Goal: Task Accomplishment & Management: Manage account settings

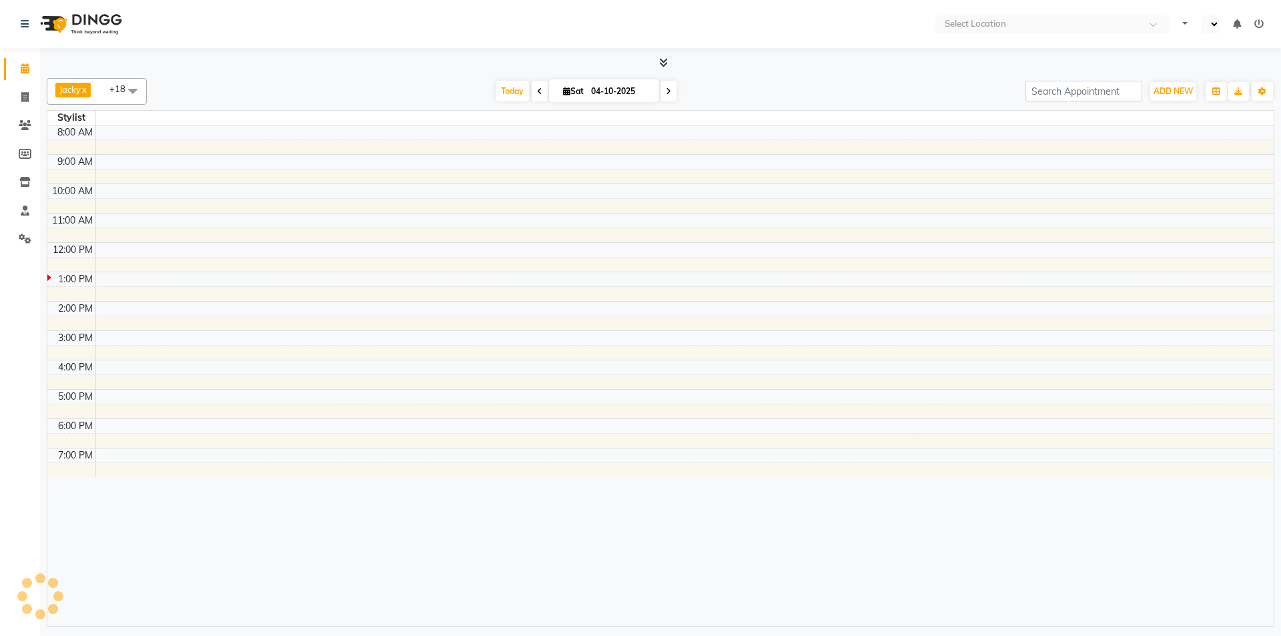
select select "en"
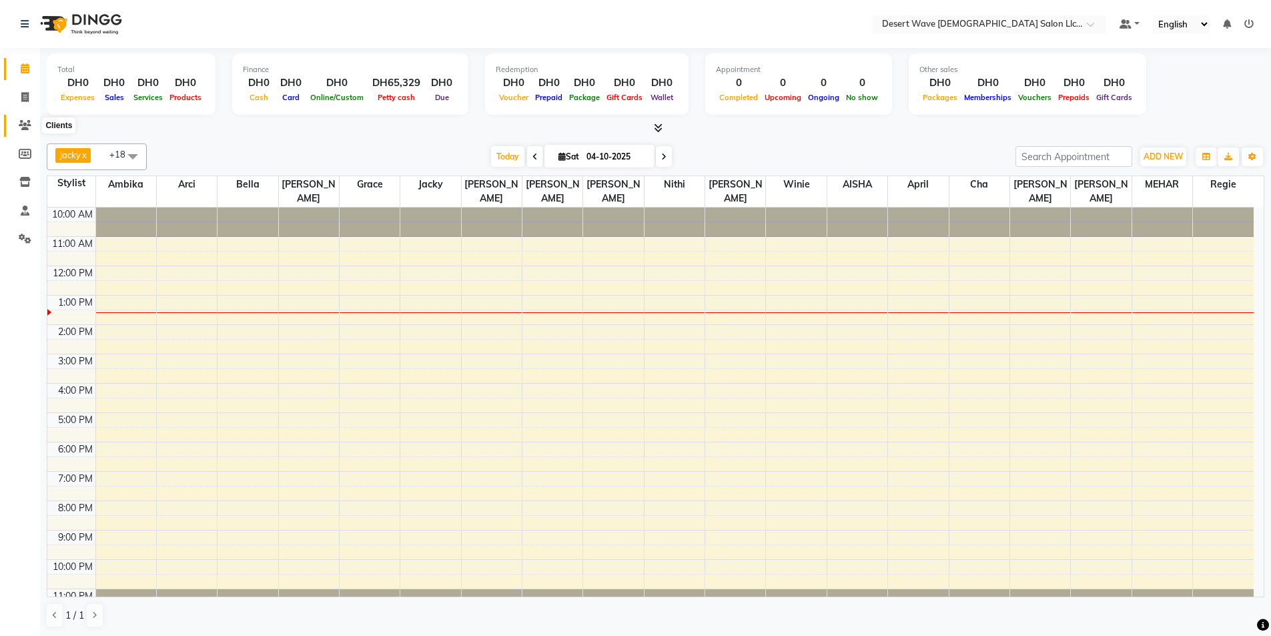
click at [35, 123] on span at bounding box center [24, 125] width 23 height 15
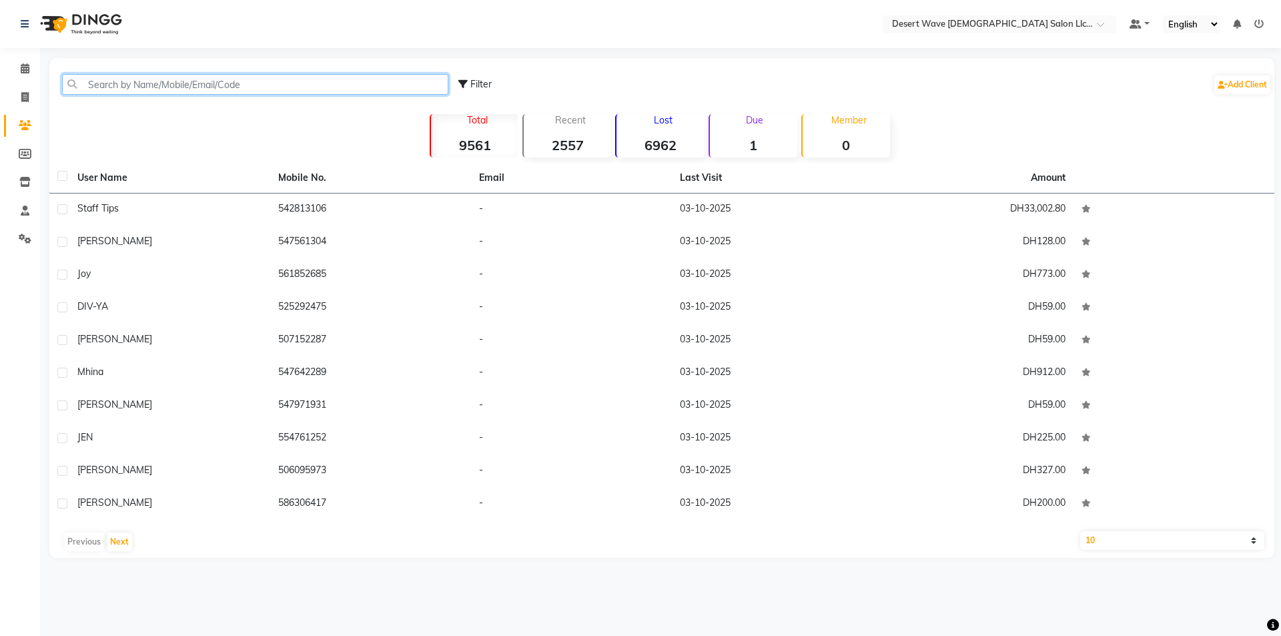
click at [186, 77] on input "text" at bounding box center [255, 84] width 386 height 21
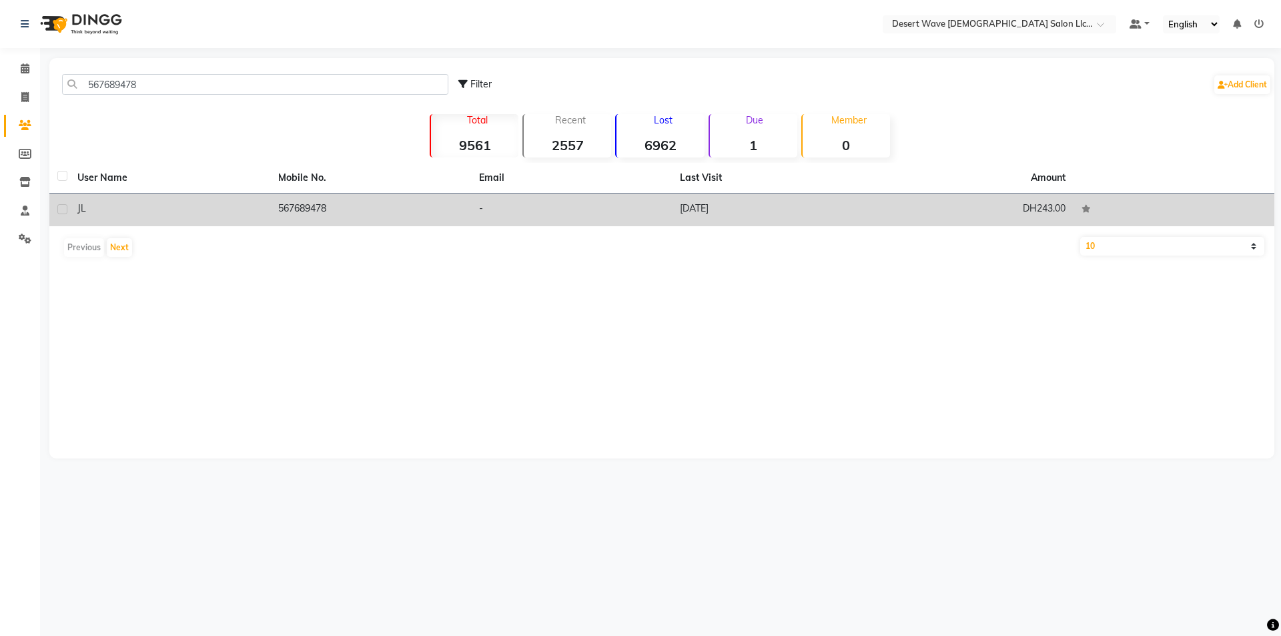
click at [707, 206] on td "[DATE]" at bounding box center [772, 210] width 201 height 33
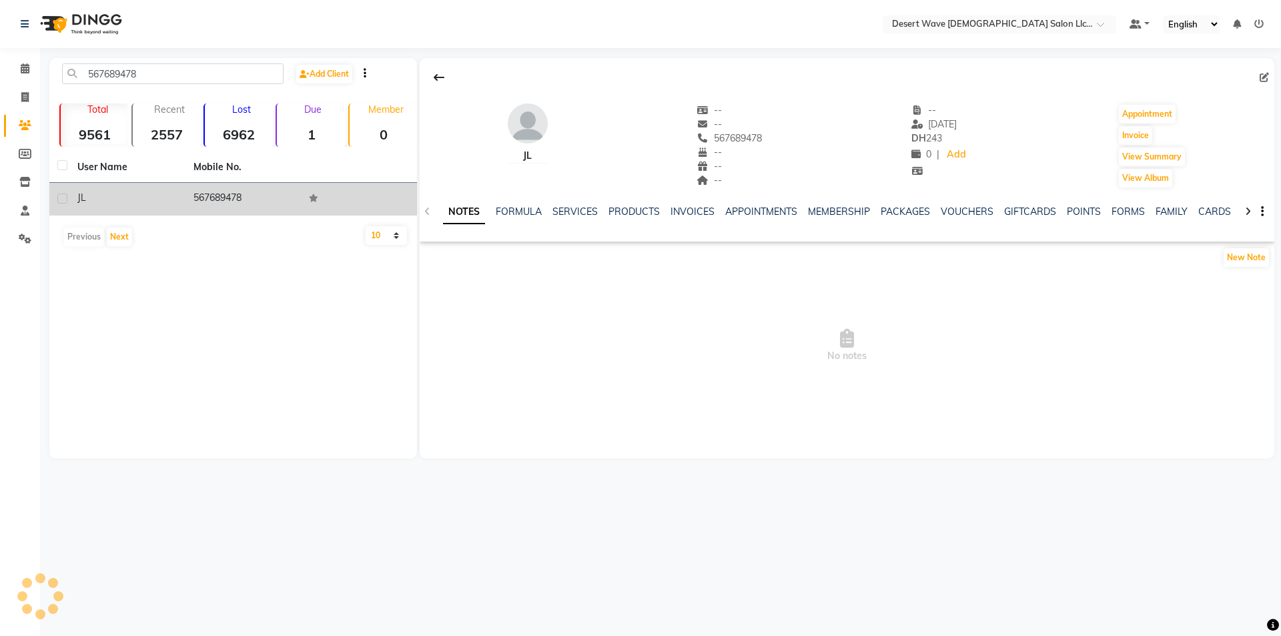
click at [699, 203] on div "NOTES FORMULA SERVICES PRODUCTS INVOICES APPOINTMENTS MEMBERSHIP PACKAGES VOUCH…" at bounding box center [847, 212] width 855 height 46
click at [694, 210] on link "INVOICES" at bounding box center [693, 212] width 44 height 12
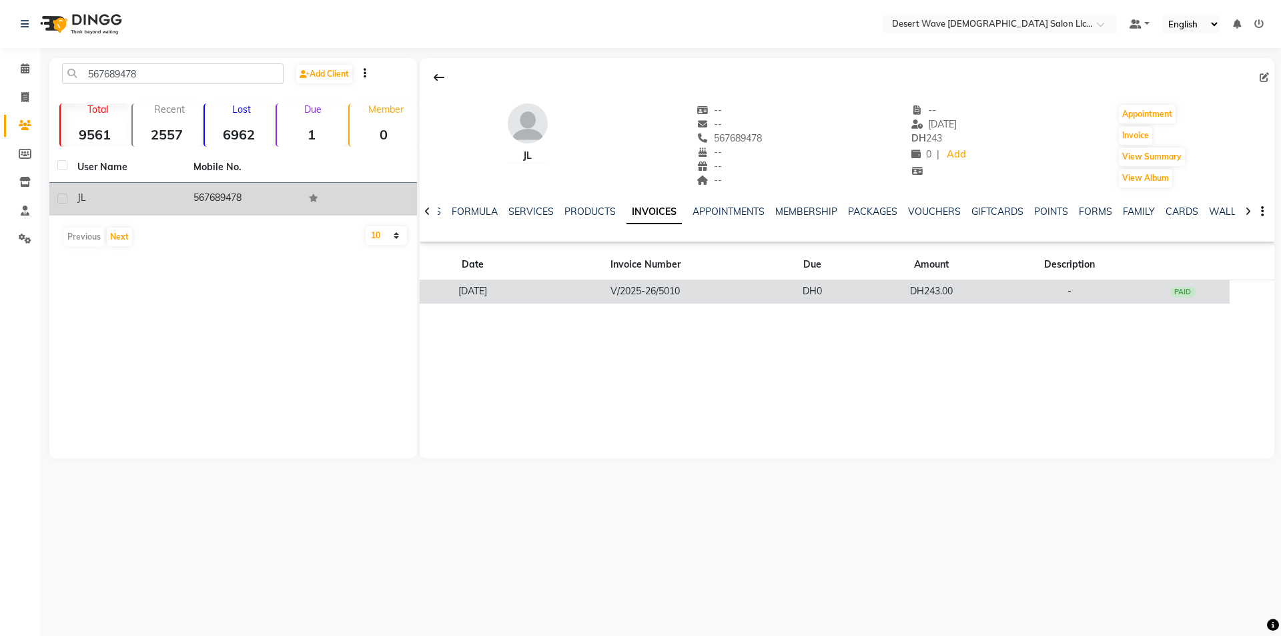
click at [695, 300] on td "V/2025-26/5010" at bounding box center [646, 291] width 240 height 23
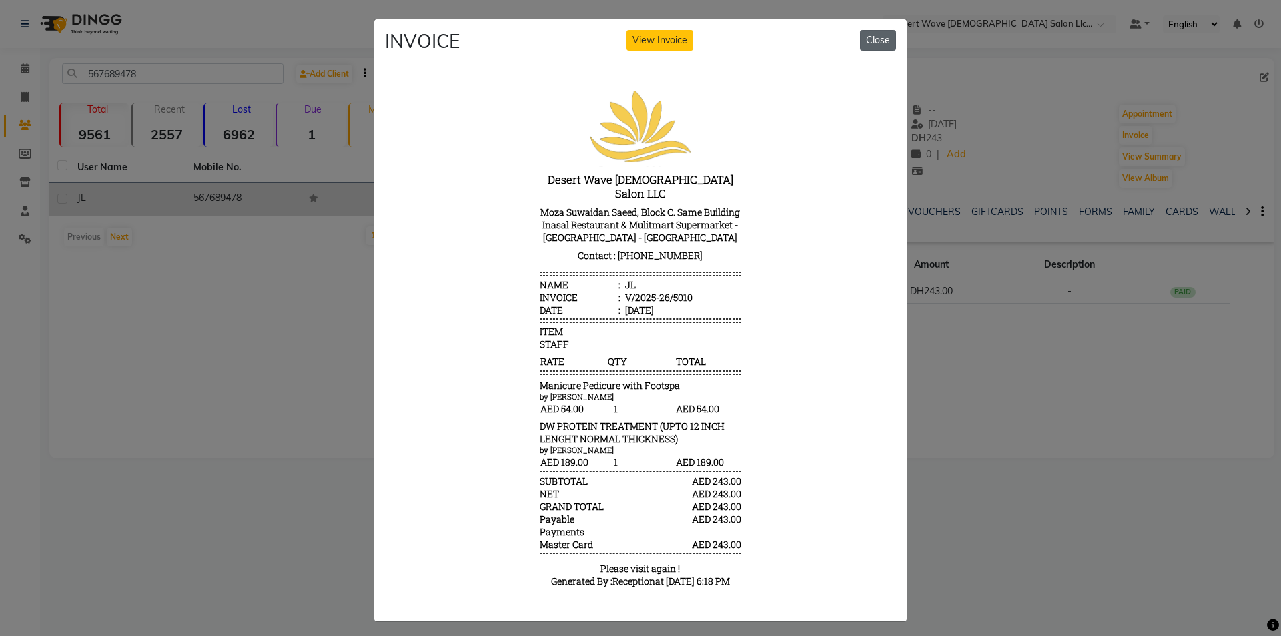
click at [887, 42] on button "Close" at bounding box center [878, 40] width 36 height 21
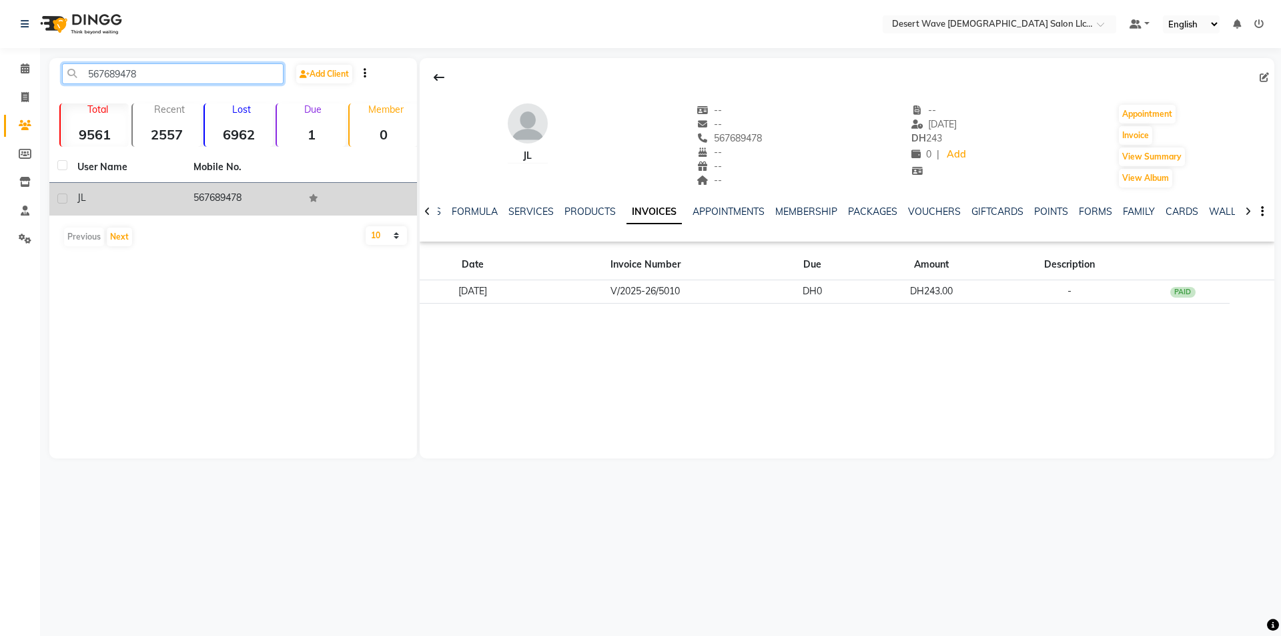
click at [164, 77] on input "567689478" at bounding box center [173, 73] width 222 height 21
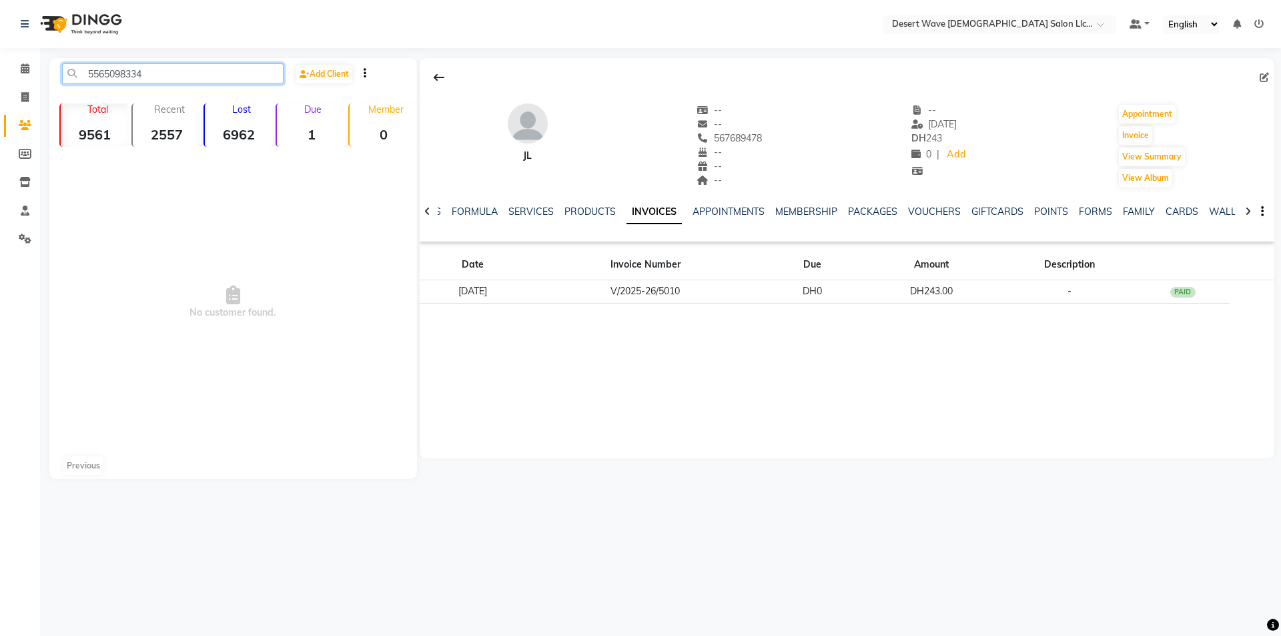
click at [91, 71] on input "5565098334" at bounding box center [173, 73] width 222 height 21
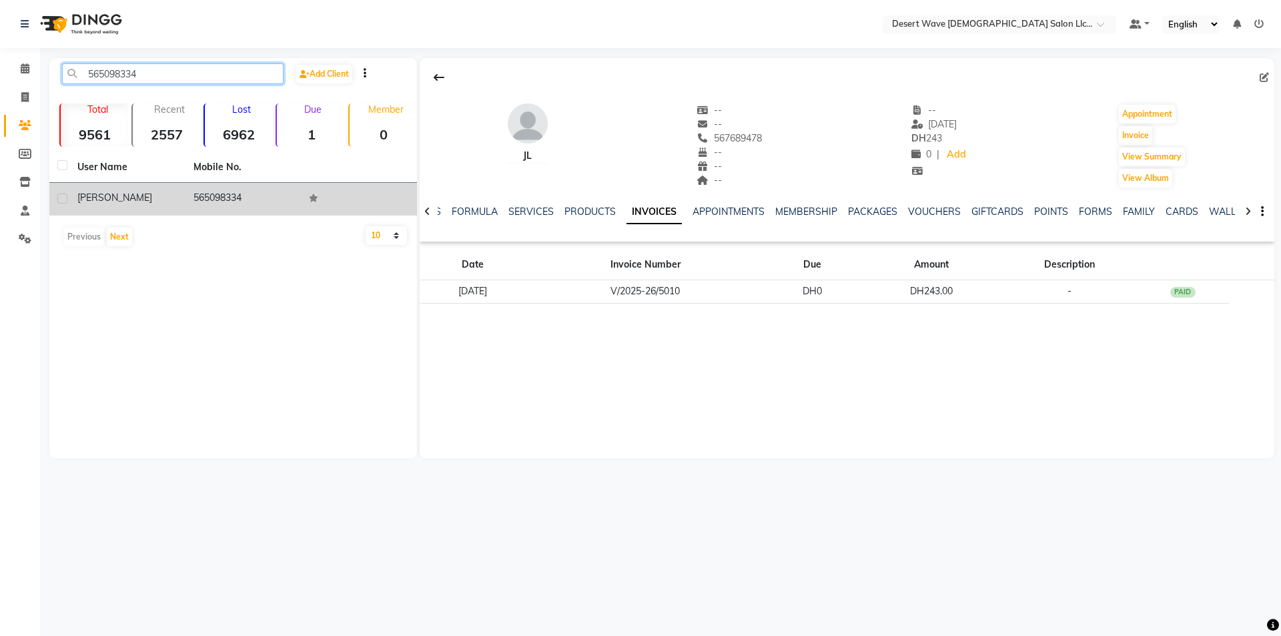
type input "565098334"
click at [247, 201] on td "565098334" at bounding box center [243, 199] width 116 height 33
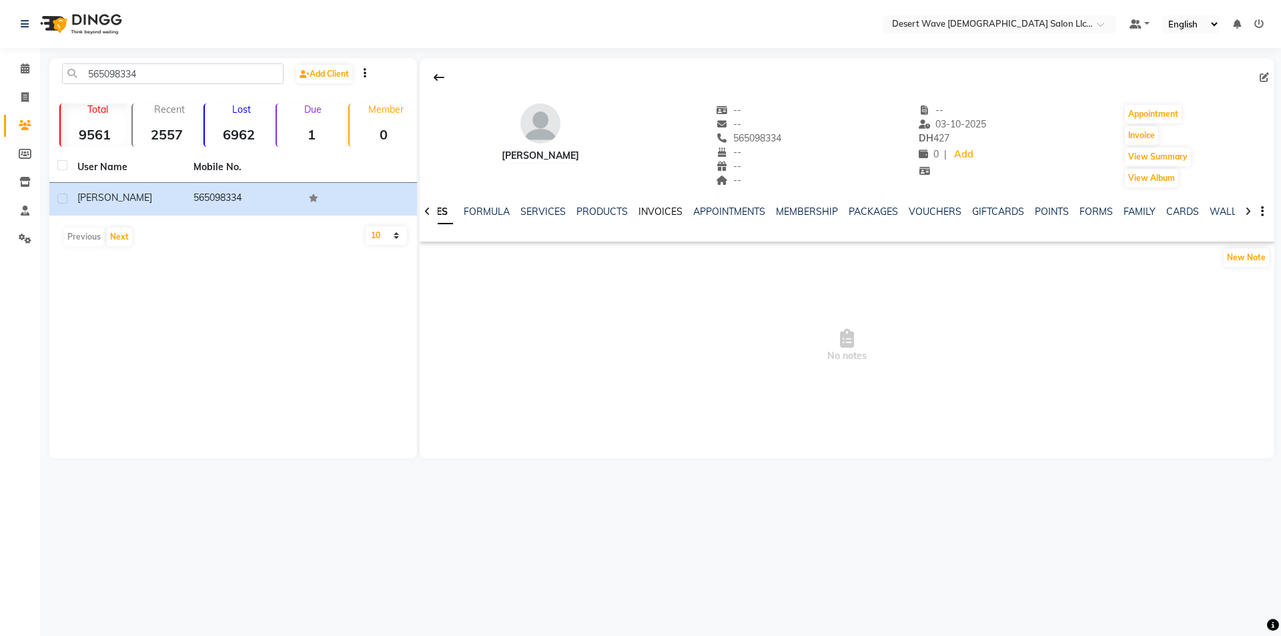
click at [643, 213] on link "INVOICES" at bounding box center [661, 212] width 44 height 12
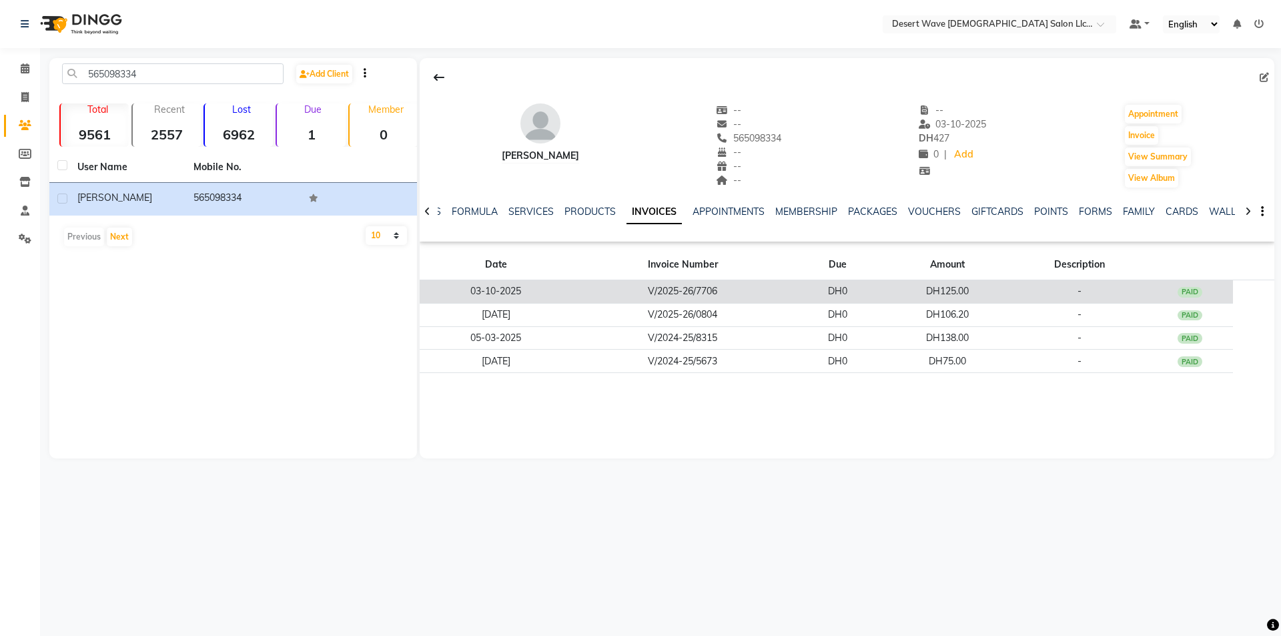
click at [697, 293] on td "V/2025-26/7706" at bounding box center [683, 291] width 222 height 23
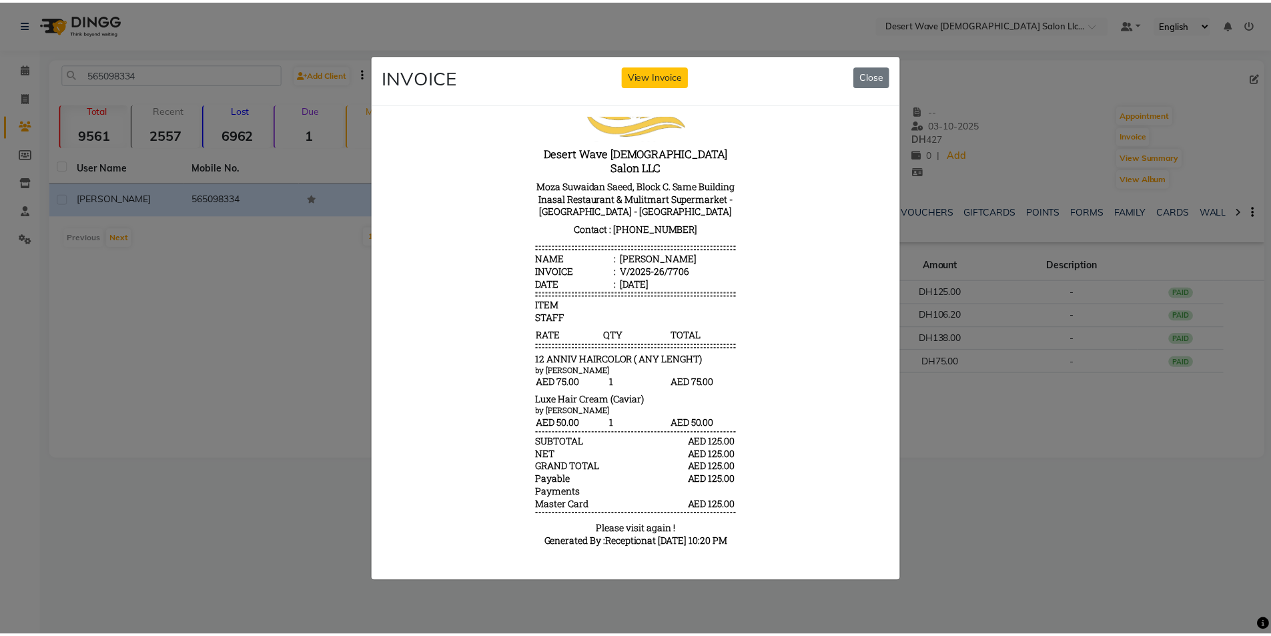
scroll to position [73, 0]
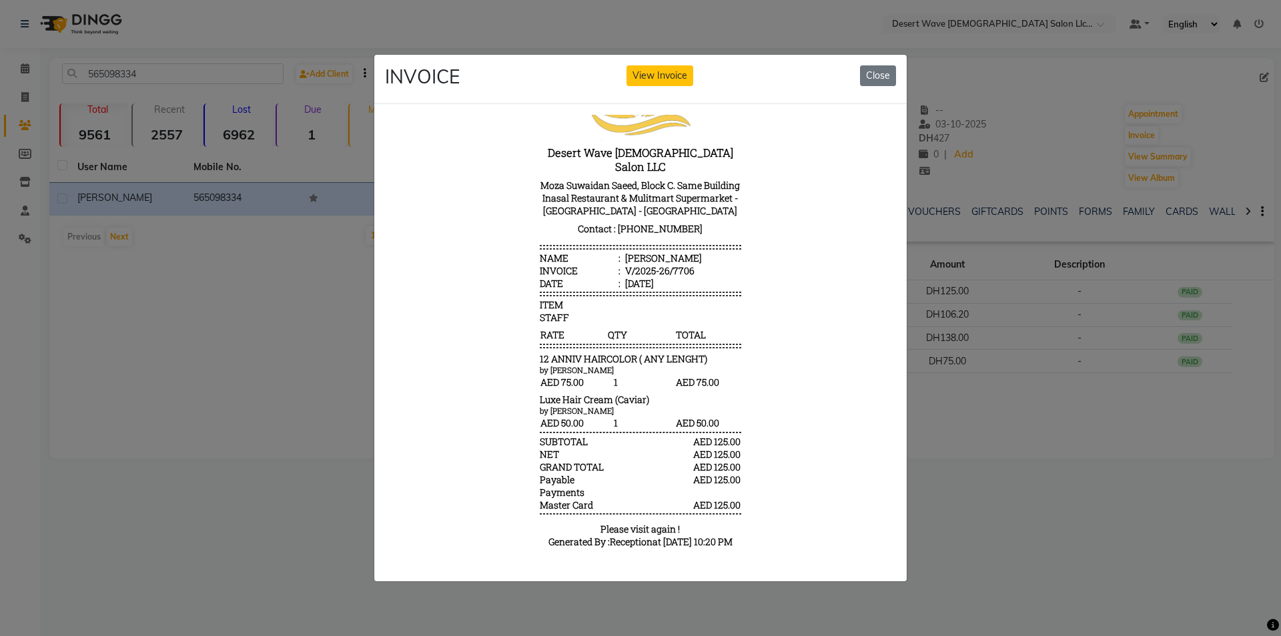
click at [1084, 609] on ngb-modal-window "INVOICE View Invoice Close" at bounding box center [640, 318] width 1281 height 636
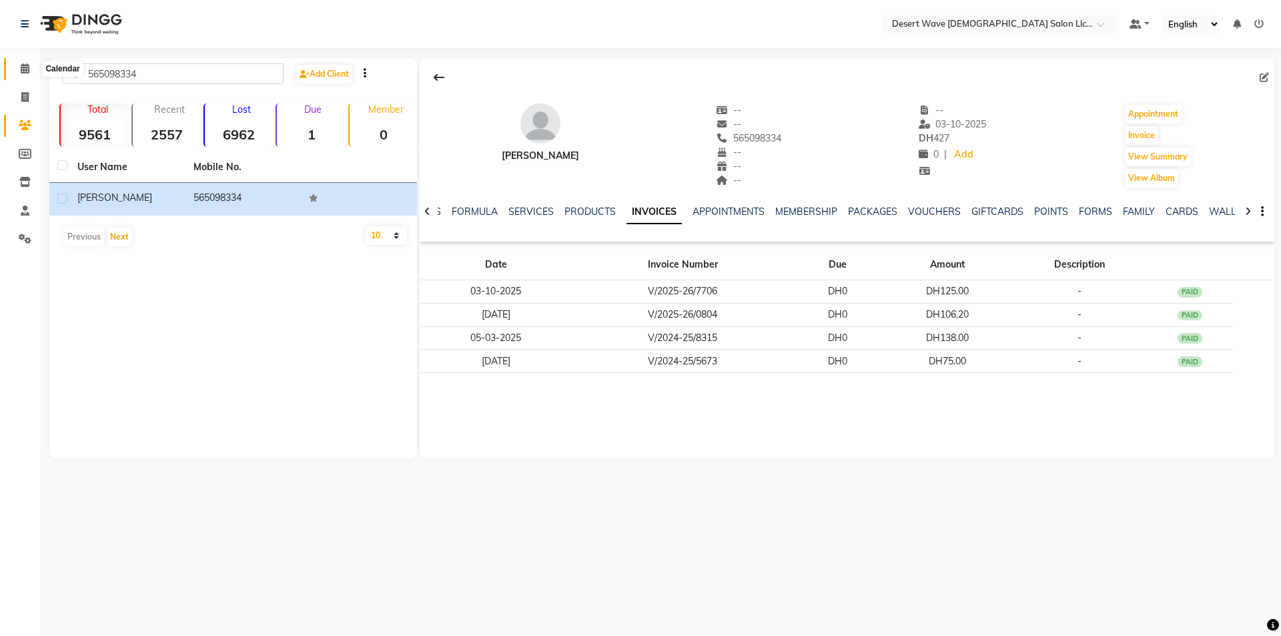
click at [25, 66] on icon at bounding box center [25, 68] width 9 height 10
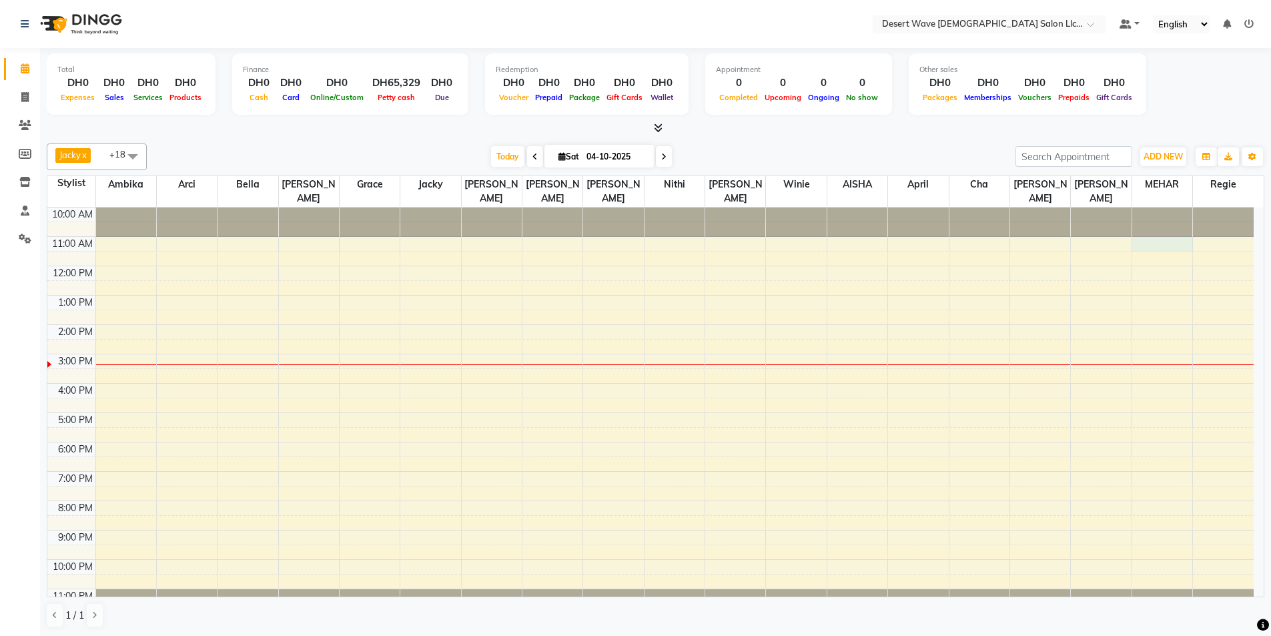
click at [1156, 230] on div "10:00 AM 11:00 AM 12:00 PM 1:00 PM 2:00 PM 3:00 PM 4:00 PM 5:00 PM 6:00 PM 7:00…" at bounding box center [650, 413] width 1206 height 410
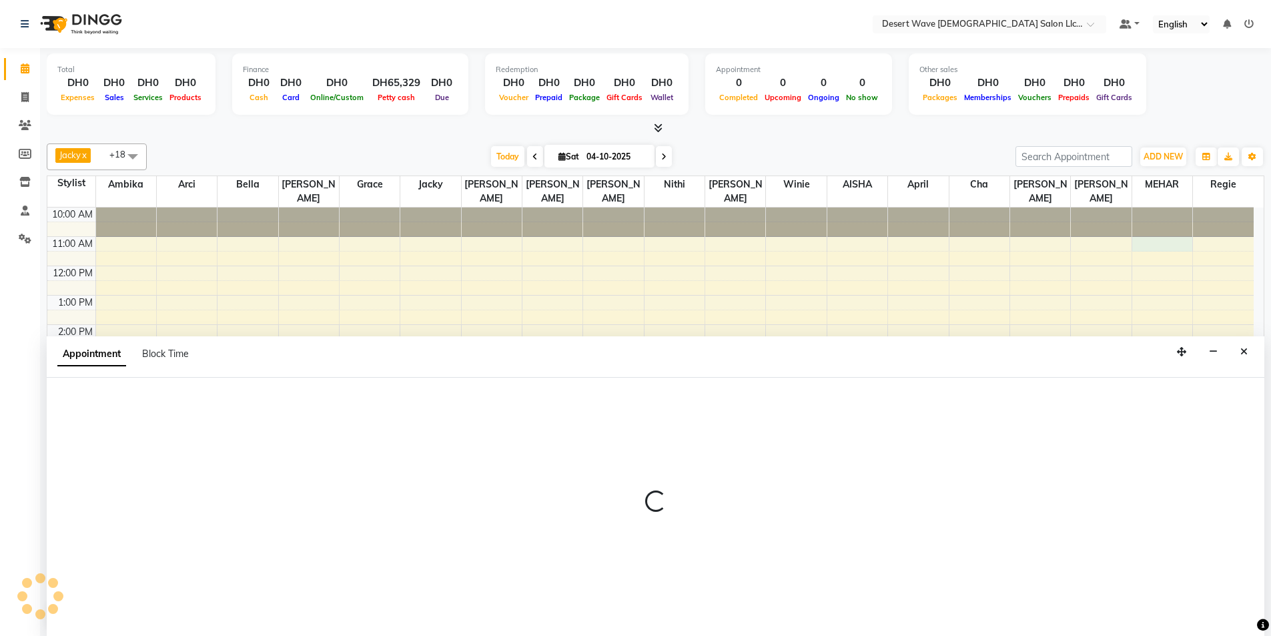
scroll to position [1, 0]
select select "90941"
select select "tentative"
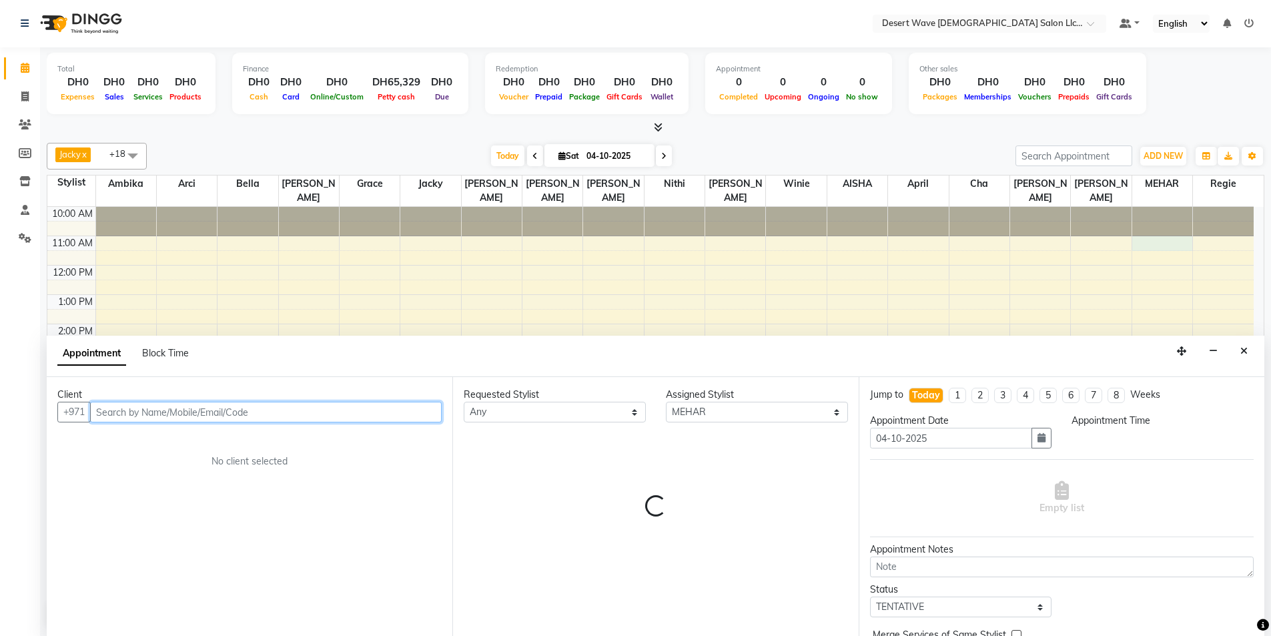
select select "660"
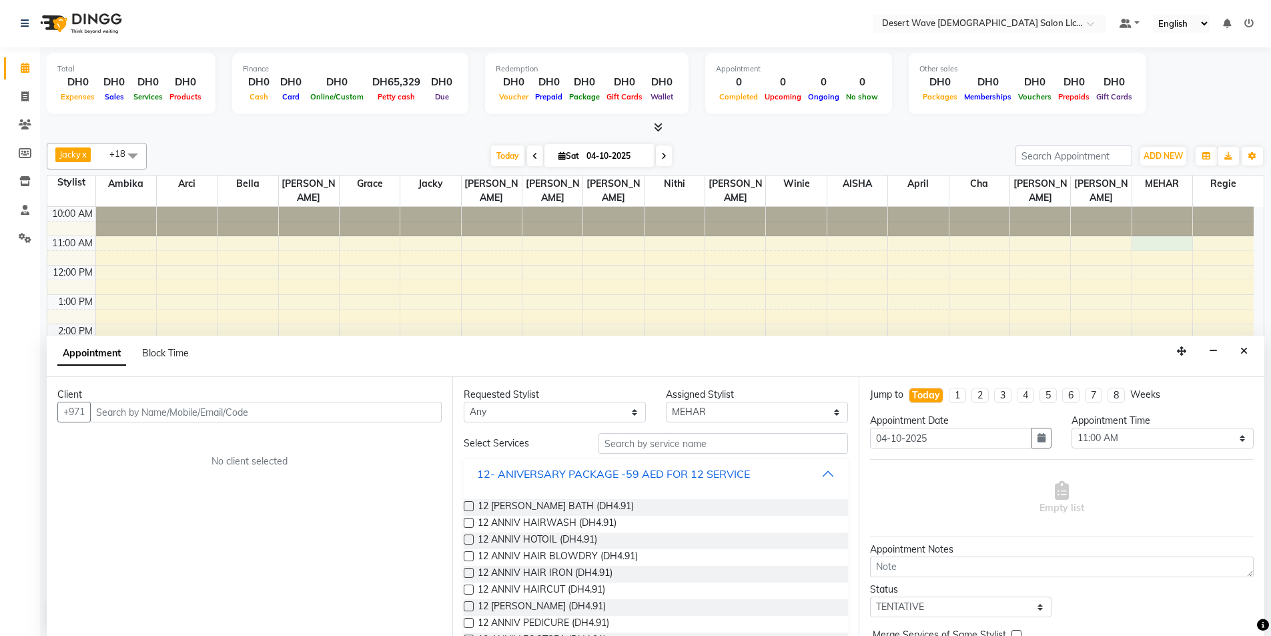
click at [609, 472] on div "12- ANIVERSARY PACKAGE -59 AED FOR 12 SERVICE" at bounding box center [613, 474] width 273 height 16
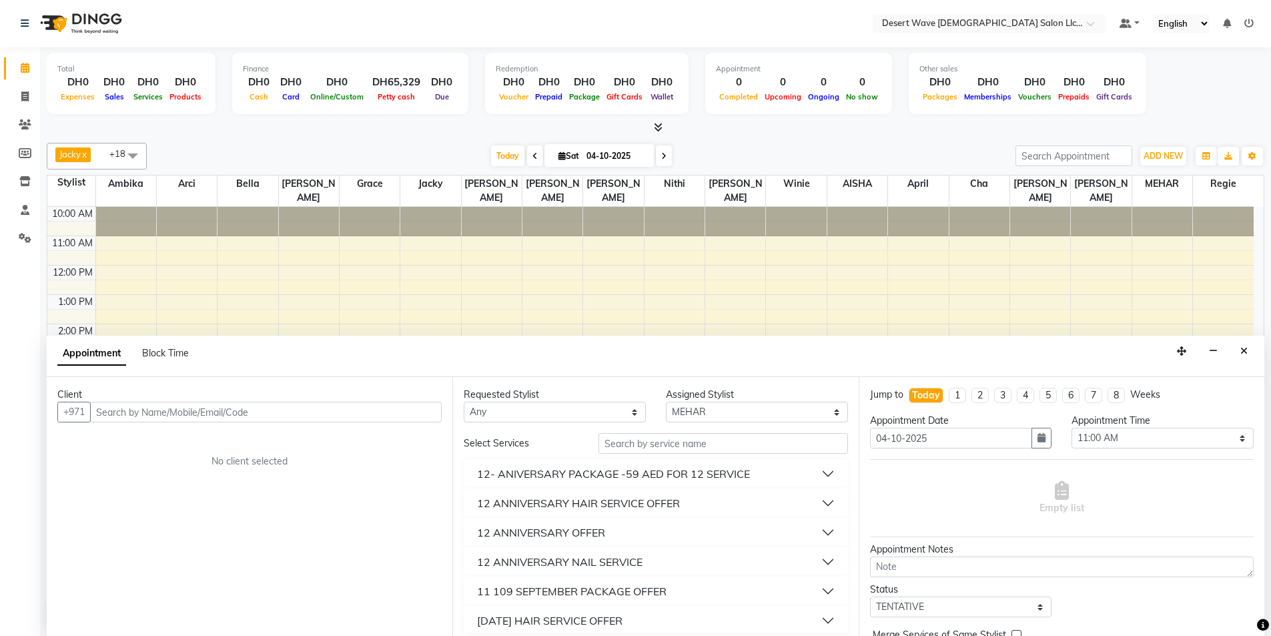
click at [577, 530] on div "12 ANNIVERSARY OFFER" at bounding box center [541, 532] width 128 height 16
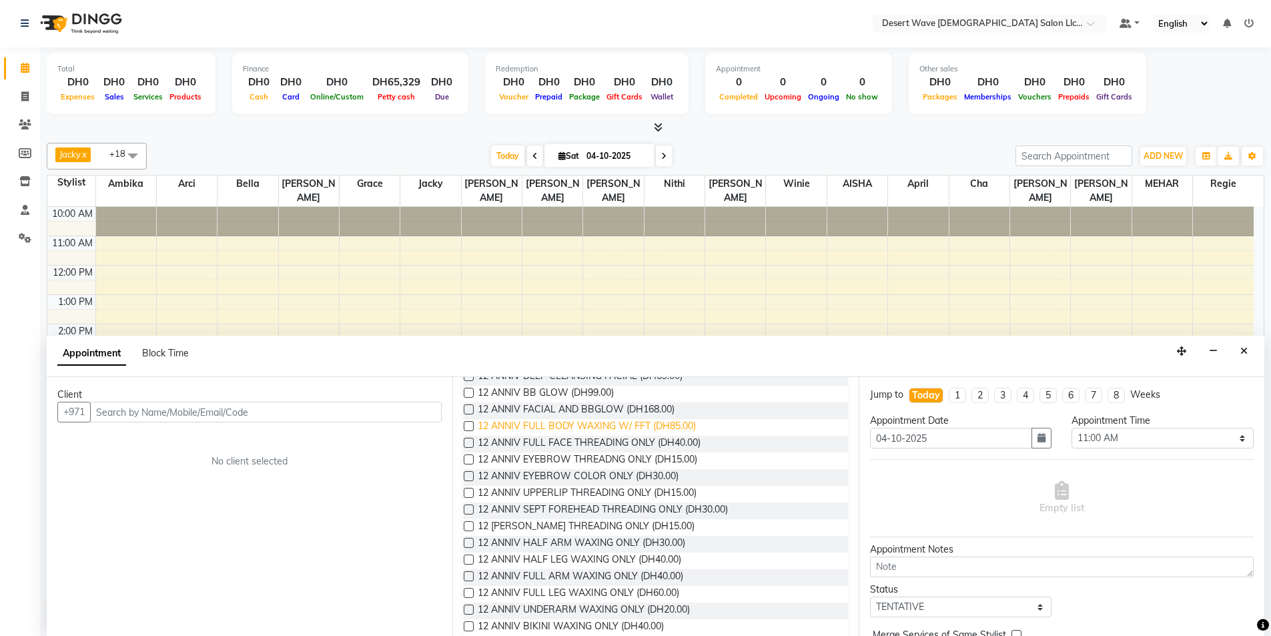
scroll to position [267, 0]
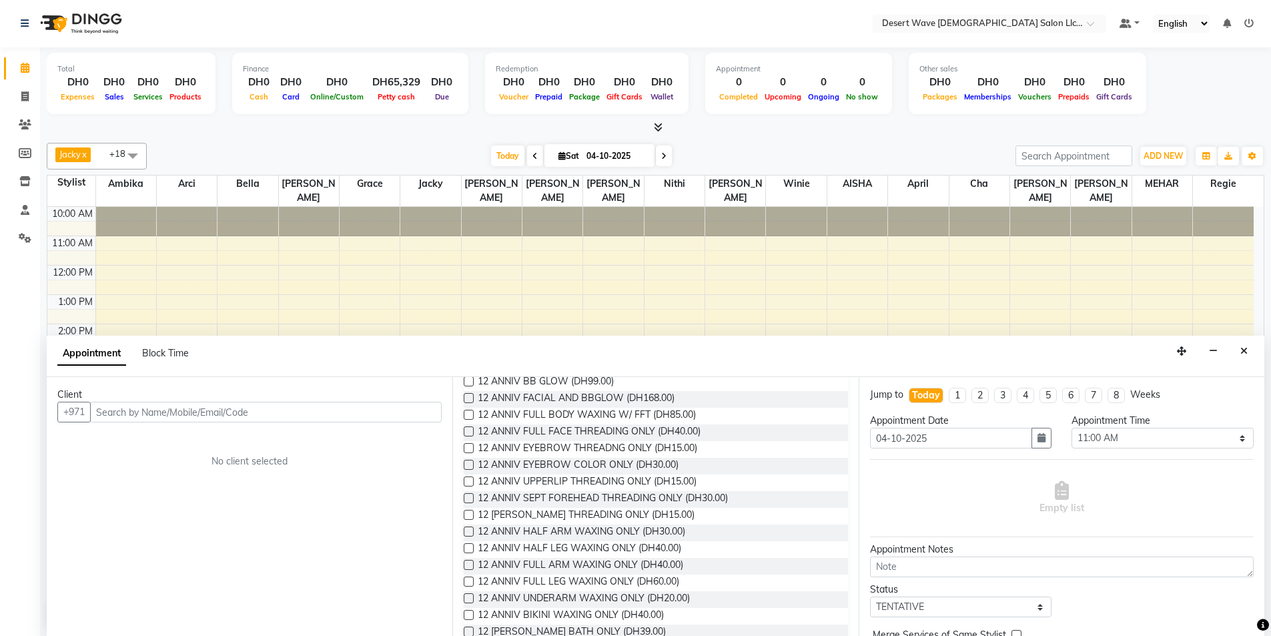
click at [469, 447] on label at bounding box center [469, 448] width 10 height 10
click at [469, 447] on input "checkbox" at bounding box center [468, 449] width 9 height 9
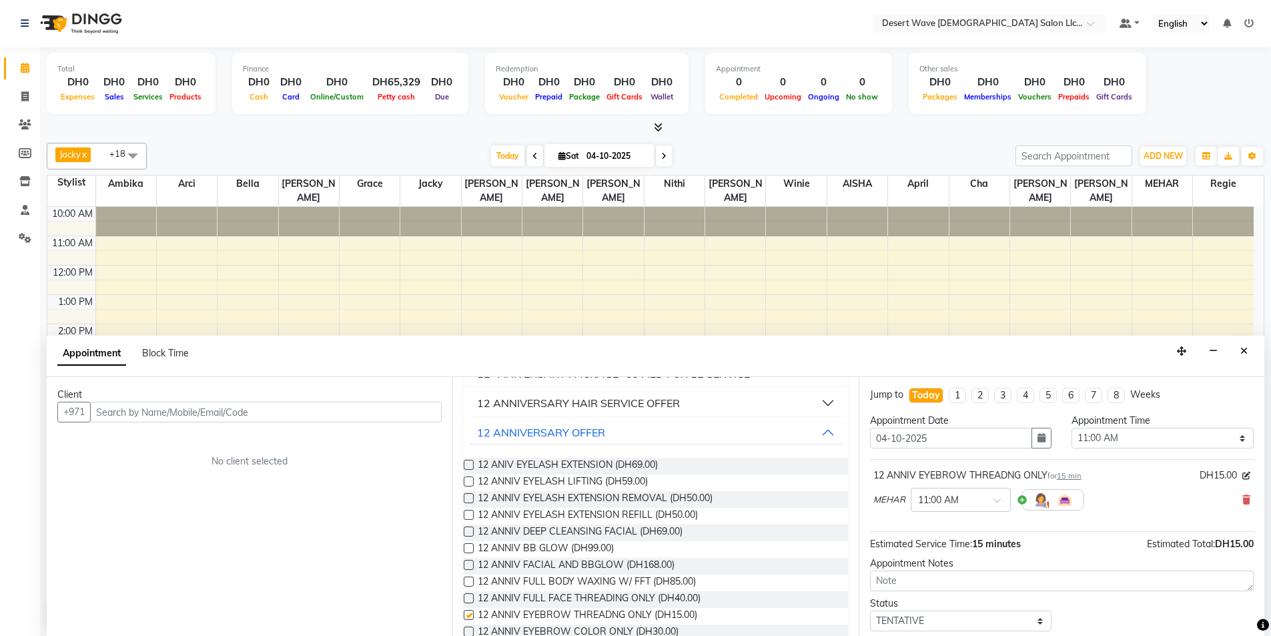
scroll to position [0, 0]
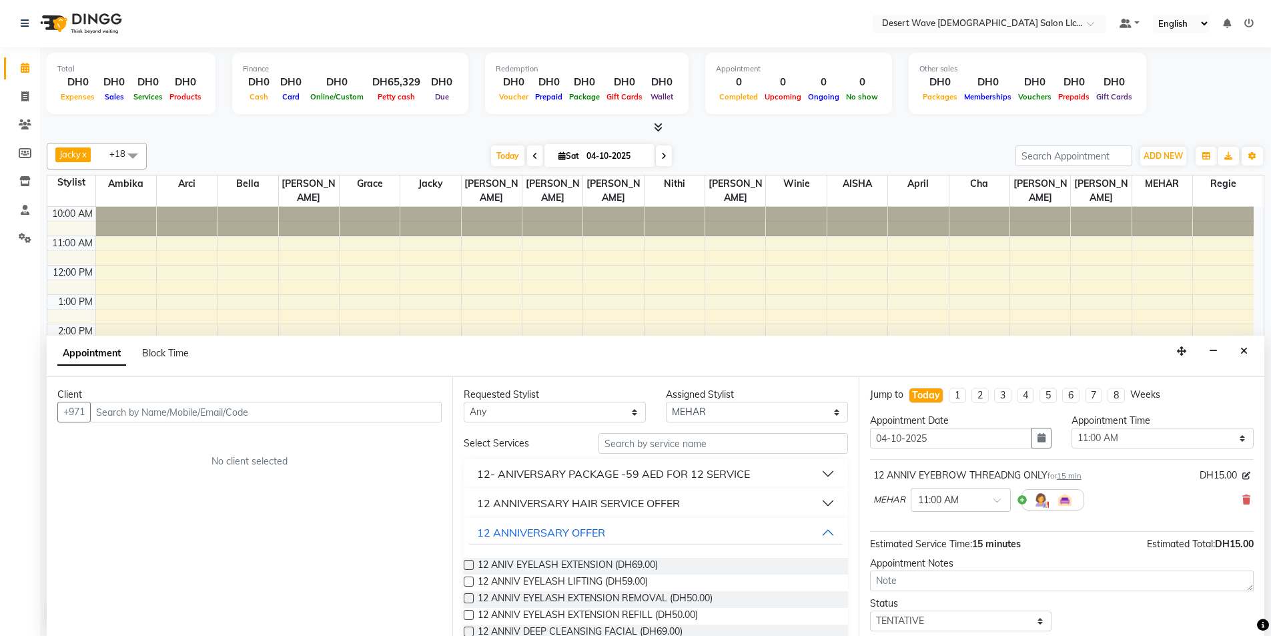
checkbox input "false"
click at [307, 402] on input "text" at bounding box center [266, 412] width 352 height 21
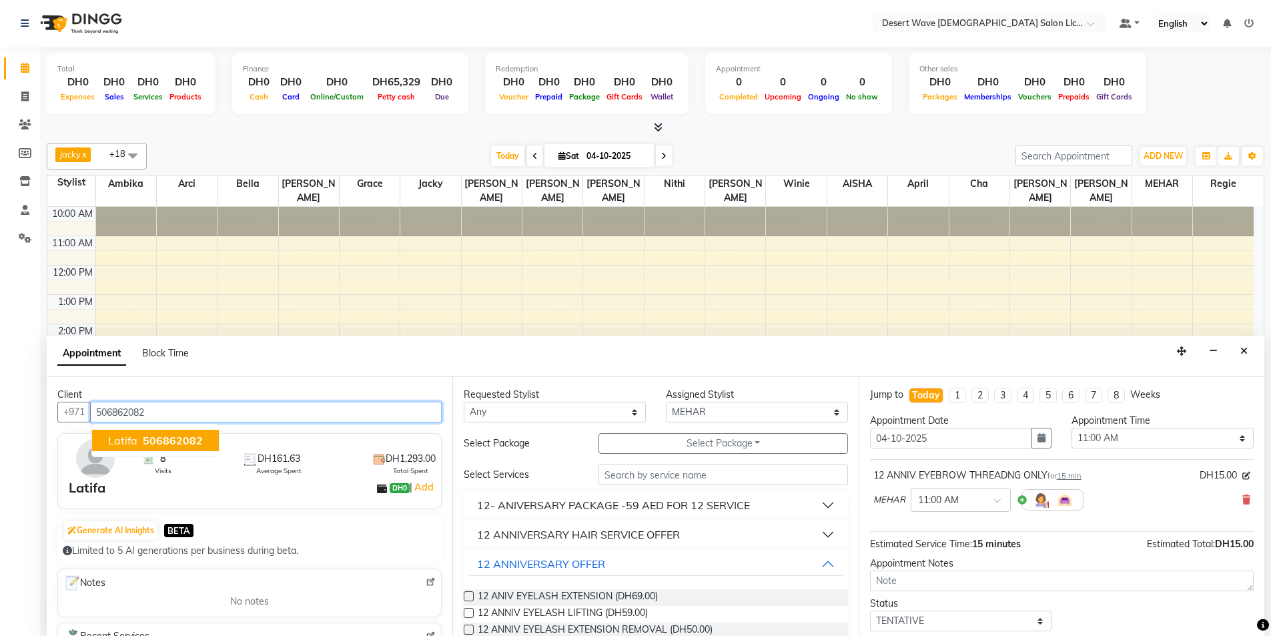
click at [188, 438] on span "506862082" at bounding box center [173, 440] width 60 height 13
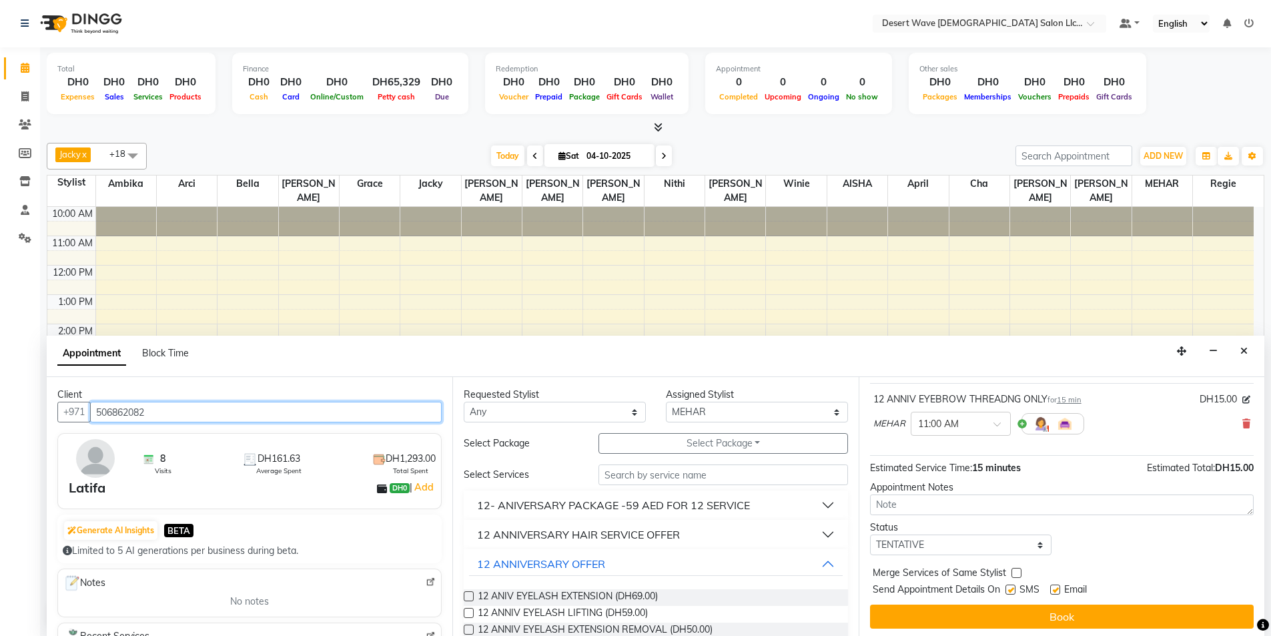
scroll to position [79, 0]
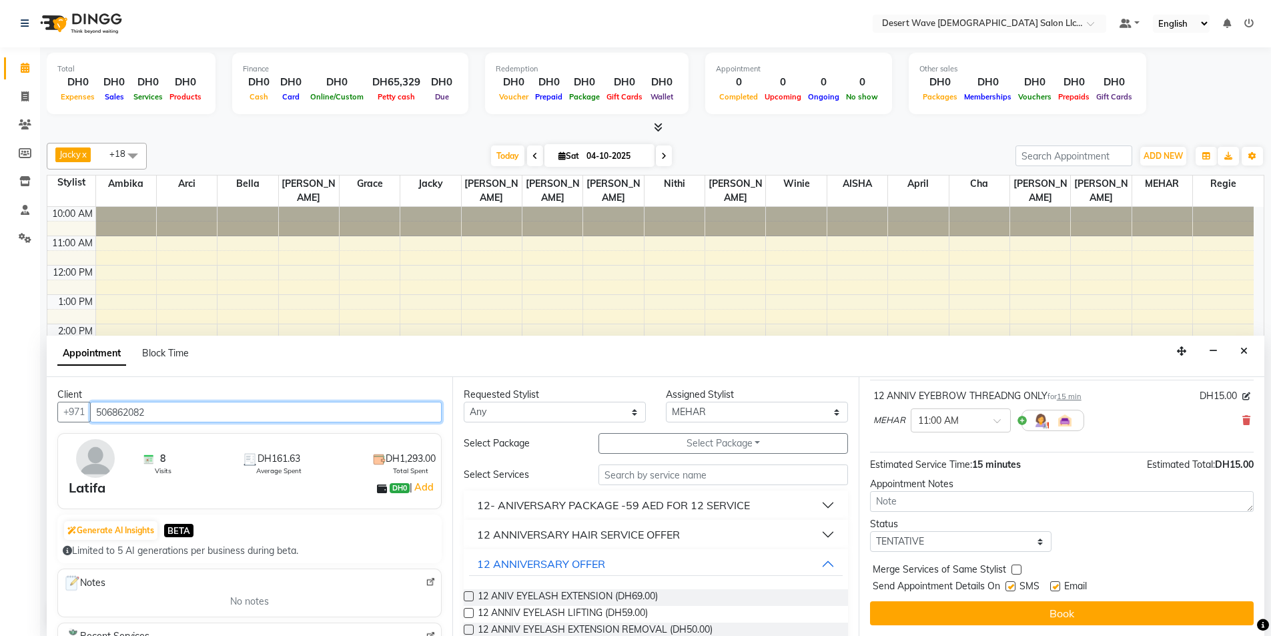
type input "506862082"
click at [1027, 601] on div "Jump to [DATE] 1 2 3 4 5 6 7 8 Weeks Appointment Date [DATE] Appointment Time S…" at bounding box center [1062, 506] width 406 height 259
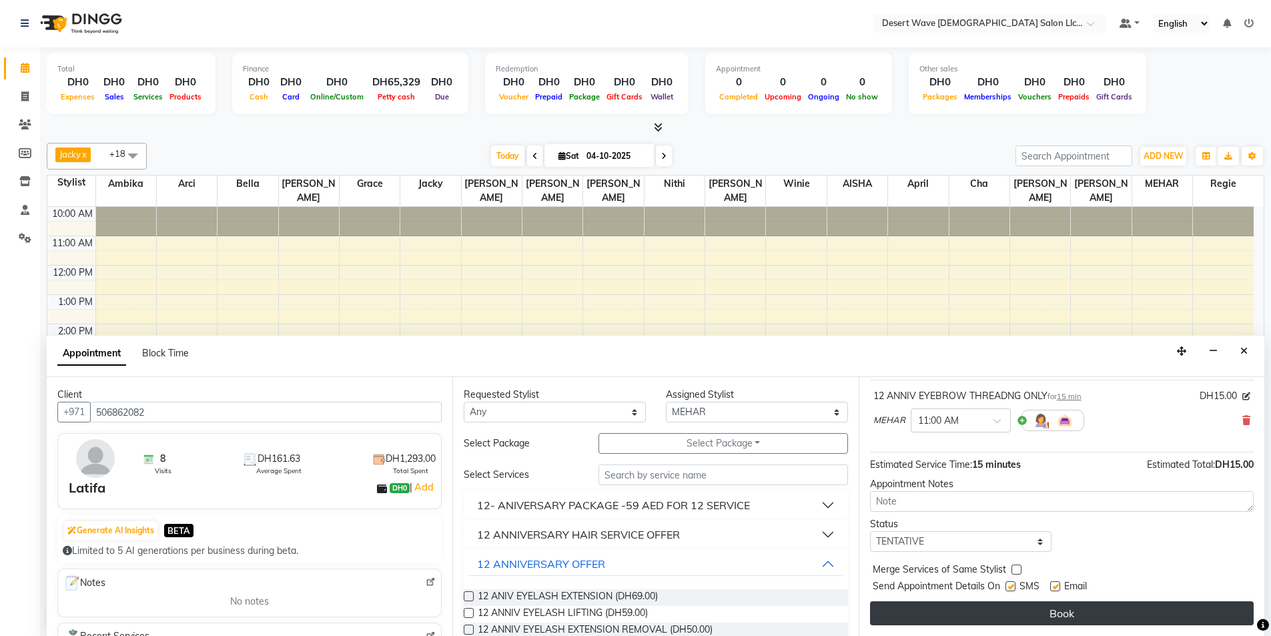
click at [1021, 613] on button "Book" at bounding box center [1062, 613] width 384 height 24
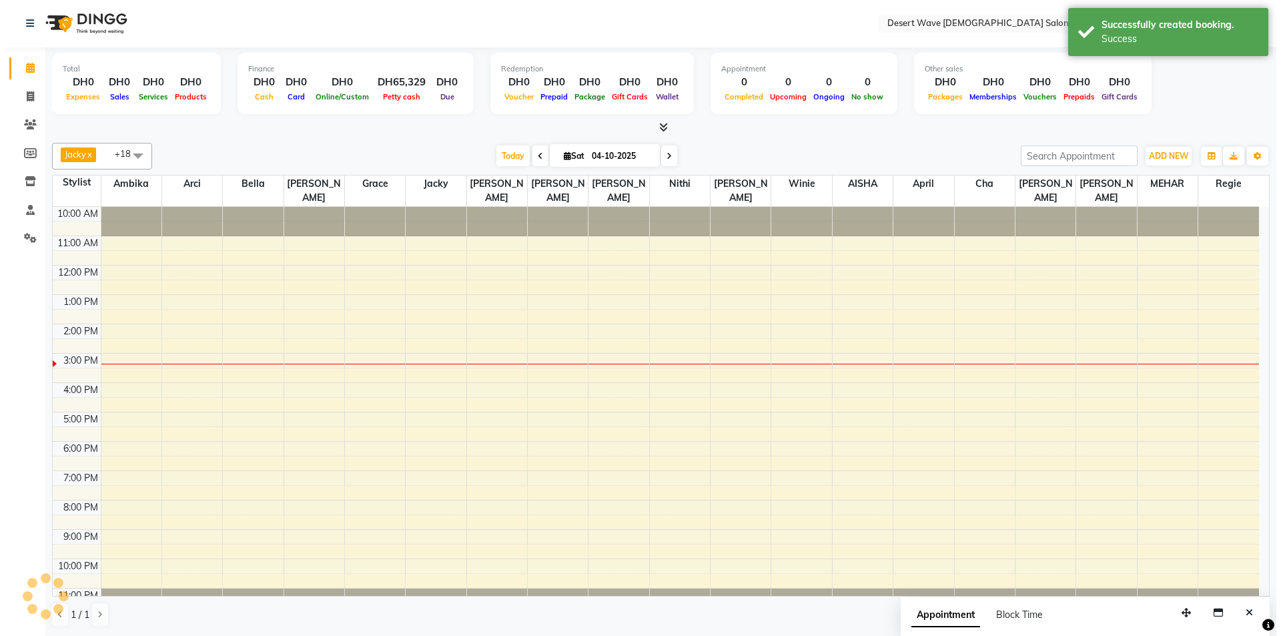
scroll to position [0, 0]
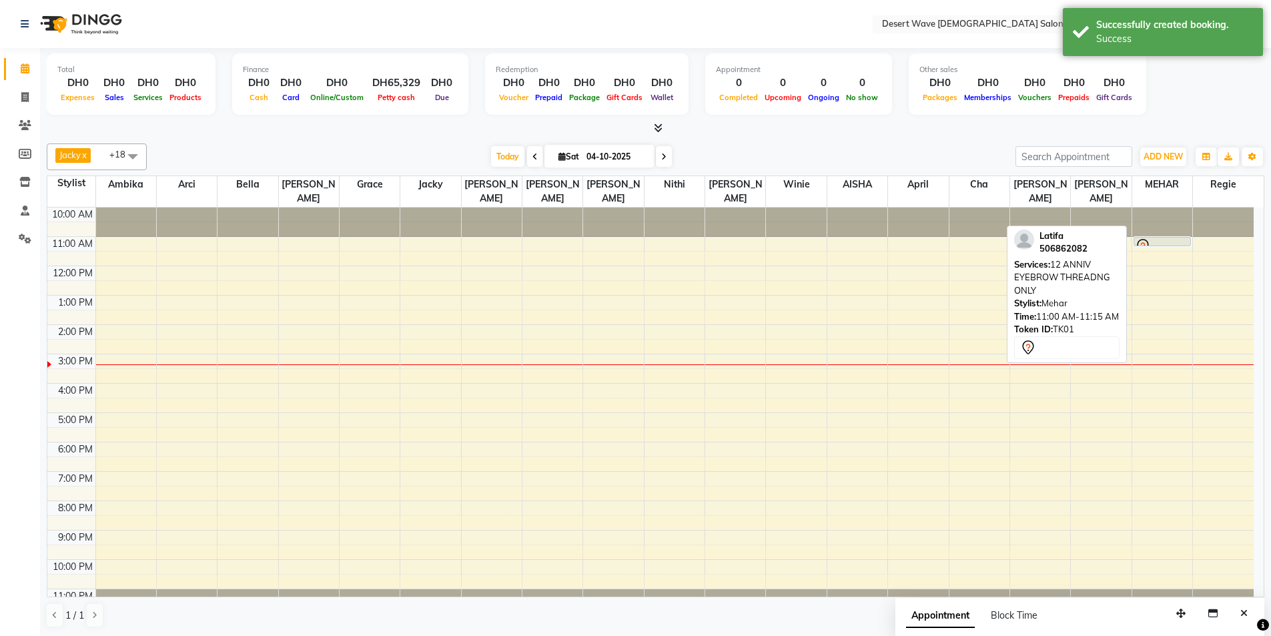
click at [1175, 238] on div at bounding box center [1162, 246] width 55 height 16
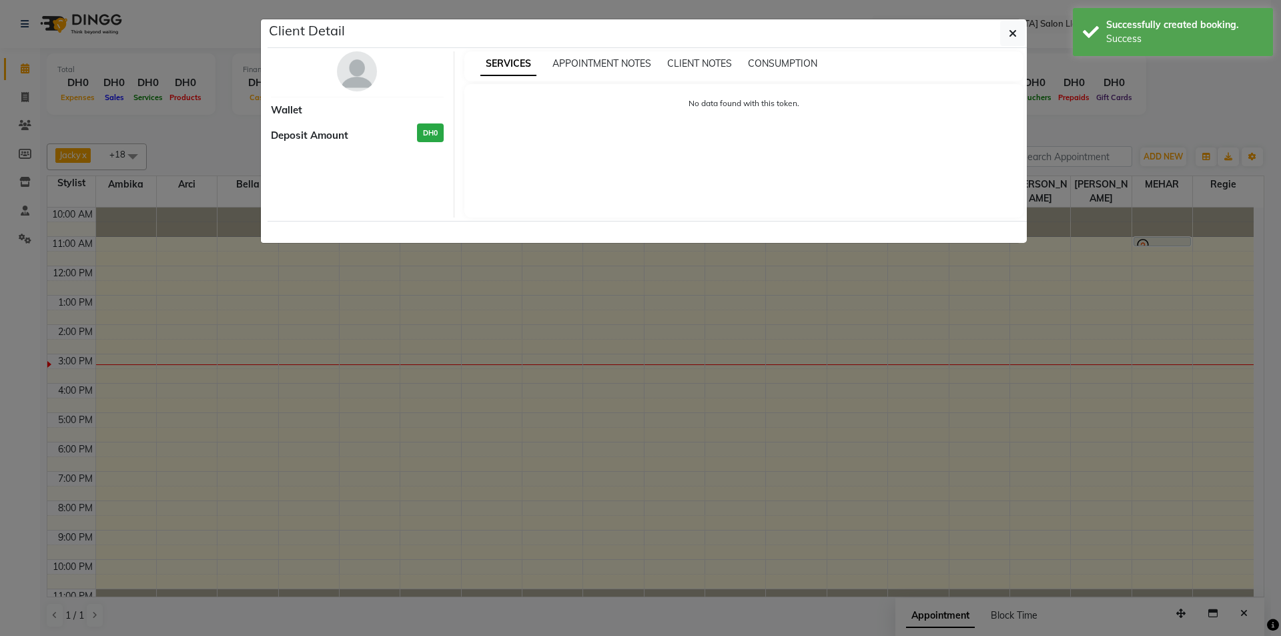
select select "7"
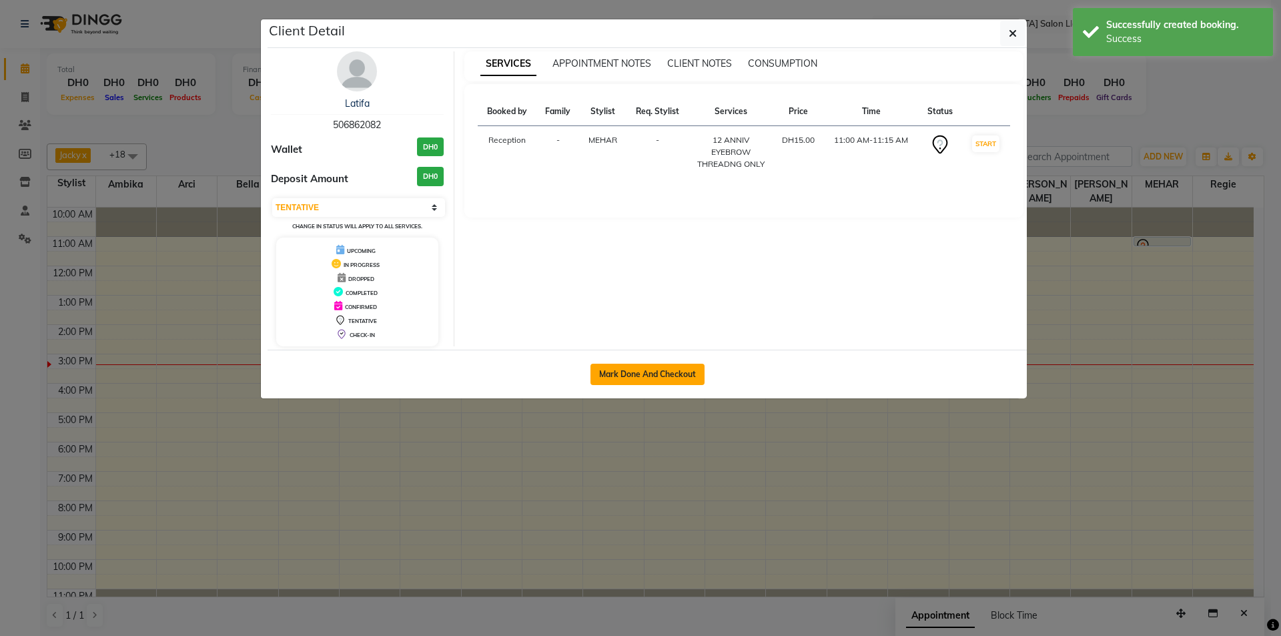
click at [686, 368] on button "Mark Done And Checkout" at bounding box center [648, 374] width 114 height 21
select select "service"
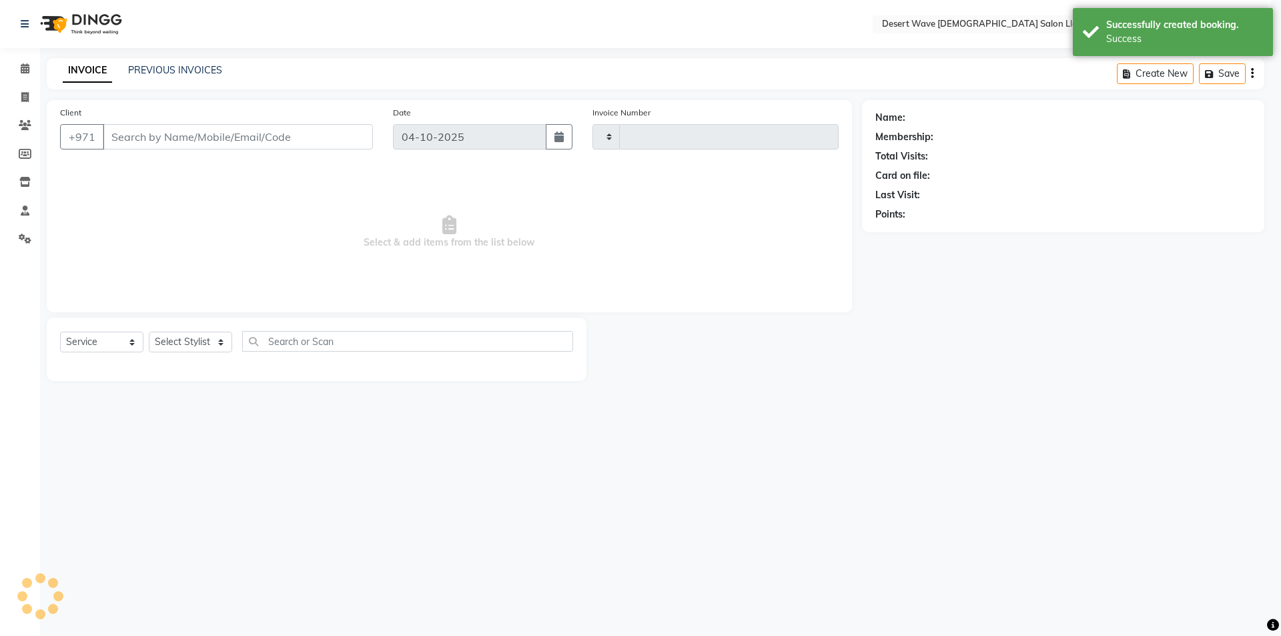
type input "7727"
select select "6563"
select select "50418"
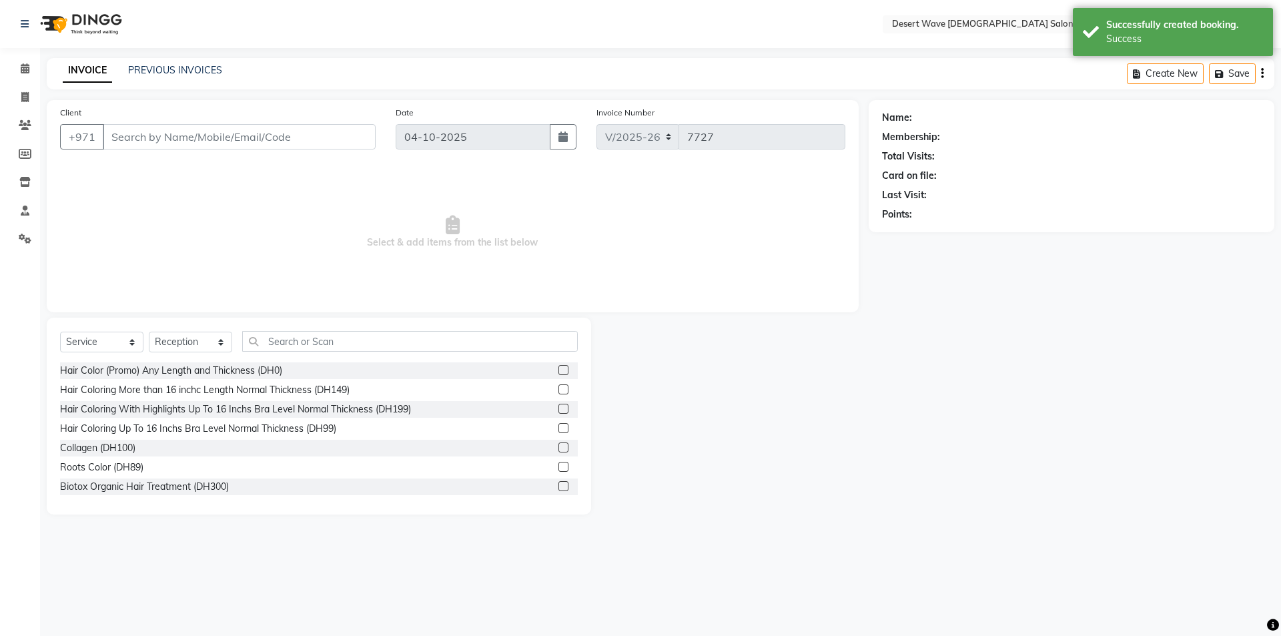
type input "506862082"
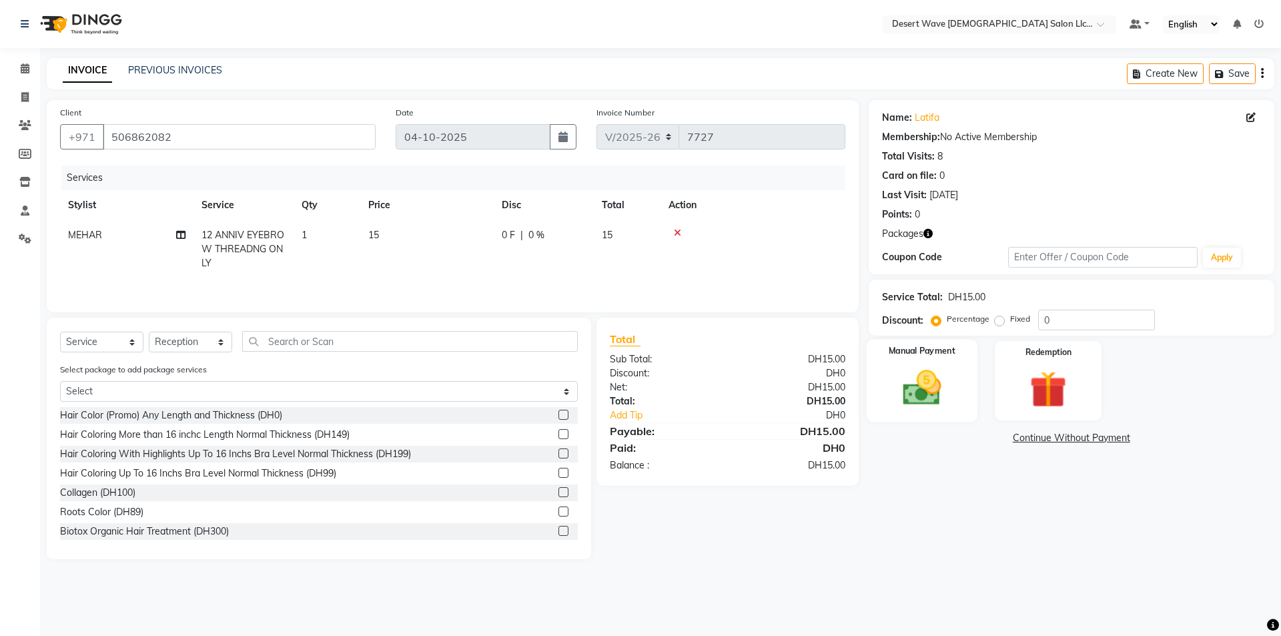
click at [946, 399] on img at bounding box center [922, 388] width 62 height 44
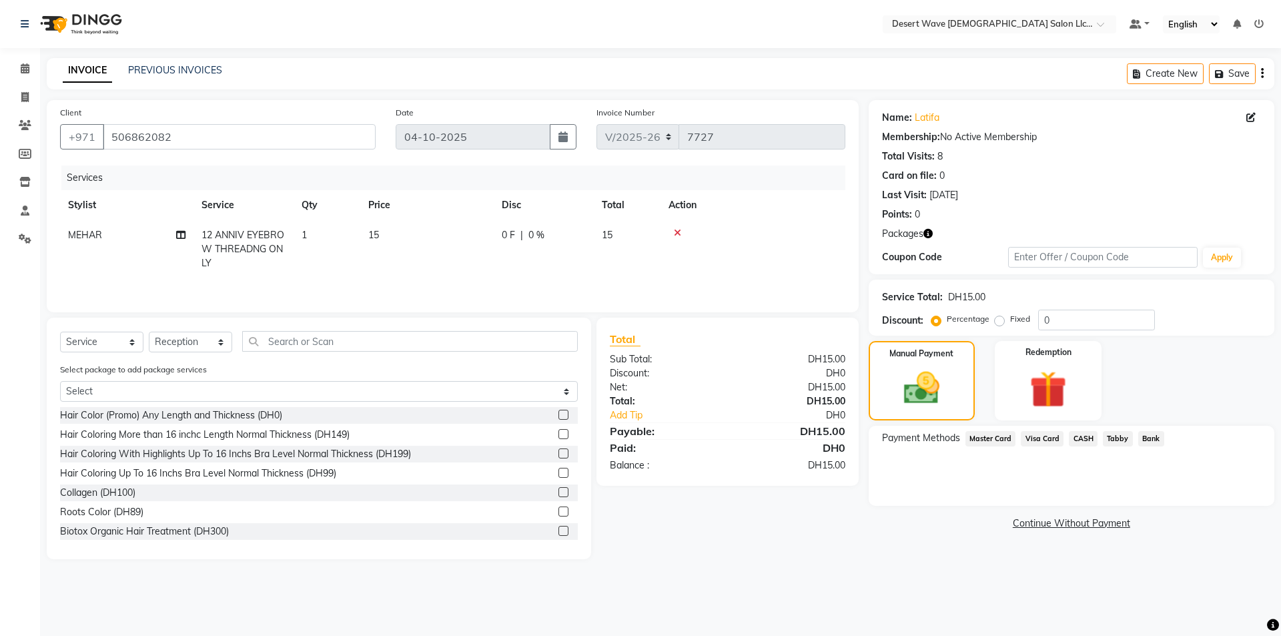
drag, startPoint x: 1048, startPoint y: 440, endPoint x: 1057, endPoint y: 562, distance: 121.8
click at [1048, 442] on span "Visa Card" at bounding box center [1042, 438] width 43 height 15
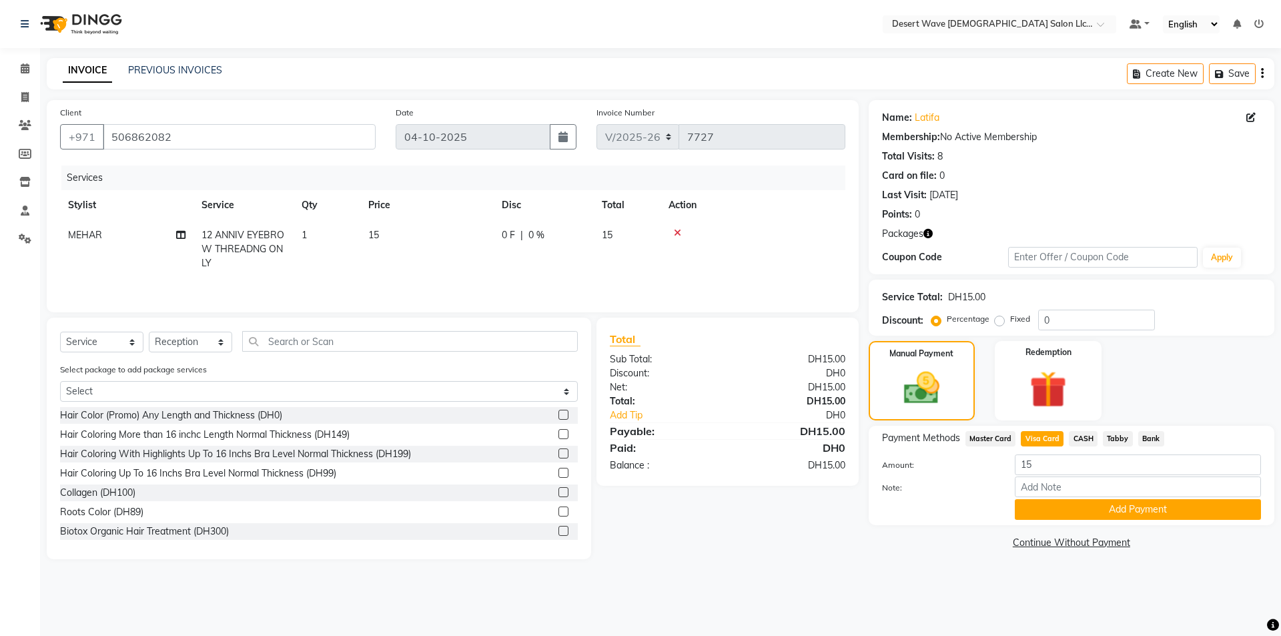
click at [1006, 437] on span "Master Card" at bounding box center [991, 438] width 51 height 15
click at [1055, 436] on span "Visa Card" at bounding box center [1042, 438] width 43 height 15
click at [1145, 505] on button "Add Payment" at bounding box center [1138, 509] width 246 height 21
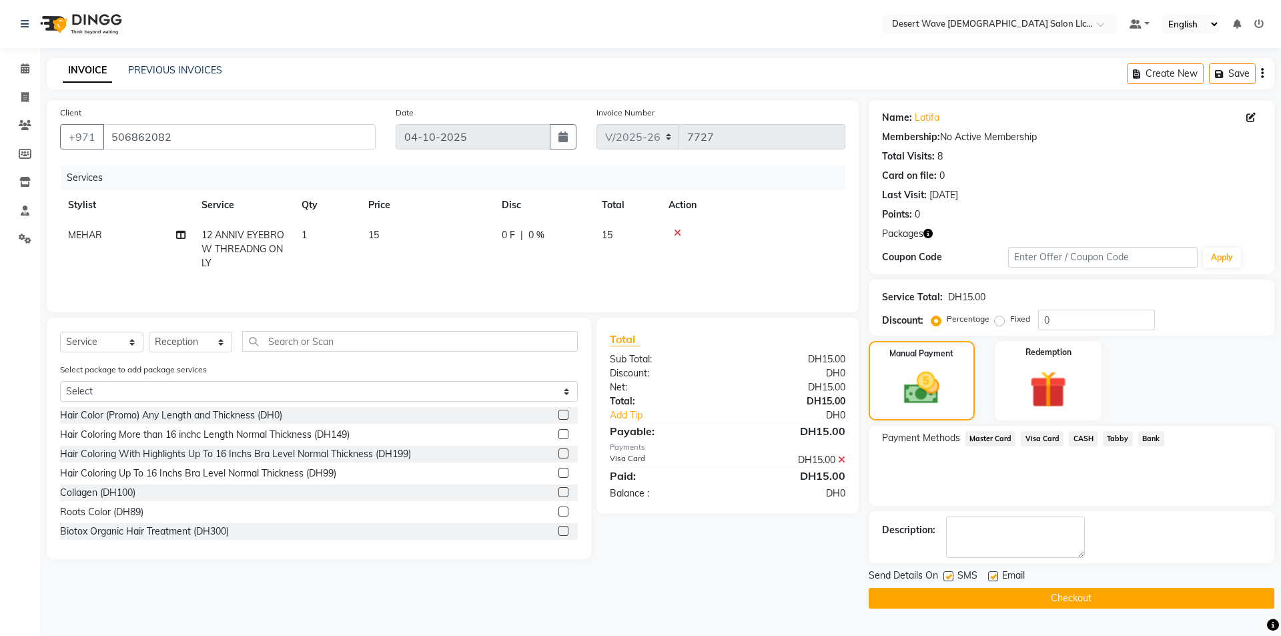
click at [1131, 598] on button "Checkout" at bounding box center [1072, 598] width 406 height 21
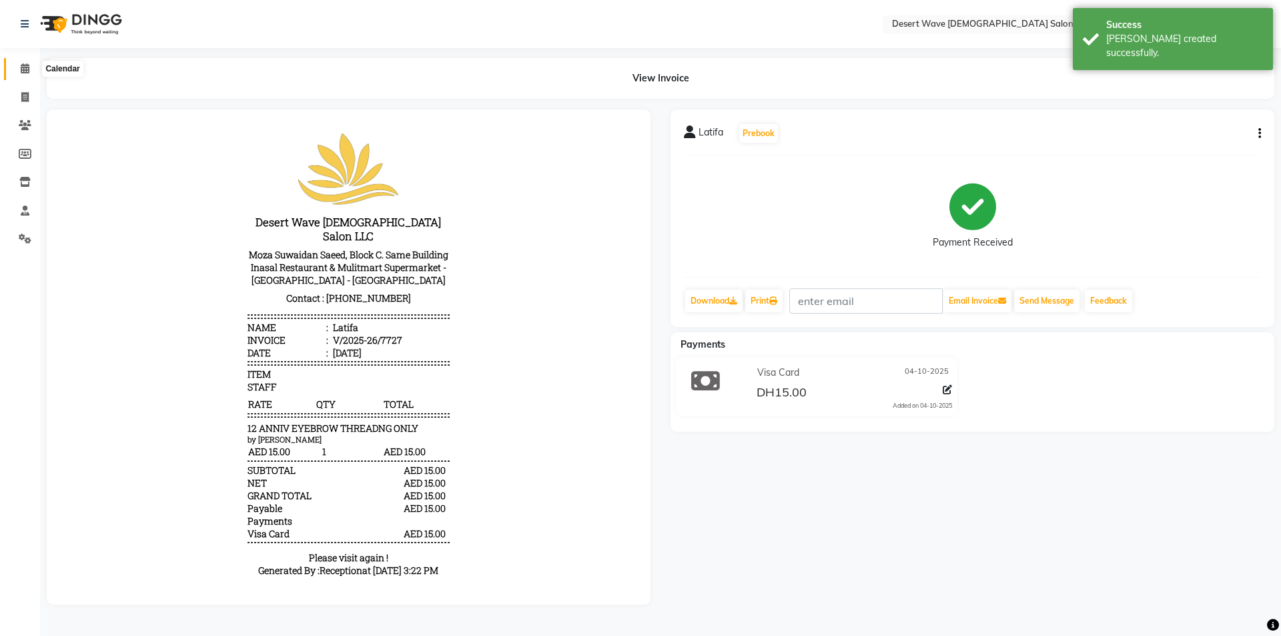
click at [27, 66] on icon at bounding box center [25, 68] width 9 height 10
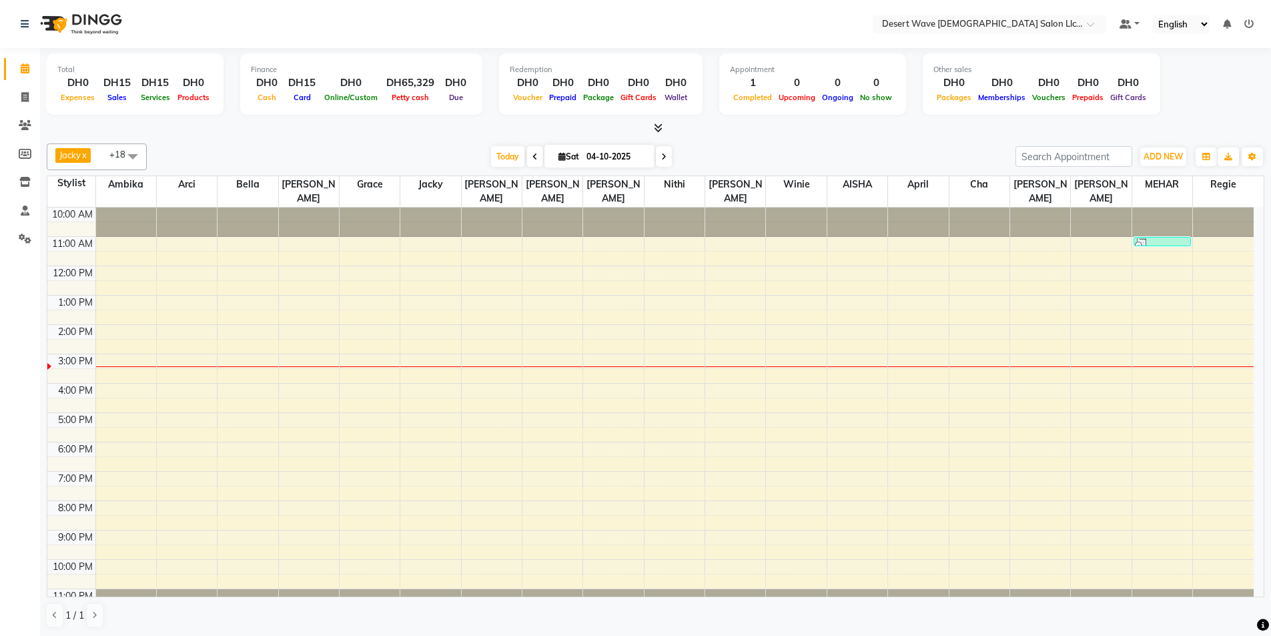
click at [133, 149] on span at bounding box center [132, 155] width 27 height 25
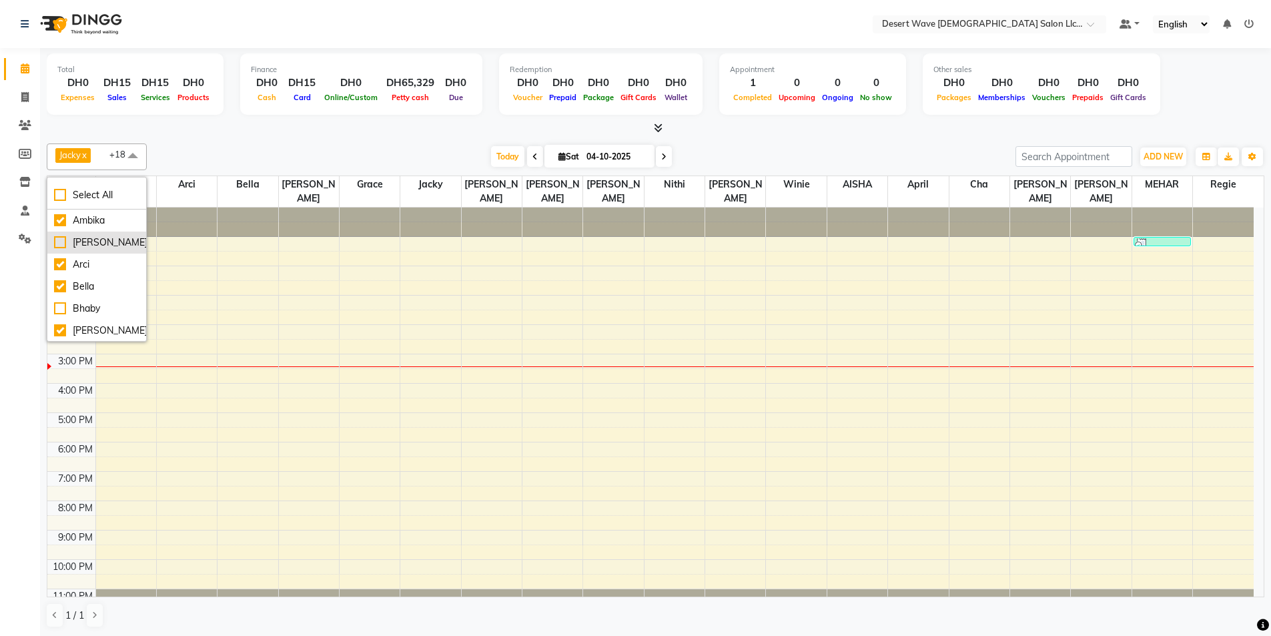
click at [57, 241] on div "[PERSON_NAME]" at bounding box center [96, 243] width 85 height 14
checkbox input "true"
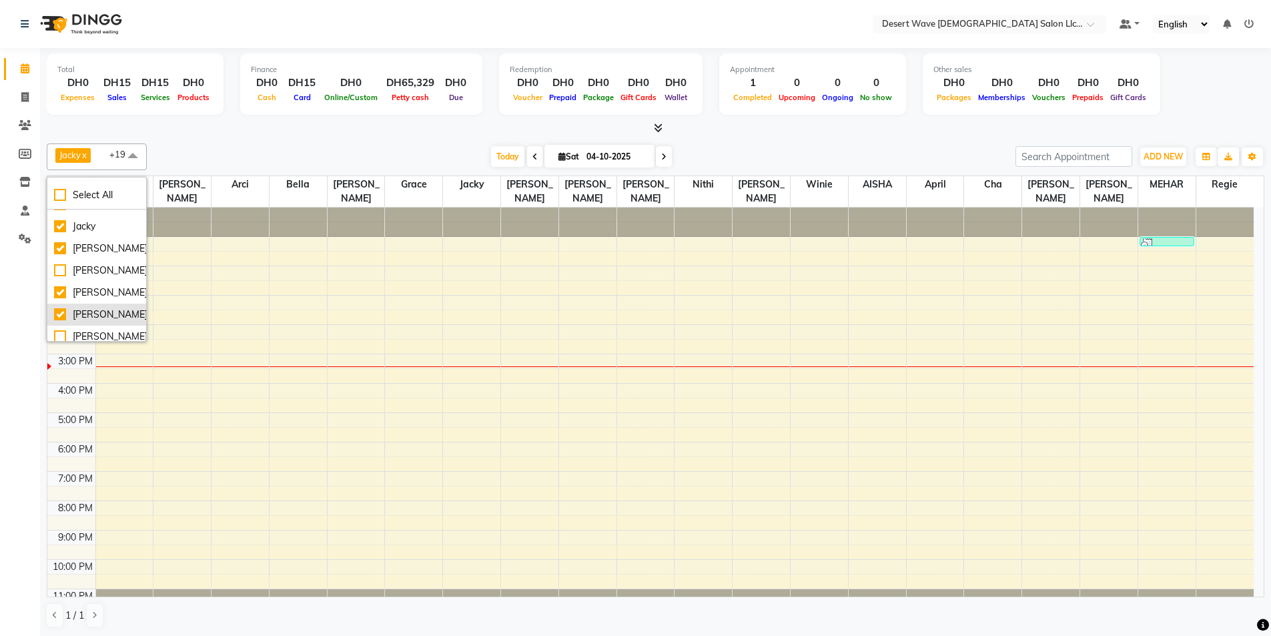
scroll to position [200, 0]
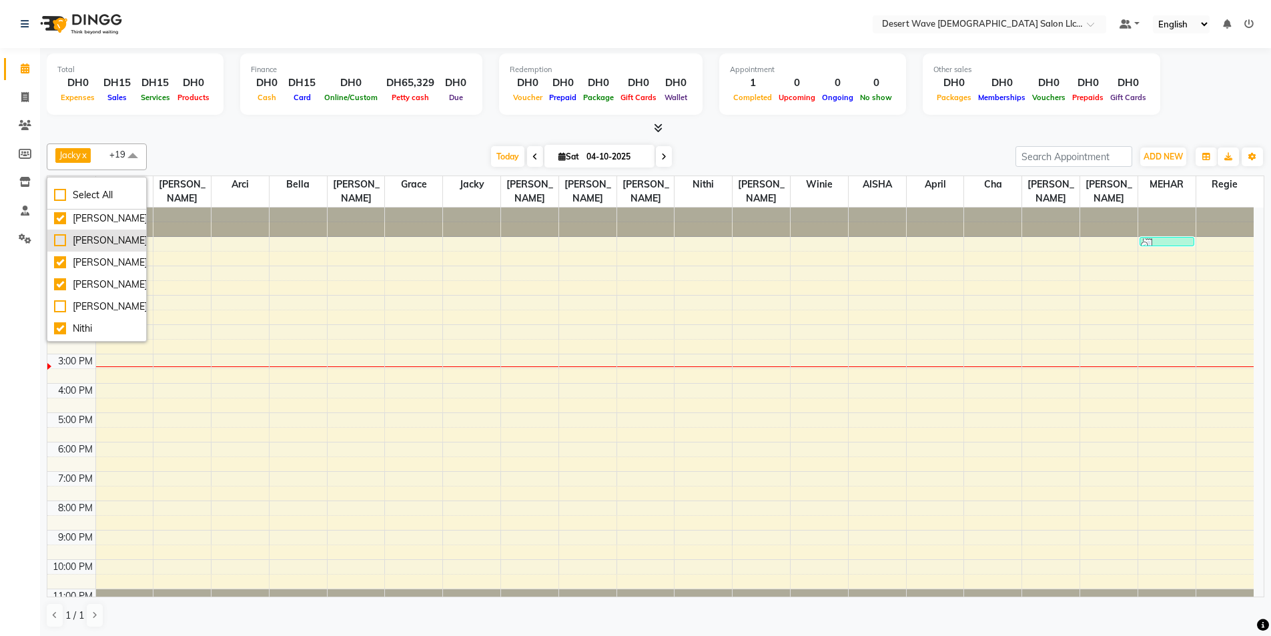
click at [59, 240] on div "[PERSON_NAME]" at bounding box center [96, 241] width 85 height 14
checkbox input "true"
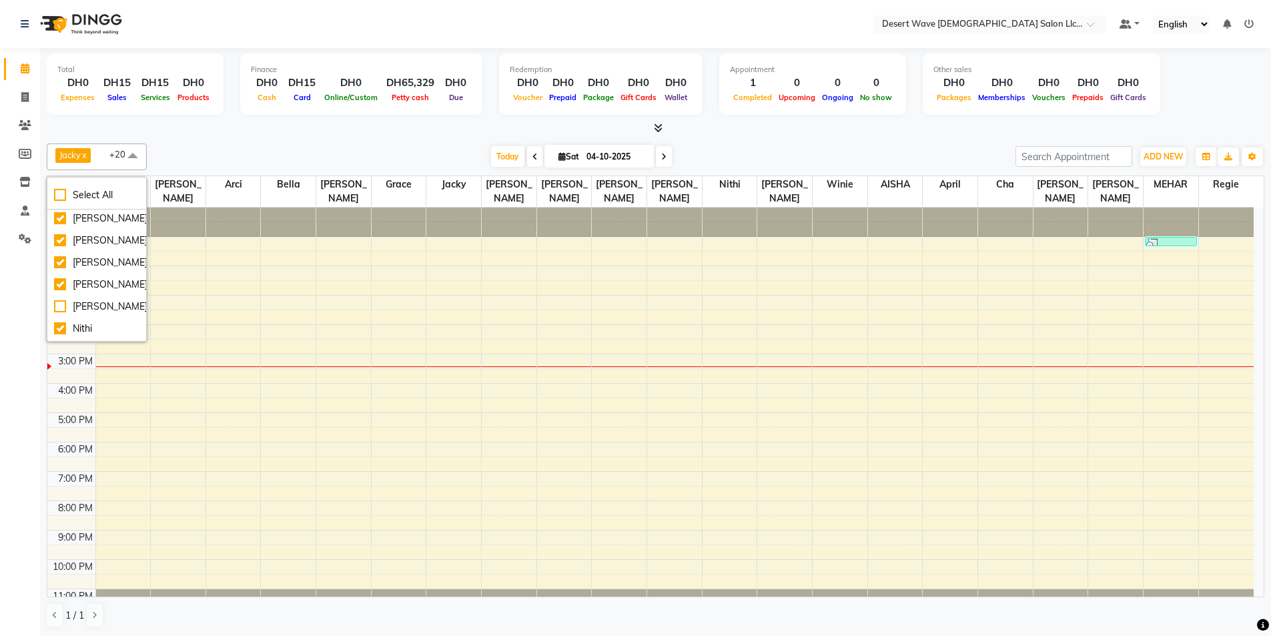
click at [729, 233] on div "10:00 AM 11:00 AM 12:00 PM 1:00 PM 2:00 PM 3:00 PM 4:00 PM 5:00 PM 6:00 PM 7:00…" at bounding box center [650, 413] width 1206 height 410
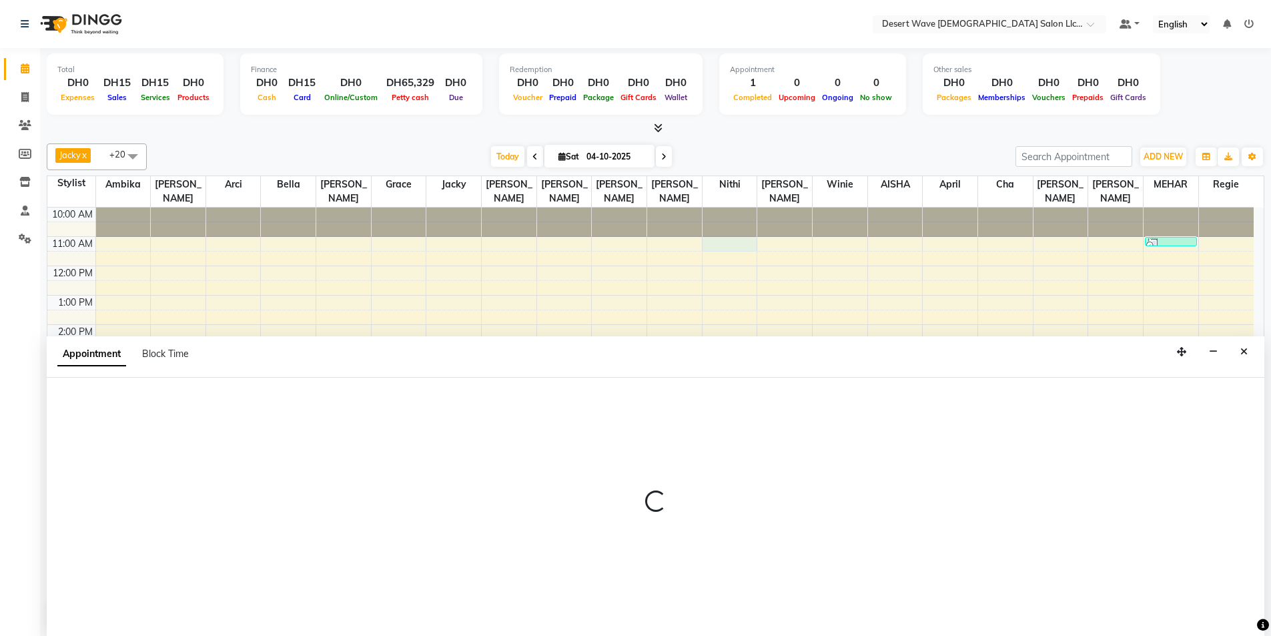
scroll to position [1, 0]
select select "50410"
select select "tentative"
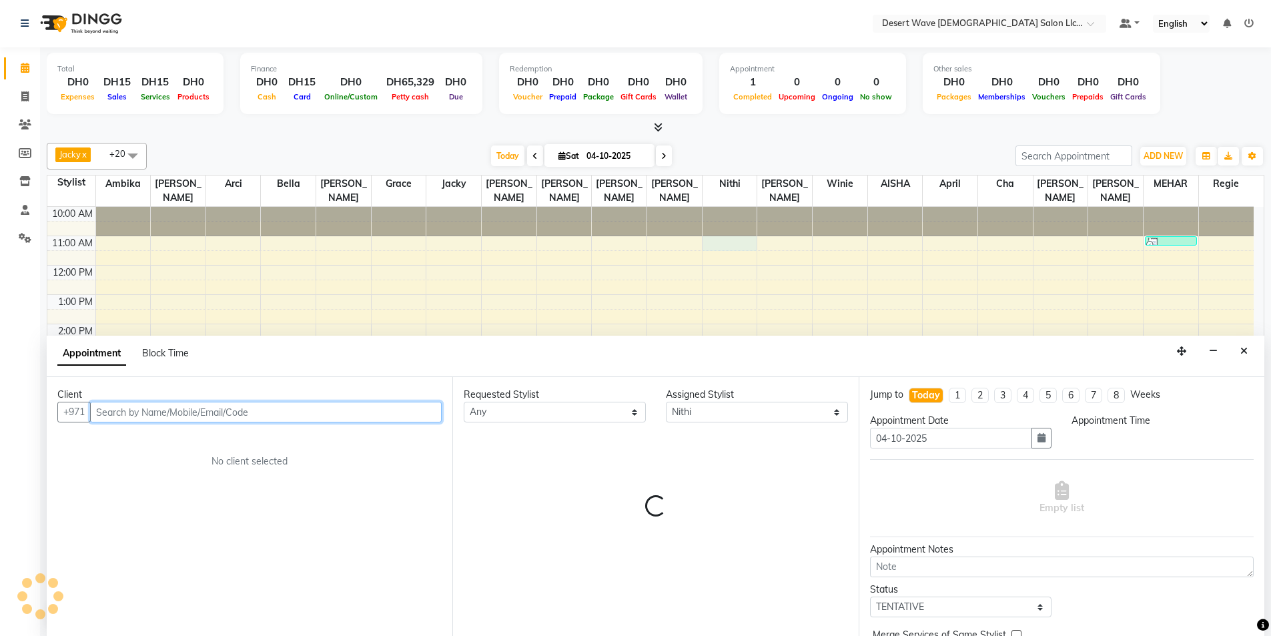
select select "660"
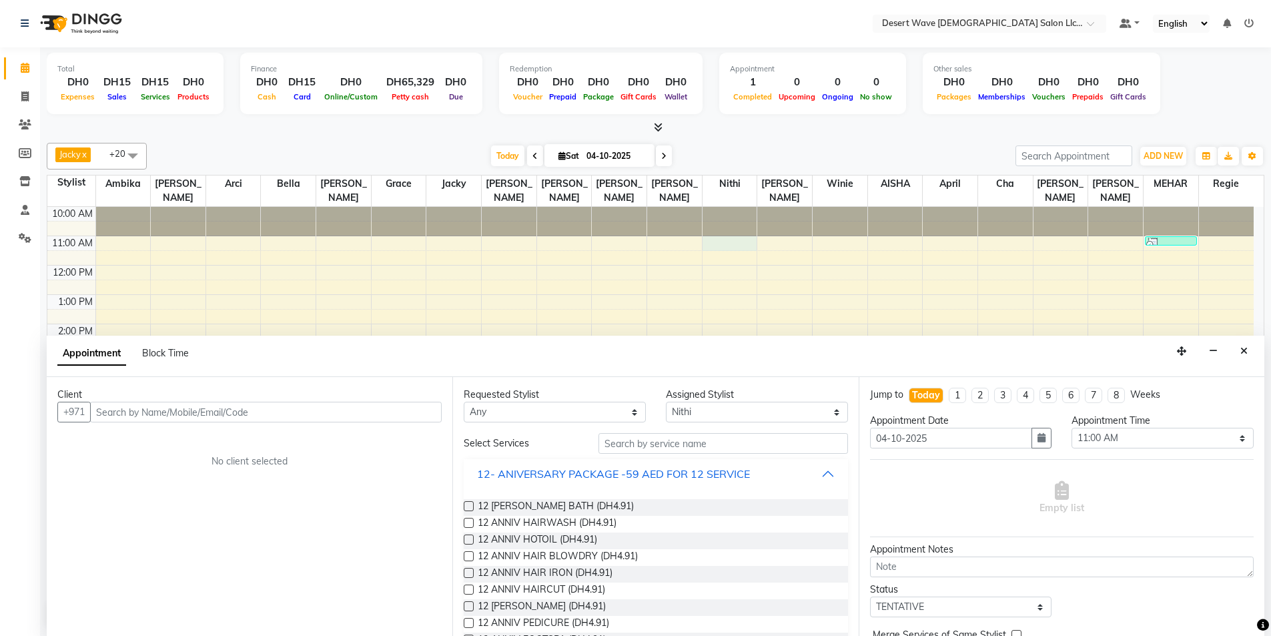
click at [555, 477] on div "12- ANIVERSARY PACKAGE -59 AED FOR 12 SERVICE" at bounding box center [613, 474] width 273 height 16
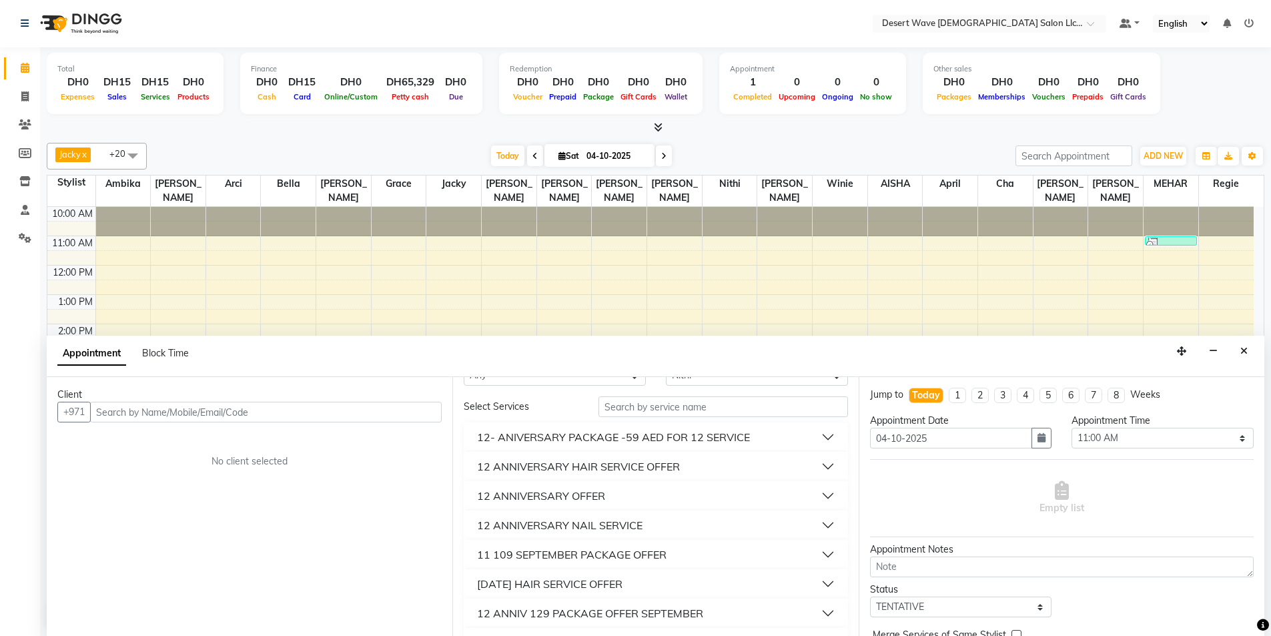
scroll to position [67, 0]
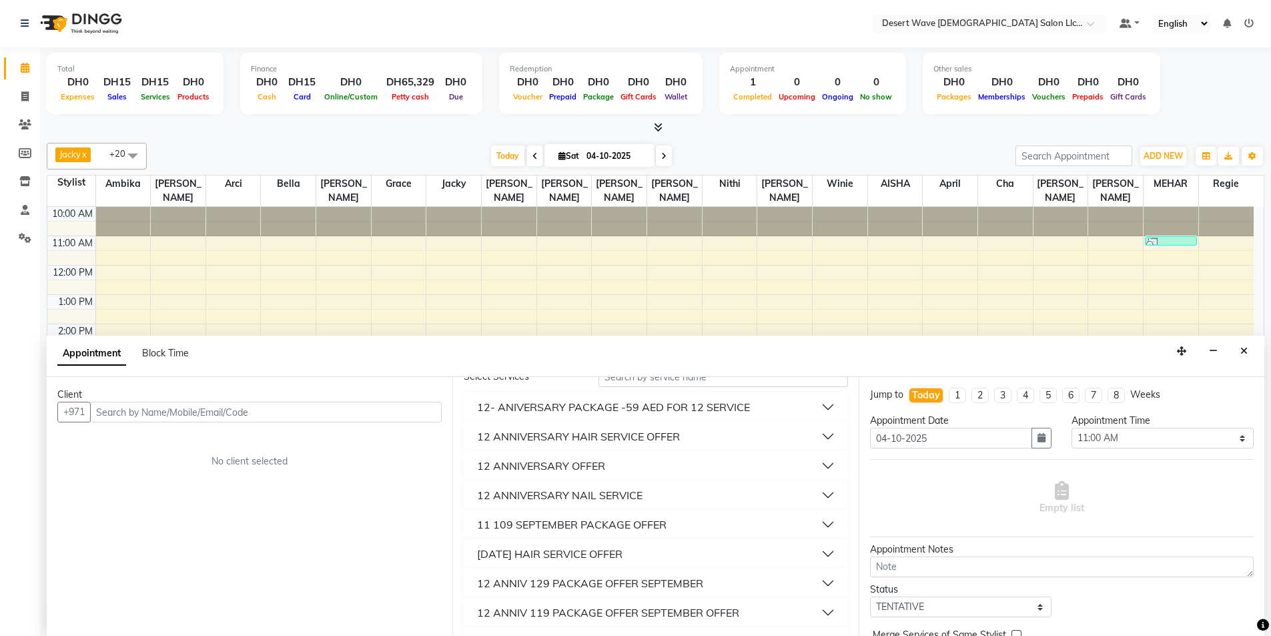
click at [588, 467] on div "12 ANNIVERSARY OFFER" at bounding box center [541, 466] width 128 height 16
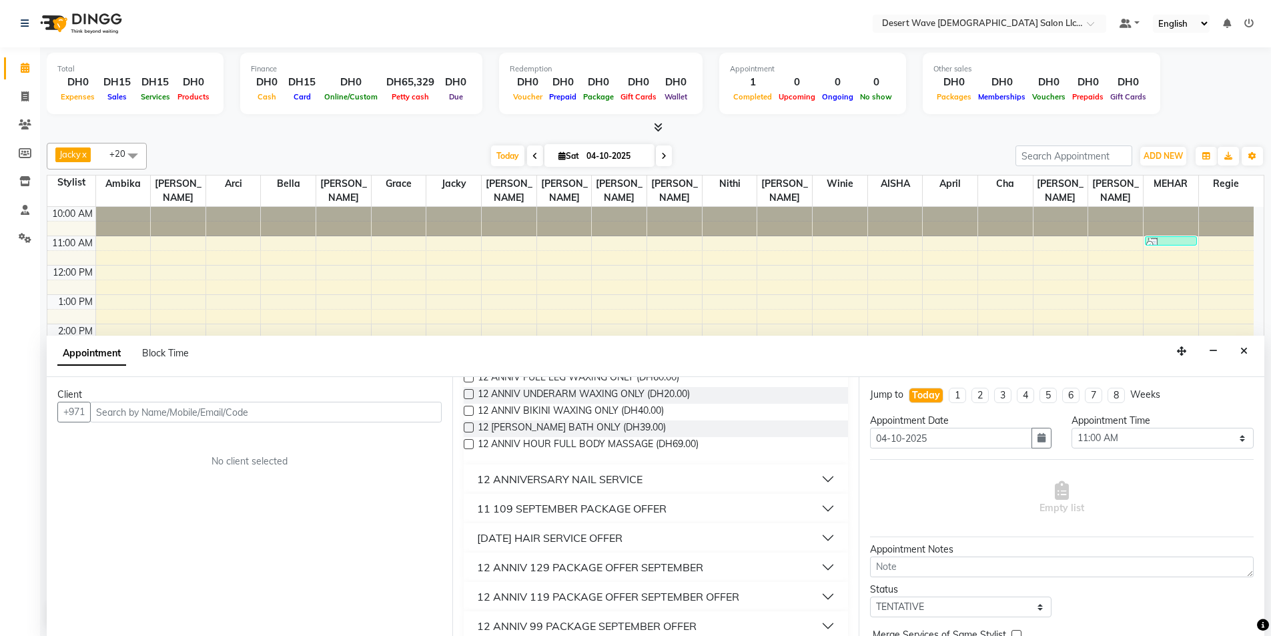
scroll to position [400, 0]
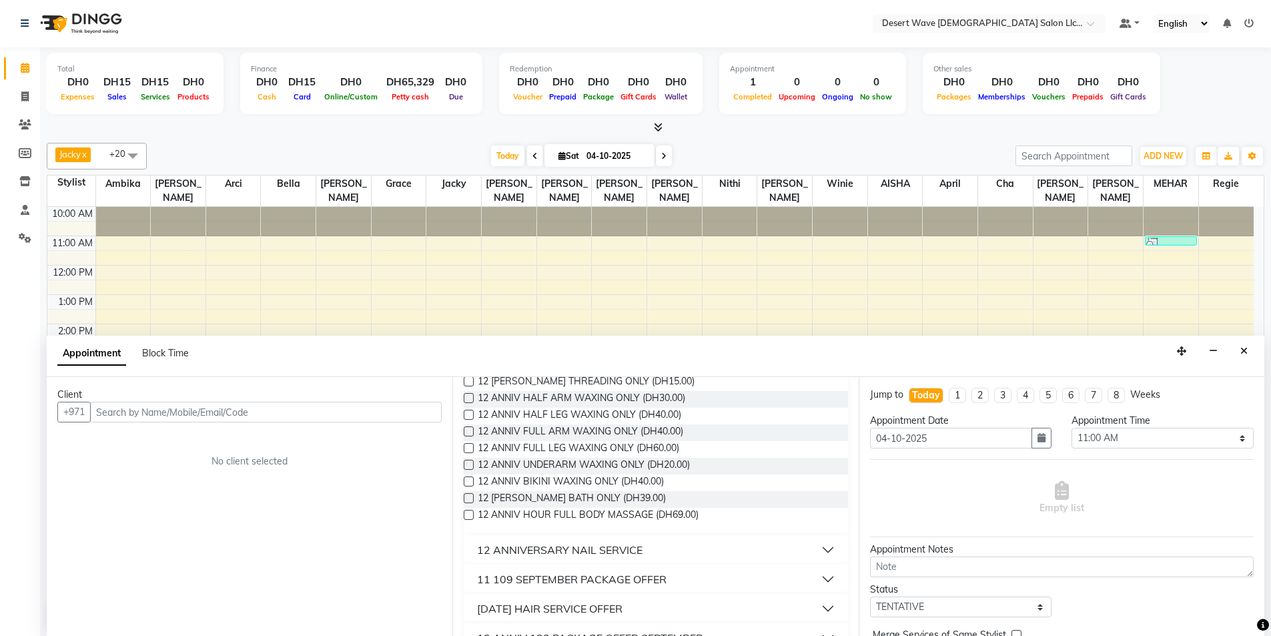
click at [469, 482] on label at bounding box center [469, 481] width 10 height 10
click at [469, 482] on input "checkbox" at bounding box center [468, 482] width 9 height 9
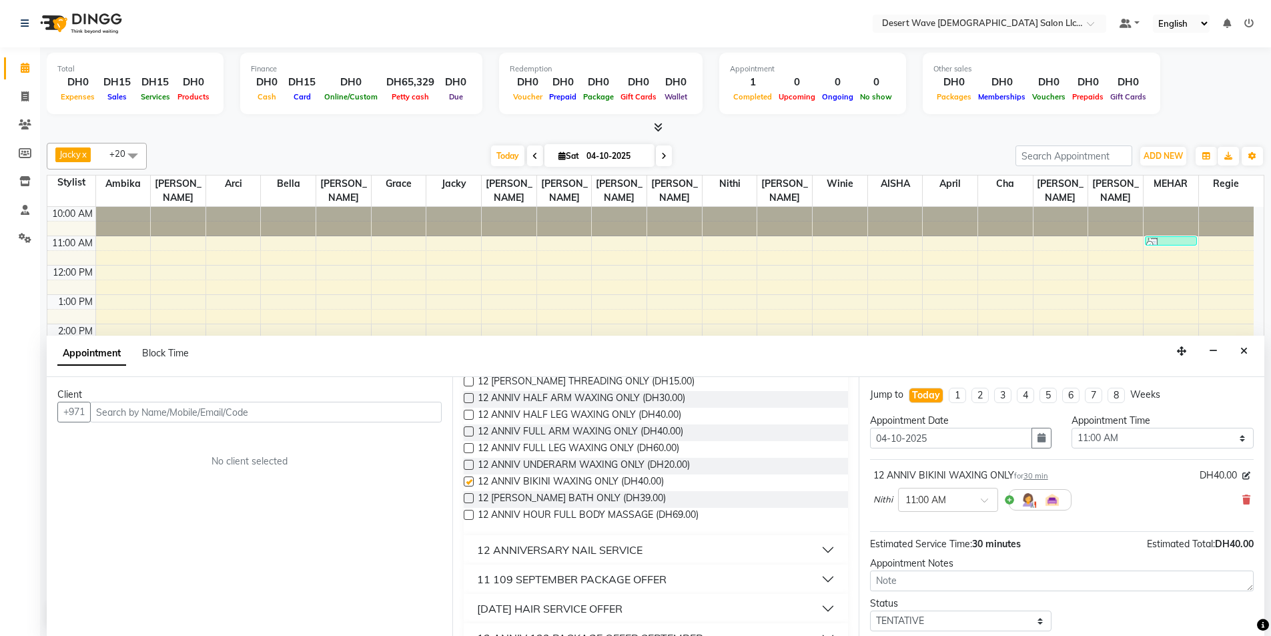
checkbox input "false"
click at [1242, 498] on icon at bounding box center [1246, 499] width 8 height 9
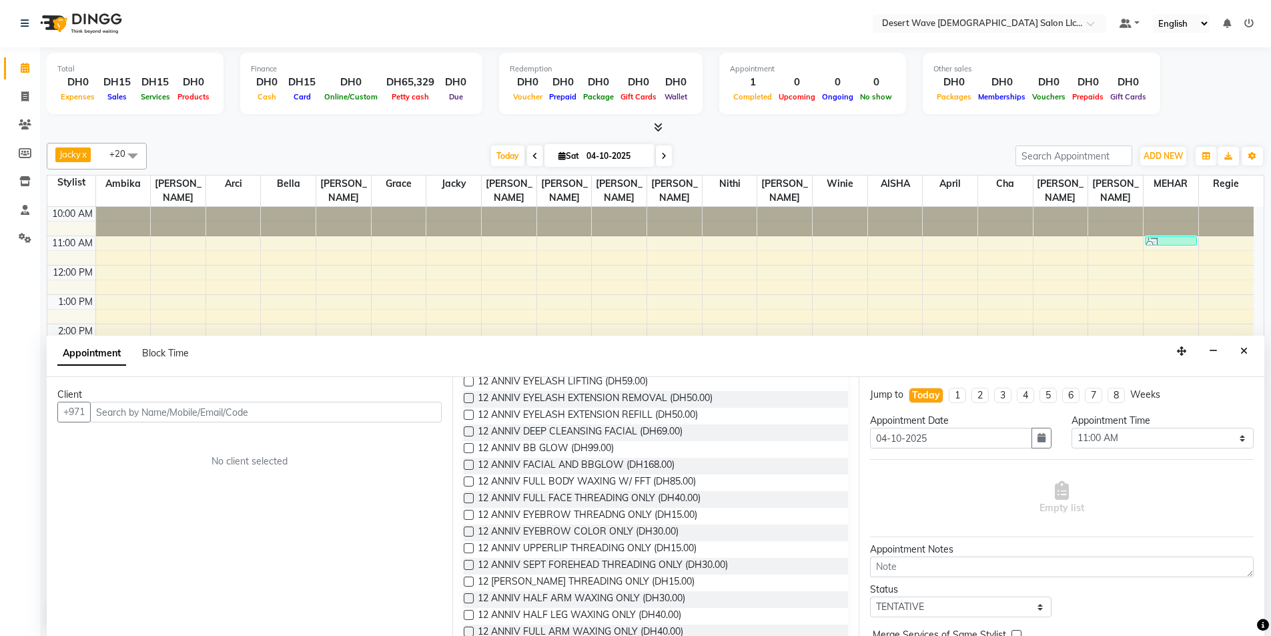
scroll to position [0, 0]
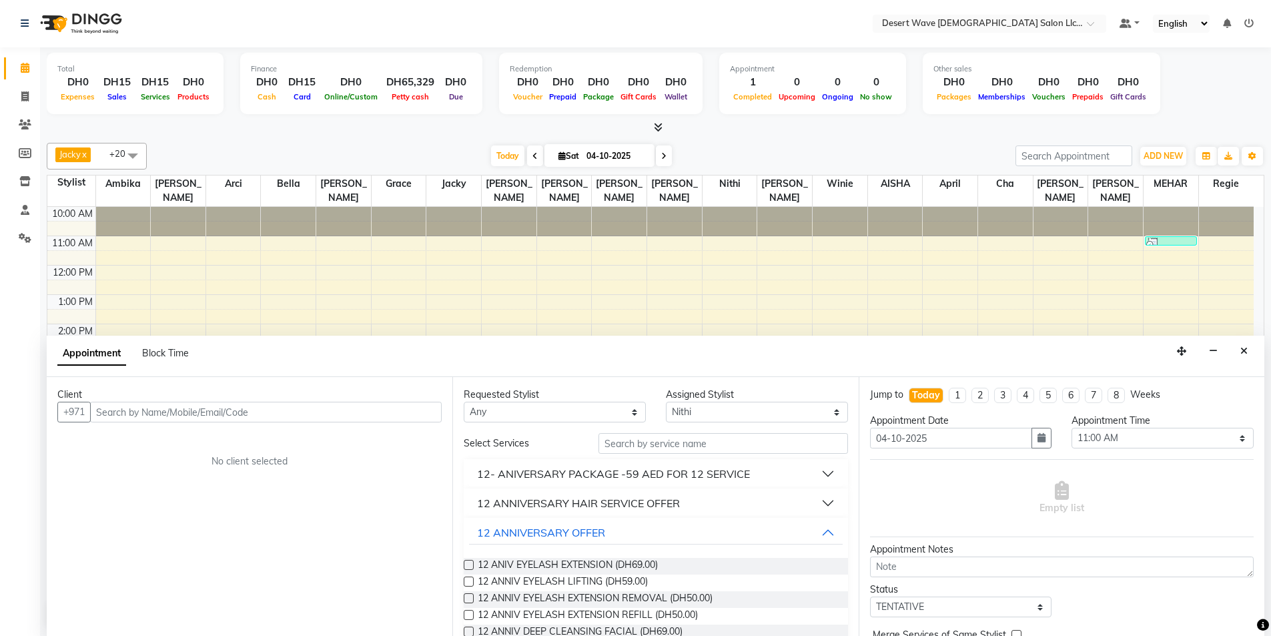
click at [589, 497] on div "12 ANNIVERSARY HAIR SERVICE OFFER" at bounding box center [578, 503] width 203 height 16
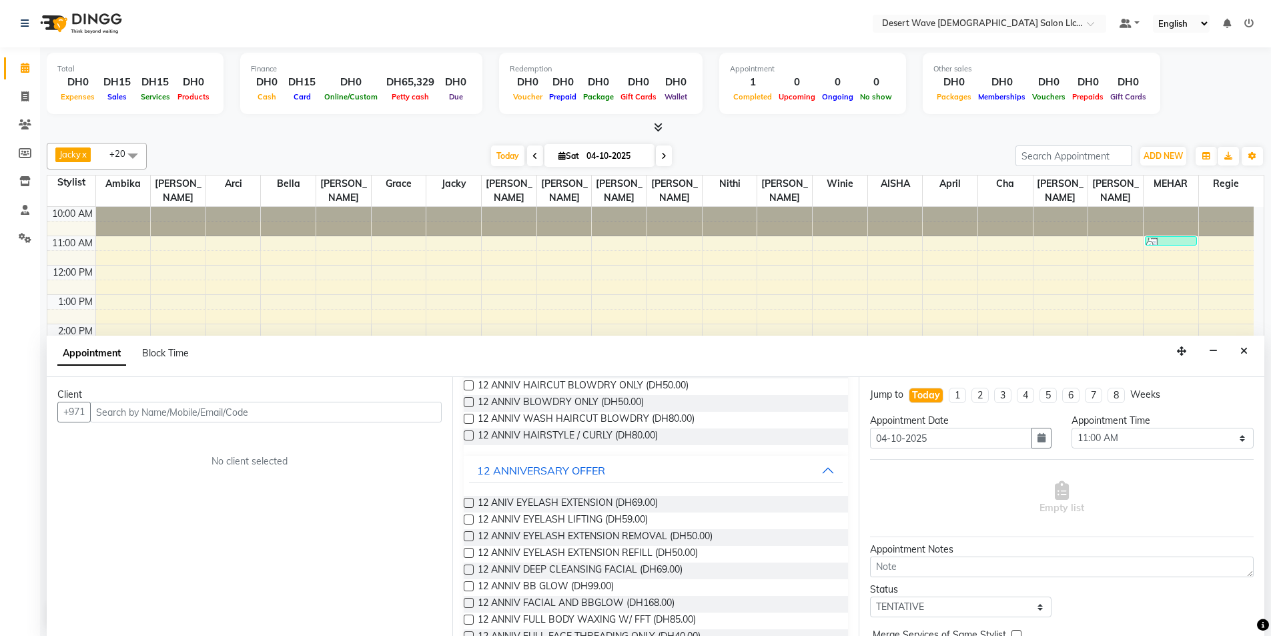
scroll to position [267, 0]
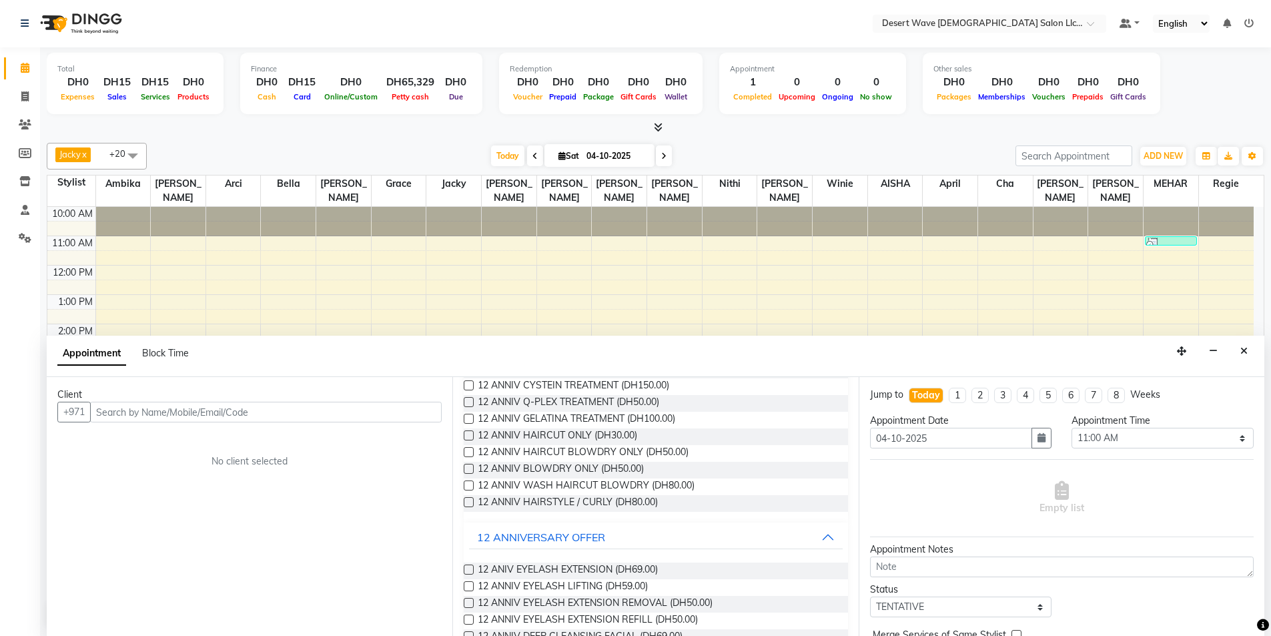
click at [464, 432] on label at bounding box center [469, 435] width 10 height 10
click at [464, 432] on input "checkbox" at bounding box center [468, 436] width 9 height 9
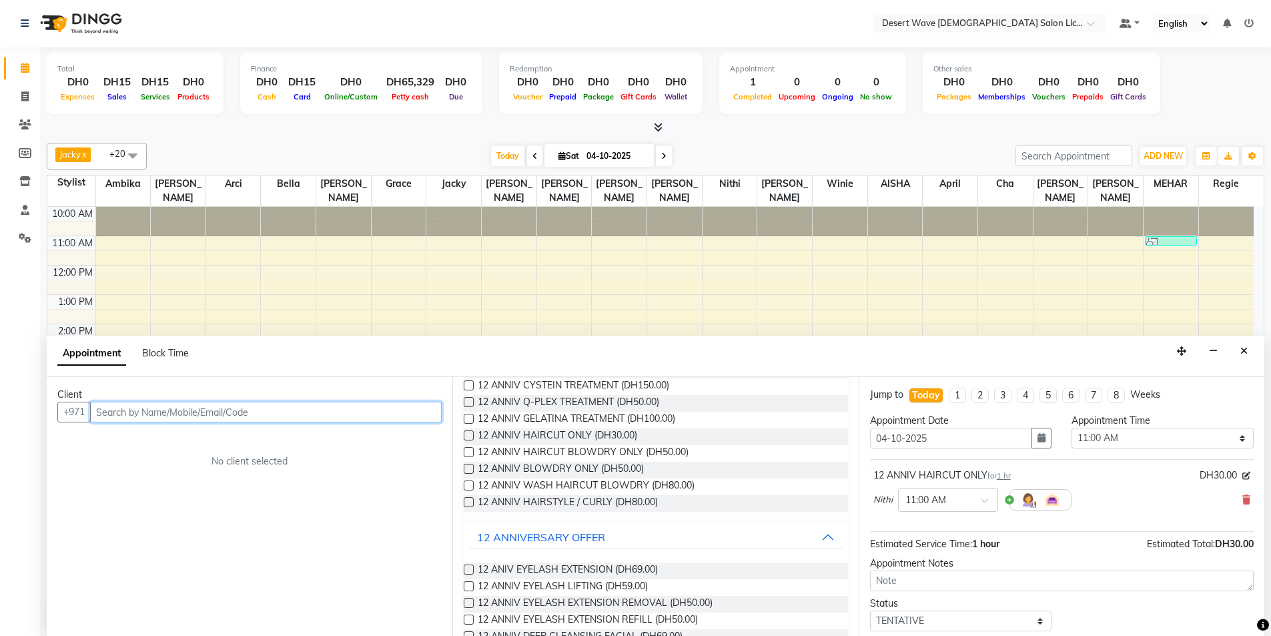
checkbox input "false"
click at [367, 408] on input "text" at bounding box center [266, 412] width 352 height 21
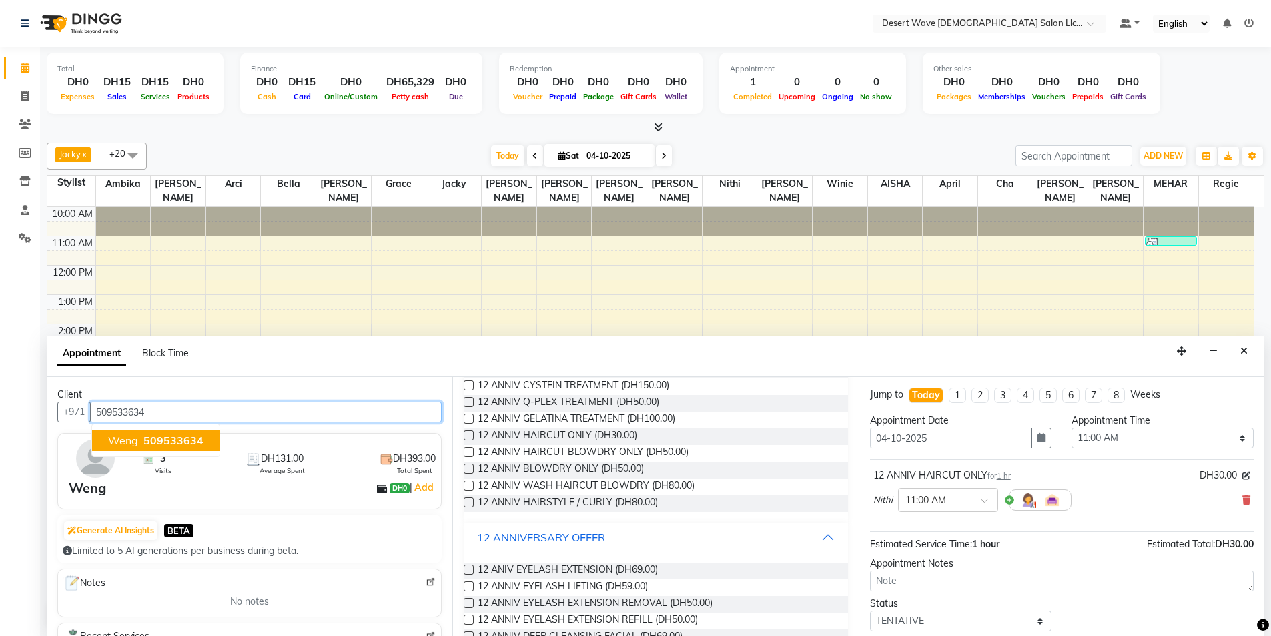
drag, startPoint x: 143, startPoint y: 435, endPoint x: 172, endPoint y: 447, distance: 31.7
click at [147, 435] on span "509533634" at bounding box center [173, 440] width 60 height 13
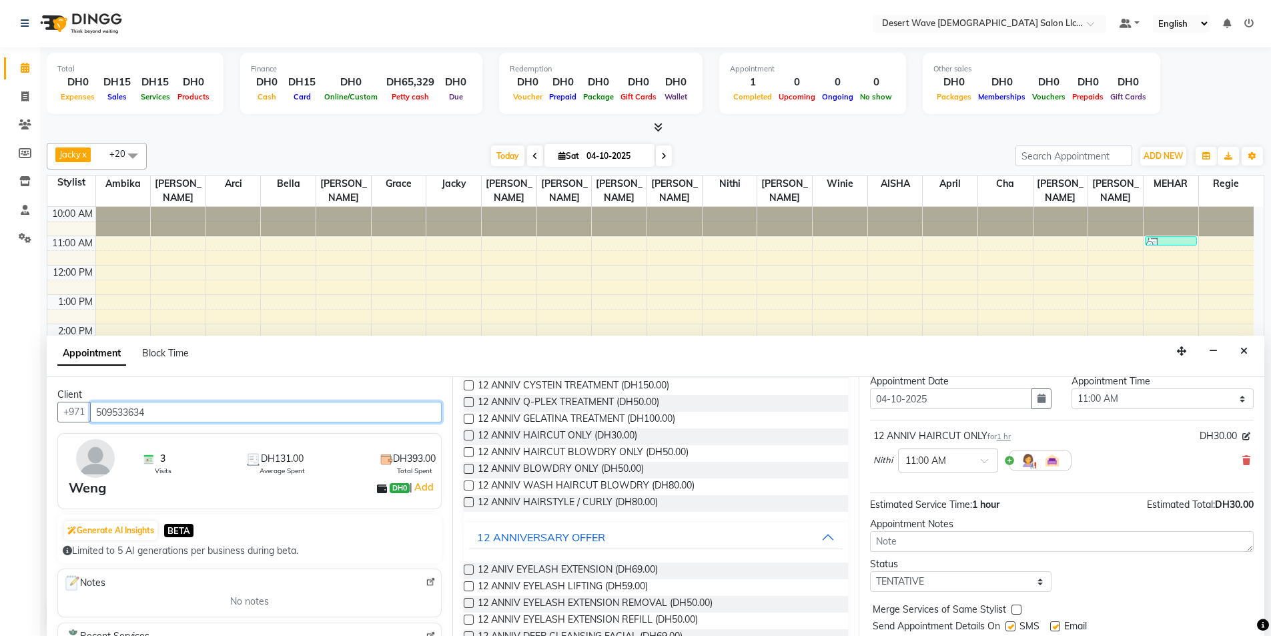
scroll to position [79, 0]
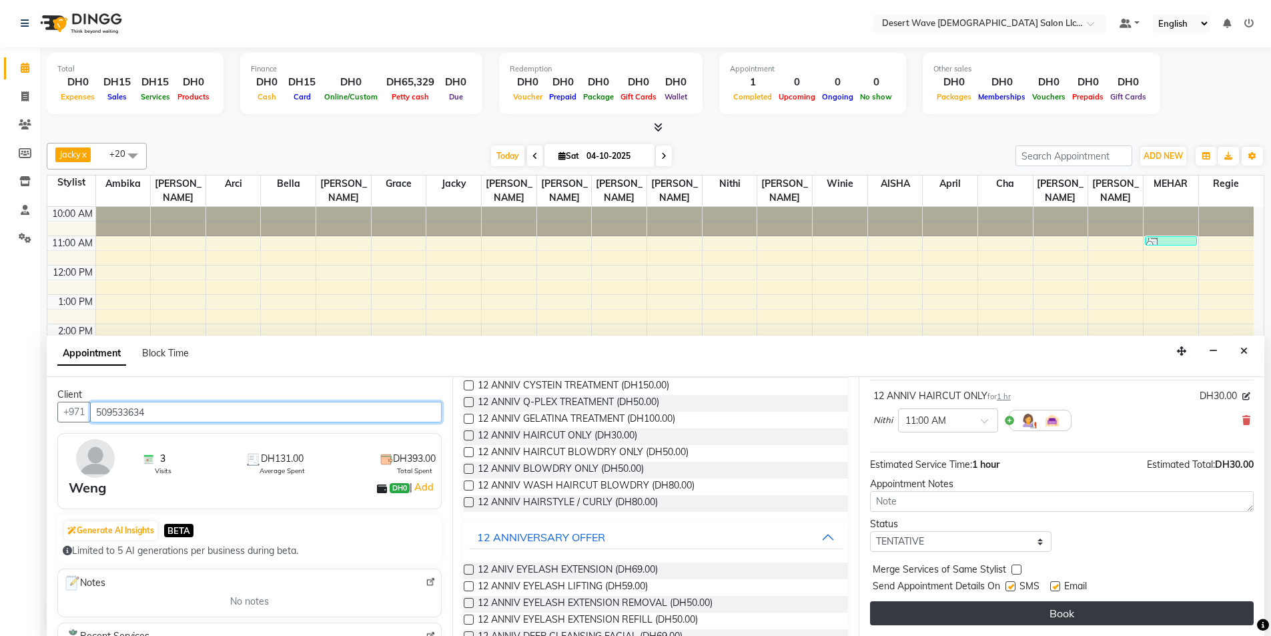
type input "509533634"
click at [1151, 615] on button "Book" at bounding box center [1062, 613] width 384 height 24
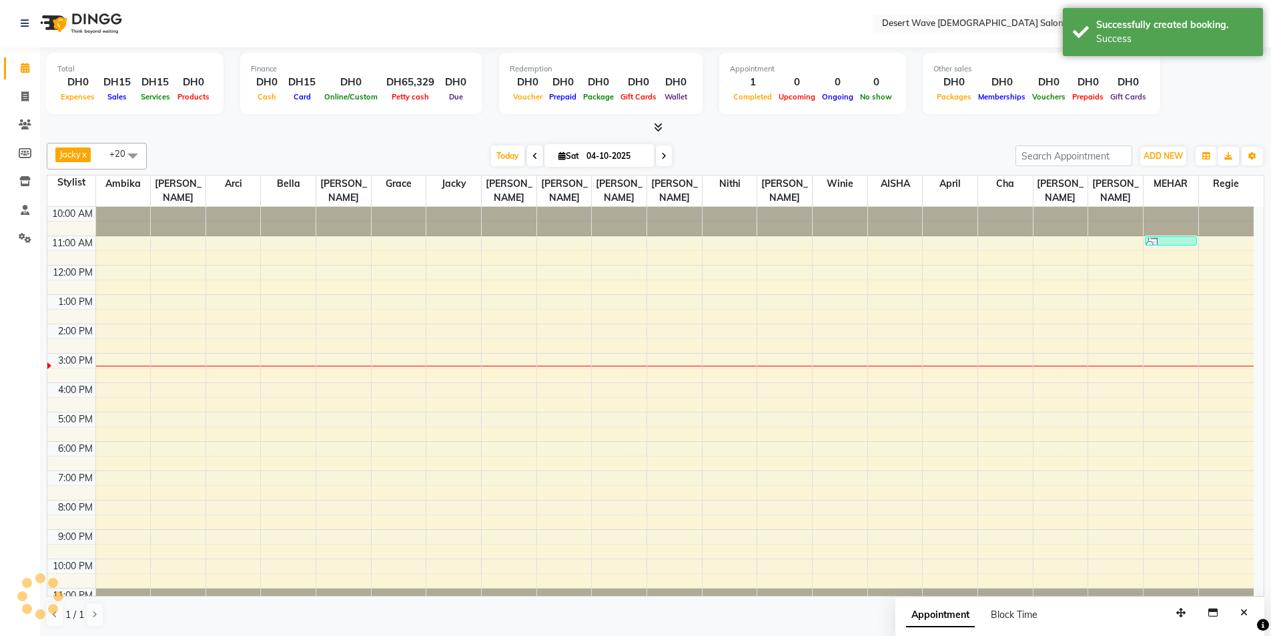
scroll to position [0, 0]
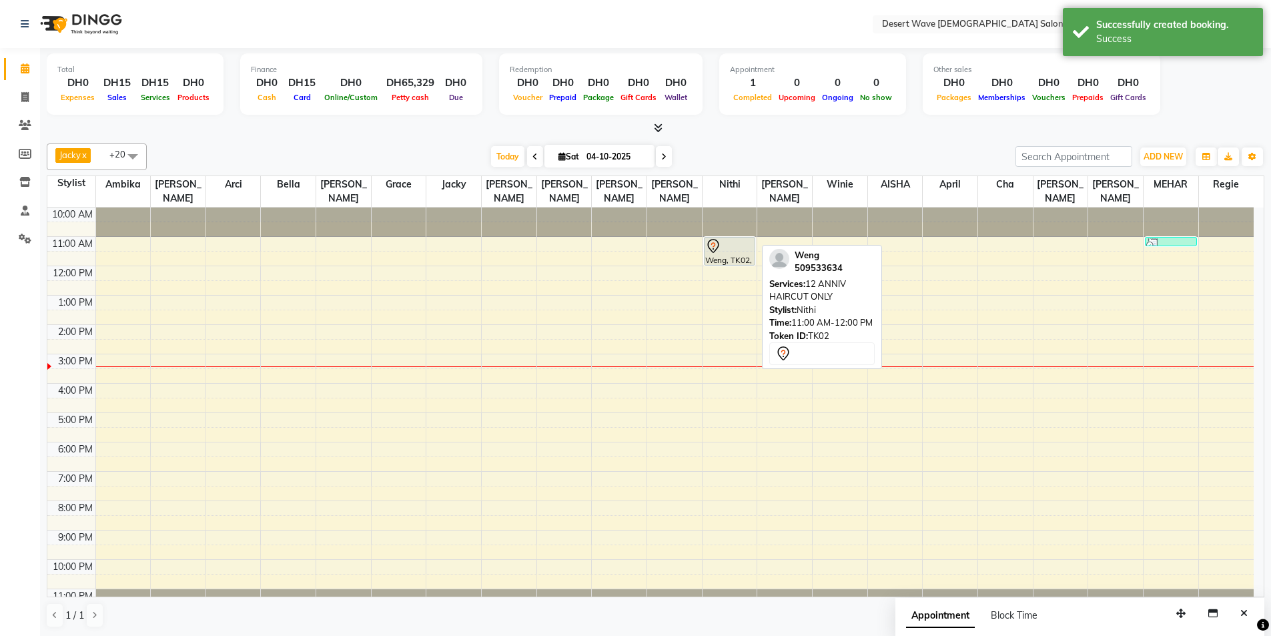
click at [719, 245] on div "Weng, TK02, 11:00 AM-12:00 PM, 12 ANNIV HAIRCUT ONLY" at bounding box center [730, 251] width 51 height 27
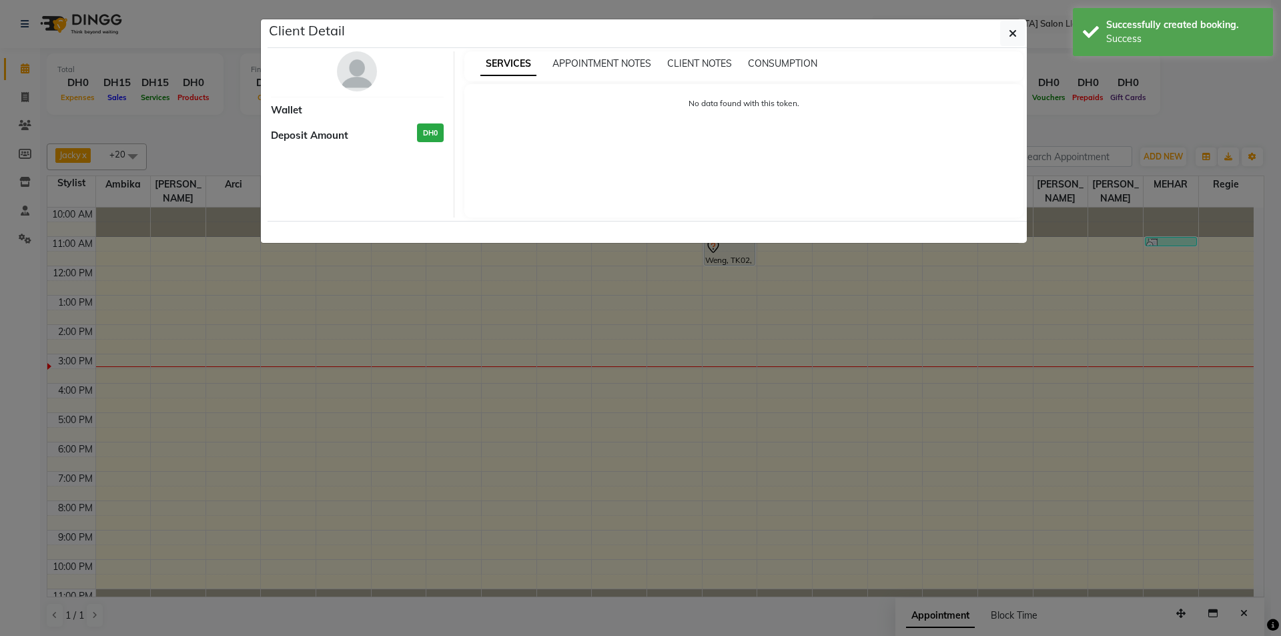
select select "7"
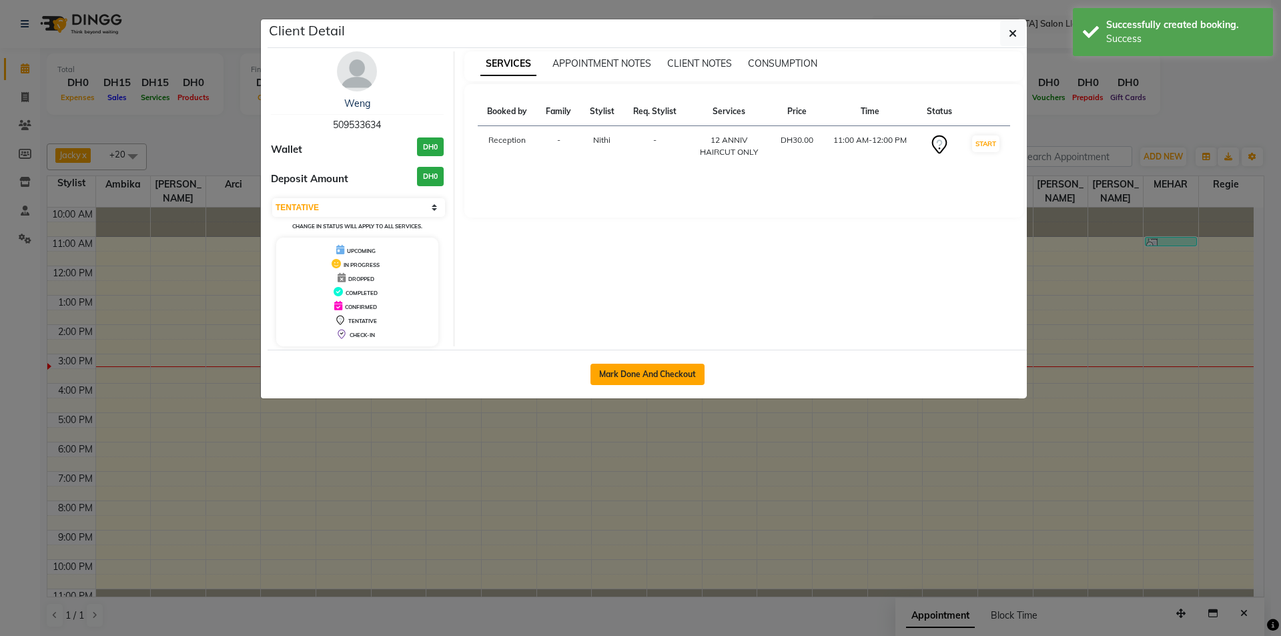
click at [663, 368] on button "Mark Done And Checkout" at bounding box center [648, 374] width 114 height 21
select select "service"
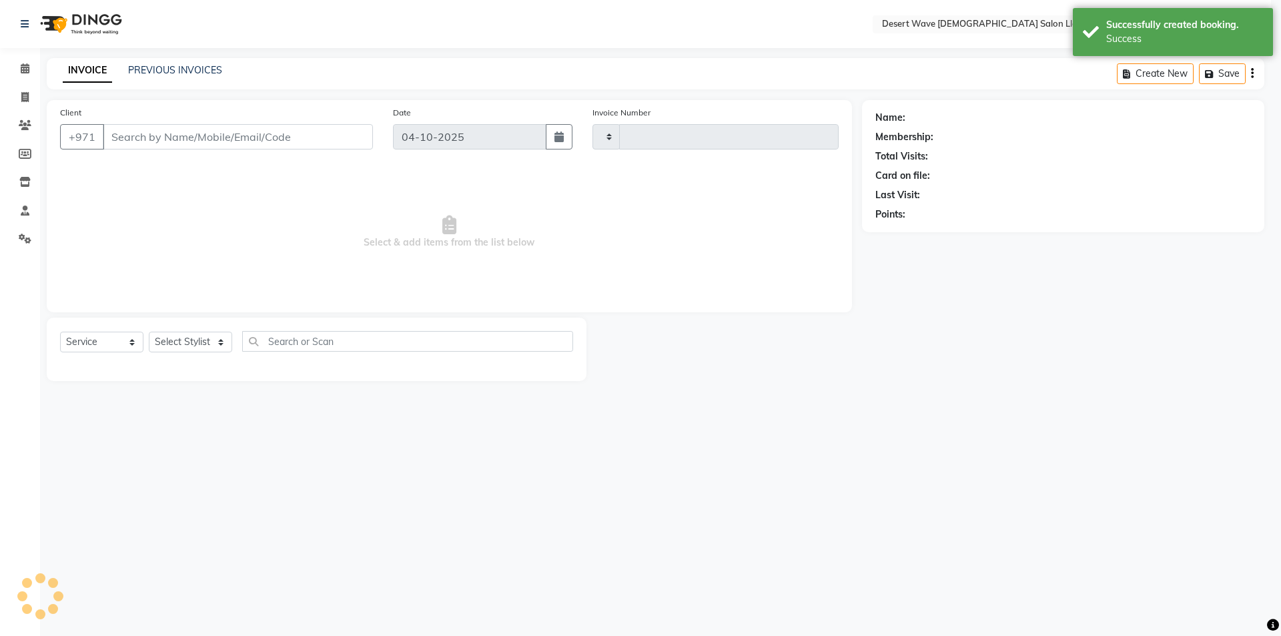
type input "7728"
select select "6563"
select select "50418"
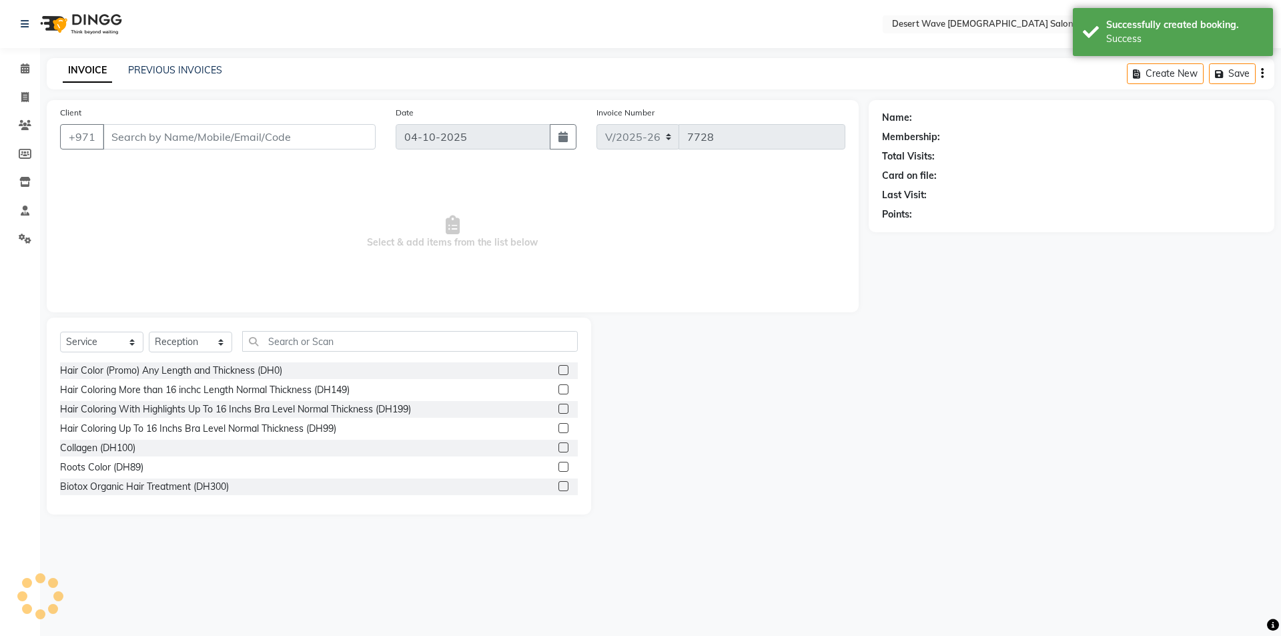
type input "509533634"
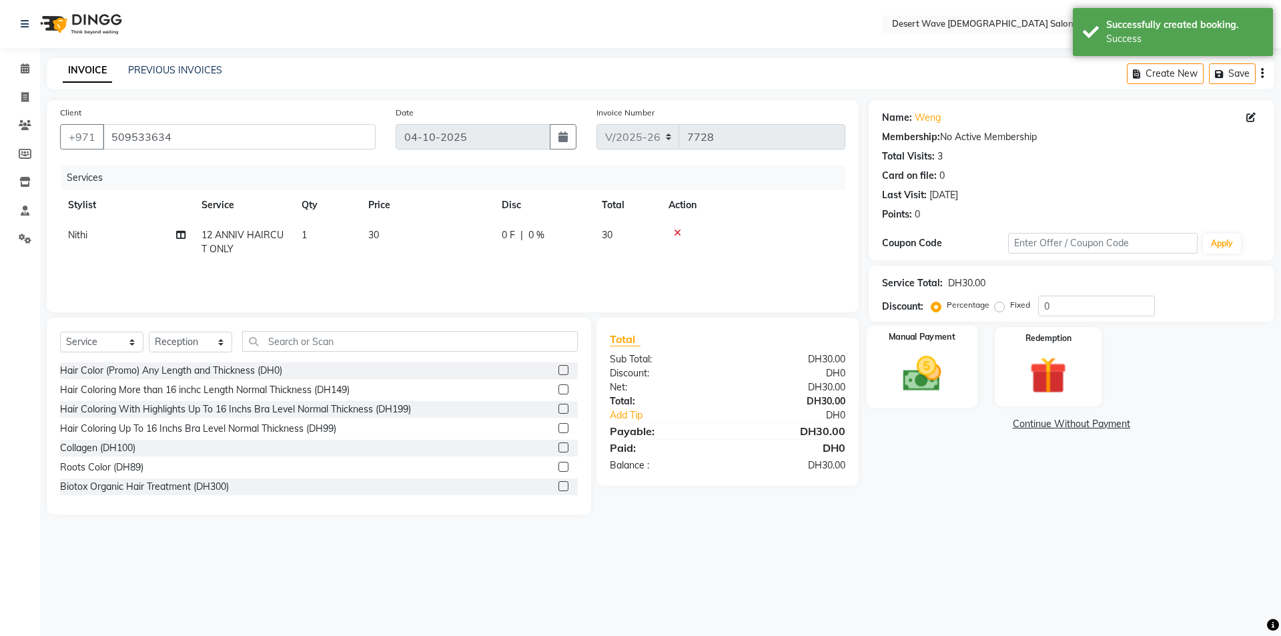
click at [924, 378] on img at bounding box center [922, 374] width 62 height 44
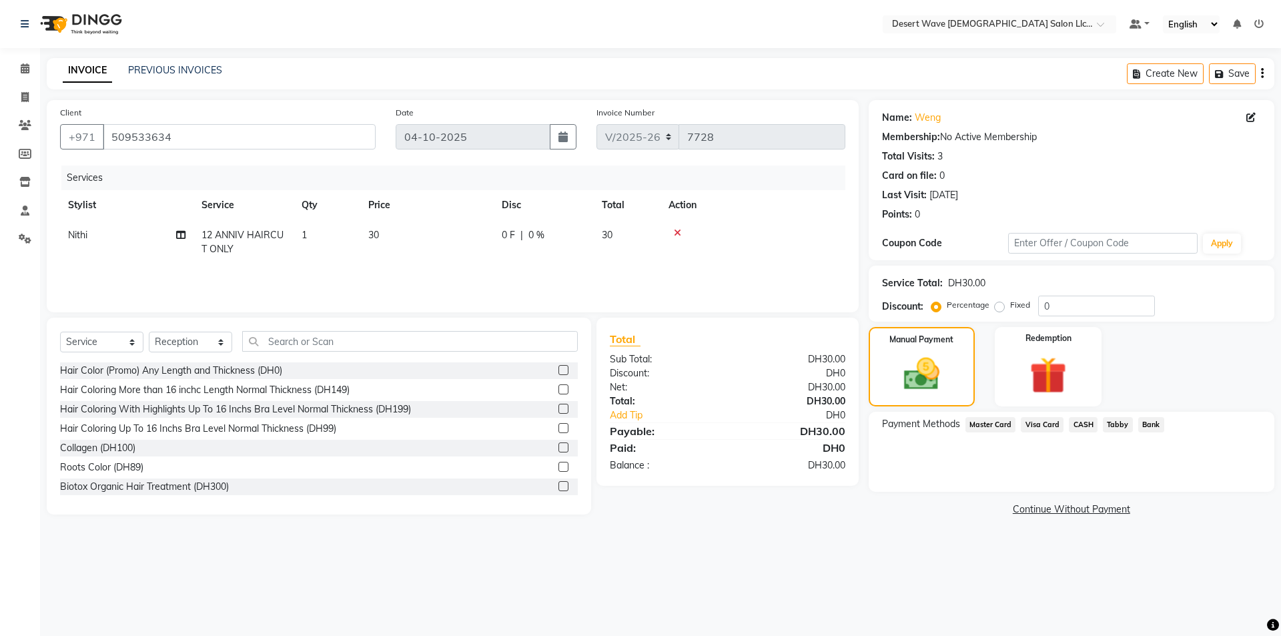
click at [1048, 425] on span "Visa Card" at bounding box center [1042, 424] width 43 height 15
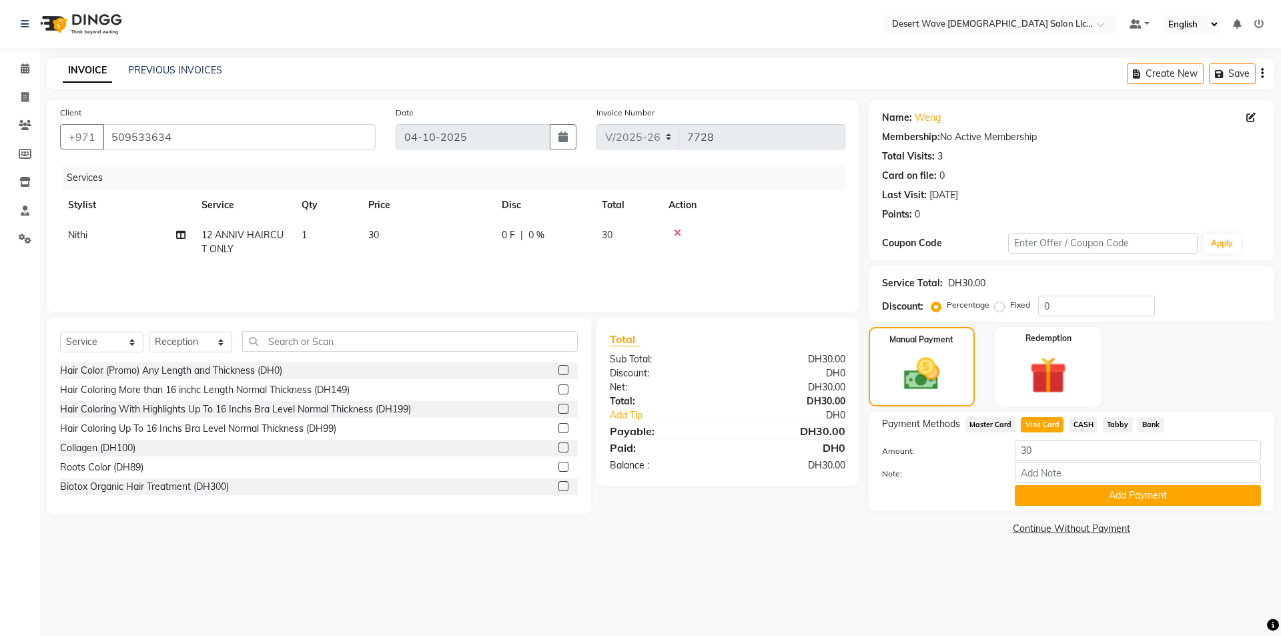
click at [450, 240] on td "30" at bounding box center [426, 242] width 133 height 44
select select "50410"
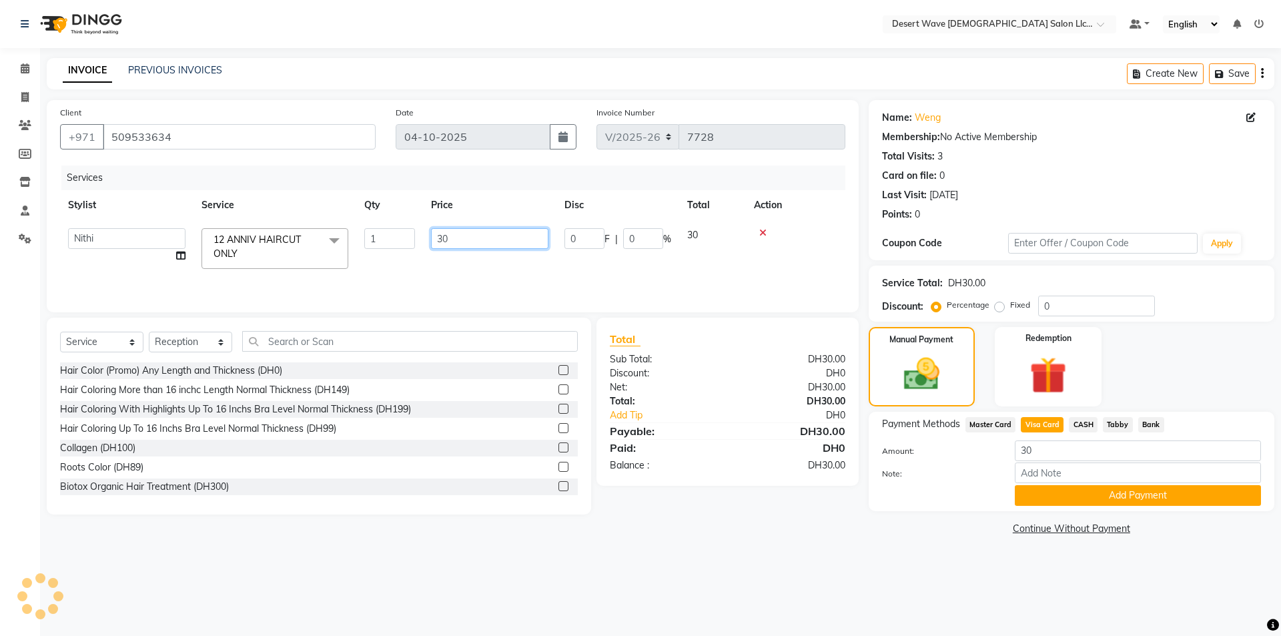
click at [494, 242] on input "30" at bounding box center [489, 238] width 117 height 21
type input "3"
type input "25"
click at [1015, 359] on div "Redemption" at bounding box center [1048, 367] width 111 height 82
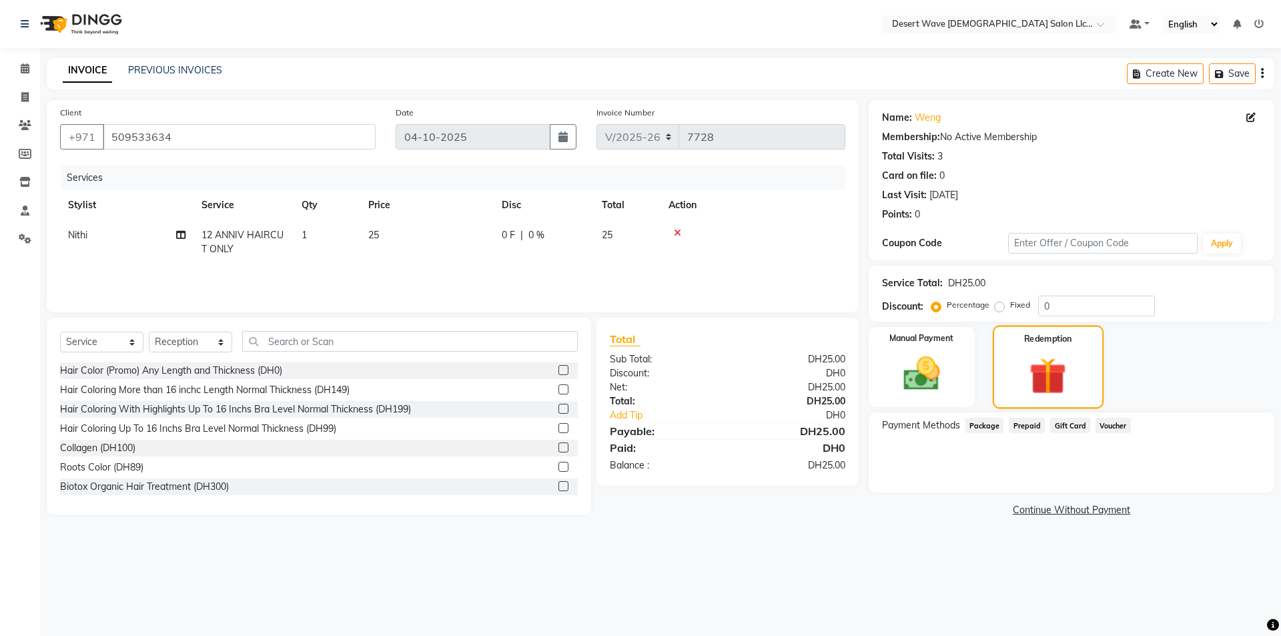
click at [1001, 364] on div "Redemption" at bounding box center [1048, 367] width 111 height 83
click at [957, 356] on div "Manual Payment" at bounding box center [921, 367] width 111 height 83
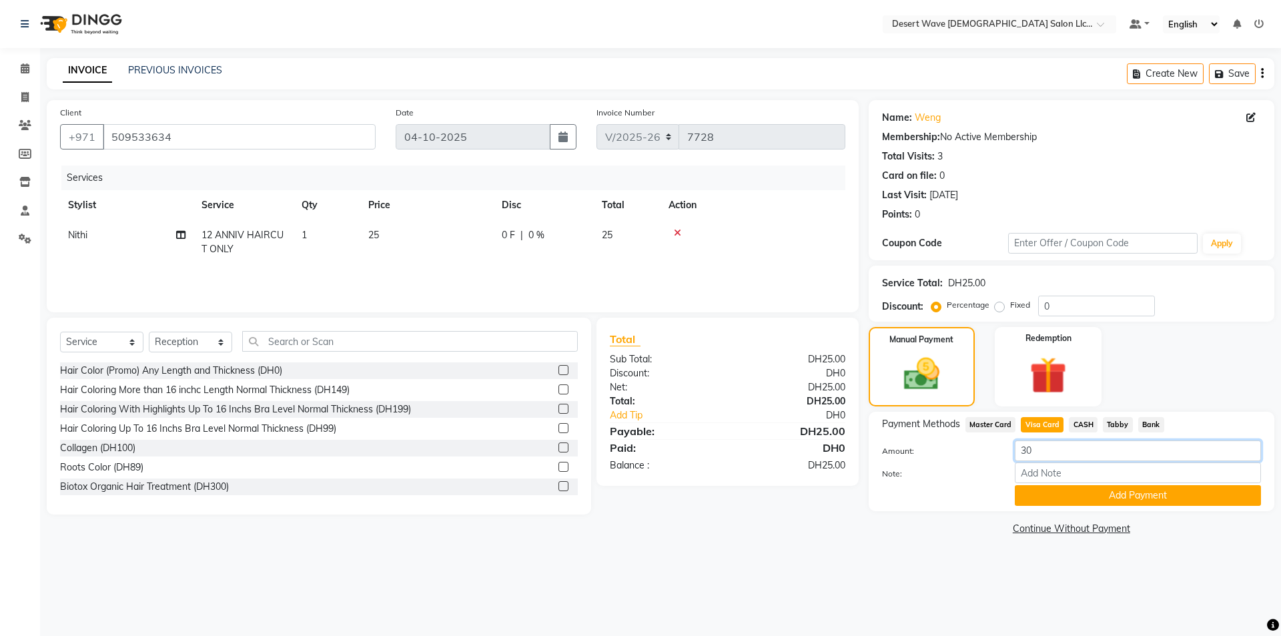
click at [1041, 458] on input "30" at bounding box center [1138, 450] width 246 height 21
click at [517, 257] on td "0 F | 0 %" at bounding box center [544, 242] width 100 height 44
select select "50410"
click at [523, 266] on td "25" at bounding box center [489, 248] width 133 height 57
click at [1033, 368] on img at bounding box center [1048, 375] width 62 height 47
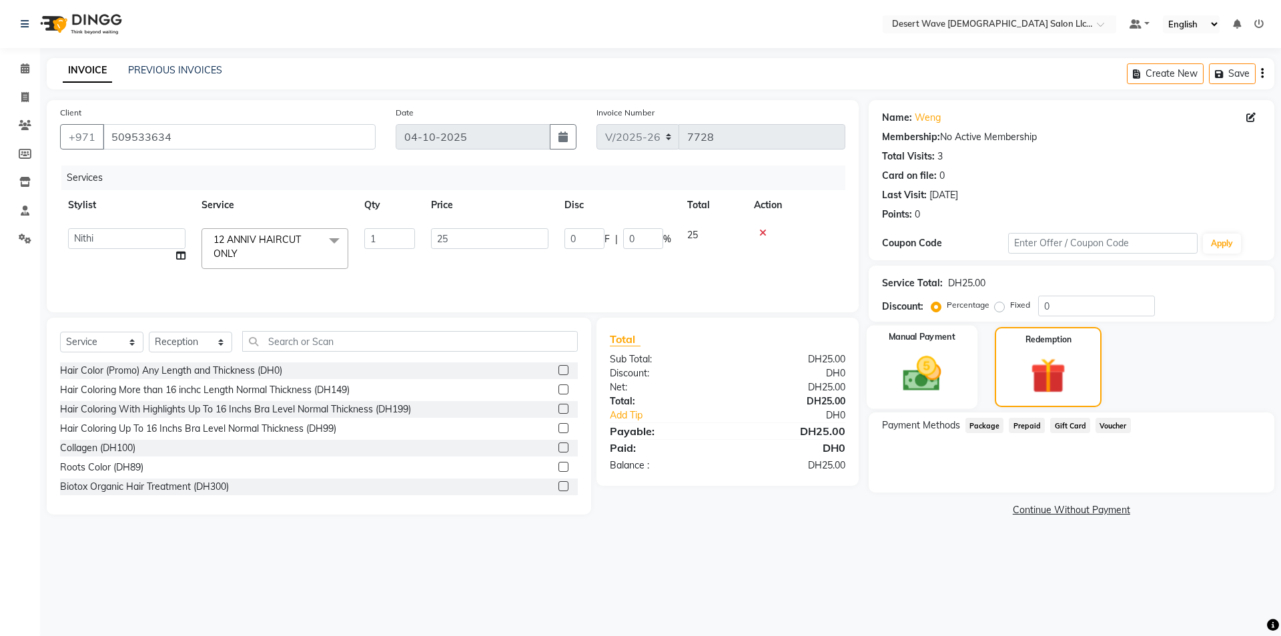
click at [960, 367] on div "Manual Payment" at bounding box center [921, 367] width 111 height 83
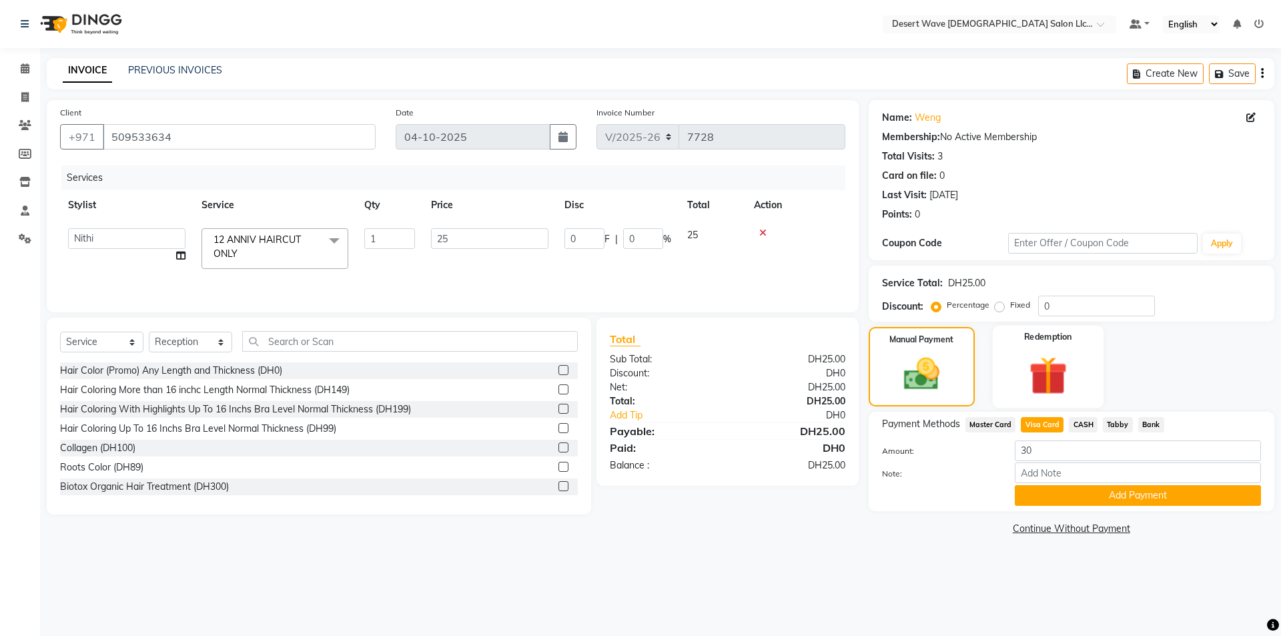
click at [1014, 376] on div "Redemption" at bounding box center [1048, 367] width 111 height 82
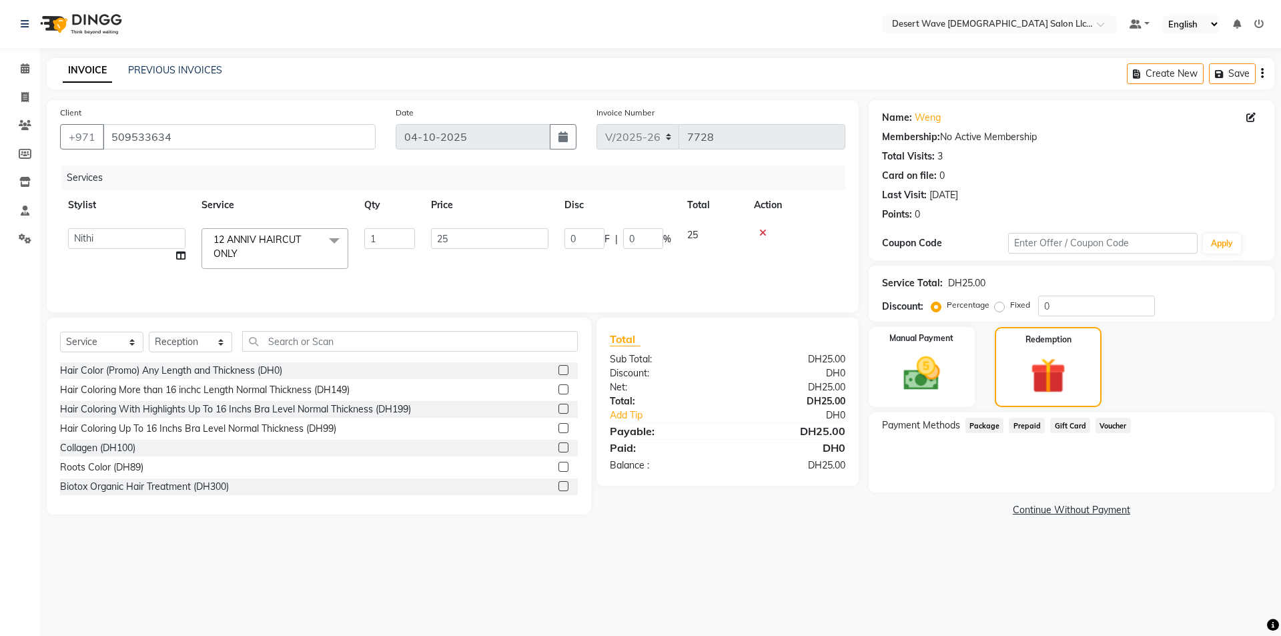
click at [988, 425] on span "Package" at bounding box center [985, 425] width 39 height 15
click at [1019, 378] on img at bounding box center [1048, 376] width 60 height 46
click at [909, 368] on img at bounding box center [922, 374] width 62 height 44
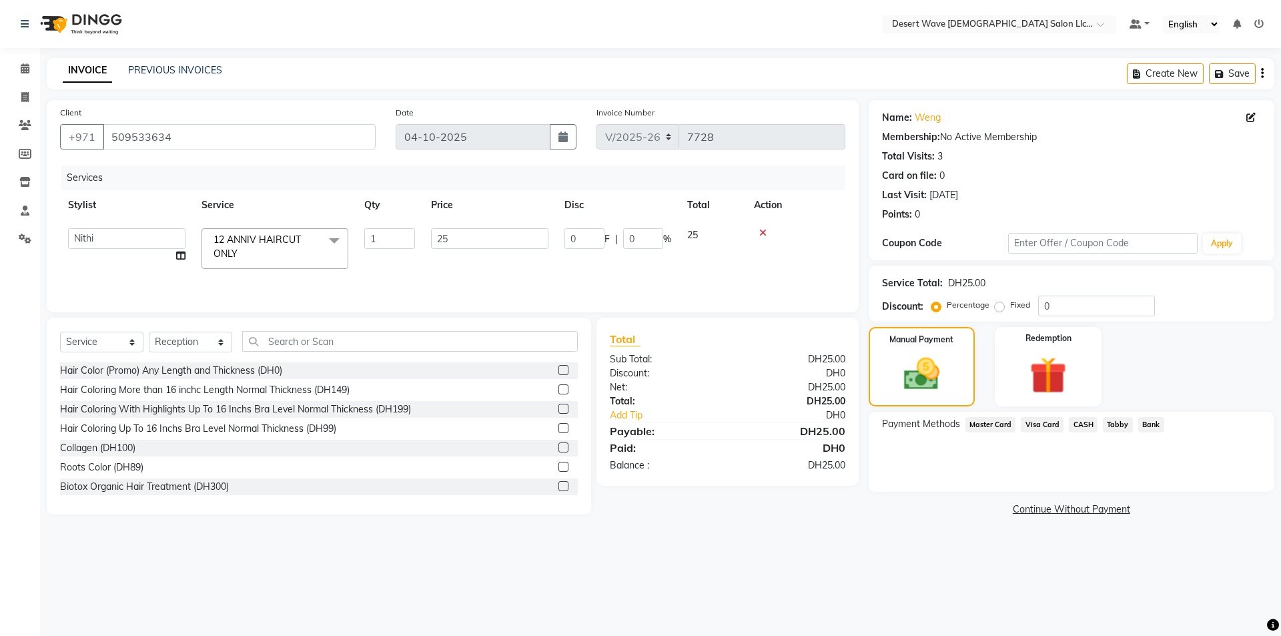
click at [1040, 418] on span "Visa Card" at bounding box center [1042, 424] width 43 height 15
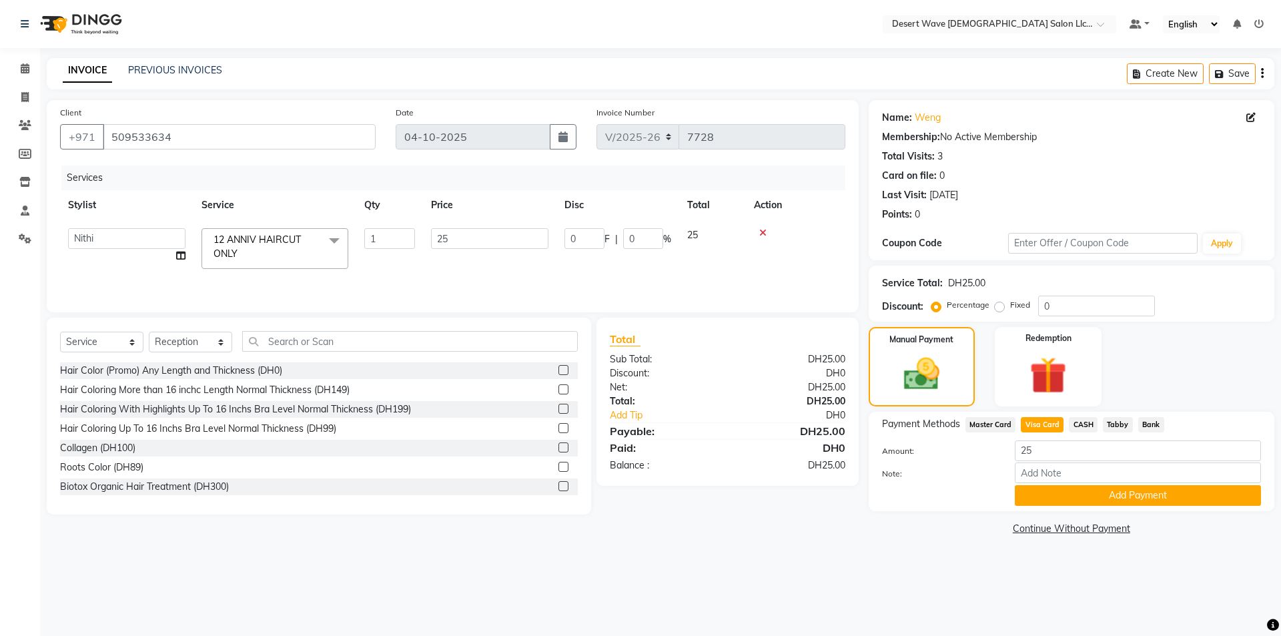
click at [1081, 508] on div "Payment Methods Master Card Visa Card CASH Tabby Bank Amount: 25 Note: Add Paym…" at bounding box center [1072, 461] width 406 height 99
click at [1087, 499] on button "Add Payment" at bounding box center [1138, 495] width 246 height 21
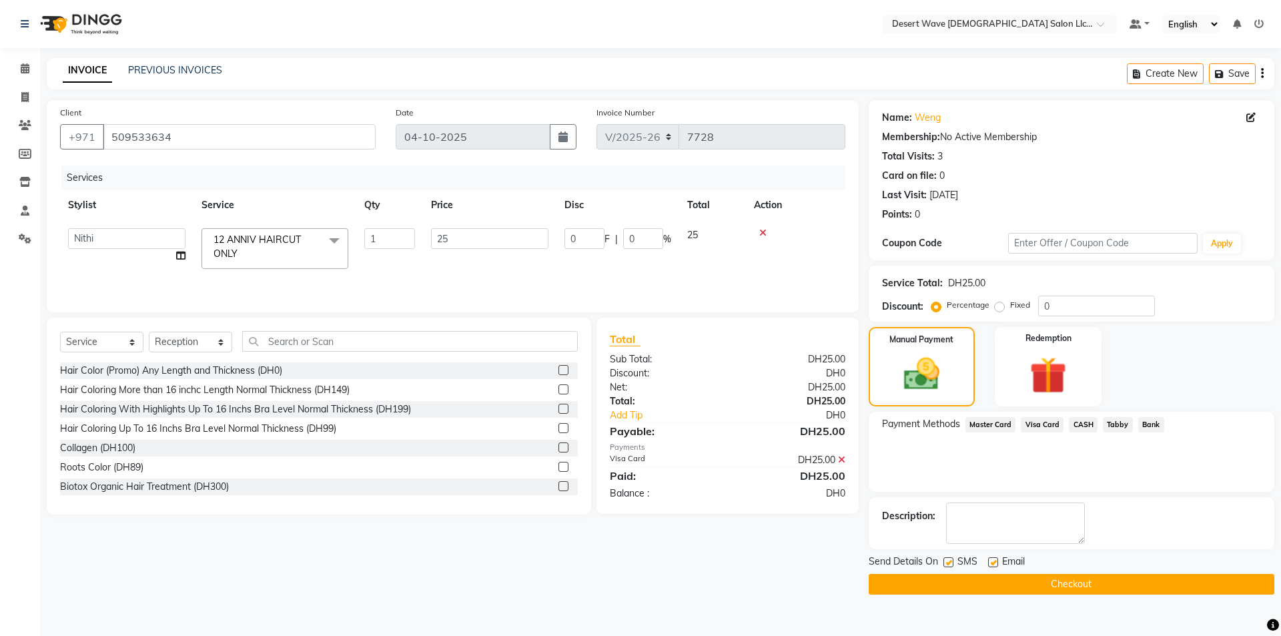
click at [1069, 579] on button "Checkout" at bounding box center [1072, 584] width 406 height 21
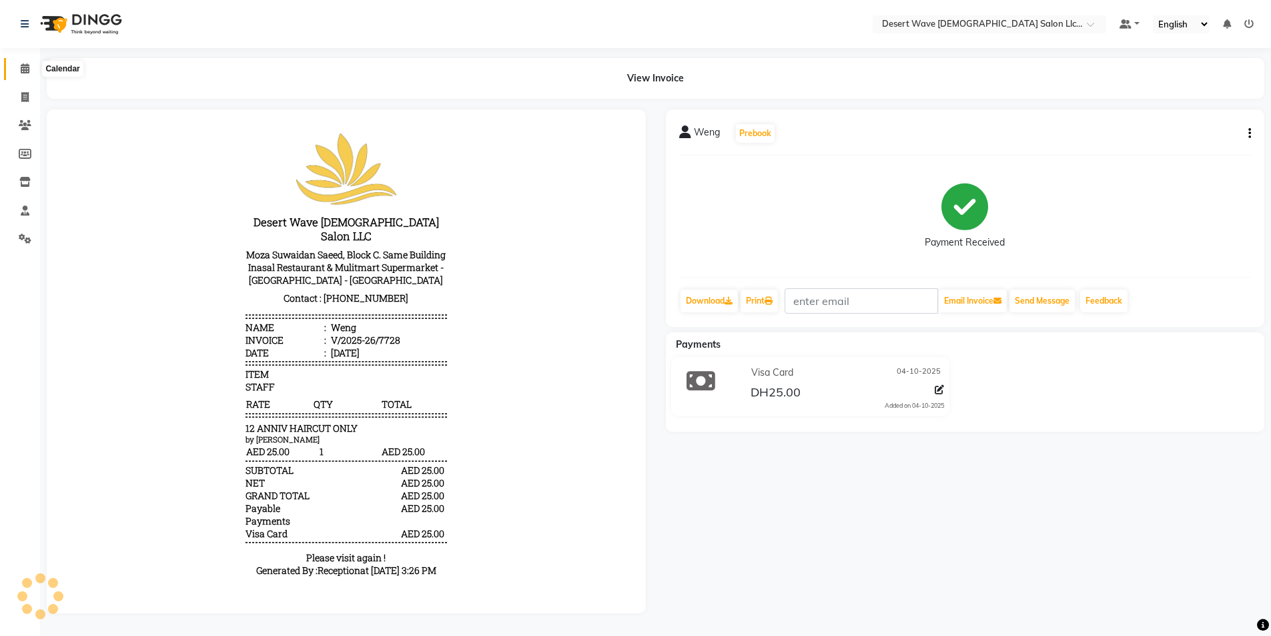
click at [21, 76] on span at bounding box center [24, 68] width 23 height 15
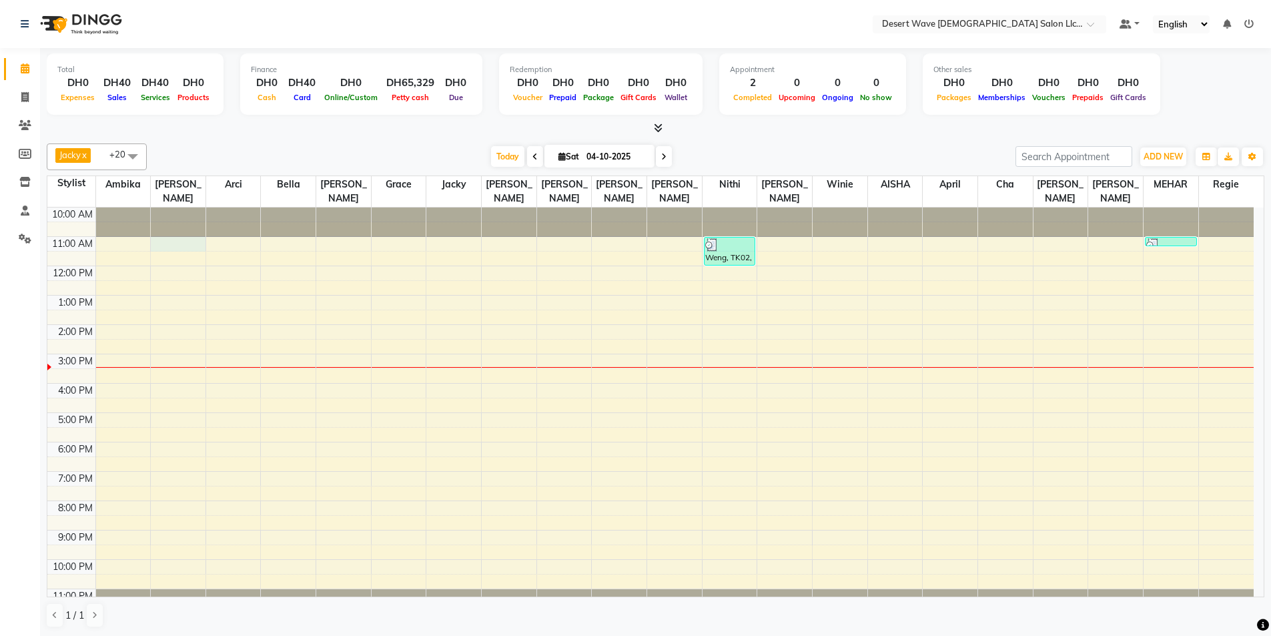
click at [180, 226] on div "10:00 AM 11:00 AM 12:00 PM 1:00 PM 2:00 PM 3:00 PM 4:00 PM 5:00 PM 6:00 PM 7:00…" at bounding box center [650, 413] width 1206 height 410
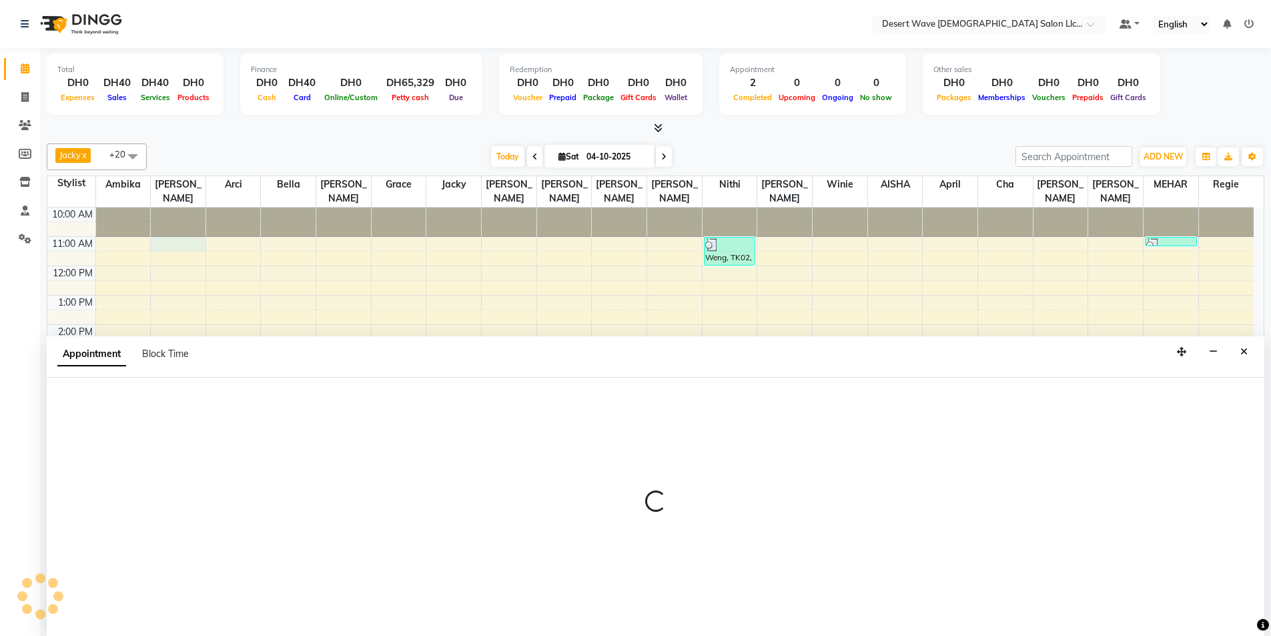
scroll to position [1, 0]
select select "50402"
select select "tentative"
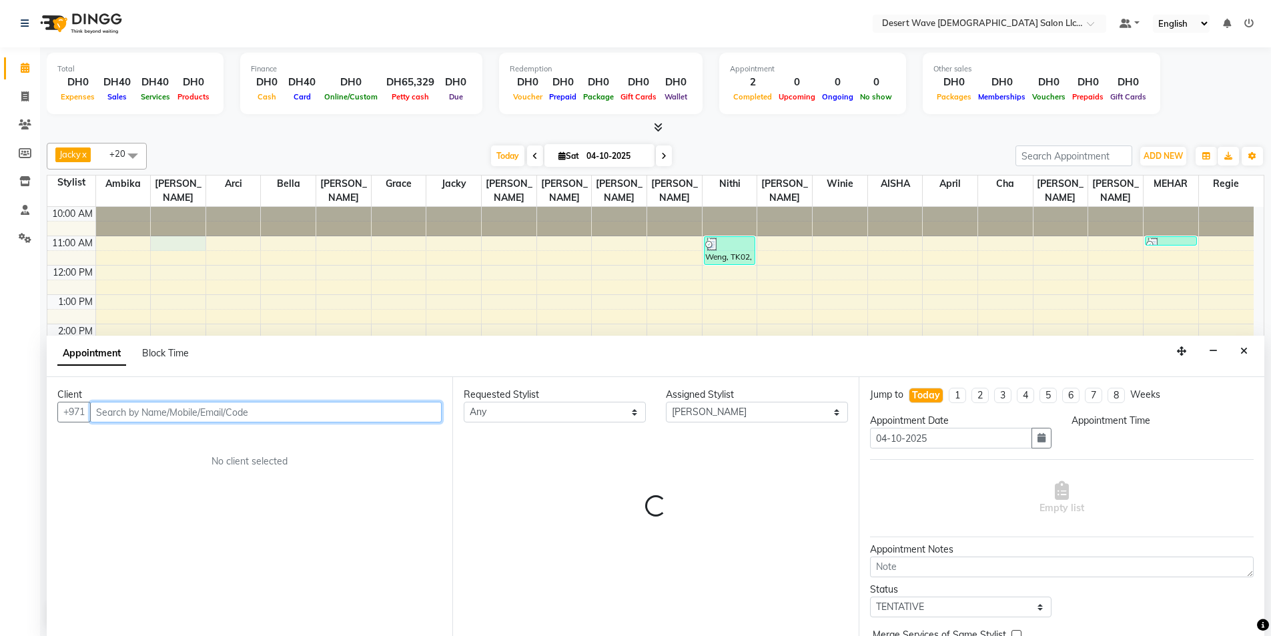
select select "660"
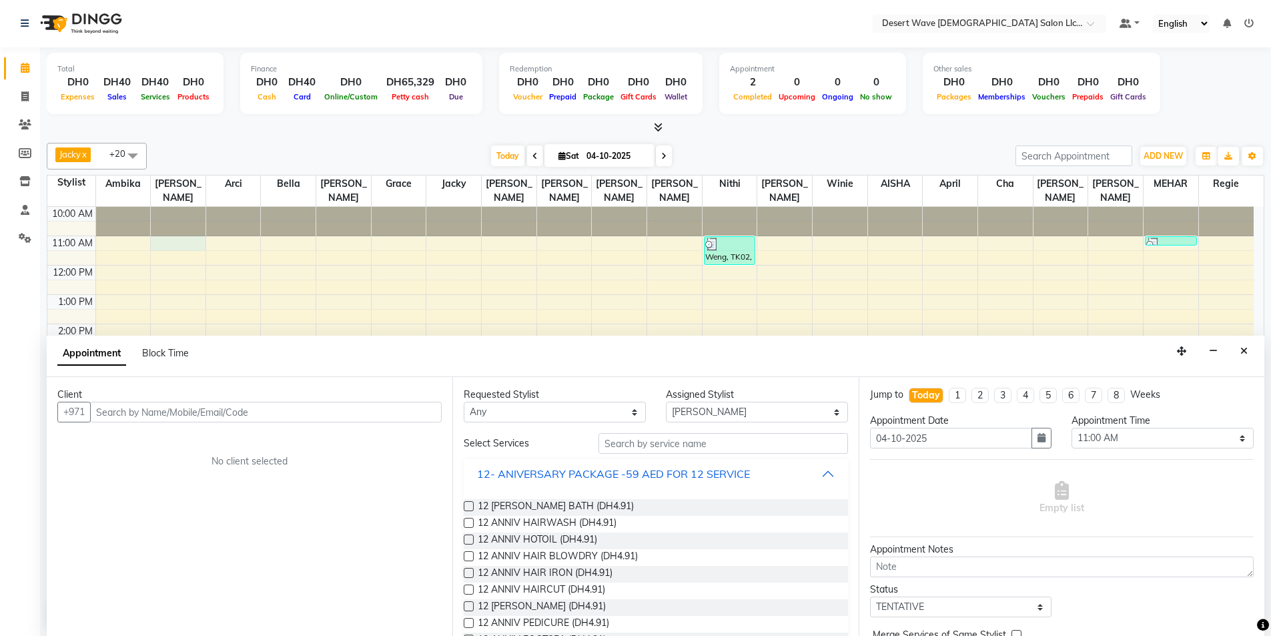
click at [583, 471] on div "12- ANIVERSARY PACKAGE -59 AED FOR 12 SERVICE" at bounding box center [613, 474] width 273 height 16
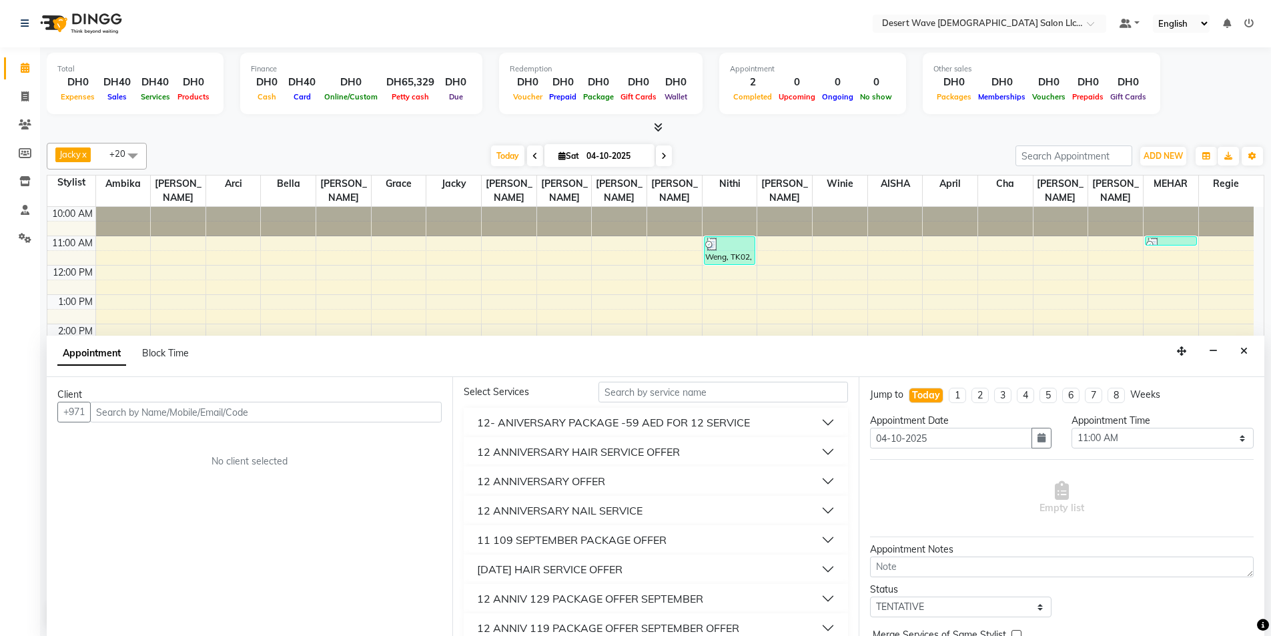
scroll to position [67, 0]
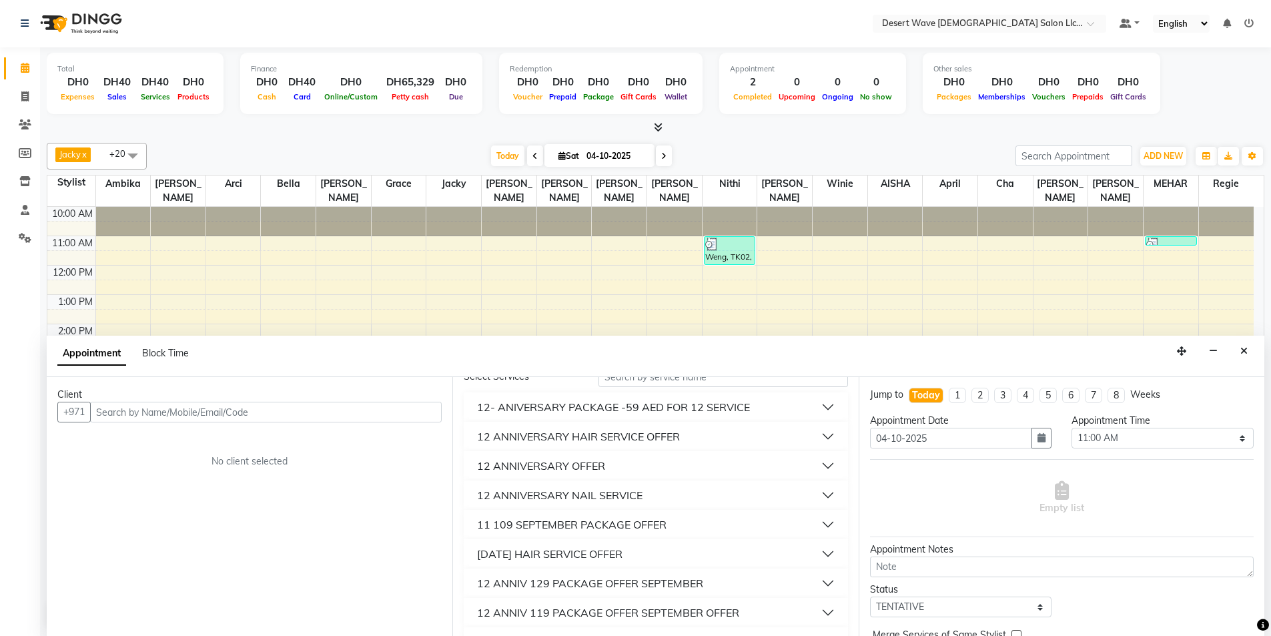
click at [613, 434] on div "12 ANNIVERSARY HAIR SERVICE OFFER" at bounding box center [578, 436] width 203 height 16
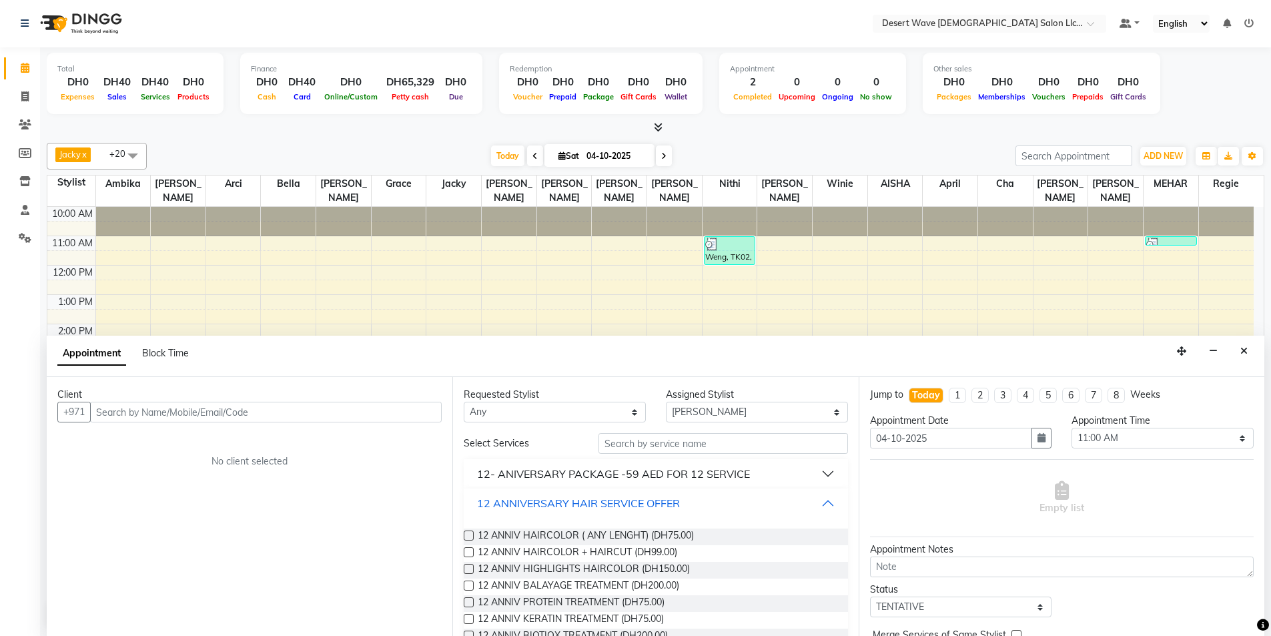
scroll to position [0, 0]
click at [608, 501] on div "12 ANNIVERSARY HAIR SERVICE OFFER" at bounding box center [578, 504] width 203 height 16
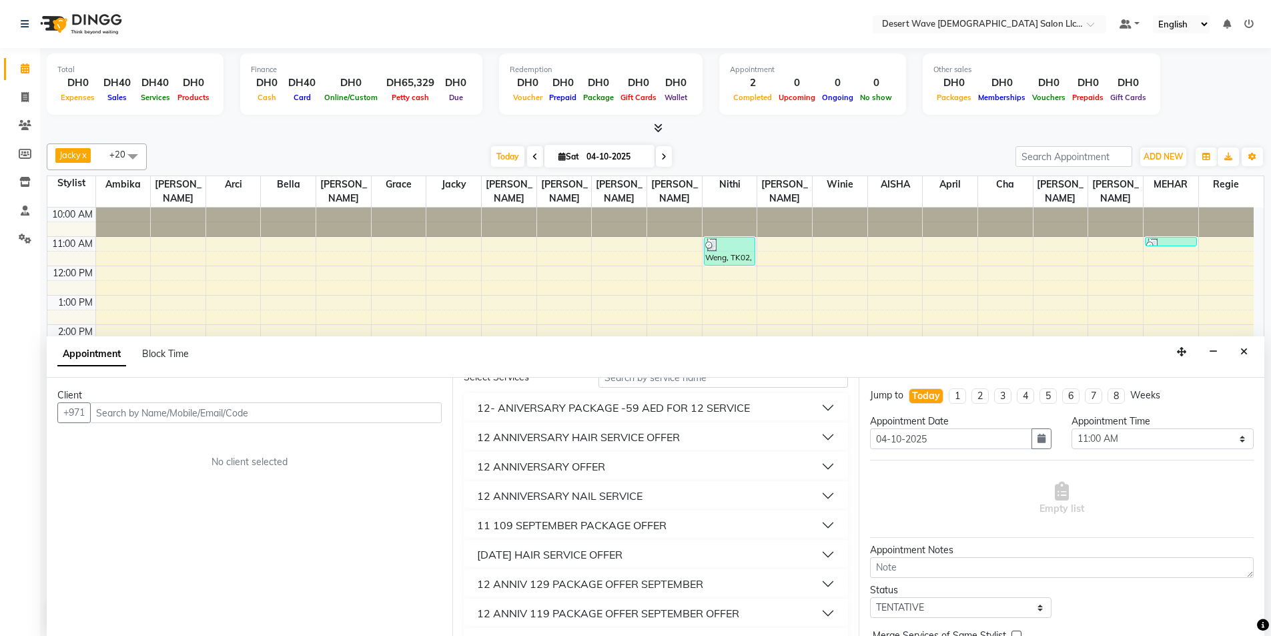
click at [608, 476] on button "12 ANNIVERSARY OFFER" at bounding box center [655, 466] width 373 height 24
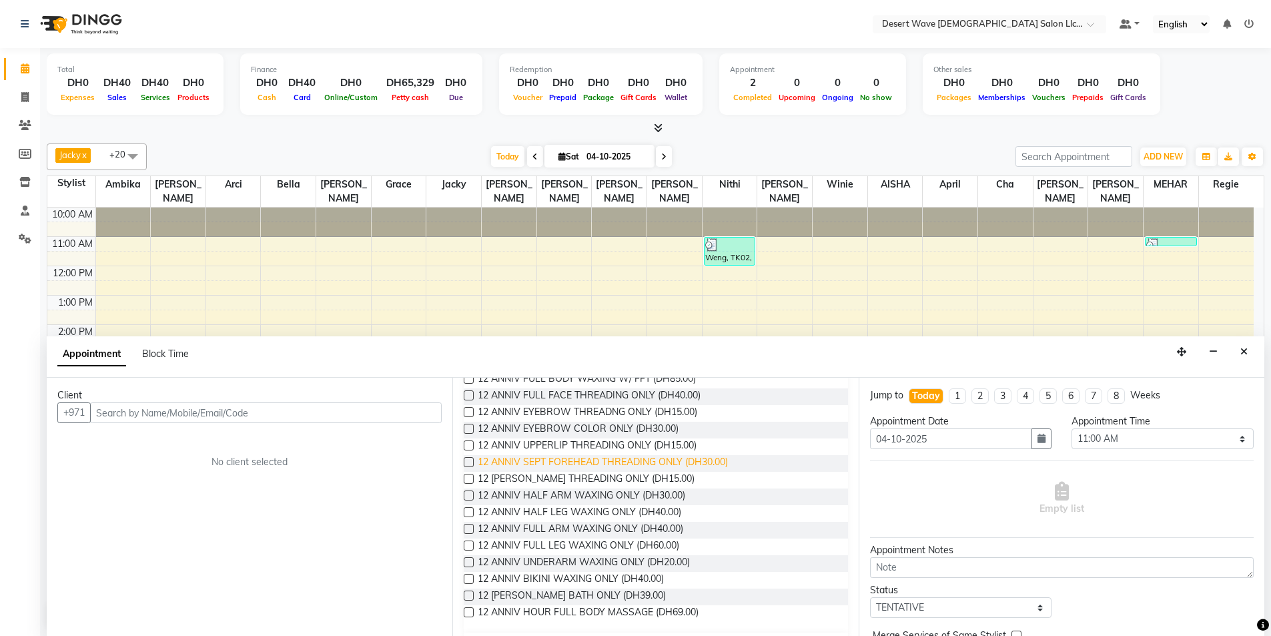
scroll to position [334, 0]
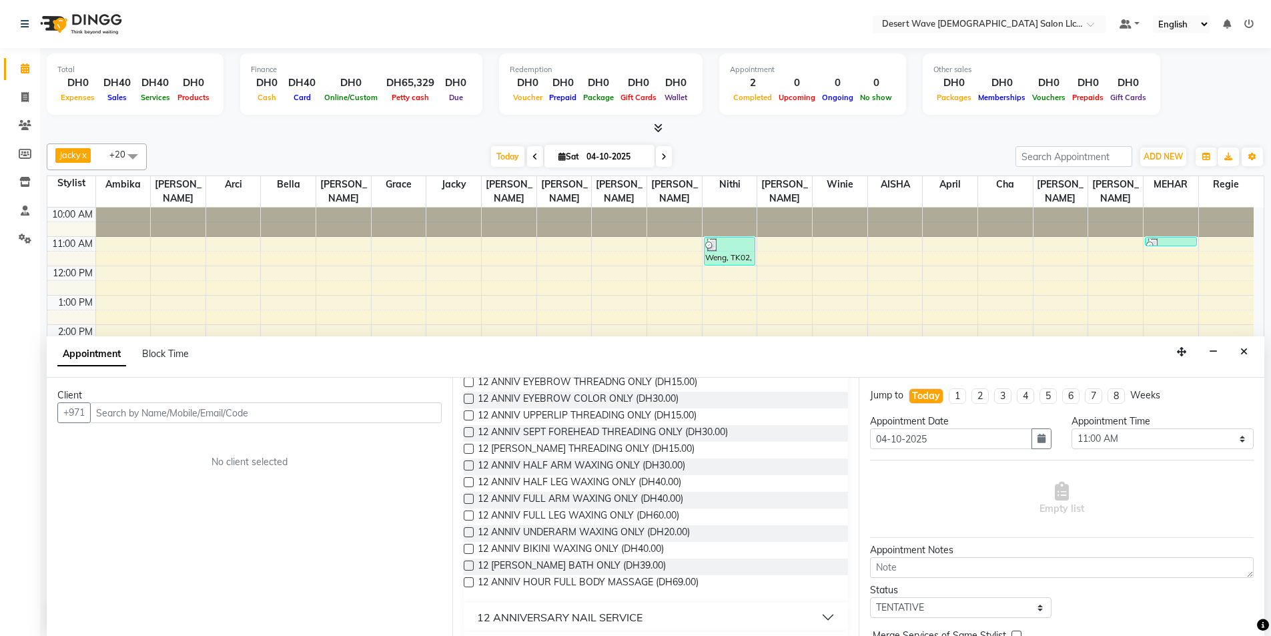
click at [471, 583] on label at bounding box center [469, 582] width 10 height 10
click at [471, 583] on input "checkbox" at bounding box center [468, 583] width 9 height 9
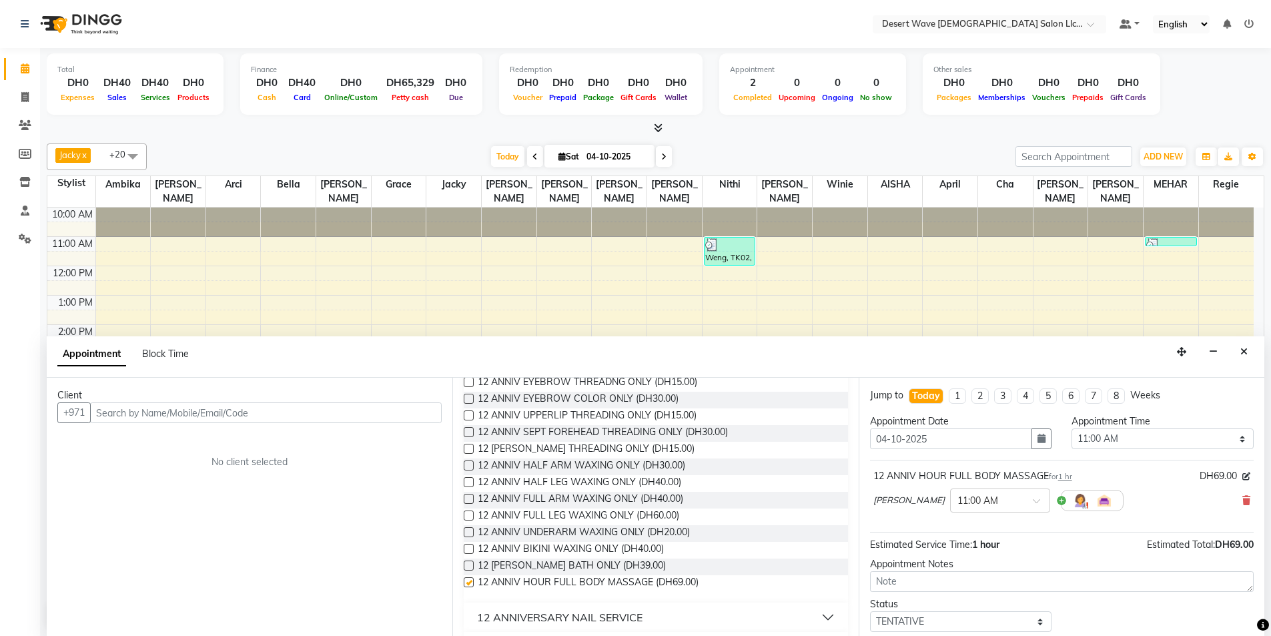
scroll to position [0, 0]
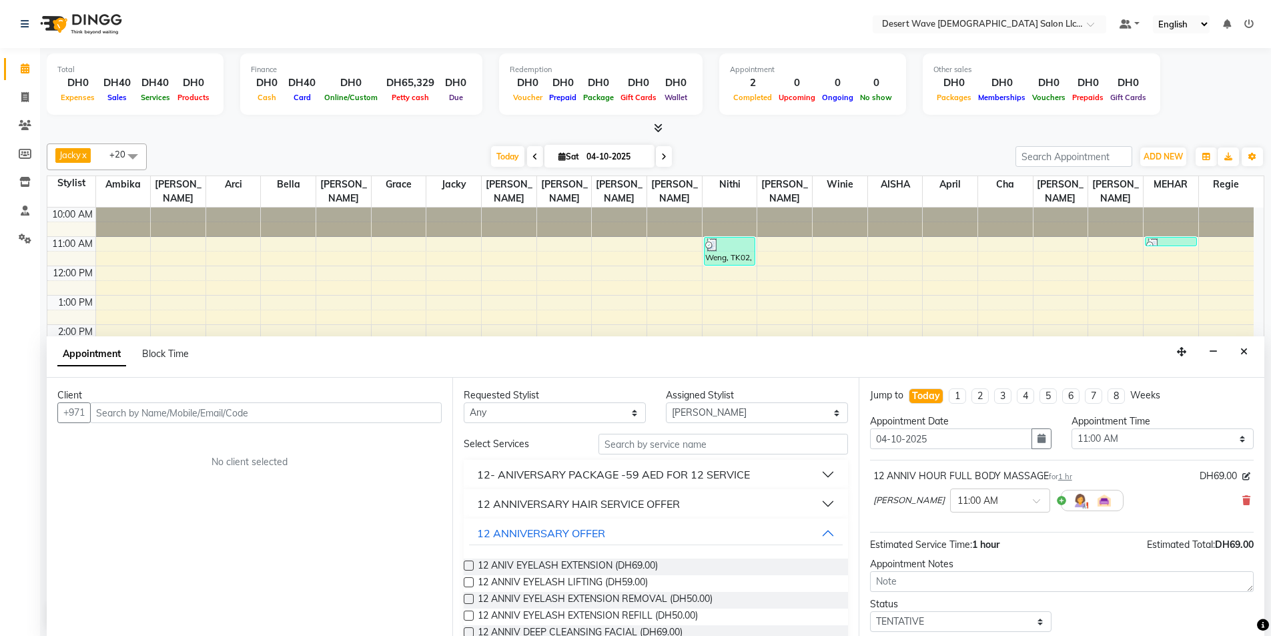
checkbox input "false"
click at [392, 408] on input "text" at bounding box center [266, 412] width 352 height 21
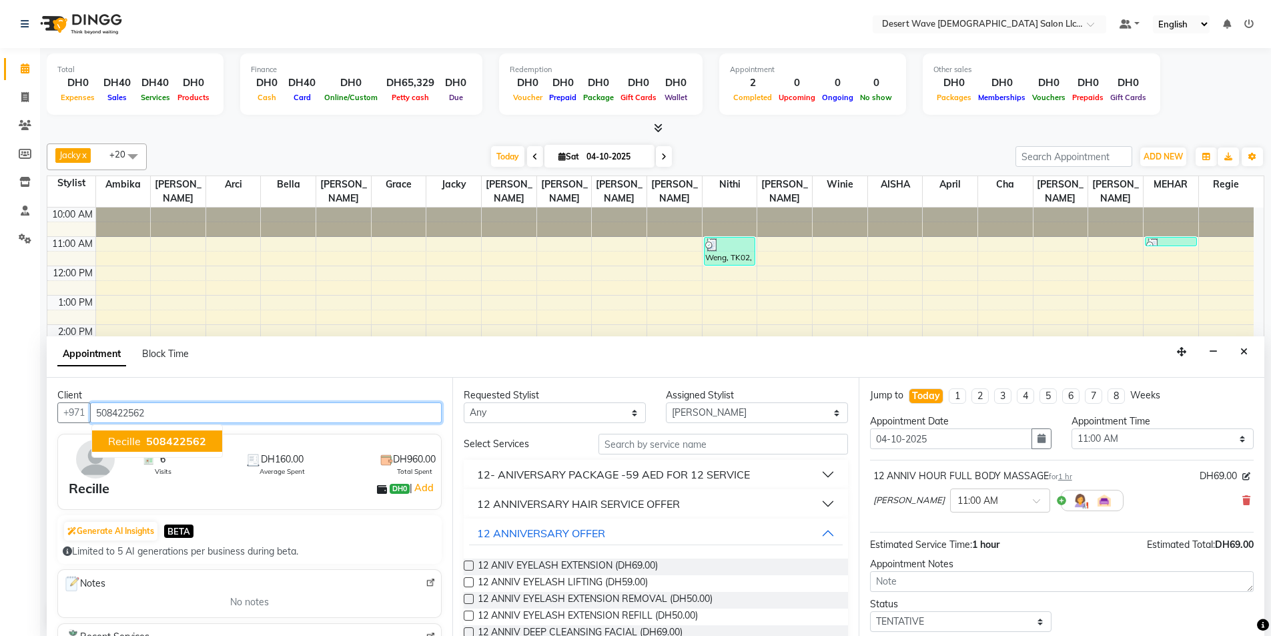
click at [202, 444] on span "508422562" at bounding box center [176, 440] width 60 height 13
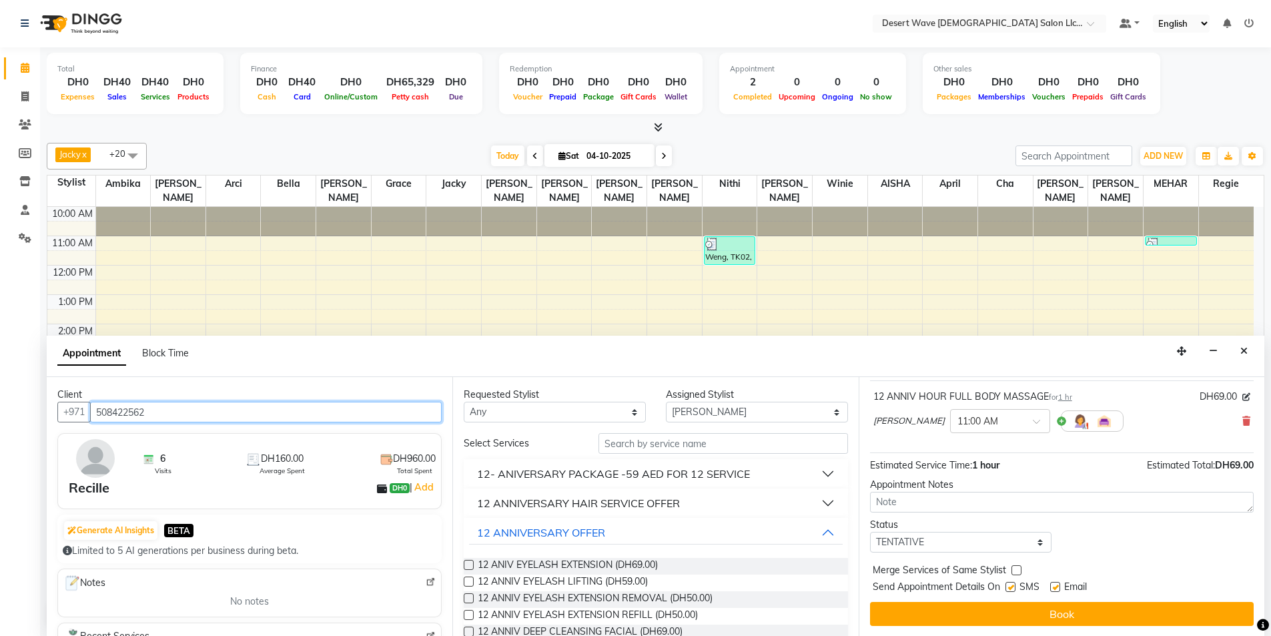
scroll to position [79, 0]
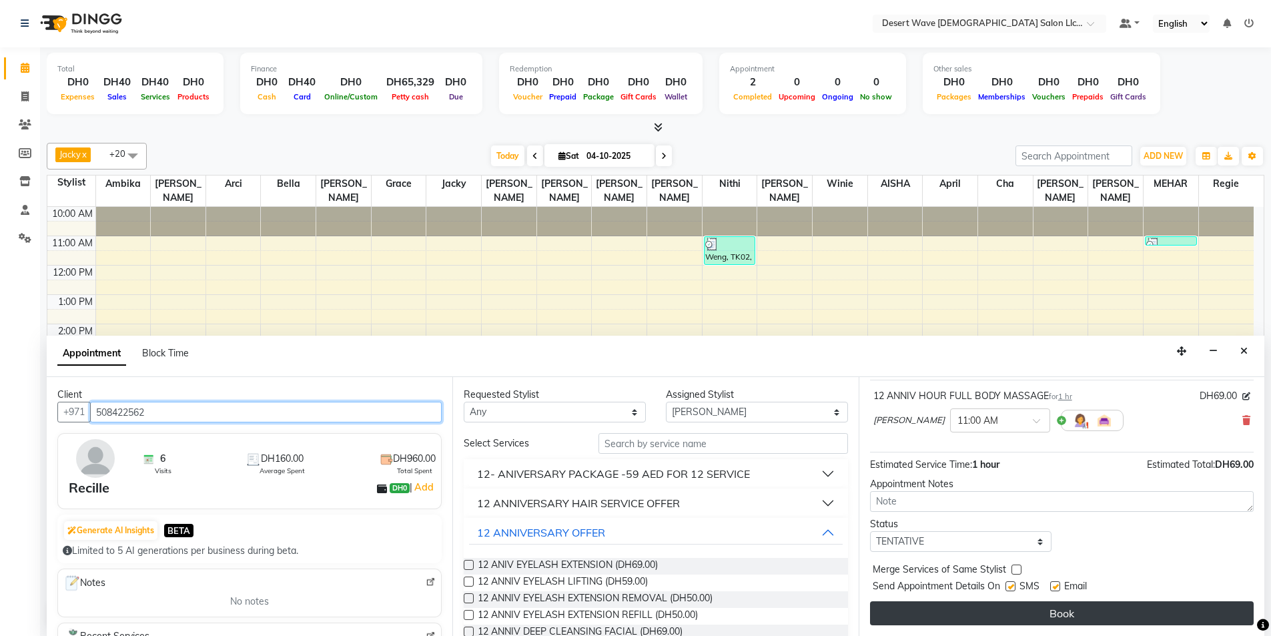
type input "508422562"
click at [1112, 615] on button "Book" at bounding box center [1062, 613] width 384 height 24
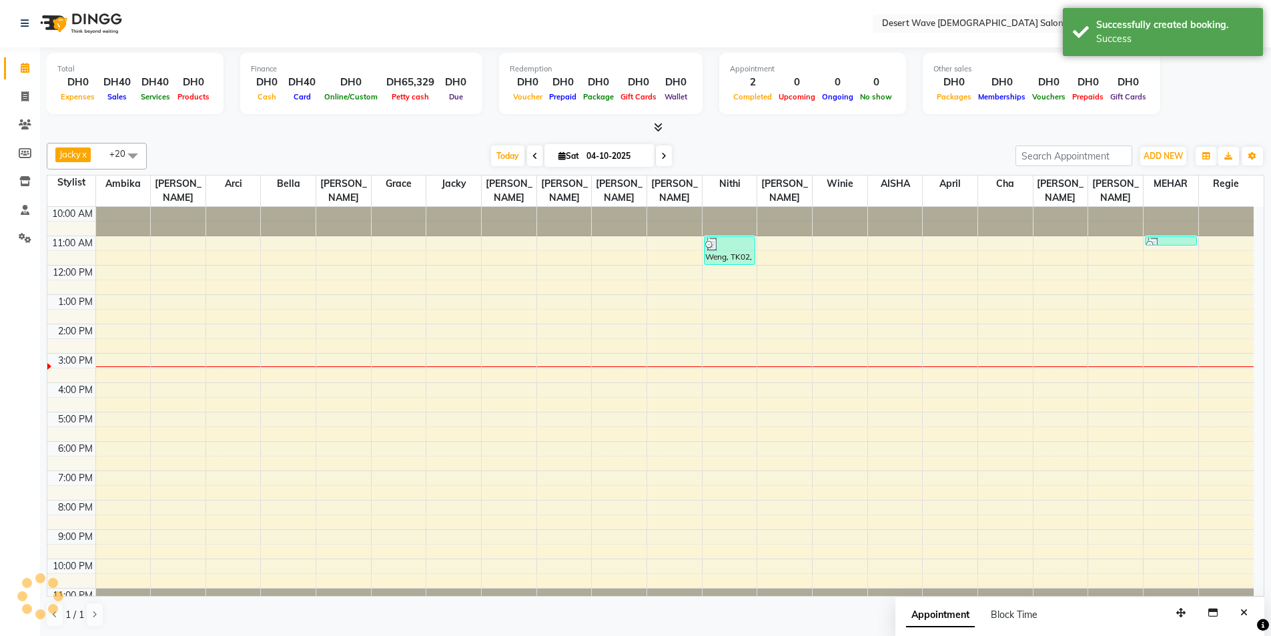
scroll to position [0, 0]
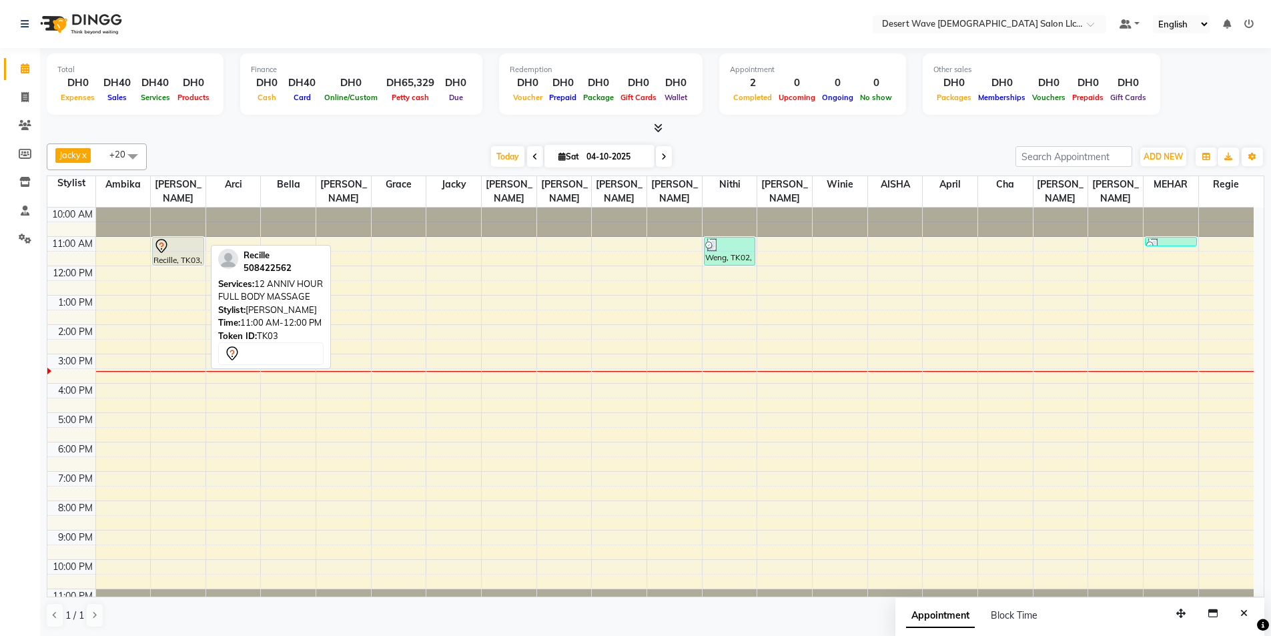
click at [177, 242] on div "Recille, TK03, 11:00 AM-12:00 PM, 12 ANNIV HOUR FULL BODY MASSAGE" at bounding box center [178, 251] width 51 height 27
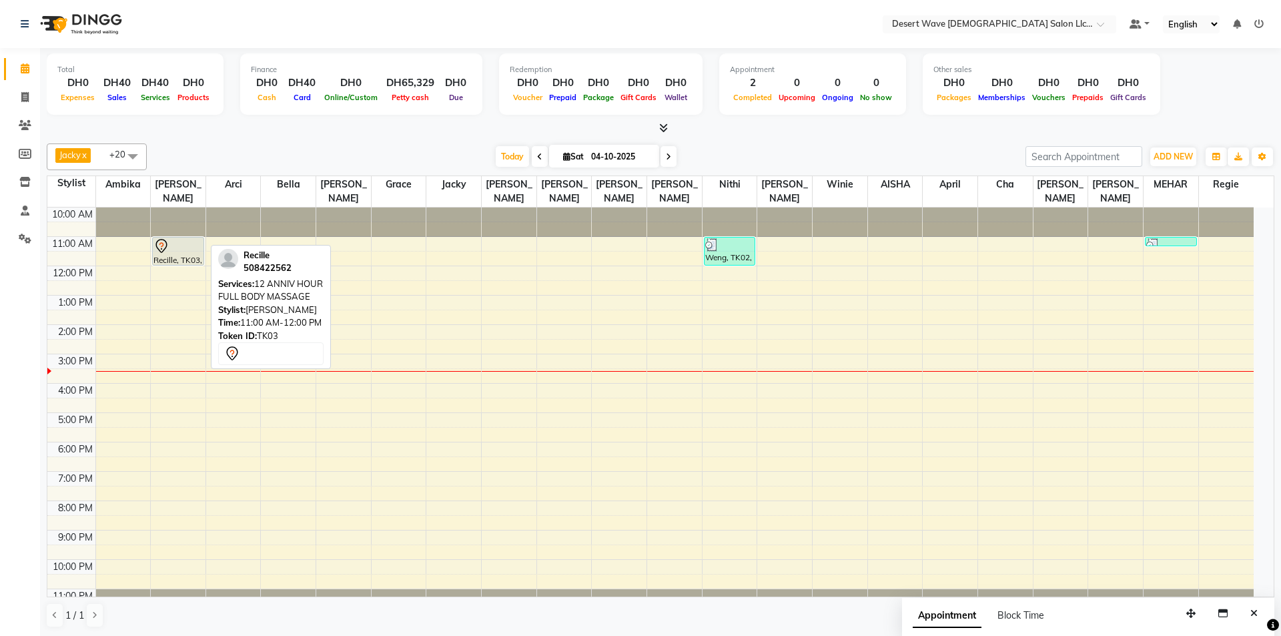
select select "7"
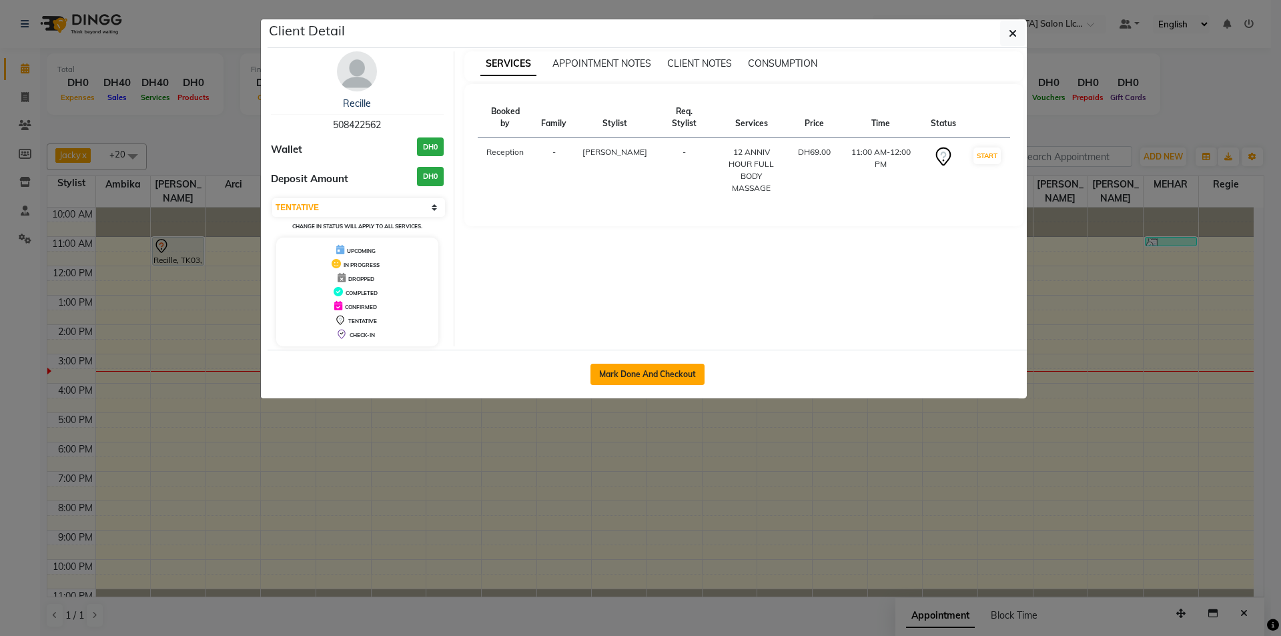
click at [651, 376] on button "Mark Done And Checkout" at bounding box center [648, 374] width 114 height 21
select select "6563"
select select "service"
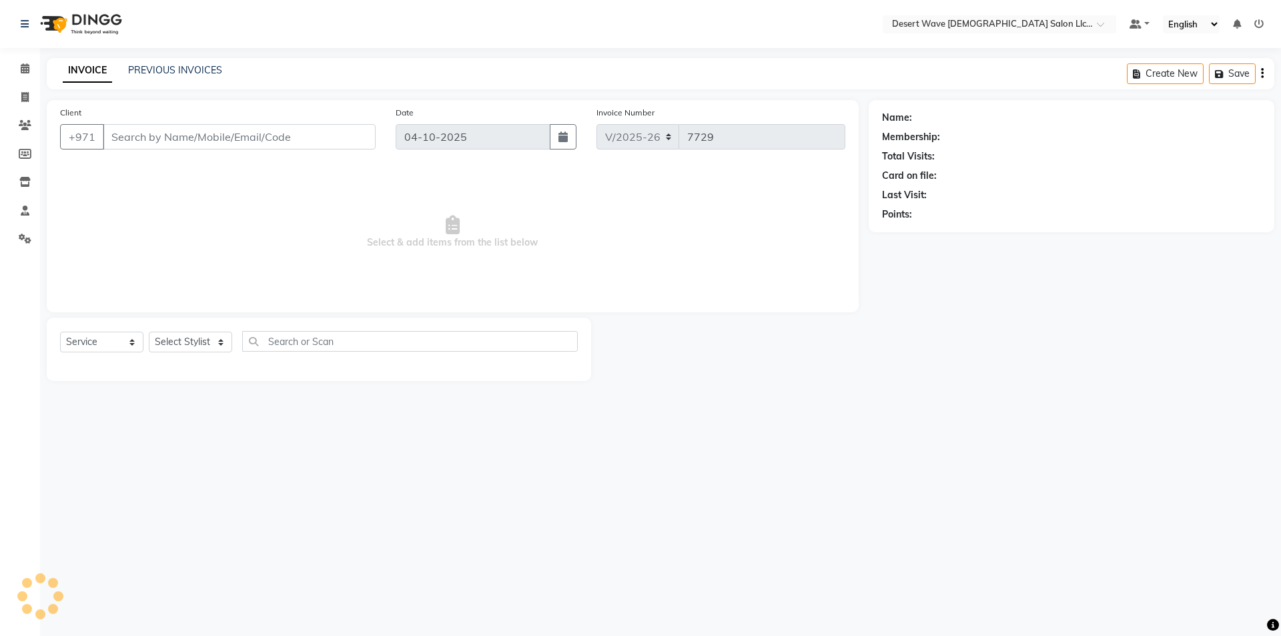
select select "50418"
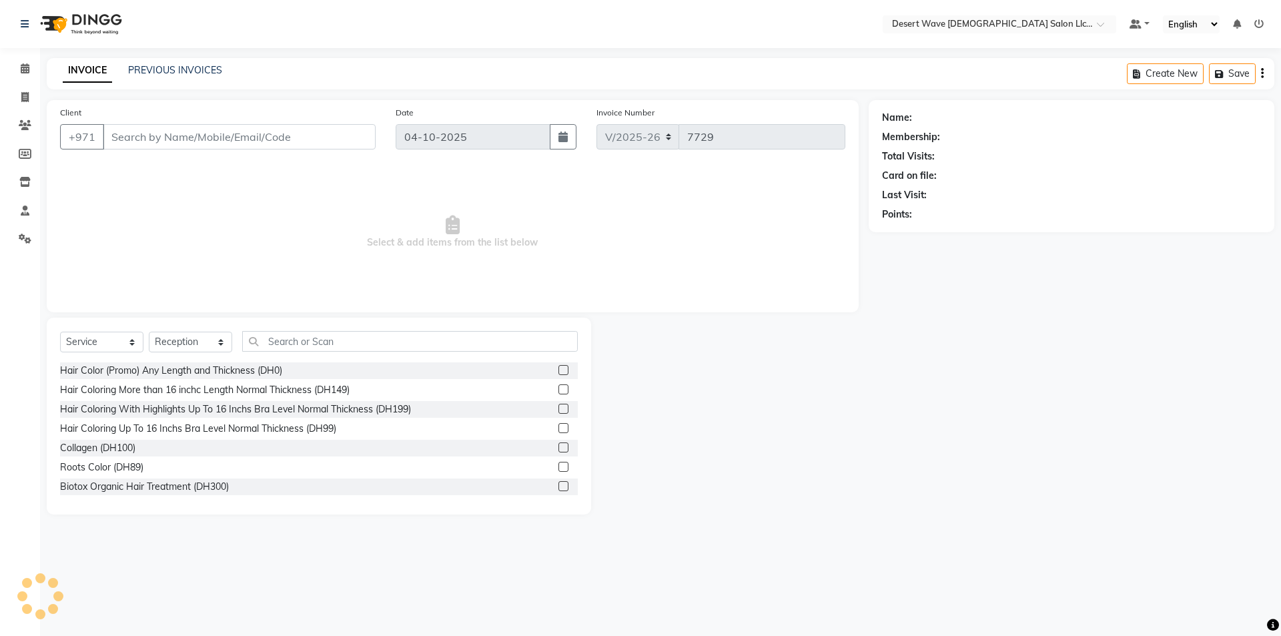
type input "508422562"
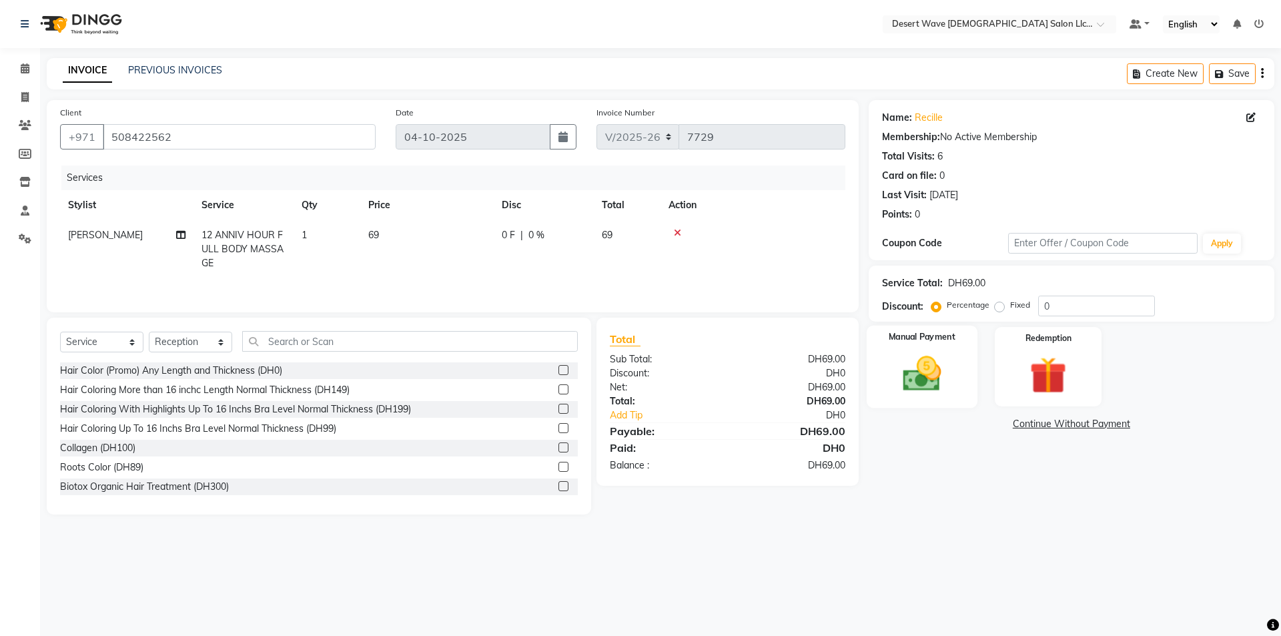
click at [956, 363] on div "Manual Payment" at bounding box center [921, 367] width 111 height 82
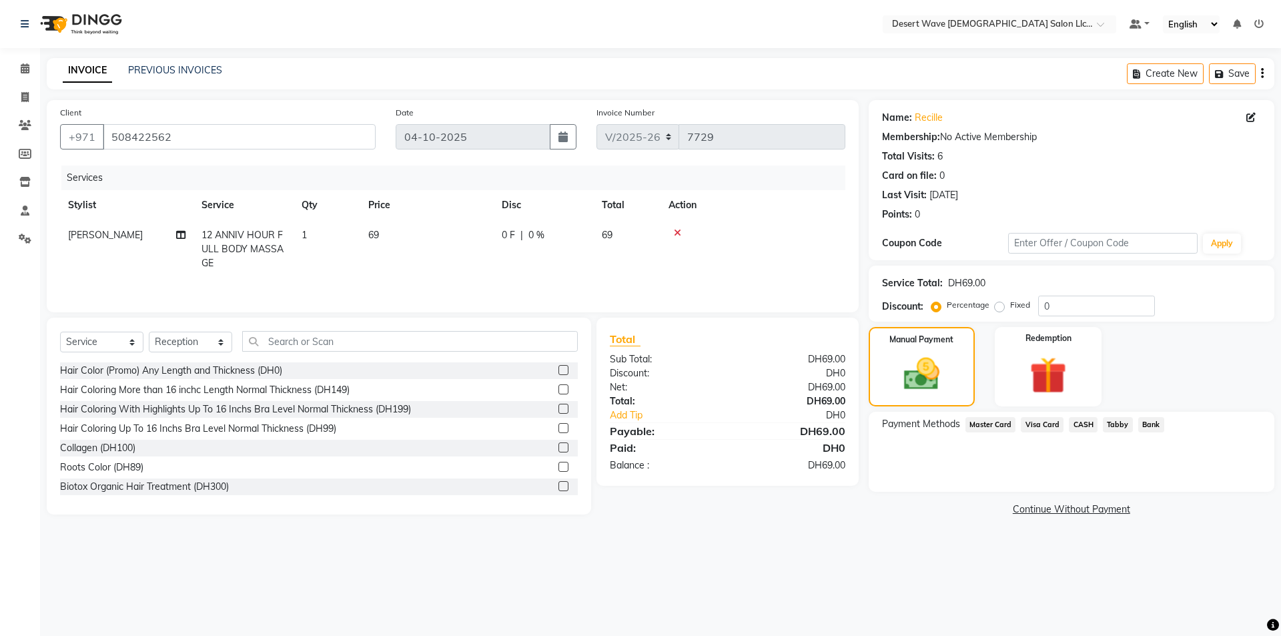
click at [1054, 422] on span "Visa Card" at bounding box center [1042, 424] width 43 height 15
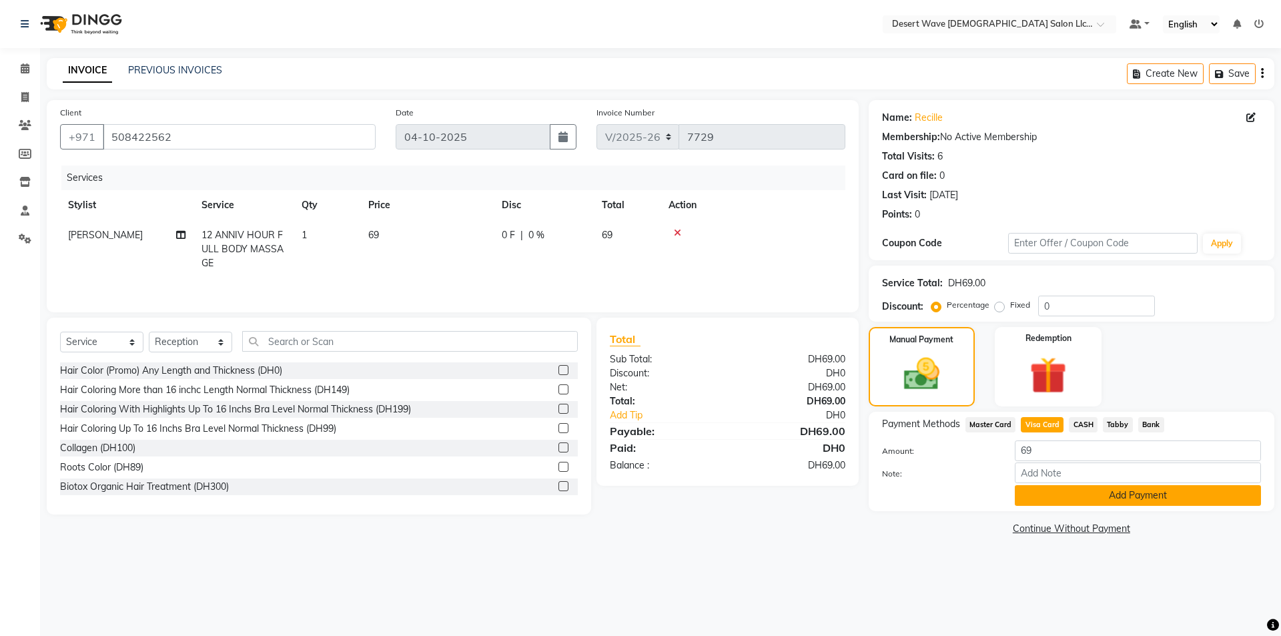
click at [1084, 502] on button "Add Payment" at bounding box center [1138, 495] width 246 height 21
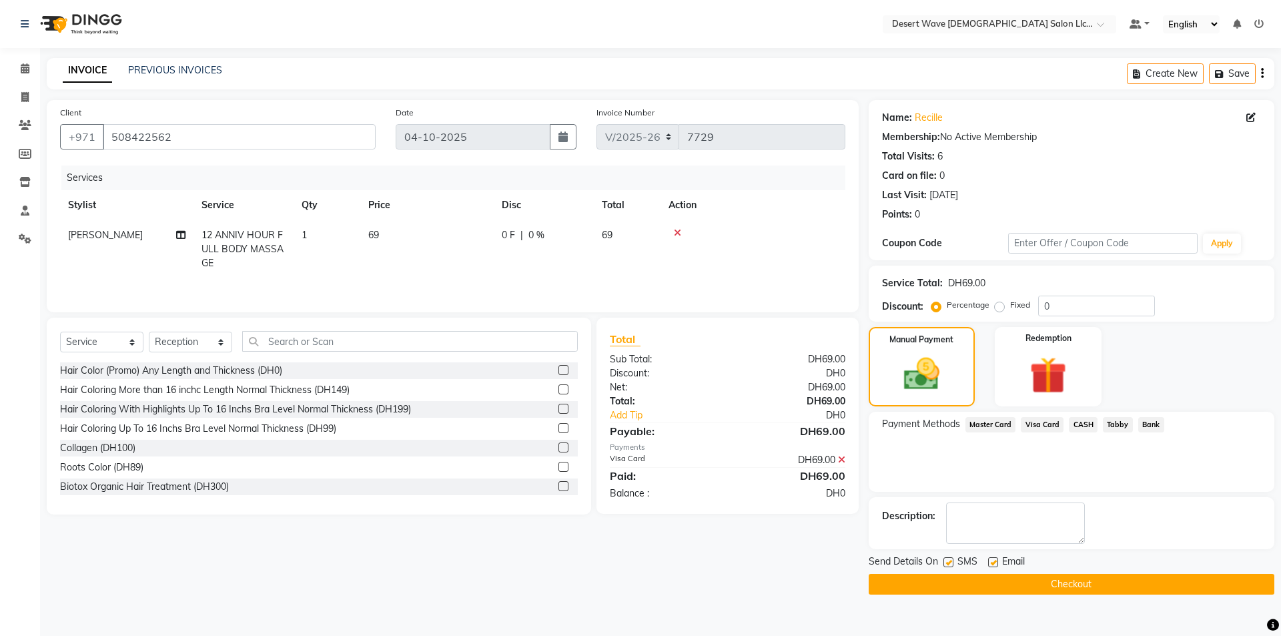
click at [1014, 589] on button "Checkout" at bounding box center [1072, 584] width 406 height 21
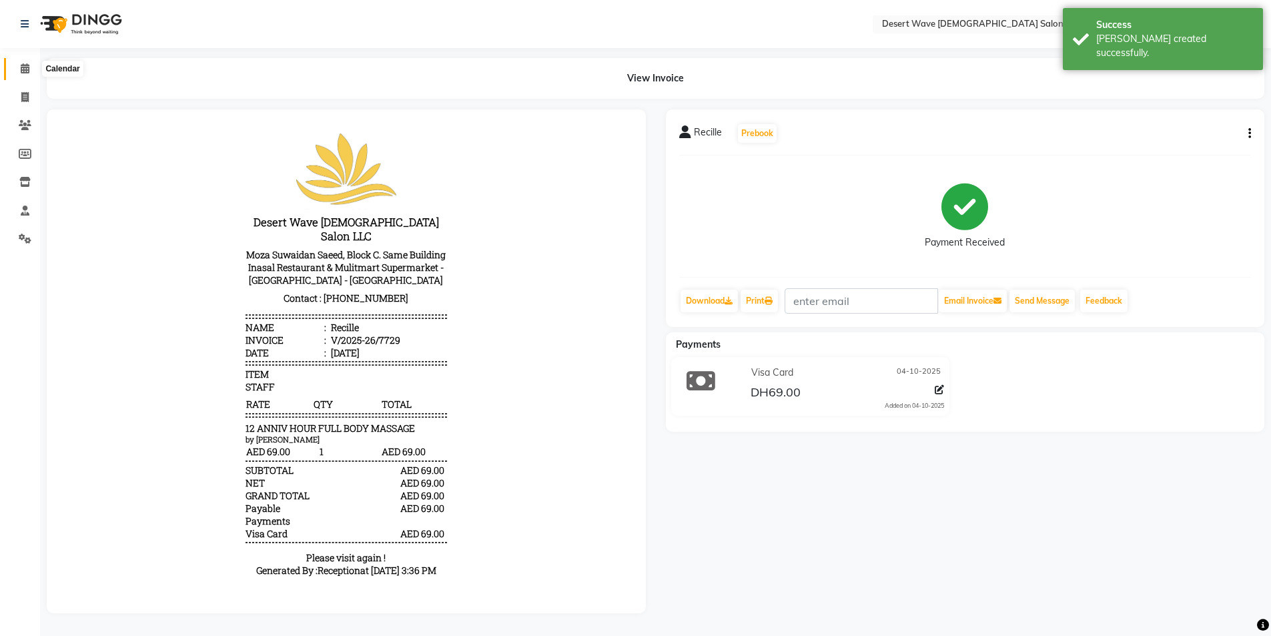
click at [29, 69] on icon at bounding box center [25, 68] width 9 height 10
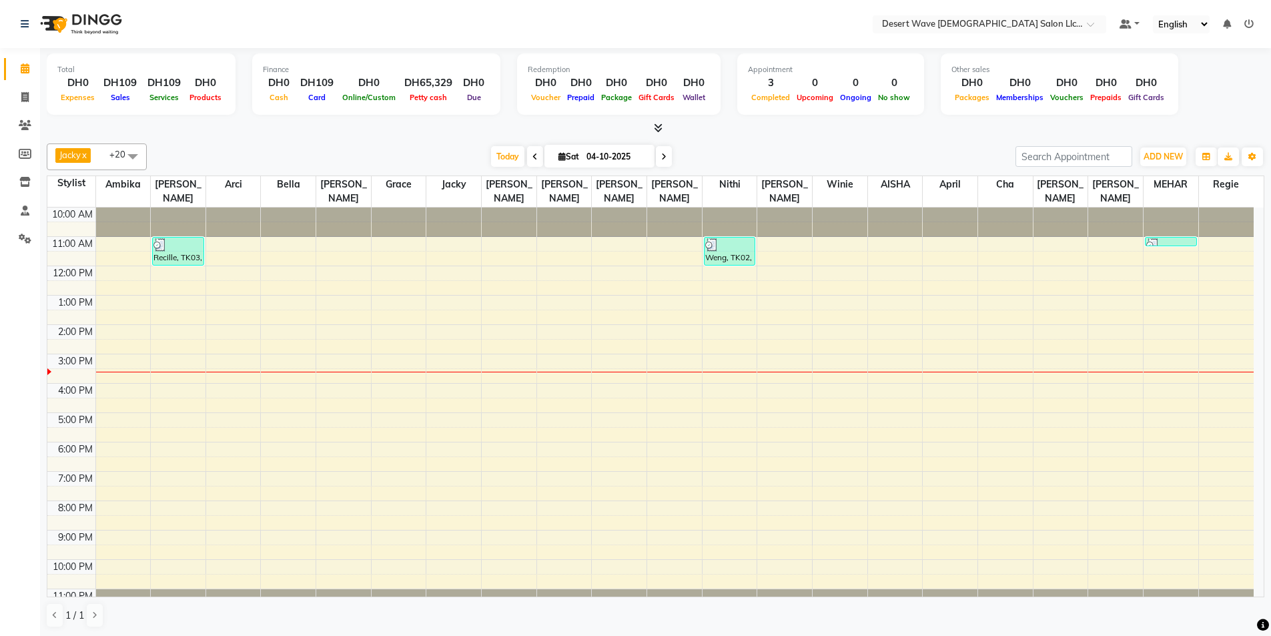
click at [133, 232] on div "10:00 AM 11:00 AM 12:00 PM 1:00 PM 2:00 PM 3:00 PM 4:00 PM 5:00 PM 6:00 PM 7:00…" at bounding box center [650, 413] width 1206 height 410
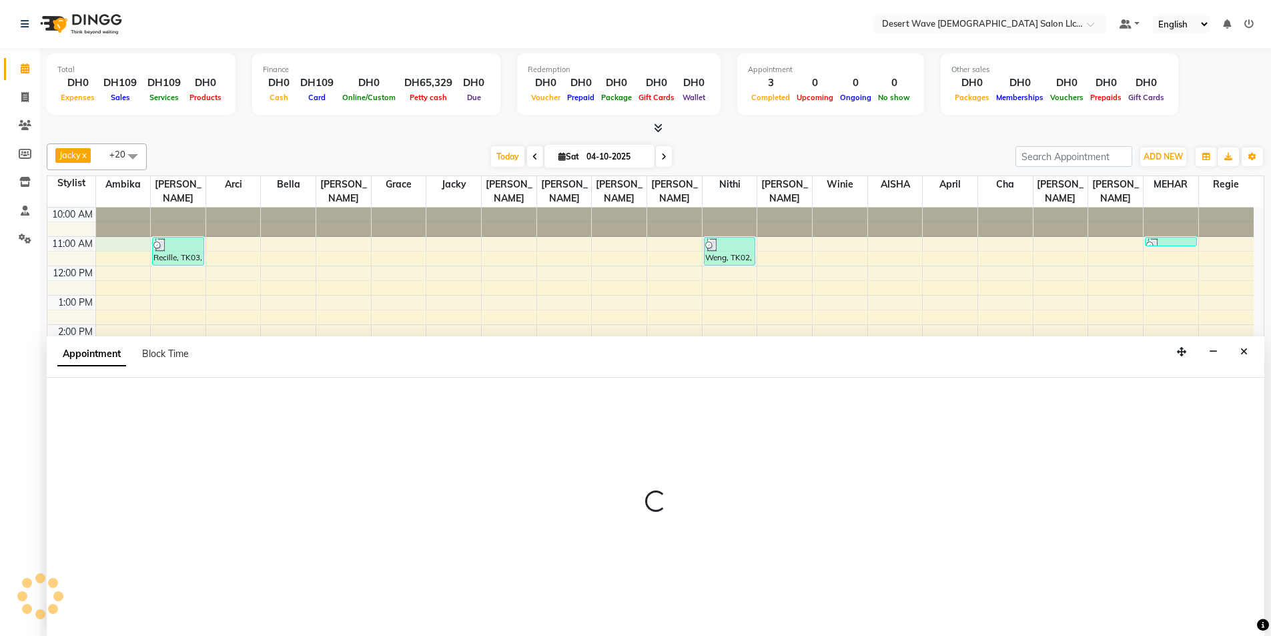
scroll to position [1, 0]
select select "50397"
select select "tentative"
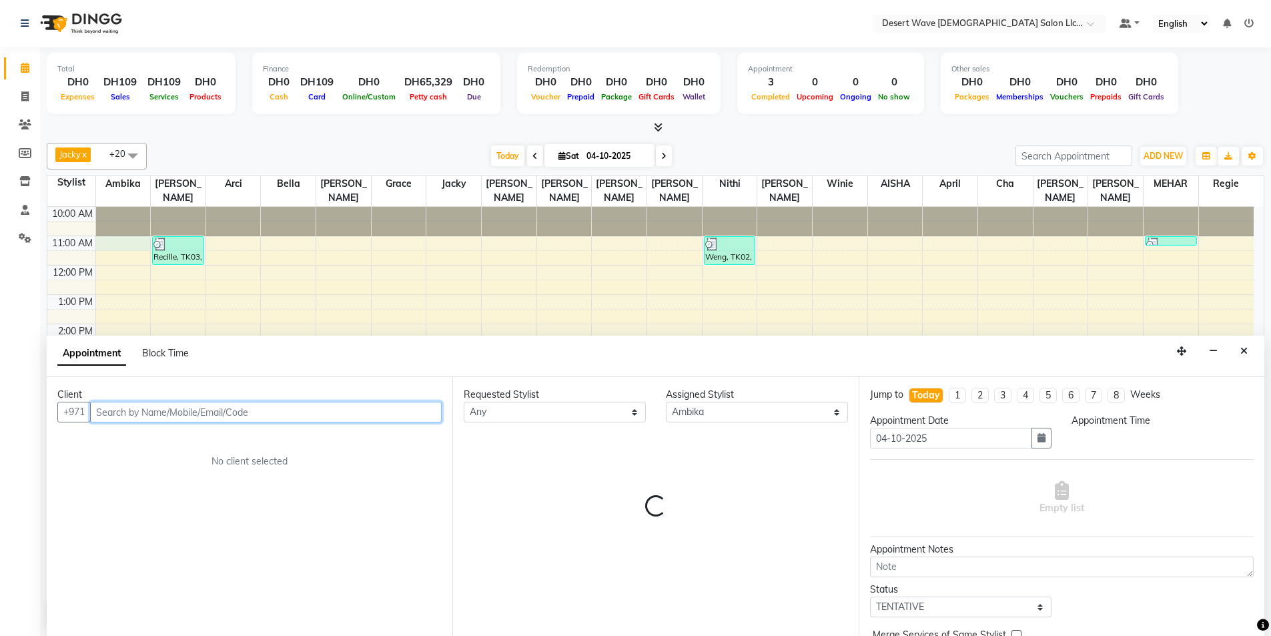
select select "660"
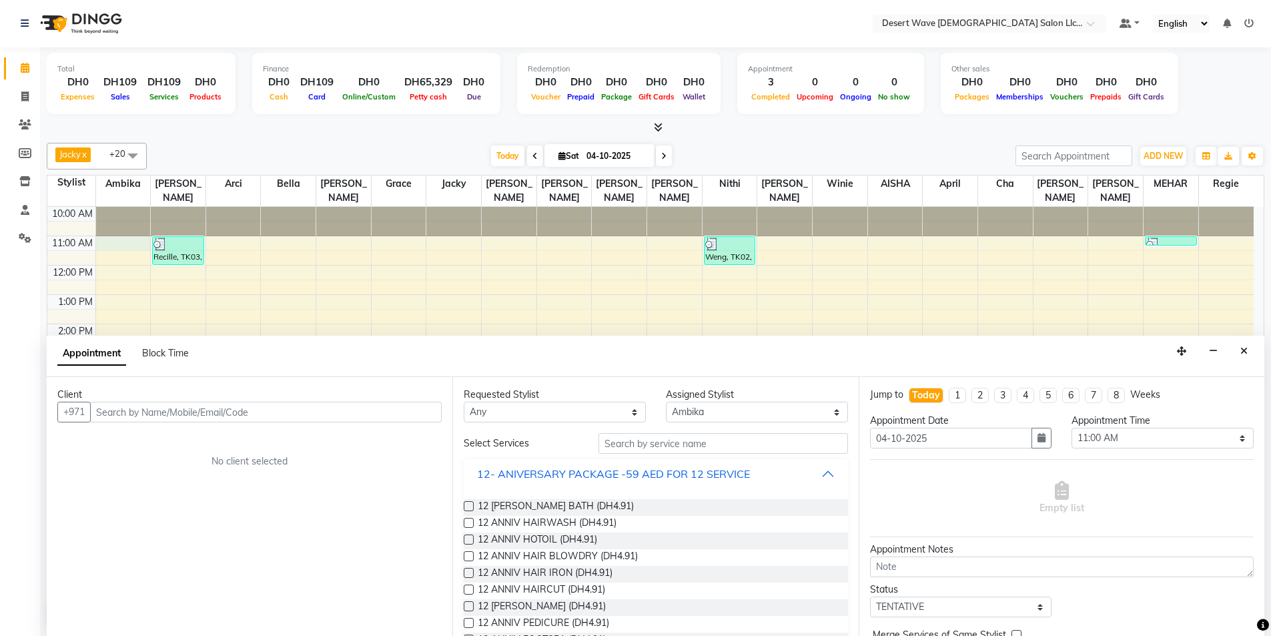
click at [528, 471] on div "12- ANIVERSARY PACKAGE -59 AED FOR 12 SERVICE" at bounding box center [613, 474] width 273 height 16
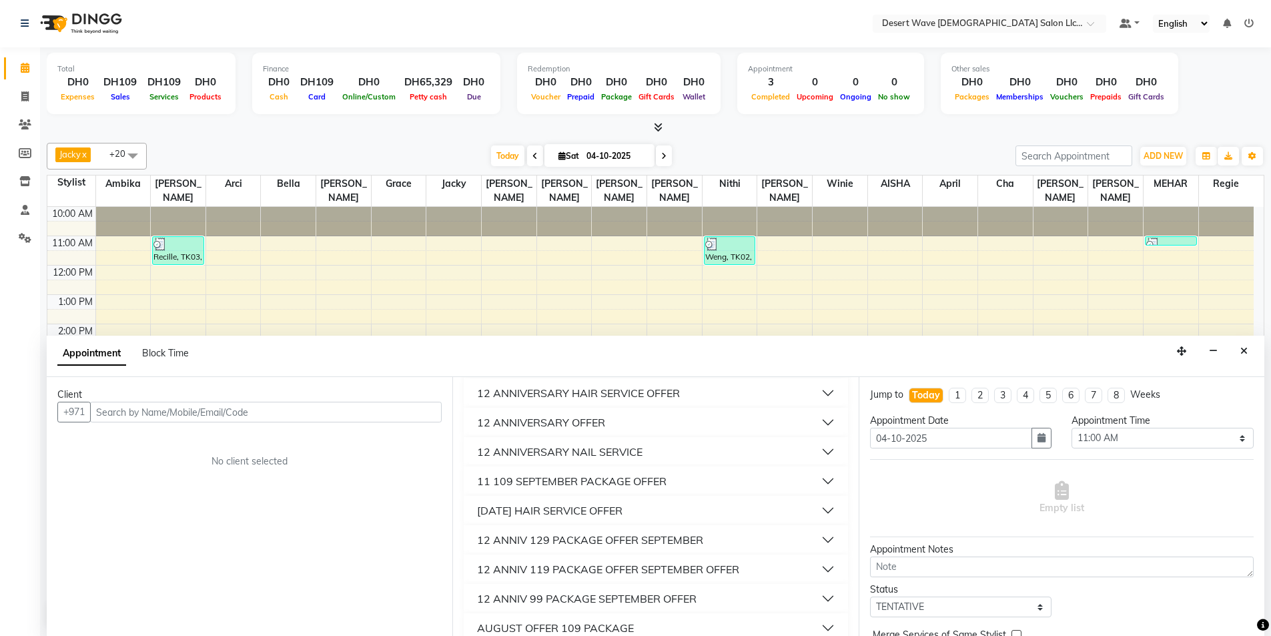
scroll to position [133, 0]
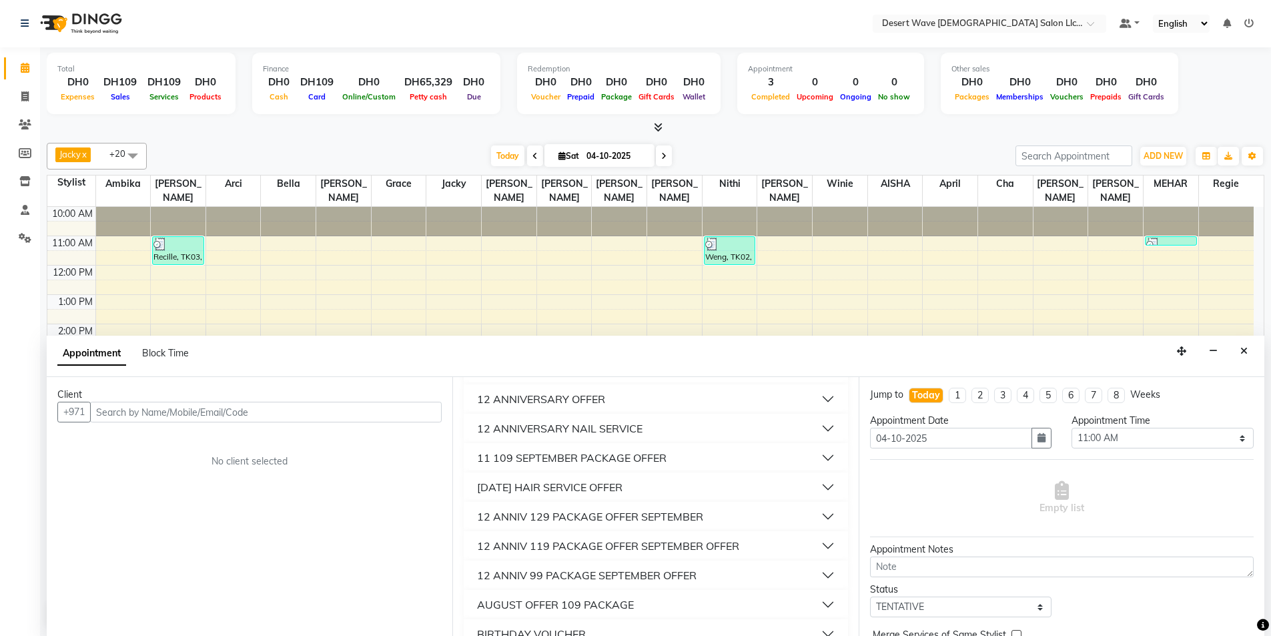
click at [573, 404] on div "12 ANNIVERSARY OFFER" at bounding box center [541, 399] width 128 height 16
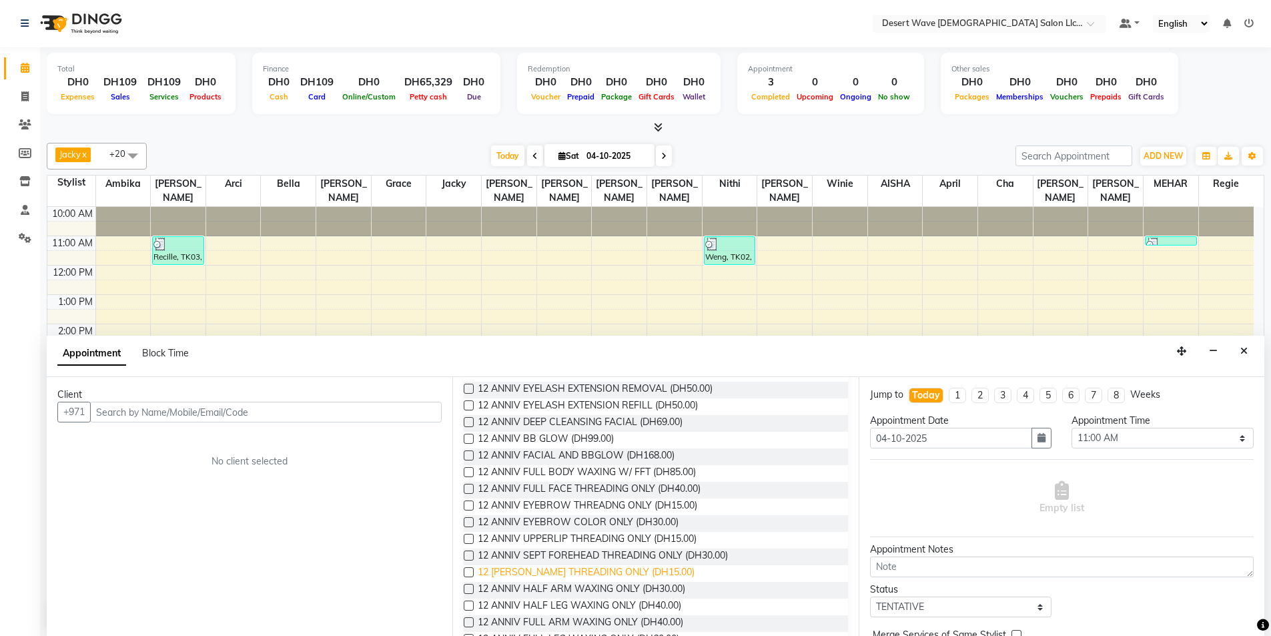
scroll to position [200, 0]
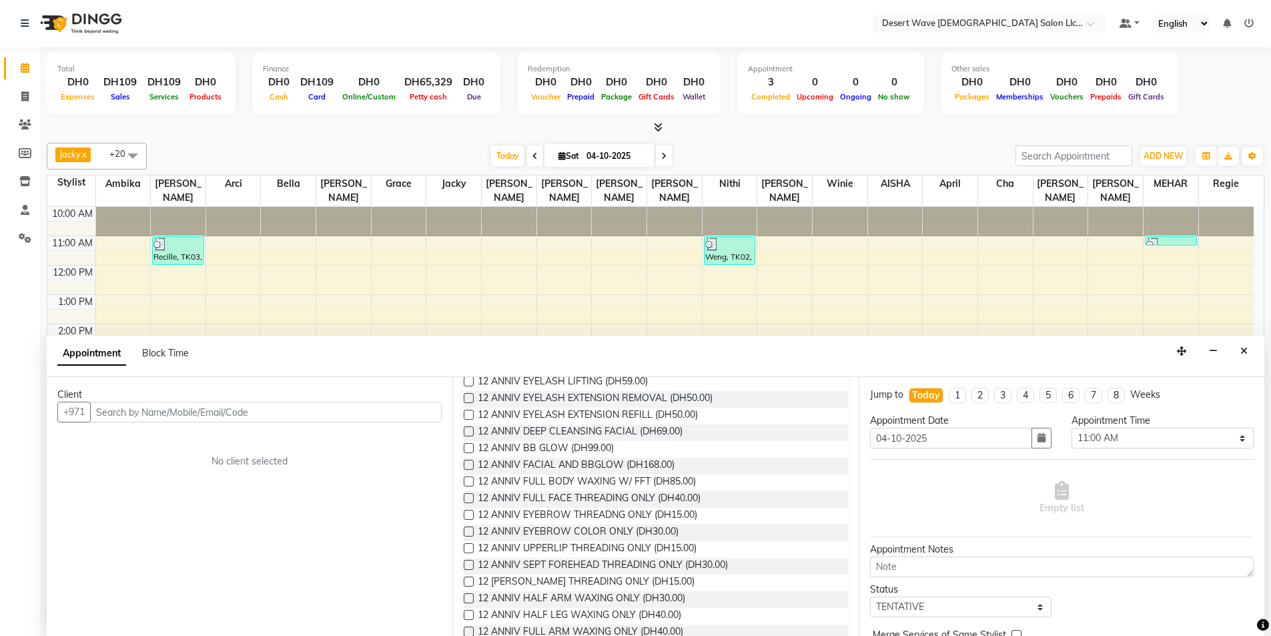
click at [470, 479] on label at bounding box center [469, 481] width 10 height 10
click at [470, 479] on input "checkbox" at bounding box center [468, 482] width 9 height 9
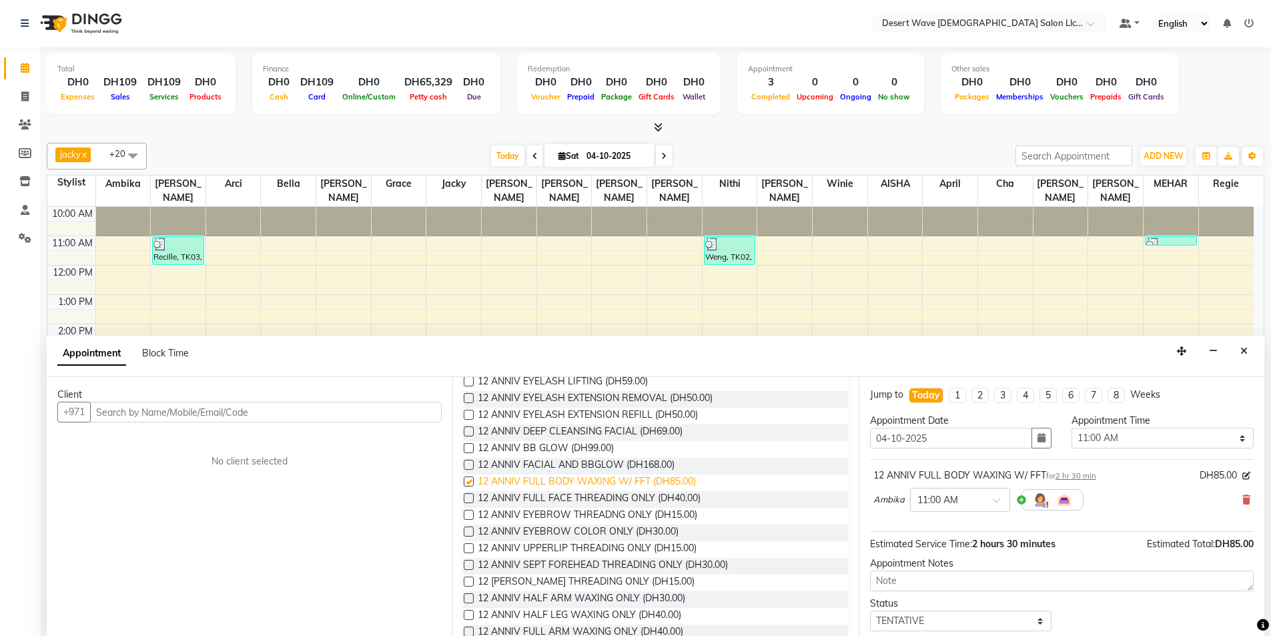
checkbox input "false"
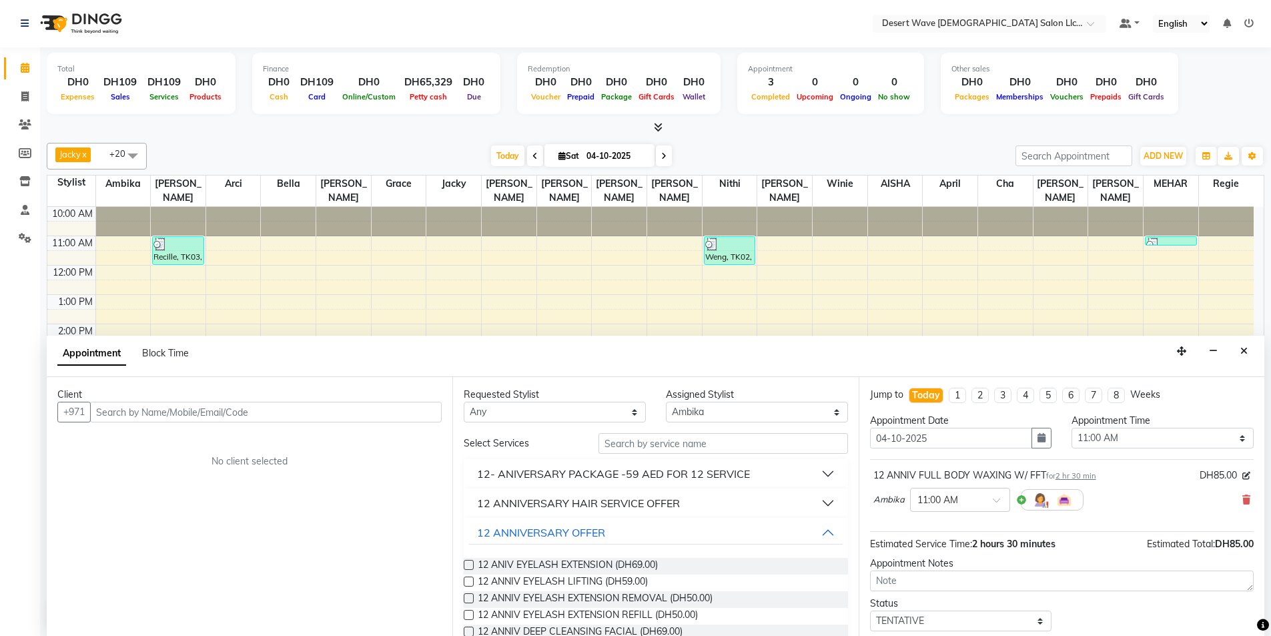
scroll to position [0, 0]
click at [733, 416] on select "Select [PERSON_NAME] [PERSON_NAME] [PERSON_NAME] [PERSON_NAME] [PERSON_NAME] [P…" at bounding box center [757, 412] width 182 height 21
select select "79886"
click at [666, 402] on select "Select [PERSON_NAME] [PERSON_NAME] [PERSON_NAME] [PERSON_NAME] [PERSON_NAME] [P…" at bounding box center [757, 412] width 182 height 21
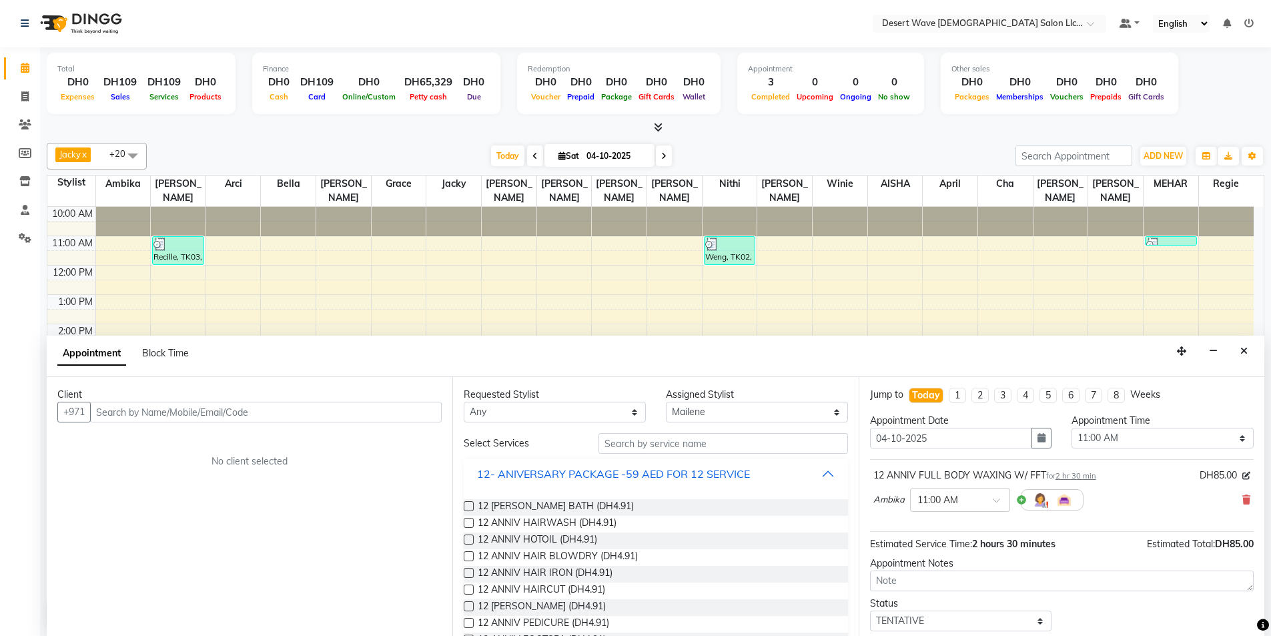
click at [593, 470] on div "12- ANIVERSARY PACKAGE -59 AED FOR 12 SERVICE" at bounding box center [613, 474] width 273 height 16
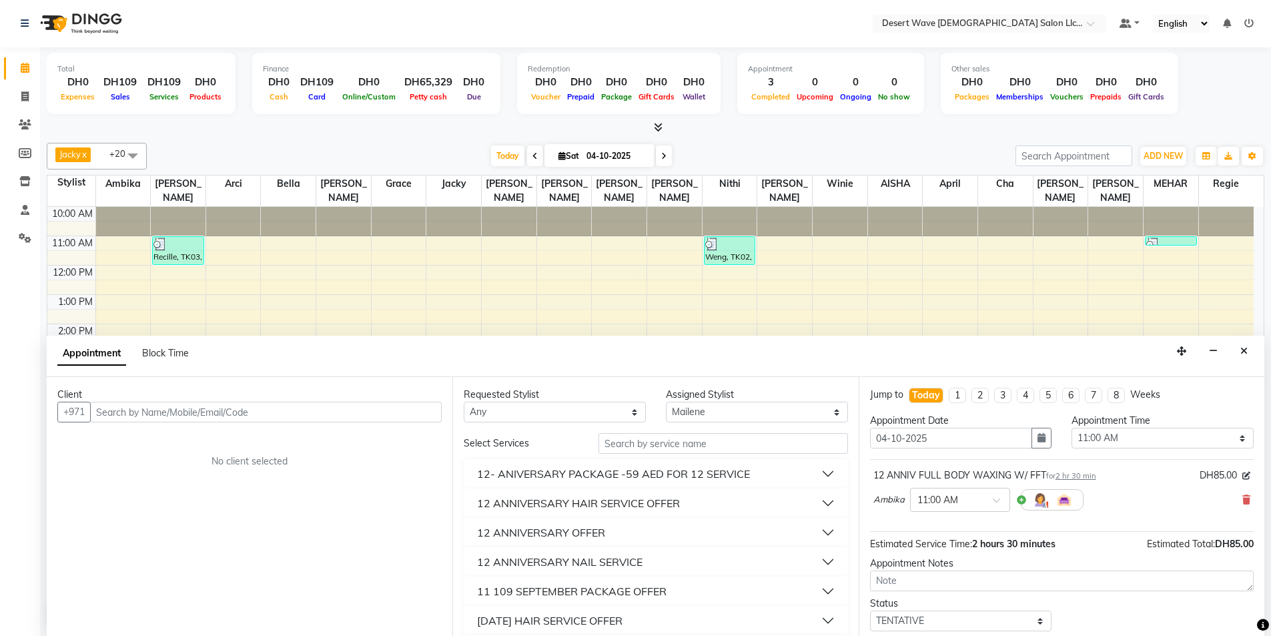
click at [595, 575] on div "12 ANNIVERSARY NAIL SERVICE" at bounding box center [656, 561] width 384 height 29
click at [598, 564] on div "12 ANNIVERSARY NAIL SERVICE" at bounding box center [559, 562] width 165 height 16
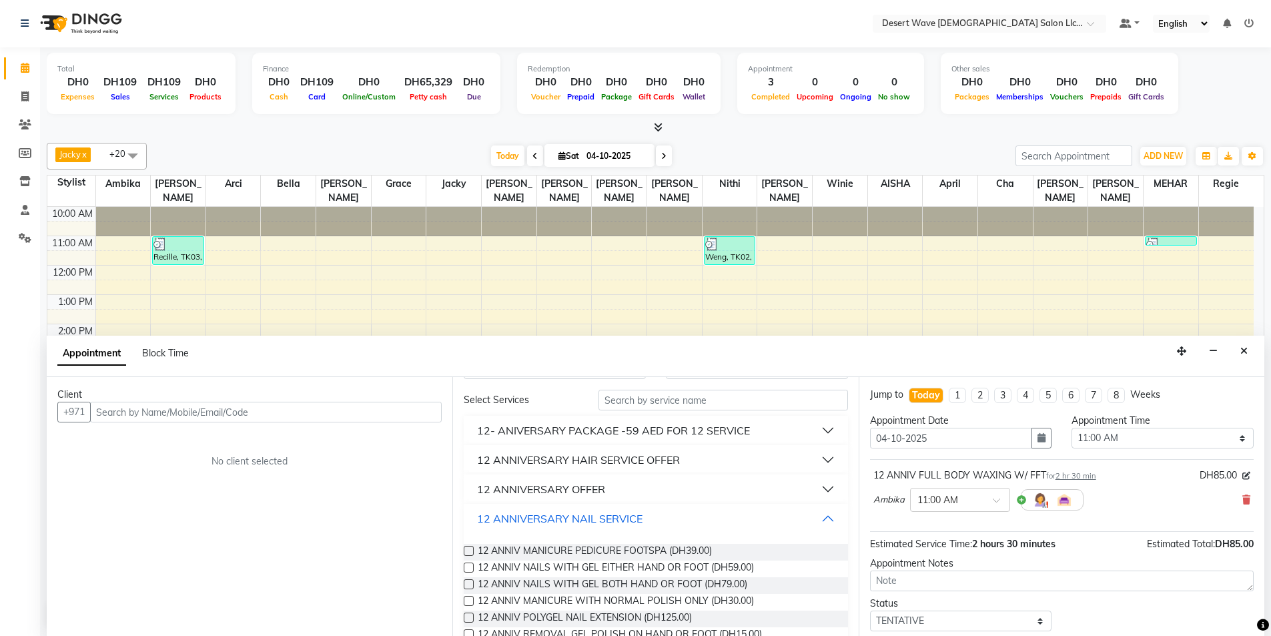
scroll to position [67, 0]
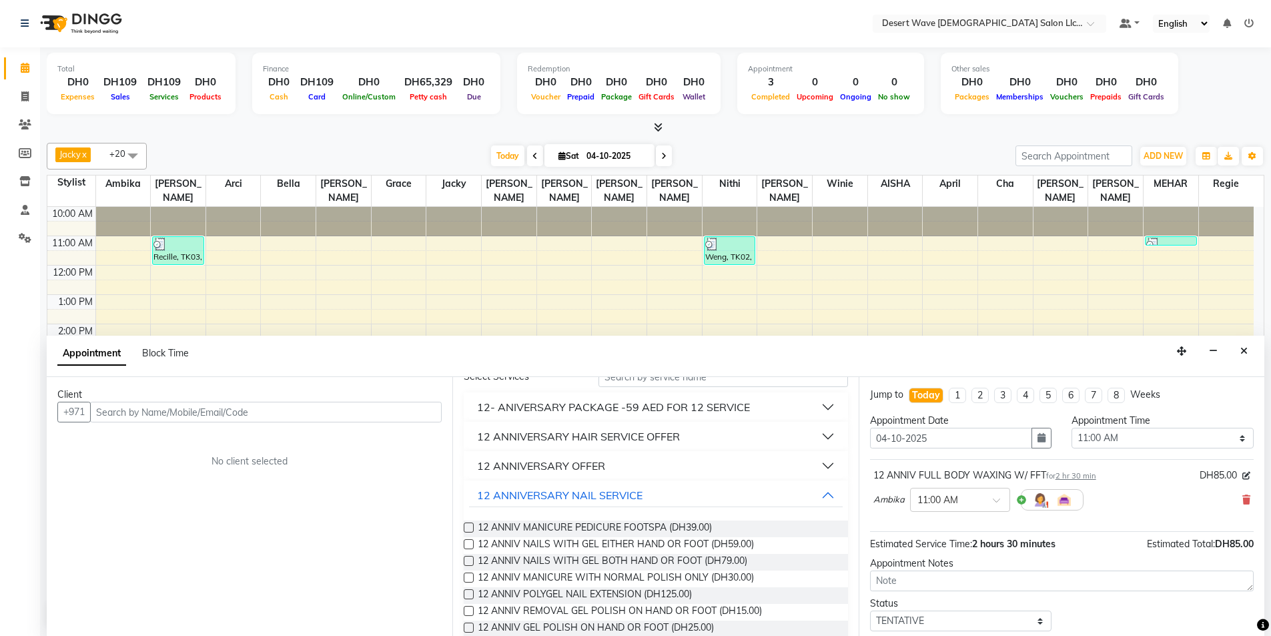
click at [465, 528] on label at bounding box center [469, 527] width 10 height 10
click at [465, 528] on input "checkbox" at bounding box center [468, 528] width 9 height 9
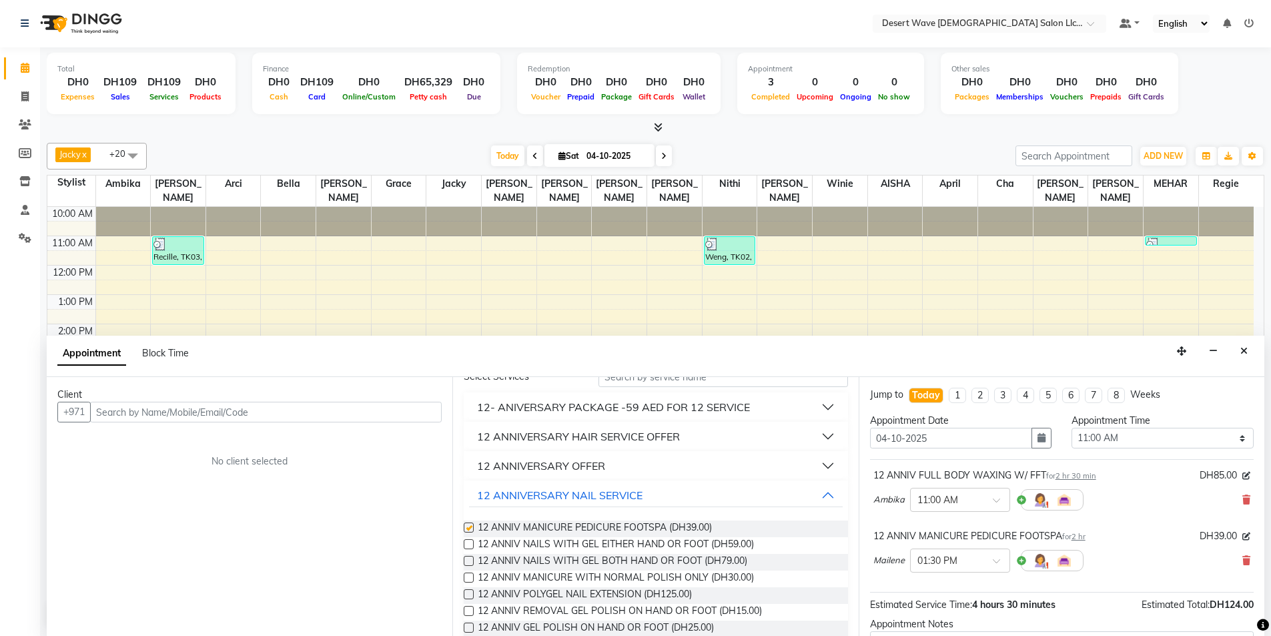
checkbox input "false"
click at [352, 398] on div "Client" at bounding box center [249, 395] width 384 height 14
click at [351, 409] on input "text" at bounding box center [266, 412] width 352 height 21
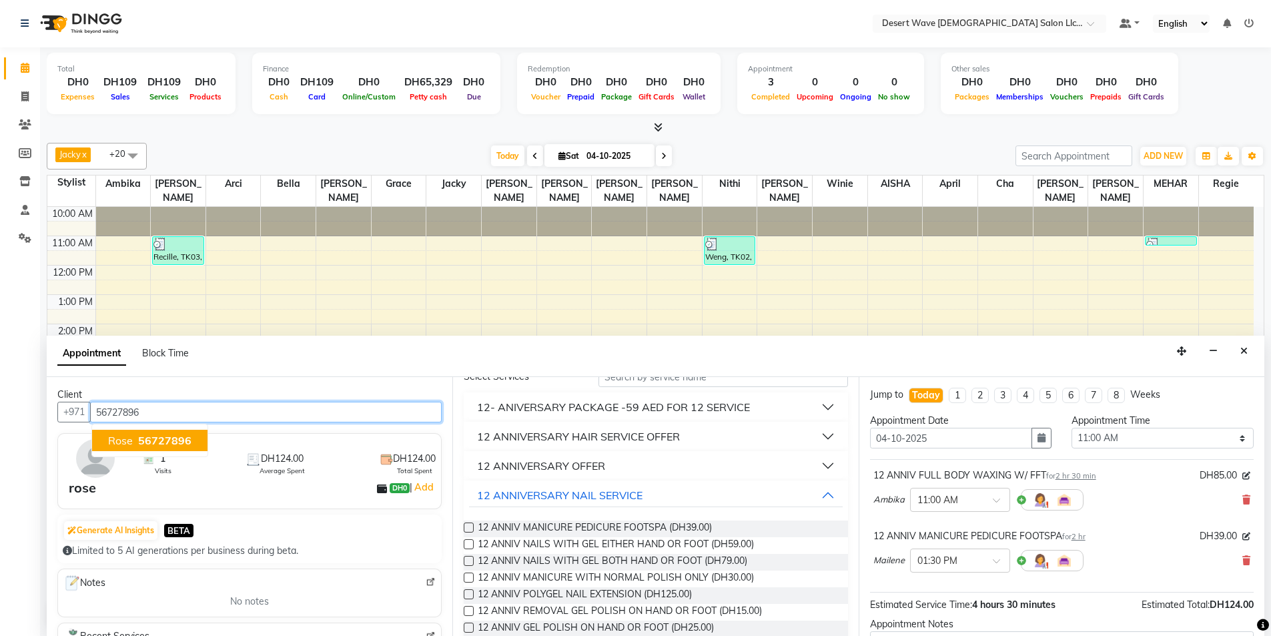
click at [157, 434] on span "56727896" at bounding box center [164, 440] width 53 height 13
click at [168, 408] on input "56727896" at bounding box center [266, 412] width 352 height 21
click at [119, 406] on input "56727896" at bounding box center [266, 412] width 352 height 21
click at [109, 412] on input "56727896" at bounding box center [266, 412] width 352 height 21
click at [114, 412] on input "56727896" at bounding box center [266, 412] width 352 height 21
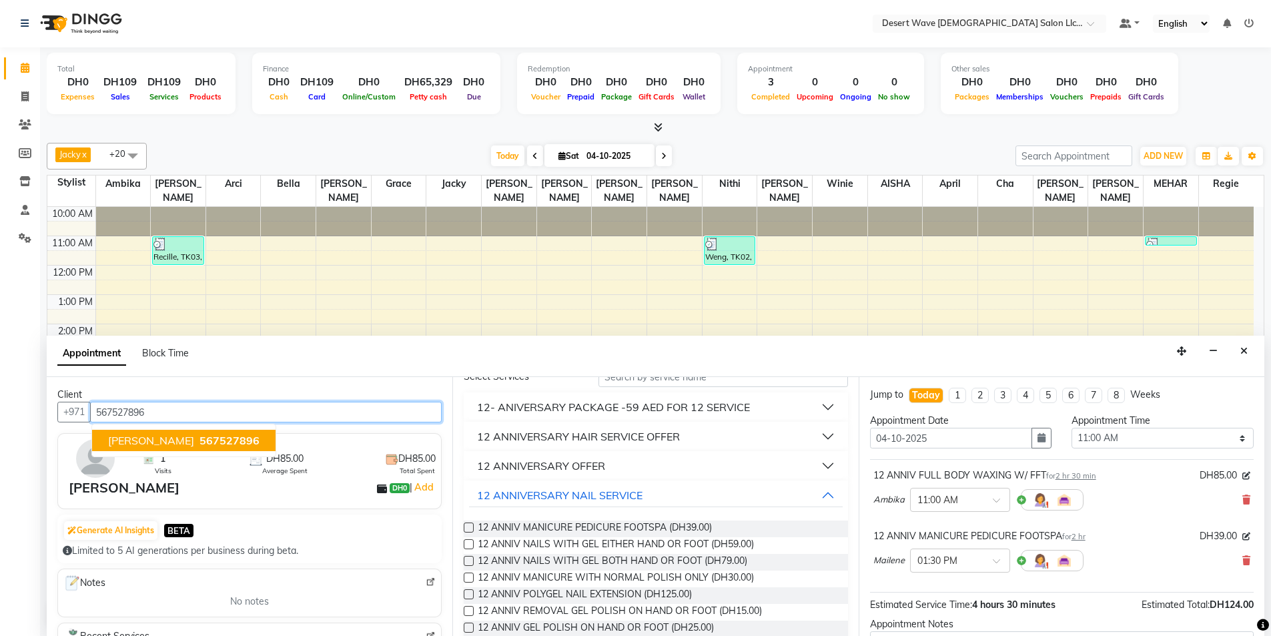
click at [200, 444] on span "567527896" at bounding box center [230, 440] width 60 height 13
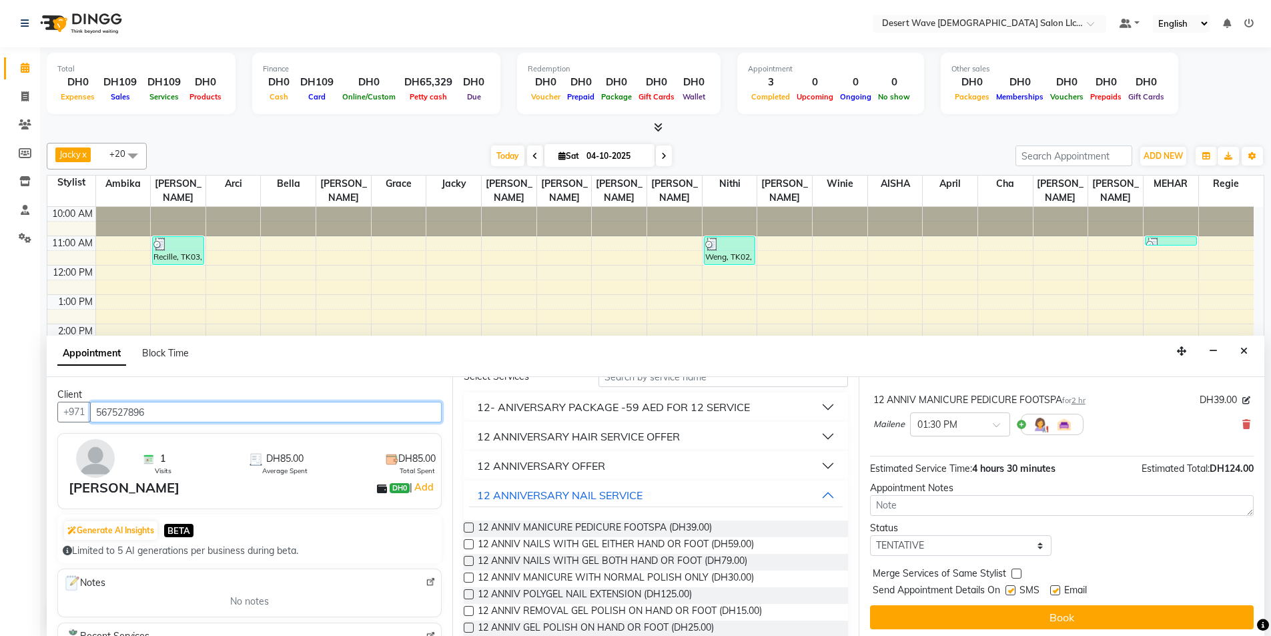
scroll to position [140, 0]
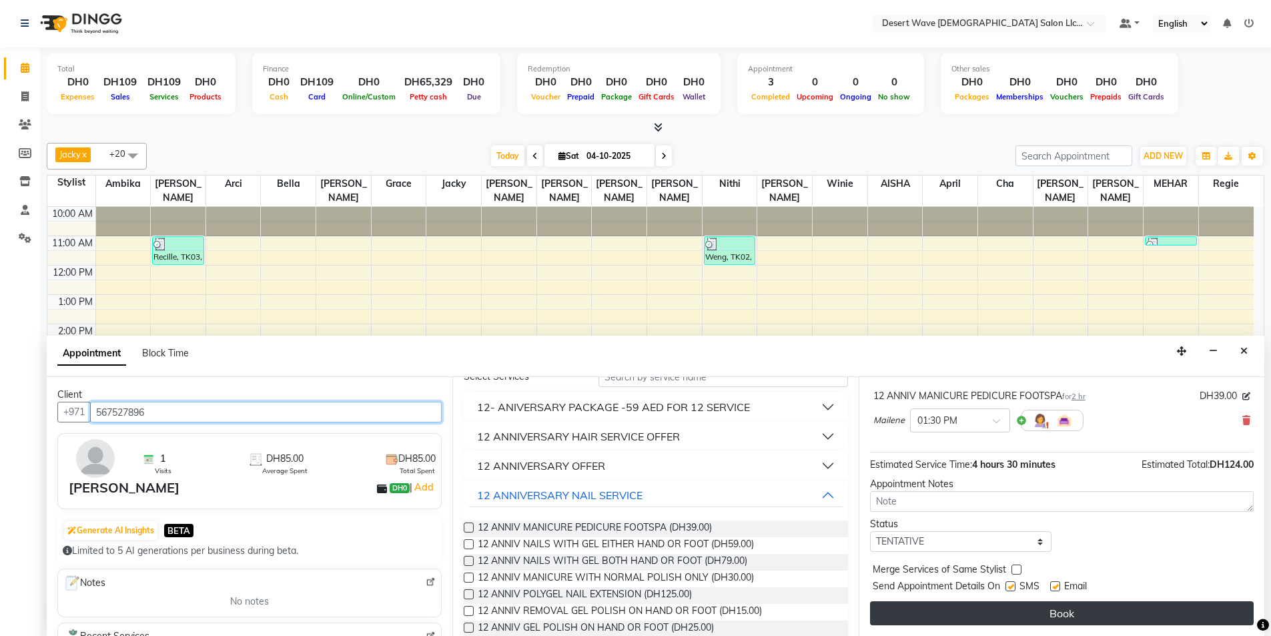
type input "567527896"
click at [1078, 623] on button "Book" at bounding box center [1062, 613] width 384 height 24
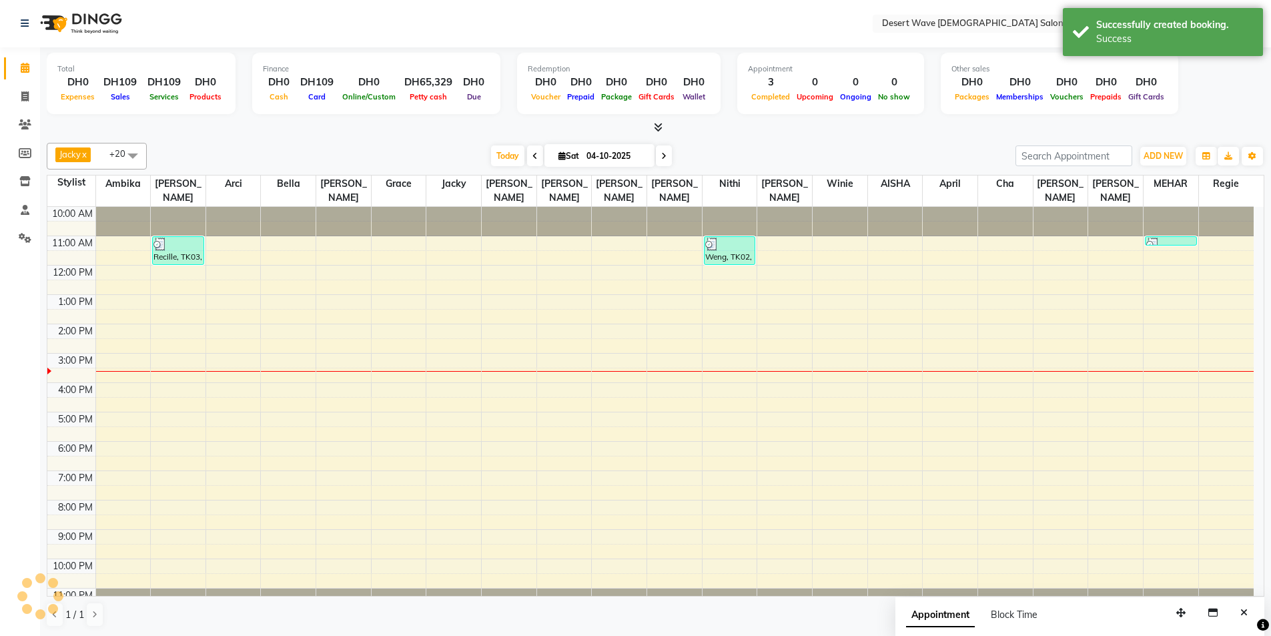
scroll to position [0, 0]
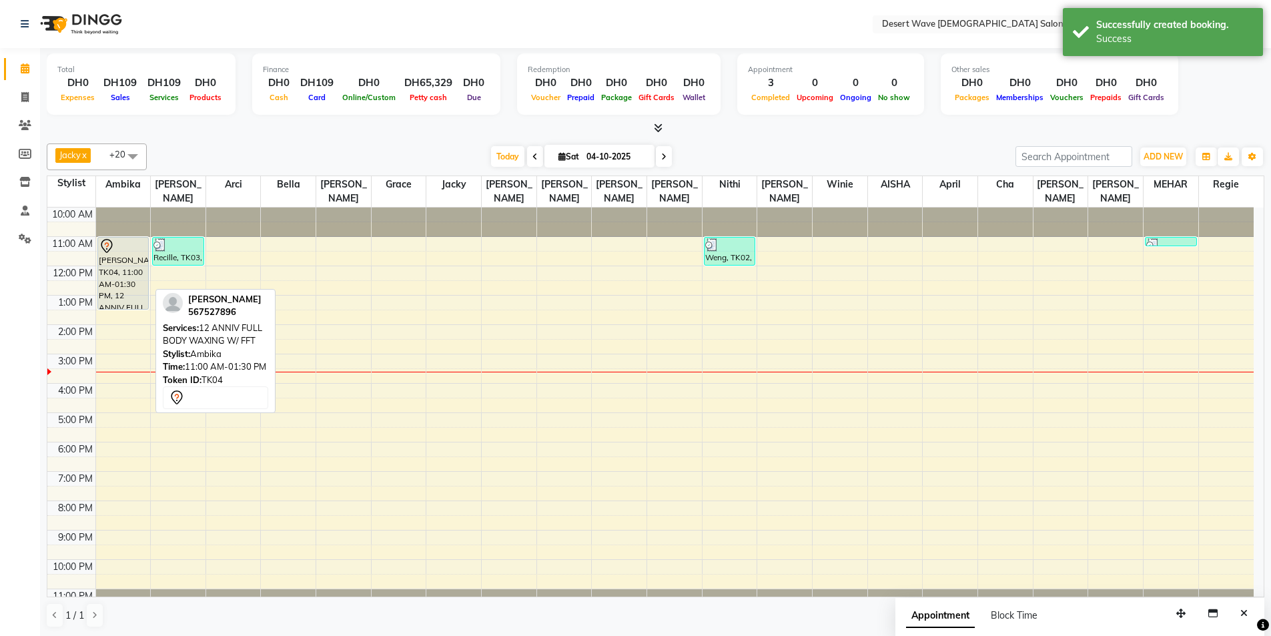
click at [104, 285] on div "[PERSON_NAME], TK04, 11:00 AM-01:30 PM, 12 ANNIV FULL BODY WAXING W/ FFT" at bounding box center [123, 273] width 51 height 71
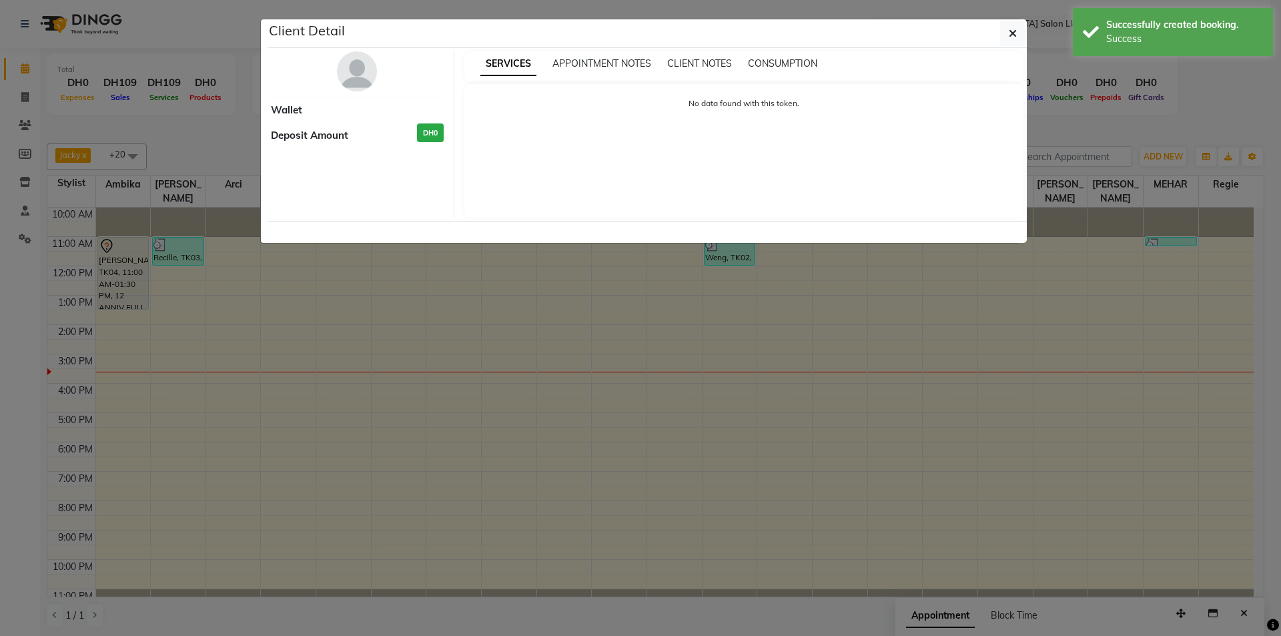
select select "7"
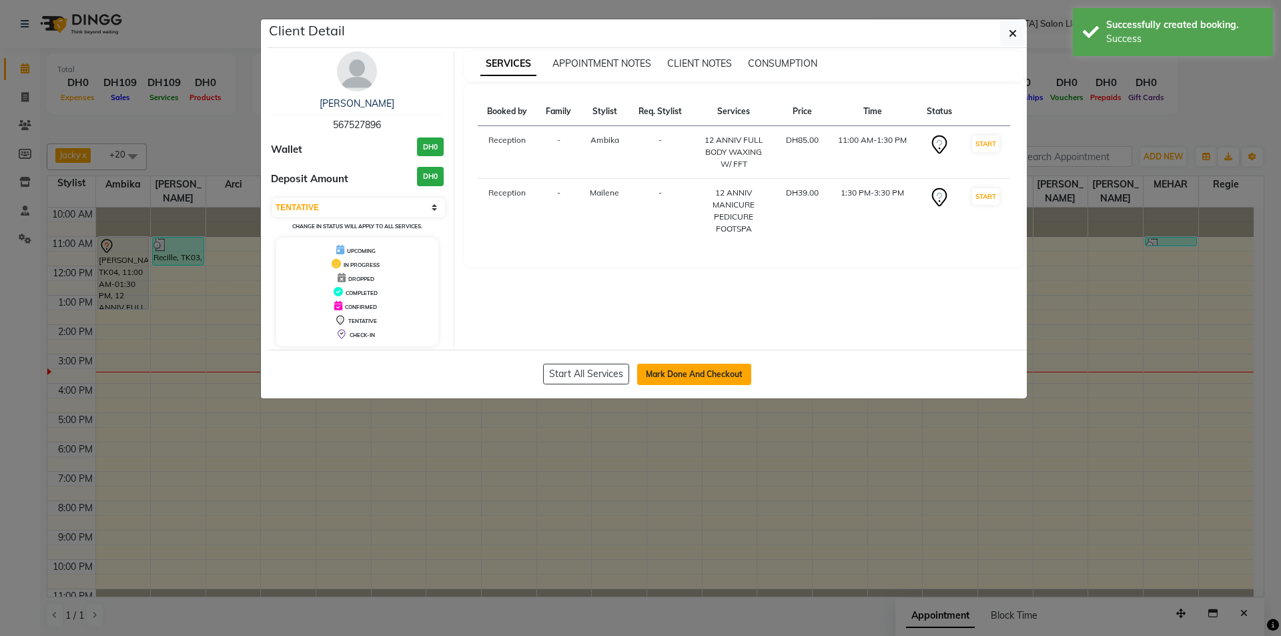
click at [671, 376] on button "Mark Done And Checkout" at bounding box center [694, 374] width 114 height 21
select select "service"
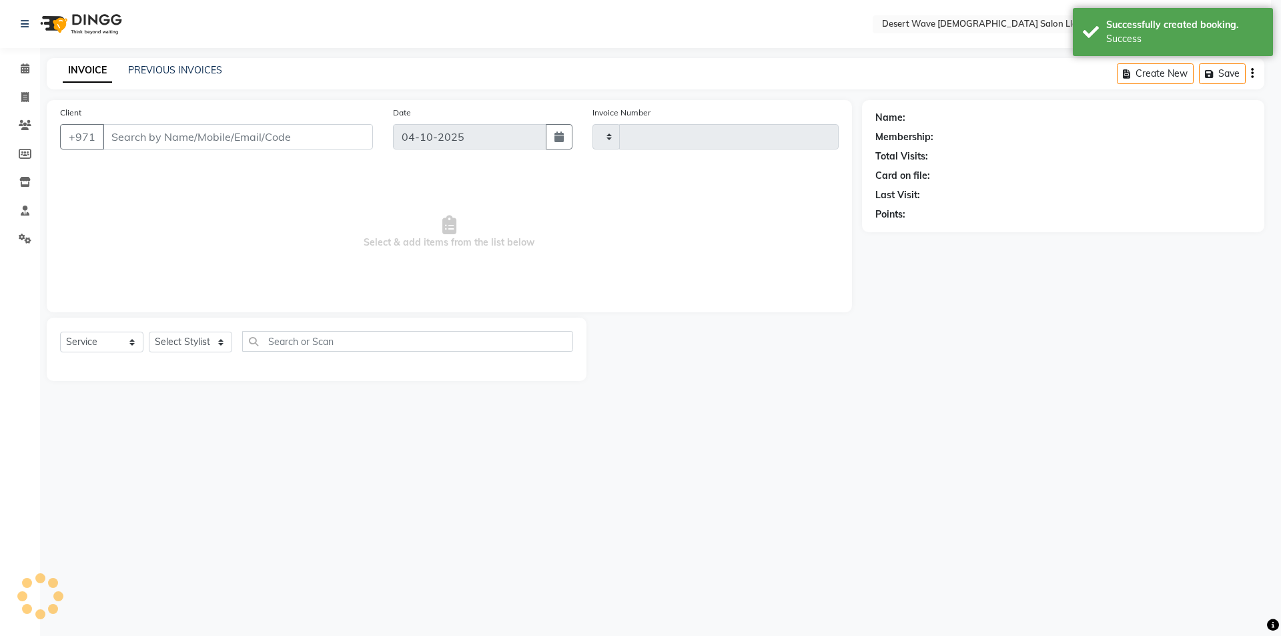
type input "7730"
select select "6563"
select select "50418"
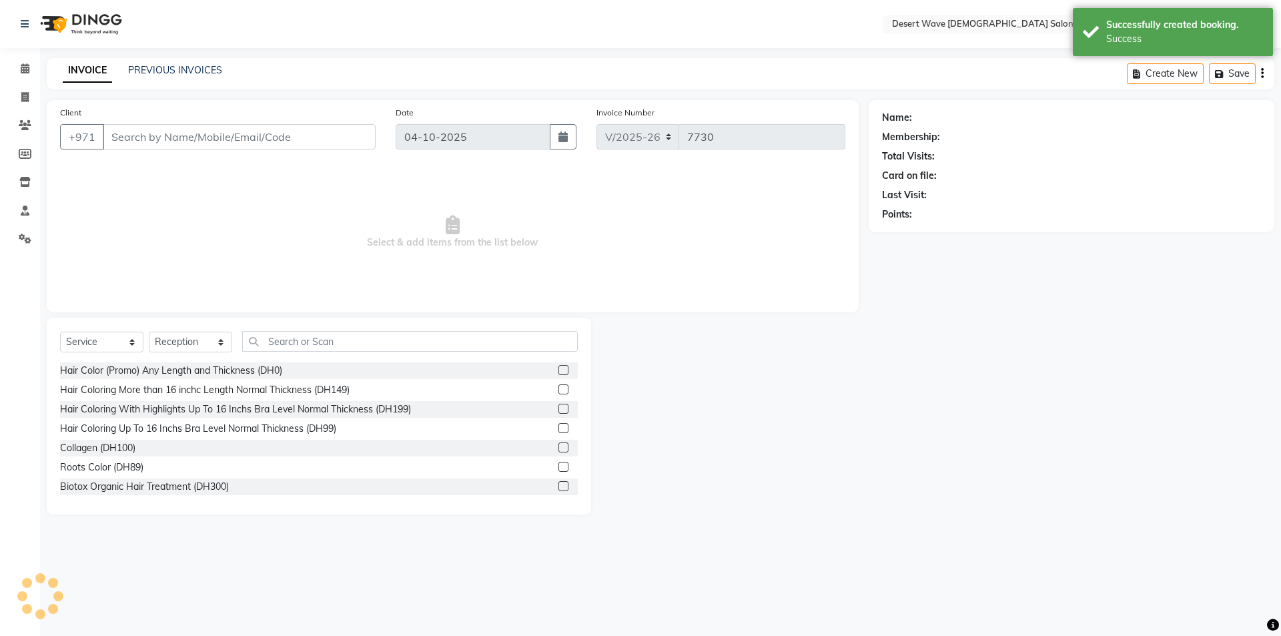
type input "567527896"
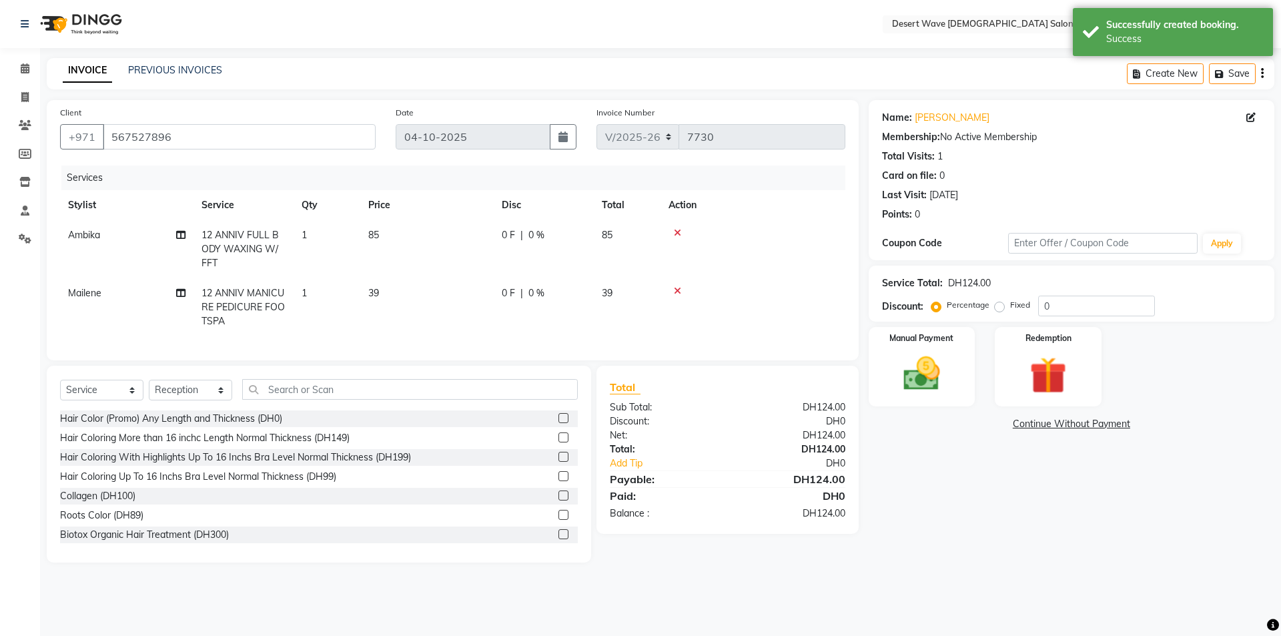
drag, startPoint x: 389, startPoint y: 230, endPoint x: 430, endPoint y: 233, distance: 40.8
click at [390, 232] on td "85" at bounding box center [426, 249] width 133 height 58
select select "50397"
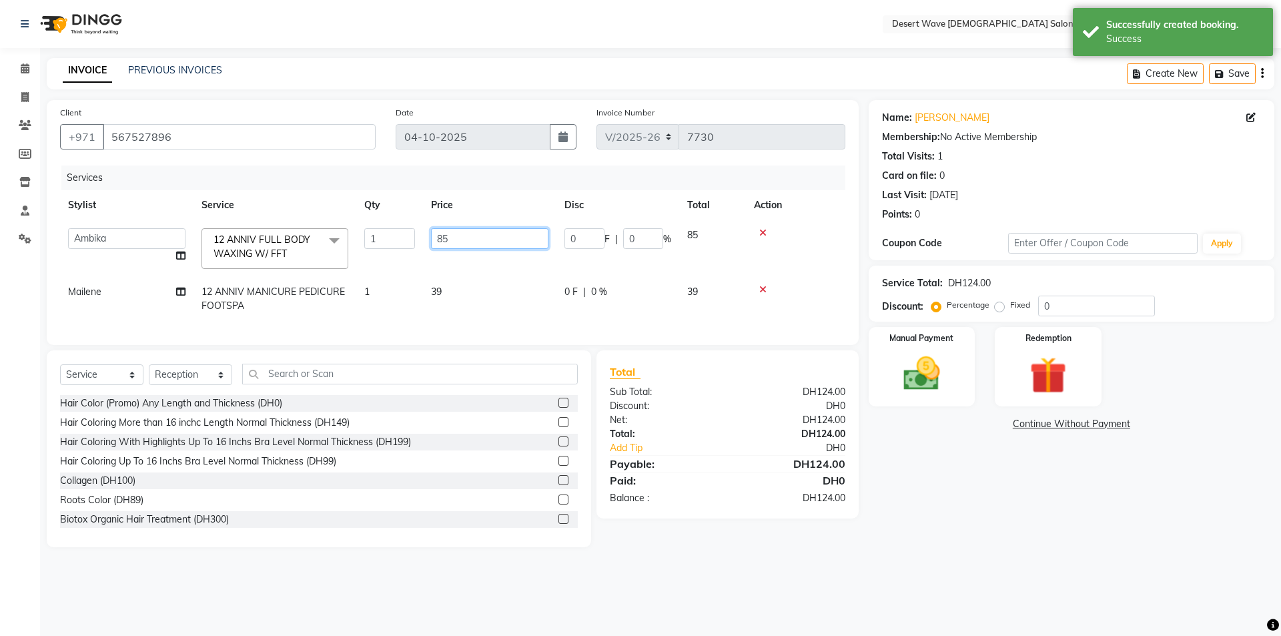
click at [500, 226] on td "85" at bounding box center [489, 248] width 133 height 57
type input "8"
type input "79"
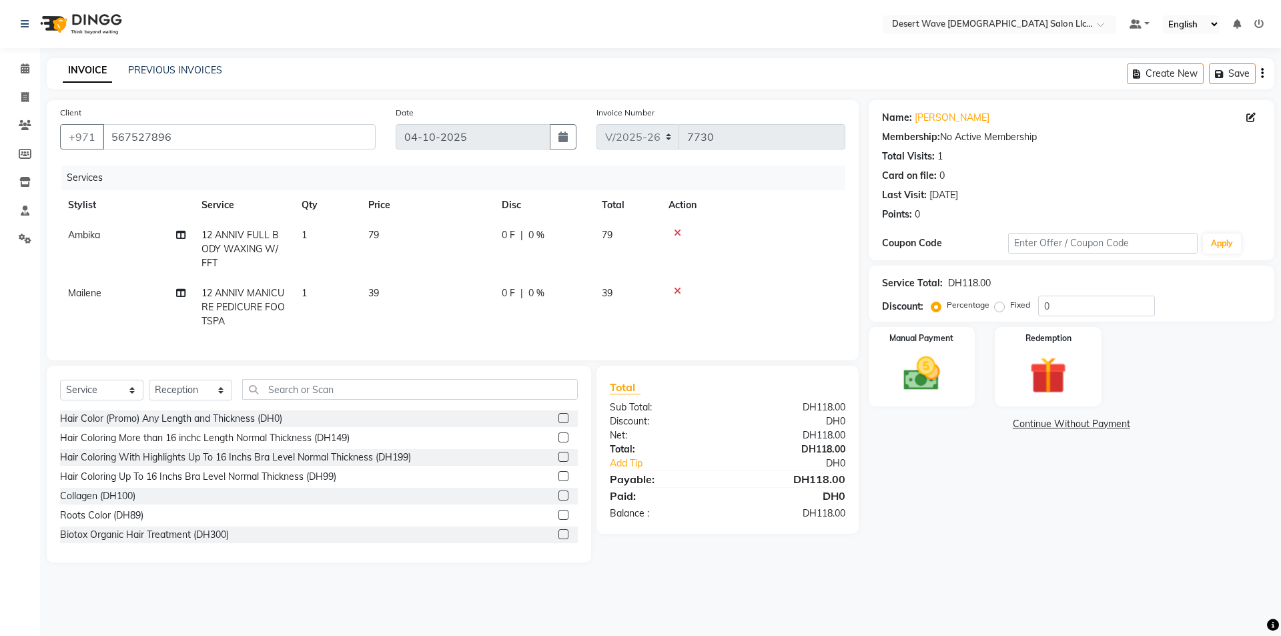
click at [506, 274] on tr "[PERSON_NAME] 12 ANNIV FULL BODY WAXING W/ FFT 1 79 0 F | 0 % 79" at bounding box center [452, 249] width 785 height 58
click at [922, 388] on img at bounding box center [922, 374] width 62 height 44
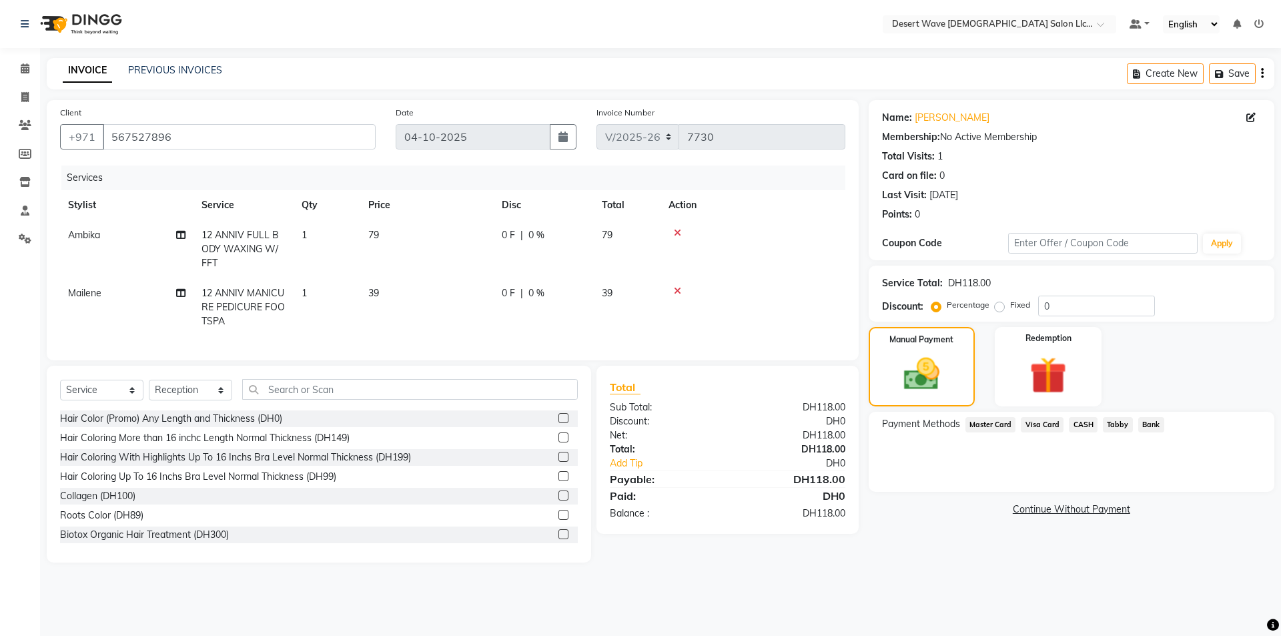
click at [1036, 429] on span "Visa Card" at bounding box center [1042, 424] width 43 height 15
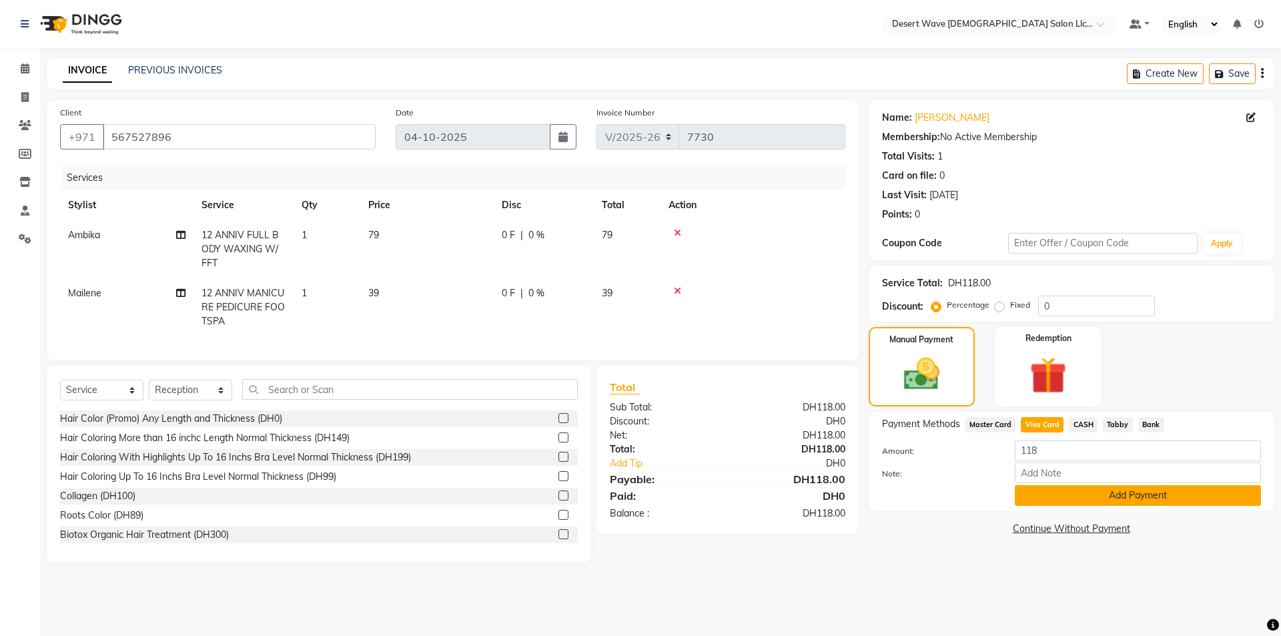
click at [1144, 496] on button "Add Payment" at bounding box center [1138, 495] width 246 height 21
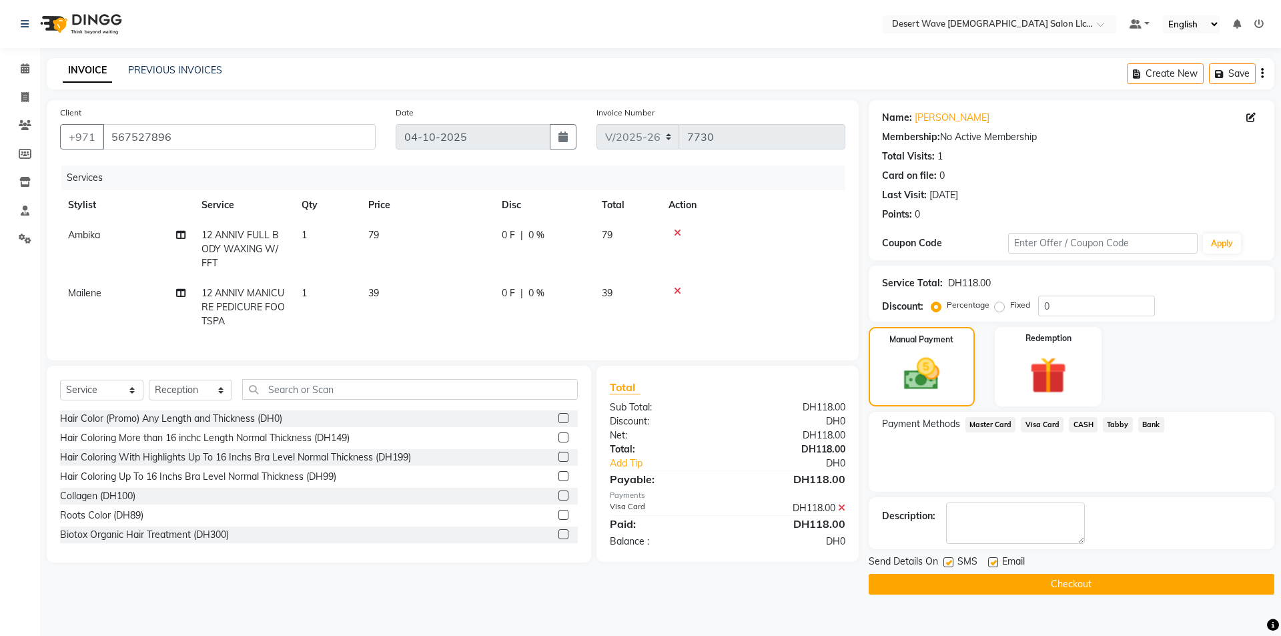
click at [1082, 581] on button "Checkout" at bounding box center [1072, 584] width 406 height 21
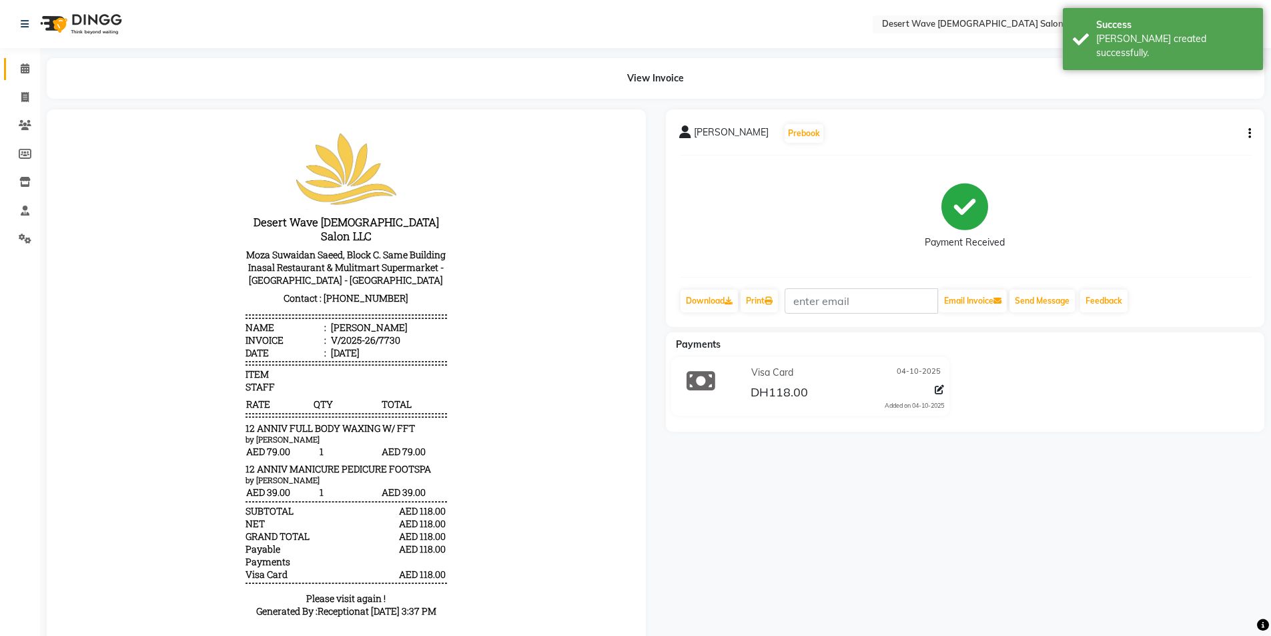
click at [29, 77] on link "Calendar" at bounding box center [20, 69] width 32 height 22
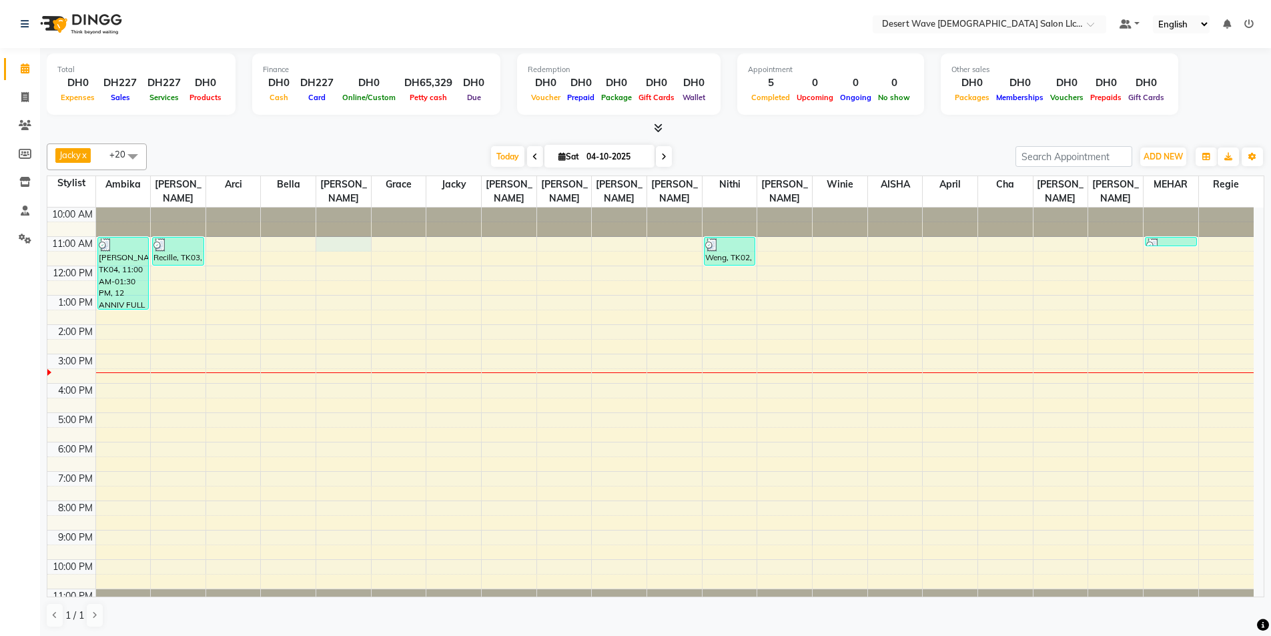
click at [350, 223] on div "10:00 AM 11:00 AM 12:00 PM 1:00 PM 2:00 PM 3:00 PM 4:00 PM 5:00 PM 6:00 PM 7:00…" at bounding box center [650, 413] width 1206 height 410
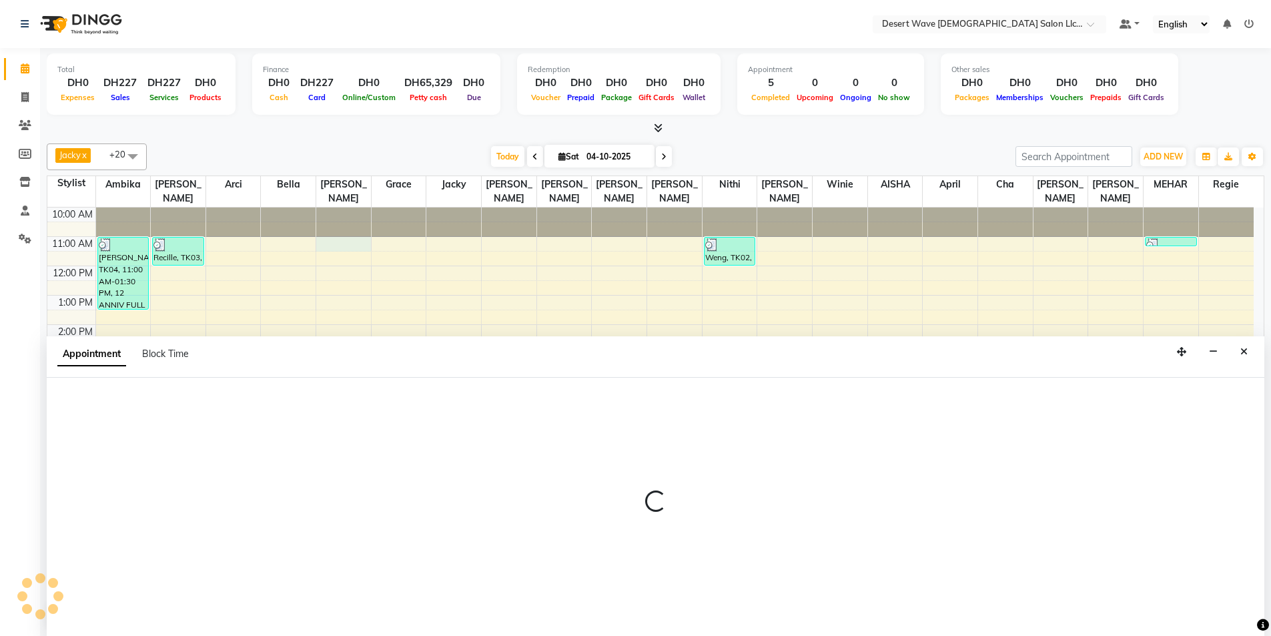
scroll to position [1, 0]
select select "50411"
select select "660"
select select "tentative"
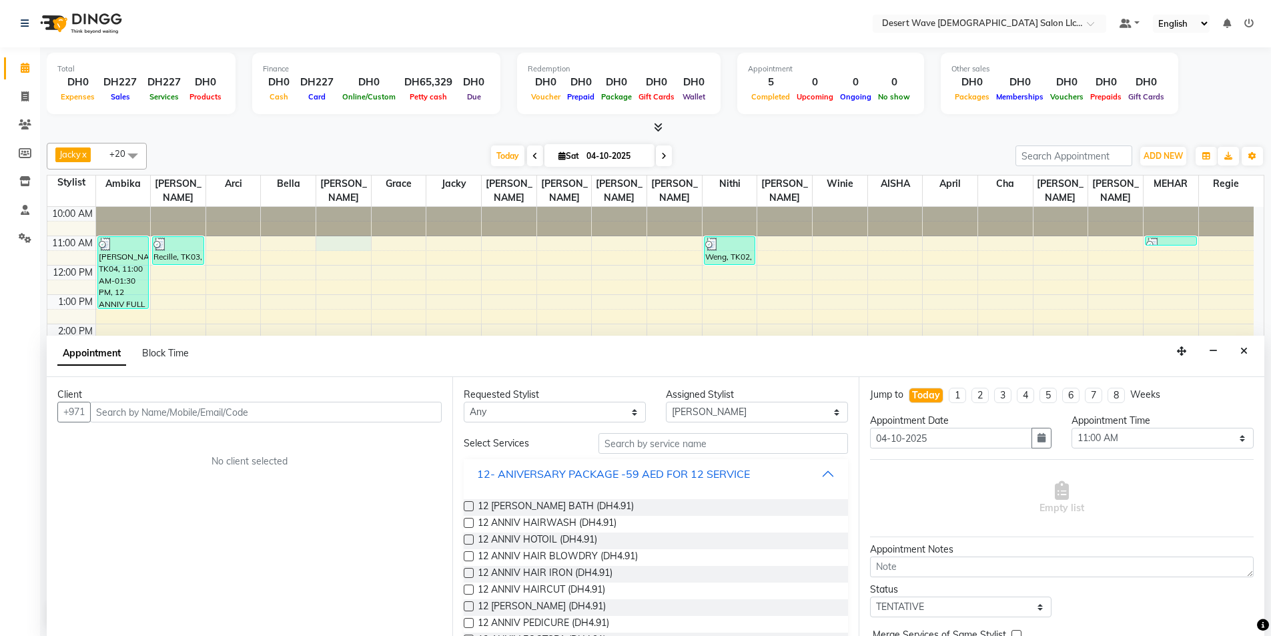
click at [534, 482] on button "12- ANIVERSARY PACKAGE -59 AED FOR 12 SERVICE" at bounding box center [655, 474] width 373 height 24
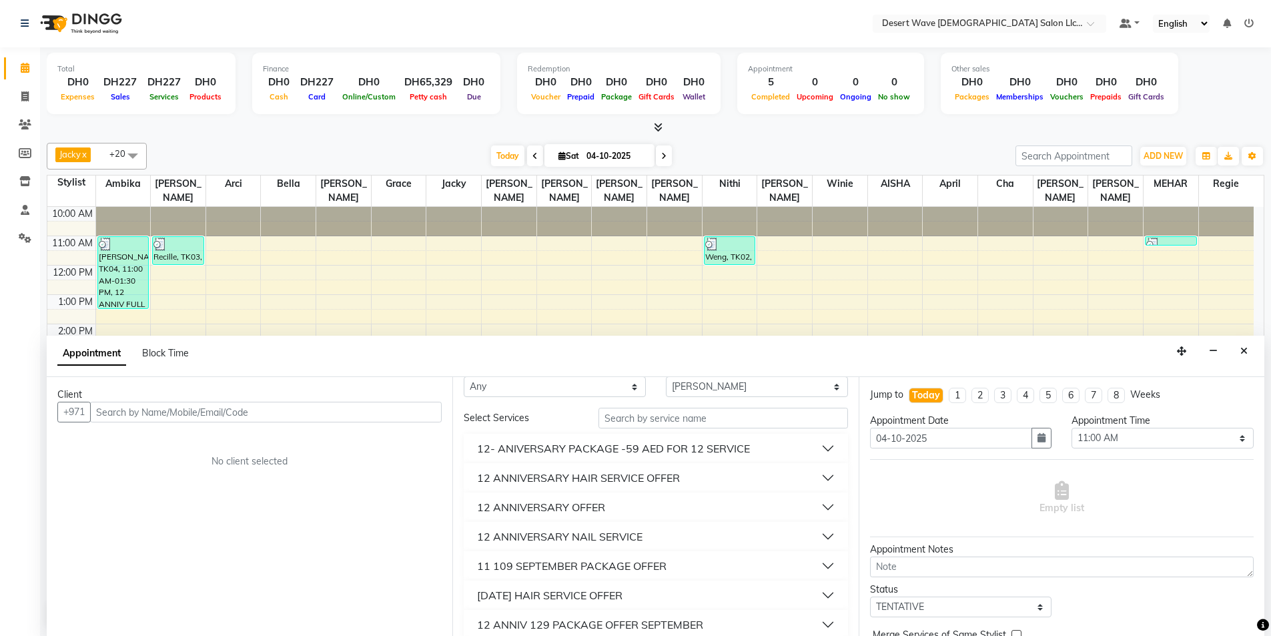
scroll to position [67, 0]
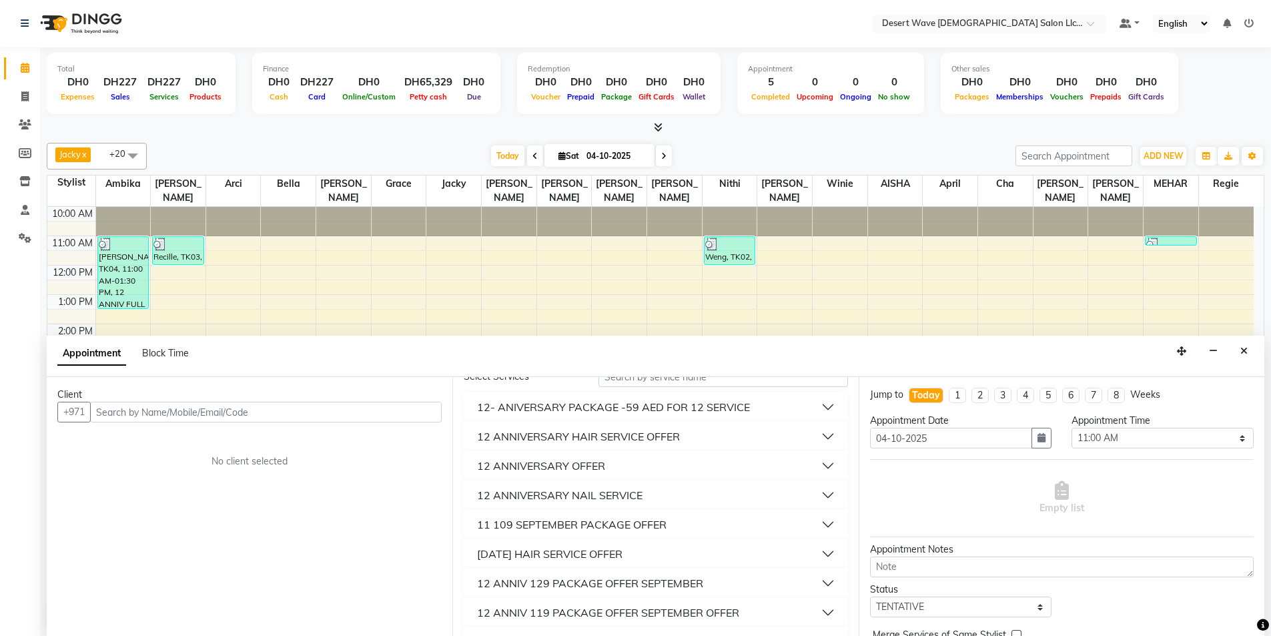
drag, startPoint x: 607, startPoint y: 496, endPoint x: 596, endPoint y: 494, distance: 11.4
click at [598, 494] on div "12 ANNIVERSARY NAIL SERVICE" at bounding box center [559, 495] width 165 height 16
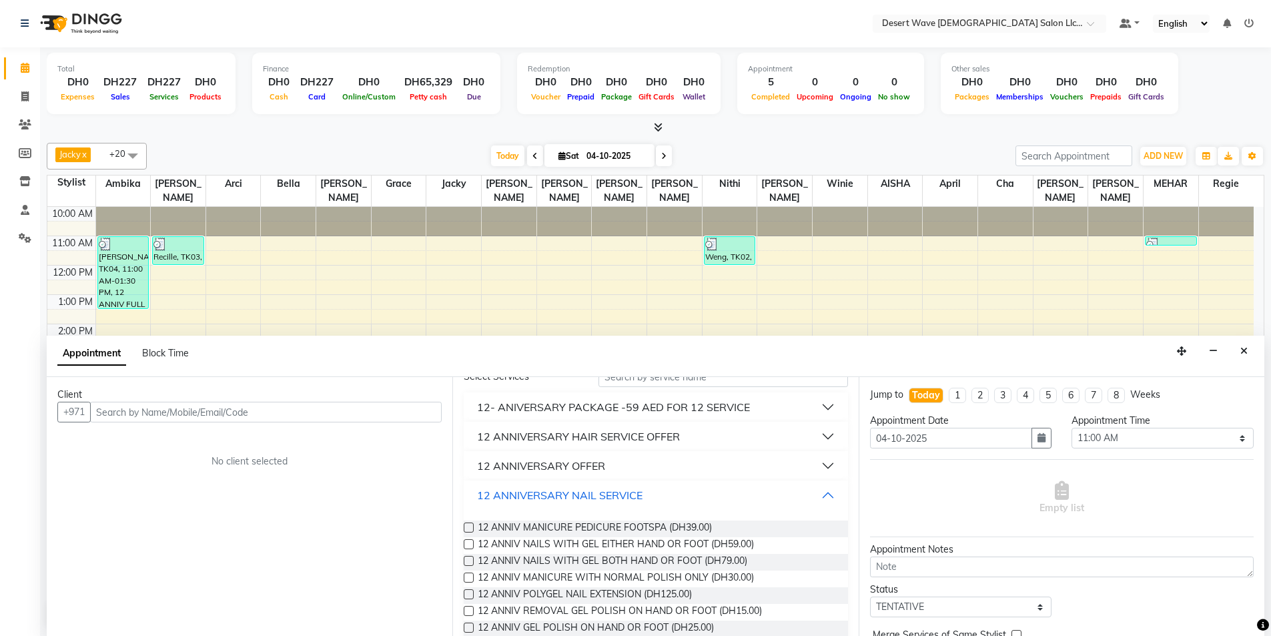
click at [563, 487] on div "12 ANNIVERSARY NAIL SERVICE" at bounding box center [559, 495] width 165 height 16
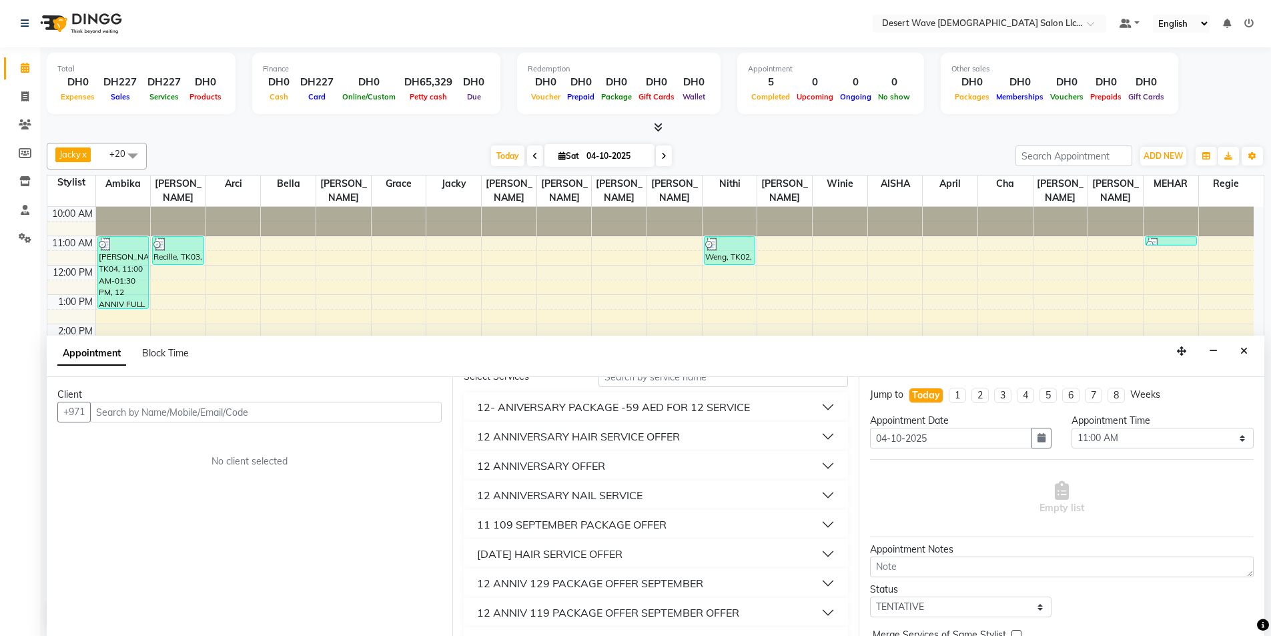
click at [589, 435] on div "12 ANNIVERSARY HAIR SERVICE OFFER" at bounding box center [578, 436] width 203 height 16
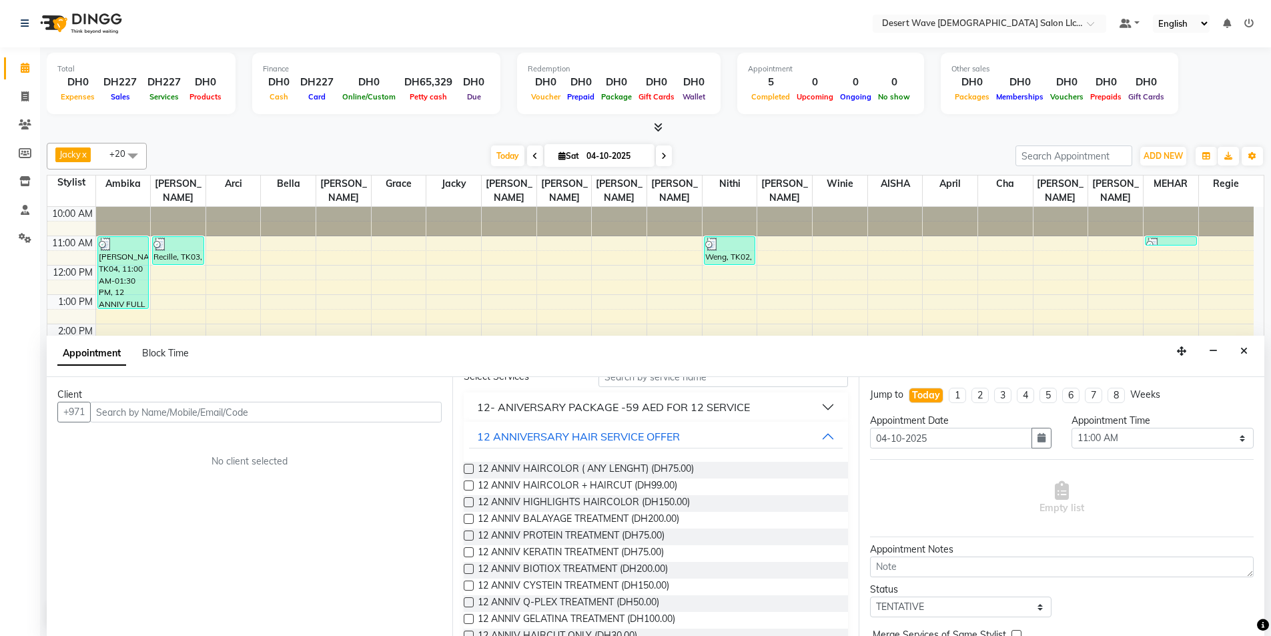
click at [470, 500] on label at bounding box center [469, 502] width 10 height 10
click at [470, 500] on input "checkbox" at bounding box center [468, 503] width 9 height 9
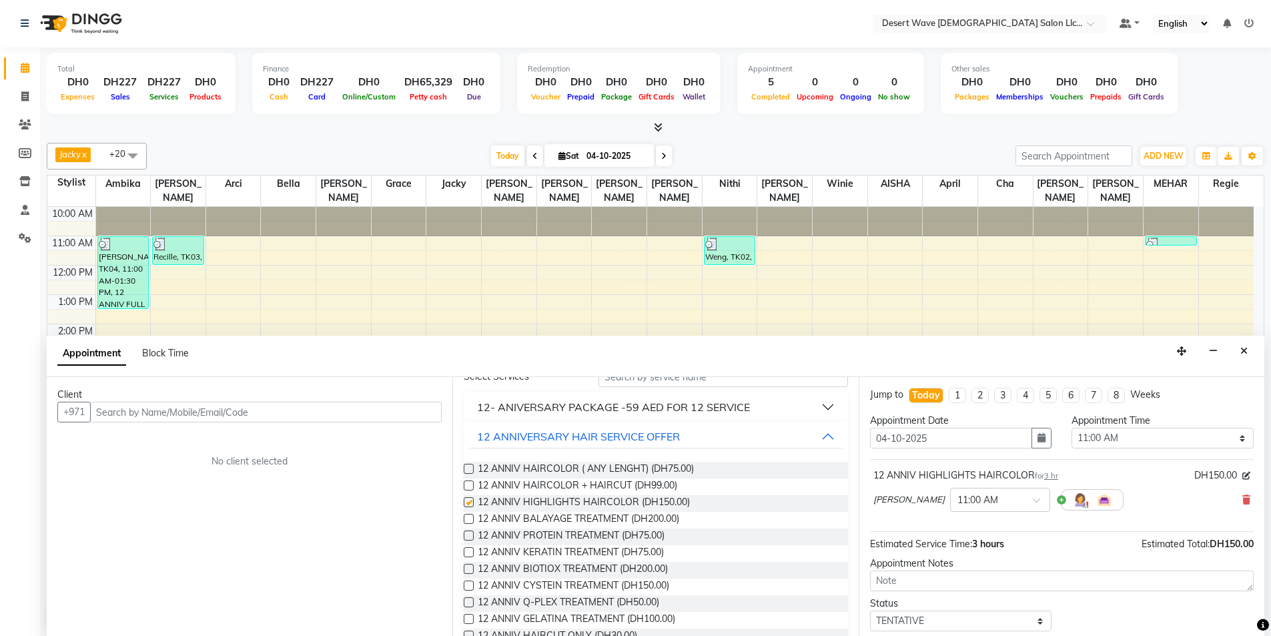
checkbox input "false"
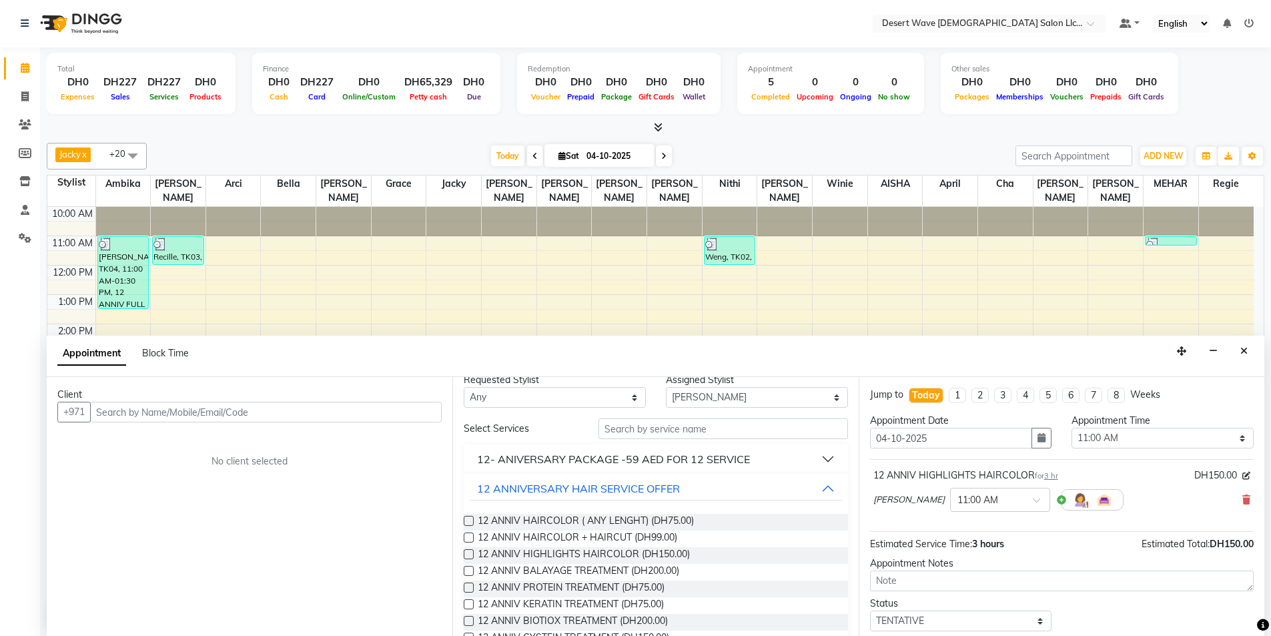
scroll to position [0, 0]
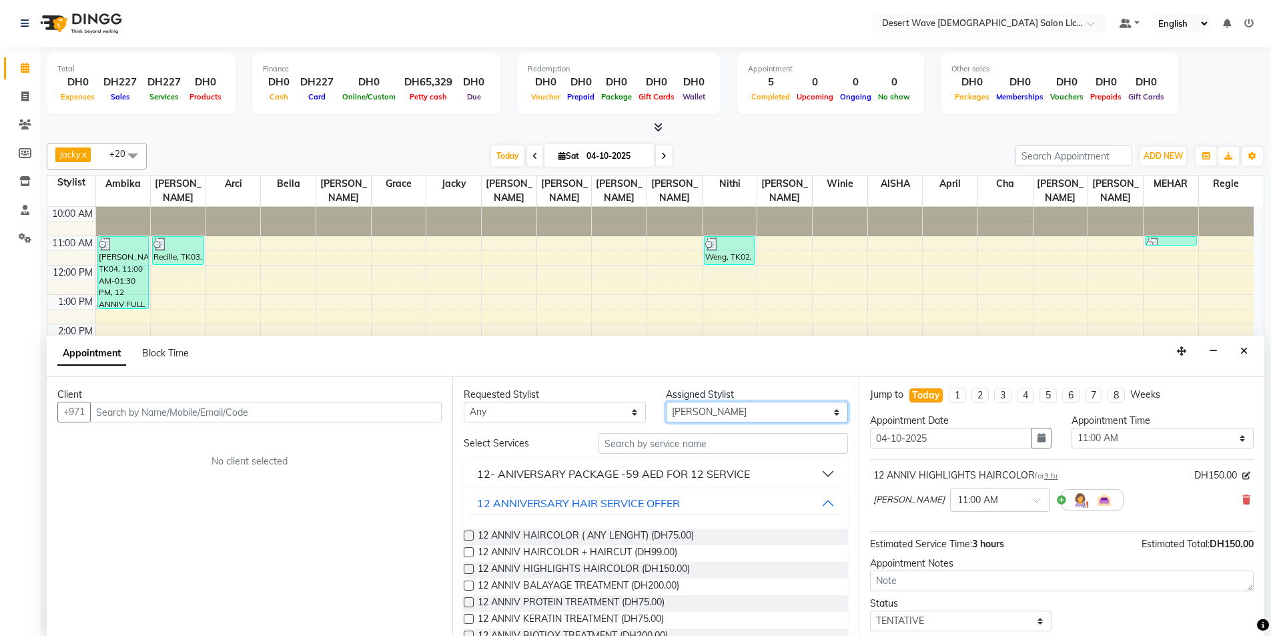
click at [744, 411] on select "Select [PERSON_NAME] [PERSON_NAME] [PERSON_NAME] [PERSON_NAME] [PERSON_NAME] [P…" at bounding box center [757, 412] width 182 height 21
select select "91968"
click at [666, 402] on select "Select [PERSON_NAME] [PERSON_NAME] [PERSON_NAME] [PERSON_NAME] [PERSON_NAME] [P…" at bounding box center [757, 412] width 182 height 21
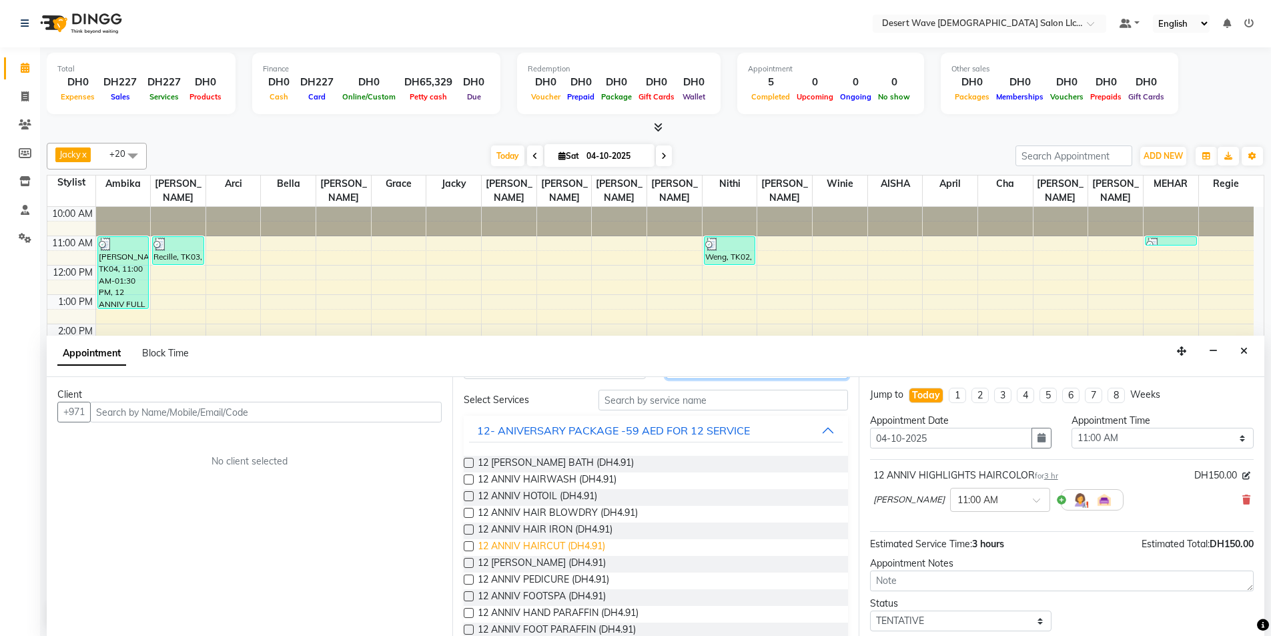
scroll to position [67, 0]
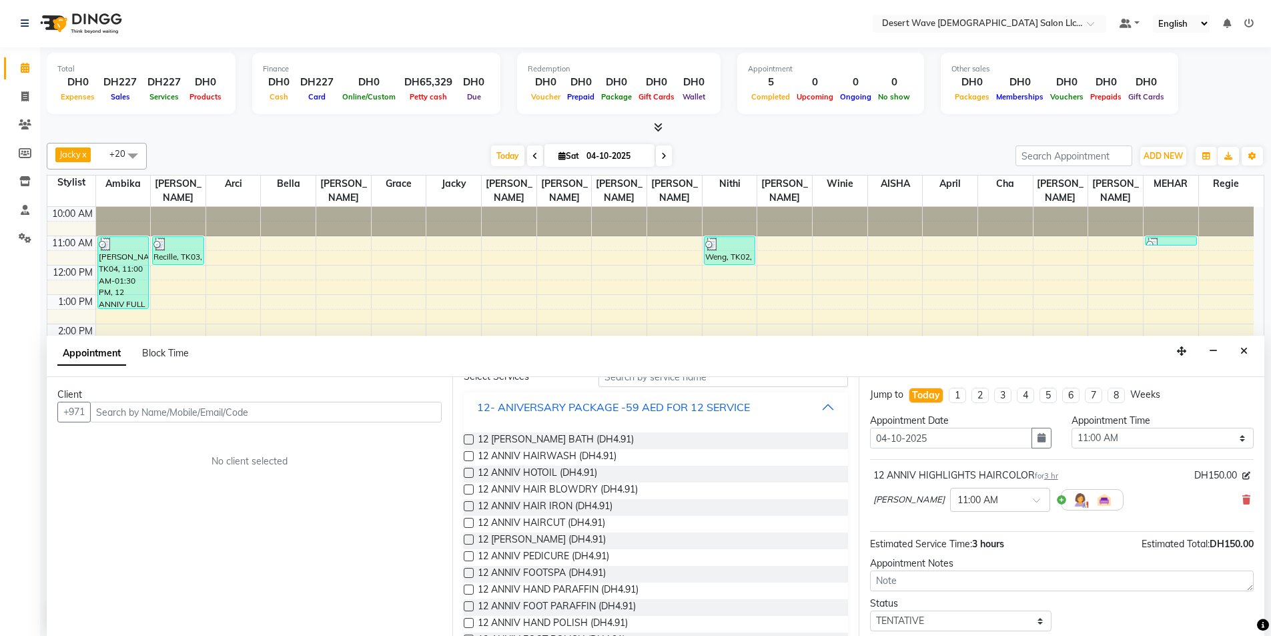
click at [665, 412] on div "12- ANIVERSARY PACKAGE -59 AED FOR 12 SERVICE" at bounding box center [613, 407] width 273 height 16
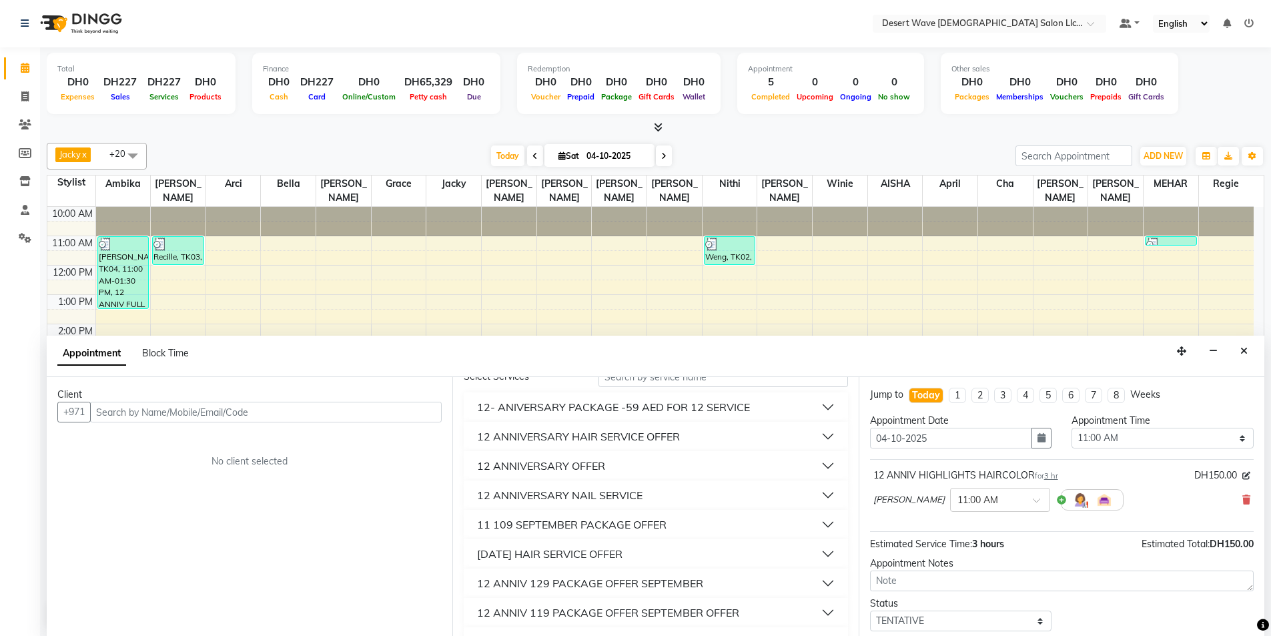
click at [590, 493] on div "12 ANNIVERSARY NAIL SERVICE" at bounding box center [559, 495] width 165 height 16
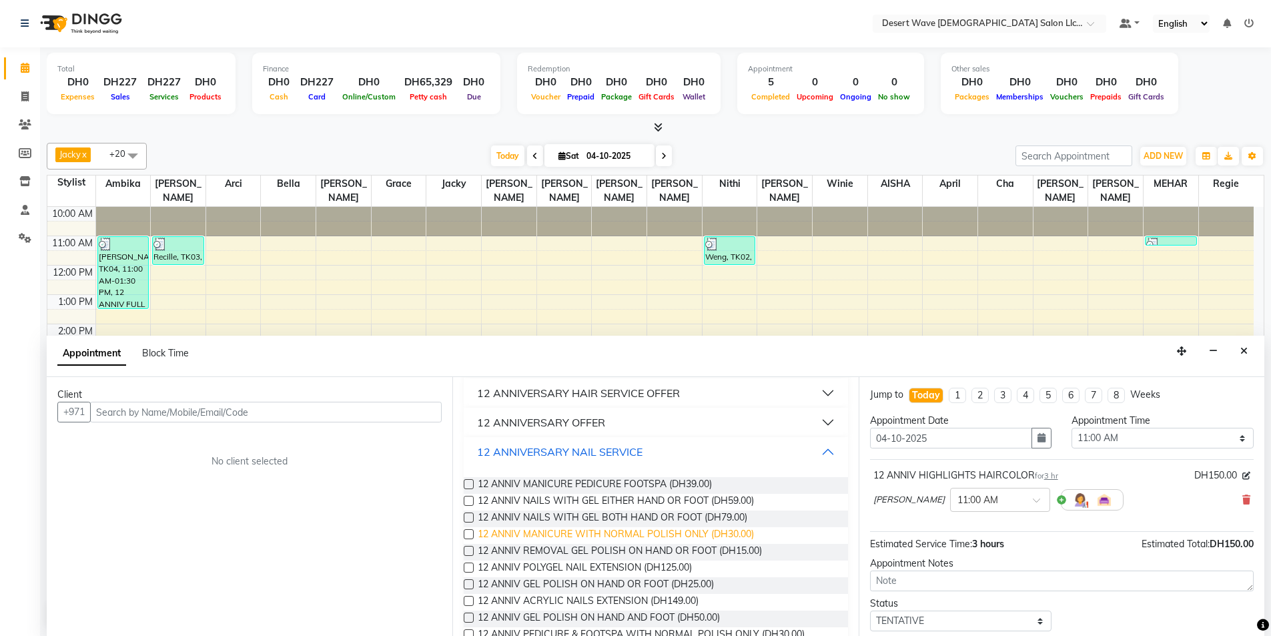
scroll to position [133, 0]
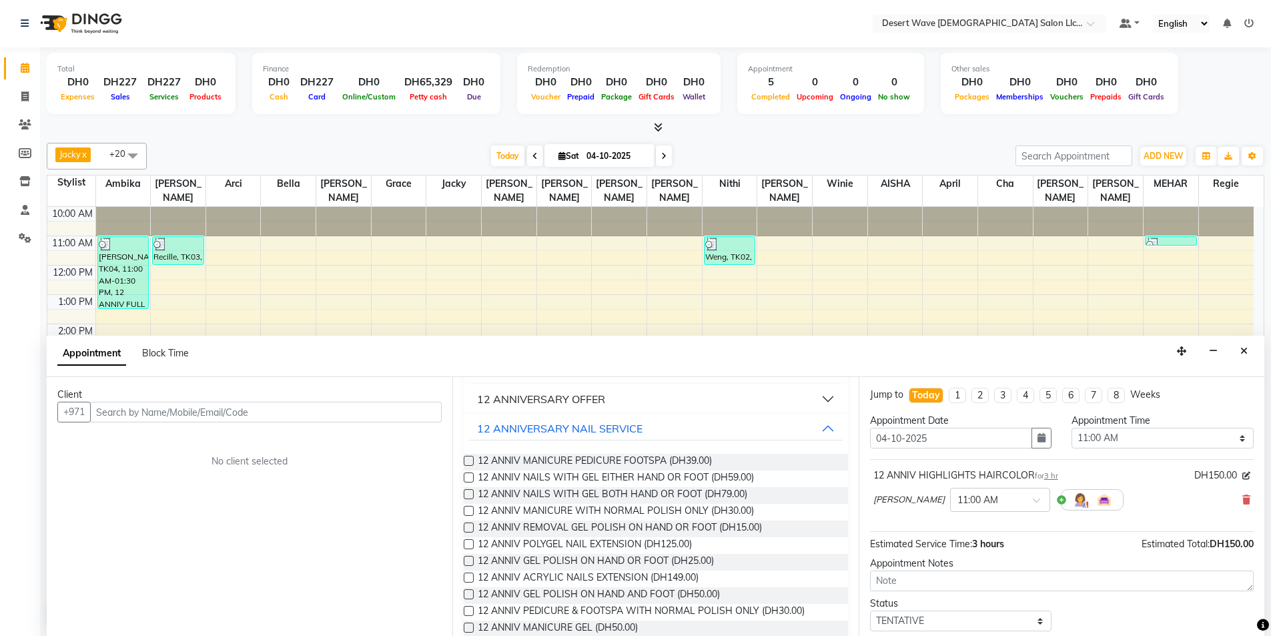
click at [460, 460] on div "Requested Stylist Any [PERSON_NAME] [PERSON_NAME] april Arci [PERSON_NAME] [PER…" at bounding box center [655, 506] width 406 height 259
click at [472, 460] on label at bounding box center [469, 461] width 10 height 10
click at [472, 460] on input "checkbox" at bounding box center [468, 462] width 9 height 9
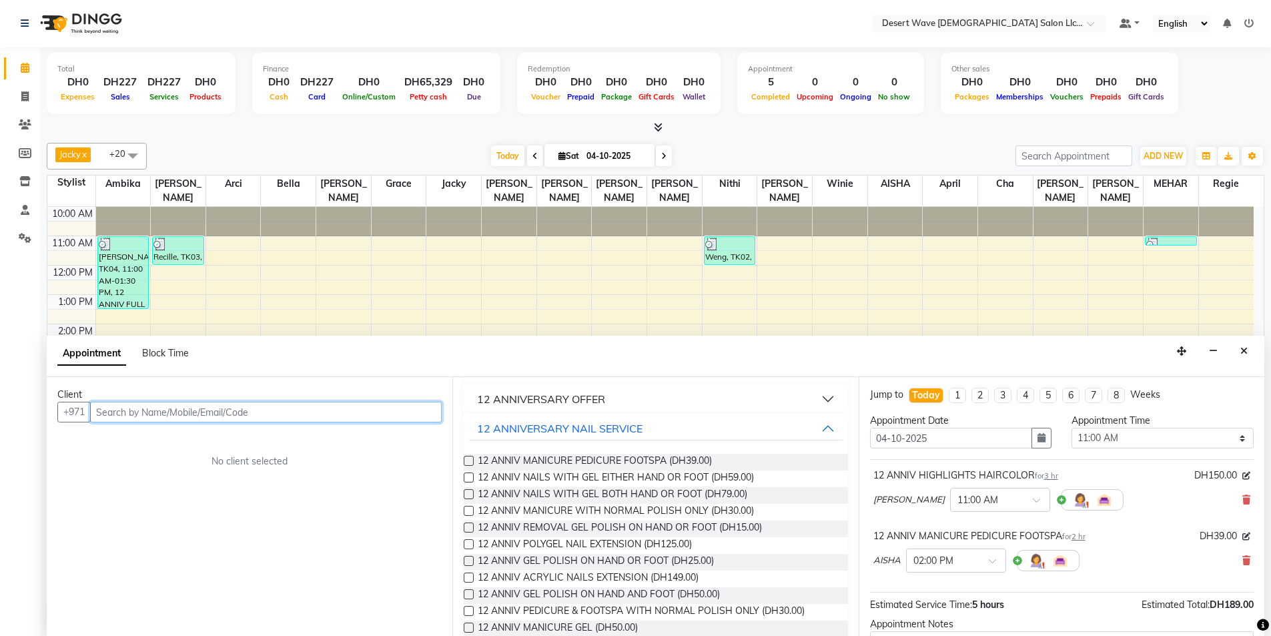
checkbox input "false"
click at [372, 410] on input "text" at bounding box center [266, 412] width 352 height 21
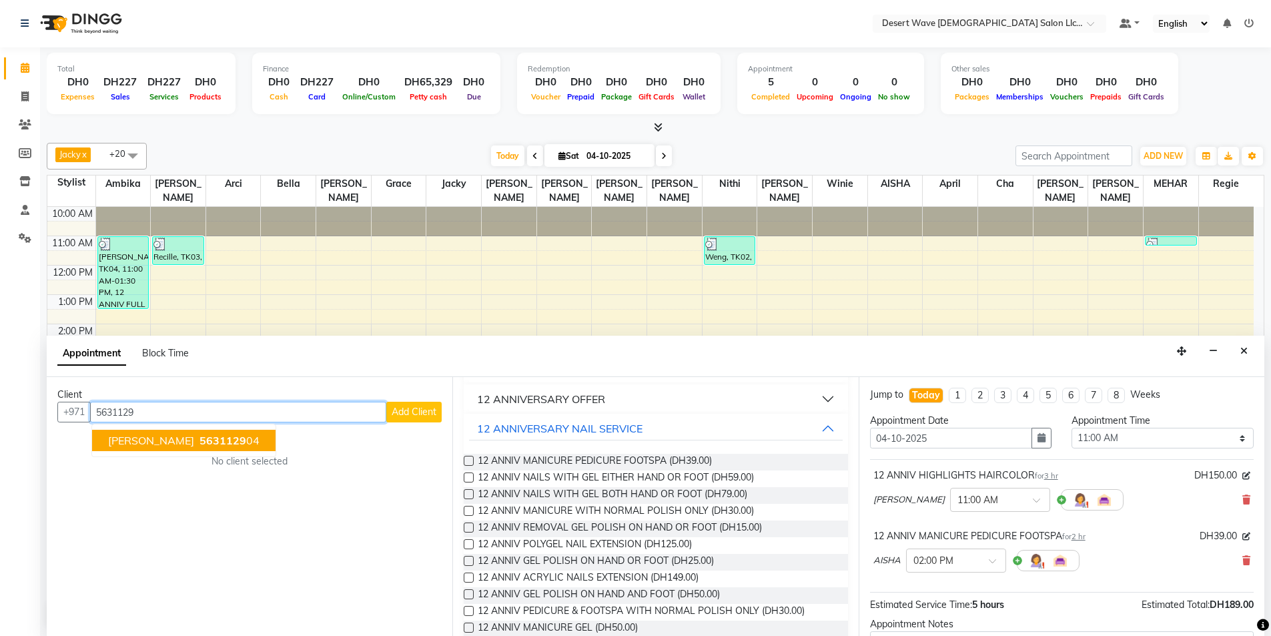
click at [200, 445] on span "5631129" at bounding box center [223, 440] width 47 height 13
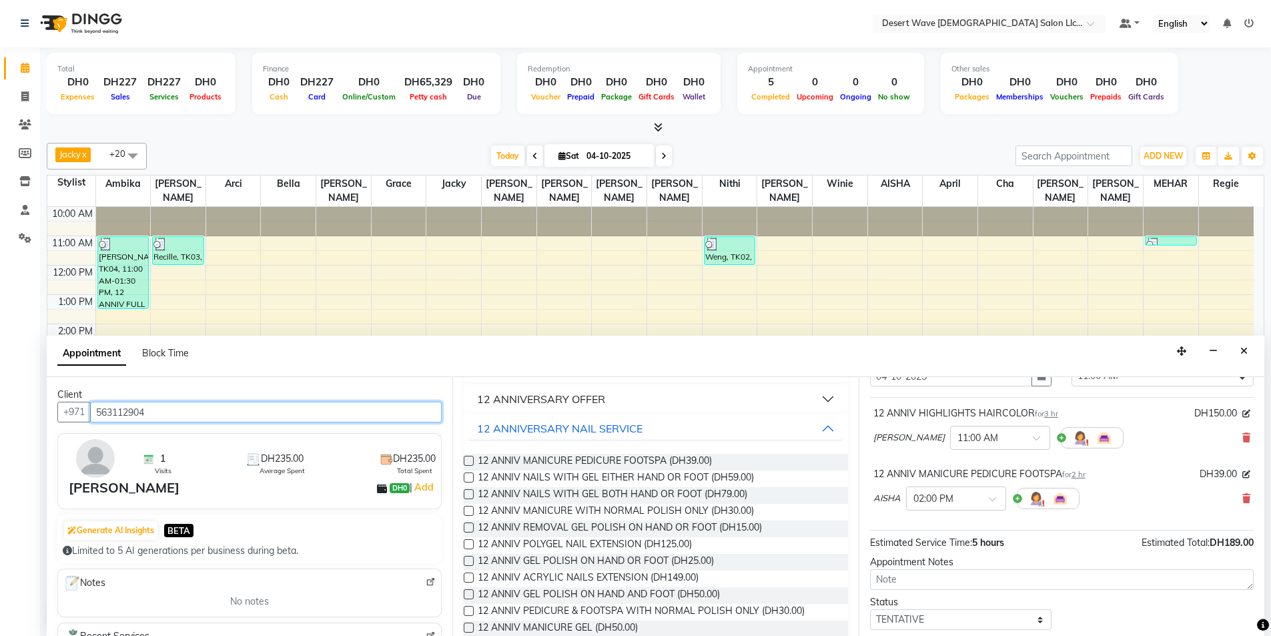
scroll to position [140, 0]
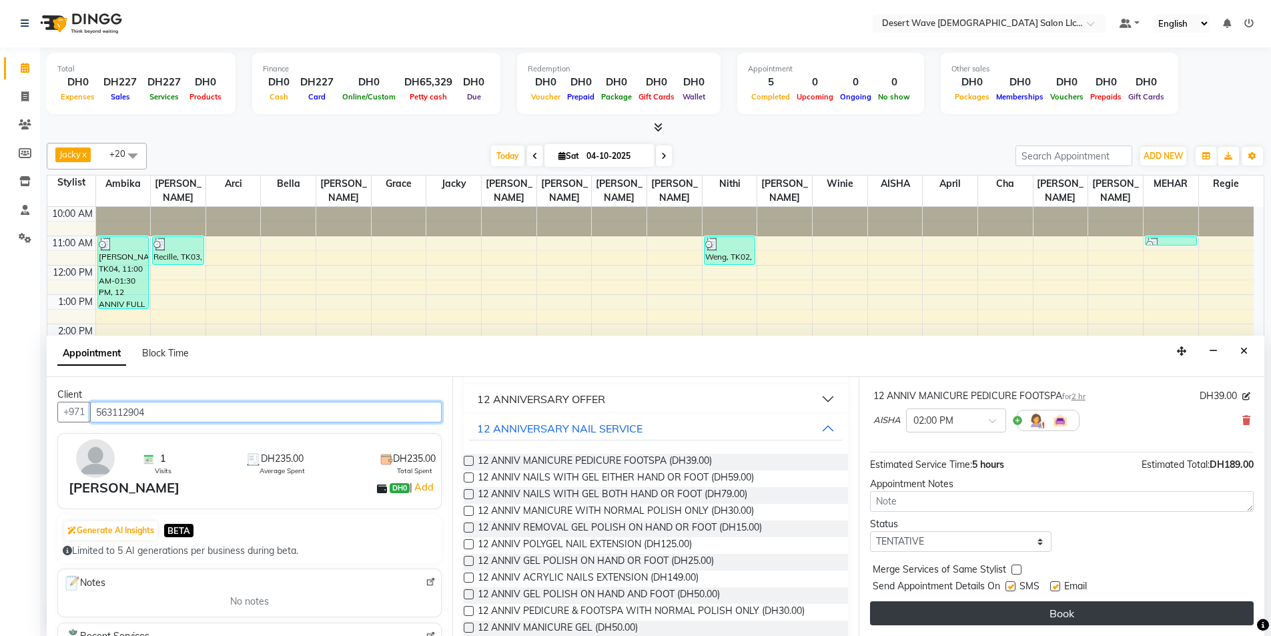
type input "563112904"
click at [1088, 608] on button "Book" at bounding box center [1062, 613] width 384 height 24
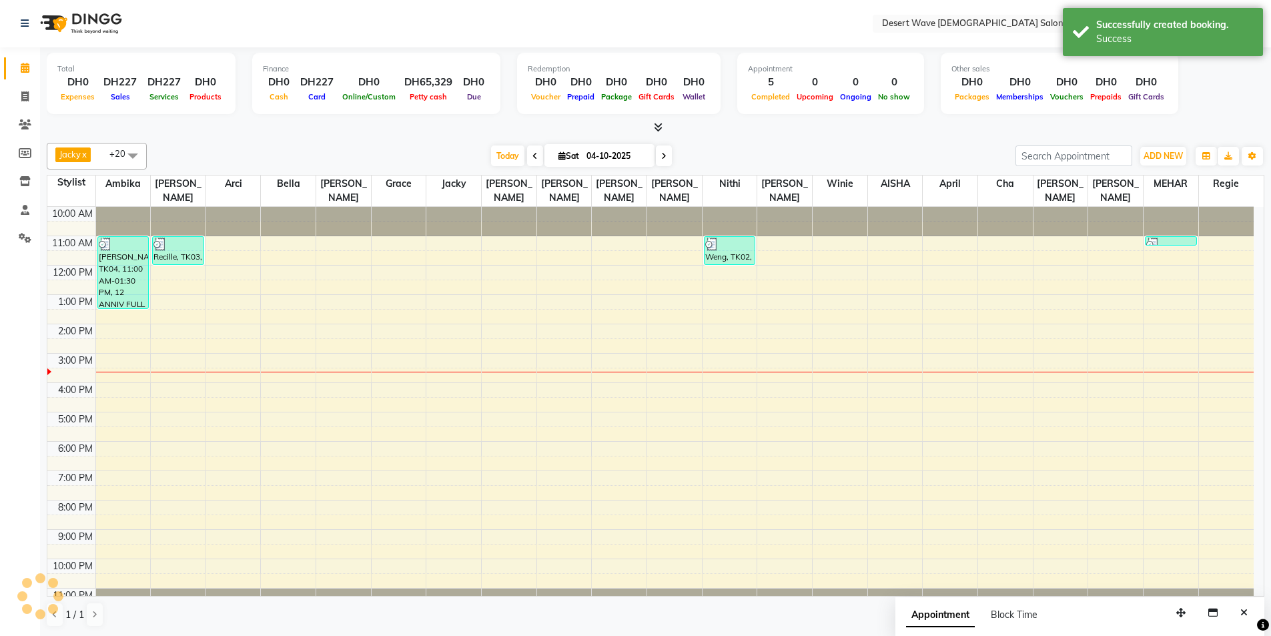
scroll to position [0, 0]
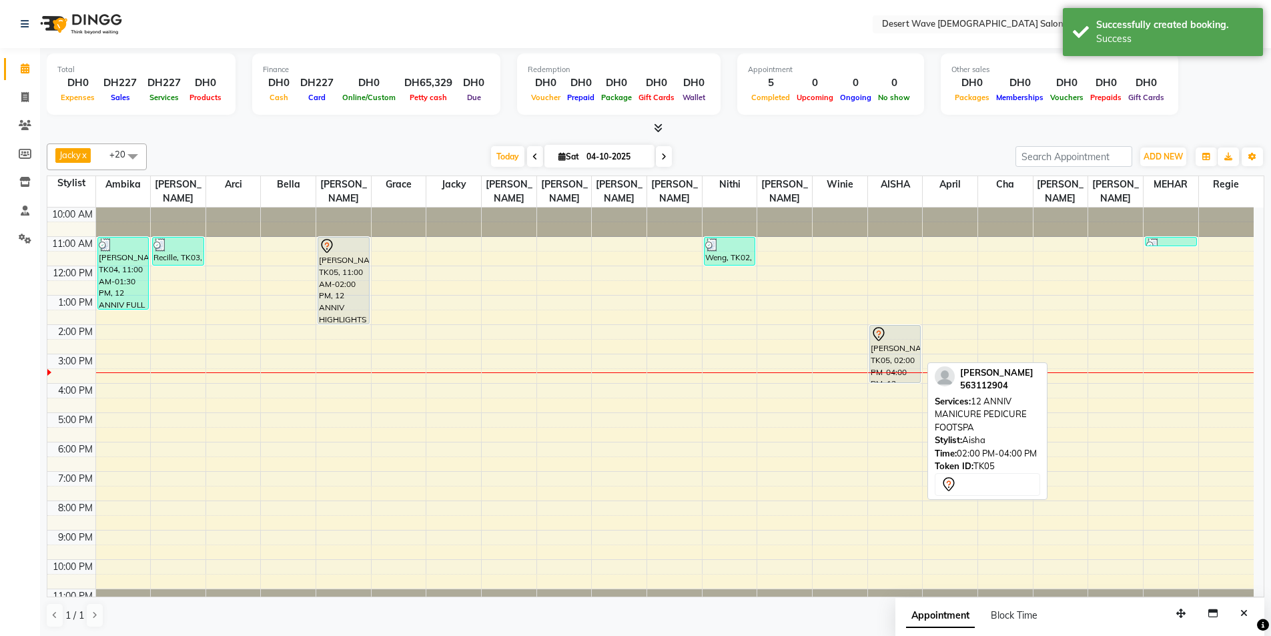
click at [891, 356] on div "[PERSON_NAME], TK05, 02:00 PM-04:00 PM, 12 ANNIV MANICURE PEDICURE FOOTSPA" at bounding box center [895, 354] width 51 height 57
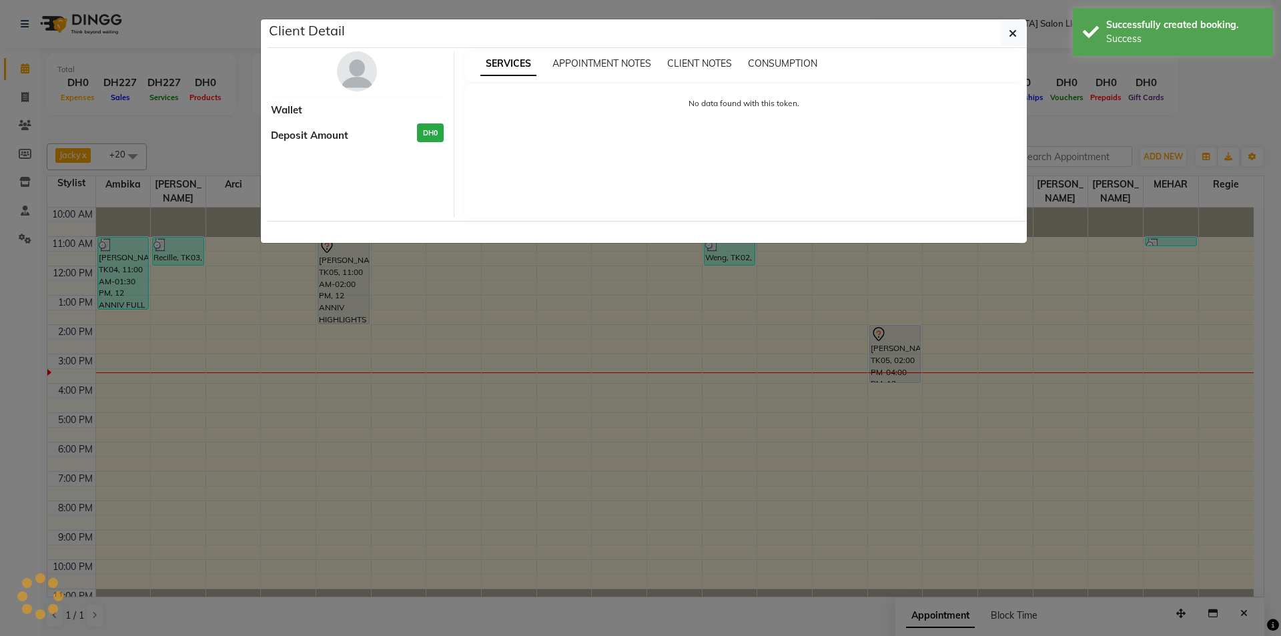
select select "7"
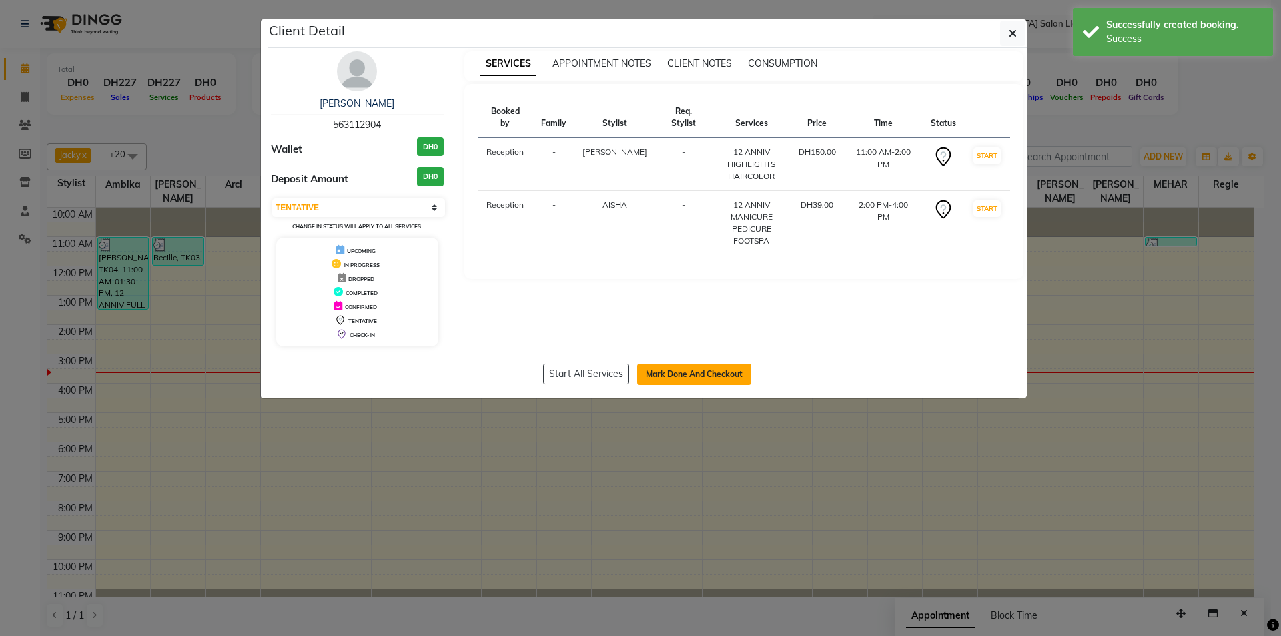
click at [721, 371] on button "Mark Done And Checkout" at bounding box center [694, 374] width 114 height 21
select select "6563"
select select "service"
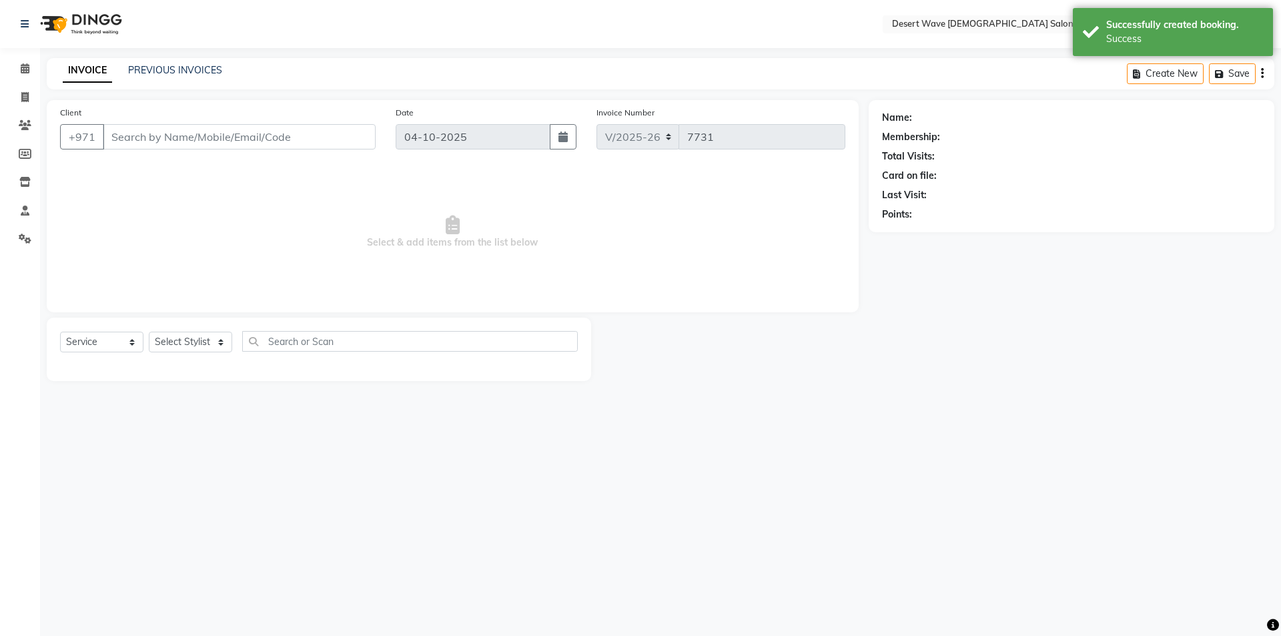
select select "50418"
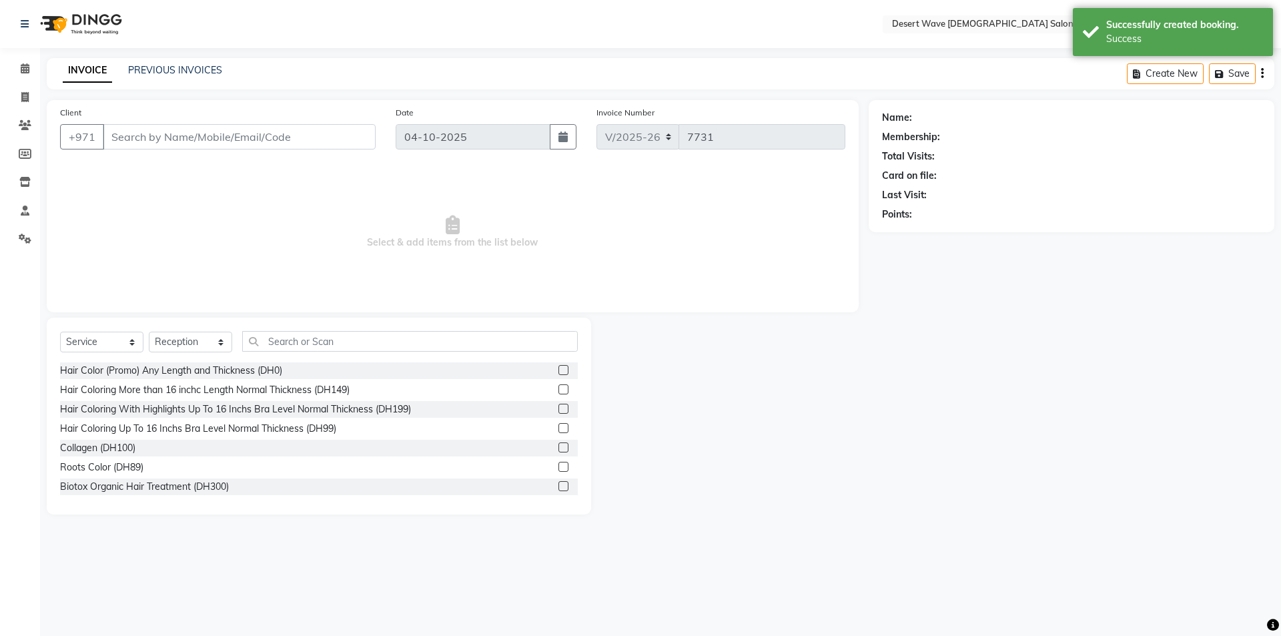
type input "563112904"
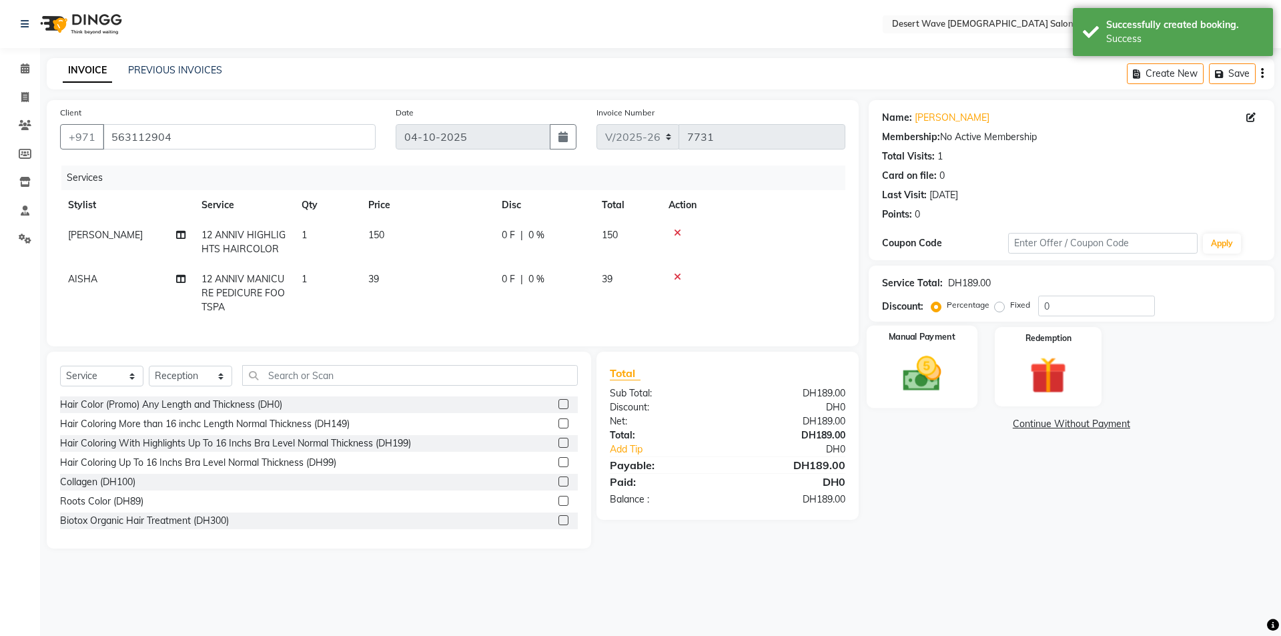
click at [929, 376] on img at bounding box center [922, 374] width 62 height 44
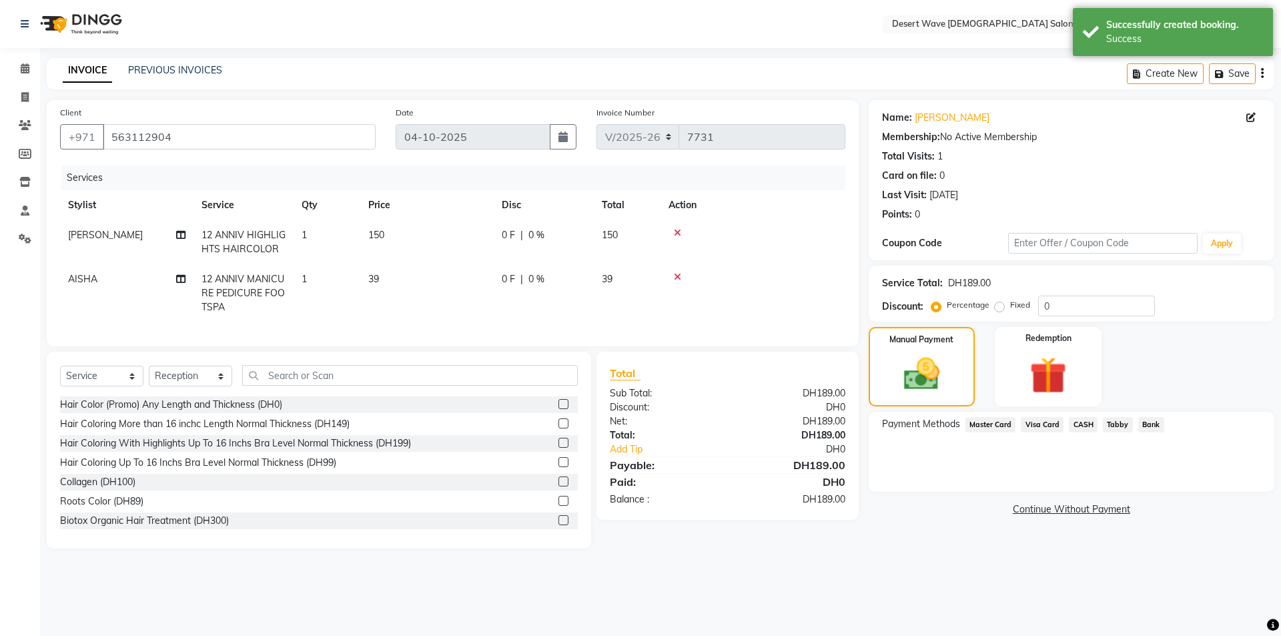
click at [1052, 425] on span "Visa Card" at bounding box center [1042, 424] width 43 height 15
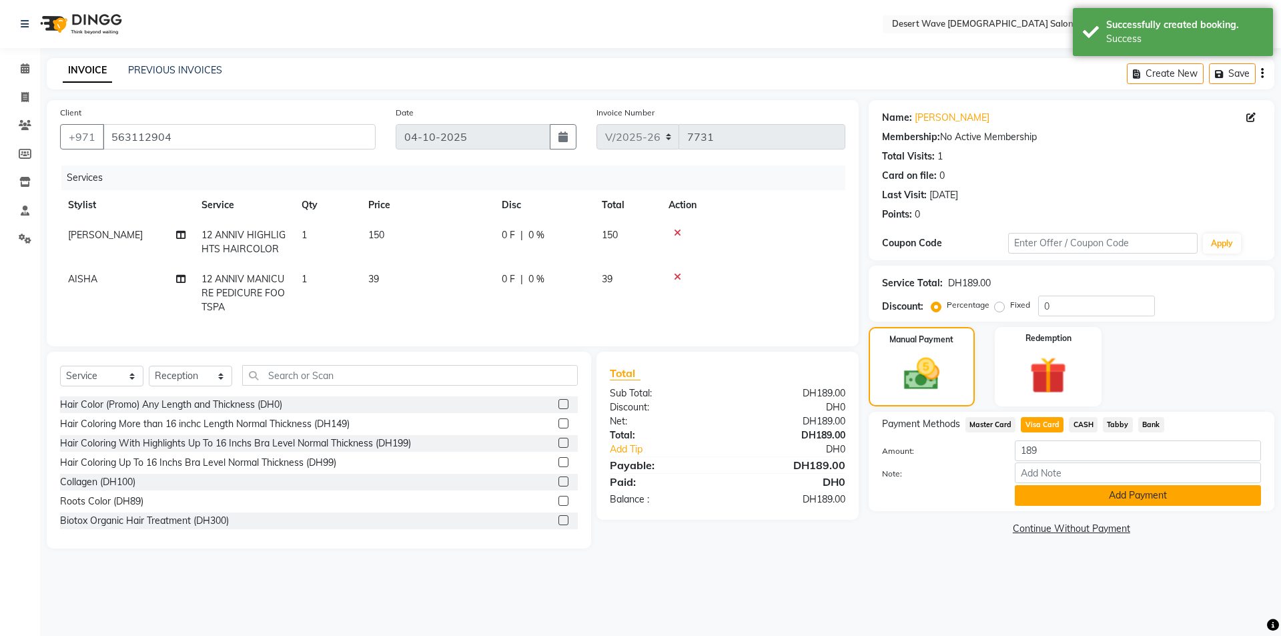
click at [1081, 497] on button "Add Payment" at bounding box center [1138, 495] width 246 height 21
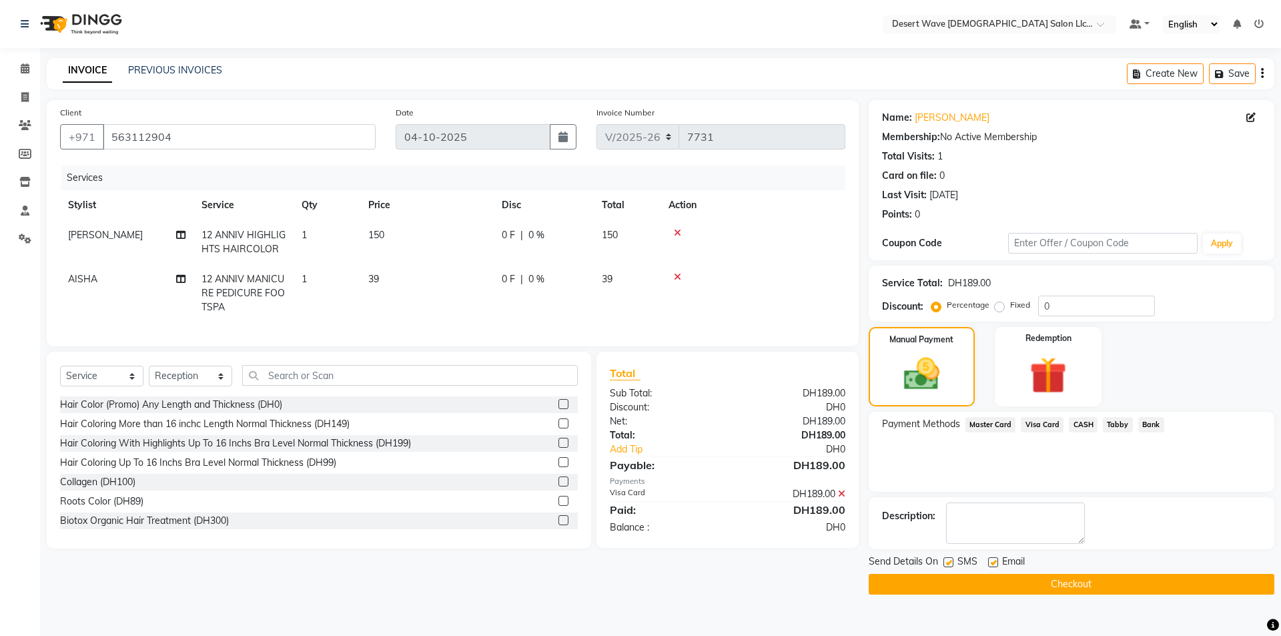
click at [1079, 587] on button "Checkout" at bounding box center [1072, 584] width 406 height 21
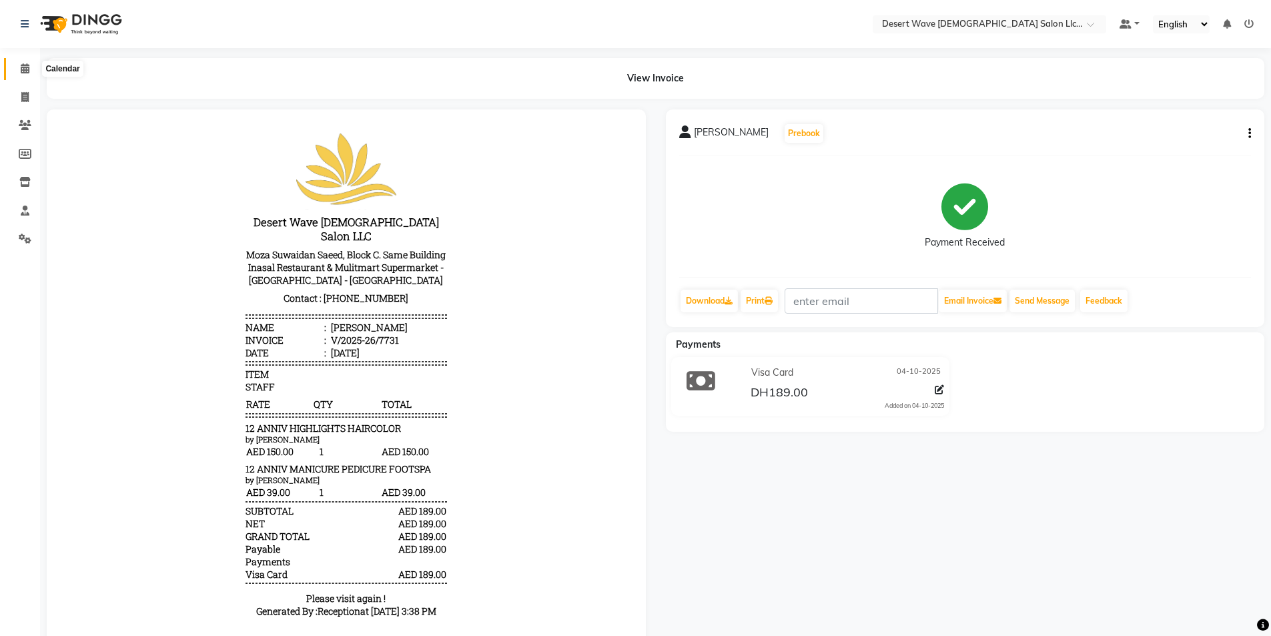
click at [22, 65] on icon at bounding box center [25, 68] width 9 height 10
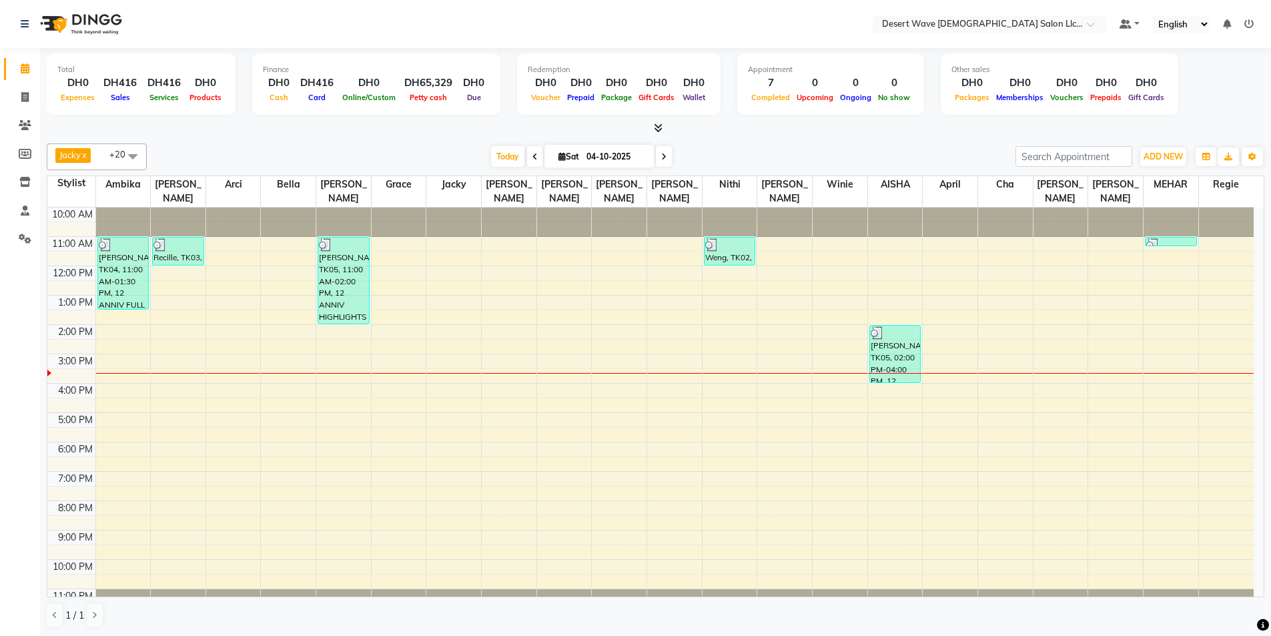
click at [1007, 292] on div "10:00 AM 11:00 AM 12:00 PM 1:00 PM 2:00 PM 3:00 PM 4:00 PM 5:00 PM 6:00 PM 7:00…" at bounding box center [650, 413] width 1206 height 410
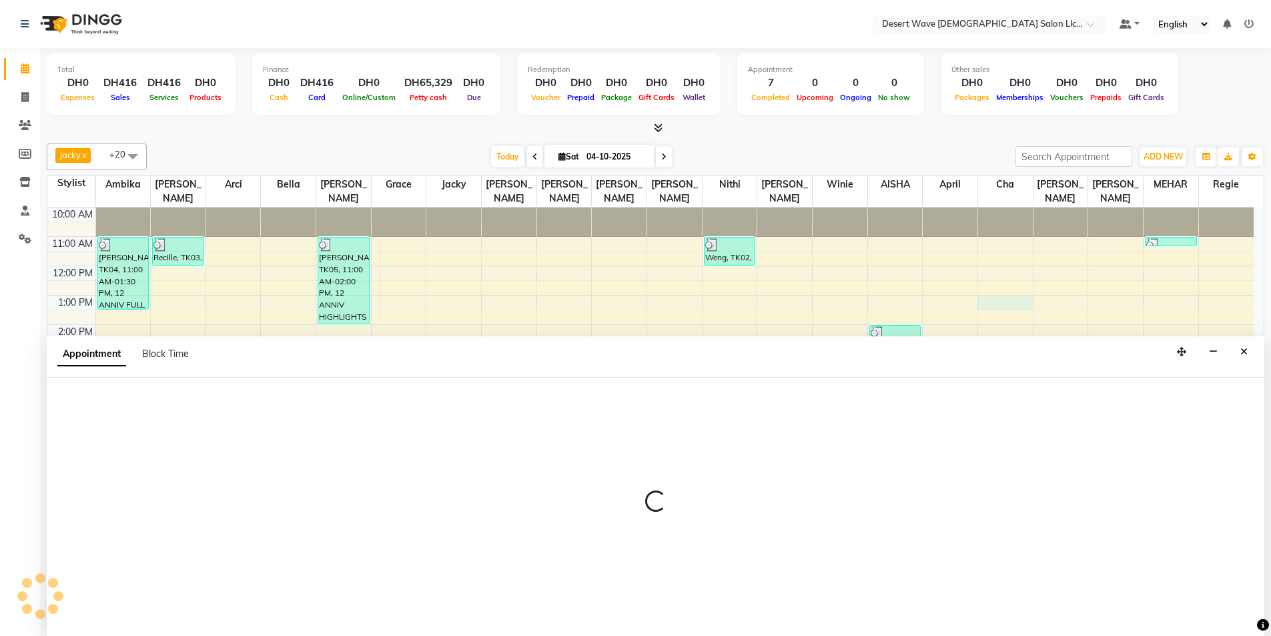
scroll to position [1, 0]
select select "74700"
select select "780"
select select "tentative"
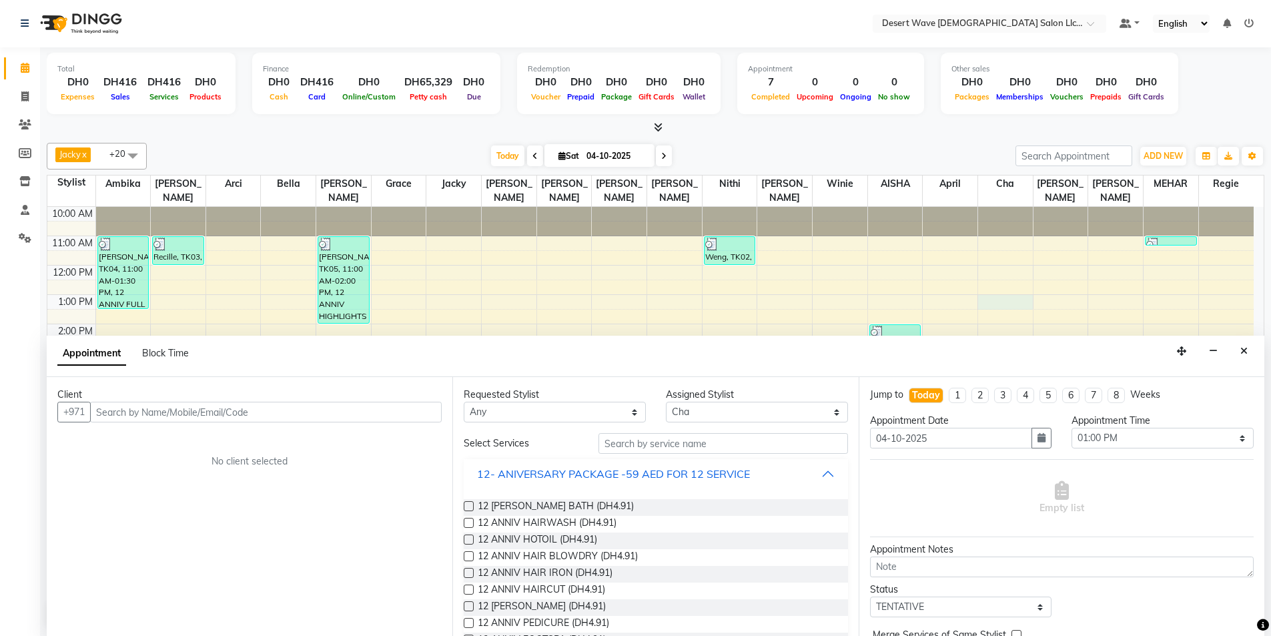
click at [528, 470] on div "12- ANIVERSARY PACKAGE -59 AED FOR 12 SERVICE" at bounding box center [613, 474] width 273 height 16
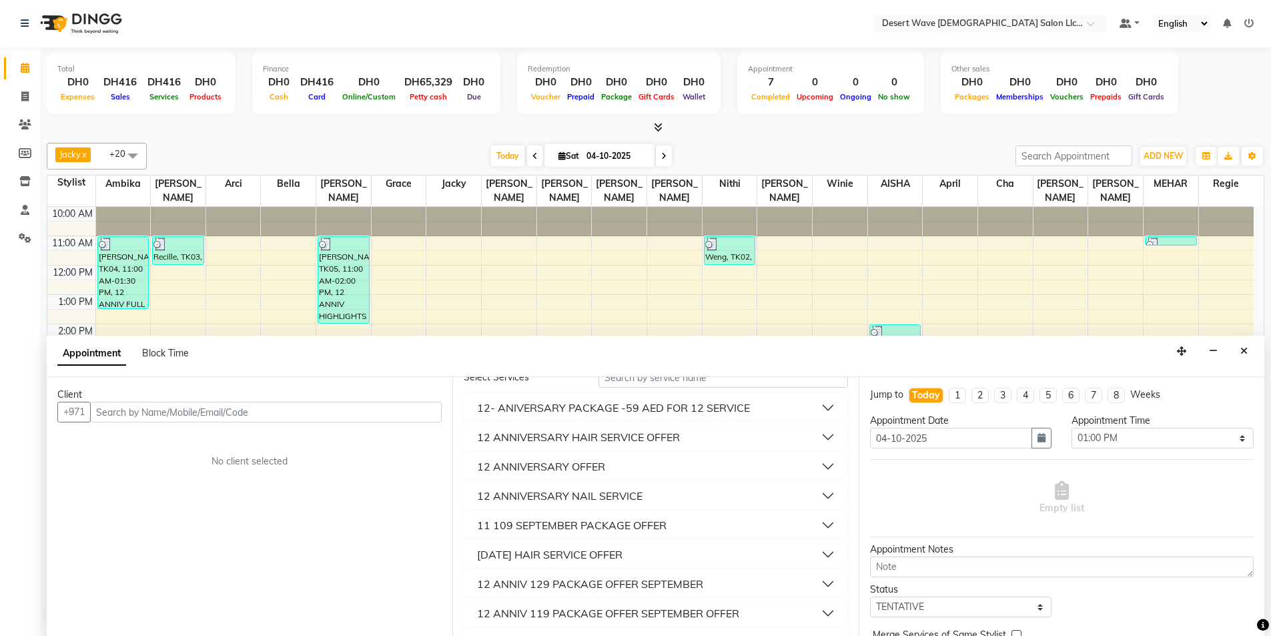
scroll to position [67, 0]
click at [580, 464] on div "12 ANNIVERSARY OFFER" at bounding box center [541, 466] width 128 height 16
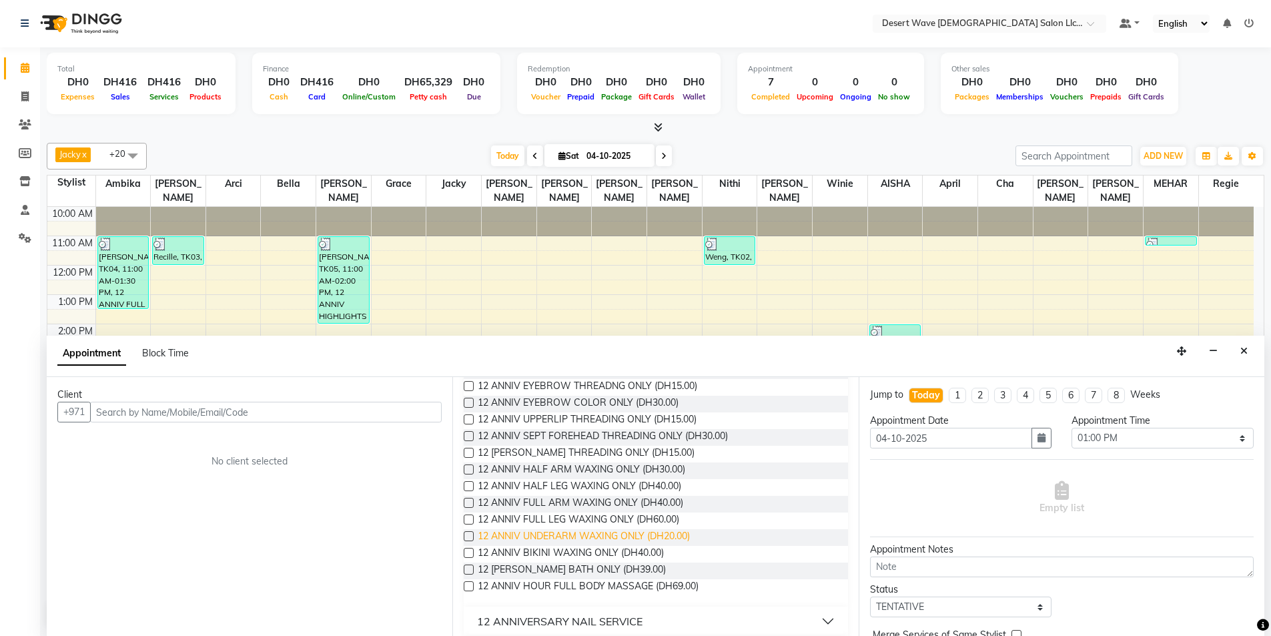
scroll to position [334, 0]
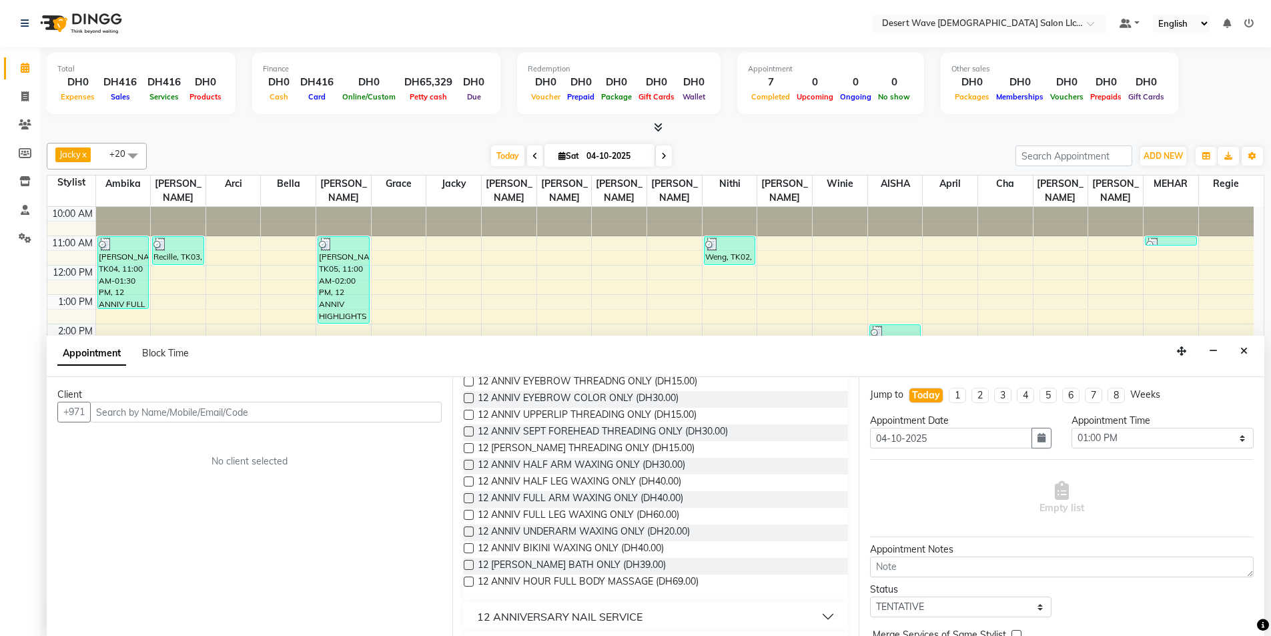
click at [472, 547] on label at bounding box center [469, 548] width 10 height 10
click at [472, 547] on input "checkbox" at bounding box center [468, 549] width 9 height 9
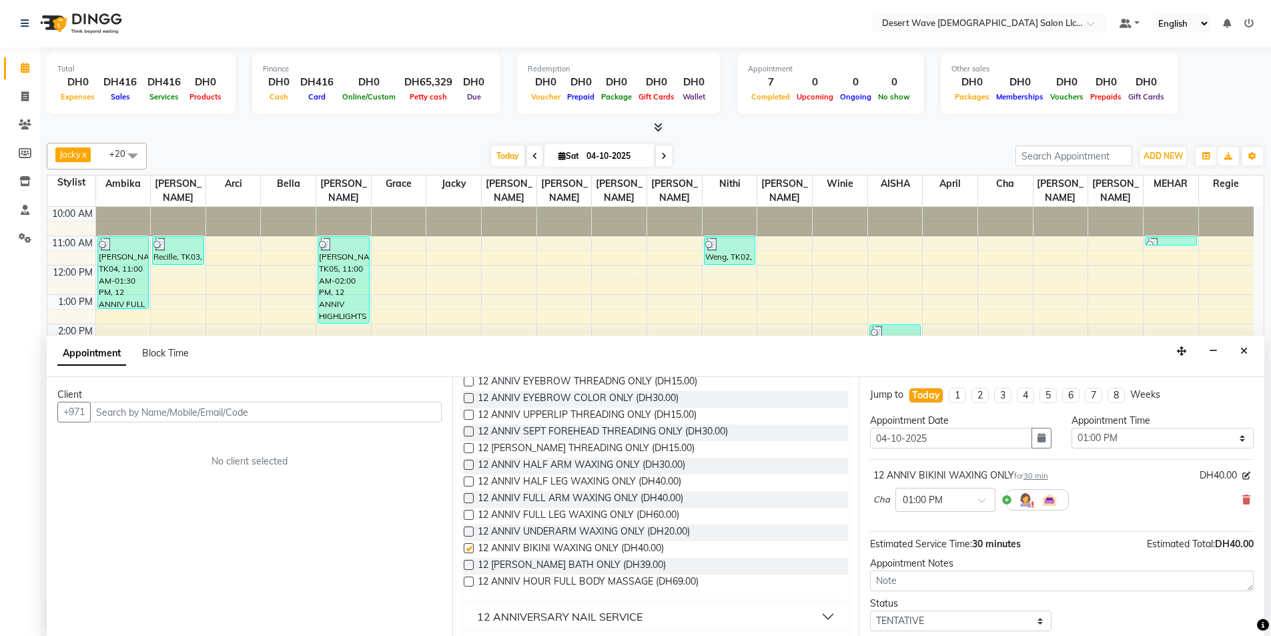
scroll to position [0, 0]
checkbox input "false"
click at [296, 420] on input "text" at bounding box center [266, 412] width 352 height 21
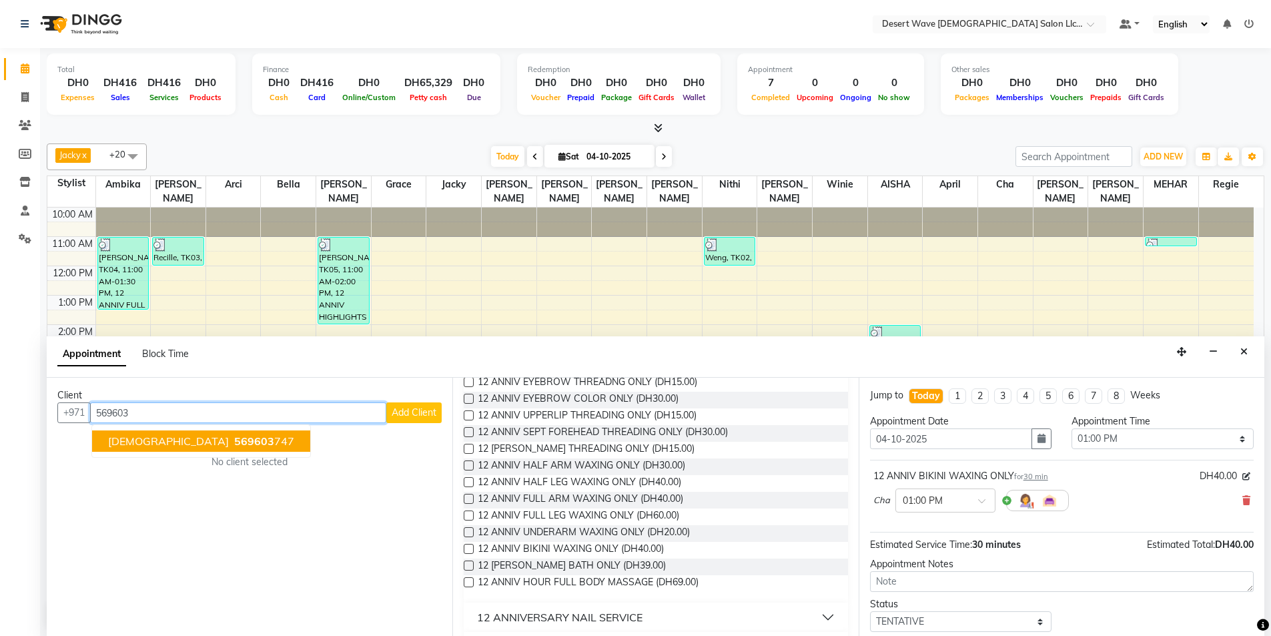
drag, startPoint x: 190, startPoint y: 440, endPoint x: 204, endPoint y: 453, distance: 19.4
click at [199, 450] on button "kath 569603 747" at bounding box center [201, 440] width 218 height 21
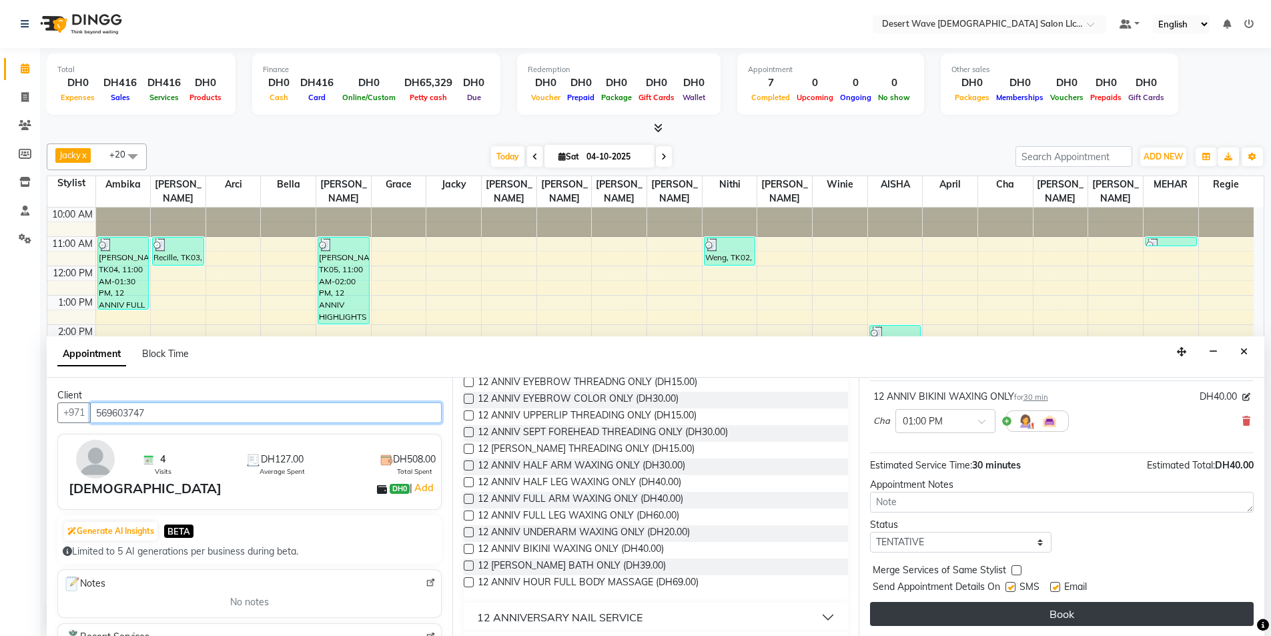
scroll to position [1, 0]
type input "569603747"
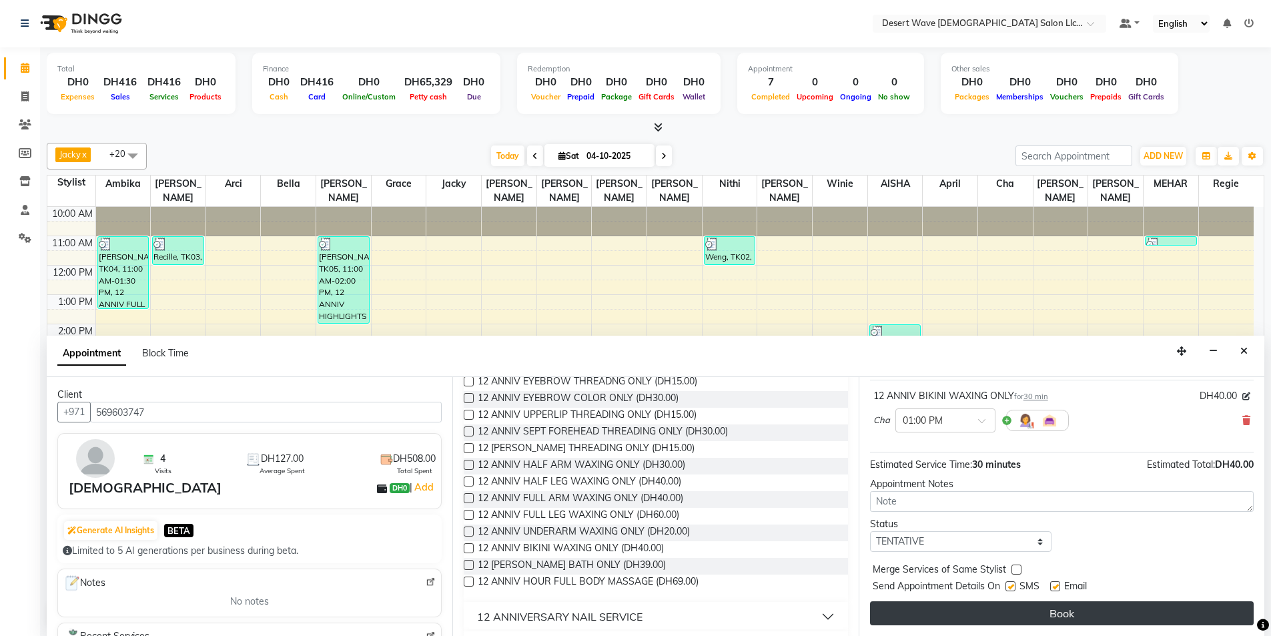
click at [1089, 619] on button "Book" at bounding box center [1062, 613] width 384 height 24
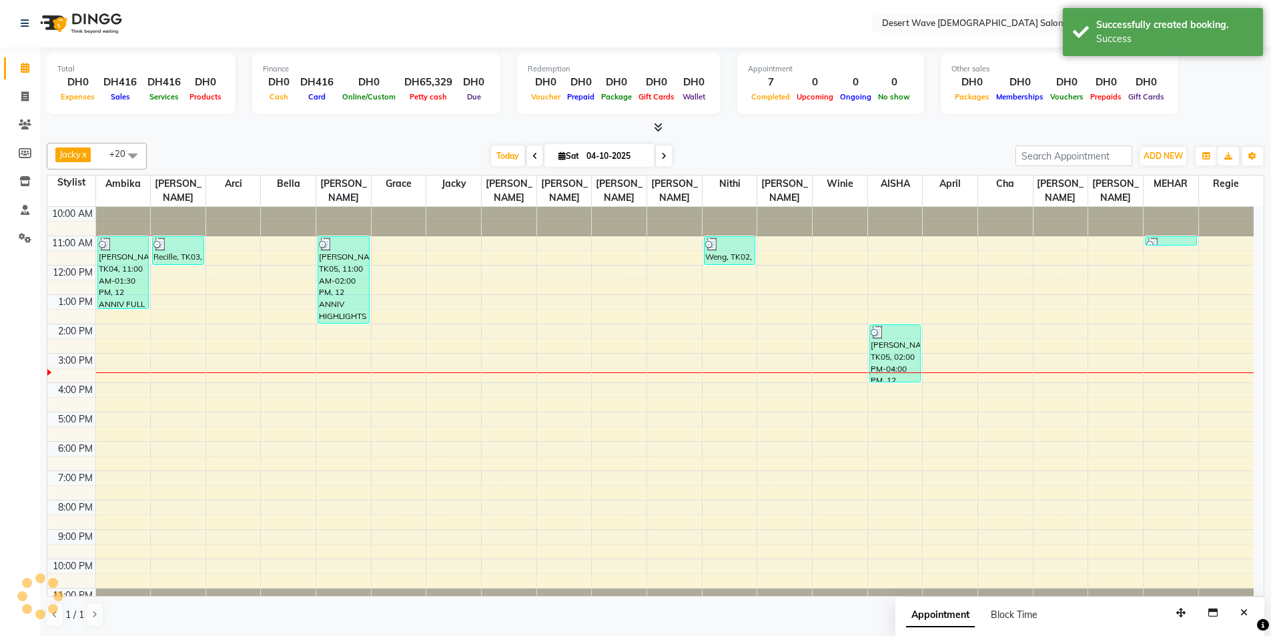
scroll to position [0, 0]
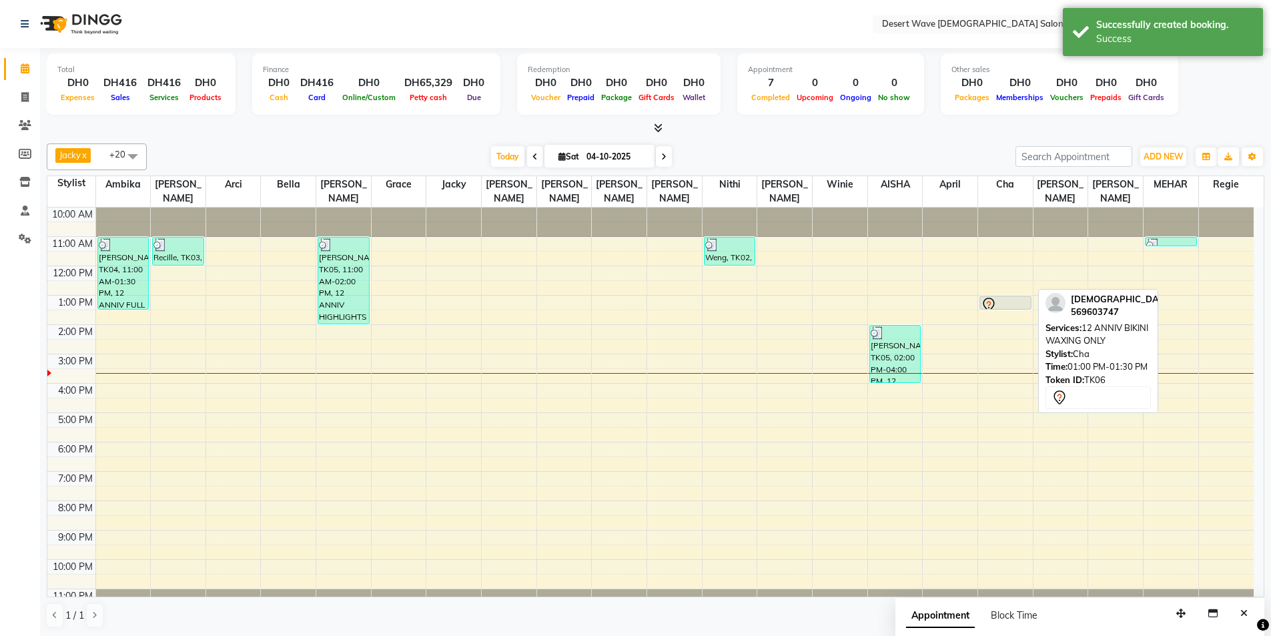
click at [997, 297] on div at bounding box center [1005, 305] width 49 height 16
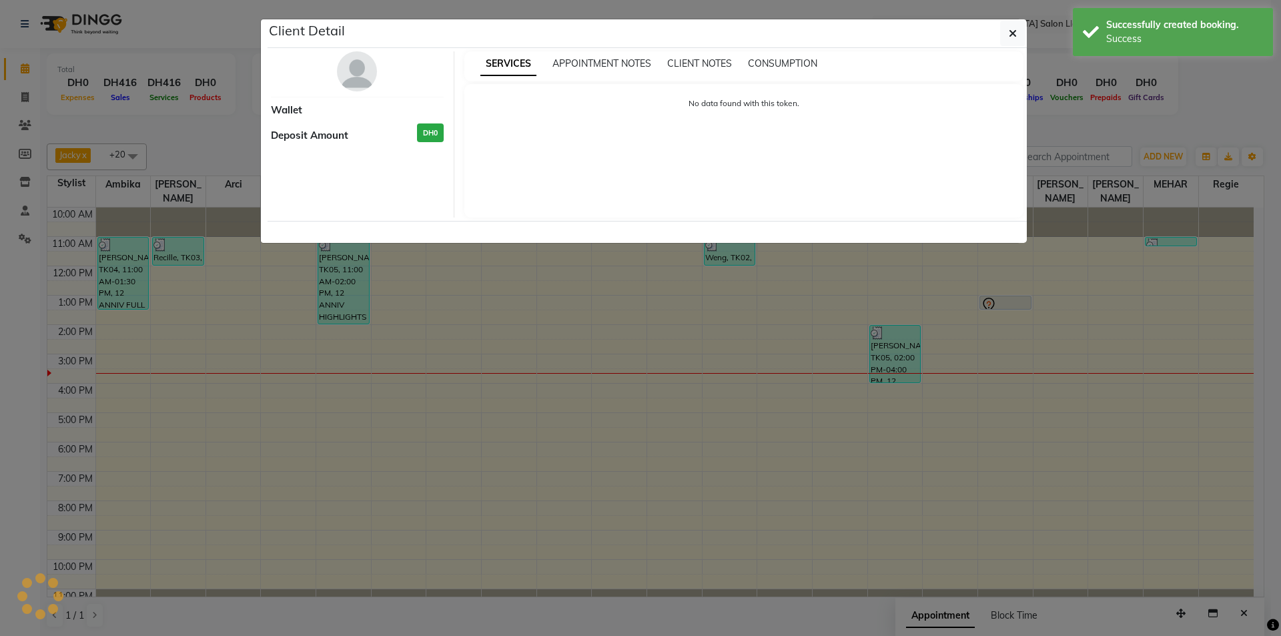
select select "7"
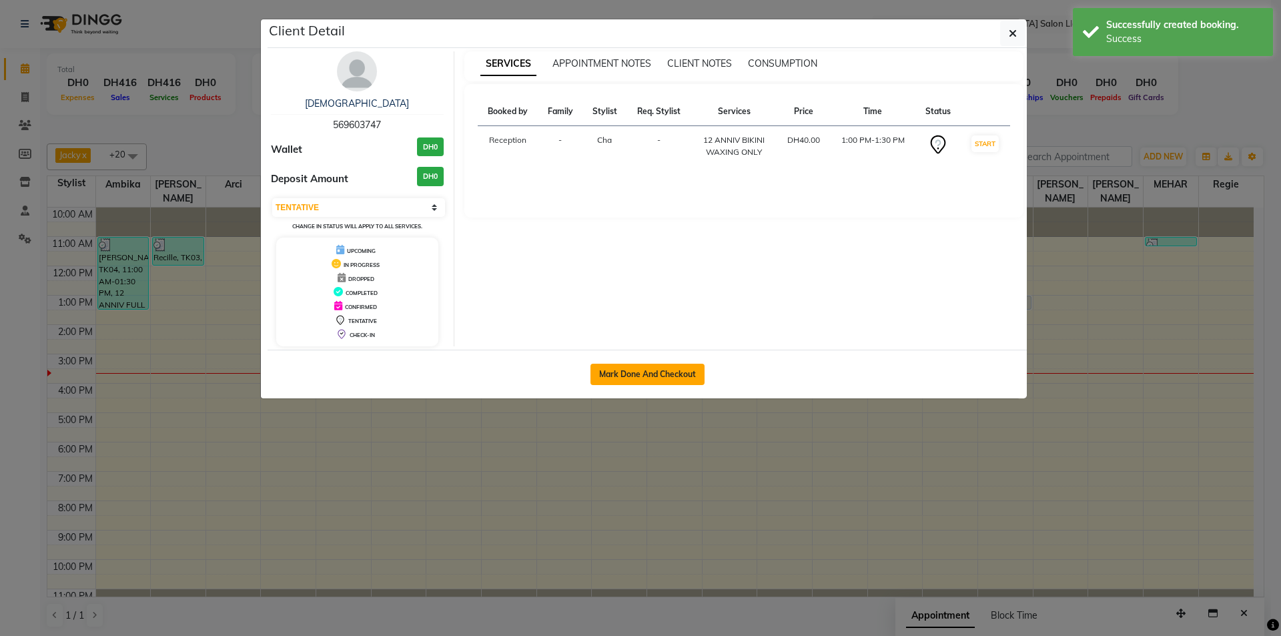
click at [681, 369] on button "Mark Done And Checkout" at bounding box center [648, 374] width 114 height 21
select select "service"
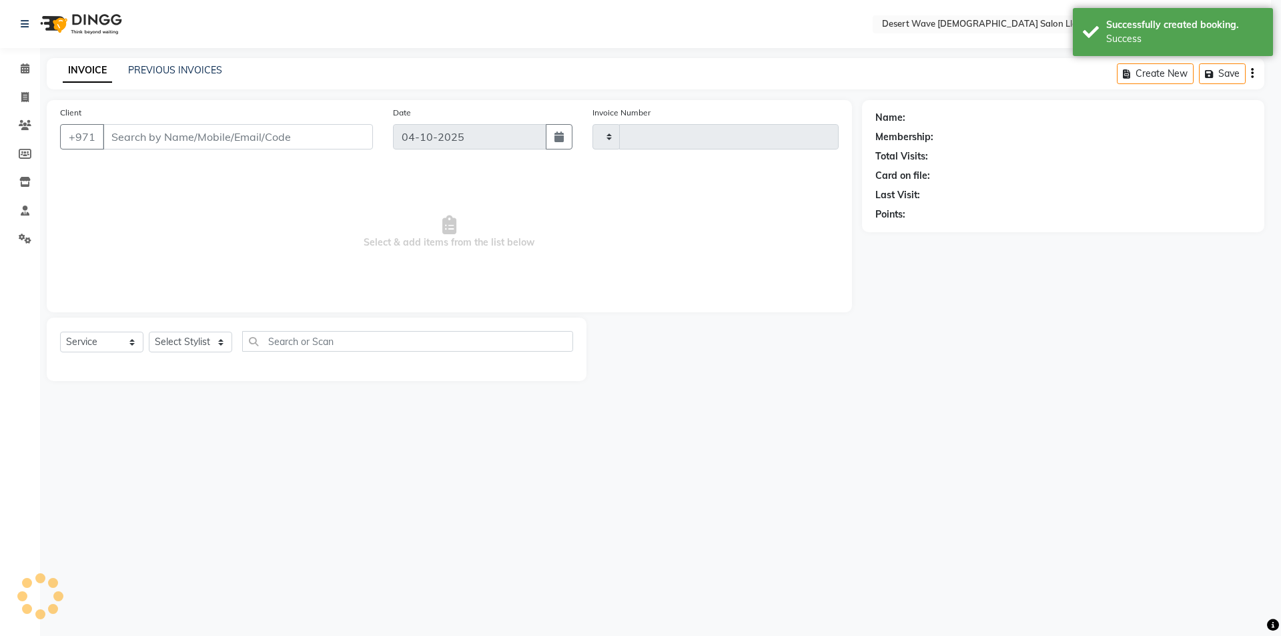
type input "7732"
select select "6563"
select select "50418"
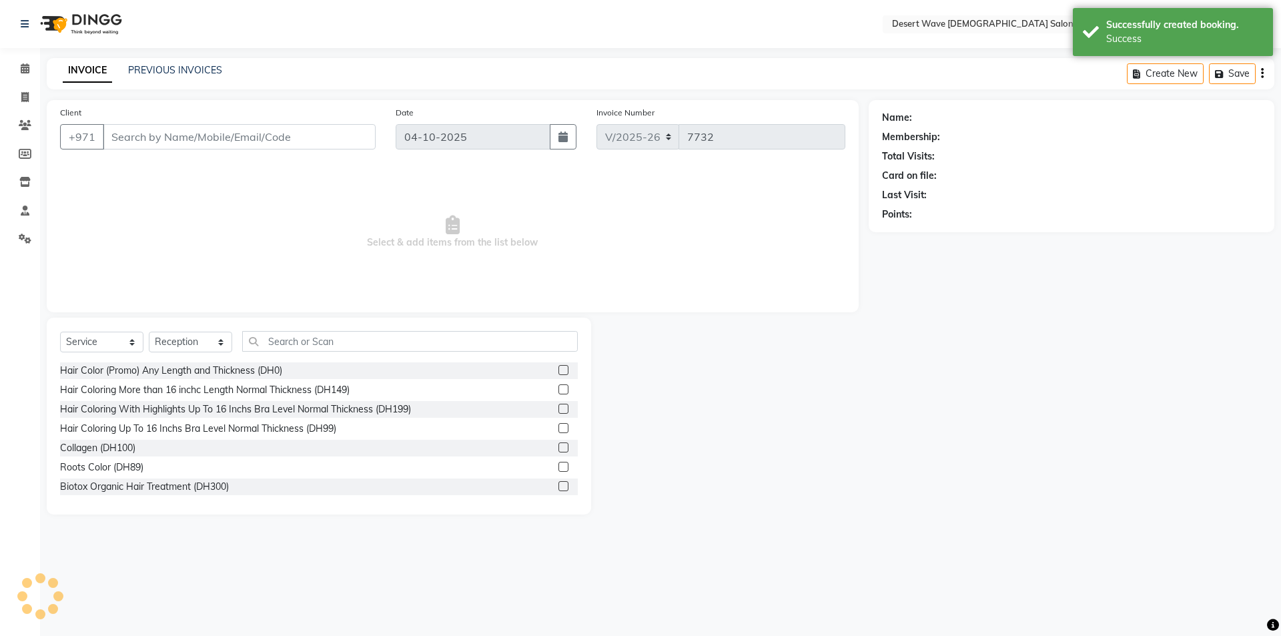
type input "569603747"
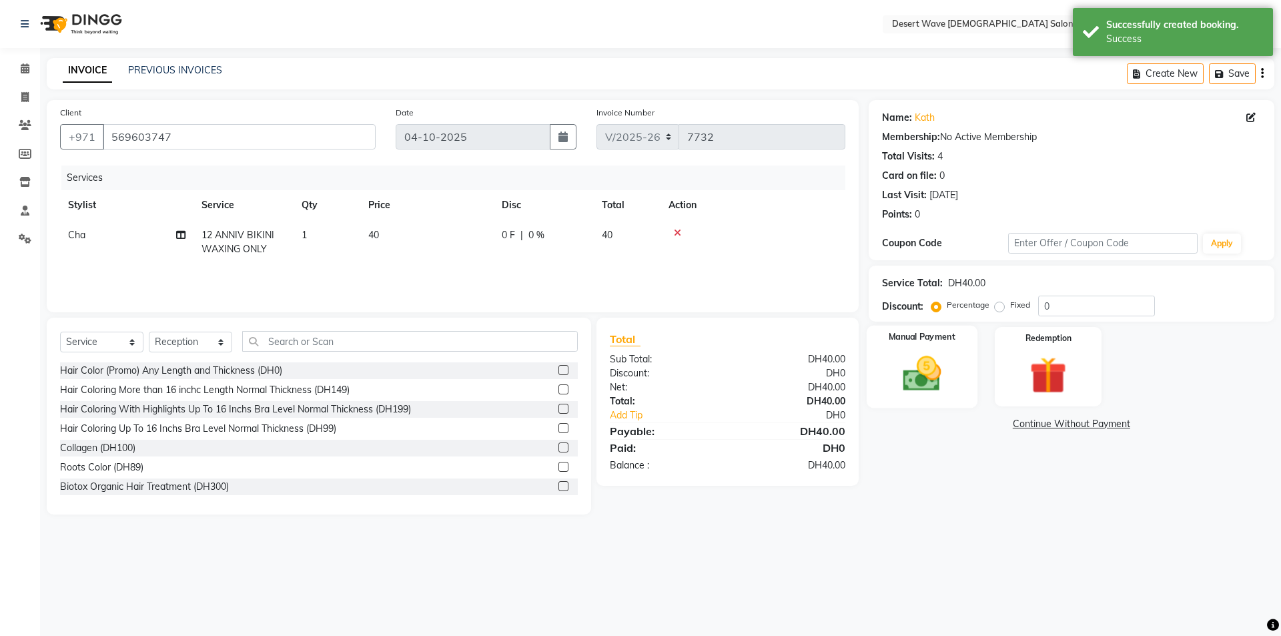
click at [939, 372] on img at bounding box center [922, 374] width 62 height 44
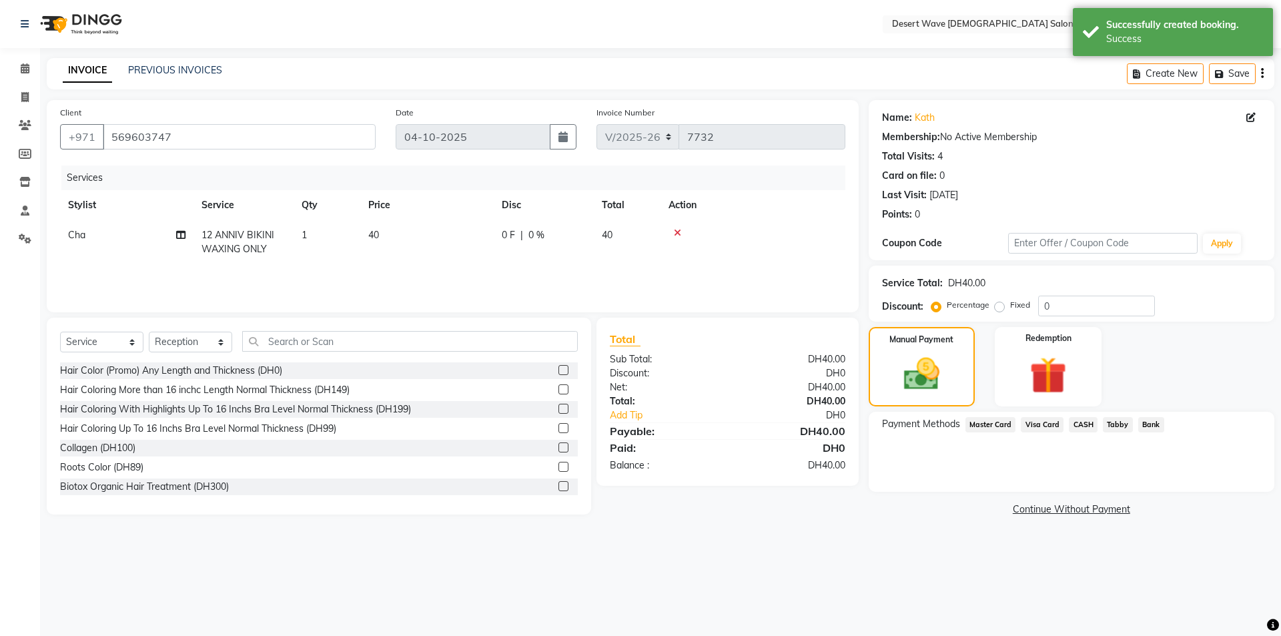
click at [990, 424] on span "Master Card" at bounding box center [991, 424] width 51 height 15
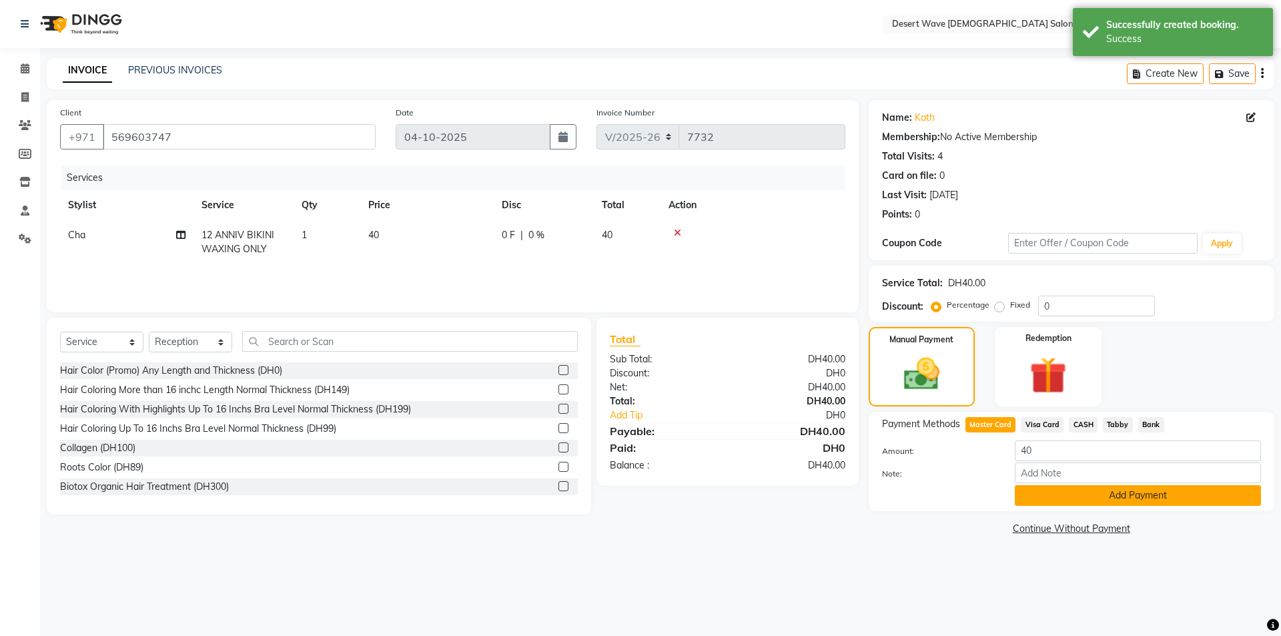
click at [1091, 494] on button "Add Payment" at bounding box center [1138, 495] width 246 height 21
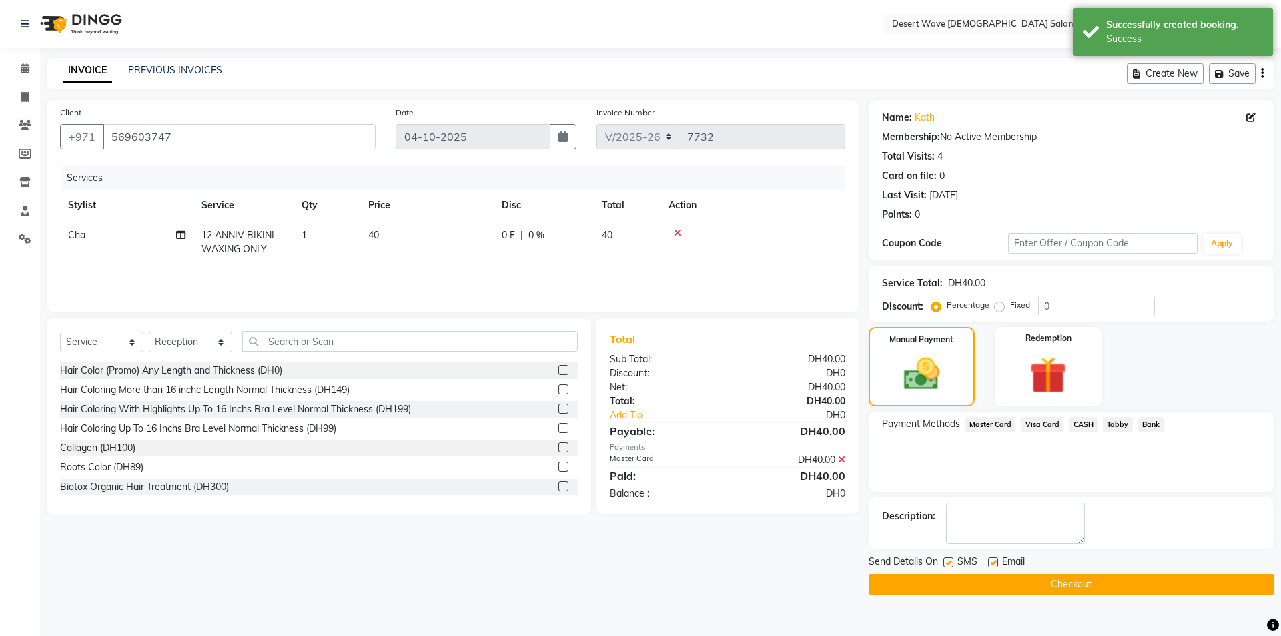
click at [1101, 585] on button "Checkout" at bounding box center [1072, 584] width 406 height 21
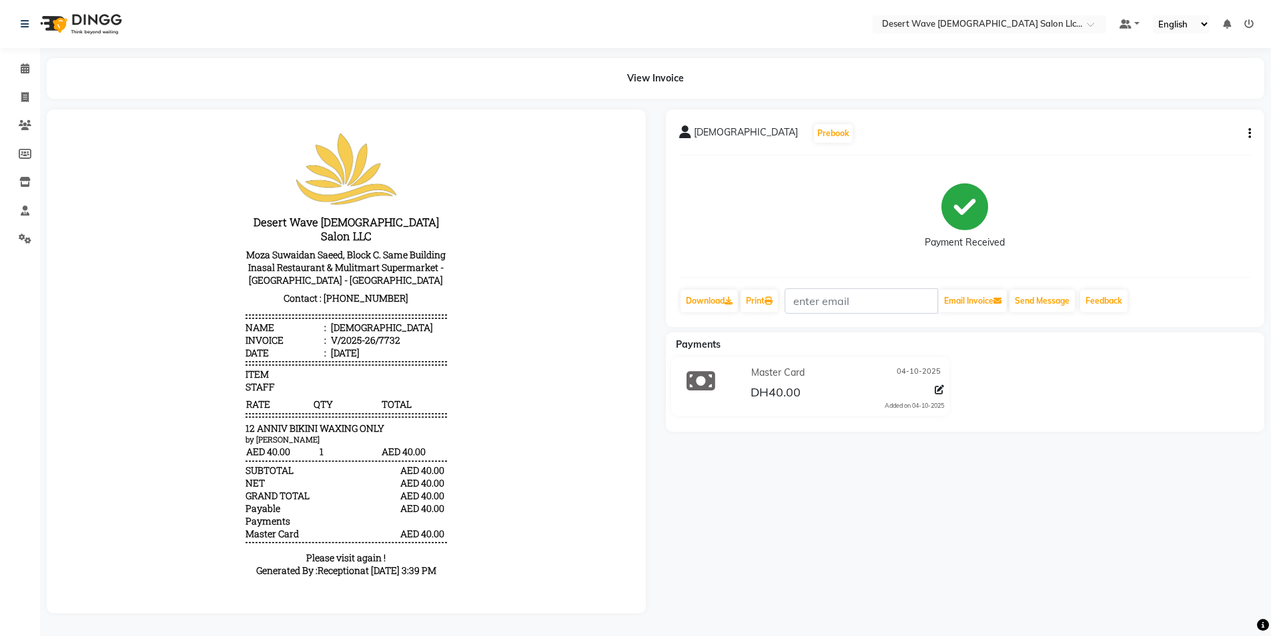
click at [987, 498] on div "kath Prebook Payment Received Download Print Email Invoice Send Message Feedbac…" at bounding box center [965, 361] width 619 height 504
click at [22, 69] on icon at bounding box center [25, 68] width 9 height 10
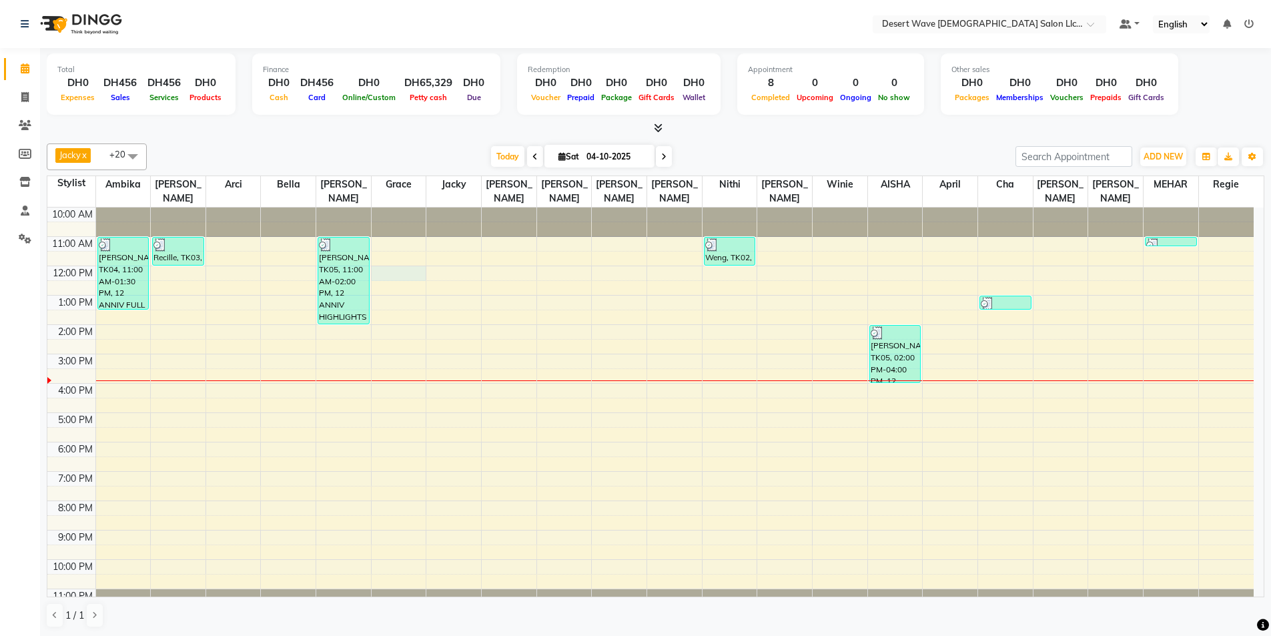
click at [399, 266] on div "10:00 AM 11:00 AM 12:00 PM 1:00 PM 2:00 PM 3:00 PM 4:00 PM 5:00 PM 6:00 PM 7:00…" at bounding box center [650, 413] width 1206 height 410
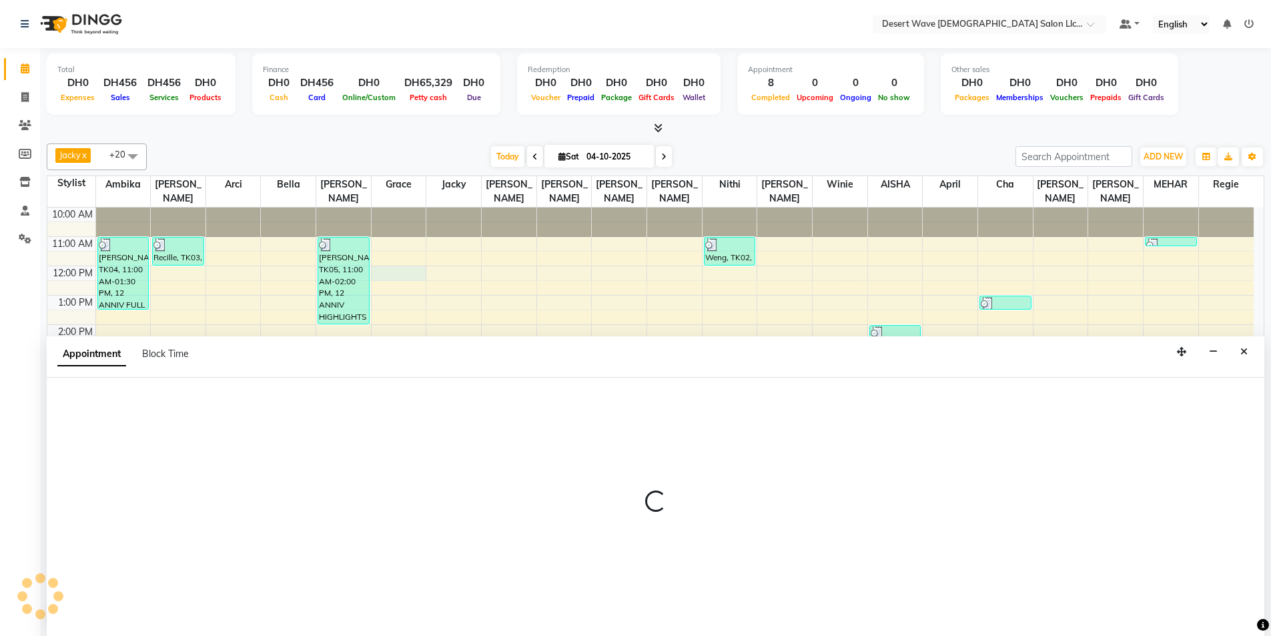
scroll to position [1, 0]
select select "63284"
select select "tentative"
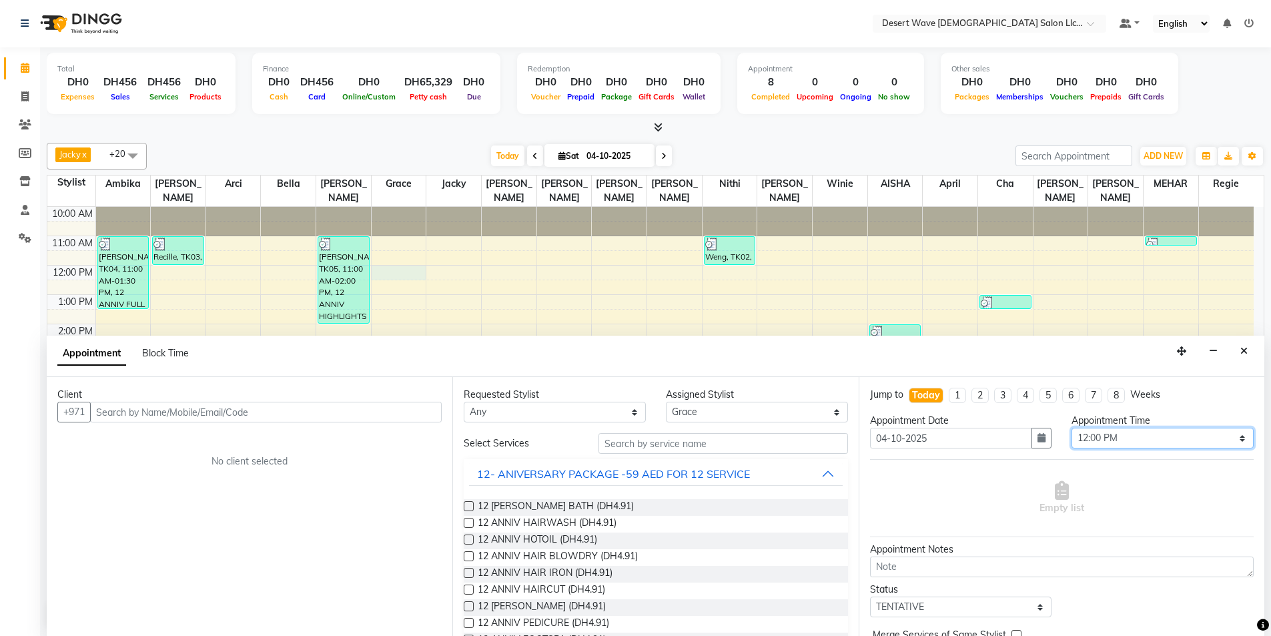
click at [1142, 442] on select "Select 11:00 AM 11:05 AM 11:10 AM 11:15 AM 11:20 AM 11:25 AM 11:30 AM 11:35 AM …" at bounding box center [1163, 438] width 182 height 21
select select "660"
click at [1072, 428] on select "Select 11:00 AM 11:05 AM 11:10 AM 11:15 AM 11:20 AM 11:25 AM 11:30 AM 11:35 AM …" at bounding box center [1163, 438] width 182 height 21
click at [564, 520] on span "12 ANNIV HAIRWASH (DH4.91)" at bounding box center [547, 524] width 139 height 17
checkbox input "false"
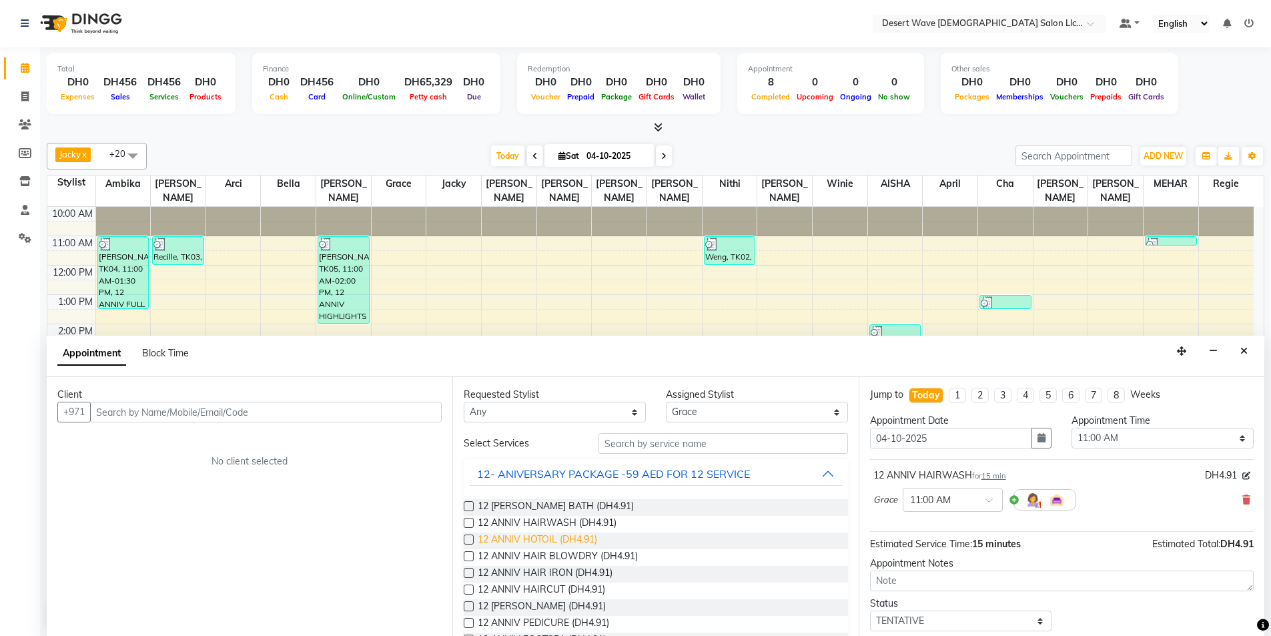
click at [546, 536] on span "12 ANNIV HOTOIL (DH4.91)" at bounding box center [537, 540] width 119 height 17
checkbox input "false"
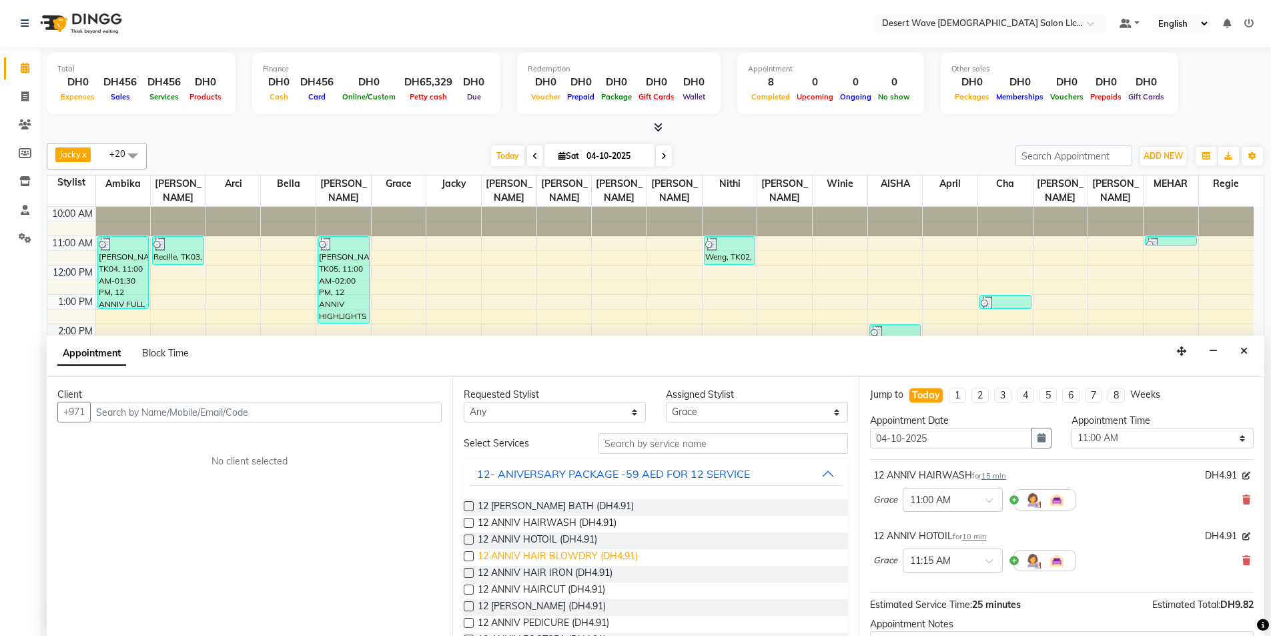
click at [554, 556] on span "12 ANNIV HAIR BLOWDRY (DH4.91)" at bounding box center [558, 557] width 160 height 17
checkbox input "false"
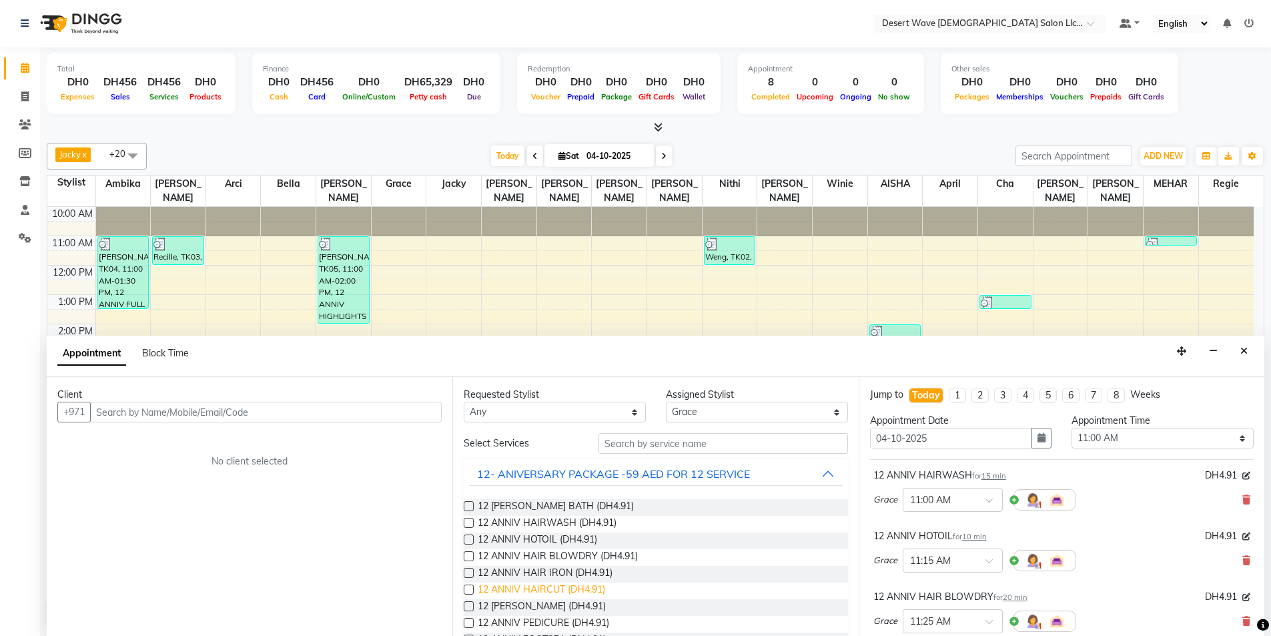
click at [542, 590] on span "12 ANNIV HAIRCUT (DH4.91)" at bounding box center [541, 591] width 127 height 17
checkbox input "false"
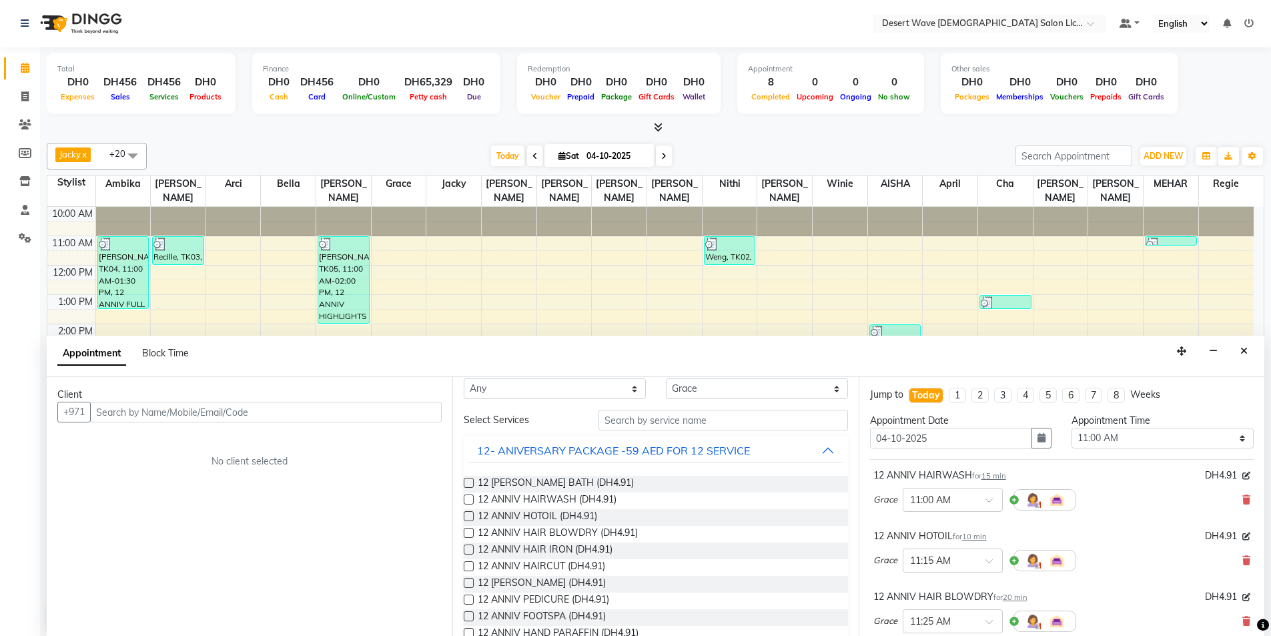
scroll to position [0, 0]
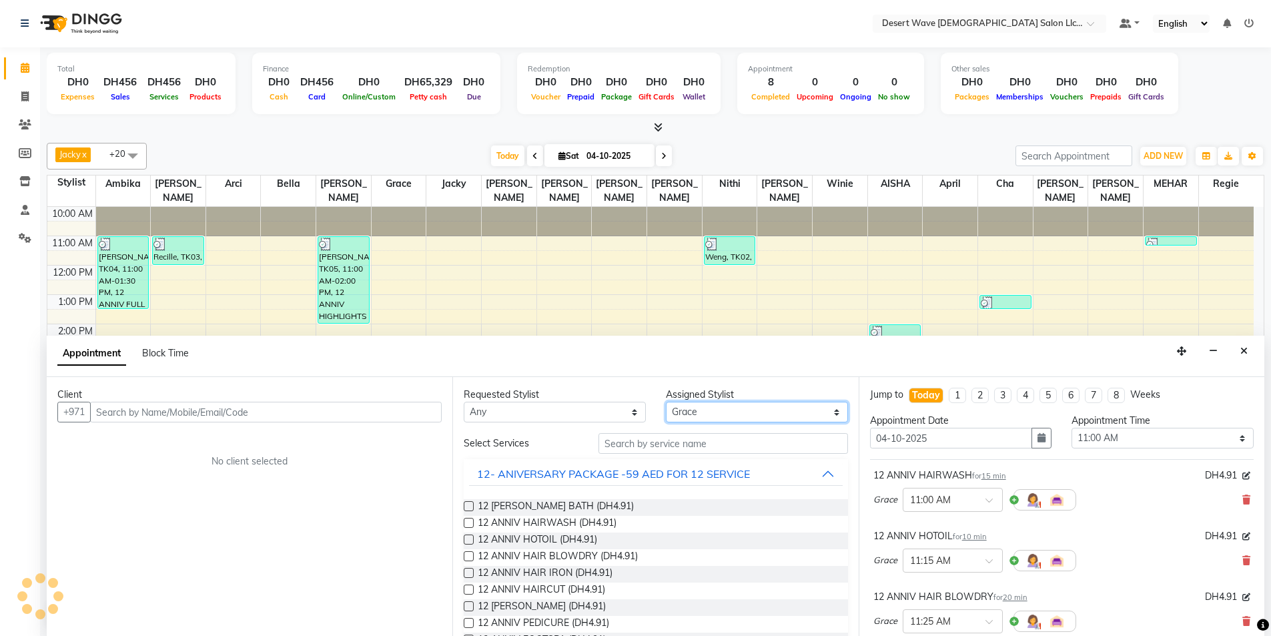
click at [717, 410] on select "Select [PERSON_NAME] [PERSON_NAME] [PERSON_NAME] [PERSON_NAME] [PERSON_NAME] [P…" at bounding box center [757, 412] width 182 height 21
select select "93521"
click at [666, 402] on select "Select [PERSON_NAME] [PERSON_NAME] [PERSON_NAME] [PERSON_NAME] [PERSON_NAME] [P…" at bounding box center [757, 412] width 182 height 21
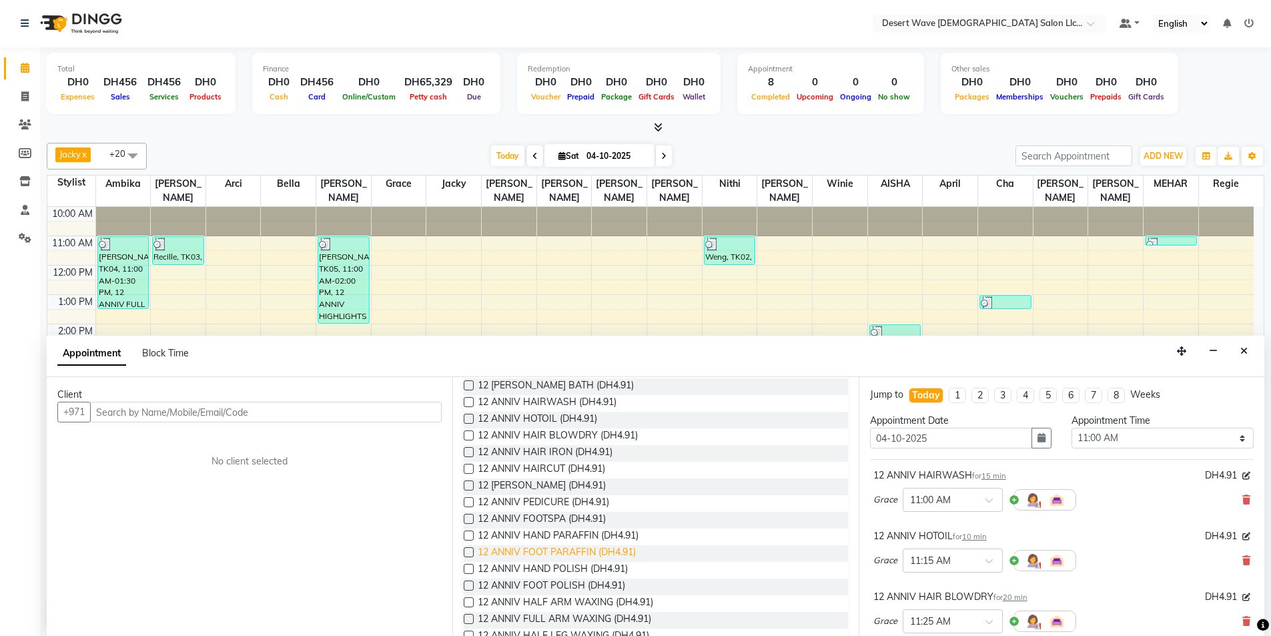
scroll to position [133, 0]
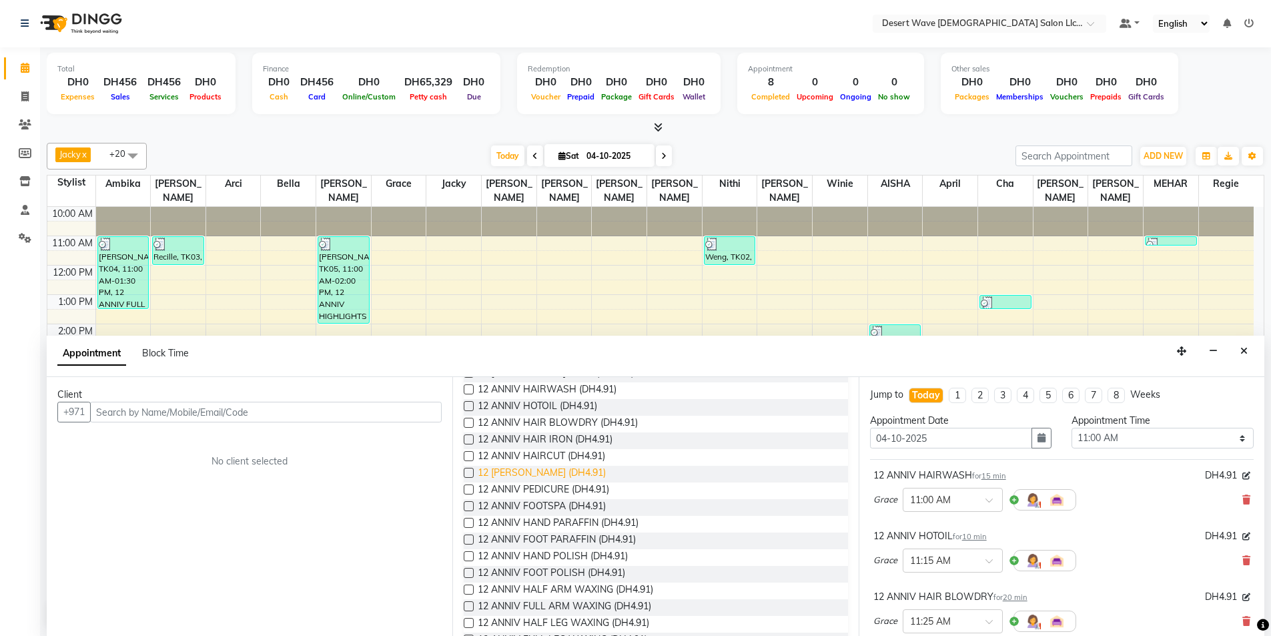
click at [541, 472] on span "12 [PERSON_NAME] (DH4.91)" at bounding box center [542, 474] width 128 height 17
checkbox input "false"
click at [550, 488] on span "12 ANNIV PEDICURE (DH4.91)" at bounding box center [543, 490] width 131 height 17
checkbox input "false"
click at [552, 506] on span "12 ANNIV FOOTSPA (DH4.91)" at bounding box center [542, 507] width 128 height 17
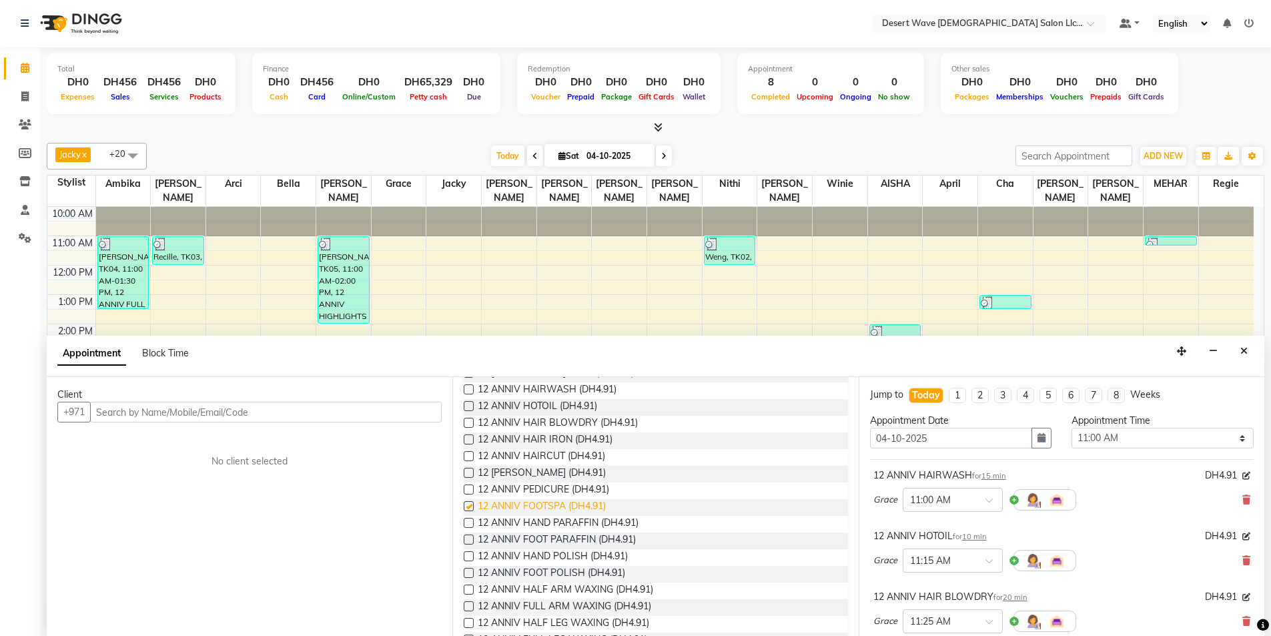
checkbox input "false"
click at [533, 523] on span "12 ANNIV HAND PARAFFIN (DH4.91)" at bounding box center [558, 524] width 161 height 17
checkbox input "false"
click at [534, 541] on span "12 ANNIV FOOT PARAFFIN (DH4.91)" at bounding box center [557, 540] width 158 height 17
checkbox input "false"
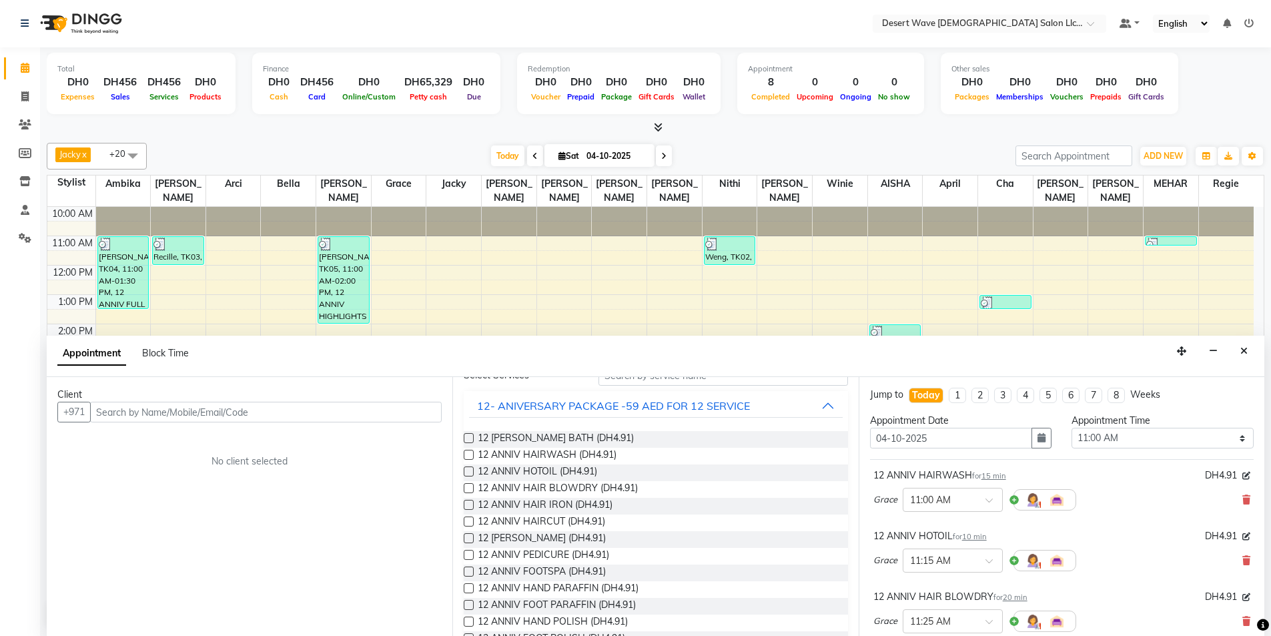
scroll to position [0, 0]
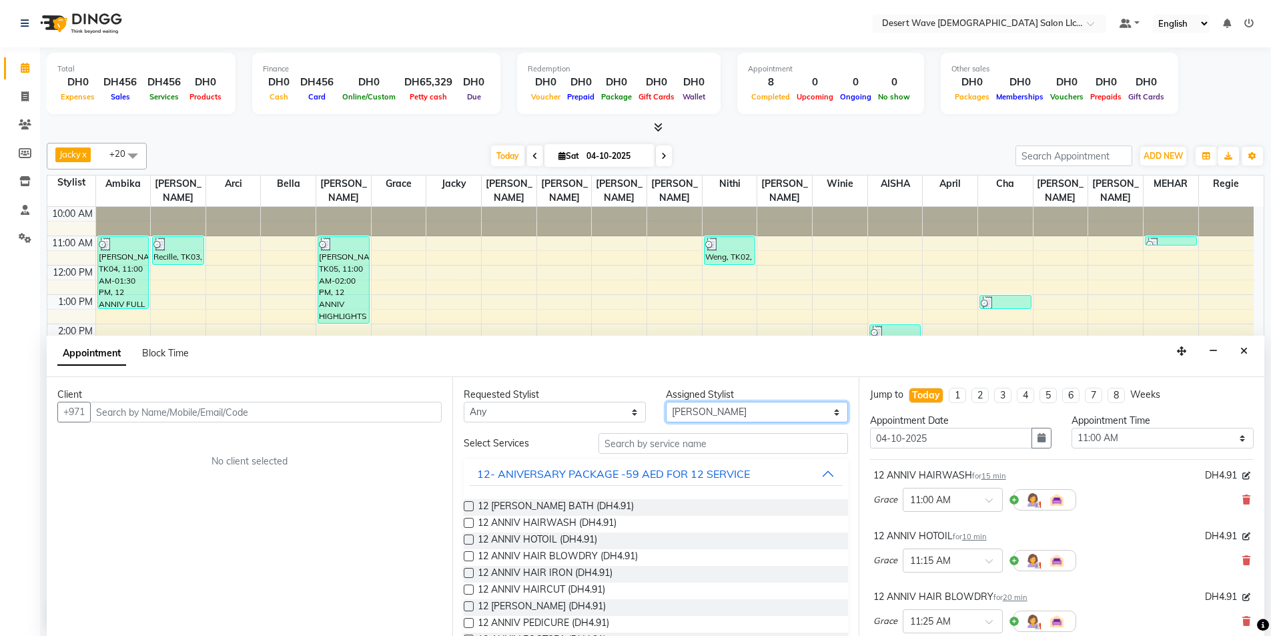
click at [732, 417] on select "Select [PERSON_NAME] [PERSON_NAME] [PERSON_NAME] [PERSON_NAME] [PERSON_NAME] [P…" at bounding box center [757, 412] width 182 height 21
select select "74700"
click at [666, 402] on select "Select [PERSON_NAME] [PERSON_NAME] [PERSON_NAME] [PERSON_NAME] [PERSON_NAME] [P…" at bounding box center [757, 412] width 182 height 21
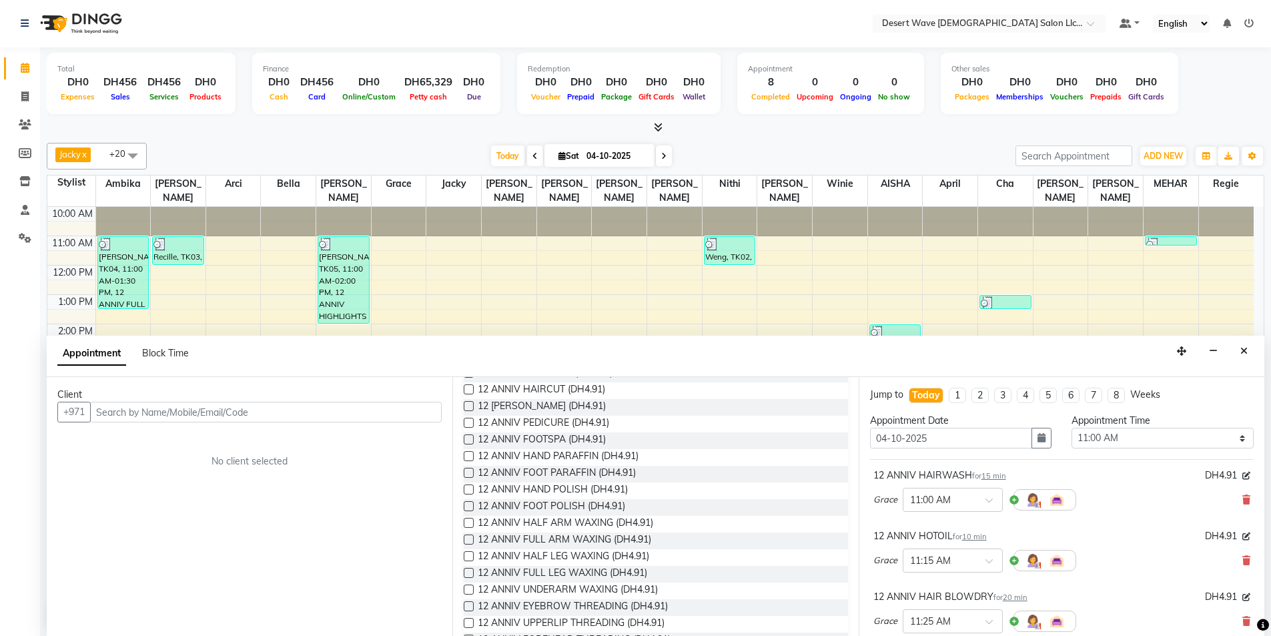
scroll to position [334, 0]
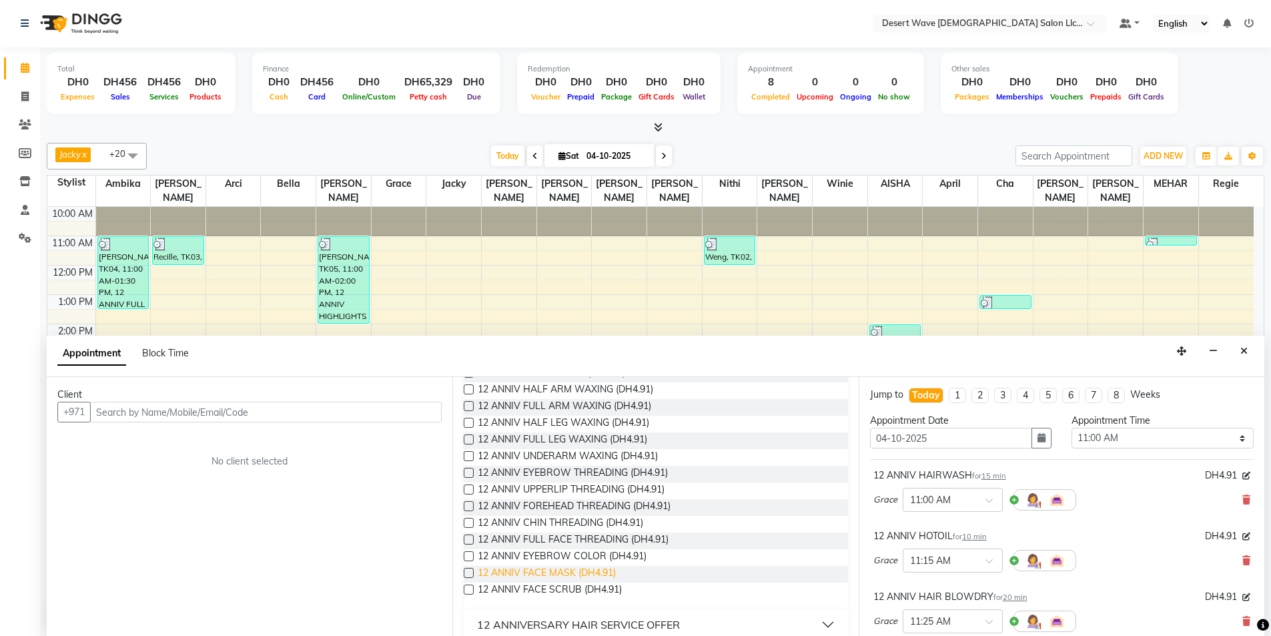
click at [563, 569] on span "12 ANNIV FACE MASK (DH4.91)" at bounding box center [547, 574] width 138 height 17
checkbox input "false"
click at [563, 590] on span "12 ANNIV FACE SCRUB (DH4.91)" at bounding box center [550, 591] width 144 height 17
checkbox input "false"
click at [214, 415] on input "text" at bounding box center [266, 412] width 352 height 21
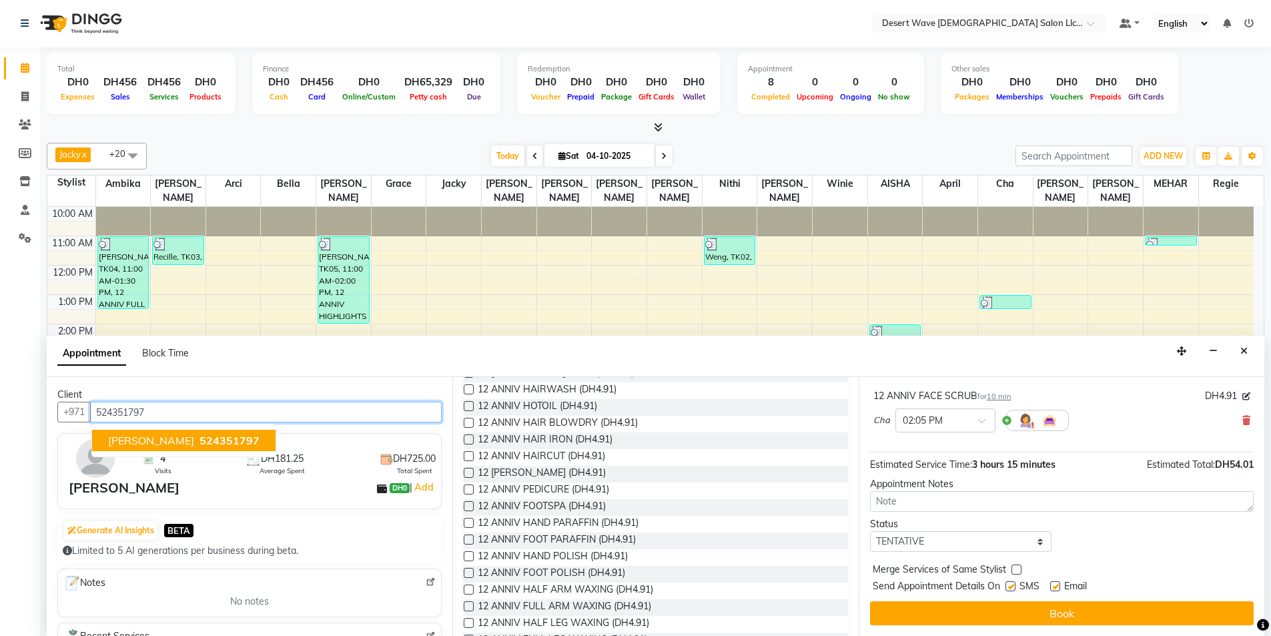
scroll to position [0, 0]
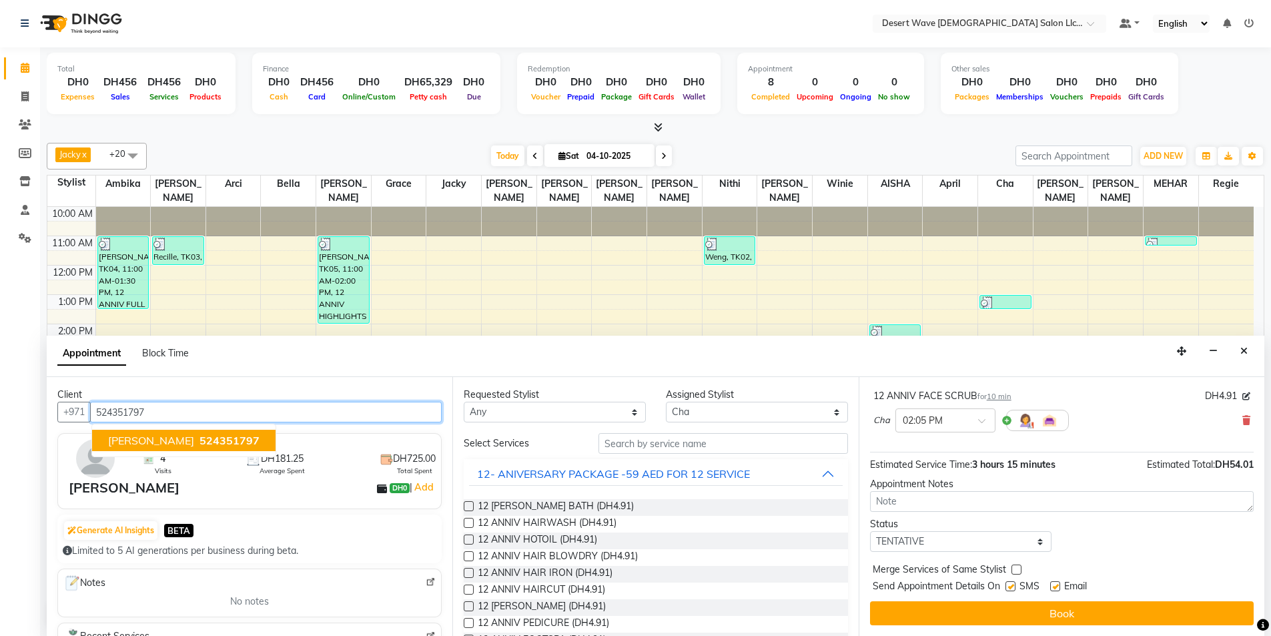
type input "524351797"
click at [723, 414] on select "Select [PERSON_NAME] [PERSON_NAME] [PERSON_NAME] [PERSON_NAME] [PERSON_NAME] [P…" at bounding box center [757, 412] width 182 height 21
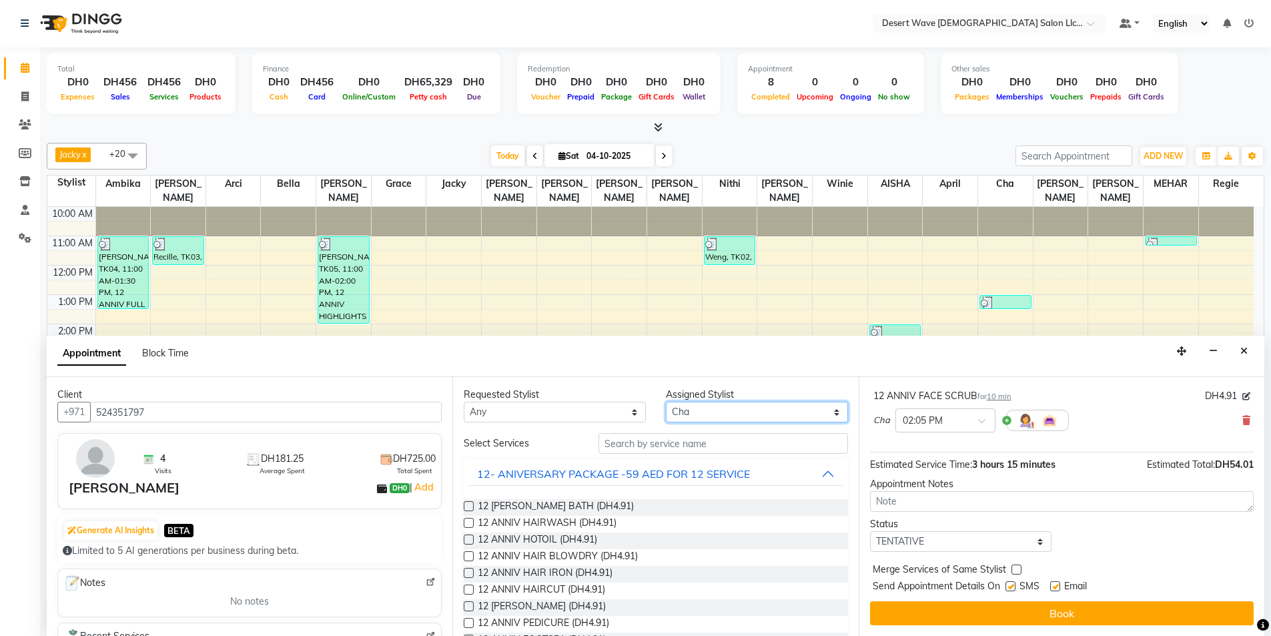
select select "93521"
click at [666, 402] on select "Select [PERSON_NAME] [PERSON_NAME] [PERSON_NAME] [PERSON_NAME] [PERSON_NAME] [P…" at bounding box center [757, 412] width 182 height 21
click at [765, 470] on button "12- ANIVERSARY PACKAGE -59 AED FOR 12 SERVICE" at bounding box center [655, 474] width 373 height 24
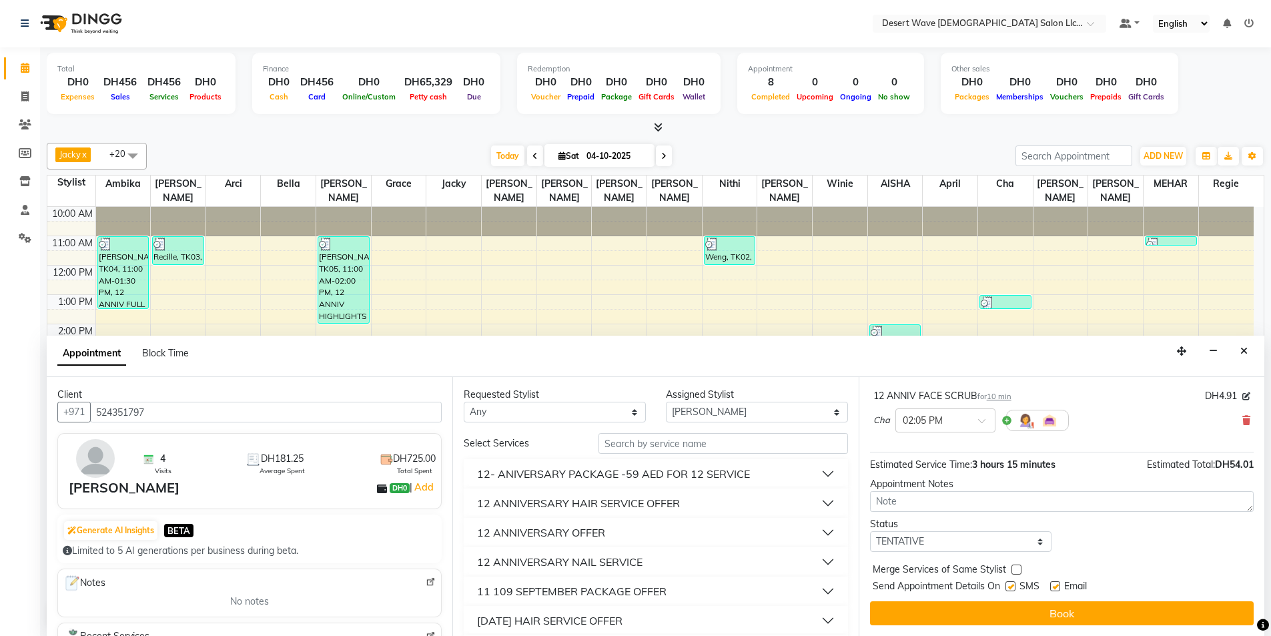
click at [665, 560] on button "12 ANNIVERSARY NAIL SERVICE" at bounding box center [655, 562] width 373 height 24
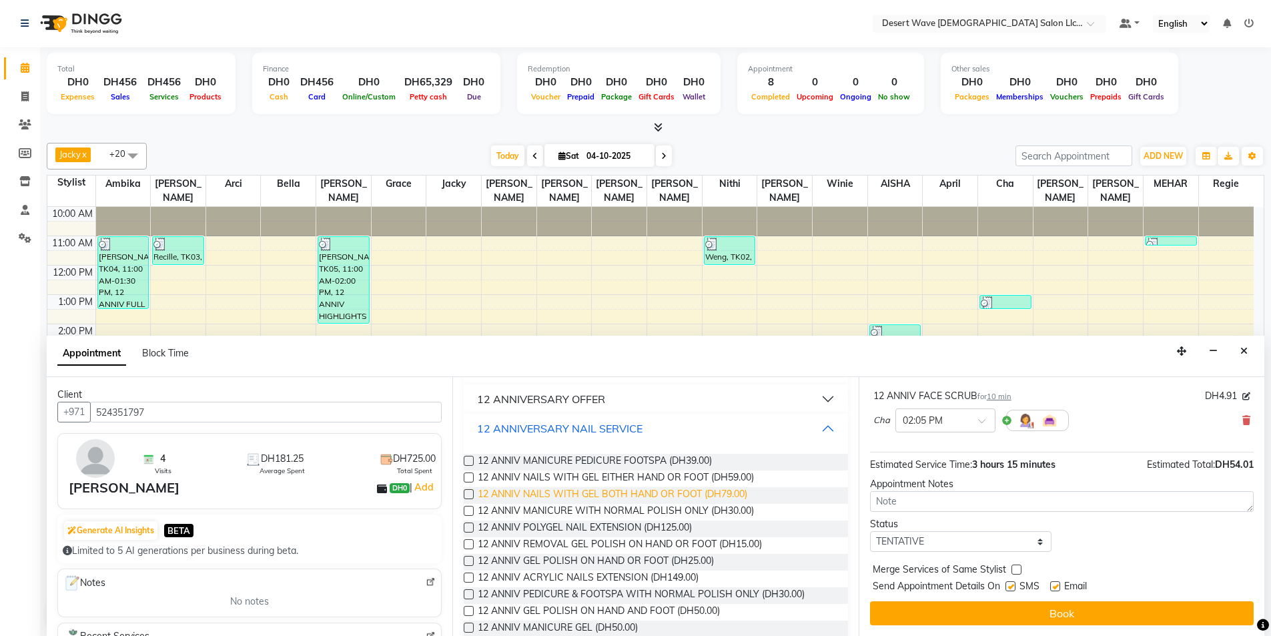
scroll to position [200, 0]
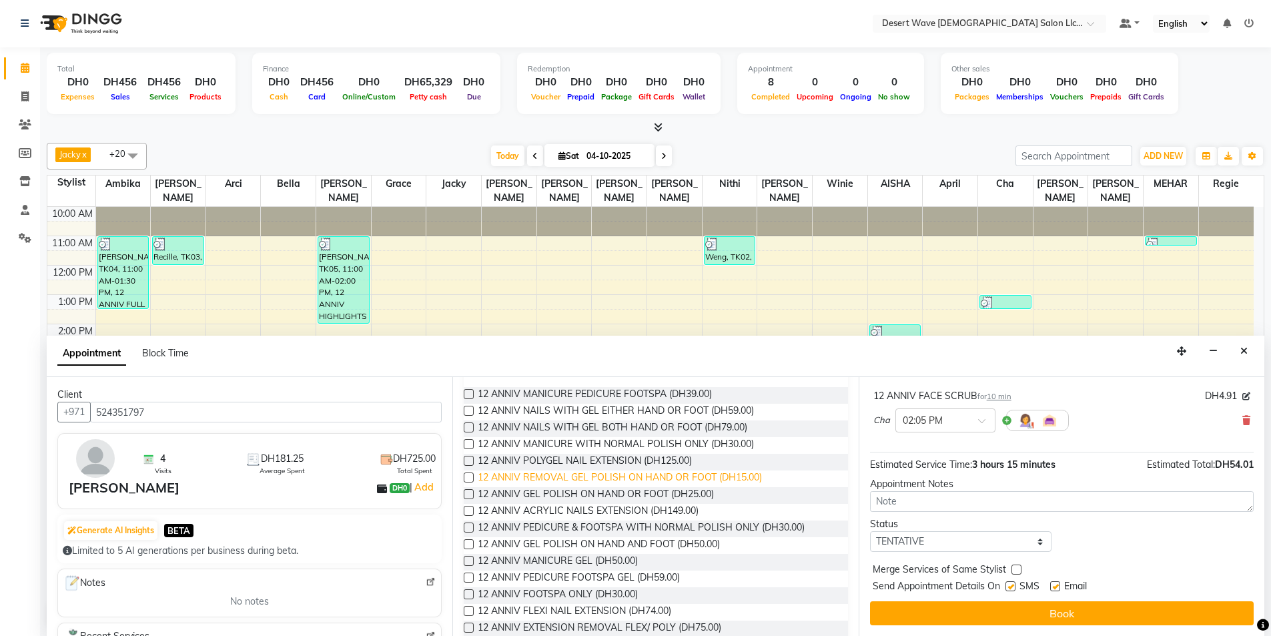
click at [672, 478] on span "12 ANNIV REMOVAL GEL POLISH ON HAND OR FOOT (DH15.00)" at bounding box center [620, 478] width 284 height 17
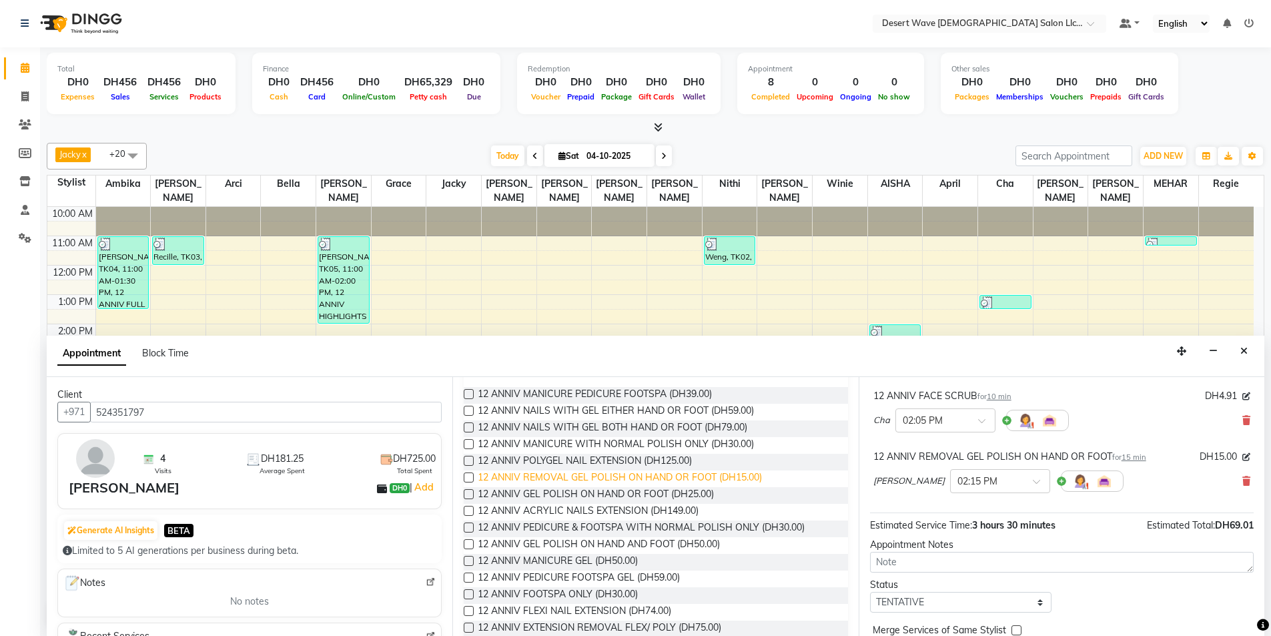
click at [672, 478] on span "12 ANNIV REMOVAL GEL POLISH ON HAND OR FOOT (DH15.00)" at bounding box center [620, 478] width 284 height 17
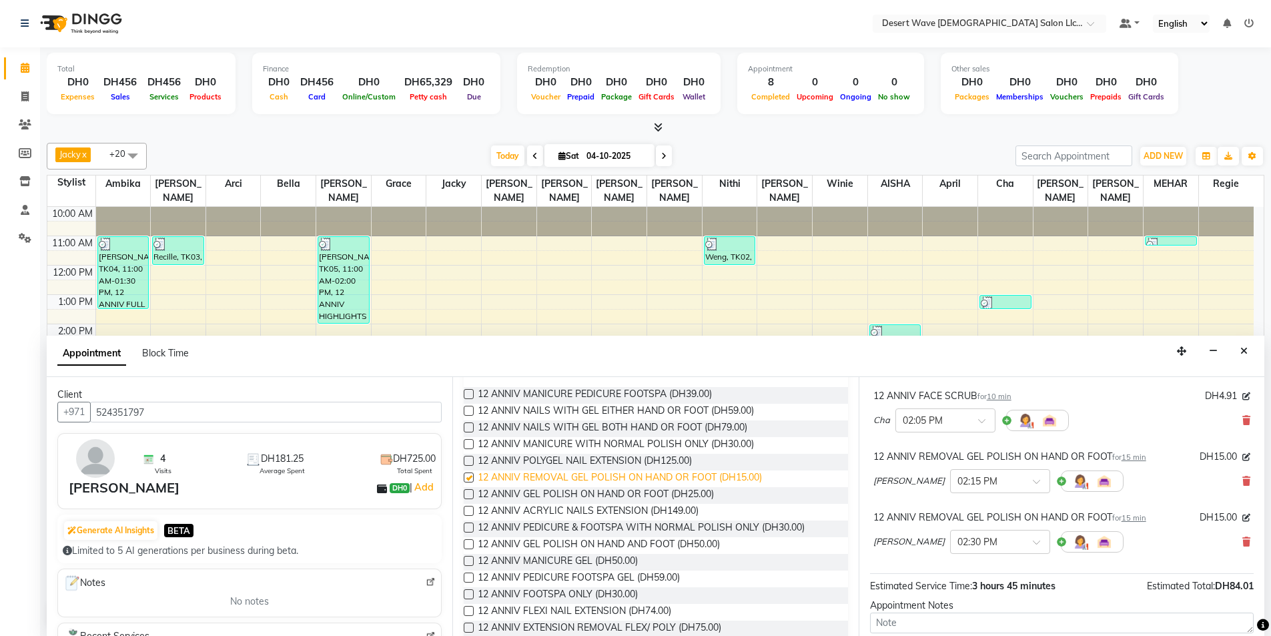
checkbox input "false"
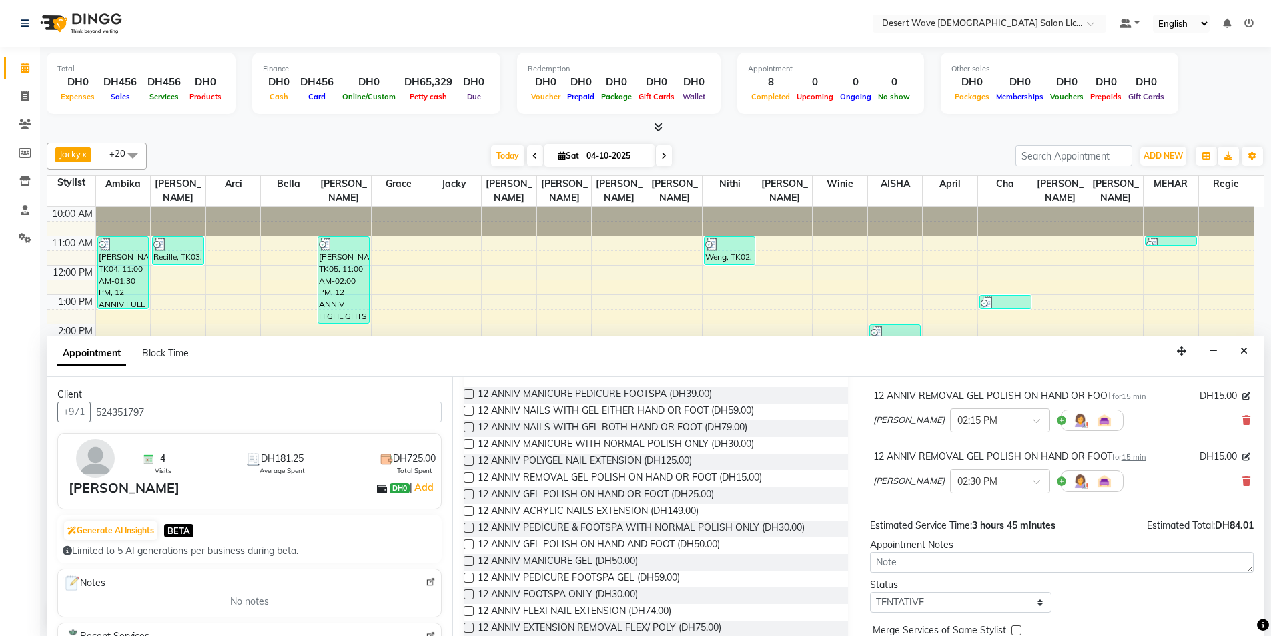
scroll to position [808, 0]
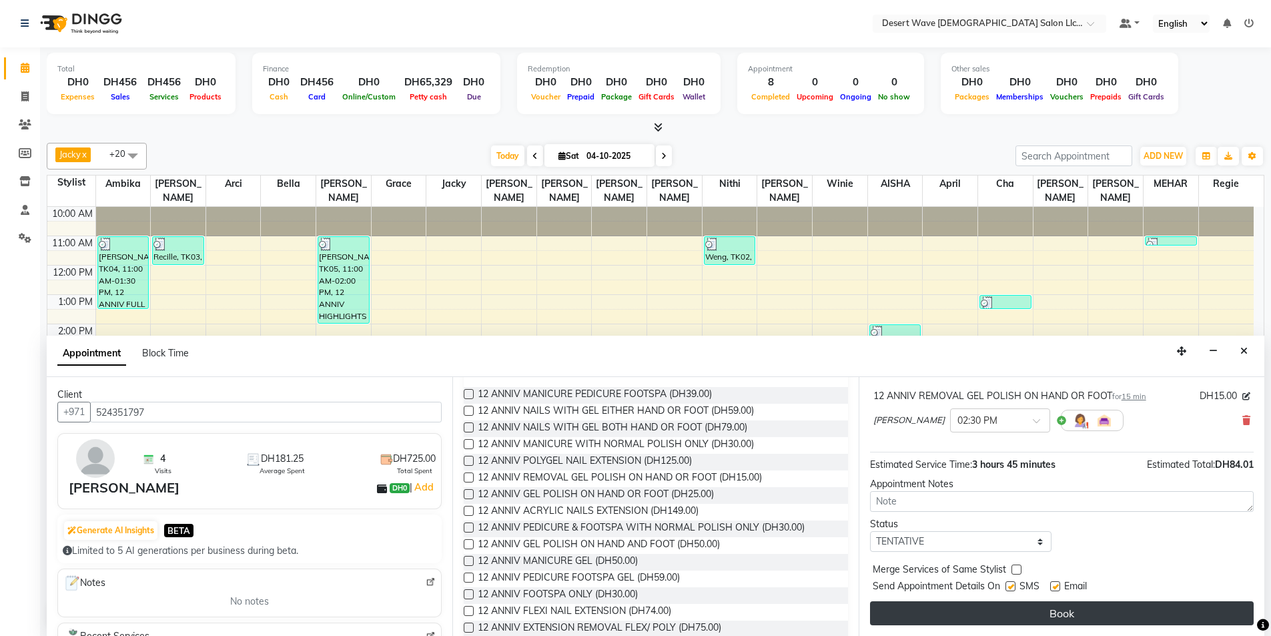
click at [1053, 609] on button "Book" at bounding box center [1062, 613] width 384 height 24
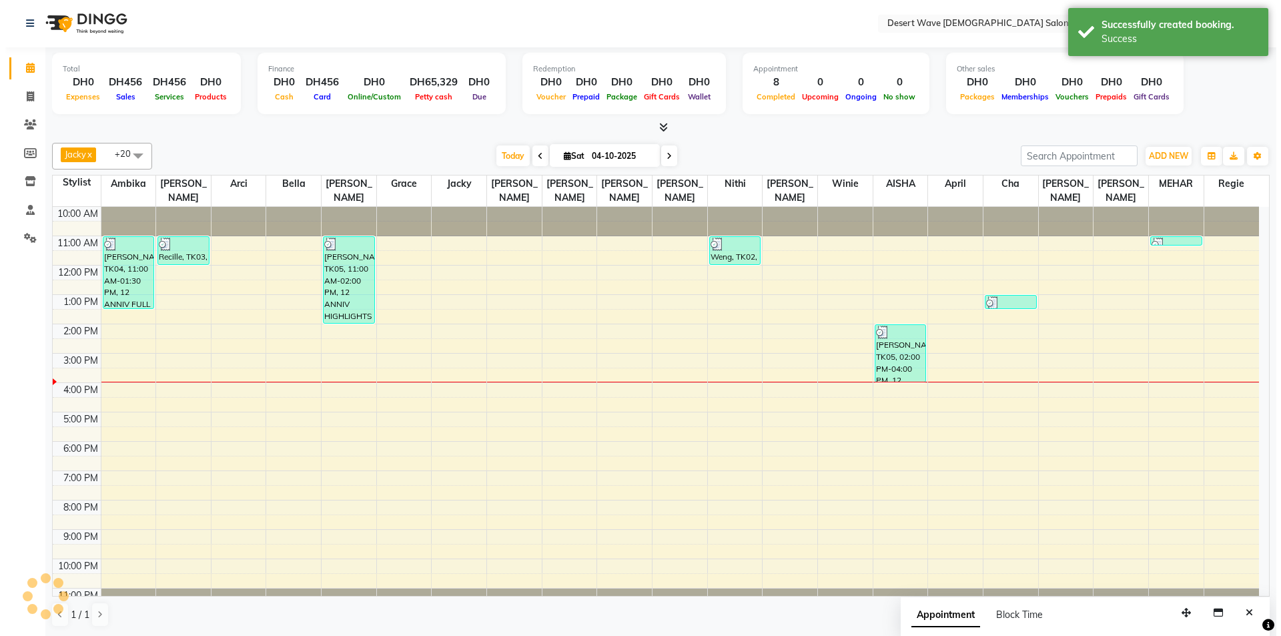
scroll to position [0, 0]
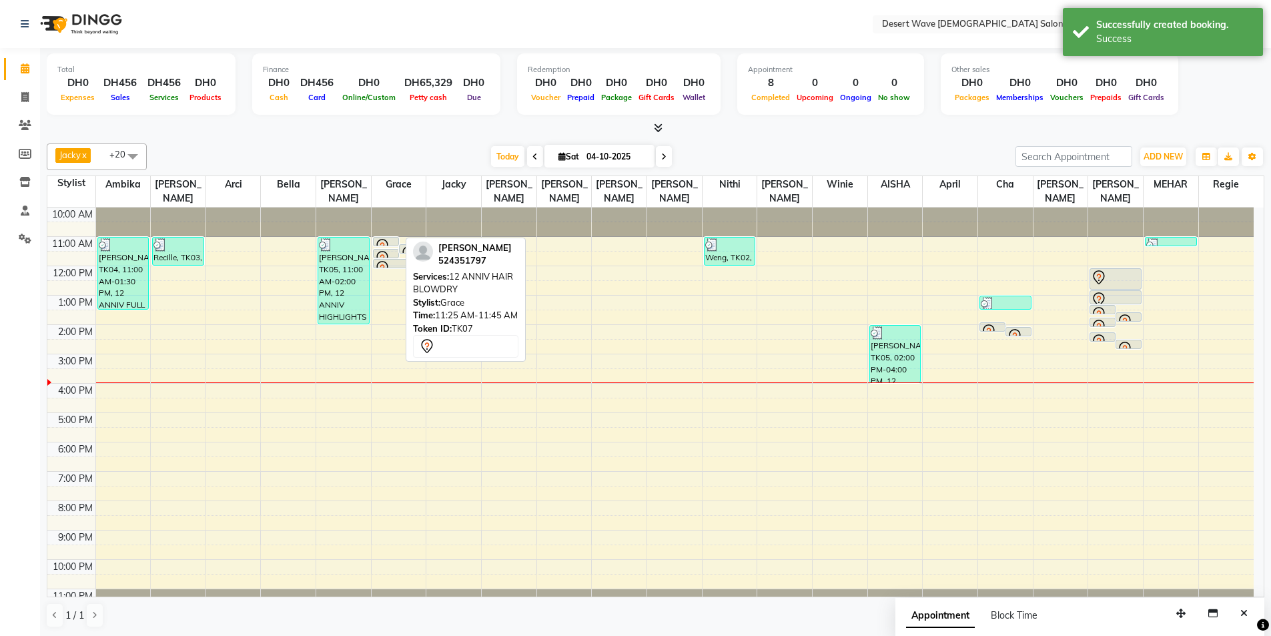
click at [380, 255] on div at bounding box center [386, 257] width 25 height 5
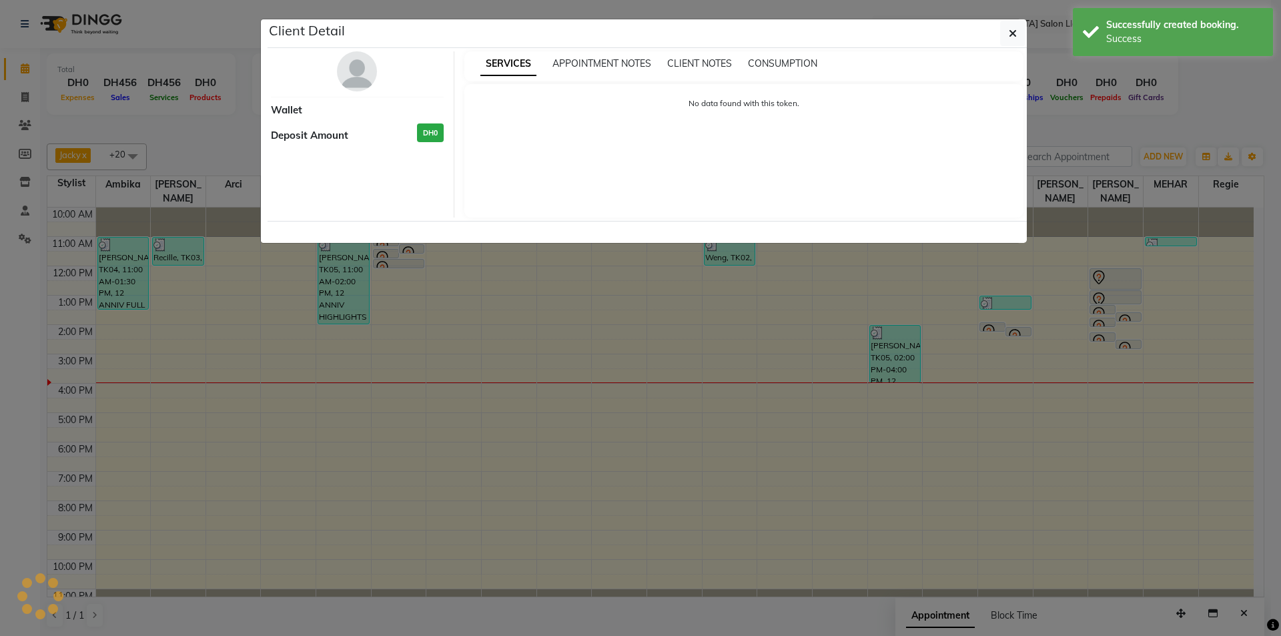
select select "7"
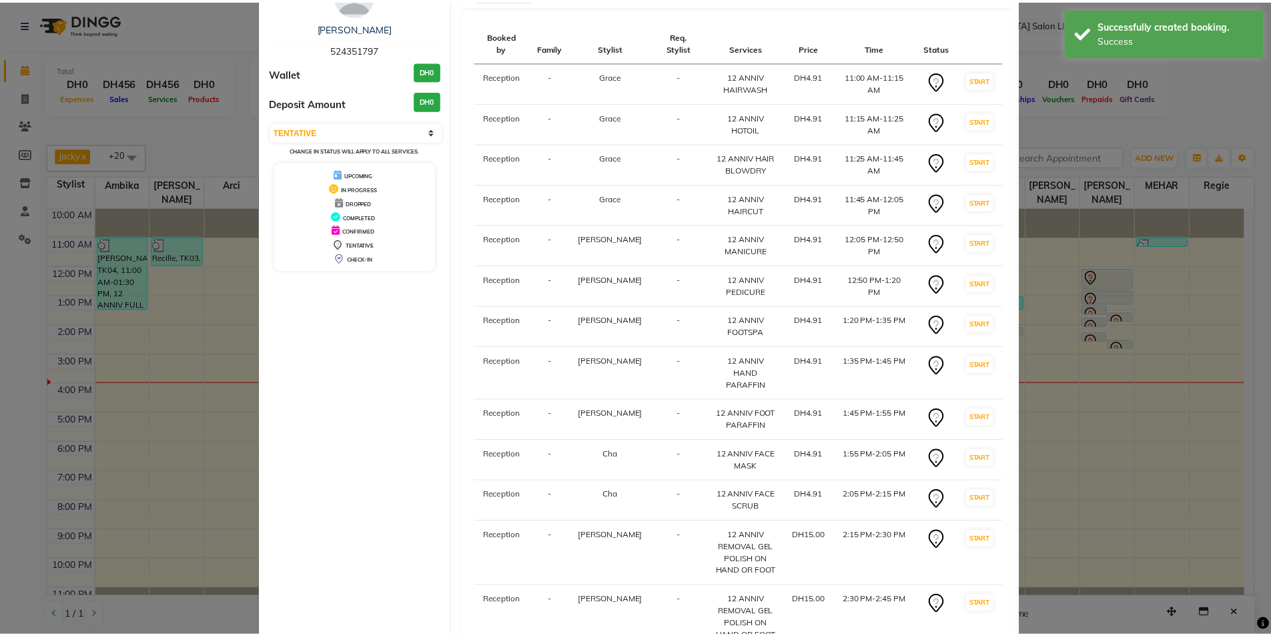
scroll to position [159, 0]
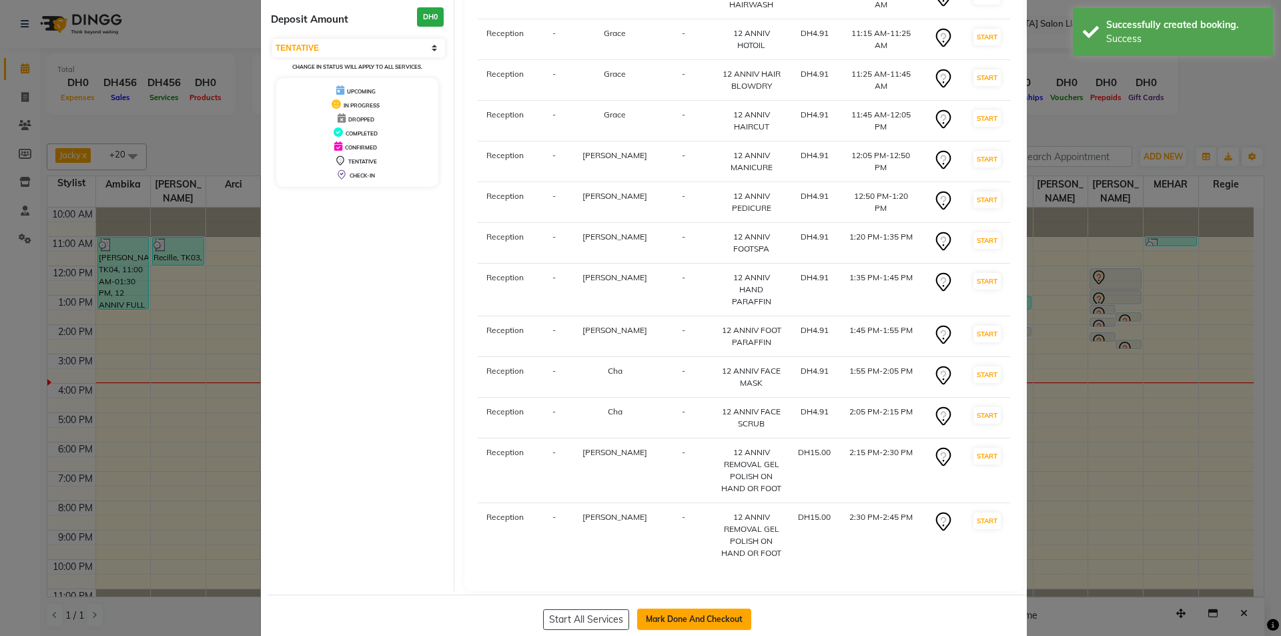
click at [681, 609] on button "Mark Done And Checkout" at bounding box center [694, 619] width 114 height 21
select select "6563"
select select "service"
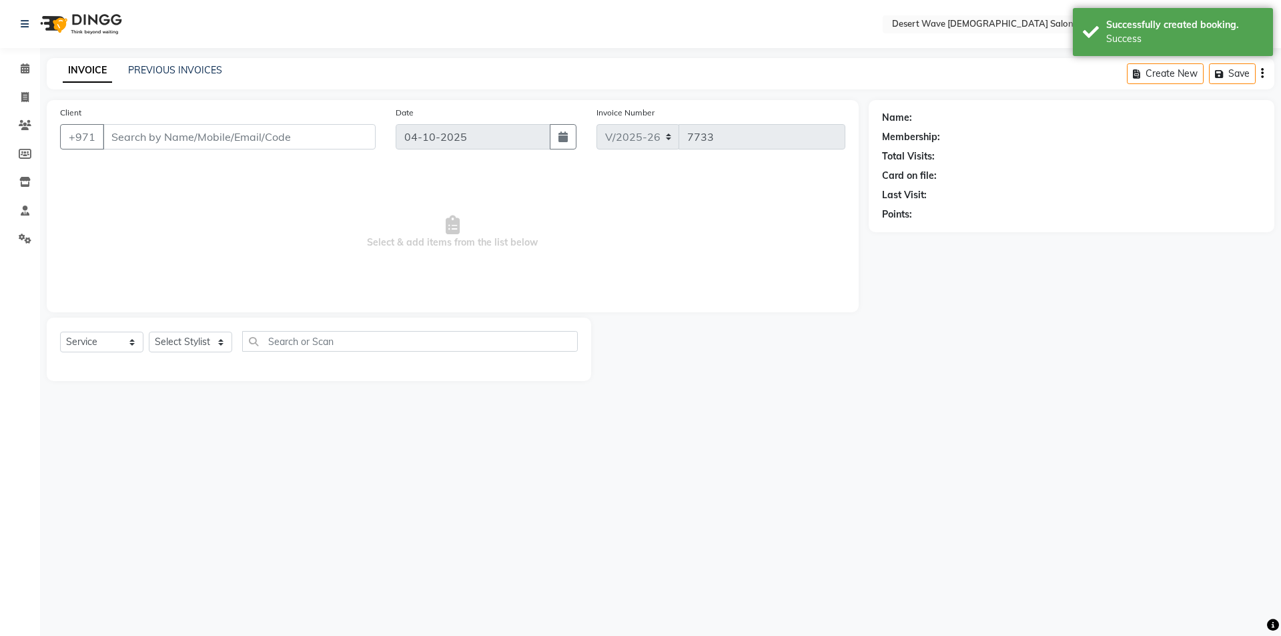
select select "50418"
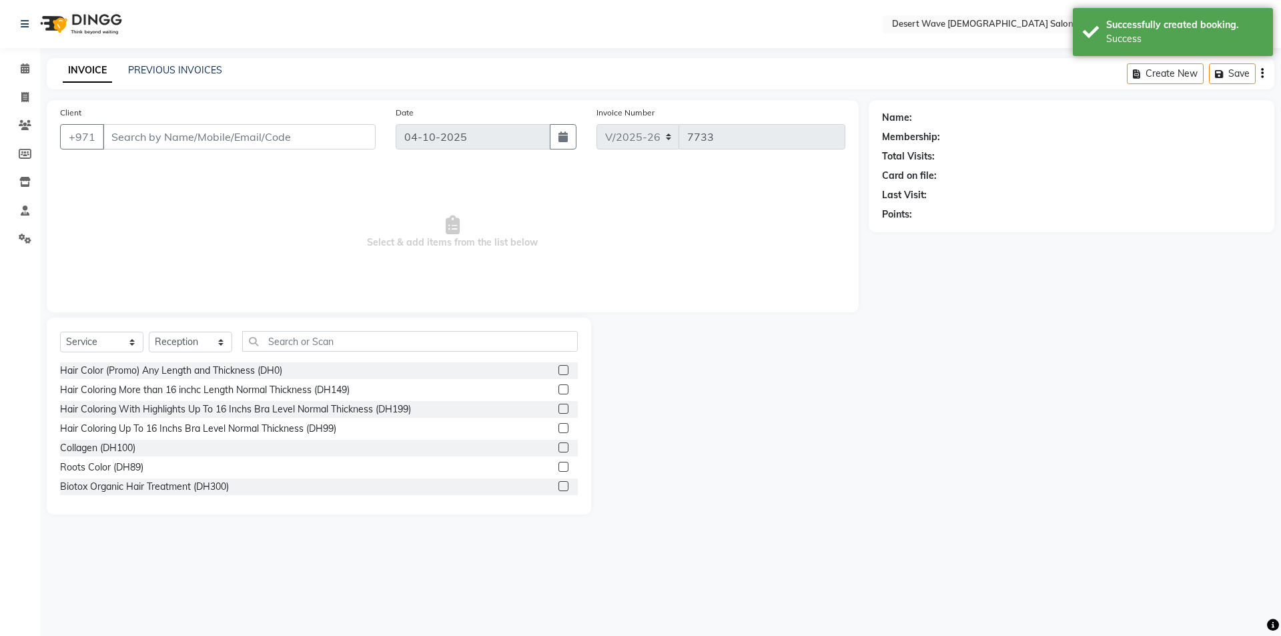
type input "524351797"
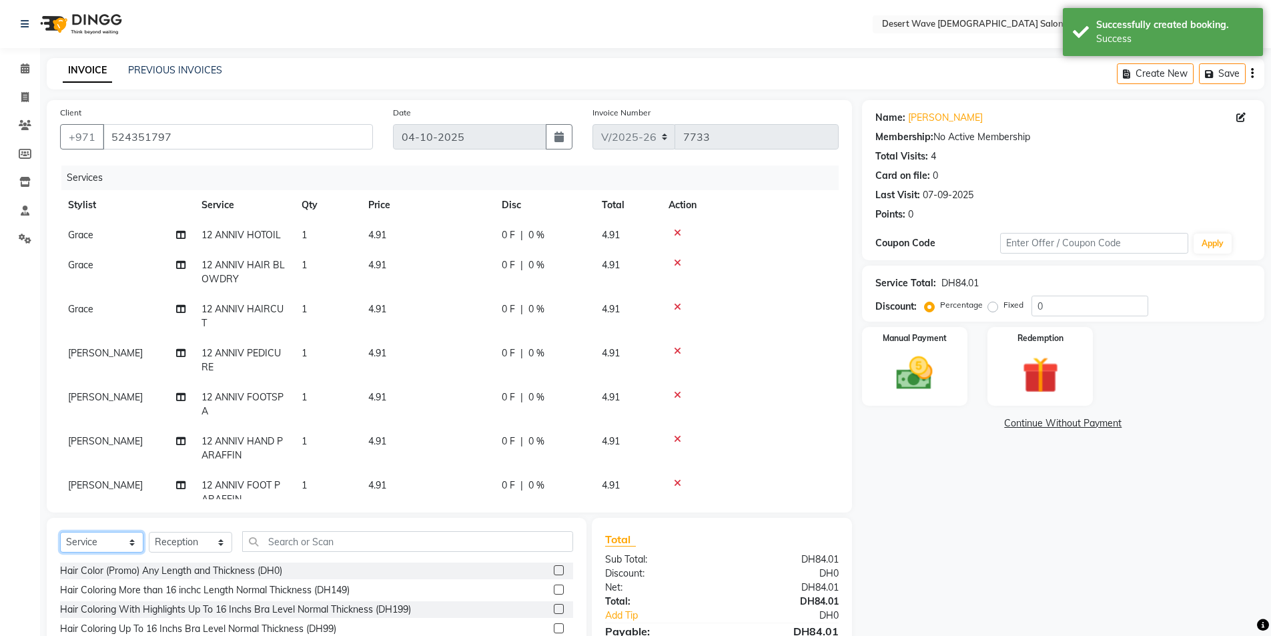
click at [95, 540] on select "Select Service Product Membership Package Voucher Prepaid Gift Card" at bounding box center [101, 542] width 83 height 21
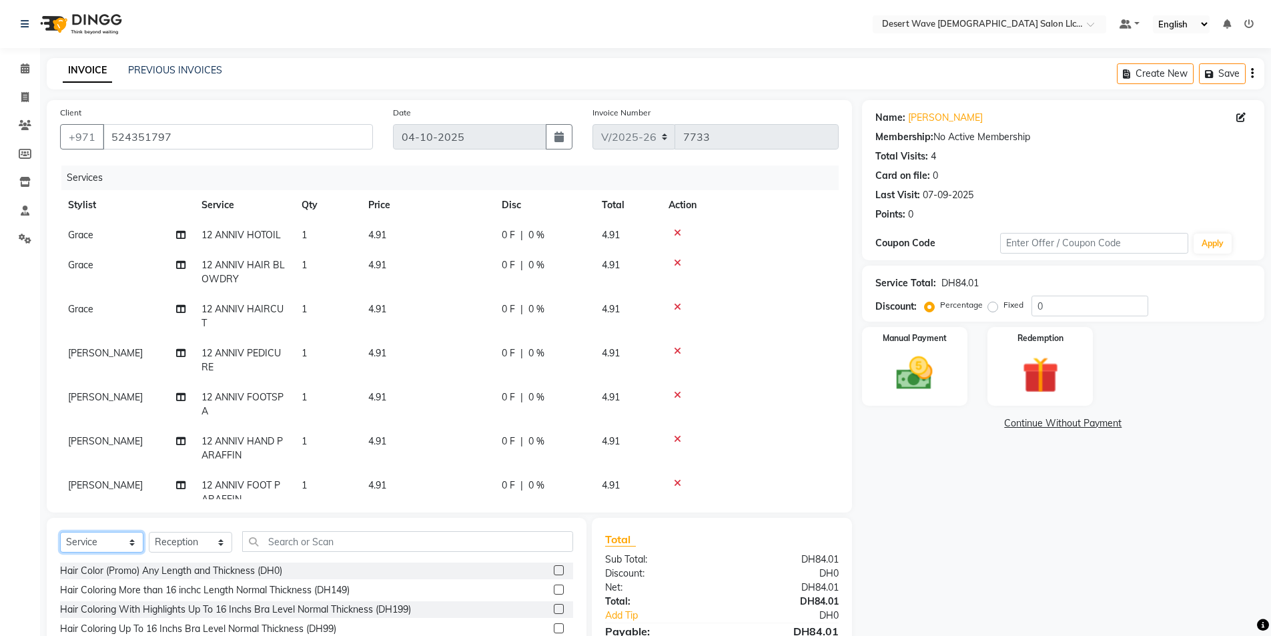
select select "package"
click at [60, 532] on select "Select Service Product Membership Package Voucher Prepaid Gift Card" at bounding box center [101, 542] width 83 height 21
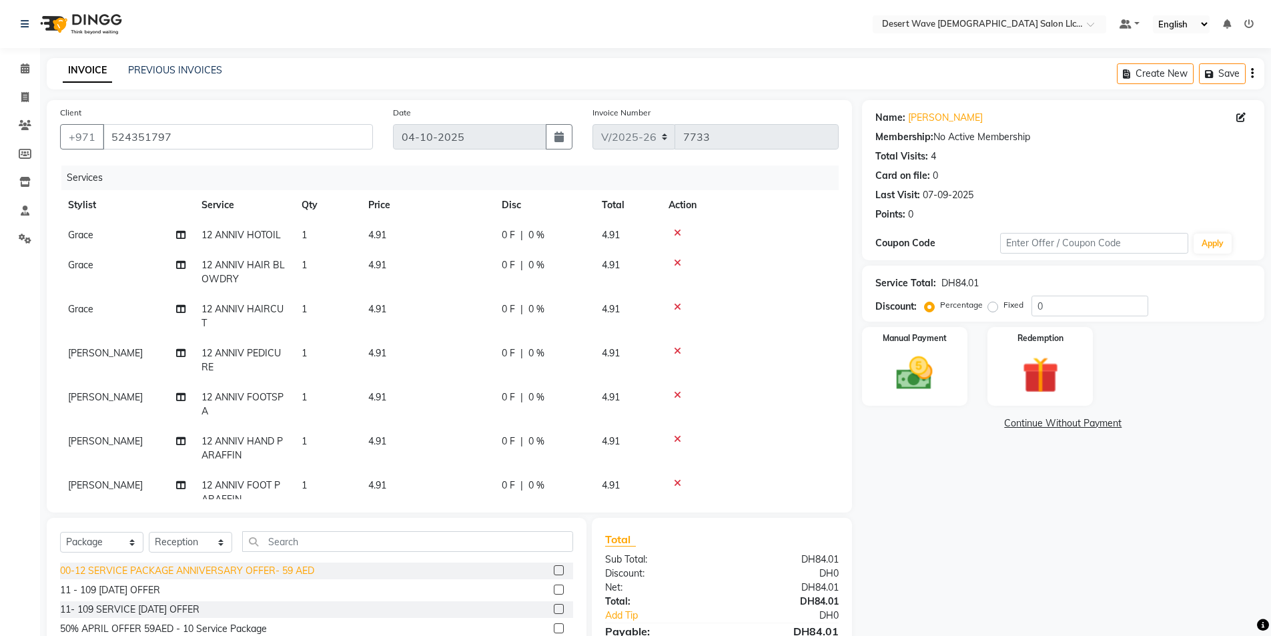
click at [169, 570] on div "00-12 SERVICE PACKAGE ANNIVERSARY OFFER- 59 AED" at bounding box center [187, 571] width 254 height 14
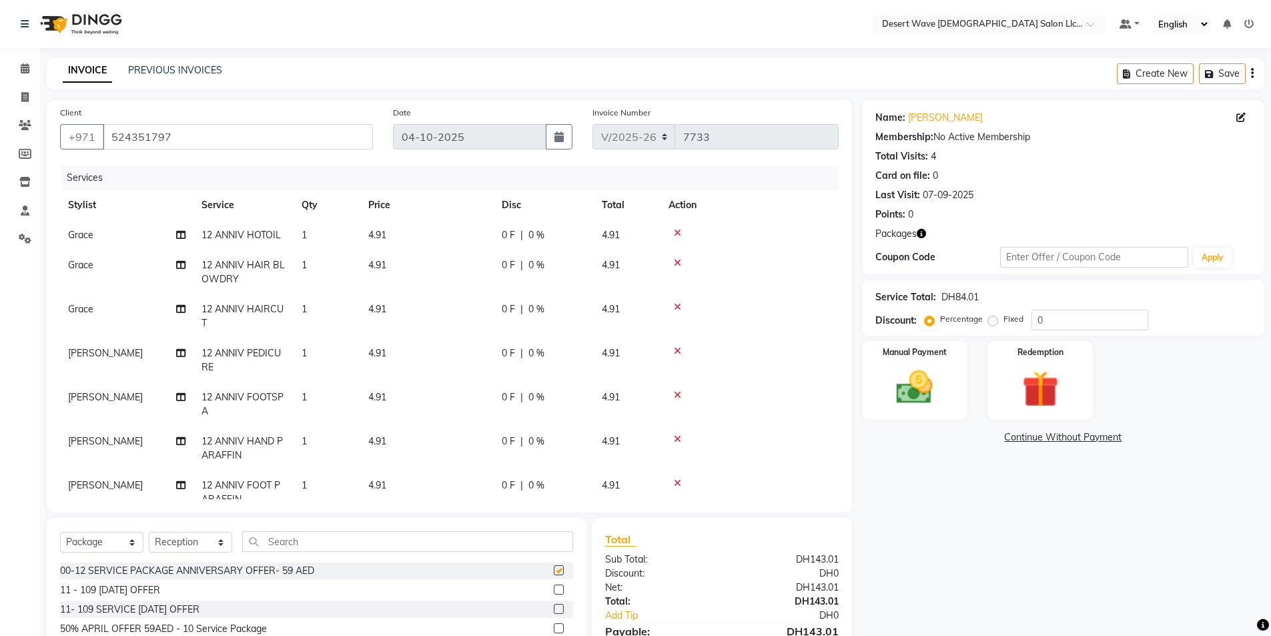
checkbox input "false"
click at [1029, 386] on img at bounding box center [1040, 389] width 61 height 47
click at [976, 438] on span "Package 1" at bounding box center [982, 439] width 46 height 15
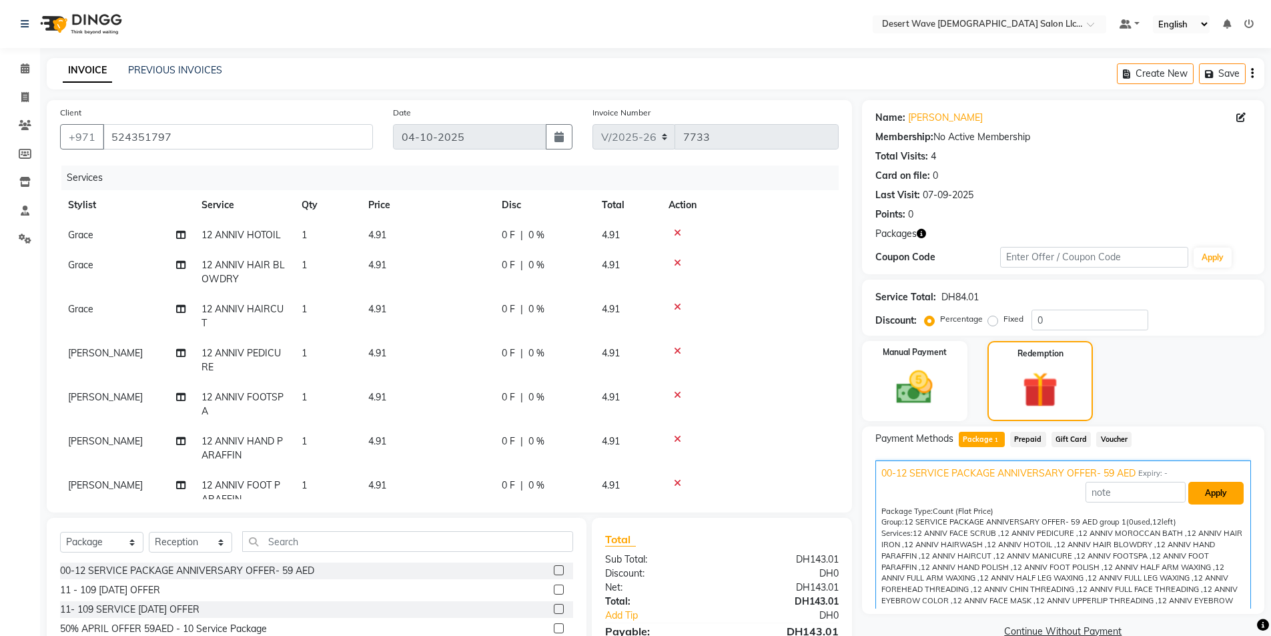
click at [1220, 486] on button "Apply" at bounding box center [1215, 493] width 55 height 23
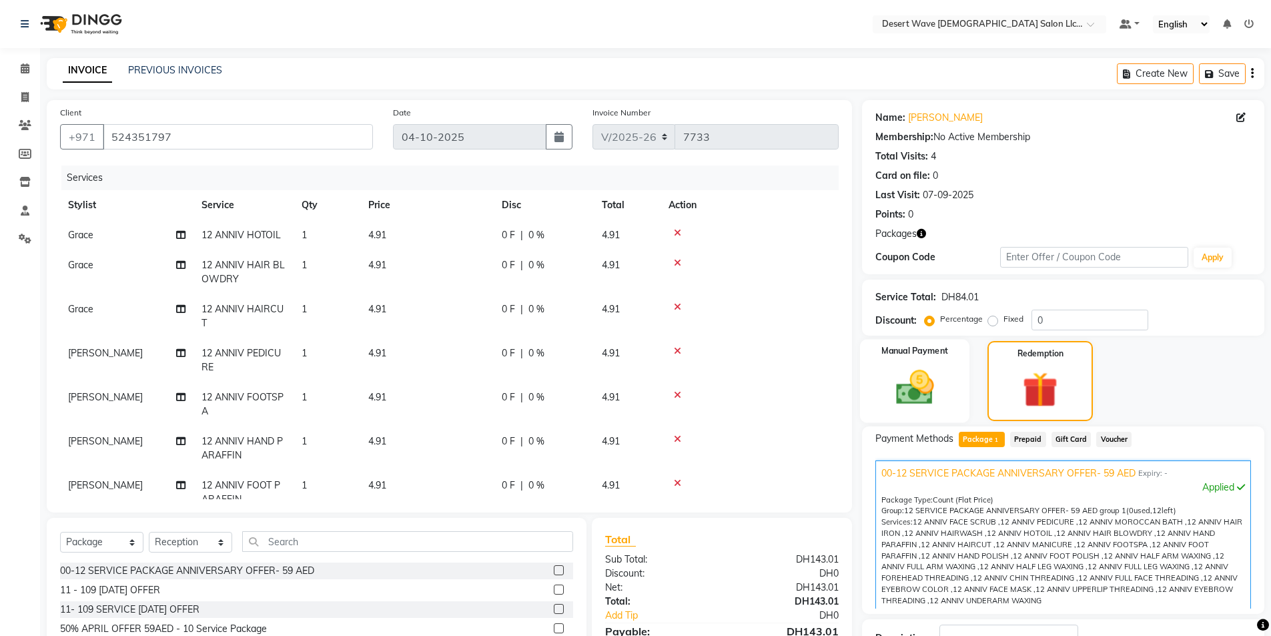
click at [914, 370] on img at bounding box center [914, 387] width 61 height 43
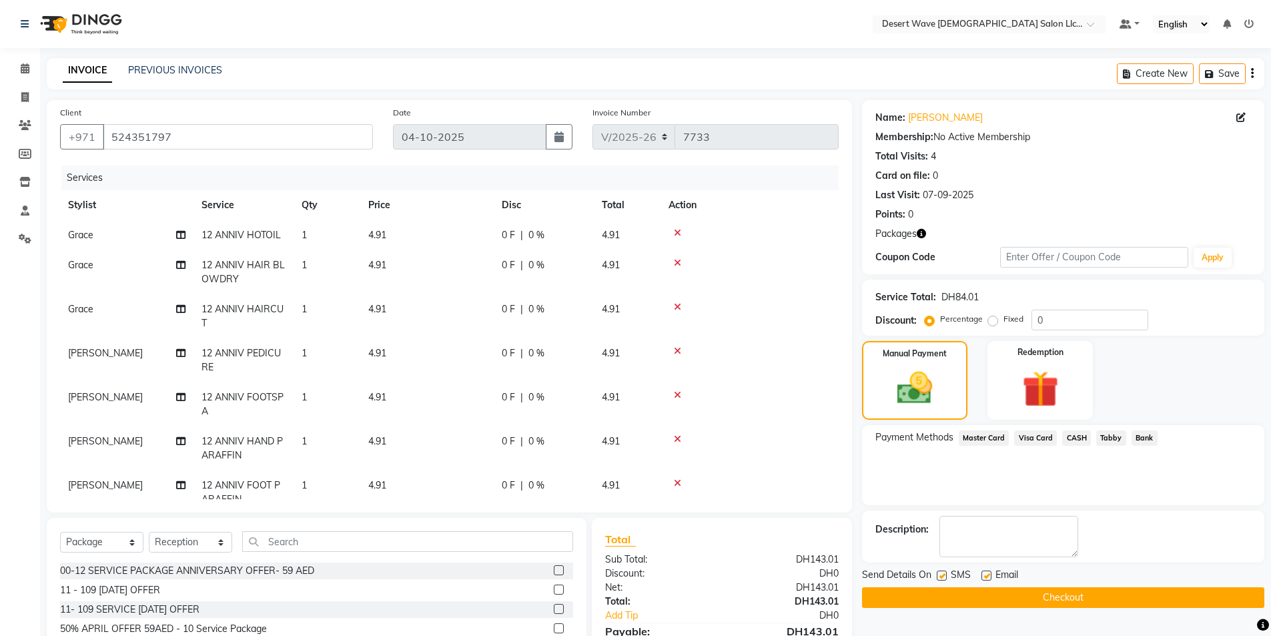
click at [976, 435] on span "Master Card" at bounding box center [984, 437] width 51 height 15
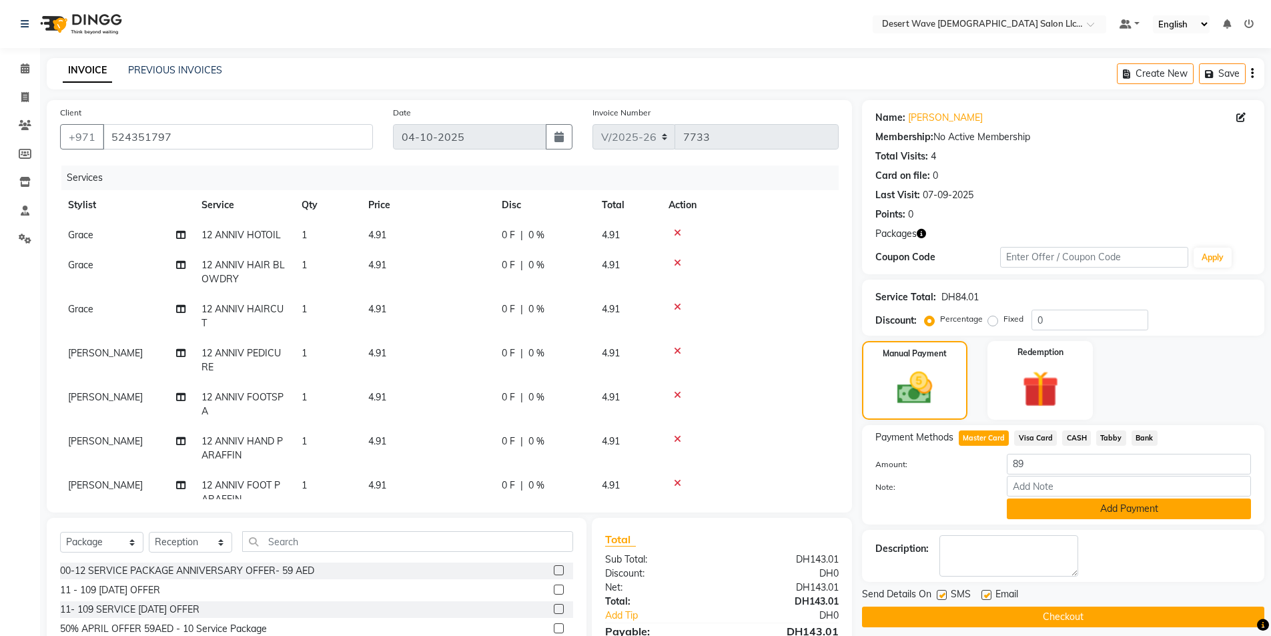
click at [1111, 504] on button "Add Payment" at bounding box center [1129, 508] width 244 height 21
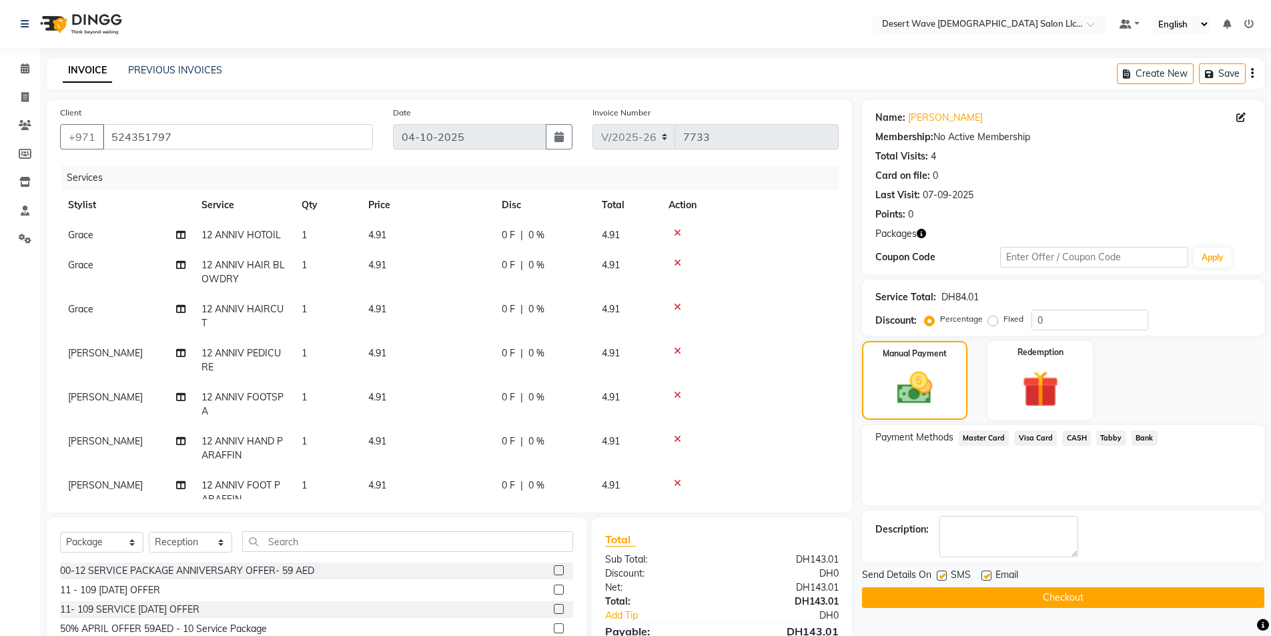
click at [1063, 599] on button "Checkout" at bounding box center [1063, 597] width 402 height 21
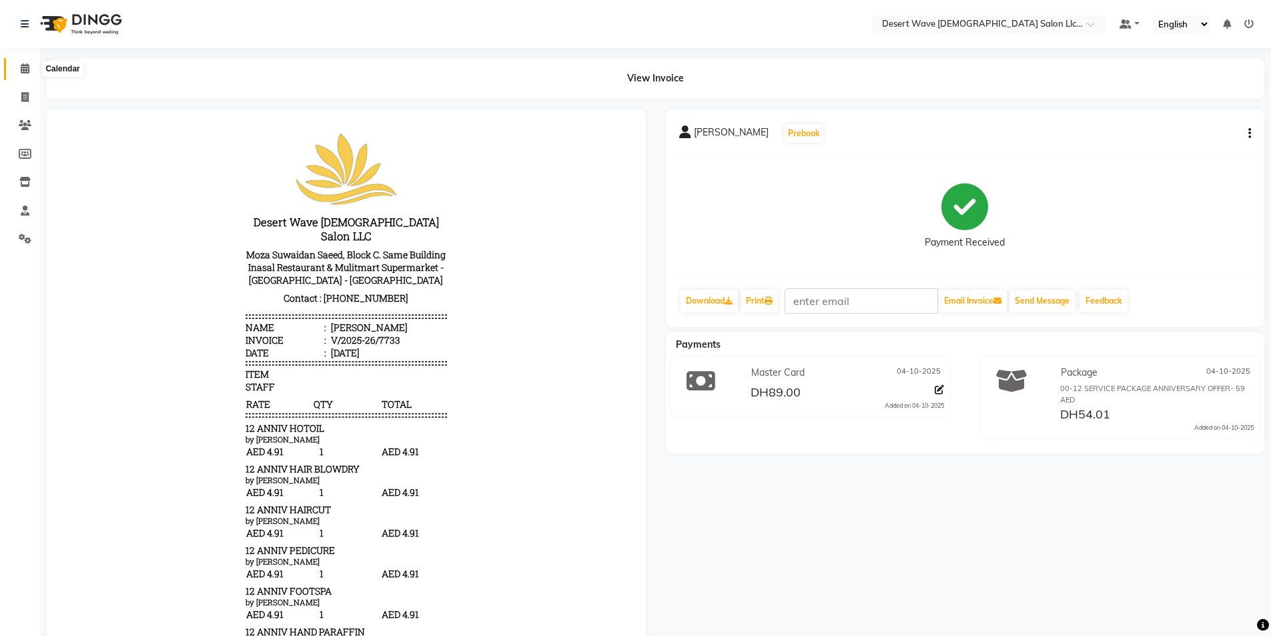
click at [26, 69] on icon at bounding box center [25, 68] width 9 height 10
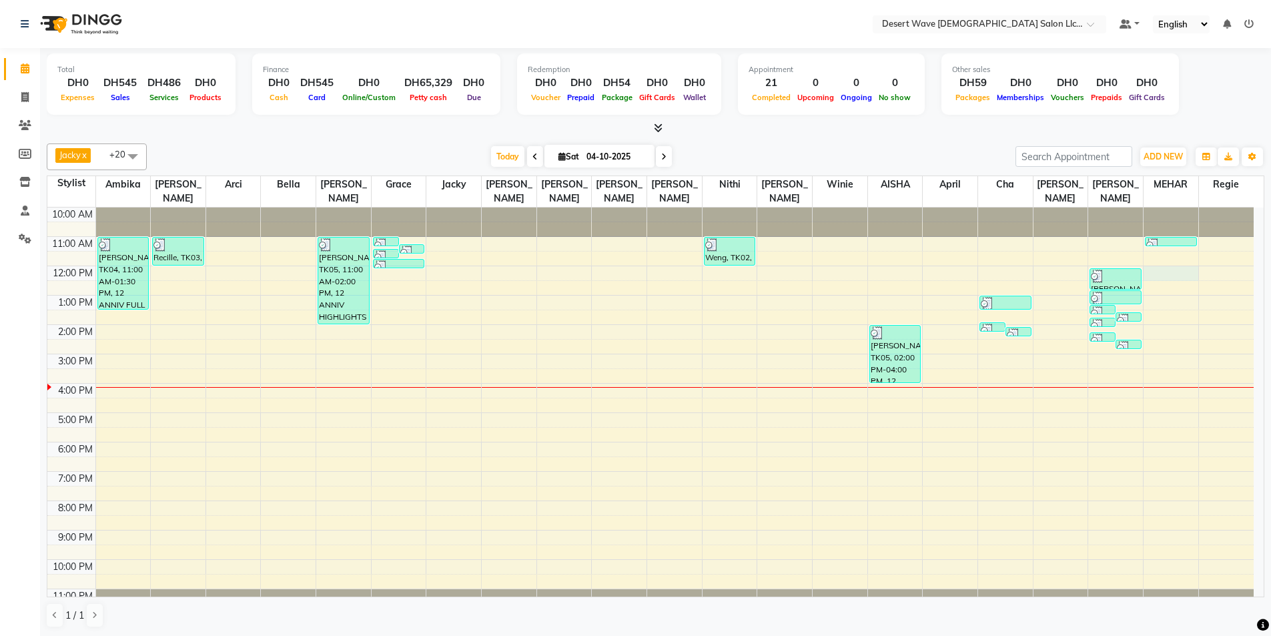
click at [1176, 253] on div "10:00 AM 11:00 AM 12:00 PM 1:00 PM 2:00 PM 3:00 PM 4:00 PM 5:00 PM 6:00 PM 7:00…" at bounding box center [650, 413] width 1206 height 410
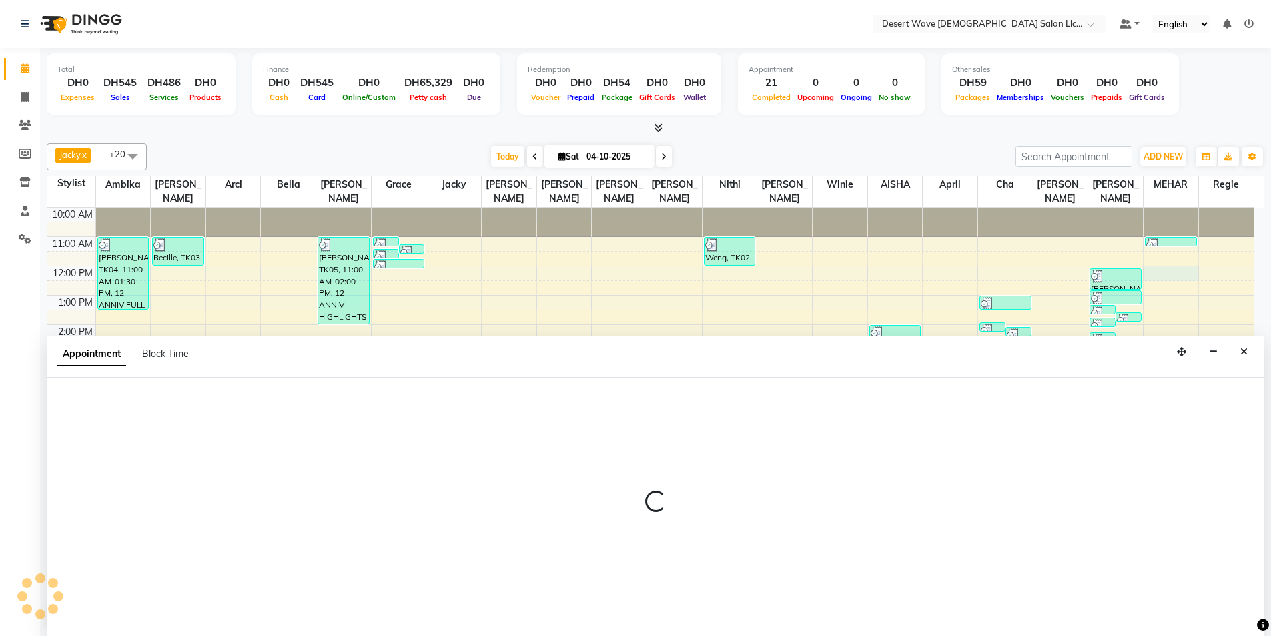
scroll to position [1, 0]
select select "90941"
select select "720"
select select "tentative"
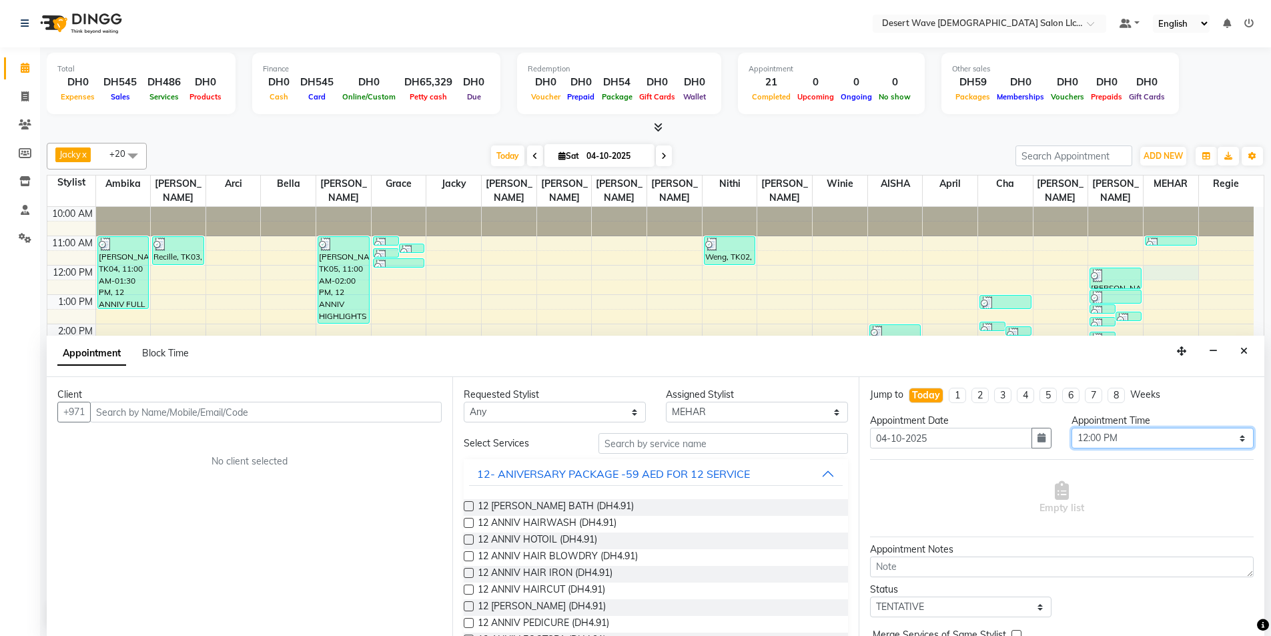
click at [1137, 435] on select "Select 11:00 AM 11:05 AM 11:10 AM 11:15 AM 11:20 AM 11:25 AM 11:30 AM 11:35 AM …" at bounding box center [1163, 438] width 182 height 21
select select "675"
click at [1072, 428] on select "Select 11:00 AM 11:05 AM 11:10 AM 11:15 AM 11:20 AM 11:25 AM 11:30 AM 11:35 AM …" at bounding box center [1163, 438] width 182 height 21
click at [537, 524] on span "12 ANNIV HAIRWASH (DH4.91)" at bounding box center [547, 524] width 139 height 17
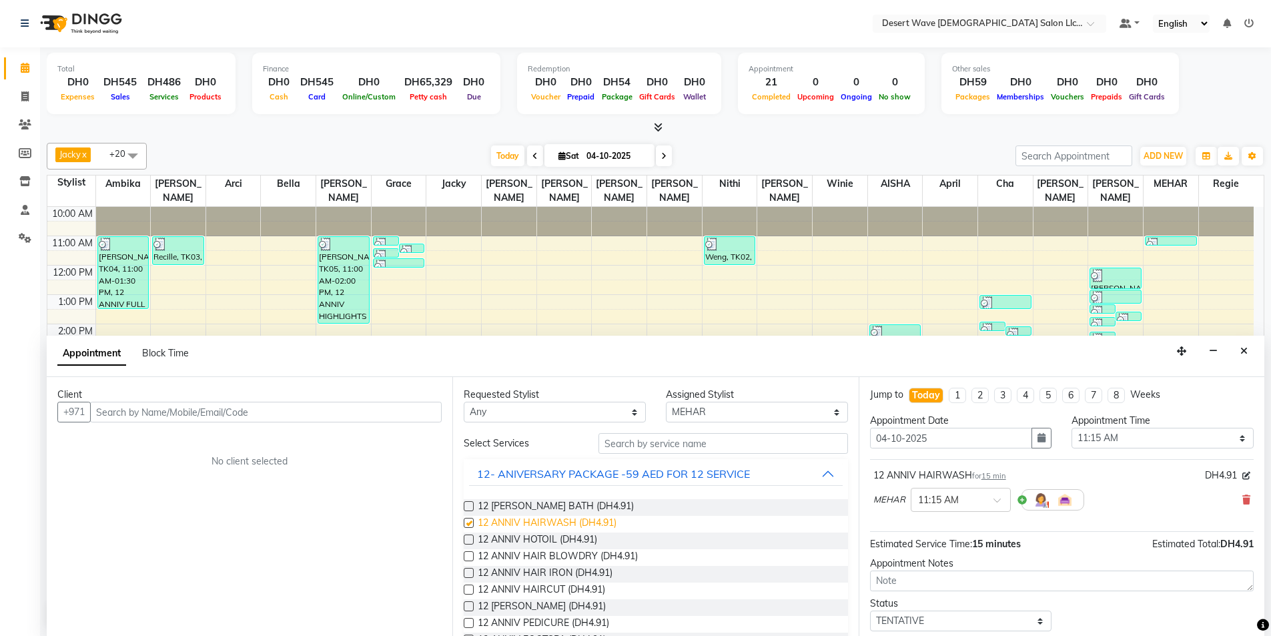
checkbox input "false"
click at [545, 540] on span "12 ANNIV HOTOIL (DH4.91)" at bounding box center [537, 540] width 119 height 17
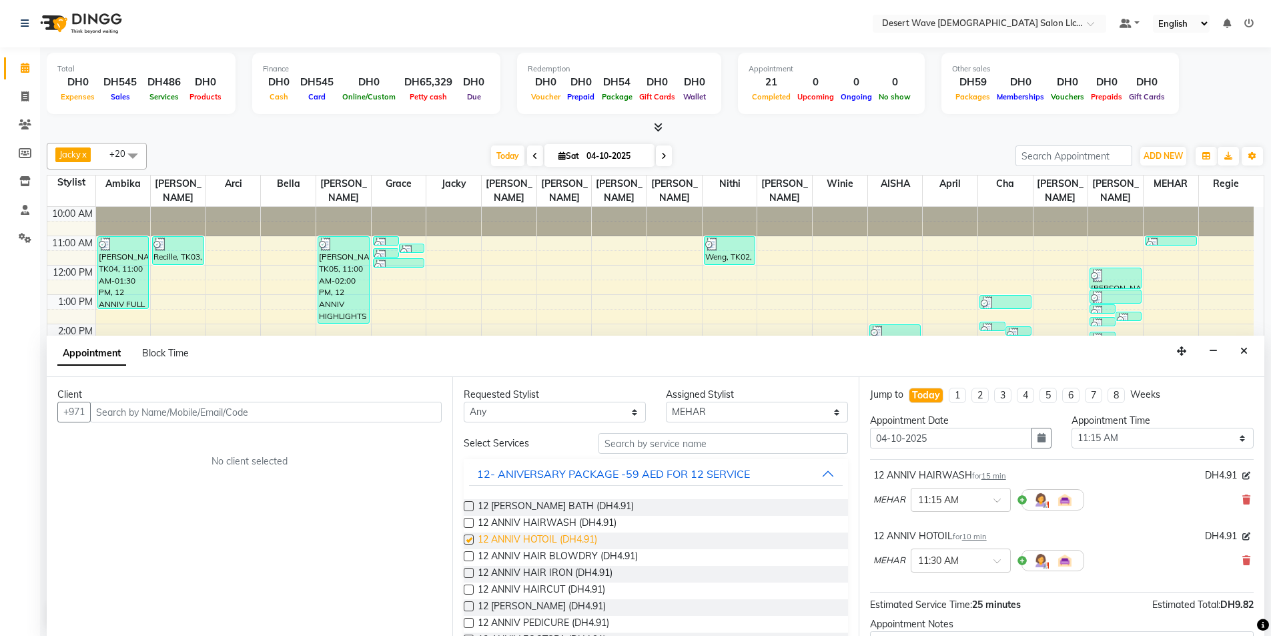
checkbox input "false"
click at [543, 561] on span "12 ANNIV HAIR BLOWDRY (DH4.91)" at bounding box center [558, 557] width 160 height 17
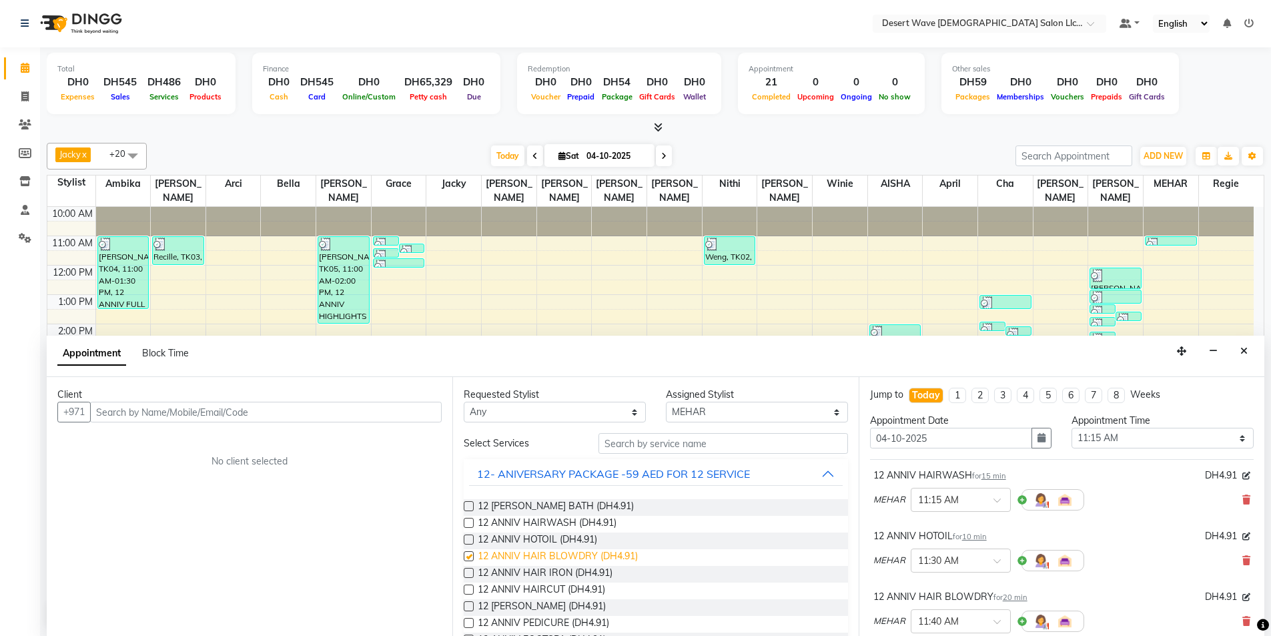
checkbox input "false"
click at [545, 589] on span "12 ANNIV HAIRCUT (DH4.91)" at bounding box center [541, 591] width 127 height 17
checkbox input "false"
click at [759, 411] on select "Select [PERSON_NAME] [PERSON_NAME] [PERSON_NAME] [PERSON_NAME] [PERSON_NAME] [P…" at bounding box center [757, 412] width 182 height 21
select select "59254"
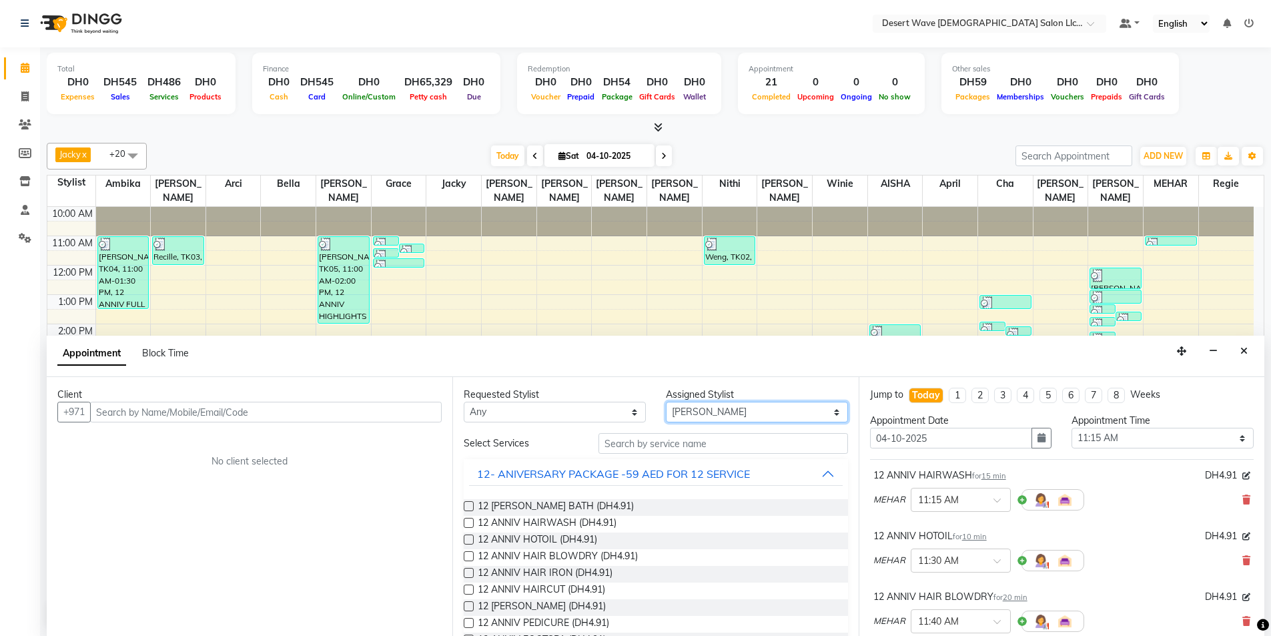
click at [666, 402] on select "Select [PERSON_NAME] [PERSON_NAME] [PERSON_NAME] [PERSON_NAME] [PERSON_NAME] [P…" at bounding box center [757, 412] width 182 height 21
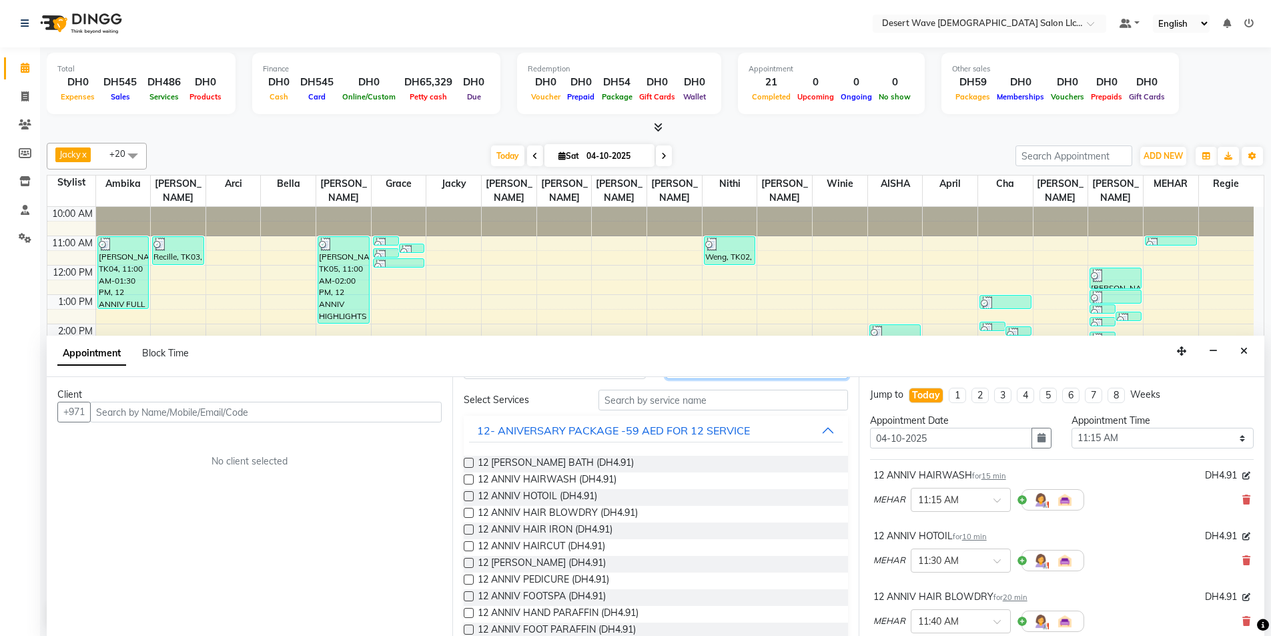
scroll to position [67, 0]
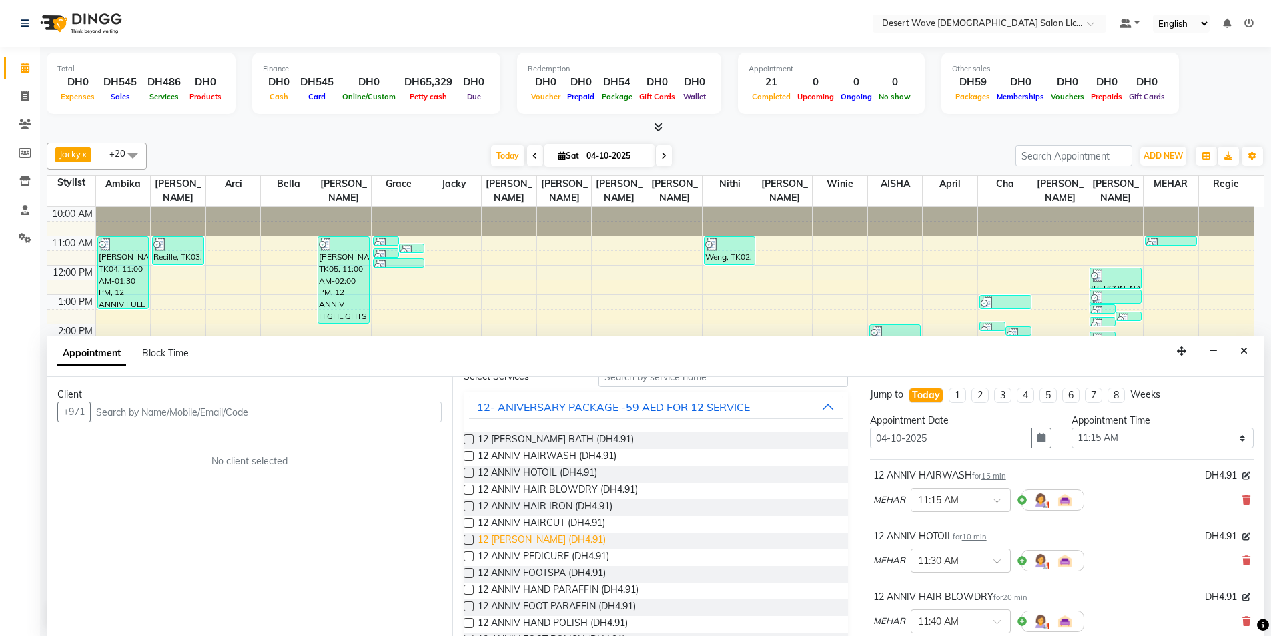
click at [554, 536] on span "12 [PERSON_NAME] (DH4.91)" at bounding box center [542, 540] width 128 height 17
checkbox input "false"
click at [545, 553] on span "12 ANNIV PEDICURE (DH4.91)" at bounding box center [543, 557] width 131 height 17
checkbox input "false"
click at [545, 573] on span "12 ANNIV FOOTSPA (DH4.91)" at bounding box center [542, 574] width 128 height 17
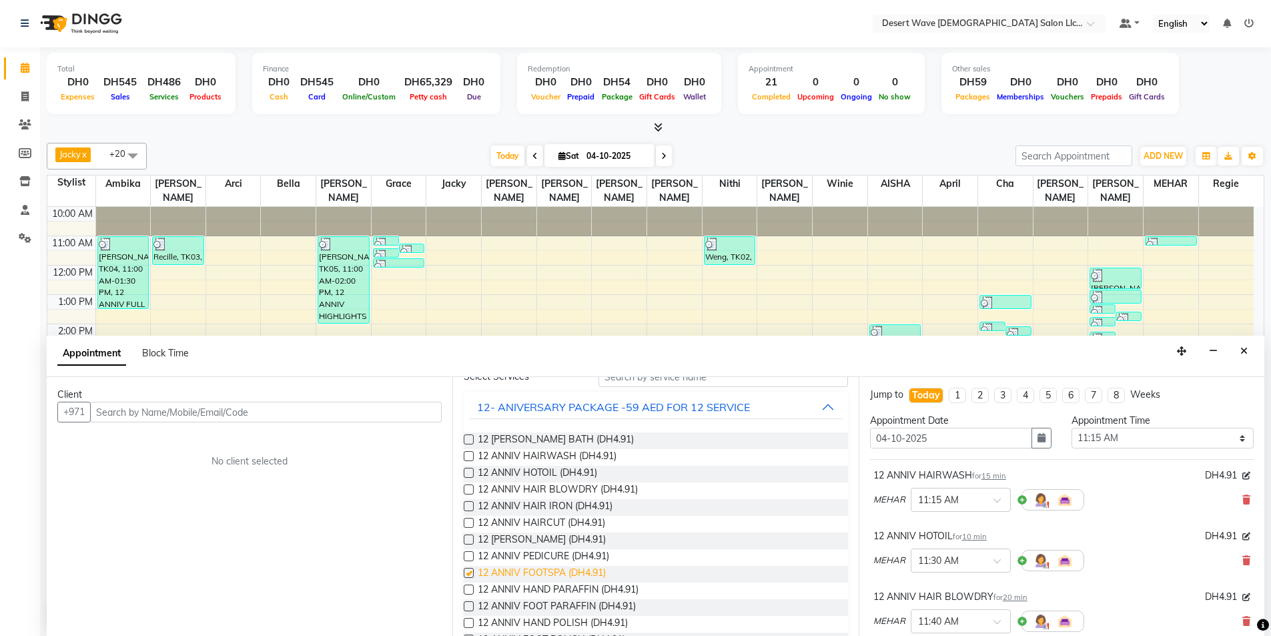
checkbox input "false"
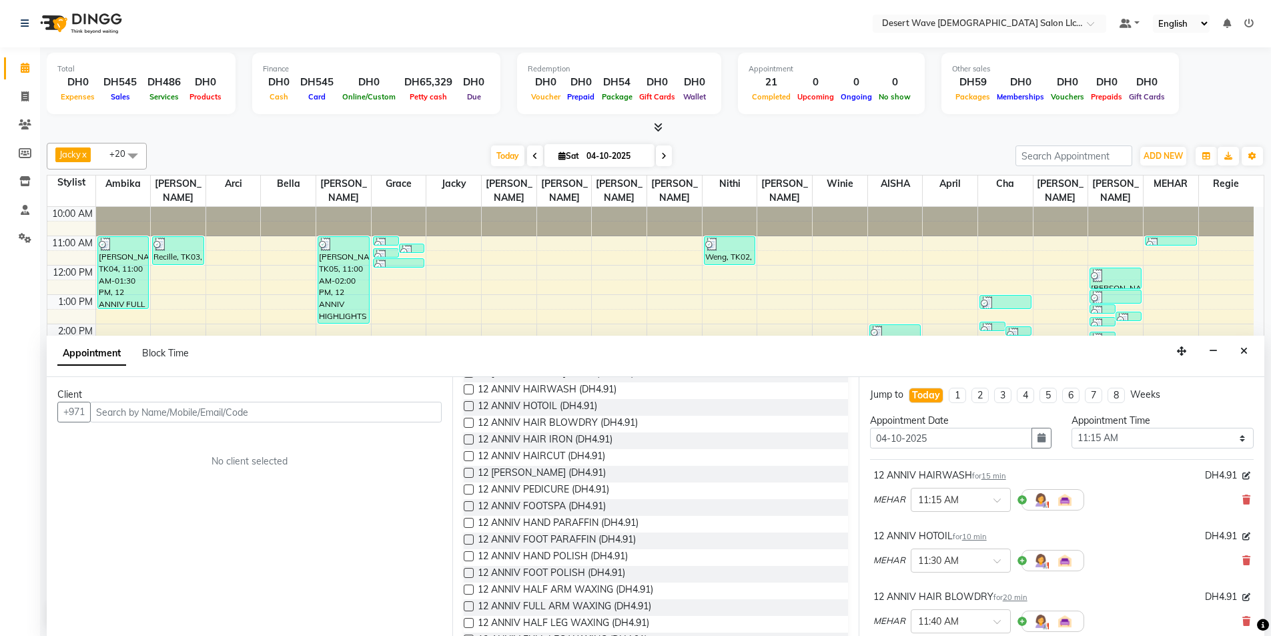
scroll to position [200, 0]
click at [550, 590] on span "12 ANNIV UNDERARM WAXING (DH4.91)" at bounding box center [568, 591] width 180 height 17
checkbox input "false"
click at [149, 411] on input "text" at bounding box center [266, 412] width 352 height 21
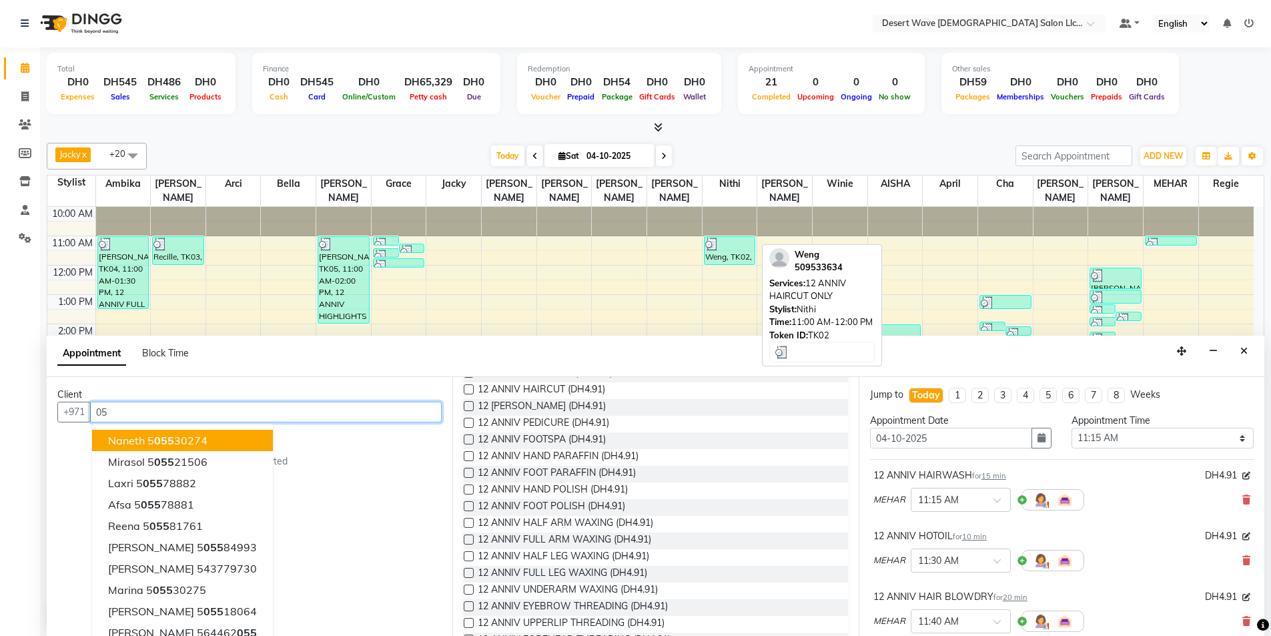
type input "0"
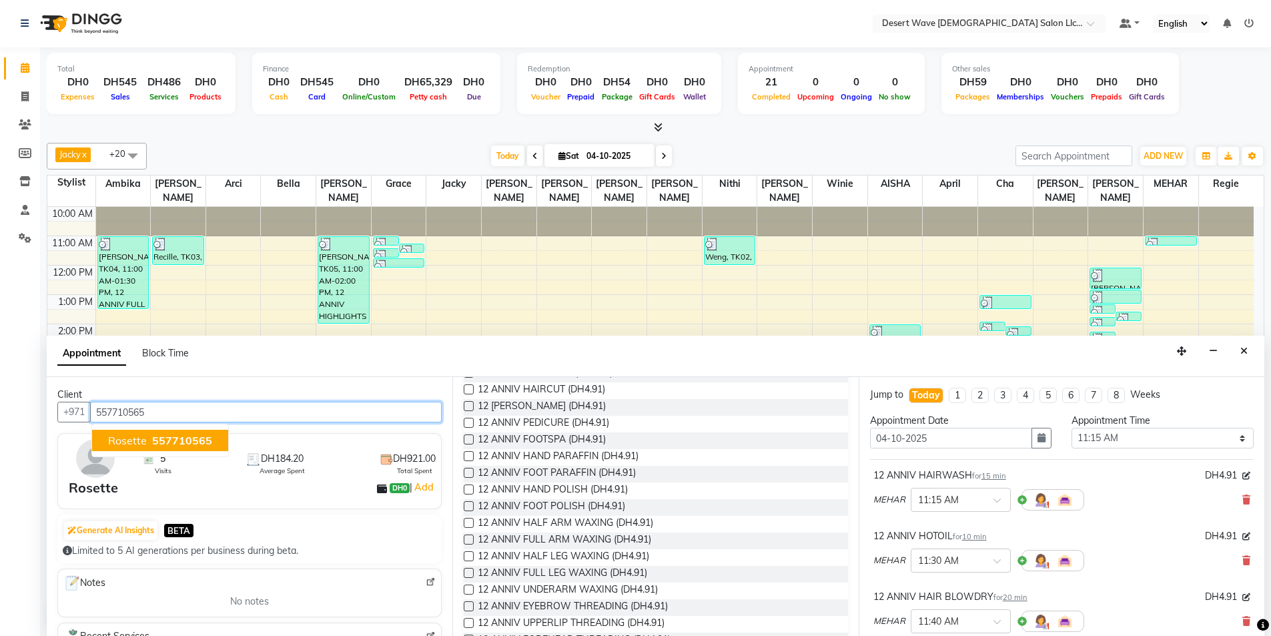
click at [190, 440] on span "557710565" at bounding box center [182, 440] width 60 height 13
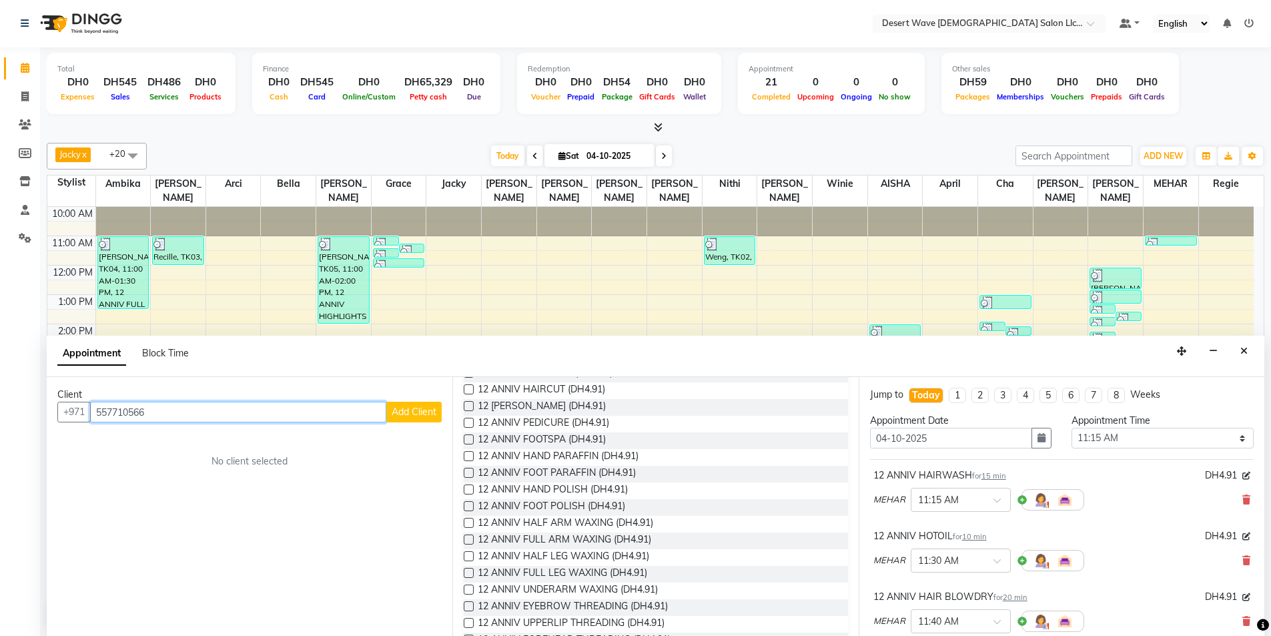
type input "557710566"
click at [423, 407] on span "Add Client" at bounding box center [414, 412] width 45 height 12
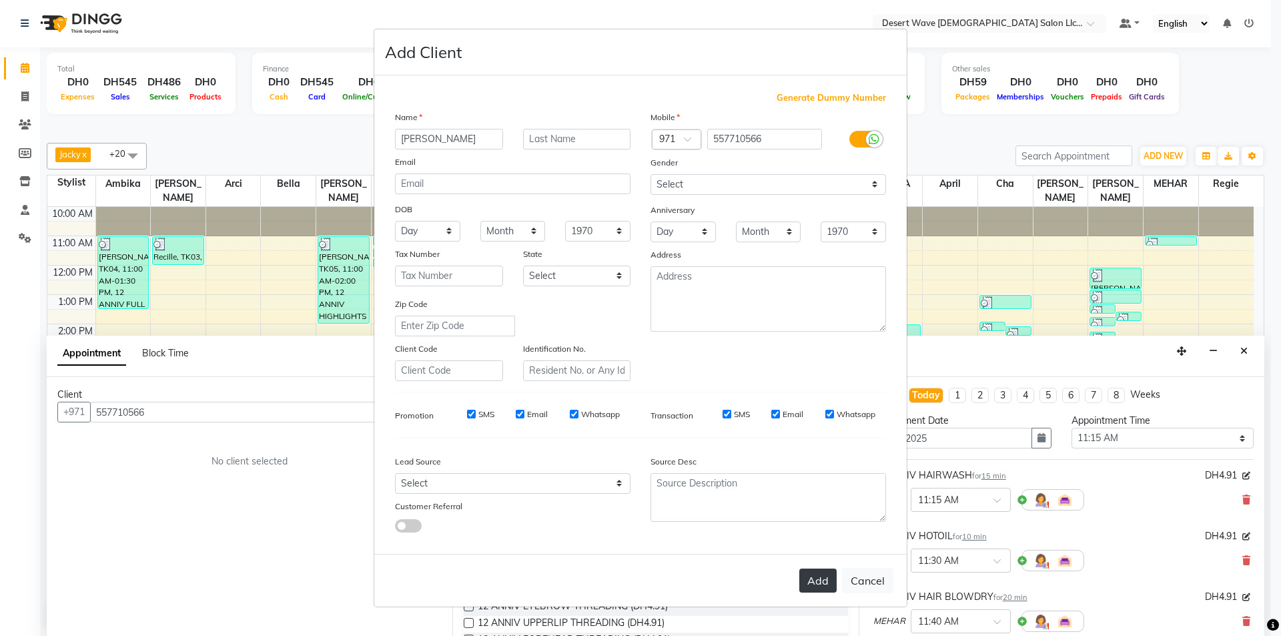
type input "[PERSON_NAME]"
click at [819, 589] on button "Add" at bounding box center [817, 581] width 37 height 24
select select
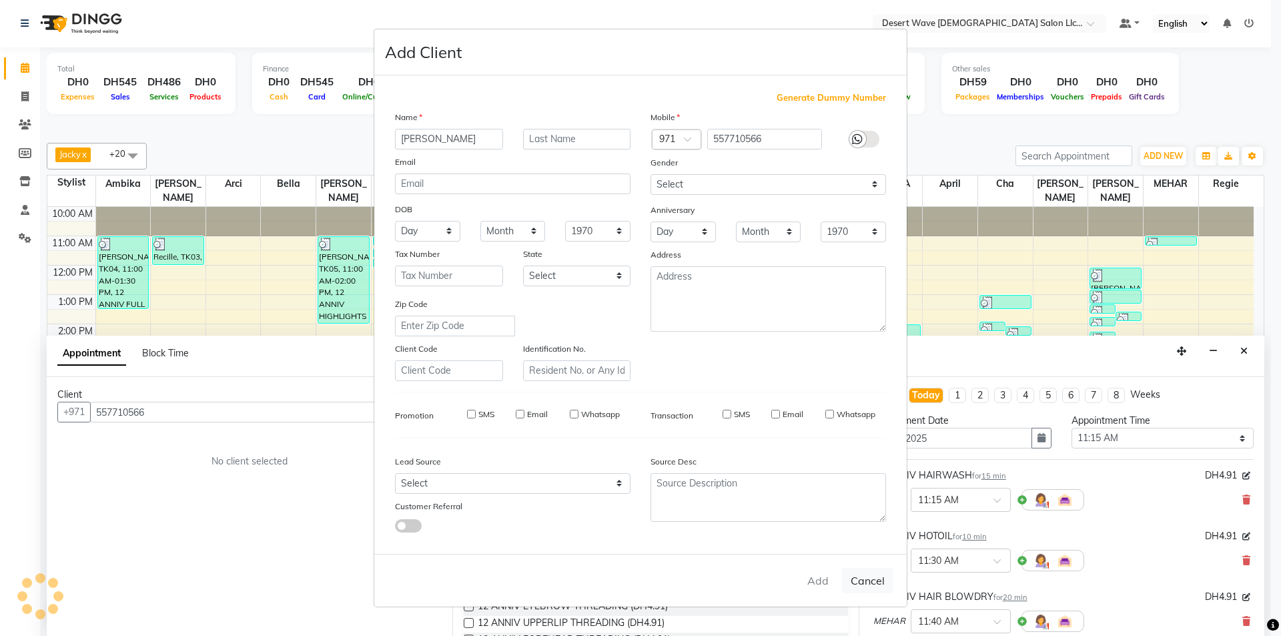
select select
checkbox input "false"
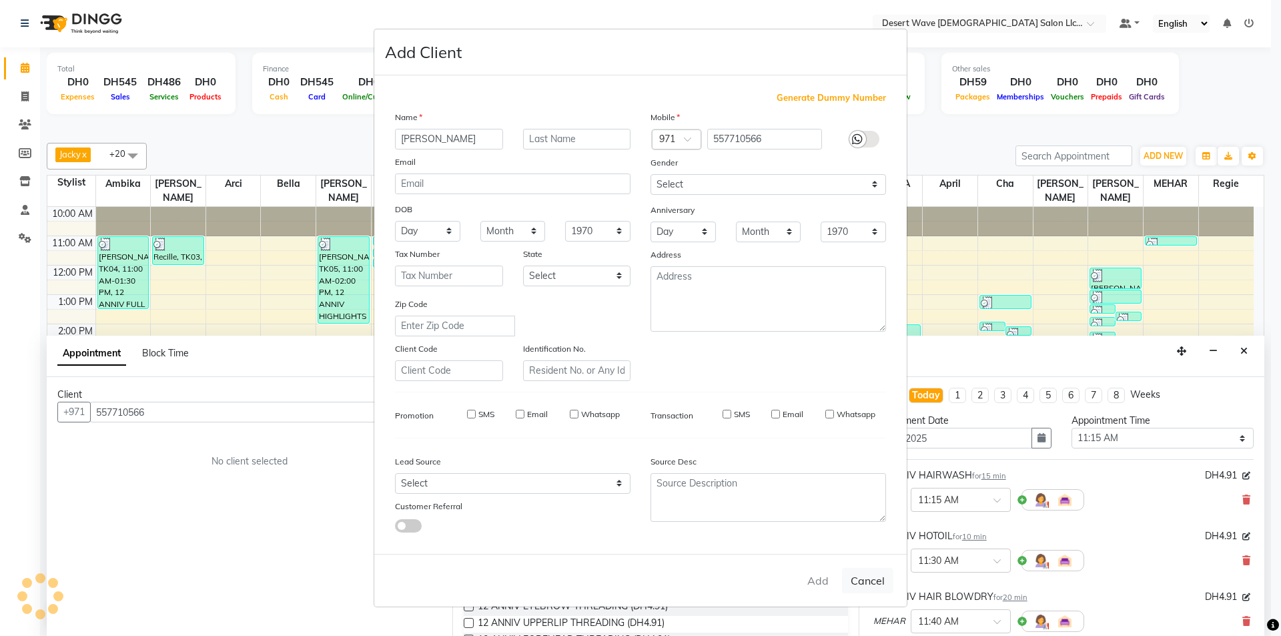
checkbox input "false"
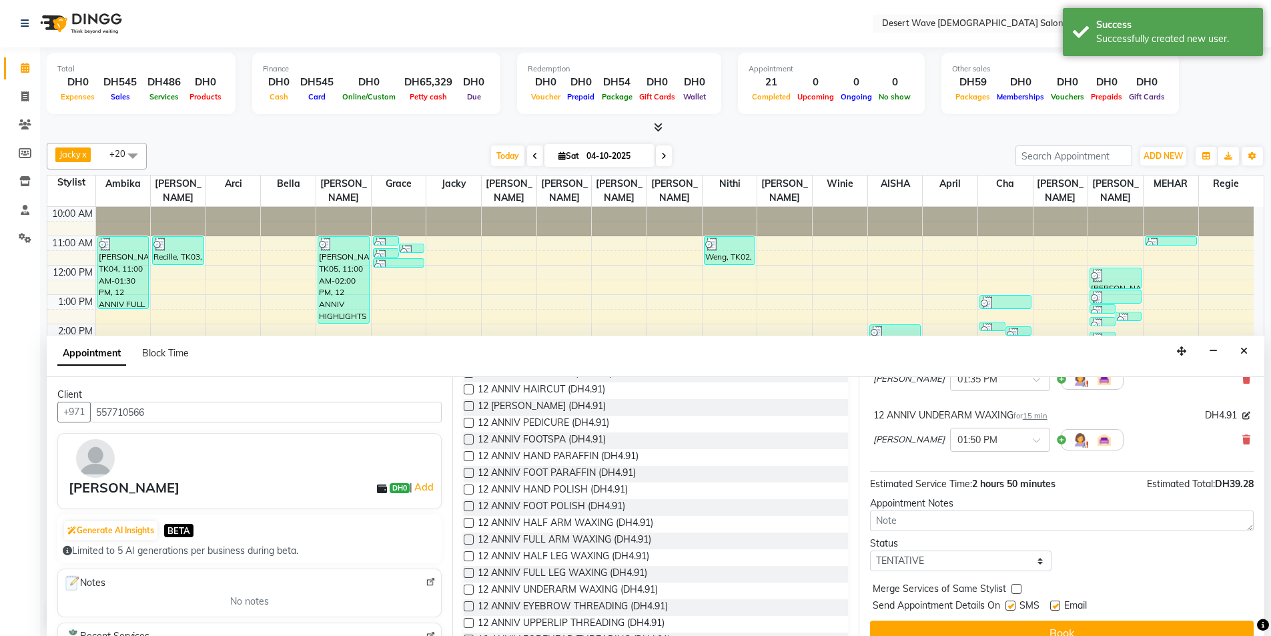
scroll to position [504, 0]
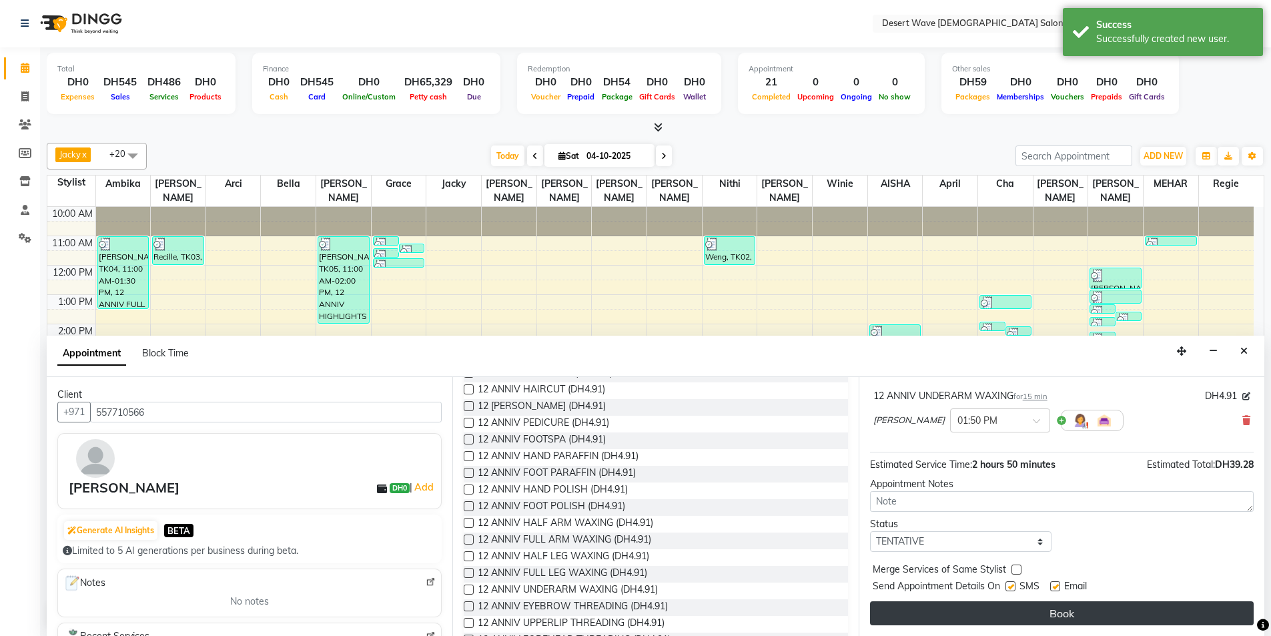
click at [1063, 613] on button "Book" at bounding box center [1062, 613] width 384 height 24
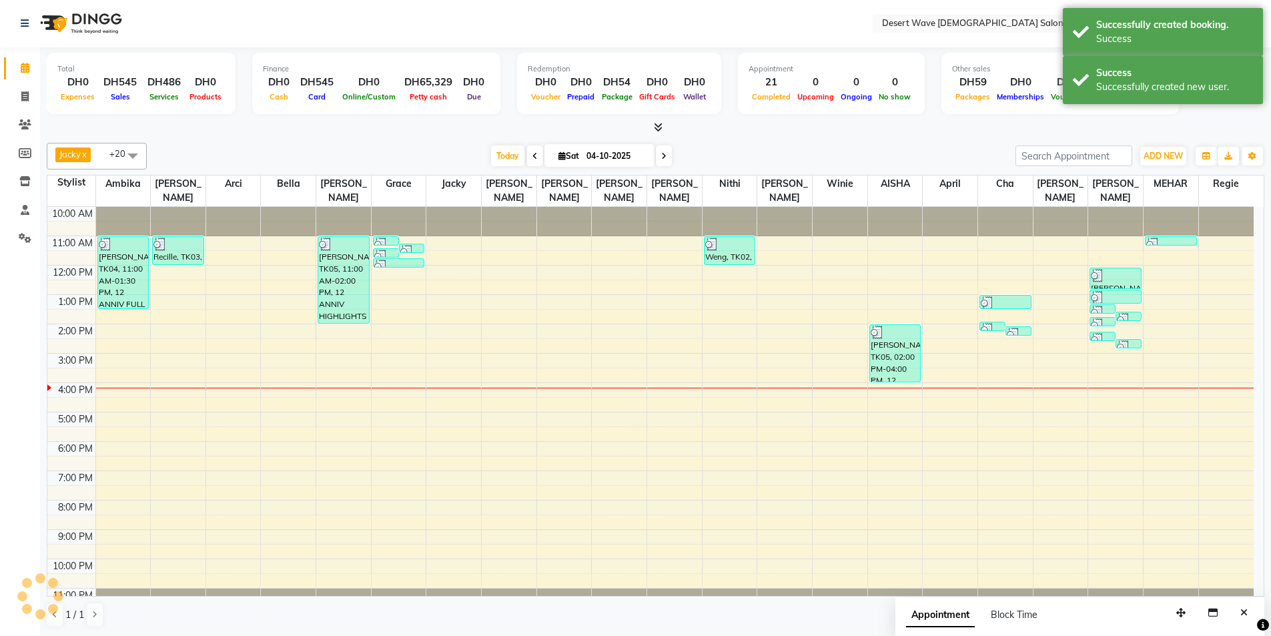
scroll to position [0, 0]
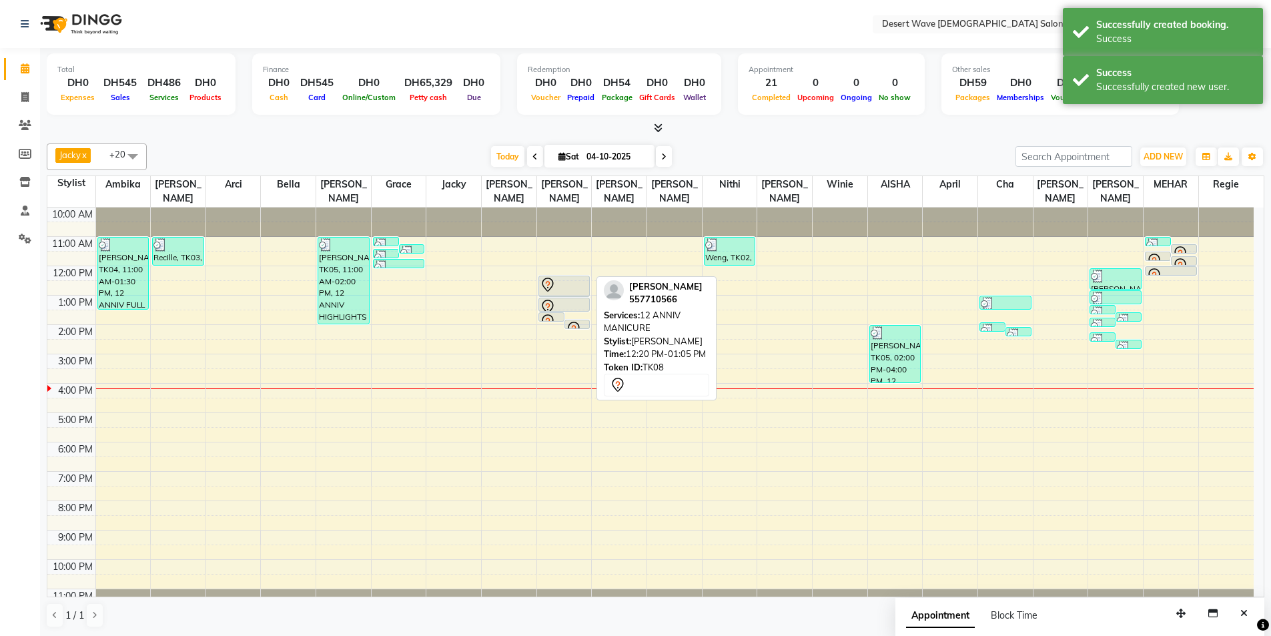
click at [574, 277] on div at bounding box center [564, 285] width 49 height 16
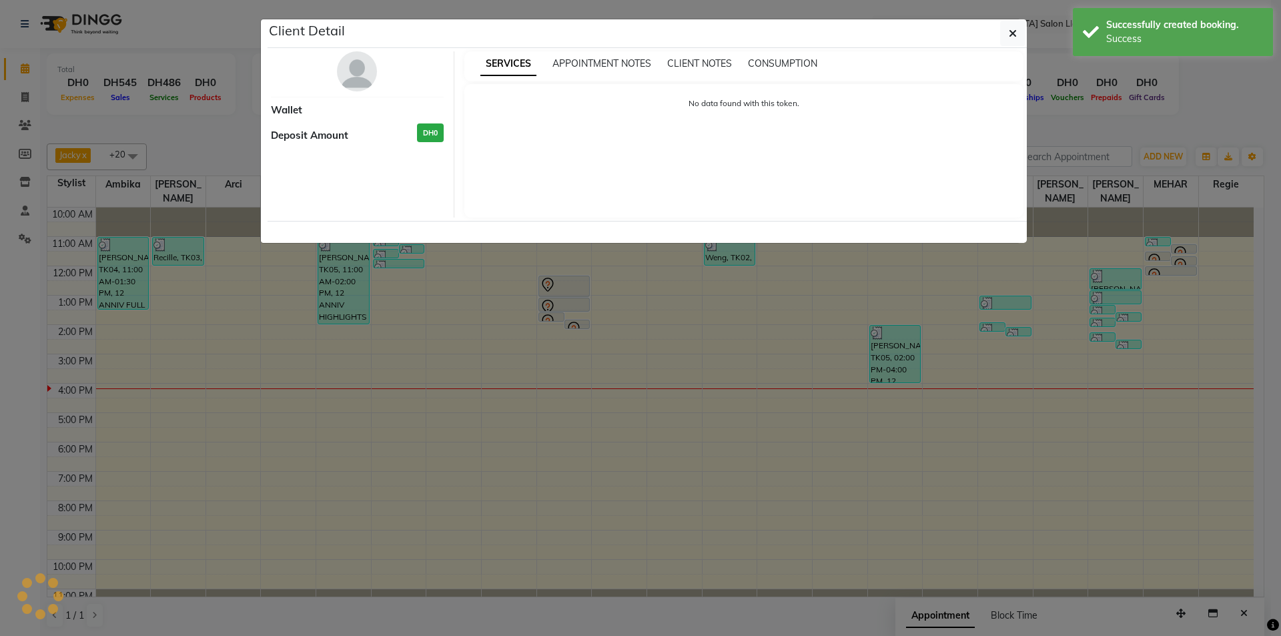
select select "7"
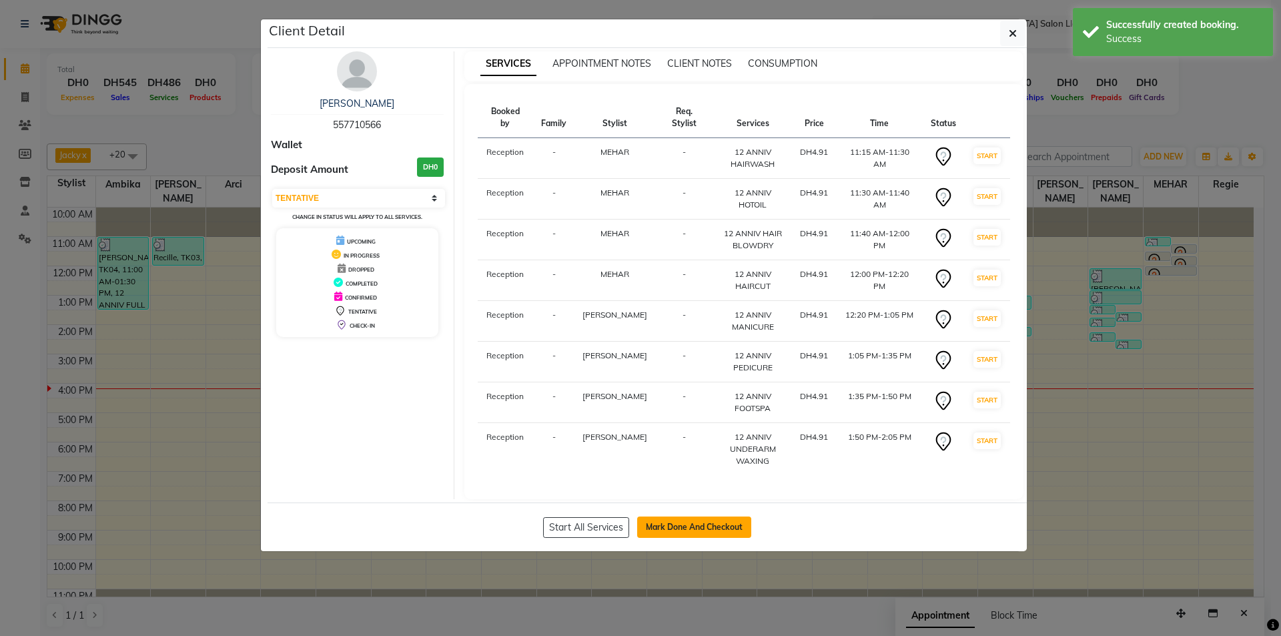
click at [704, 516] on button "Mark Done And Checkout" at bounding box center [694, 526] width 114 height 21
select select "service"
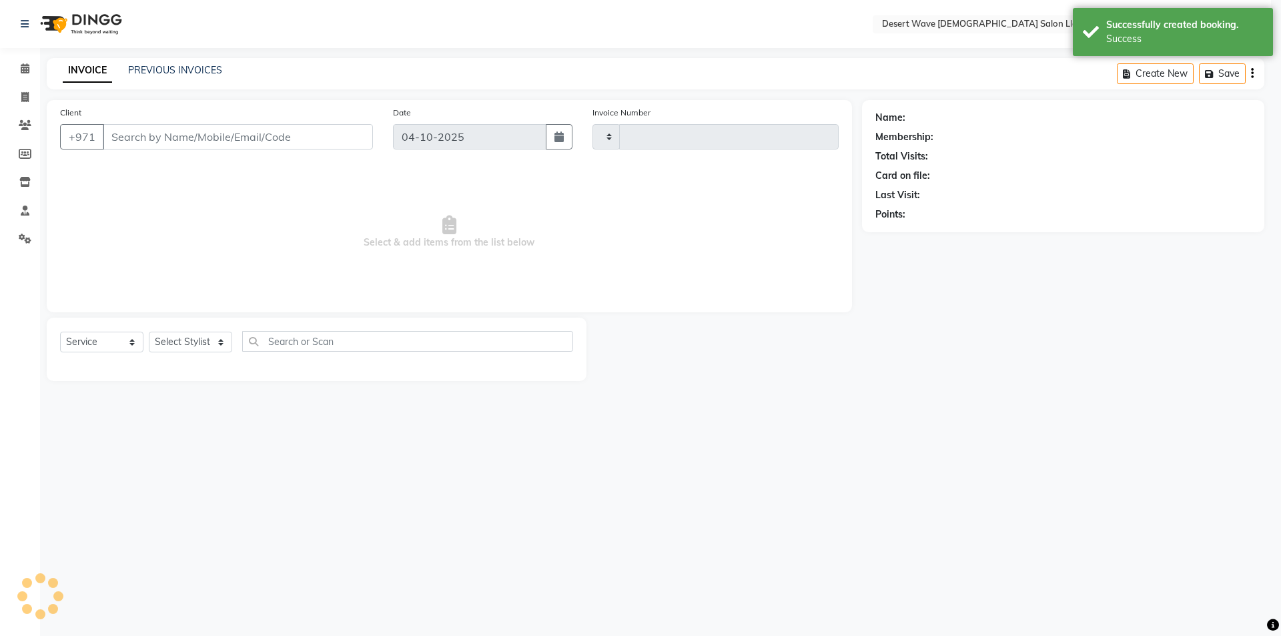
type input "7734"
select select "6563"
select select "50418"
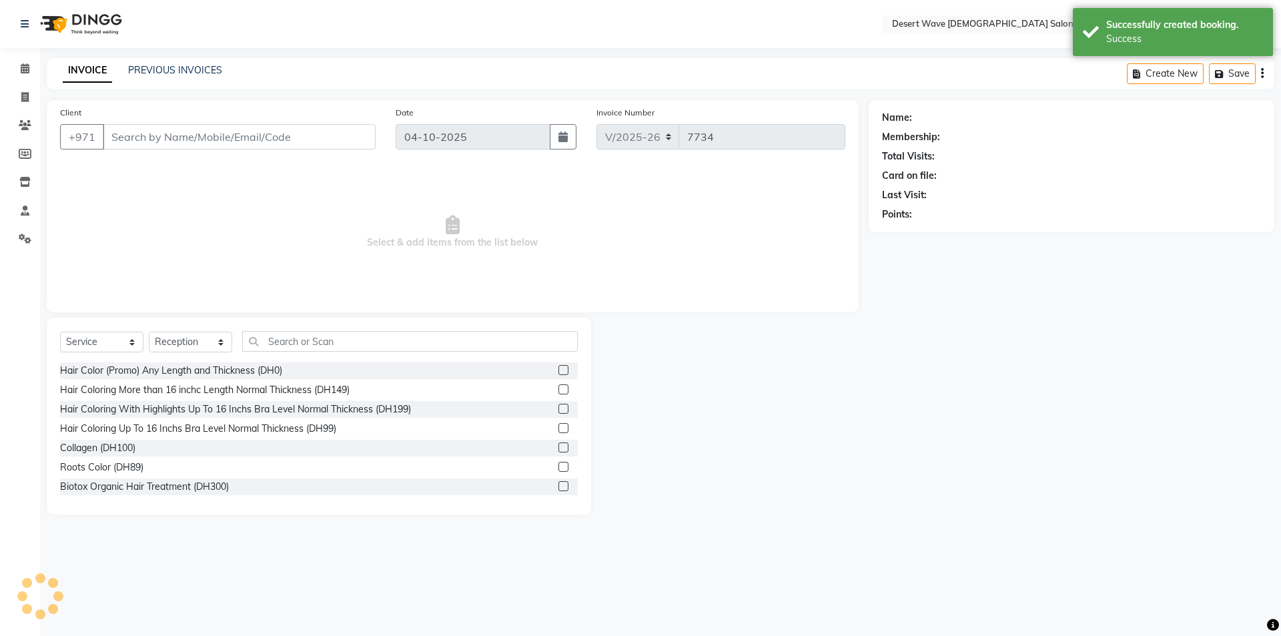
type input "557710566"
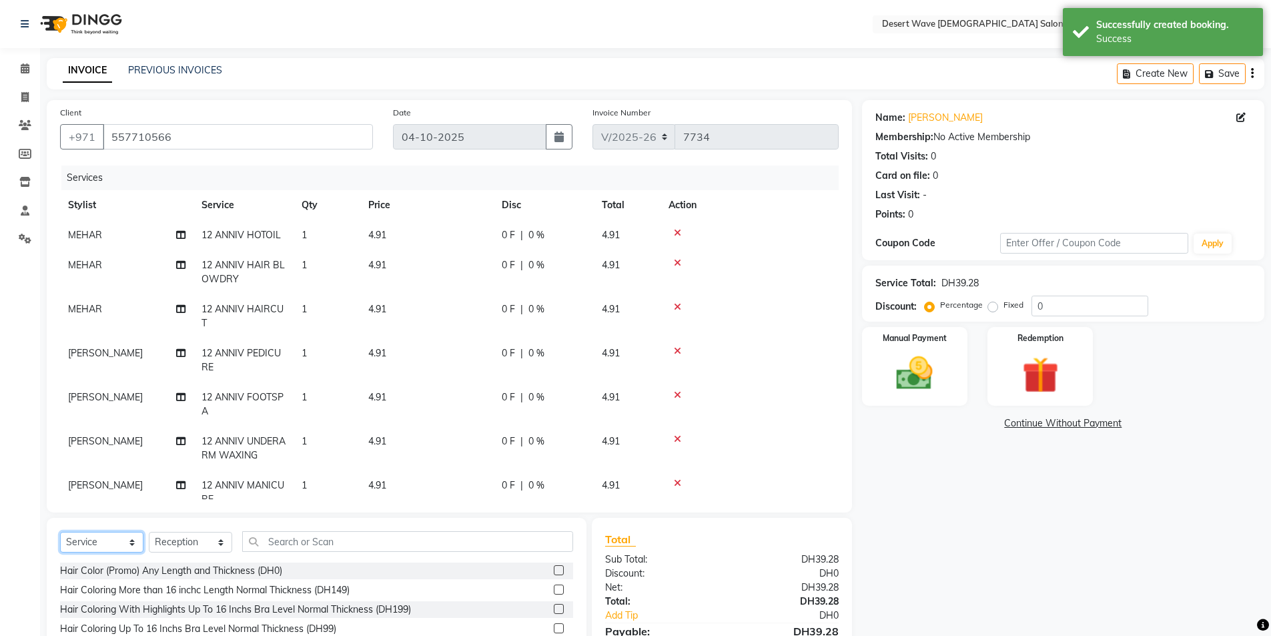
click at [104, 543] on select "Select Service Product Membership Package Voucher Prepaid Gift Card" at bounding box center [101, 542] width 83 height 21
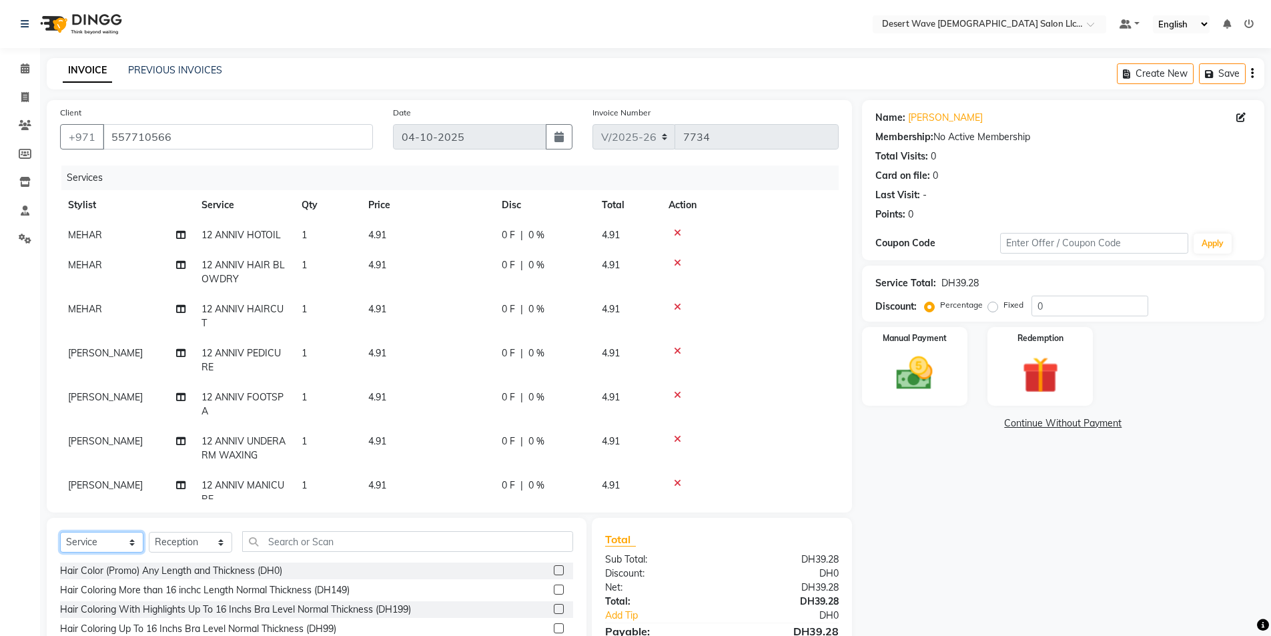
select select "package"
click at [60, 532] on select "Select Service Product Membership Package Voucher Prepaid Gift Card" at bounding box center [101, 542] width 83 height 21
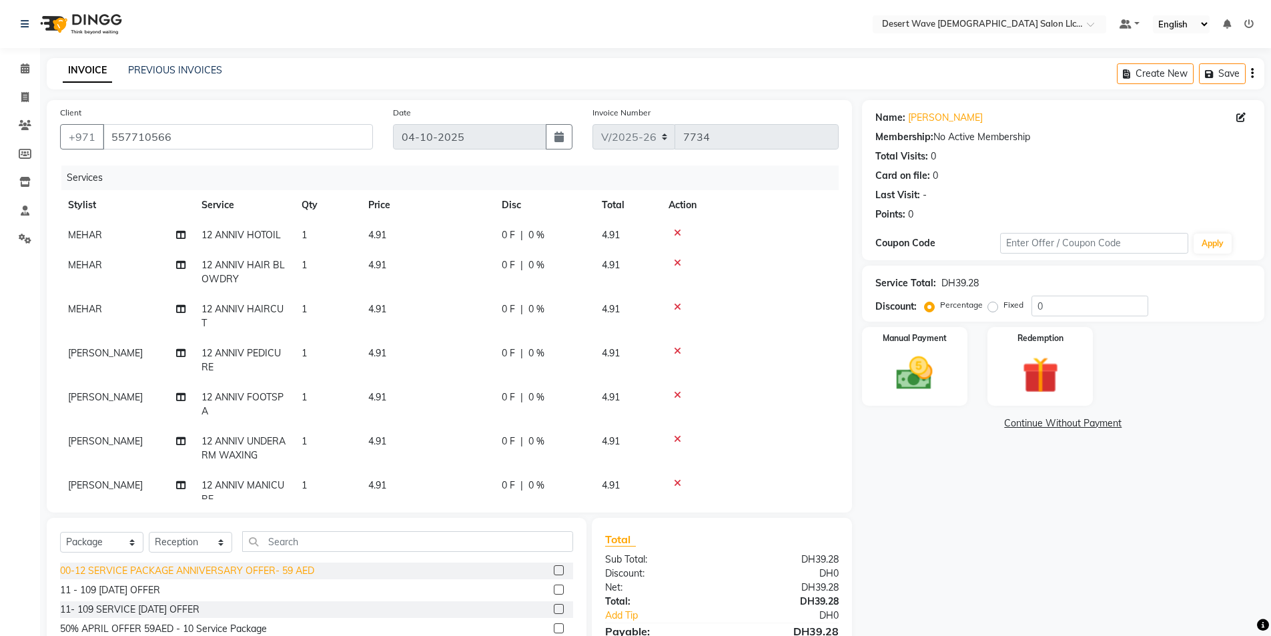
click at [111, 575] on div "00-12 SERVICE PACKAGE ANNIVERSARY OFFER- 59 AED" at bounding box center [187, 571] width 254 height 14
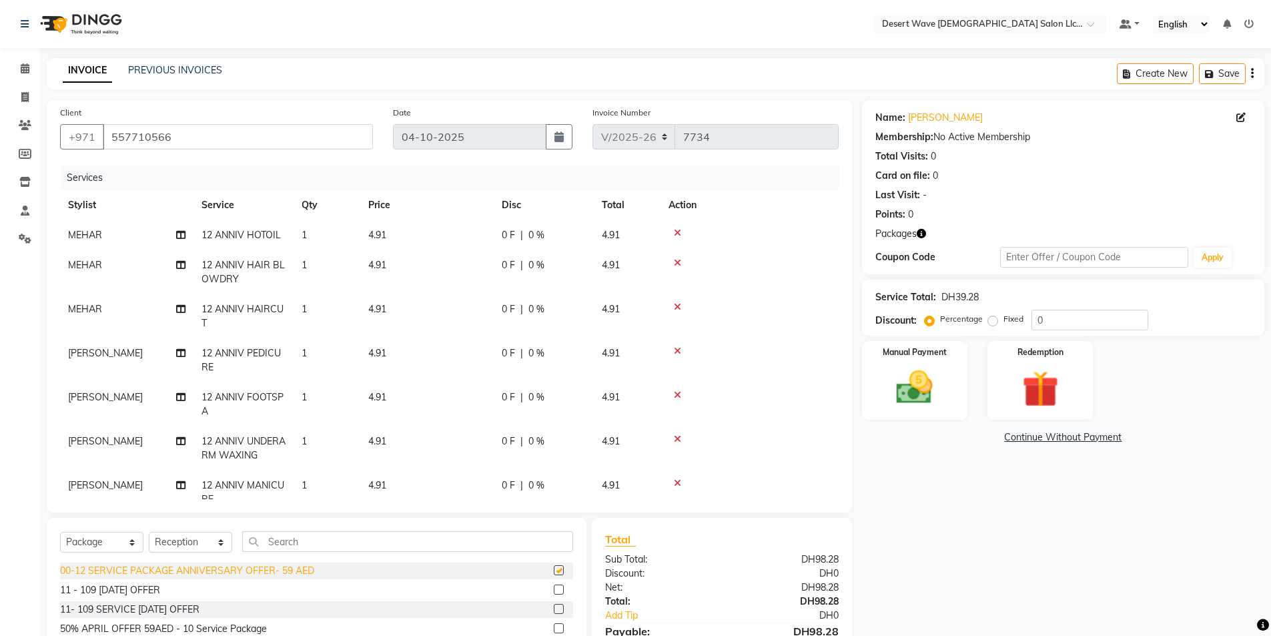
checkbox input "false"
click at [310, 266] on td "1" at bounding box center [327, 272] width 67 height 44
select select "90941"
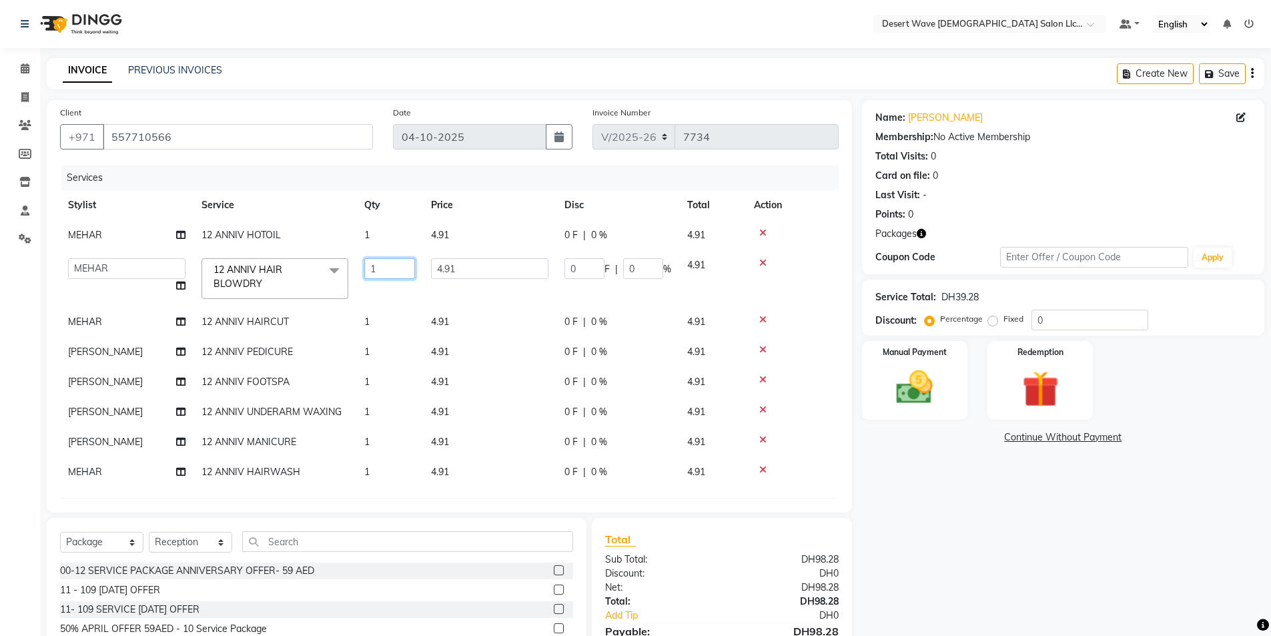
click at [384, 263] on input "1" at bounding box center [389, 268] width 51 height 21
type input "3"
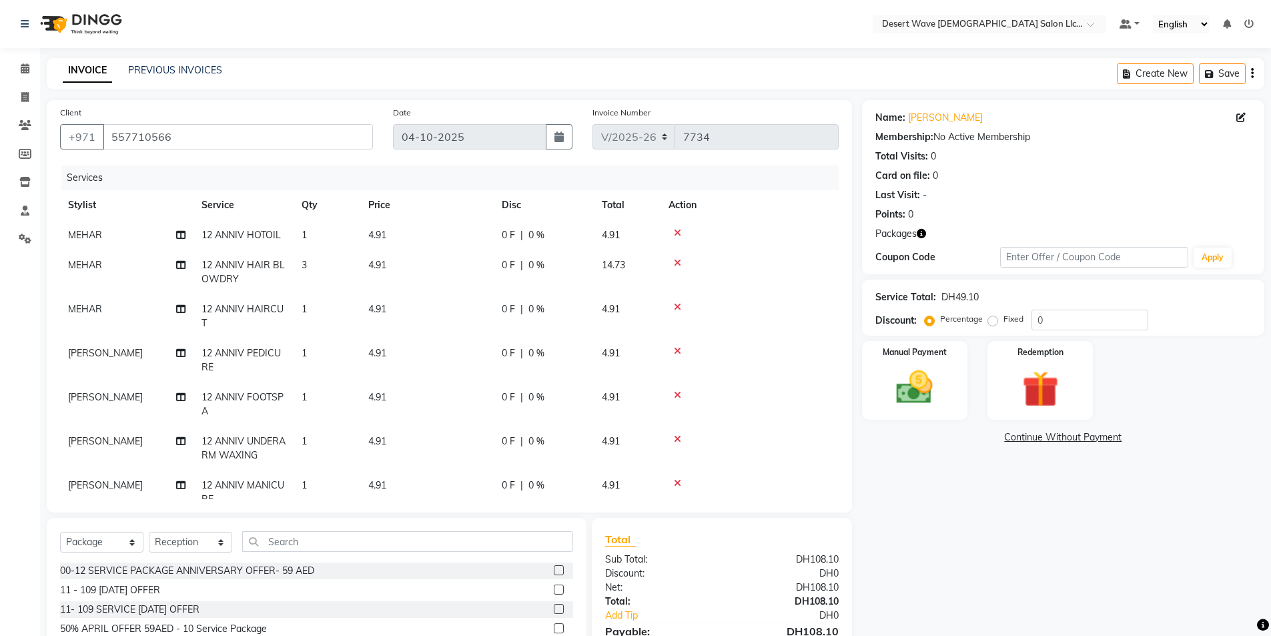
click at [371, 230] on tr "MEHAR 12 ANNIV HOTOIL 1 4.91 0 F | 0 % 4.91" at bounding box center [449, 235] width 779 height 30
click at [307, 233] on span "1" at bounding box center [304, 235] width 5 height 12
select select "90941"
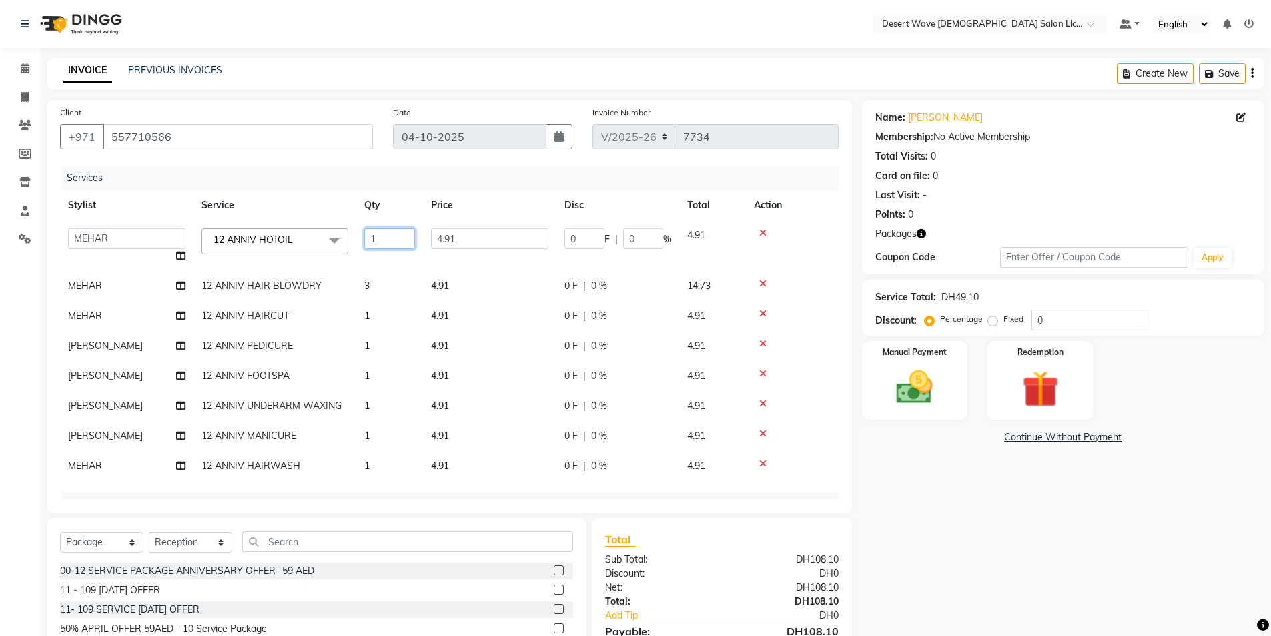
click at [376, 237] on input "1" at bounding box center [389, 238] width 51 height 21
type input "3"
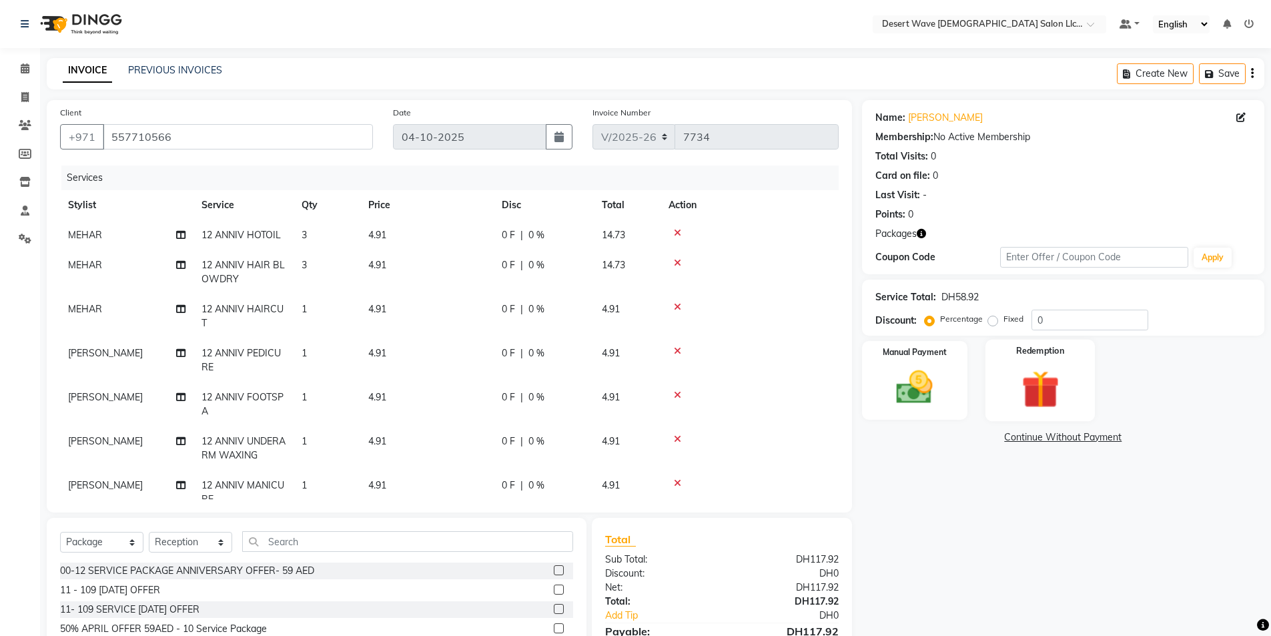
click at [1034, 389] on img at bounding box center [1040, 389] width 61 height 47
click at [979, 442] on span "Package 1" at bounding box center [982, 439] width 46 height 15
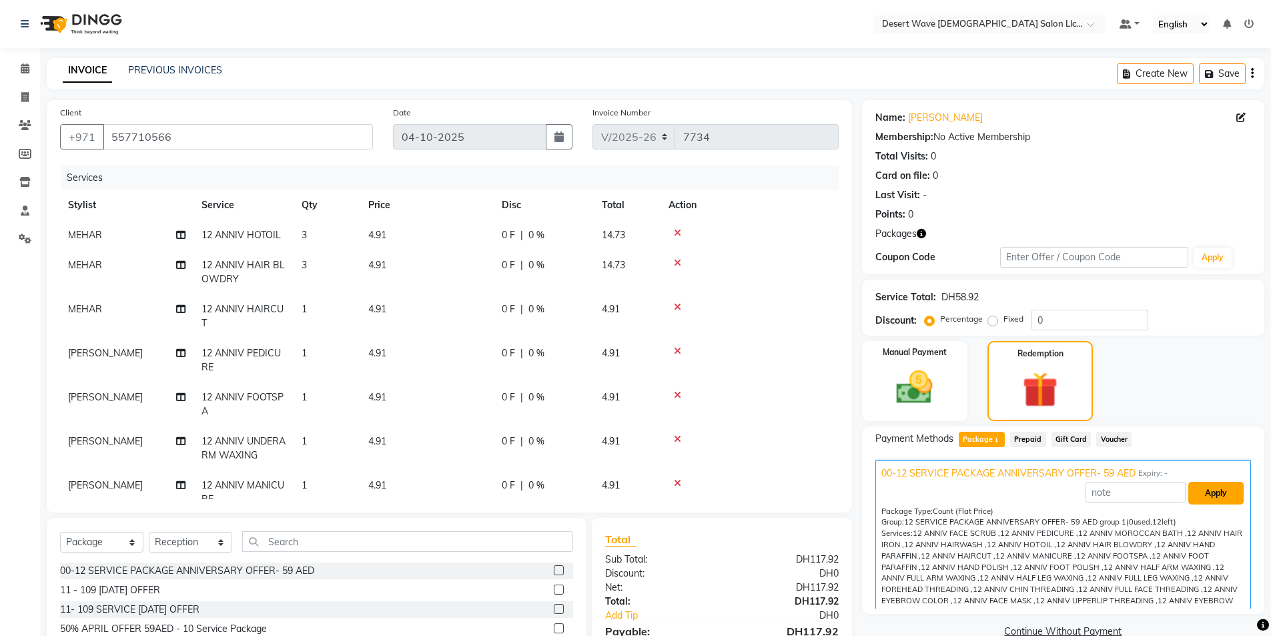
click at [1199, 502] on button "Apply" at bounding box center [1215, 493] width 55 height 23
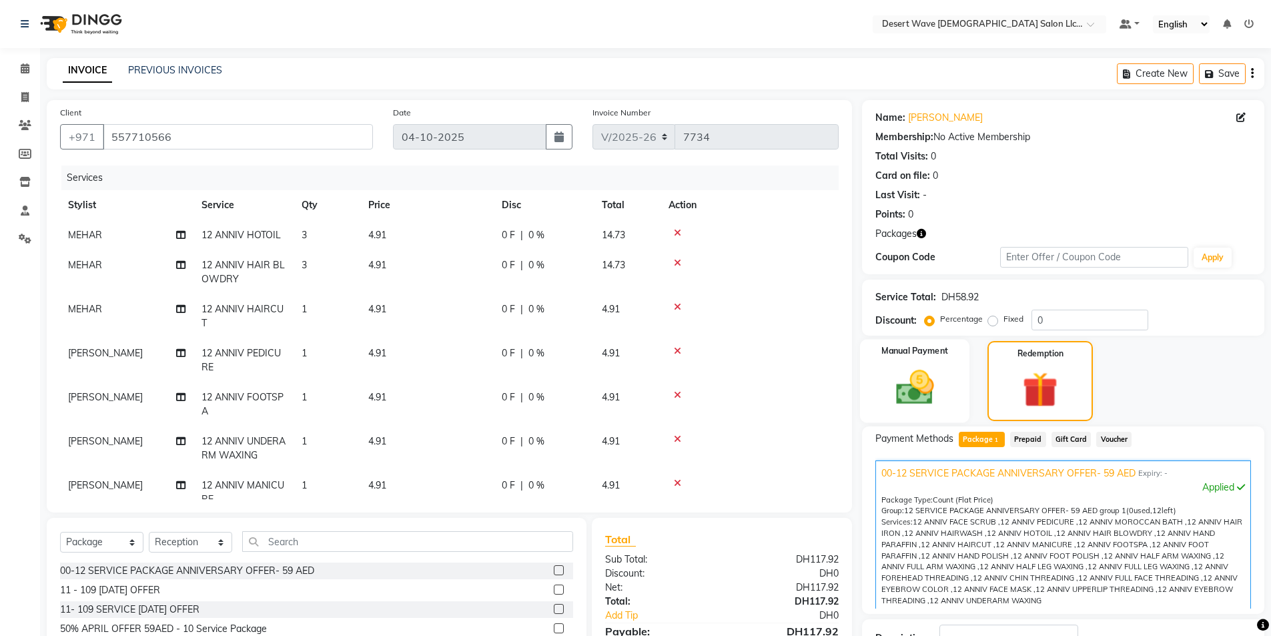
click at [896, 362] on div "Manual Payment" at bounding box center [914, 381] width 110 height 83
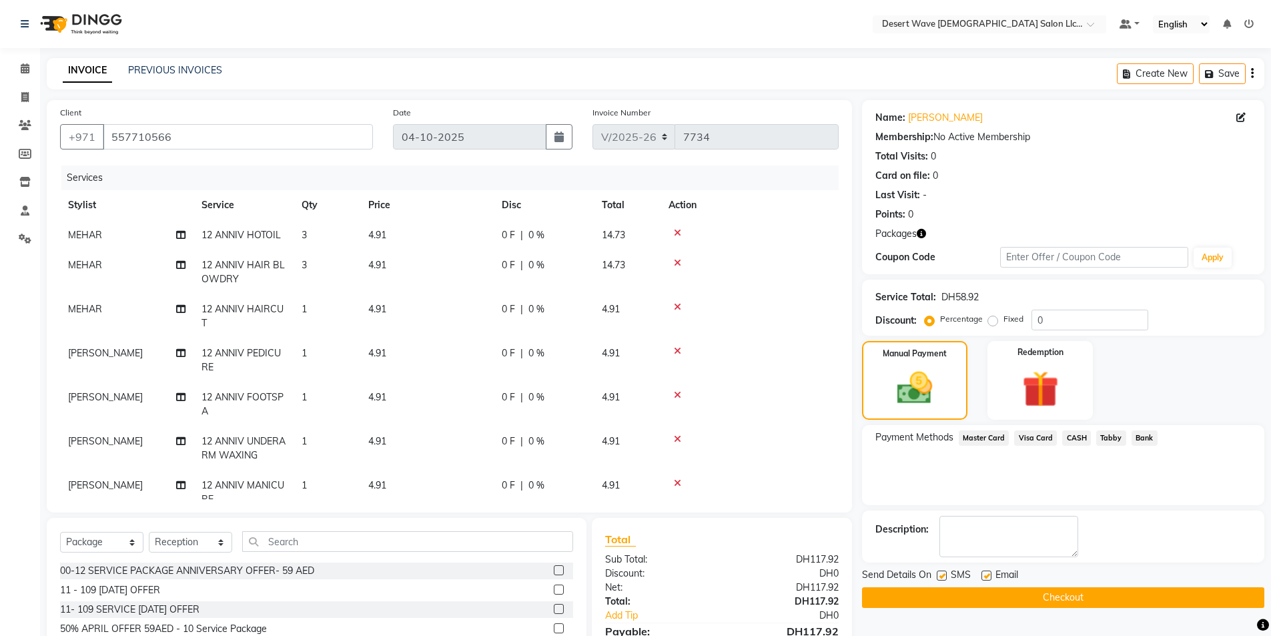
click at [1077, 438] on span "CASH" at bounding box center [1076, 437] width 29 height 15
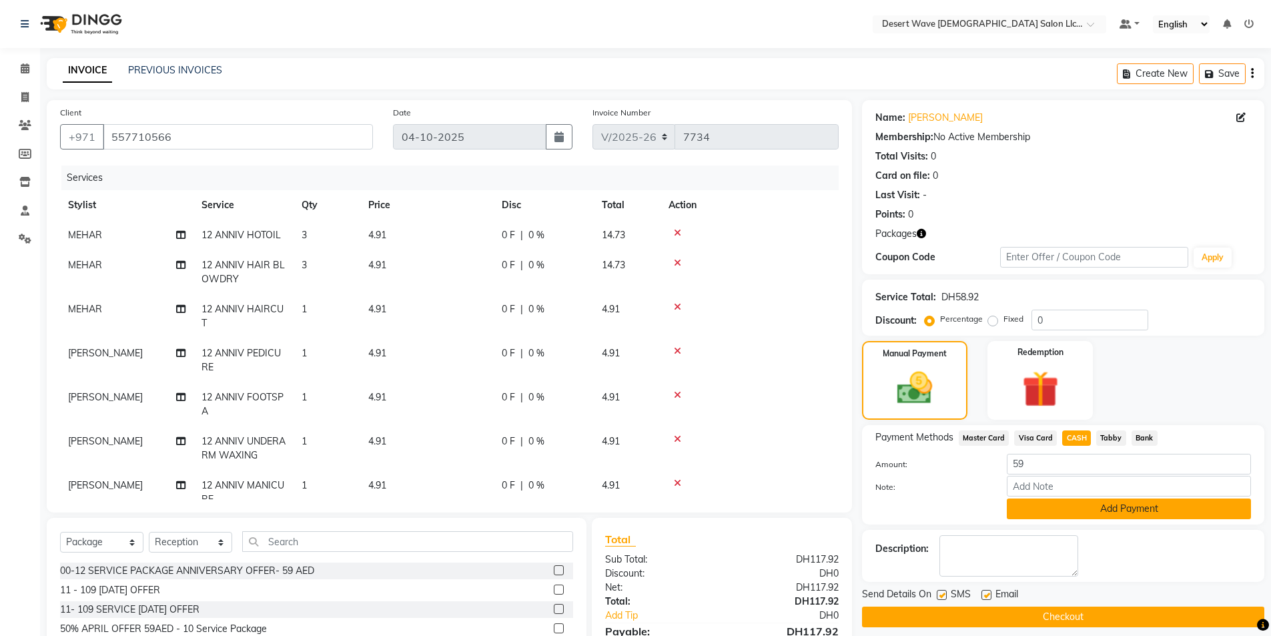
click at [1122, 512] on button "Add Payment" at bounding box center [1129, 508] width 244 height 21
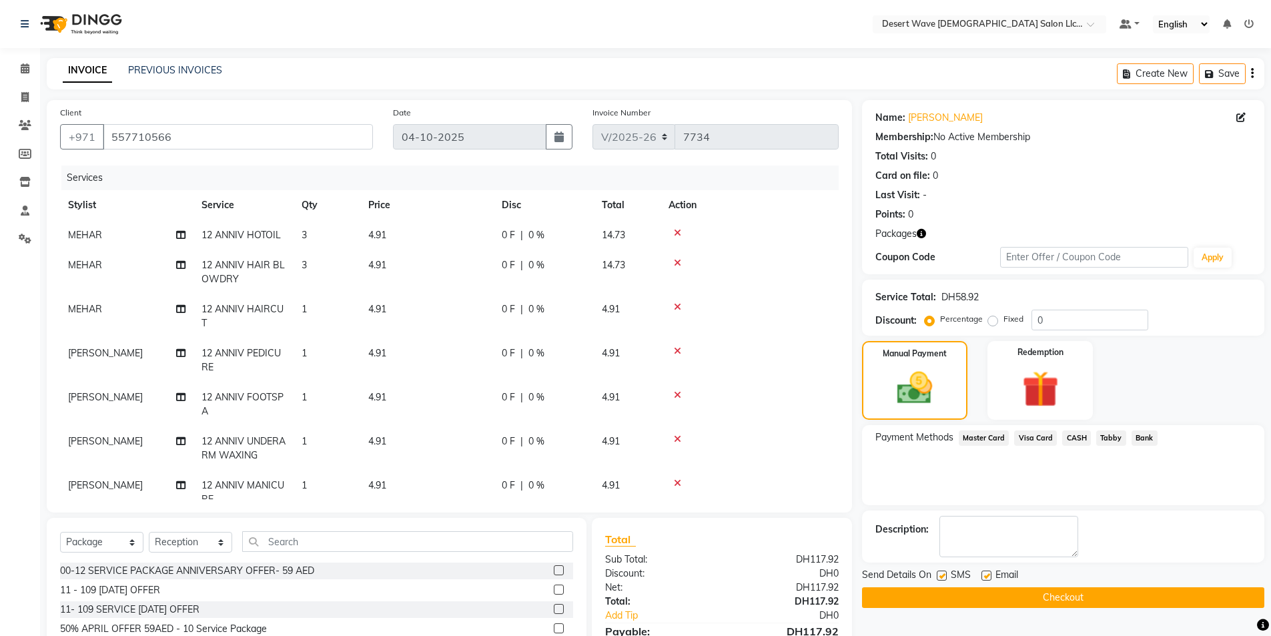
click at [1061, 599] on button "Checkout" at bounding box center [1063, 597] width 402 height 21
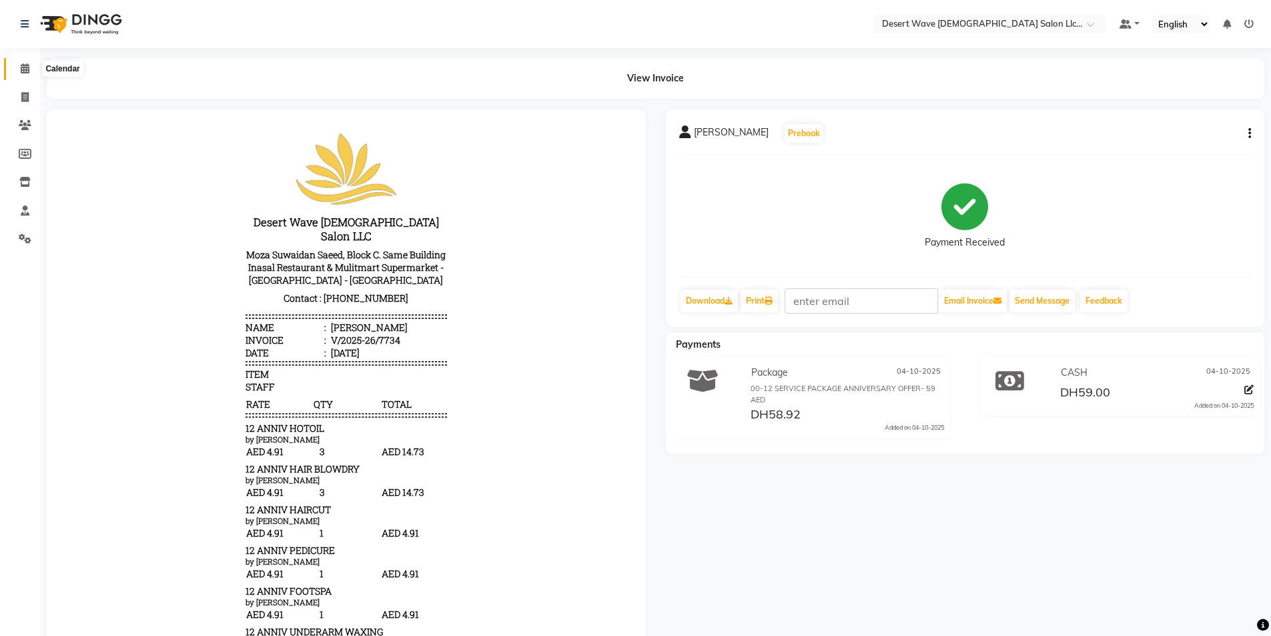
click at [26, 65] on icon at bounding box center [25, 68] width 9 height 10
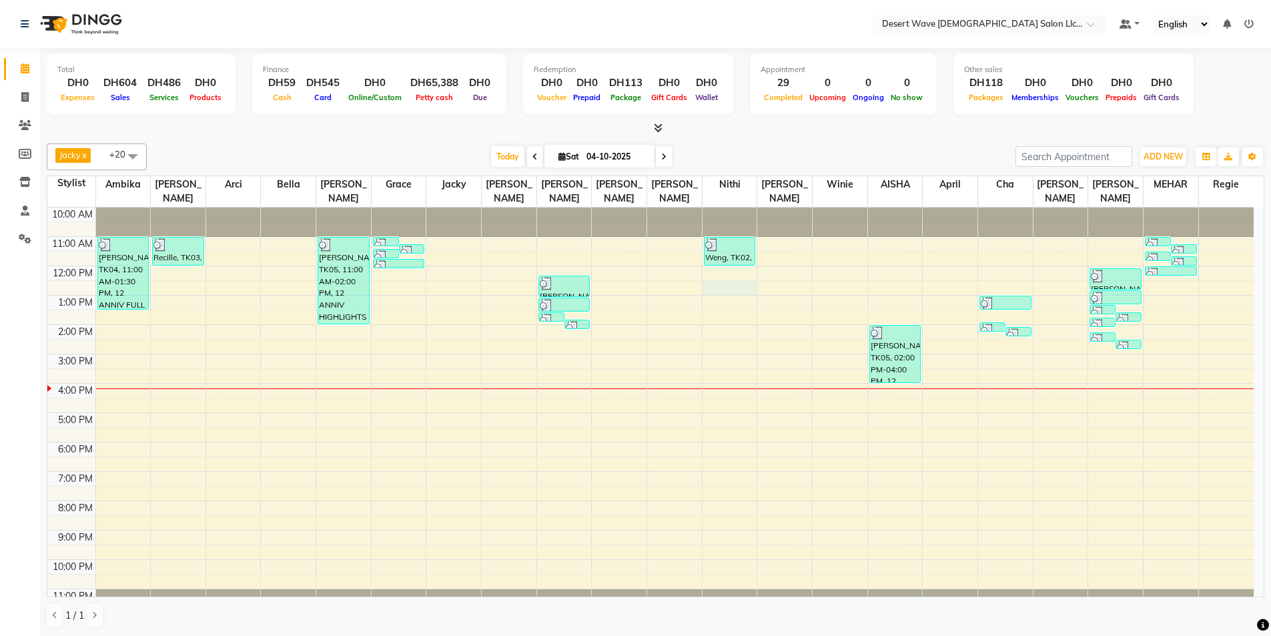
click at [727, 276] on div "10:00 AM 11:00 AM 12:00 PM 1:00 PM 2:00 PM 3:00 PM 4:00 PM 5:00 PM 6:00 PM 7:00…" at bounding box center [650, 413] width 1206 height 410
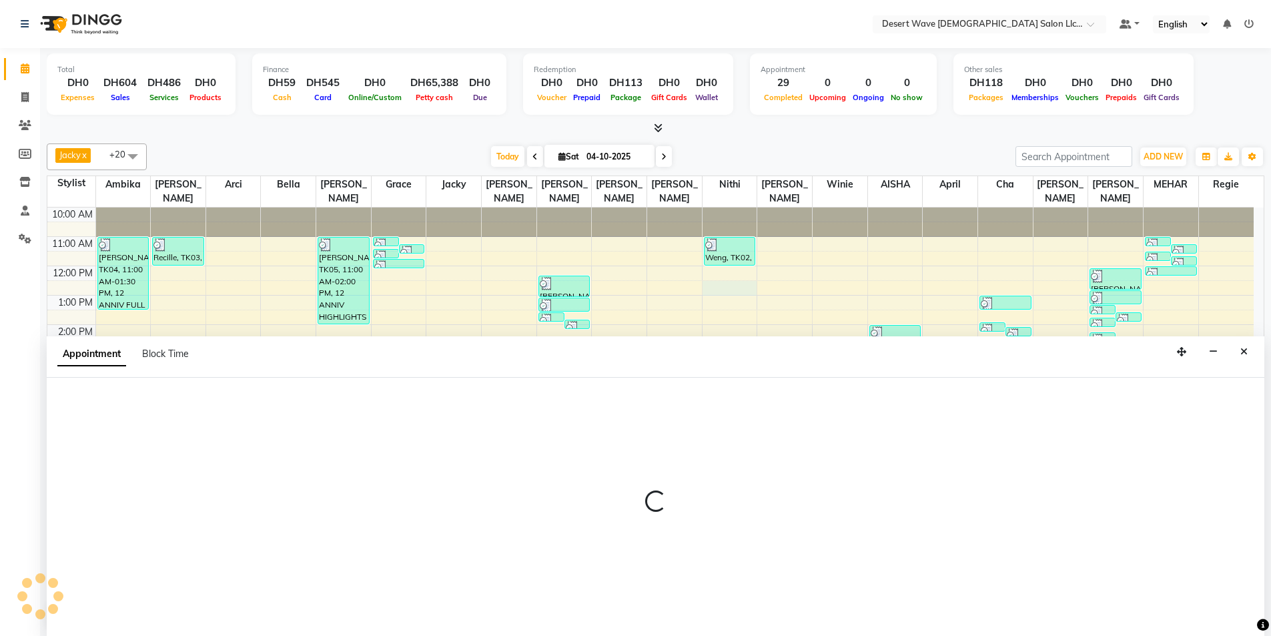
scroll to position [1, 0]
select select "50410"
select select "tentative"
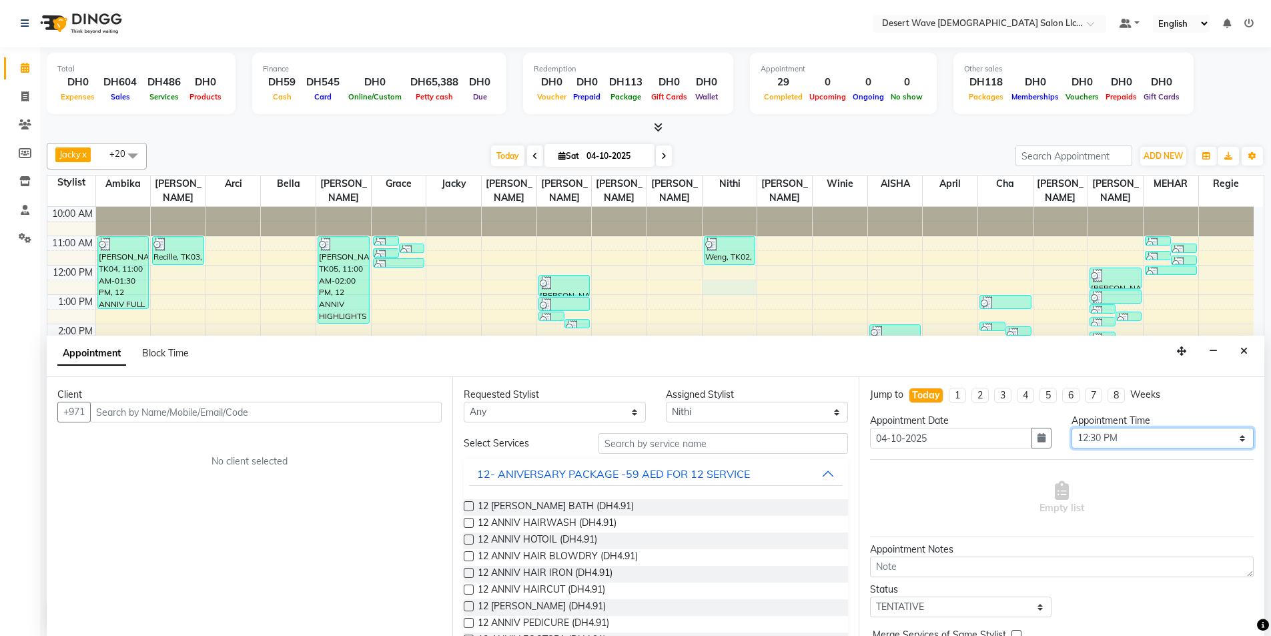
click at [1130, 436] on select "Select 11:00 AM 11:05 AM 11:10 AM 11:15 AM 11:20 AM 11:25 AM 11:30 AM 11:35 AM …" at bounding box center [1163, 438] width 182 height 21
select select "675"
click at [1072, 428] on select "Select 11:00 AM 11:05 AM 11:10 AM 11:15 AM 11:20 AM 11:25 AM 11:30 AM 11:35 AM …" at bounding box center [1163, 438] width 182 height 21
click at [765, 472] on button "12- ANIVERSARY PACKAGE -59 AED FOR 12 SERVICE" at bounding box center [655, 474] width 373 height 24
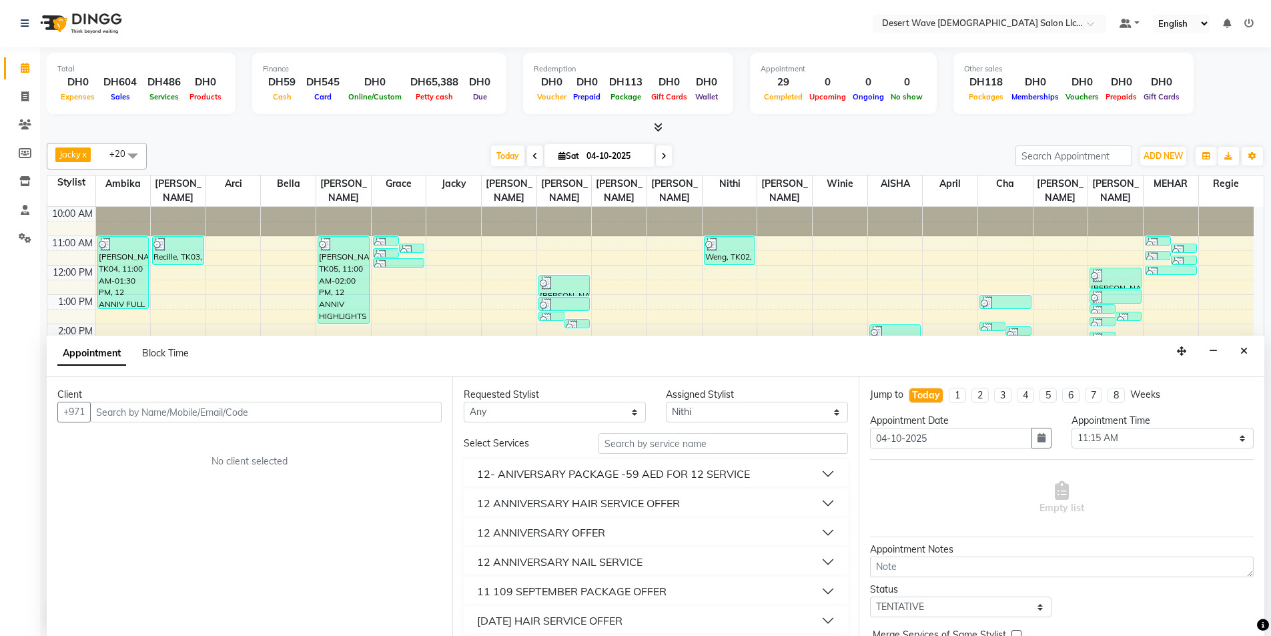
click at [630, 503] on div "12 ANNIVERSARY HAIR SERVICE OFFER" at bounding box center [578, 503] width 203 height 16
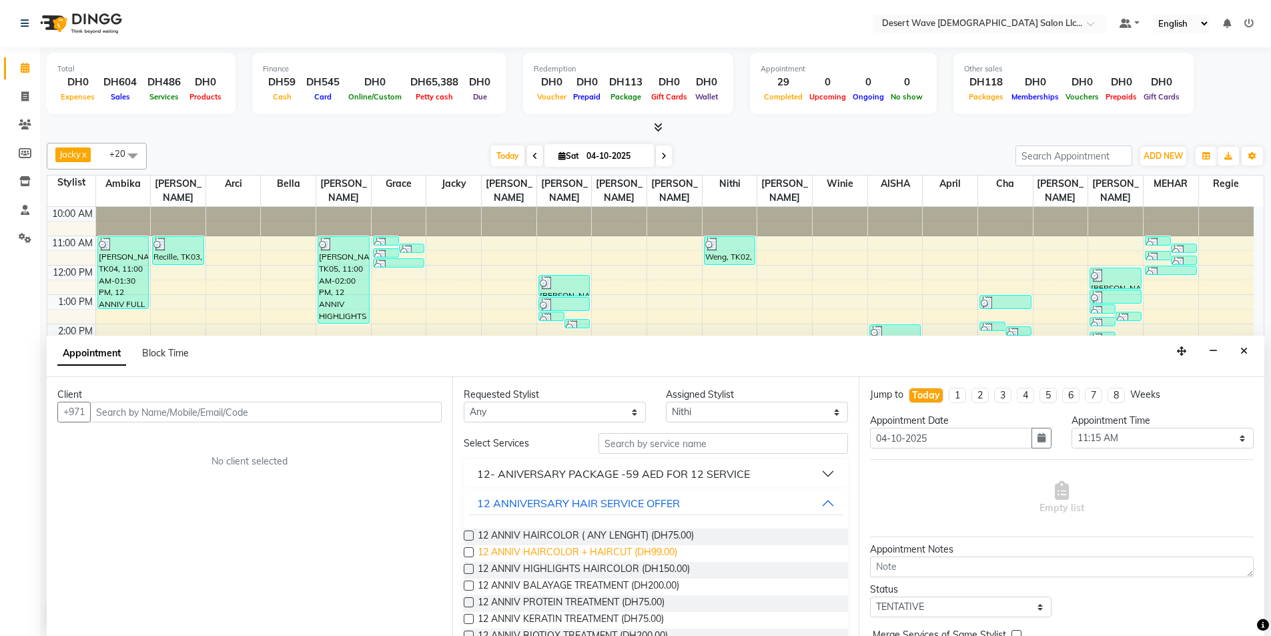
click at [589, 555] on span "12 ANNIV HAIRCOLOR + HAIRCUT (DH99.00)" at bounding box center [578, 553] width 200 height 17
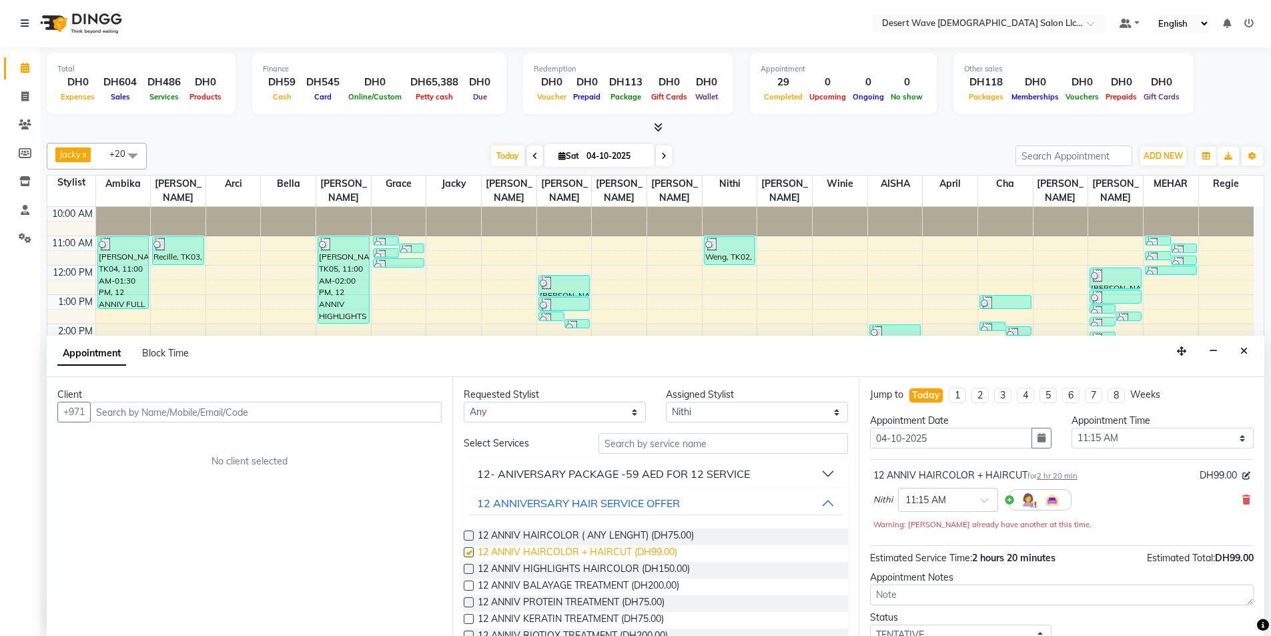
checkbox input "false"
click at [131, 411] on input "text" at bounding box center [266, 412] width 352 height 21
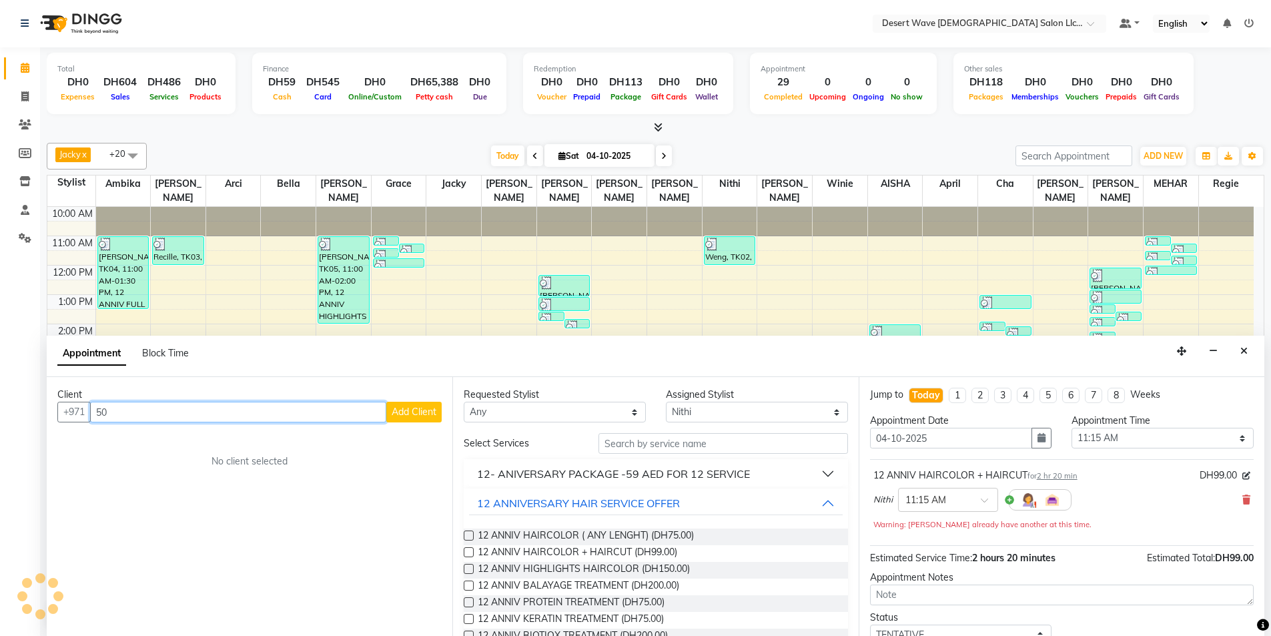
type input "5"
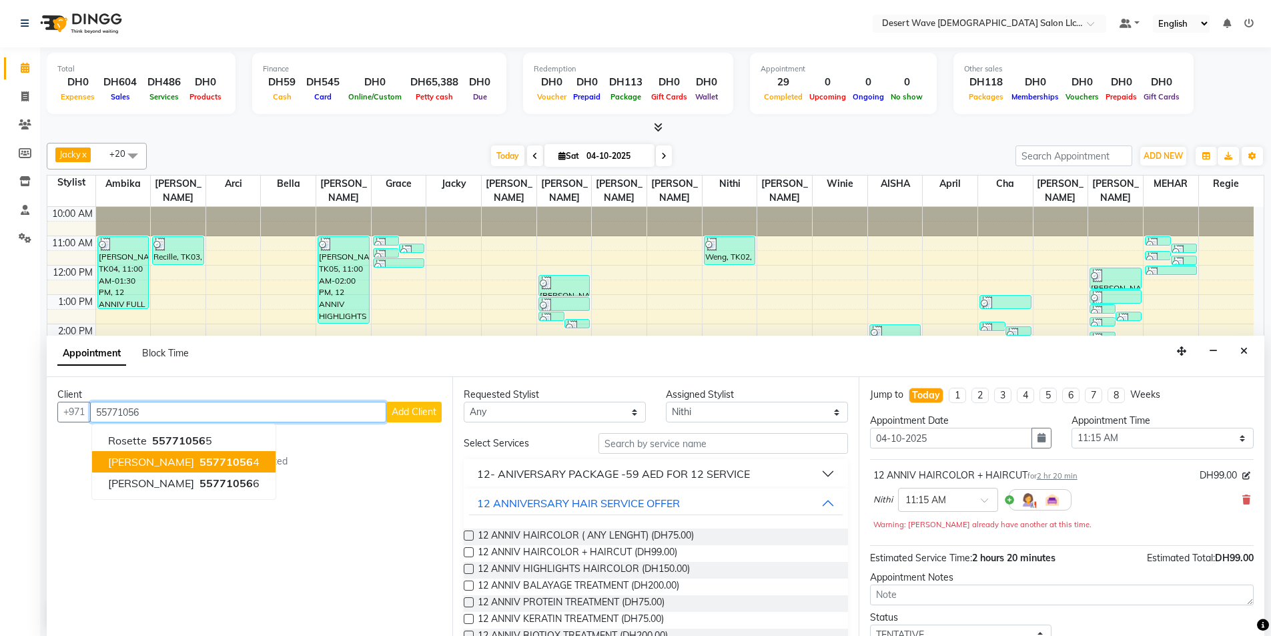
click at [190, 461] on span "[PERSON_NAME]" at bounding box center [151, 461] width 86 height 13
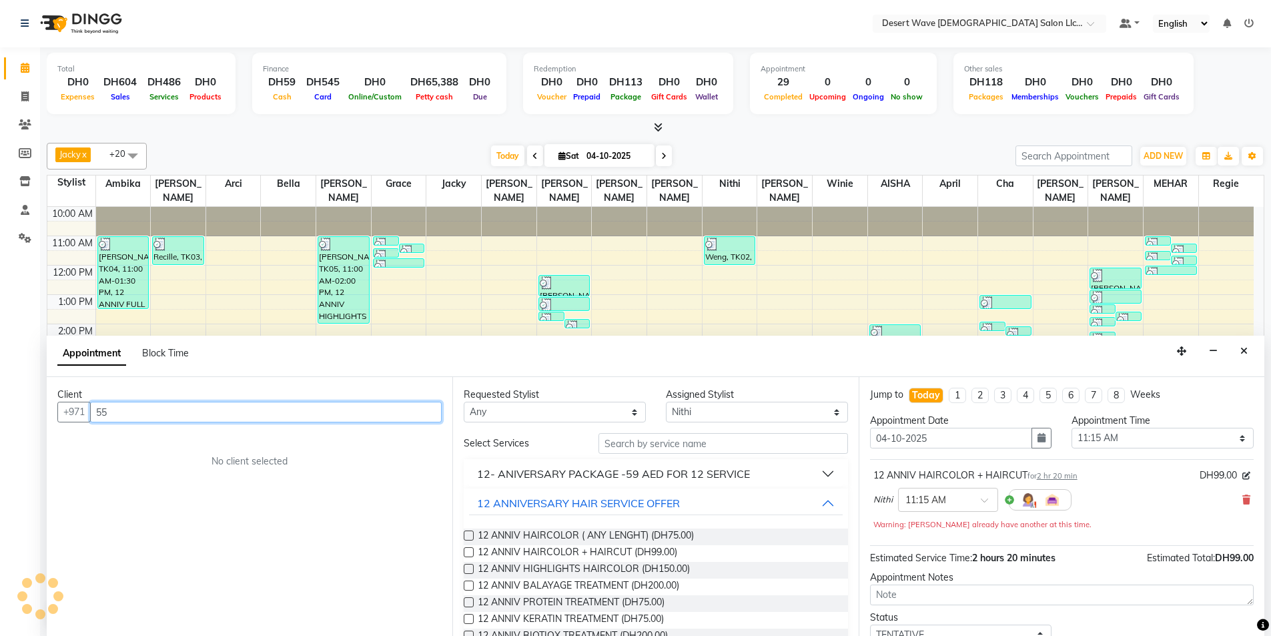
type input "5"
type input "502966241"
click at [405, 410] on span "Add Client" at bounding box center [414, 412] width 45 height 12
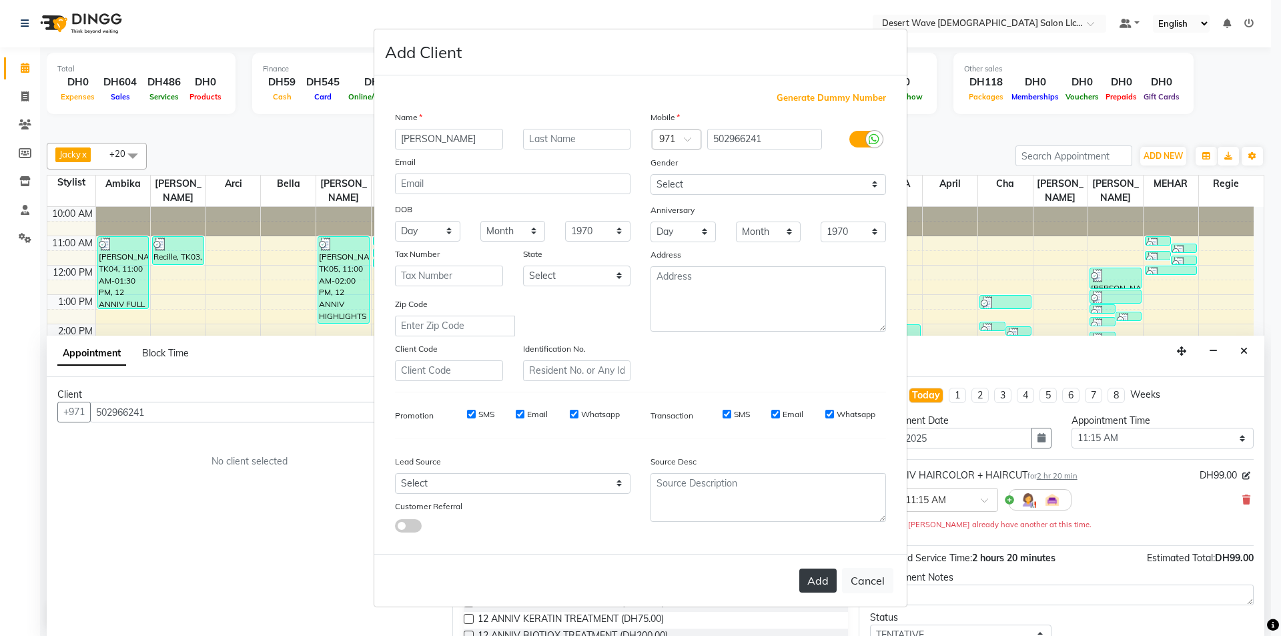
type input "[PERSON_NAME]"
click at [825, 584] on button "Add" at bounding box center [817, 581] width 37 height 24
select select
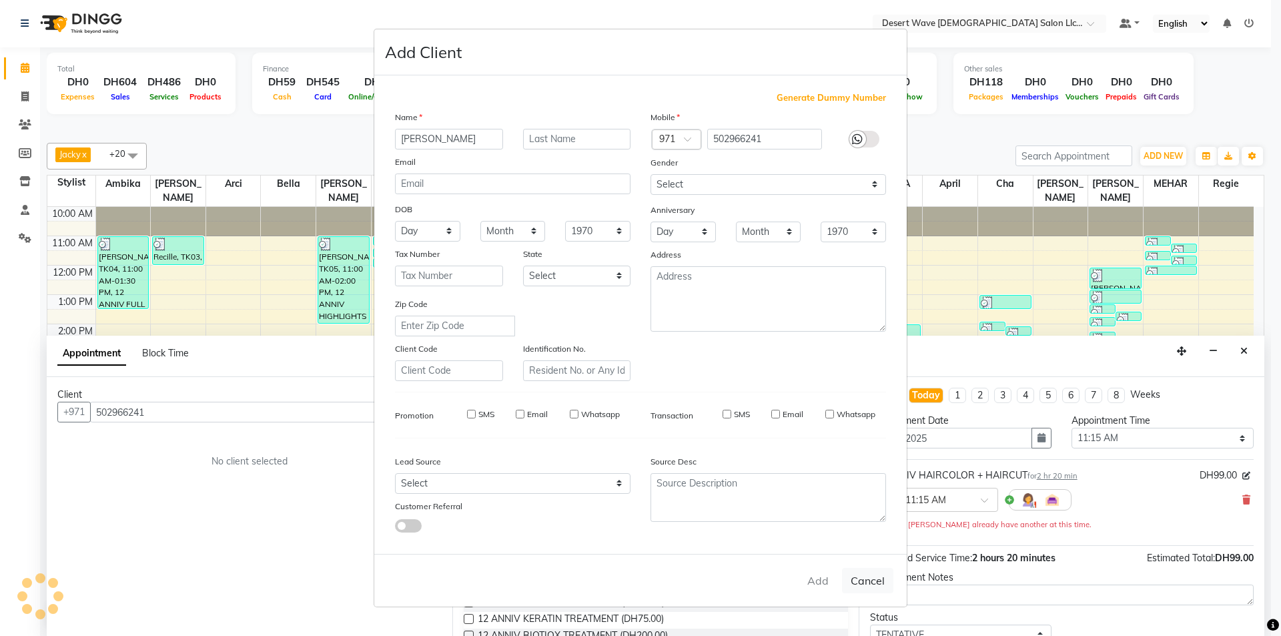
select select
checkbox input "false"
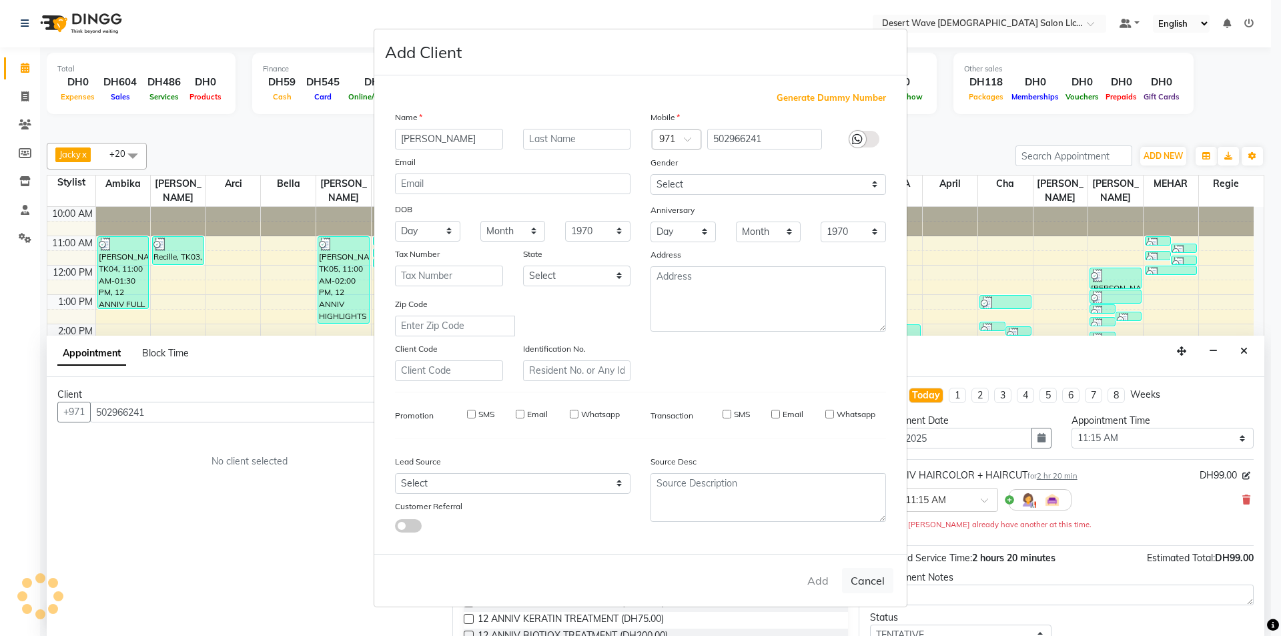
checkbox input "false"
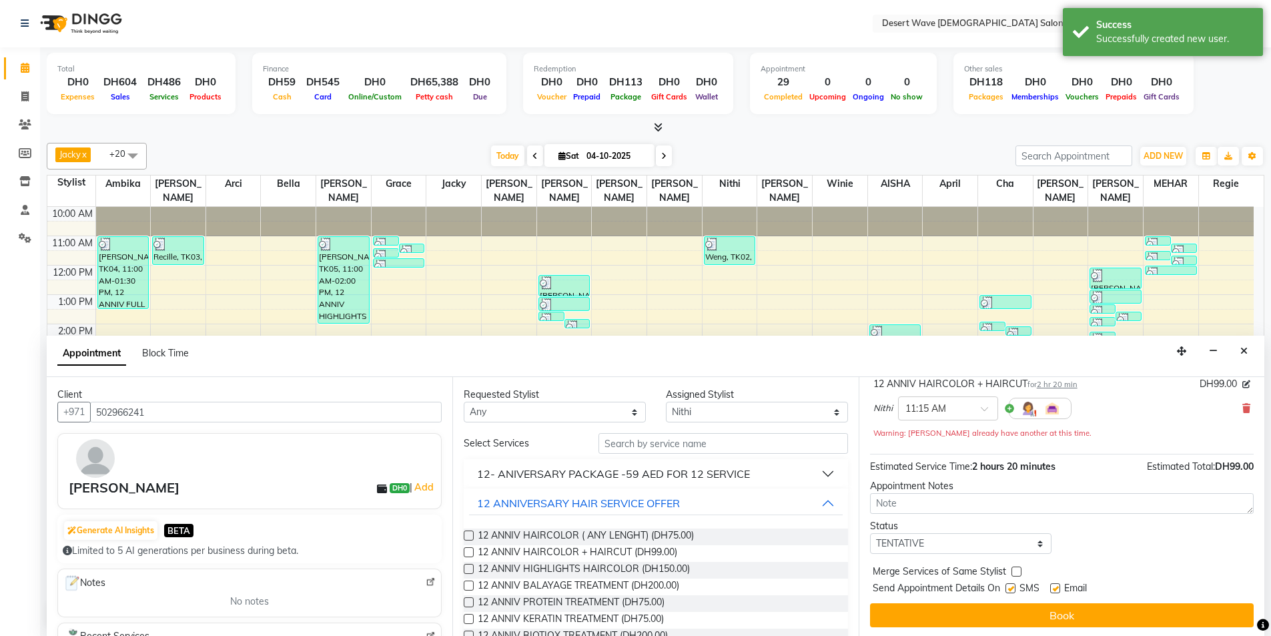
scroll to position [93, 0]
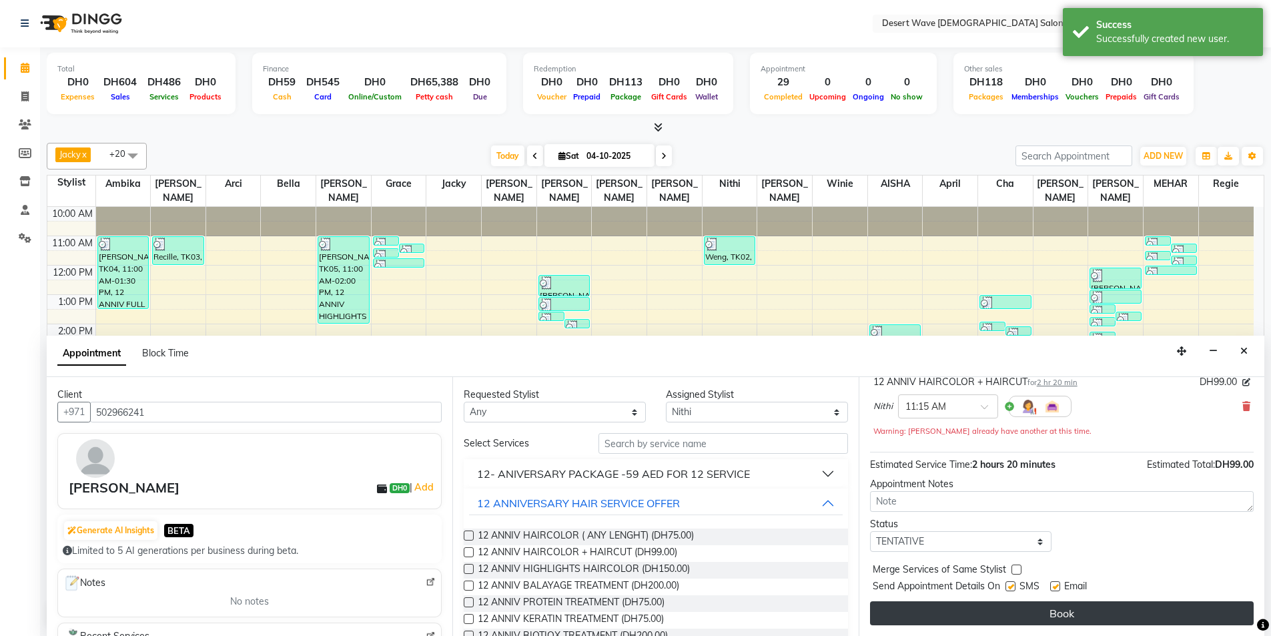
click at [1052, 621] on button "Book" at bounding box center [1062, 613] width 384 height 24
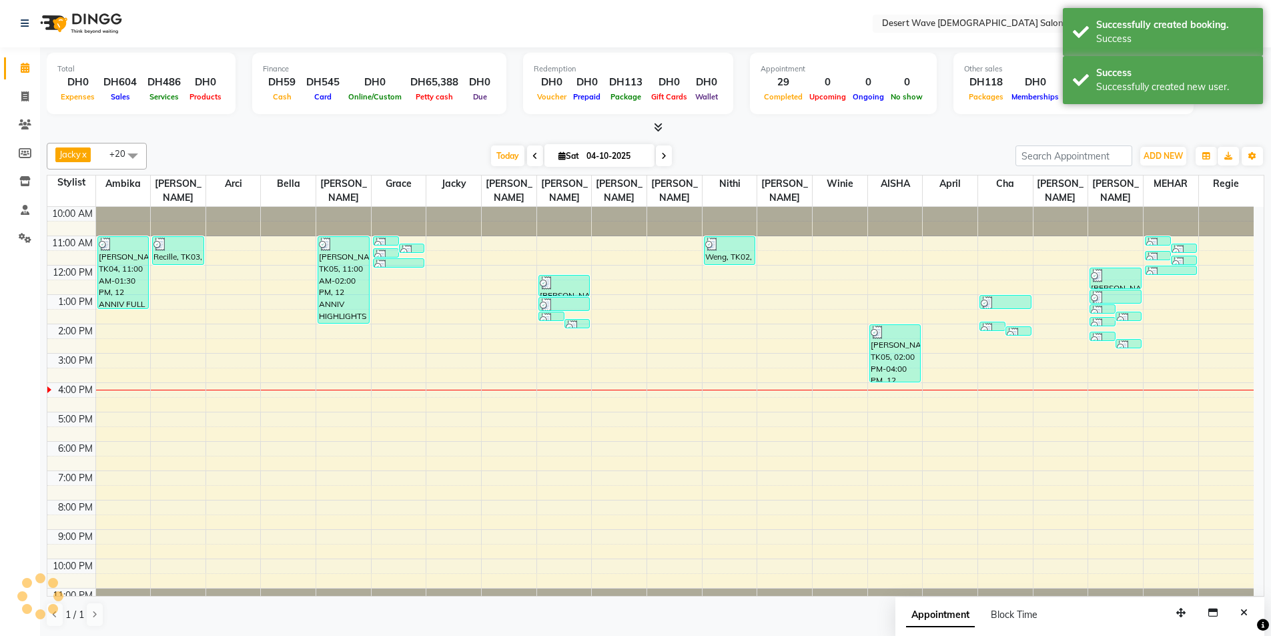
scroll to position [0, 0]
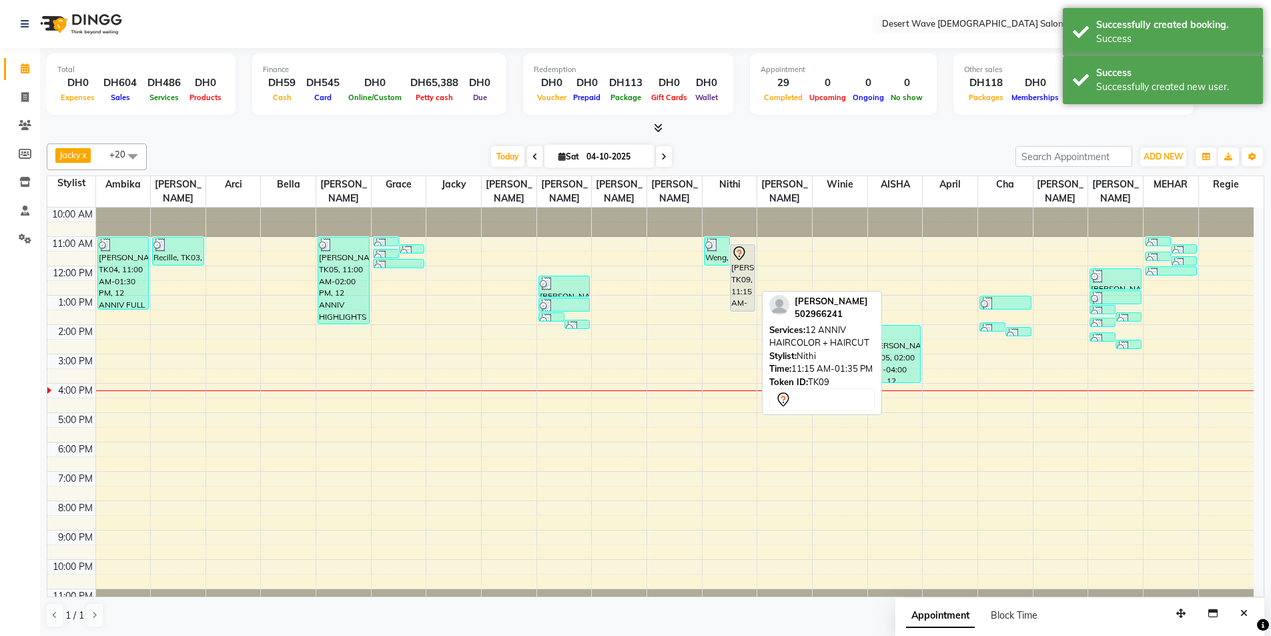
click at [749, 266] on div "[PERSON_NAME], TK09, 11:15 AM-01:35 PM, 12 ANNIV HAIRCOLOR + HAIRCUT" at bounding box center [743, 278] width 25 height 66
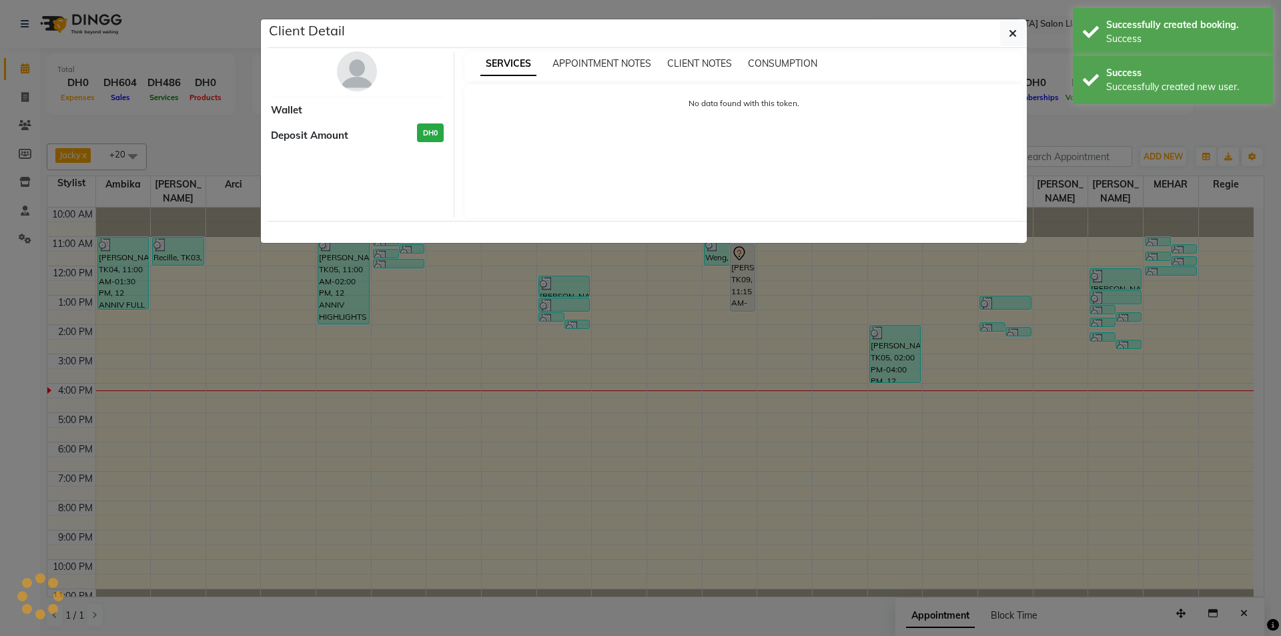
select select "7"
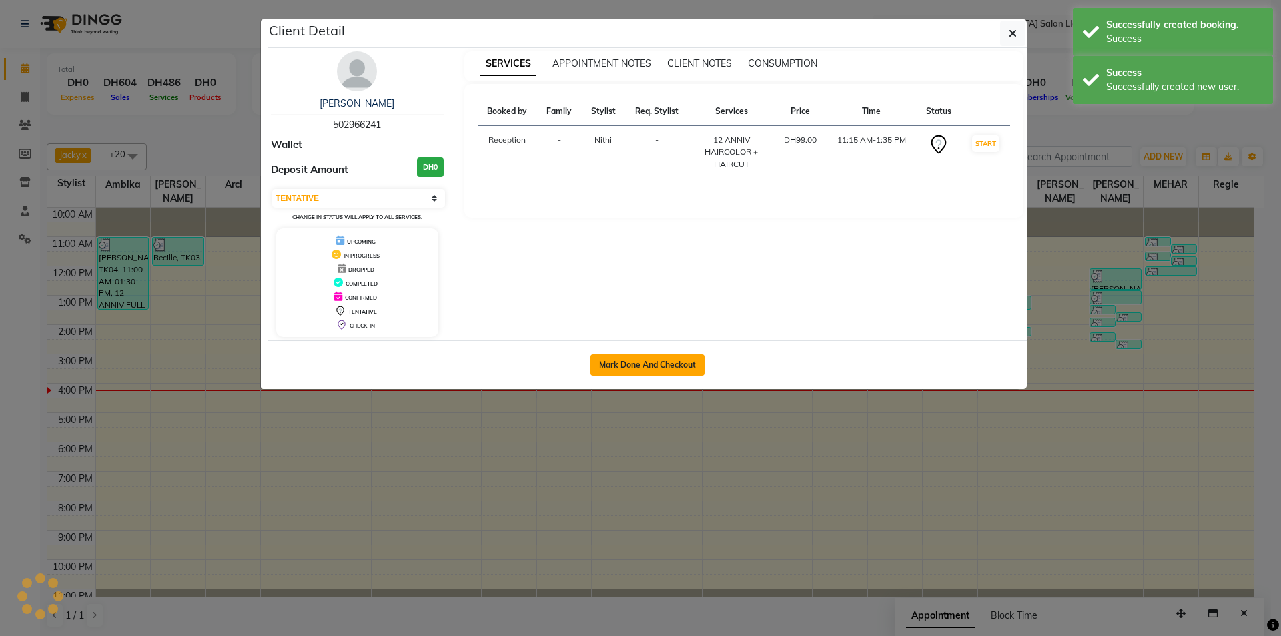
click at [653, 365] on button "Mark Done And Checkout" at bounding box center [648, 364] width 114 height 21
select select "service"
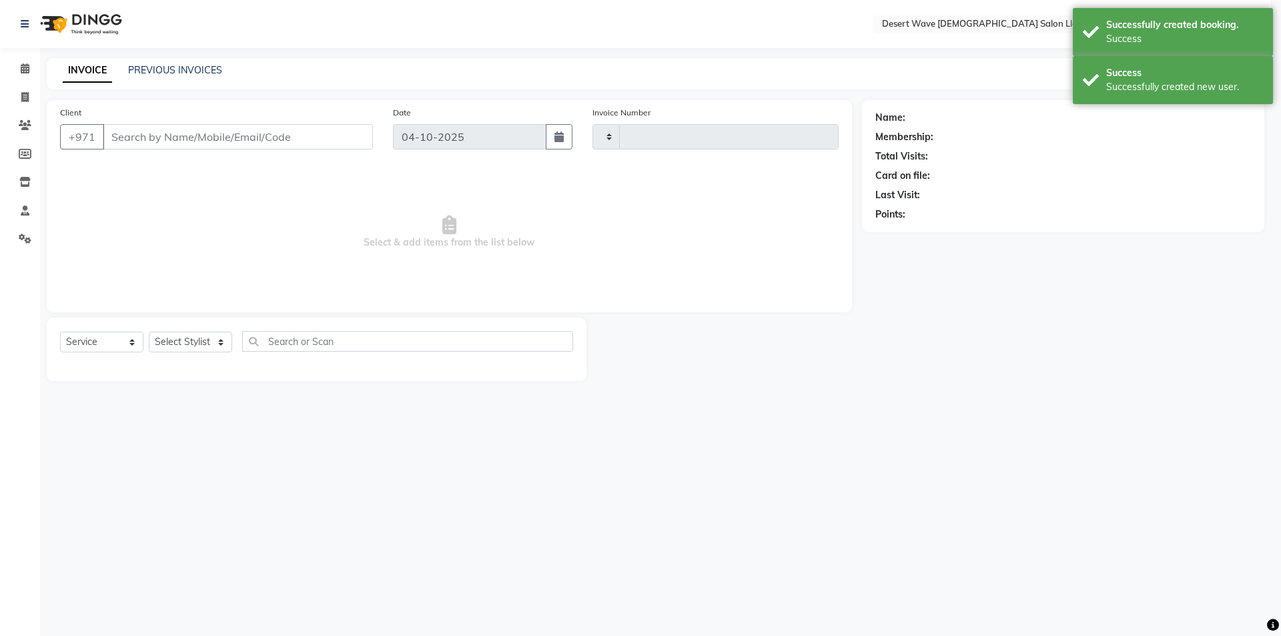
type input "7735"
select select "6563"
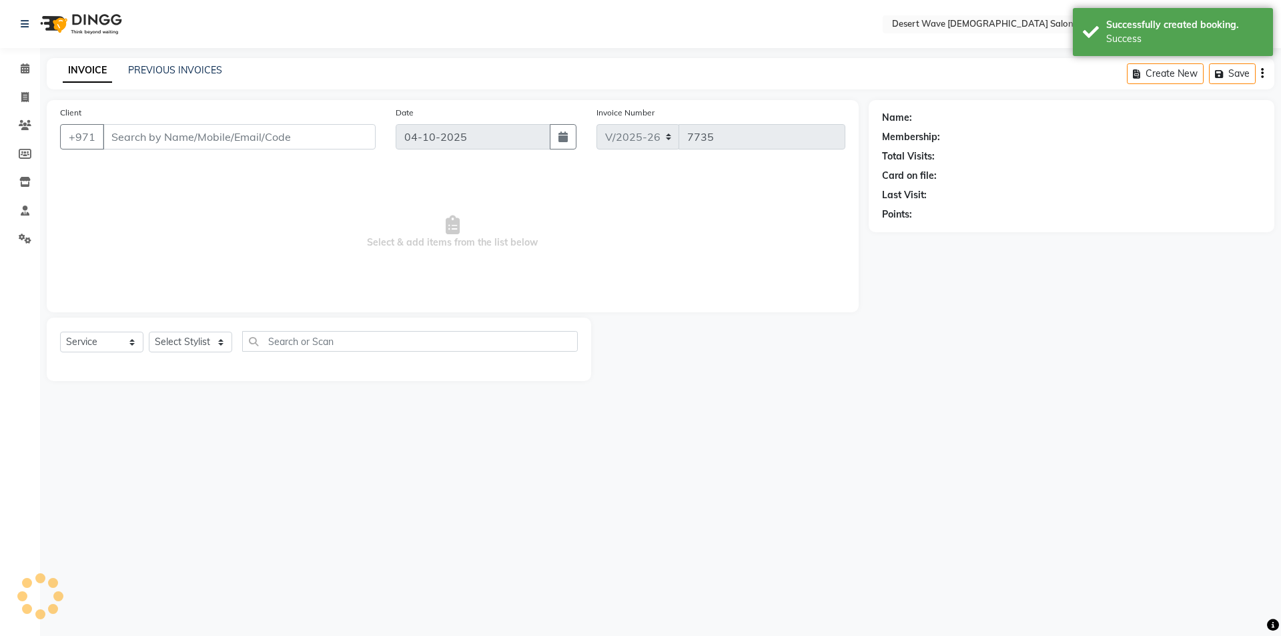
select select "50418"
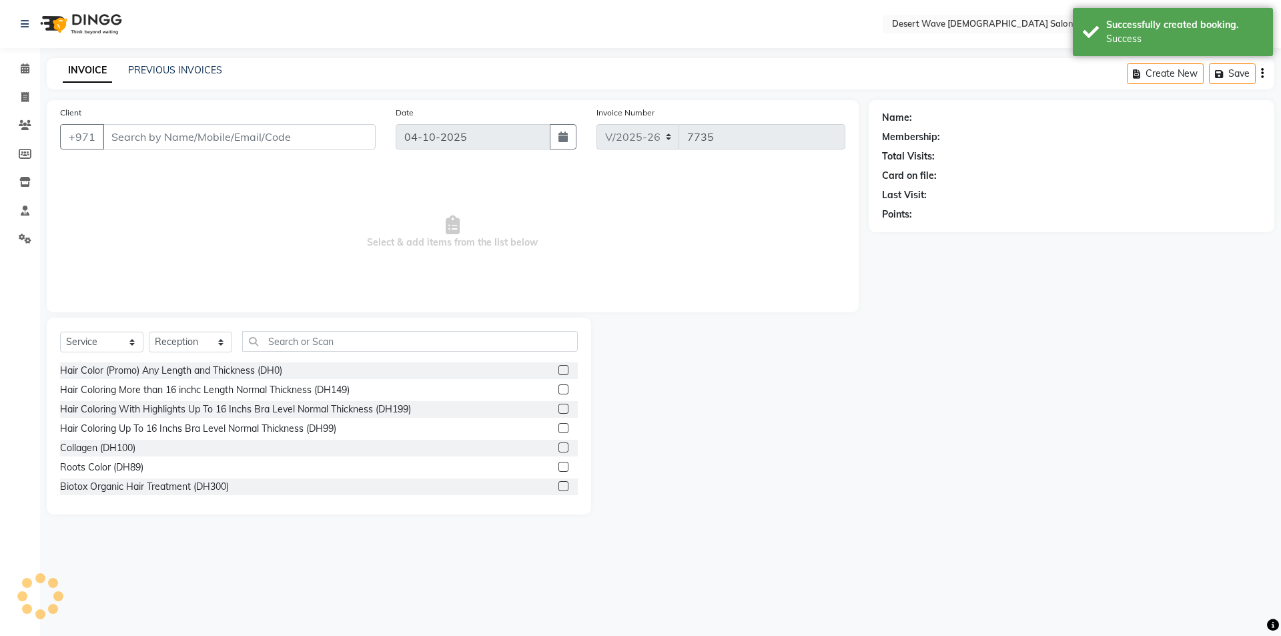
type input "502966241"
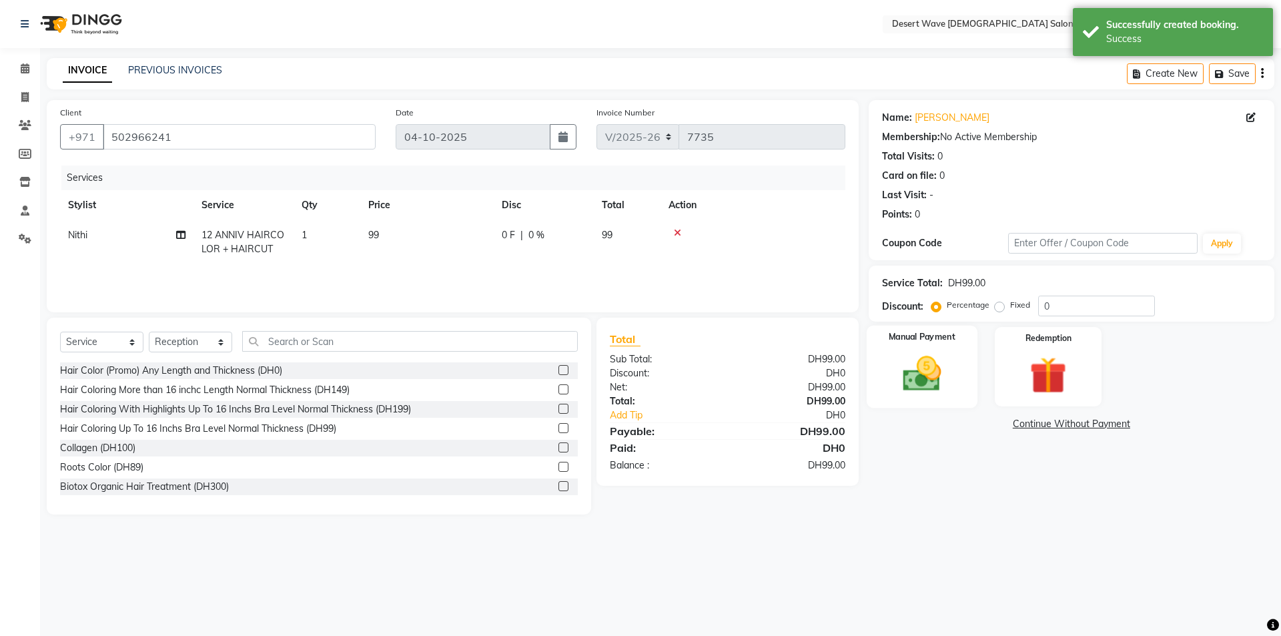
click at [917, 367] on img at bounding box center [922, 374] width 62 height 44
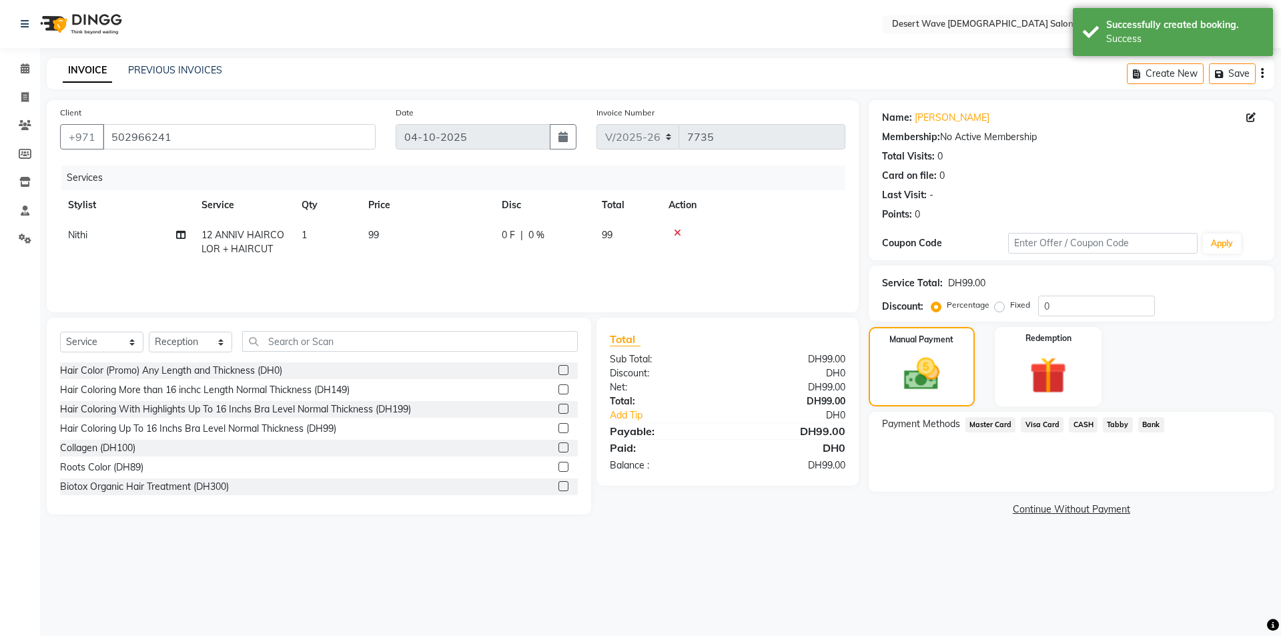
click at [1083, 423] on span "CASH" at bounding box center [1083, 424] width 29 height 15
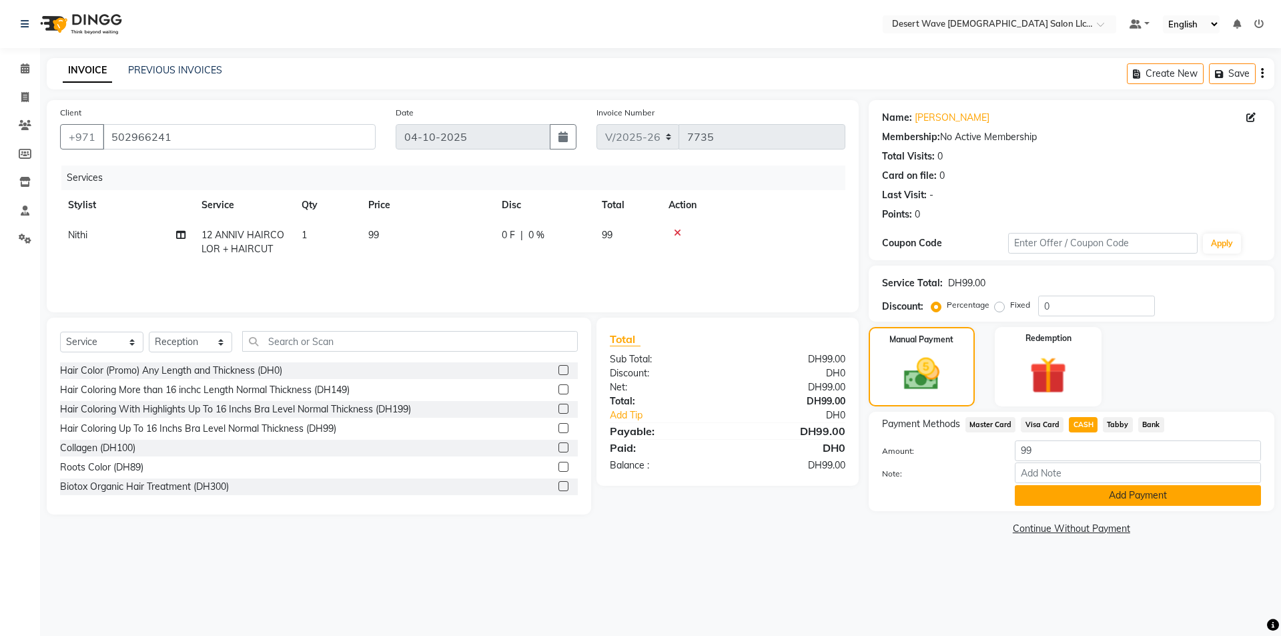
click at [1135, 497] on button "Add Payment" at bounding box center [1138, 495] width 246 height 21
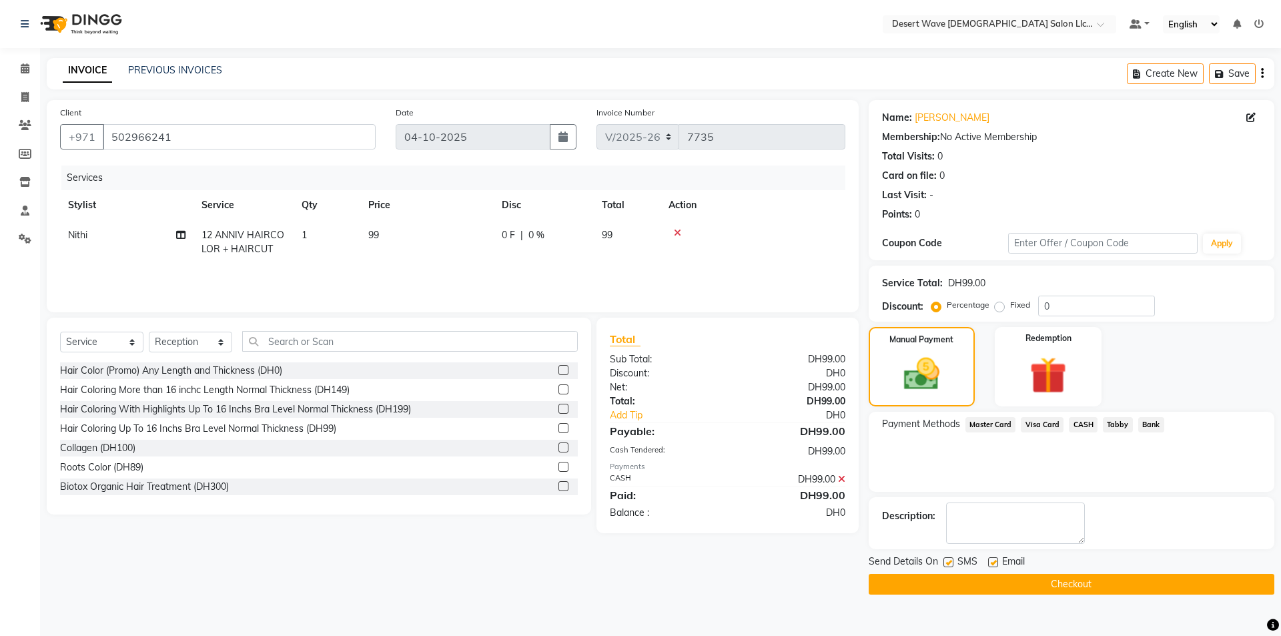
click at [1087, 581] on button "Checkout" at bounding box center [1072, 584] width 406 height 21
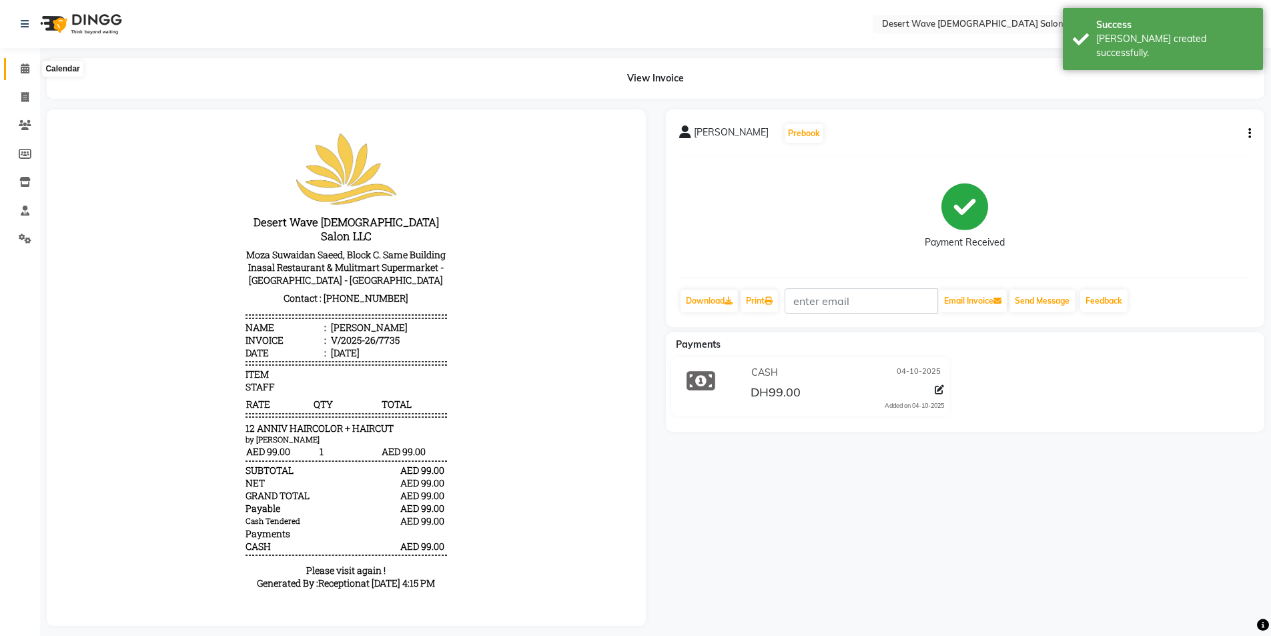
click at [23, 70] on icon at bounding box center [25, 68] width 9 height 10
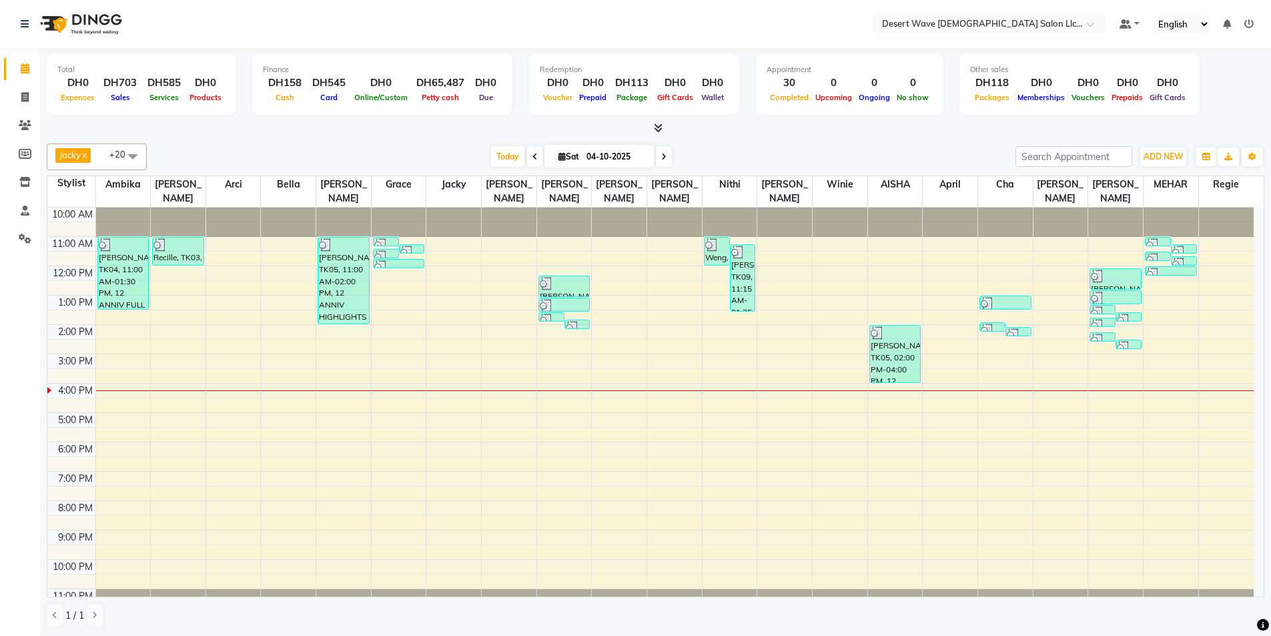
click at [719, 313] on div "10:00 AM 11:00 AM 12:00 PM 1:00 PM 2:00 PM 3:00 PM 4:00 PM 5:00 PM 6:00 PM 7:00…" at bounding box center [650, 413] width 1206 height 410
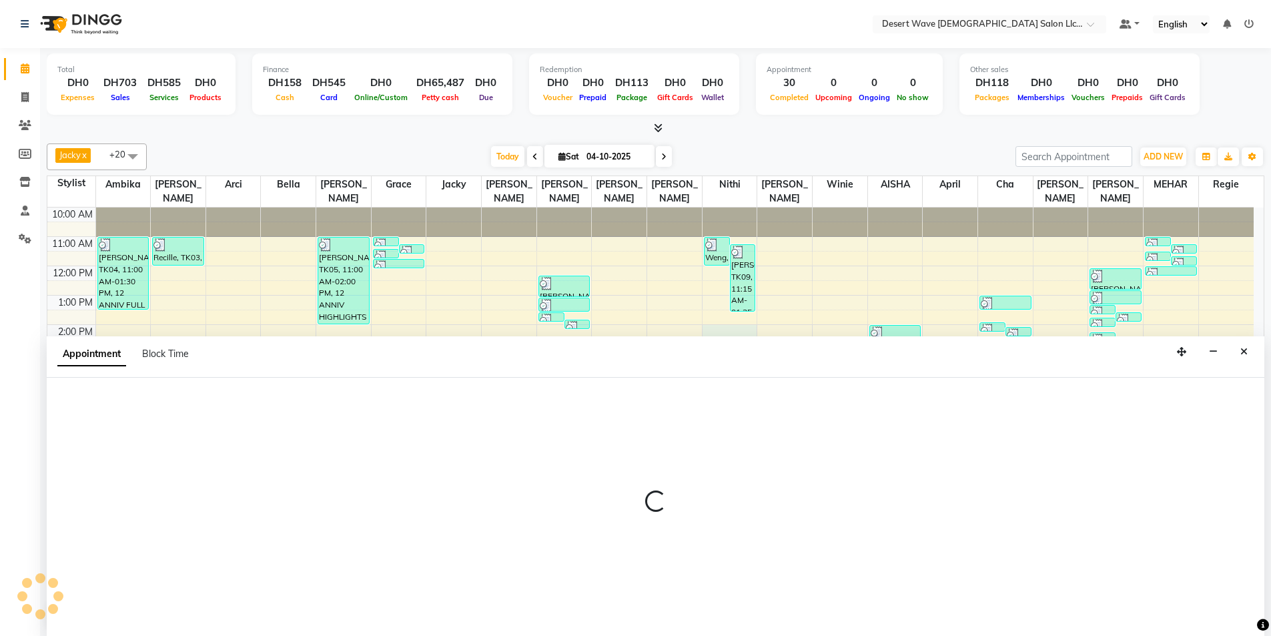
scroll to position [1, 0]
select select "50410"
select select "840"
select select "tentative"
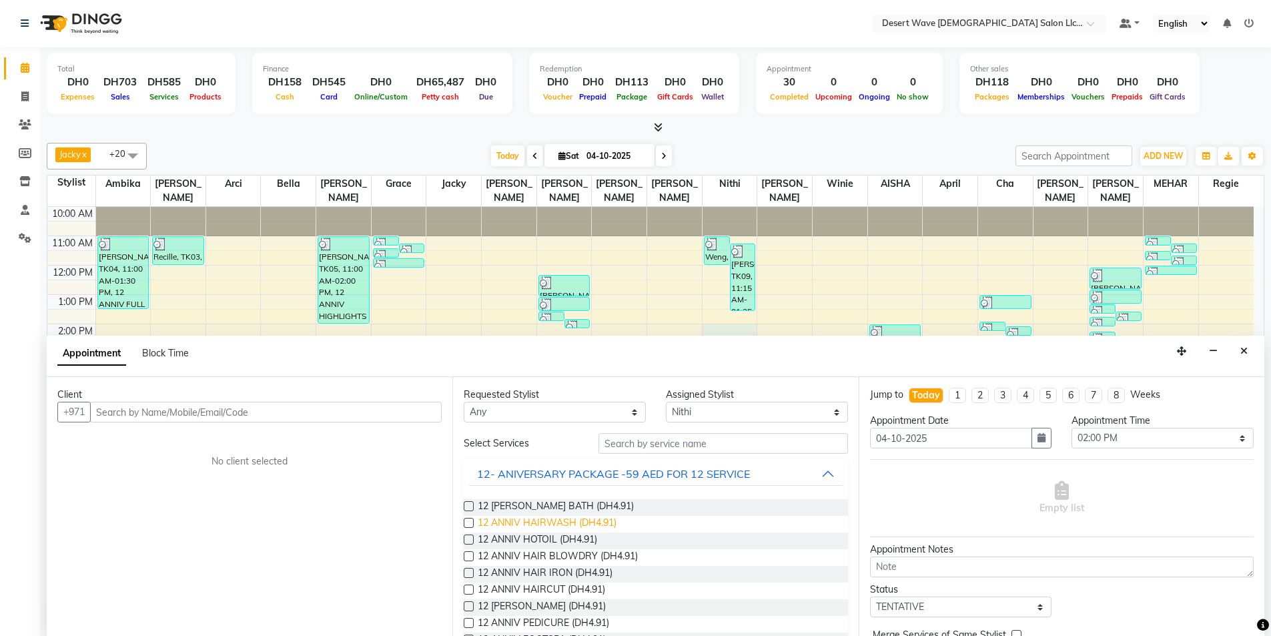
click at [534, 520] on span "12 ANNIV HAIRWASH (DH4.91)" at bounding box center [547, 524] width 139 height 17
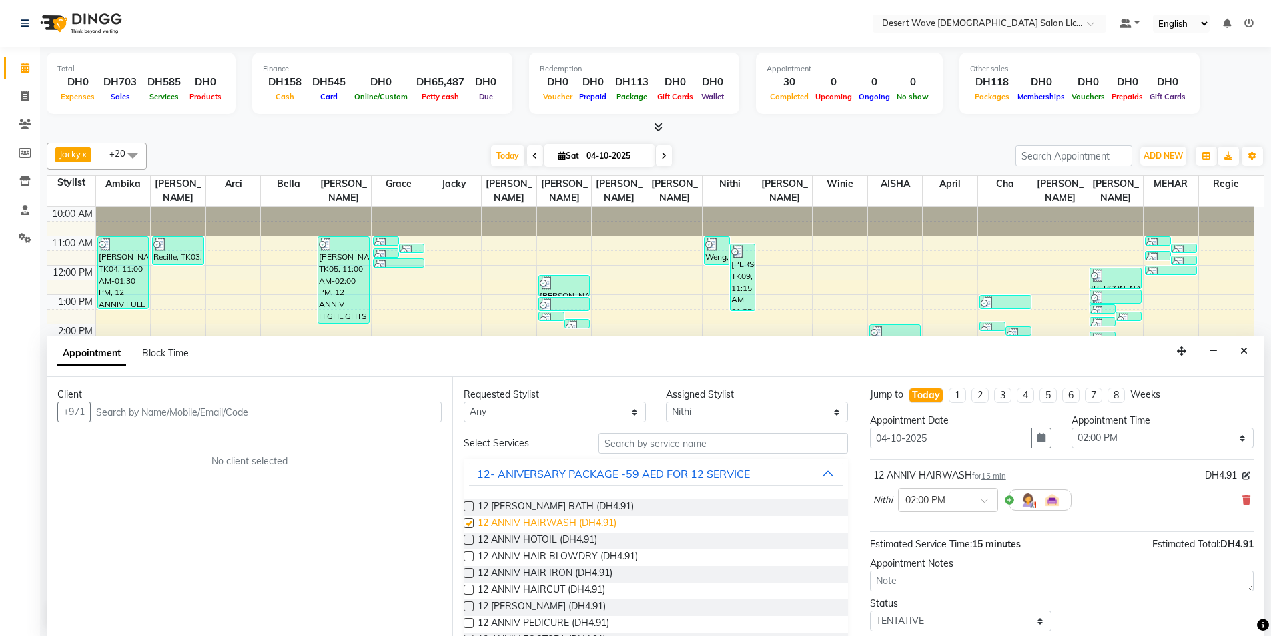
checkbox input "false"
click at [530, 538] on span "12 ANNIV HOTOIL (DH4.91)" at bounding box center [537, 540] width 119 height 17
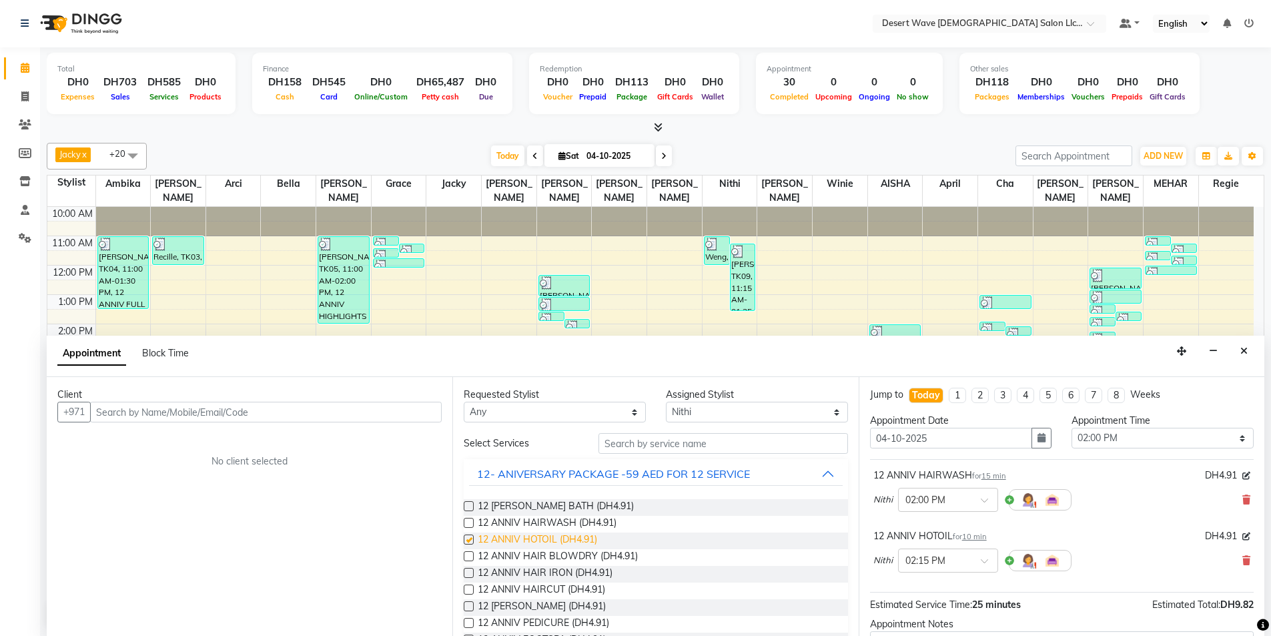
checkbox input "false"
click at [703, 413] on select "Select [PERSON_NAME] [PERSON_NAME] [PERSON_NAME] [PERSON_NAME] [PERSON_NAME] [P…" at bounding box center [757, 412] width 182 height 21
select select "75750"
click at [666, 402] on select "Select [PERSON_NAME] [PERSON_NAME] [PERSON_NAME] [PERSON_NAME] [PERSON_NAME] [P…" at bounding box center [757, 412] width 182 height 21
click at [563, 557] on span "12 ANNIV HAIR BLOWDRY (DH4.91)" at bounding box center [558, 557] width 160 height 17
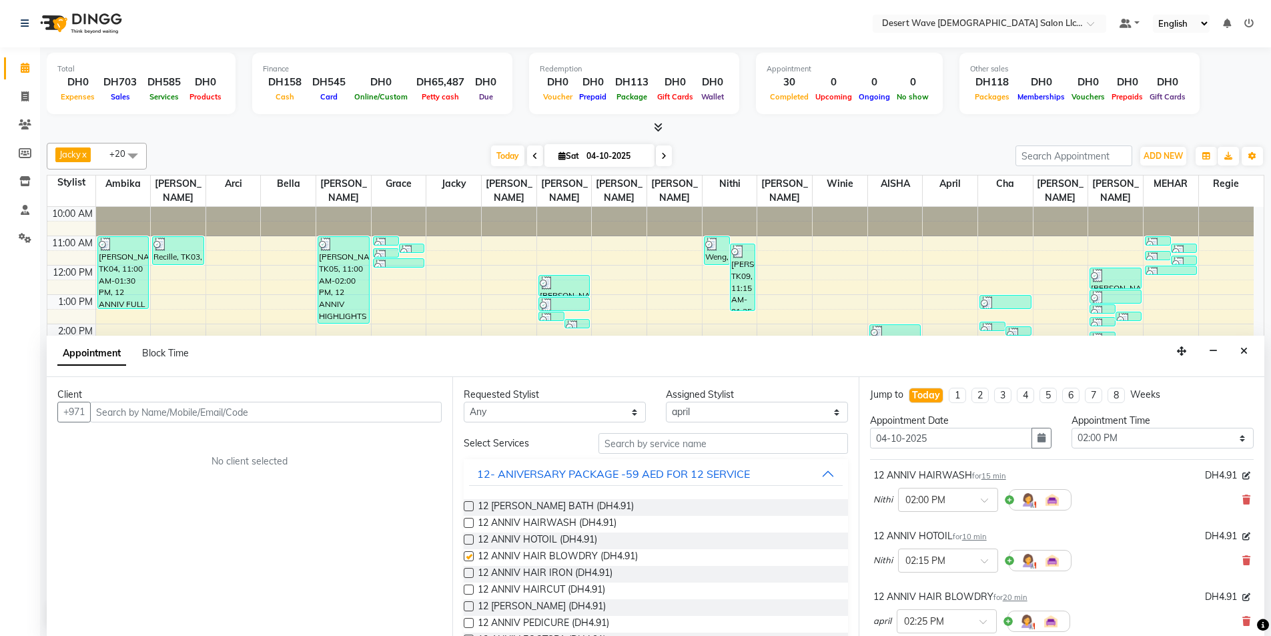
checkbox input "false"
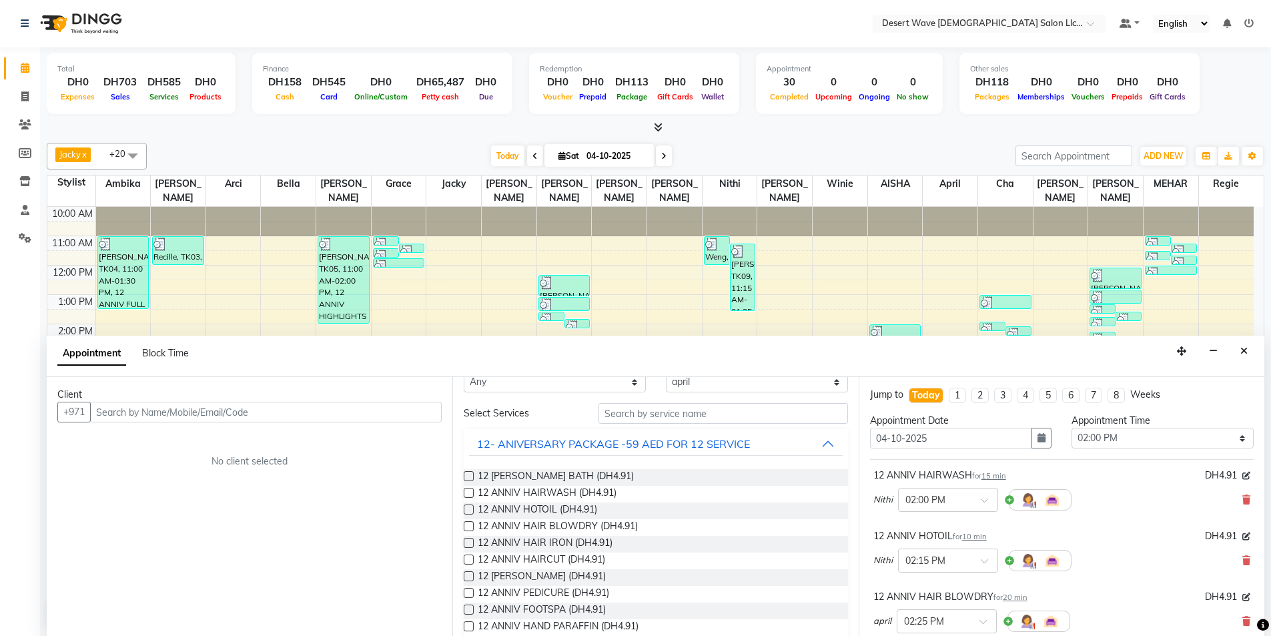
scroll to position [0, 0]
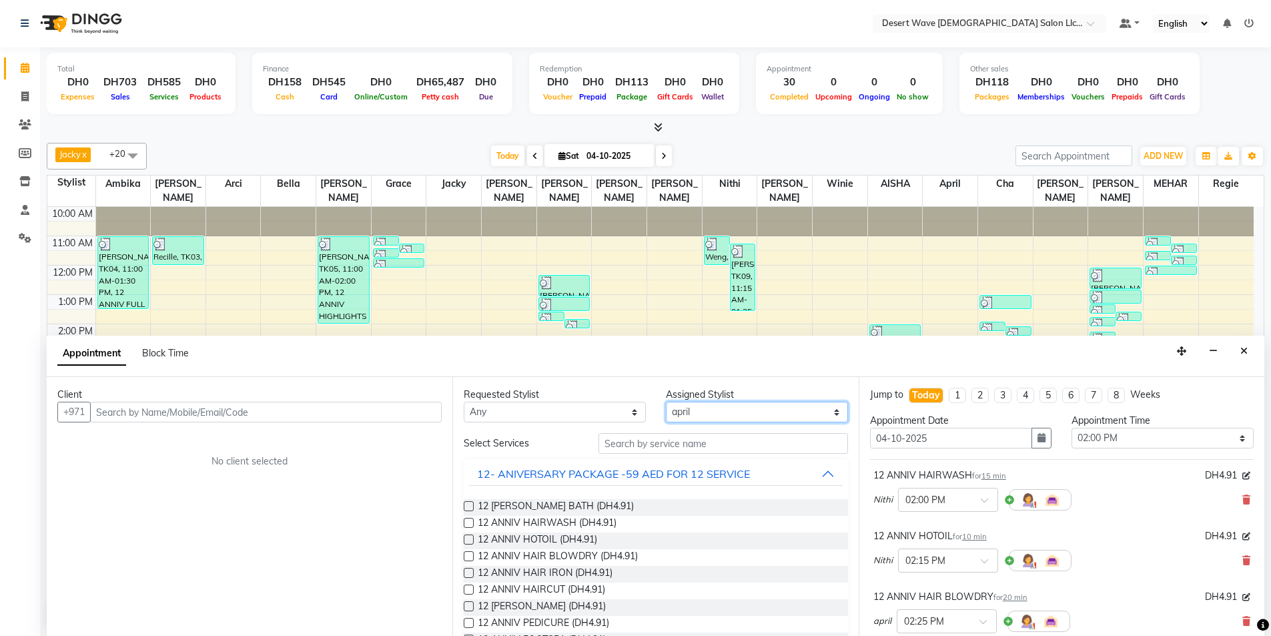
click at [715, 415] on select "Select [PERSON_NAME] [PERSON_NAME] [PERSON_NAME] [PERSON_NAME] [PERSON_NAME] [P…" at bounding box center [757, 412] width 182 height 21
select select "93521"
click at [666, 402] on select "Select [PERSON_NAME] [PERSON_NAME] [PERSON_NAME] [PERSON_NAME] [PERSON_NAME] [P…" at bounding box center [757, 412] width 182 height 21
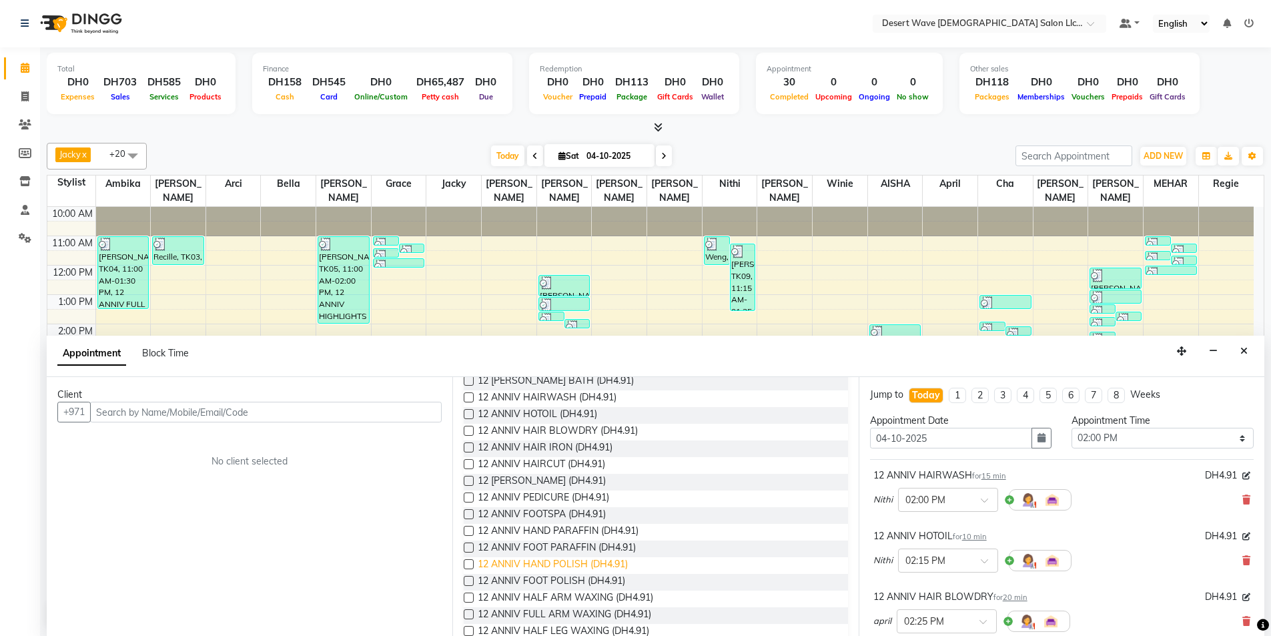
scroll to position [133, 0]
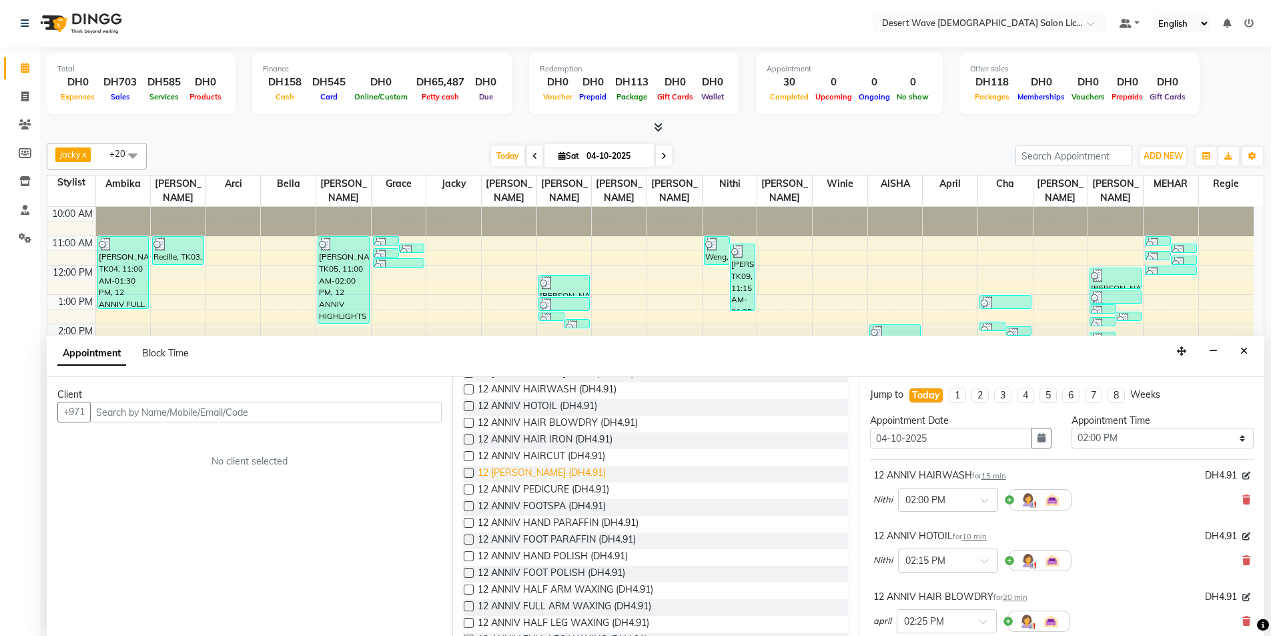
click at [540, 469] on span "12 [PERSON_NAME] (DH4.91)" at bounding box center [542, 474] width 128 height 17
checkbox input "false"
click at [547, 486] on span "12 ANNIV PEDICURE (DH4.91)" at bounding box center [543, 490] width 131 height 17
checkbox input "false"
click at [537, 506] on span "12 ANNIV FOOTSPA (DH4.91)" at bounding box center [542, 507] width 128 height 17
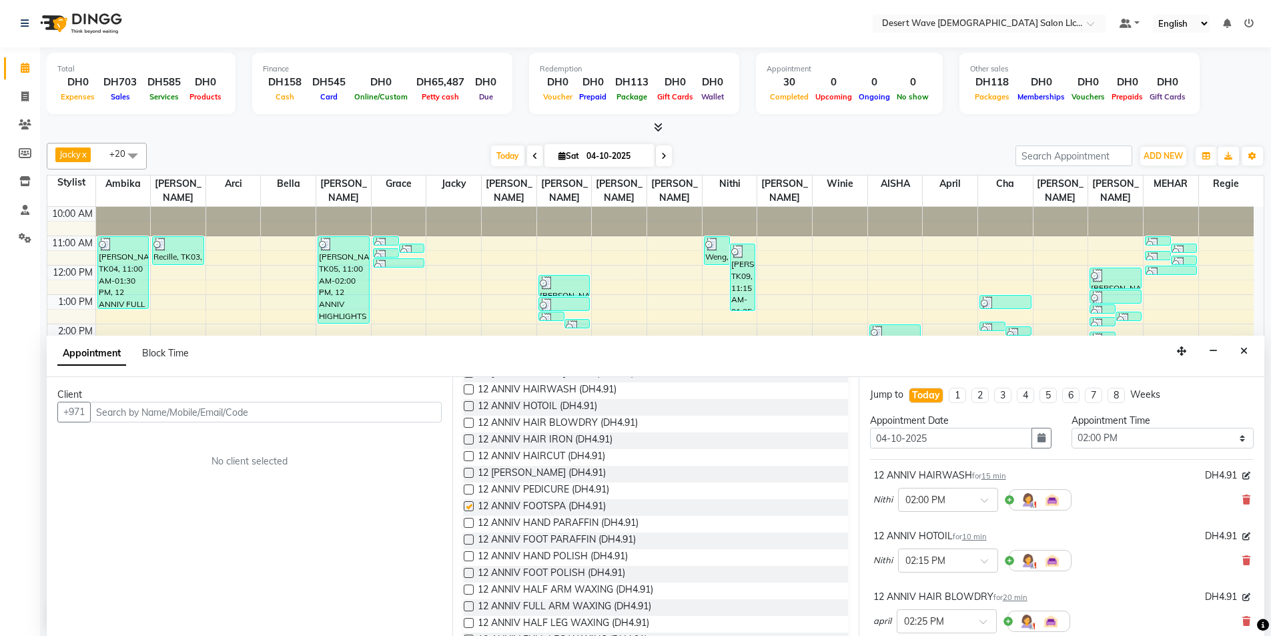
checkbox input "false"
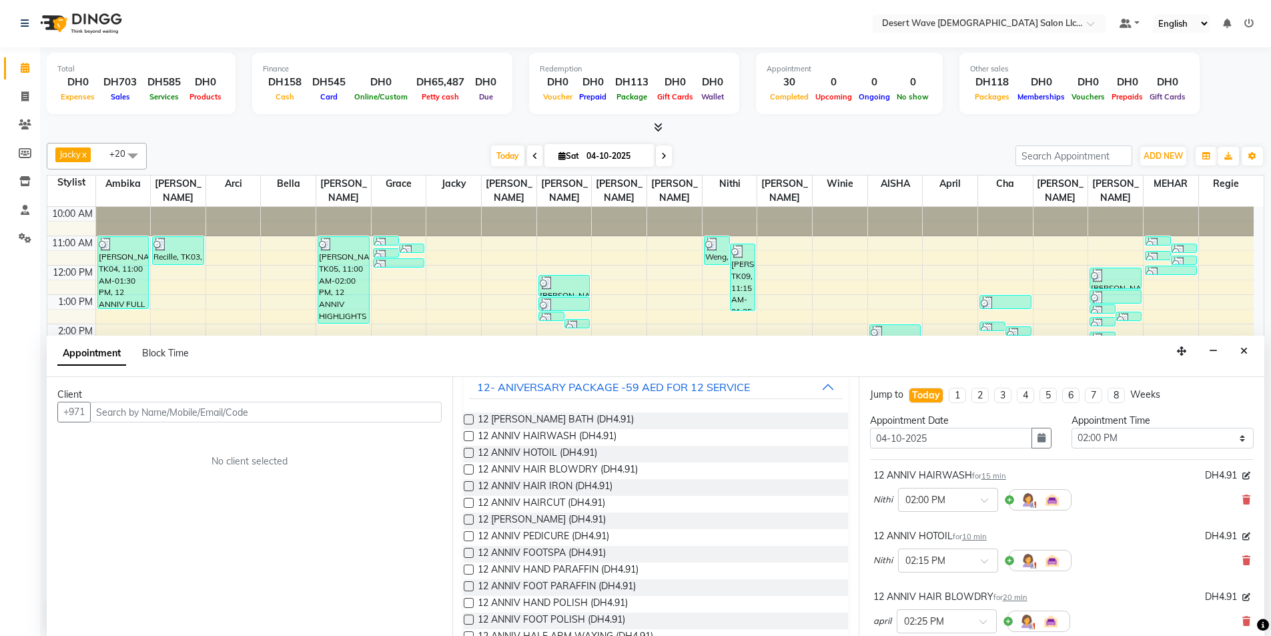
scroll to position [0, 0]
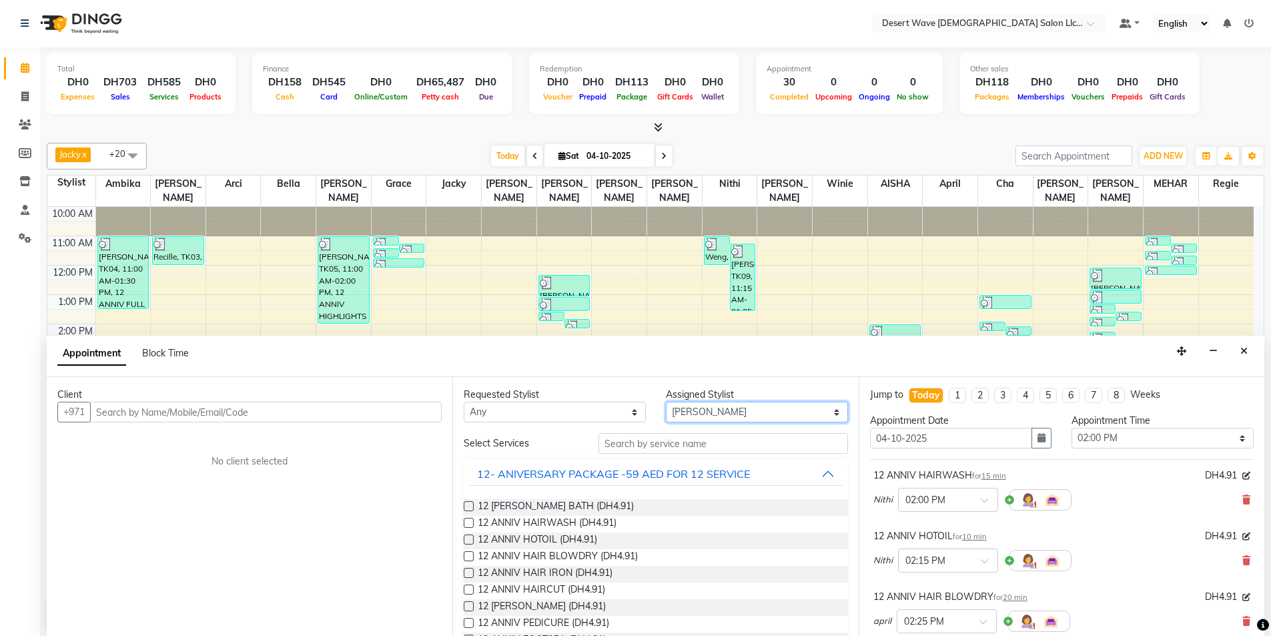
click at [742, 412] on select "Select [PERSON_NAME] [PERSON_NAME] [PERSON_NAME] [PERSON_NAME] [PERSON_NAME] [P…" at bounding box center [757, 412] width 182 height 21
select select "50397"
click at [666, 402] on select "Select [PERSON_NAME] [PERSON_NAME] [PERSON_NAME] [PERSON_NAME] [PERSON_NAME] [P…" at bounding box center [757, 412] width 182 height 21
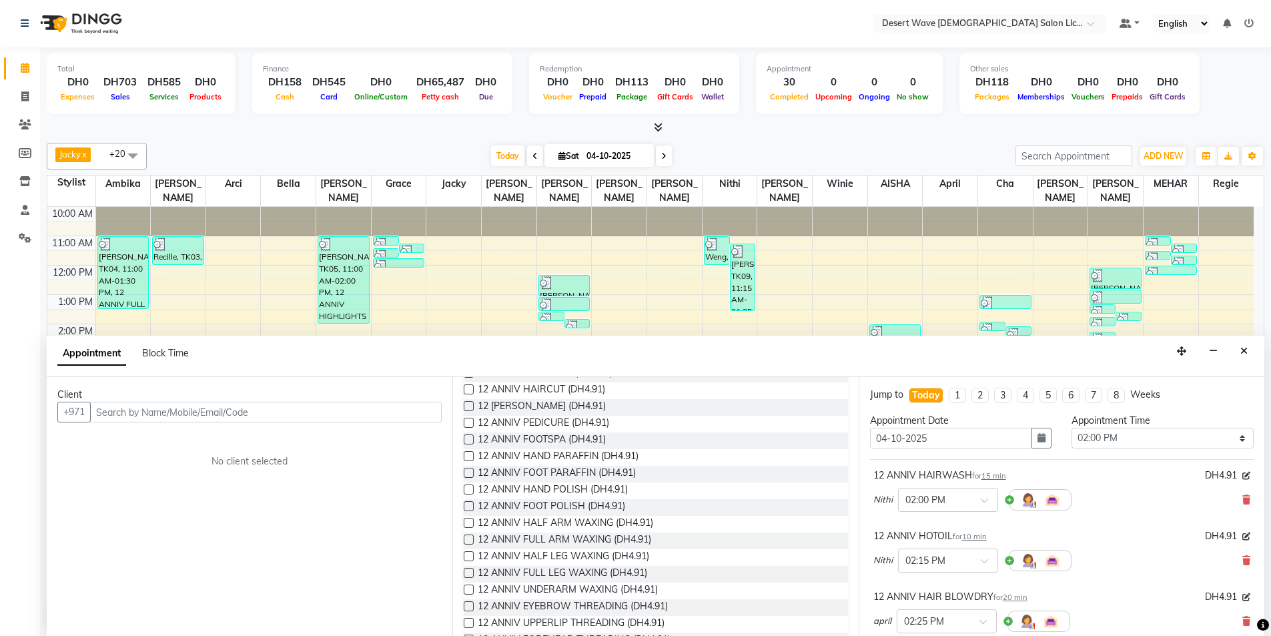
scroll to position [267, 0]
click at [555, 486] on span "12 ANNIV HALF LEG WAXING (DH4.91)" at bounding box center [563, 490] width 171 height 17
checkbox input "false"
click at [554, 520] on span "12 ANNIV UNDERARM WAXING (DH4.91)" at bounding box center [568, 524] width 180 height 17
checkbox input "false"
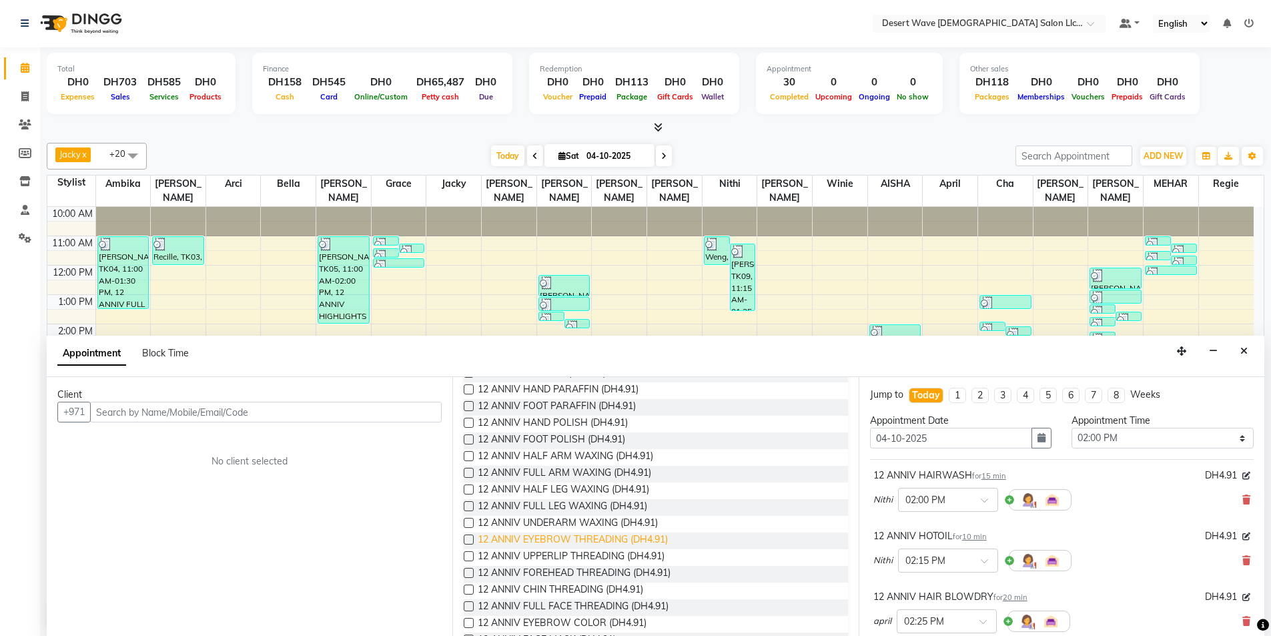
click at [538, 538] on span "12 ANNIV EYEBROW THREADING (DH4.91)" at bounding box center [573, 540] width 190 height 17
checkbox input "false"
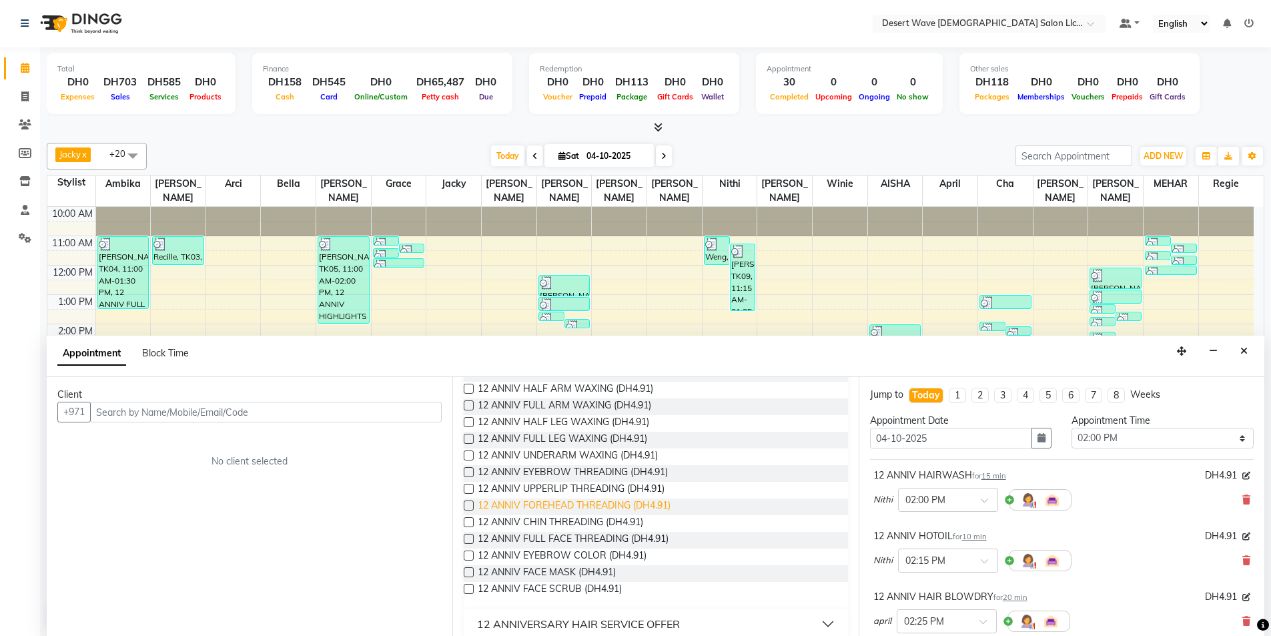
scroll to position [334, 0]
click at [534, 490] on span "12 ANNIV UPPERLIP THREADING (DH4.91)" at bounding box center [571, 490] width 187 height 17
checkbox input "false"
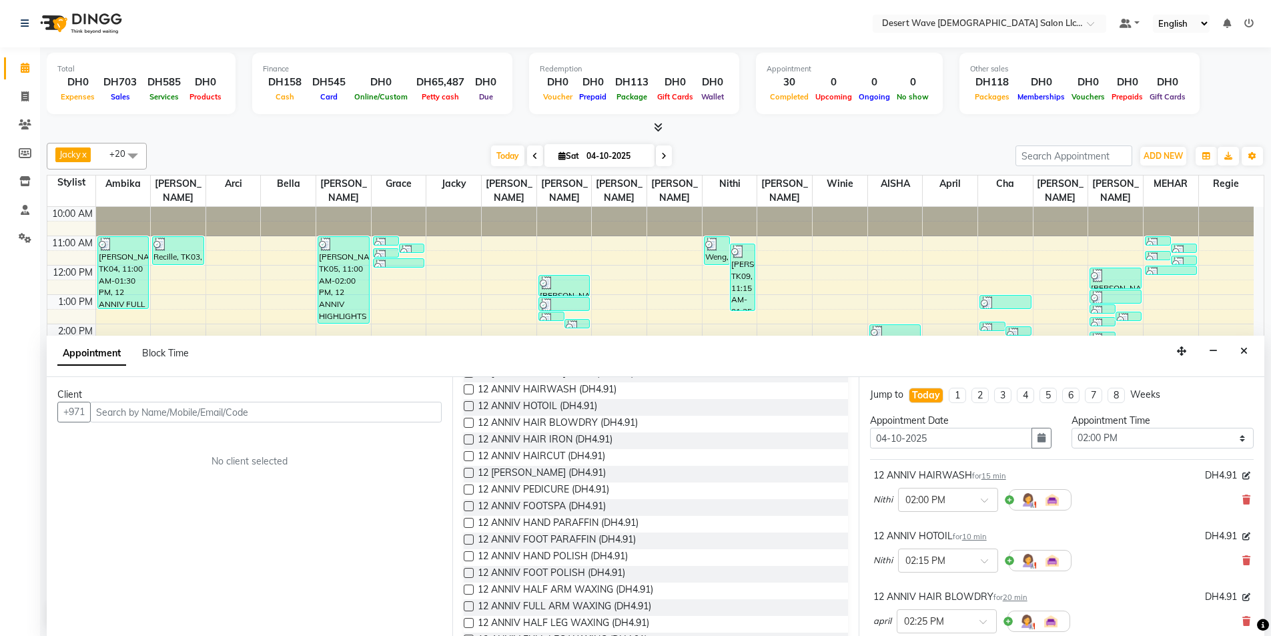
scroll to position [0, 0]
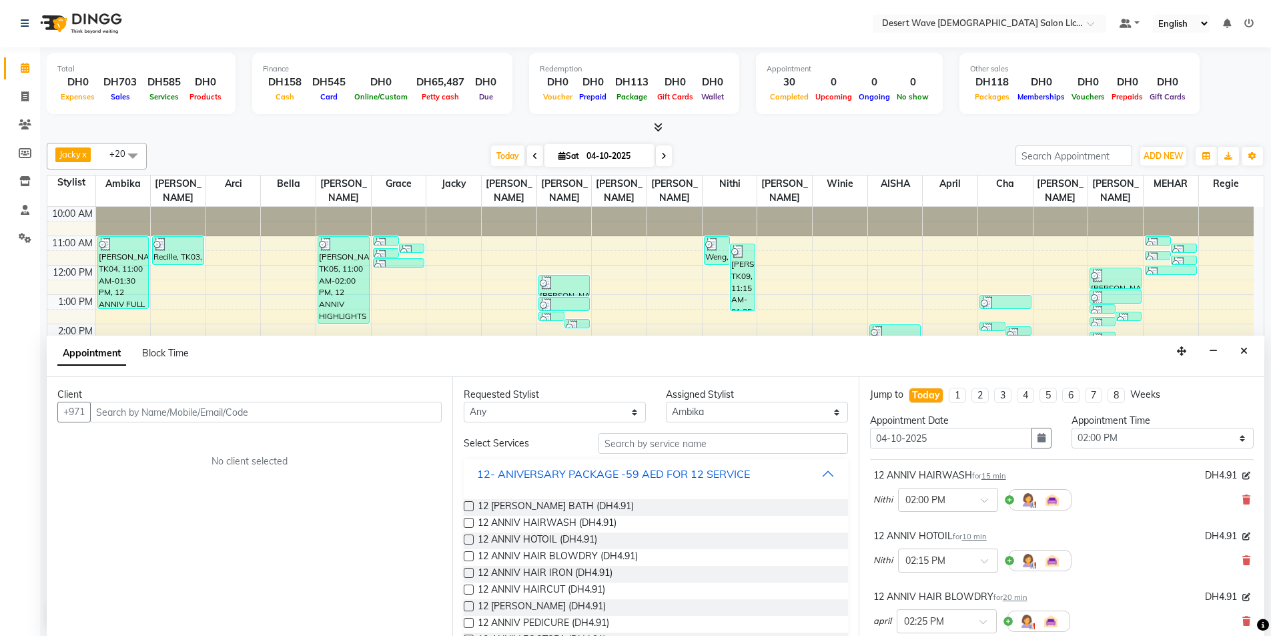
click at [757, 470] on button "12- ANIVERSARY PACKAGE -59 AED FOR 12 SERVICE" at bounding box center [655, 474] width 373 height 24
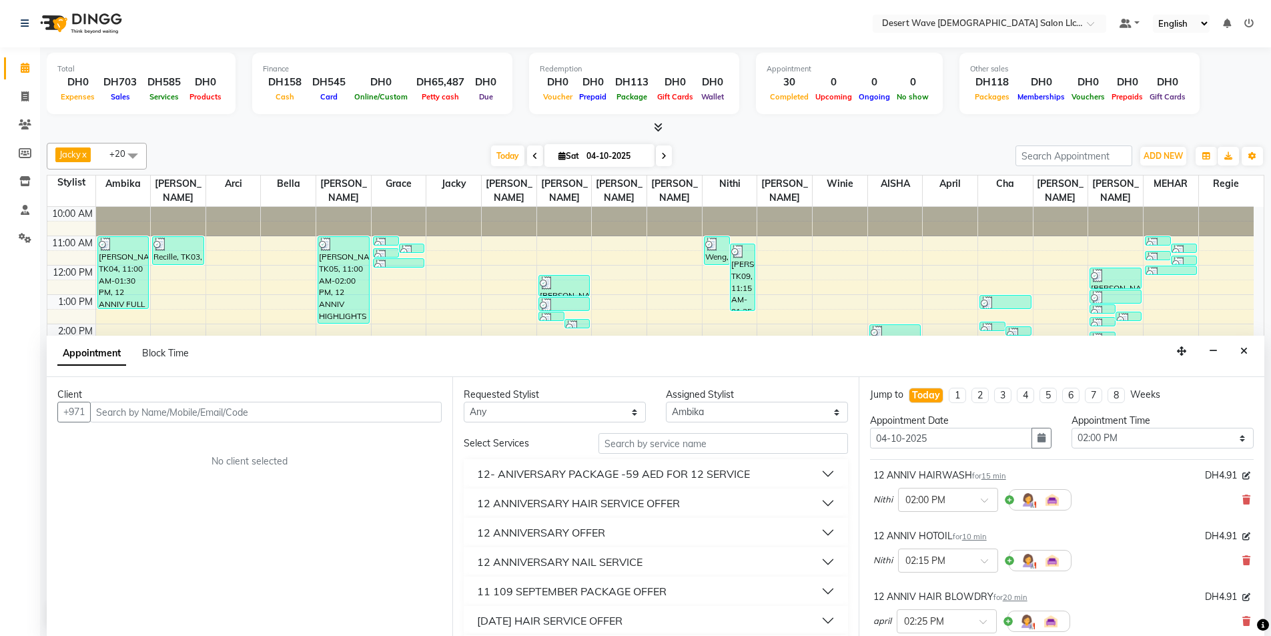
click at [642, 530] on button "12 ANNIVERSARY OFFER" at bounding box center [655, 532] width 373 height 24
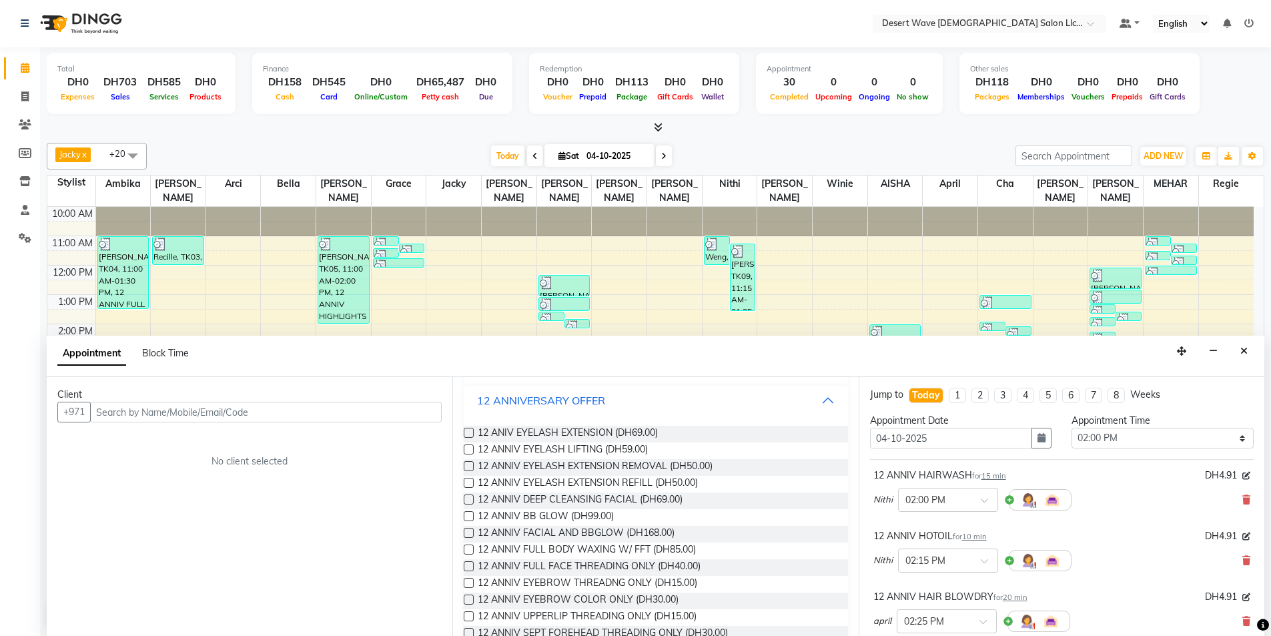
scroll to position [133, 0]
click at [573, 496] on span "12 ANNIV DEEP CLEANSING FACIAL (DH69.00)" at bounding box center [580, 499] width 205 height 17
checkbox input "false"
click at [124, 408] on input "text" at bounding box center [266, 412] width 352 height 21
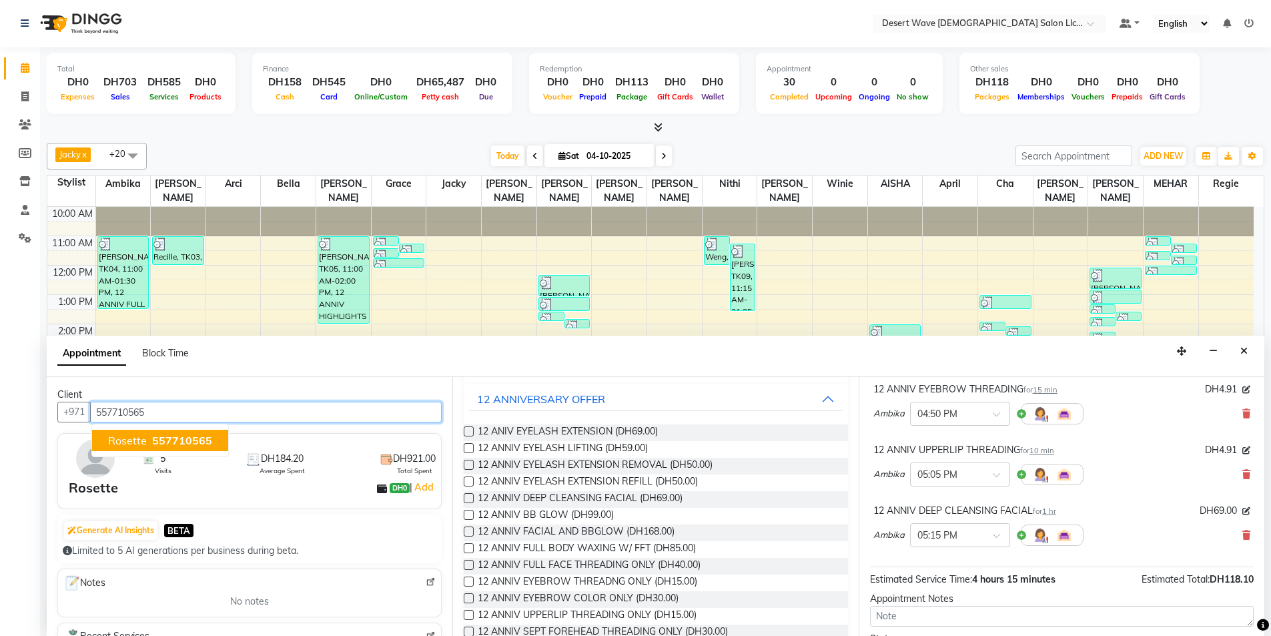
scroll to position [667, 0]
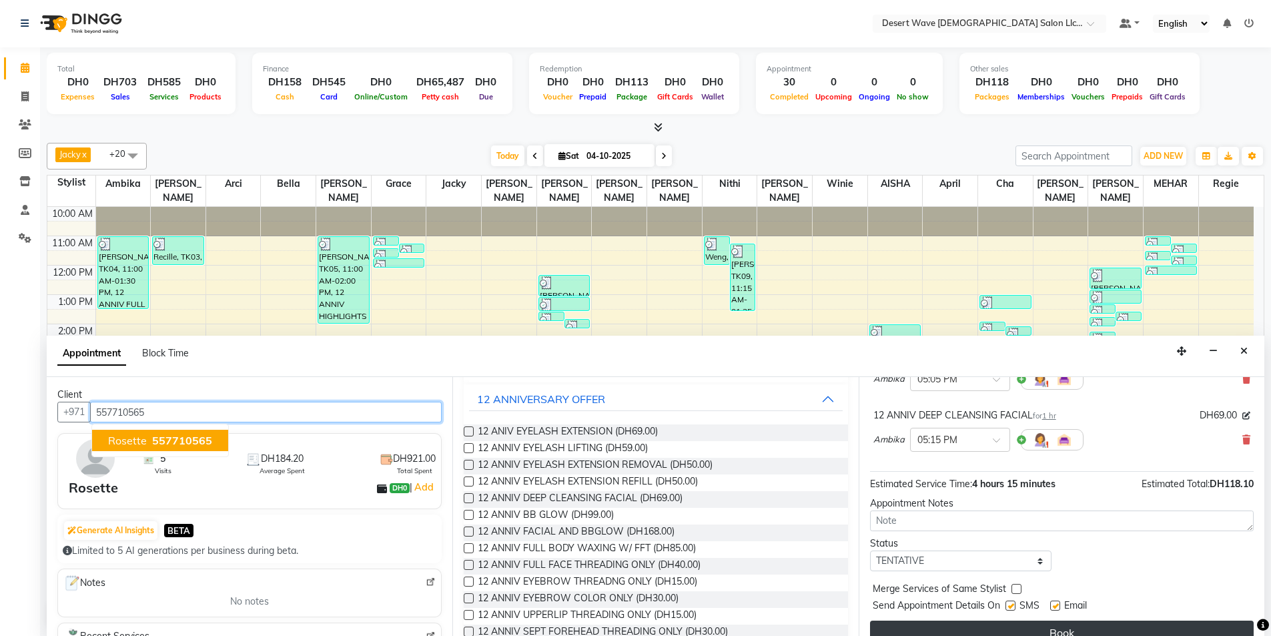
type input "557710565"
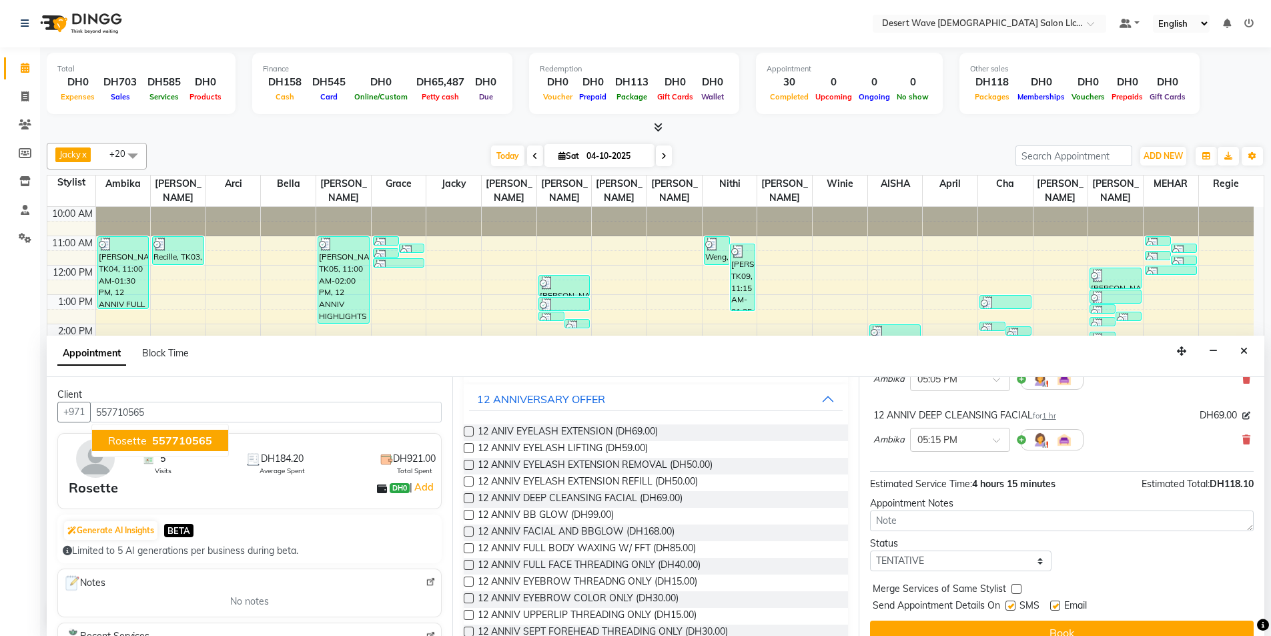
click at [1065, 629] on button "Book" at bounding box center [1062, 633] width 384 height 24
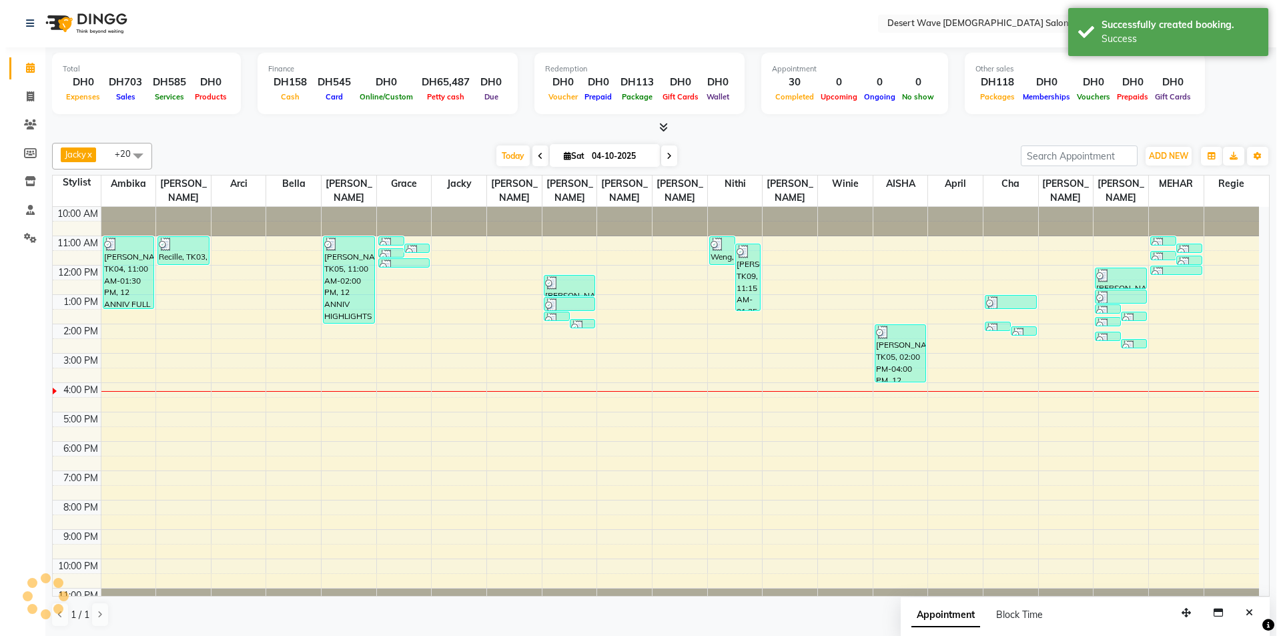
scroll to position [0, 0]
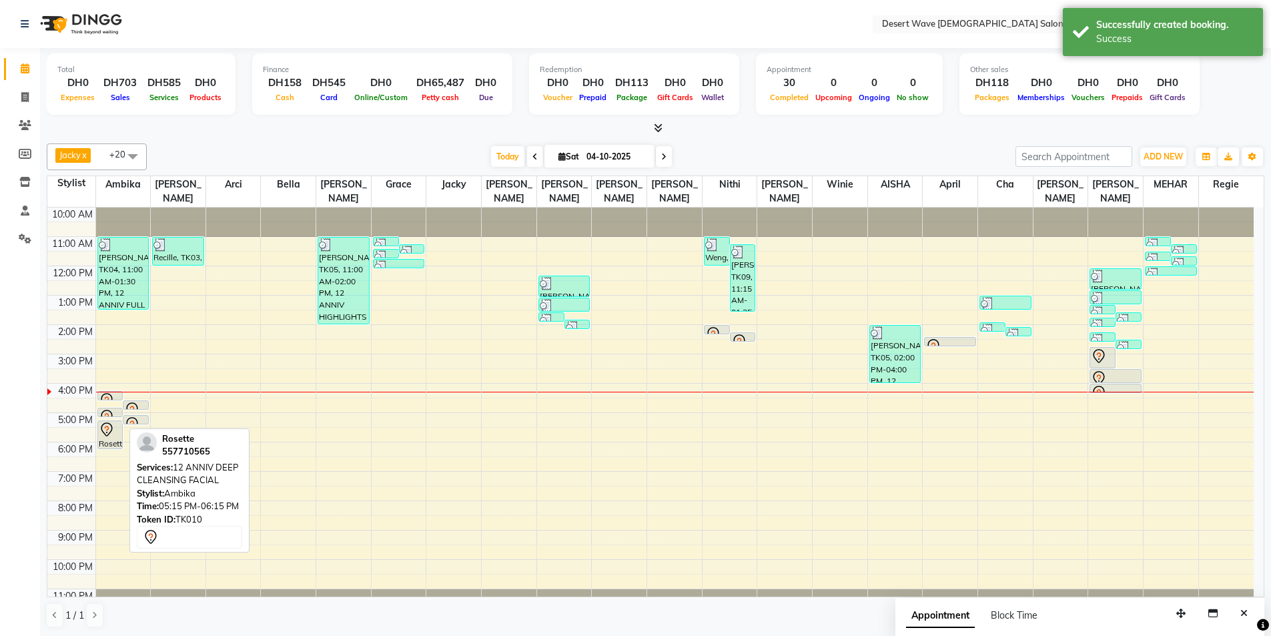
click at [110, 422] on icon at bounding box center [107, 430] width 16 height 16
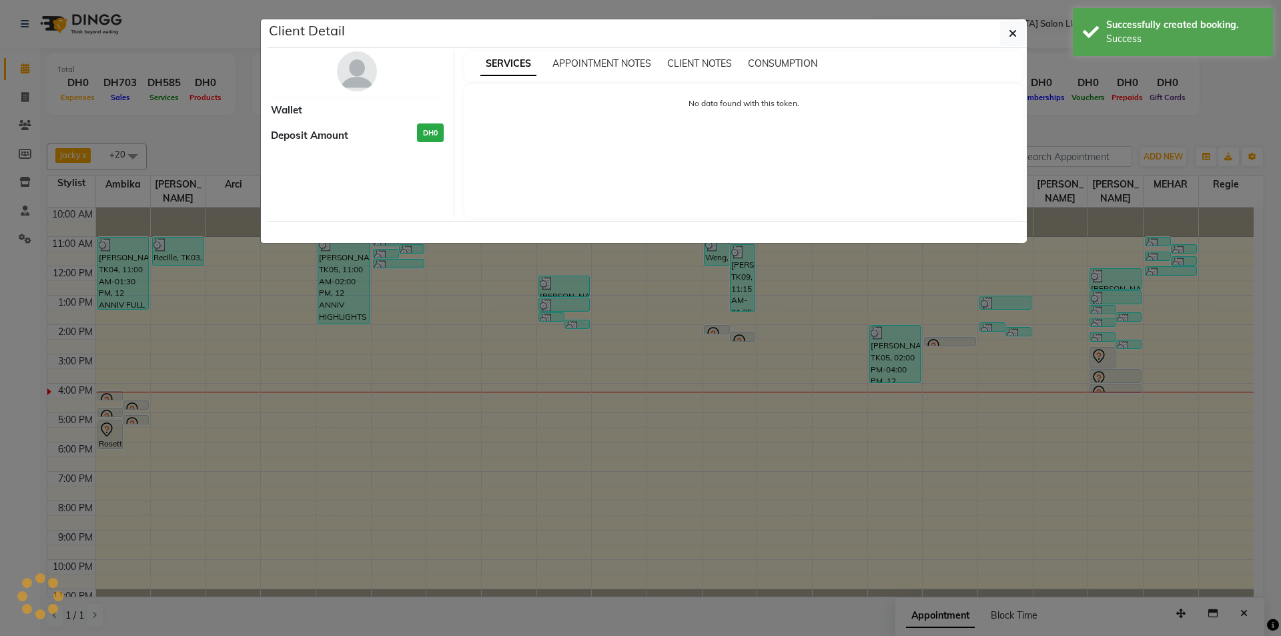
select select "7"
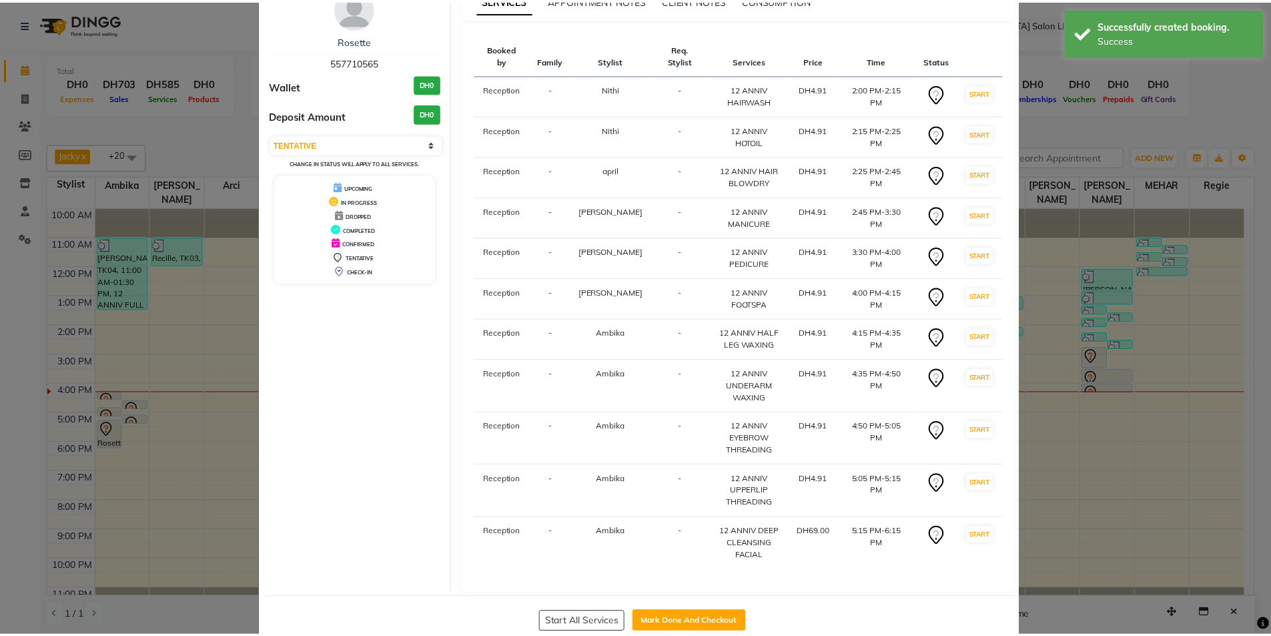
scroll to position [78, 0]
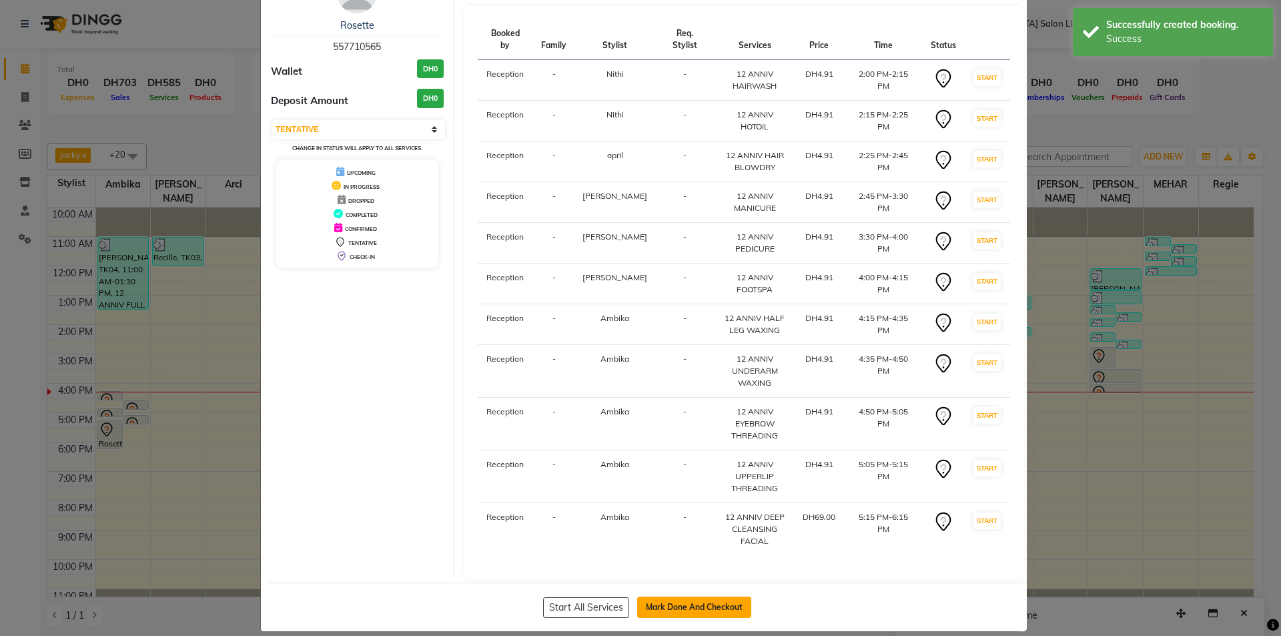
click at [687, 597] on button "Mark Done And Checkout" at bounding box center [694, 607] width 114 height 21
select select "service"
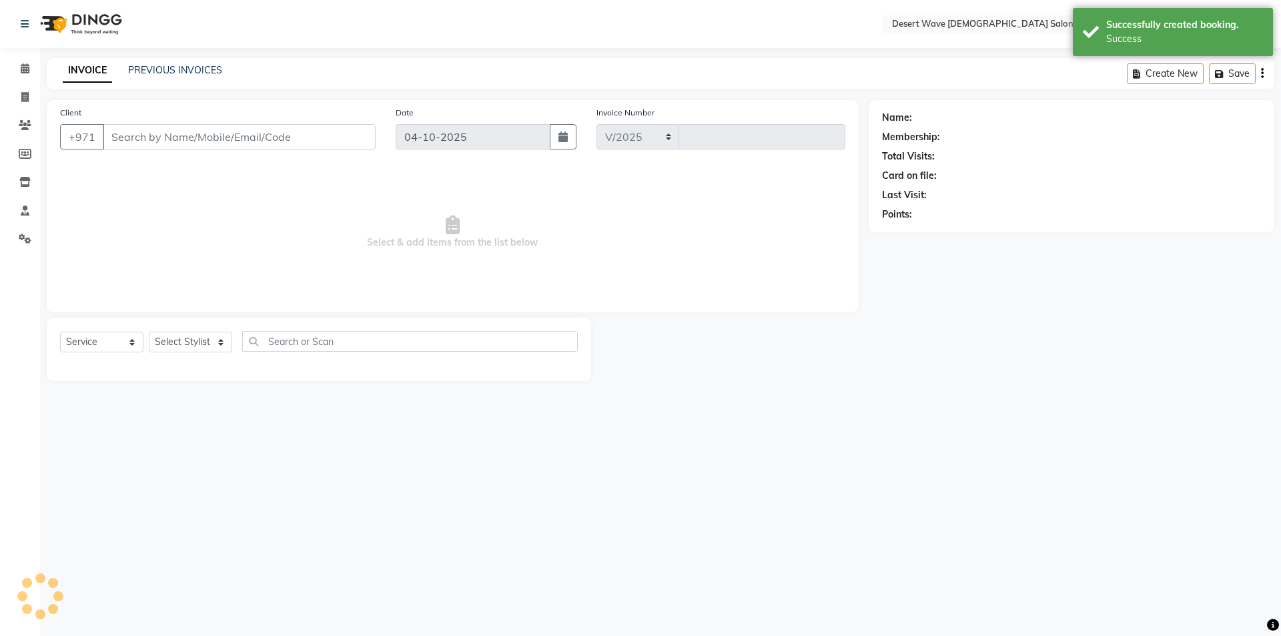
select select "6563"
type input "7736"
select select "50418"
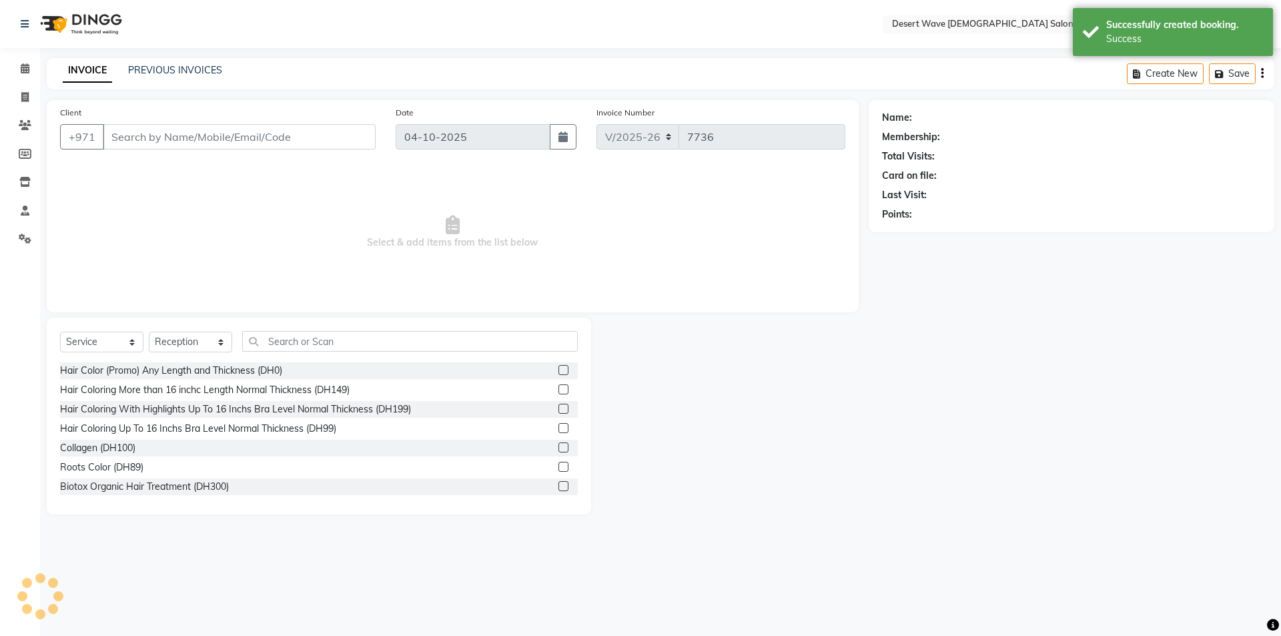
type input "557710565"
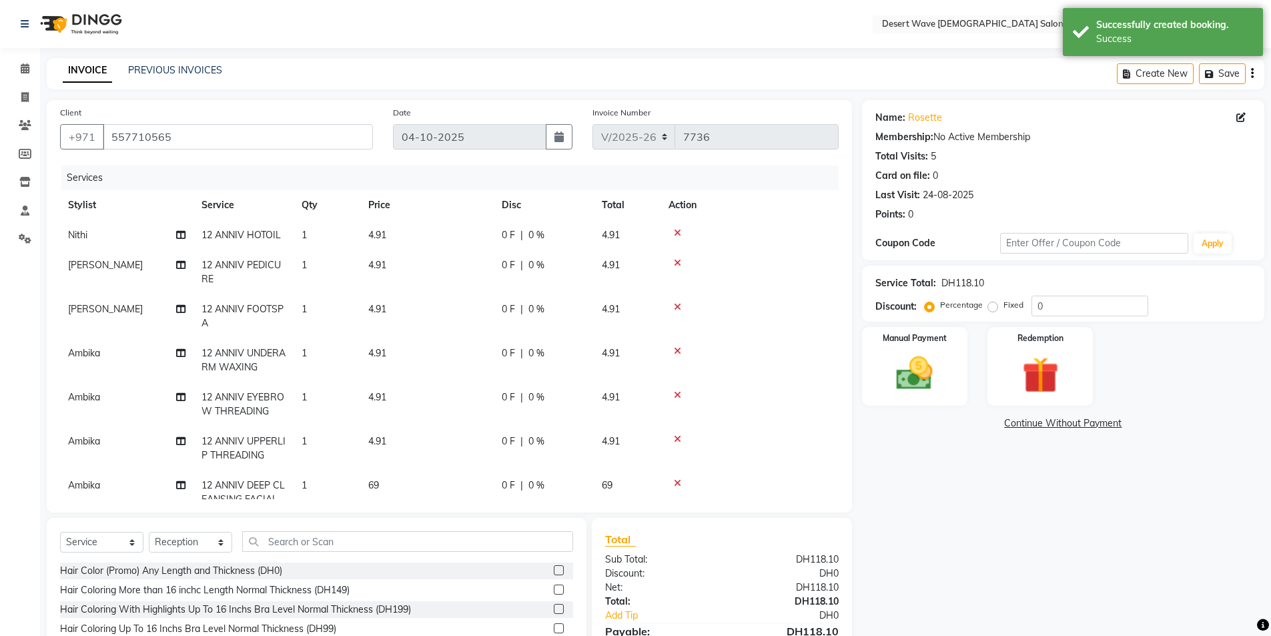
click at [306, 238] on span "1" at bounding box center [304, 235] width 5 height 12
select select "50410"
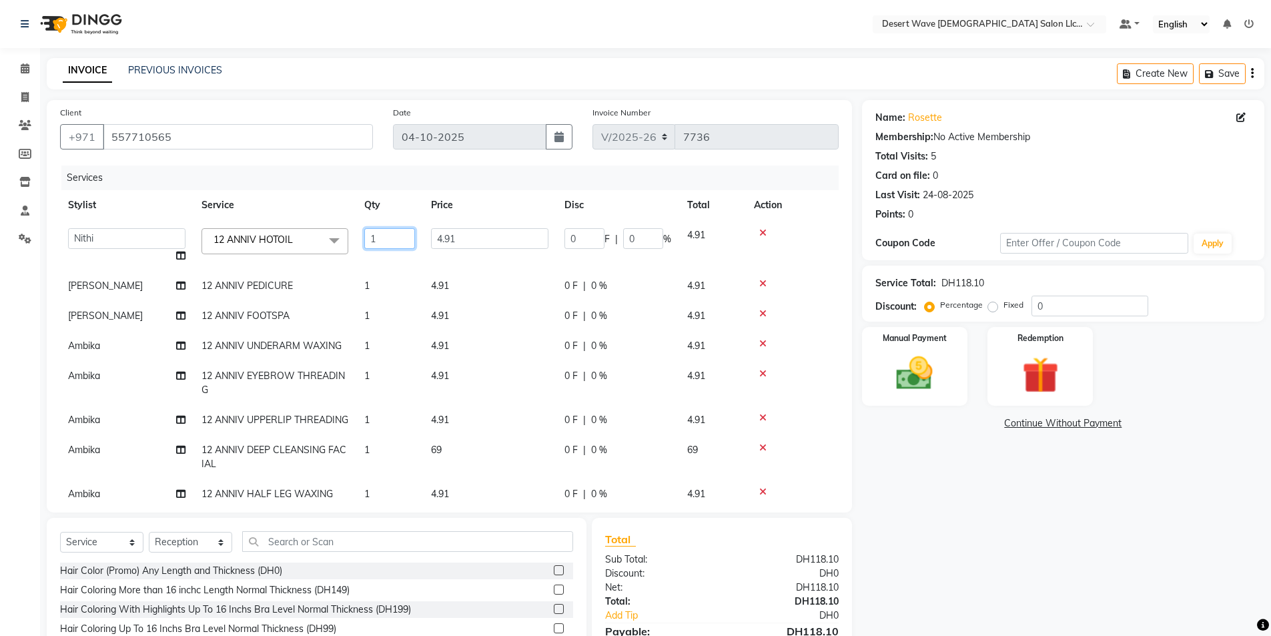
click at [382, 234] on input "1" at bounding box center [389, 238] width 51 height 21
type input "2"
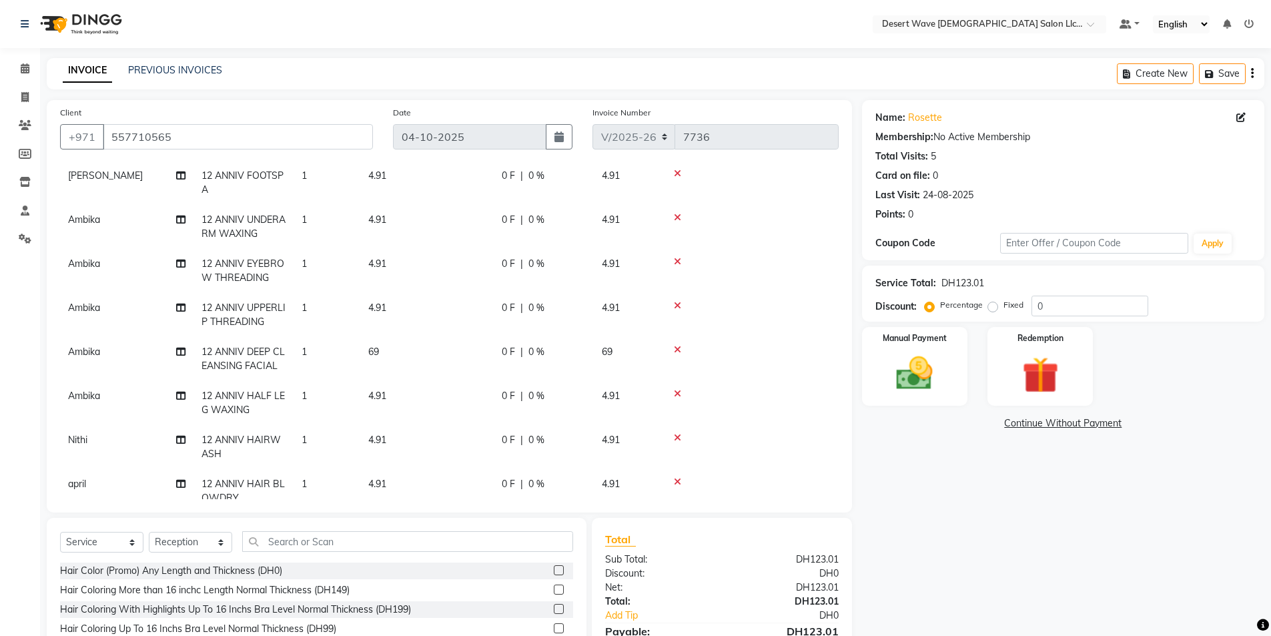
scroll to position [113, 0]
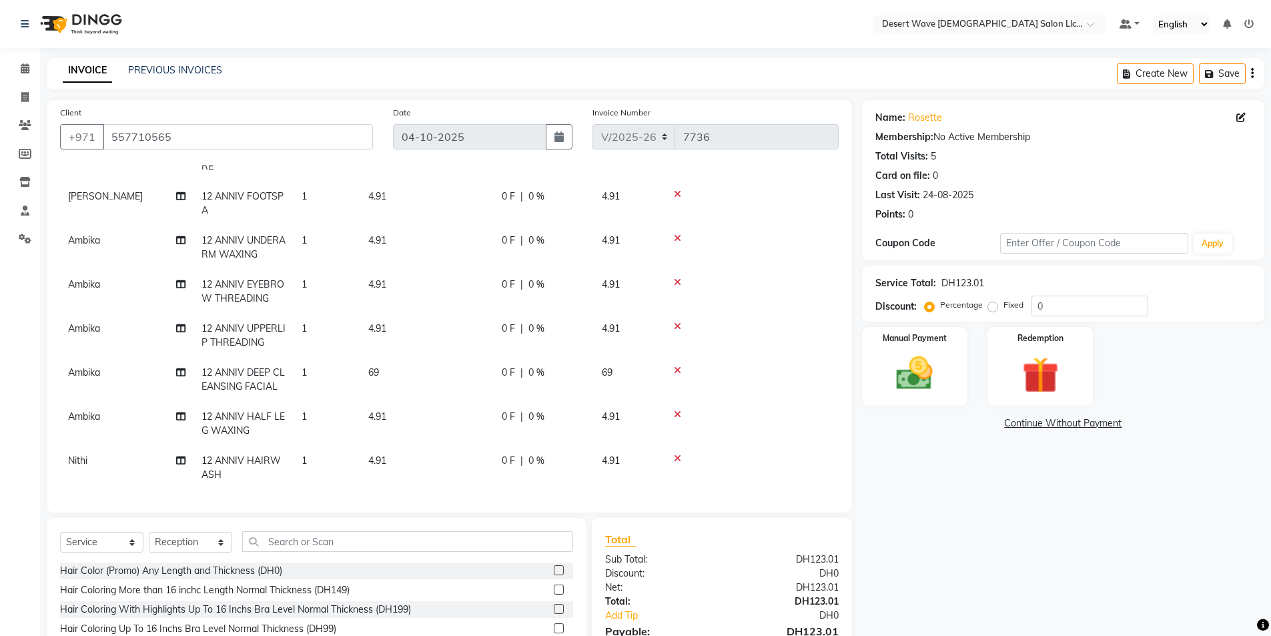
click at [371, 436] on tbody "Nithi 12 ANNIV HOTOIL 2 4.91 0 F | 0 % 9.82 [PERSON_NAME] 12 ANNIV PEDICURE 1 4…" at bounding box center [449, 342] width 779 height 470
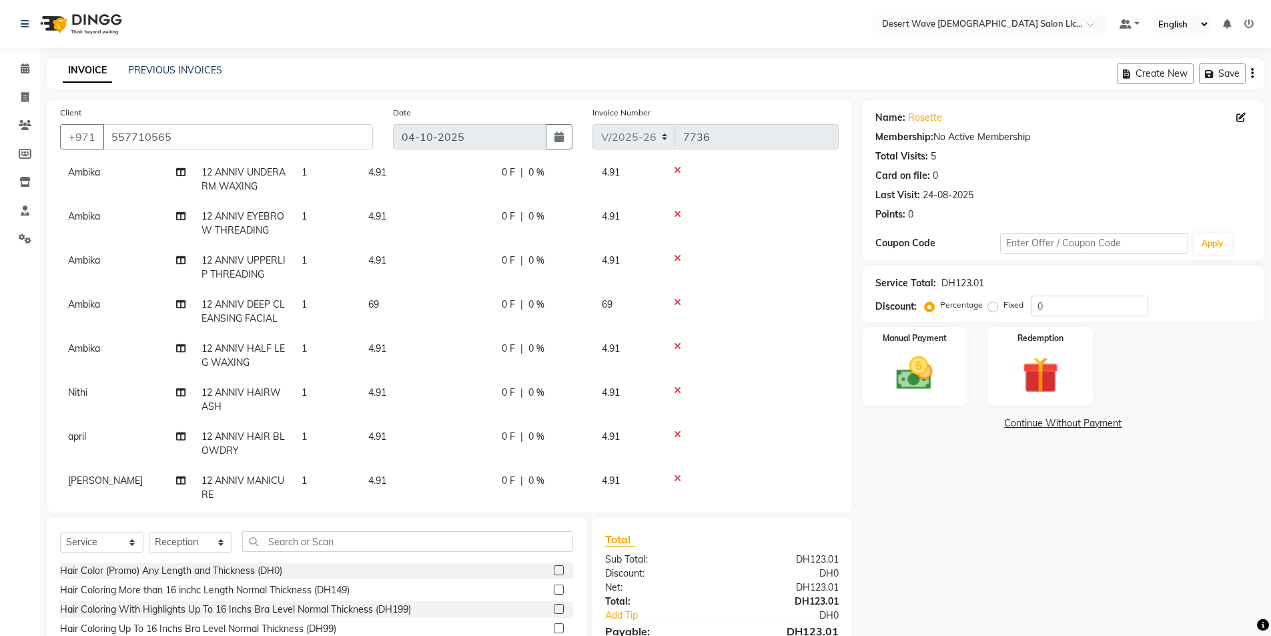
scroll to position [200, 0]
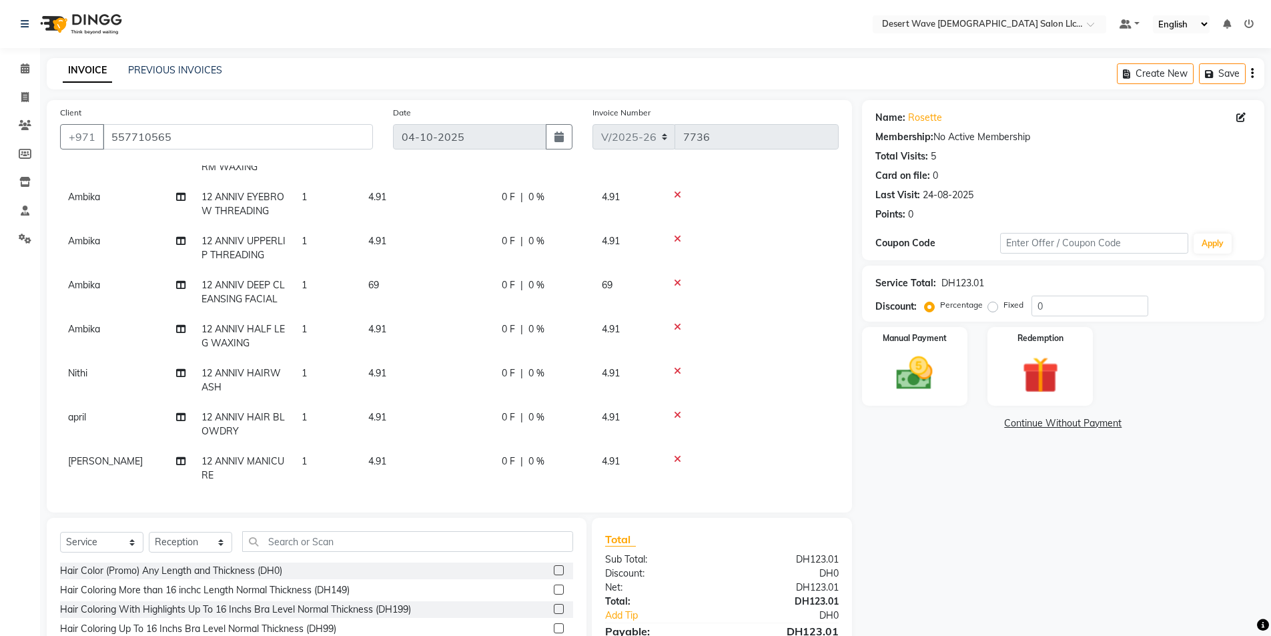
click at [320, 417] on td "1" at bounding box center [327, 424] width 67 height 44
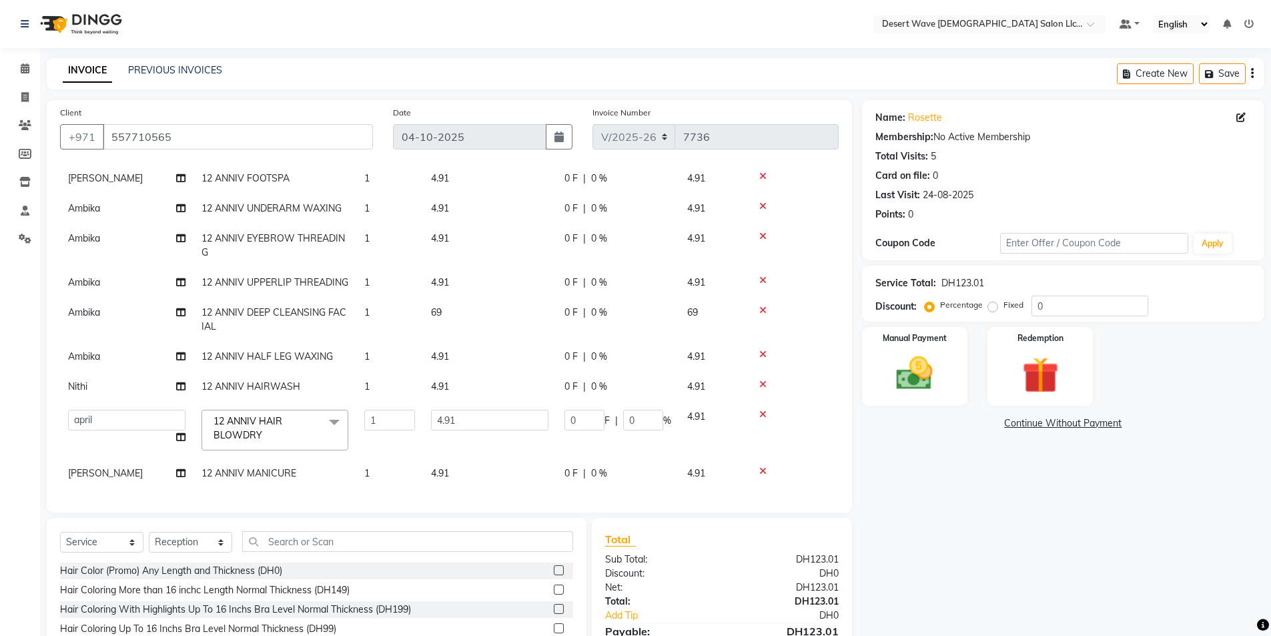
scroll to position [141, 0]
click at [380, 411] on input "1" at bounding box center [389, 420] width 51 height 21
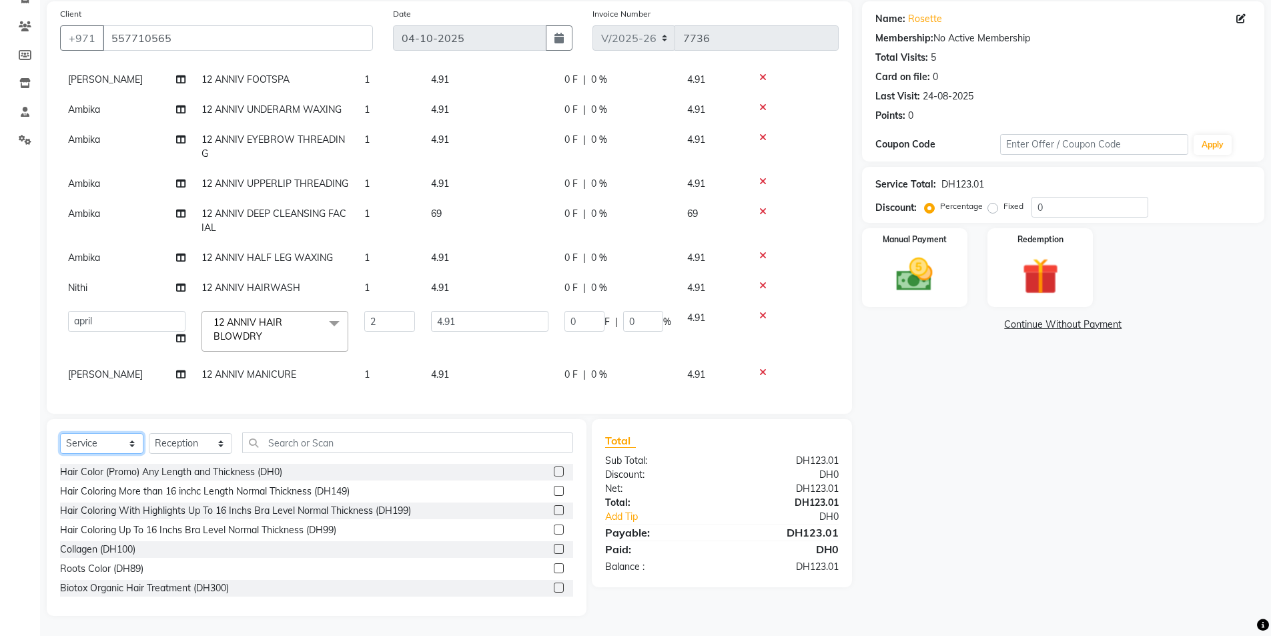
scroll to position [155, 0]
click at [111, 444] on select "Select Service Product Membership Package Voucher Prepaid Gift Card" at bounding box center [101, 443] width 83 height 21
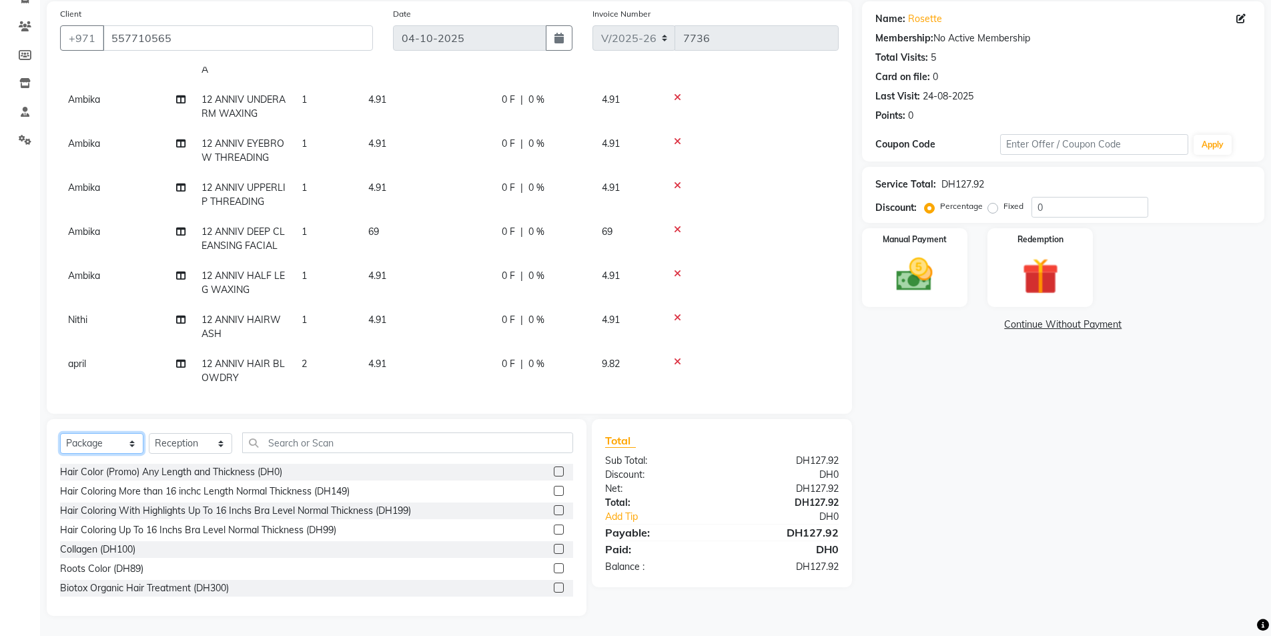
click at [60, 433] on select "Select Service Product Membership Package Voucher Prepaid Gift Card" at bounding box center [101, 443] width 83 height 21
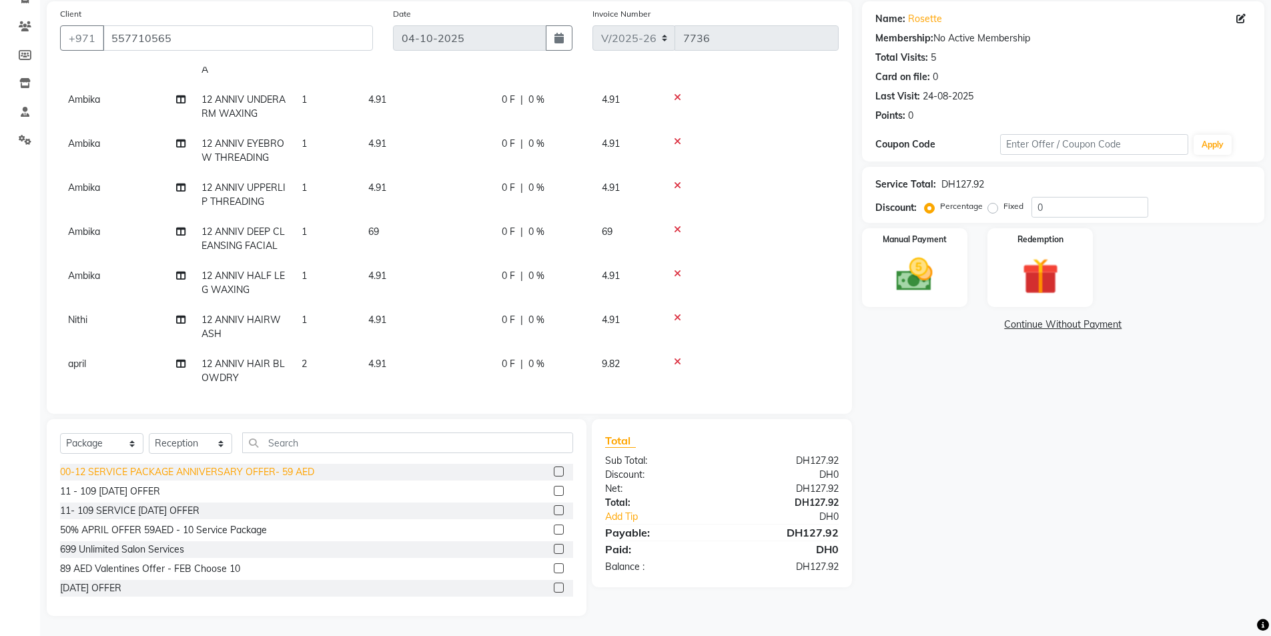
click at [153, 468] on div "00-12 SERVICE PACKAGE ANNIVERSARY OFFER- 59 AED" at bounding box center [187, 472] width 254 height 14
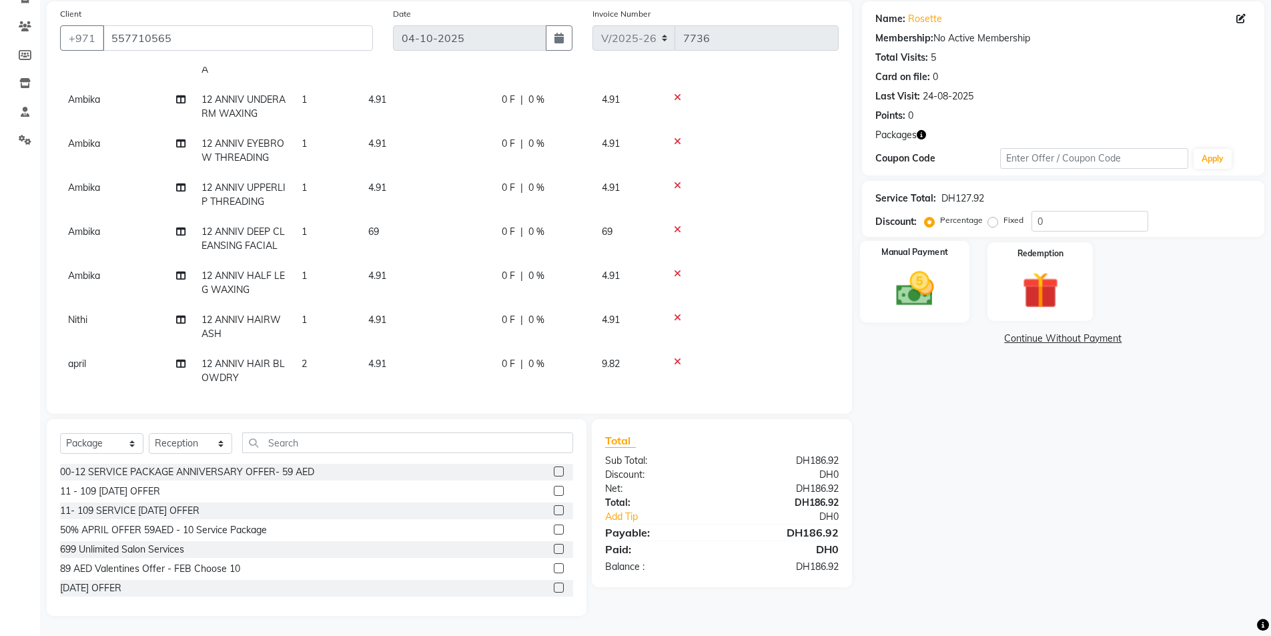
click at [930, 277] on img at bounding box center [914, 288] width 61 height 43
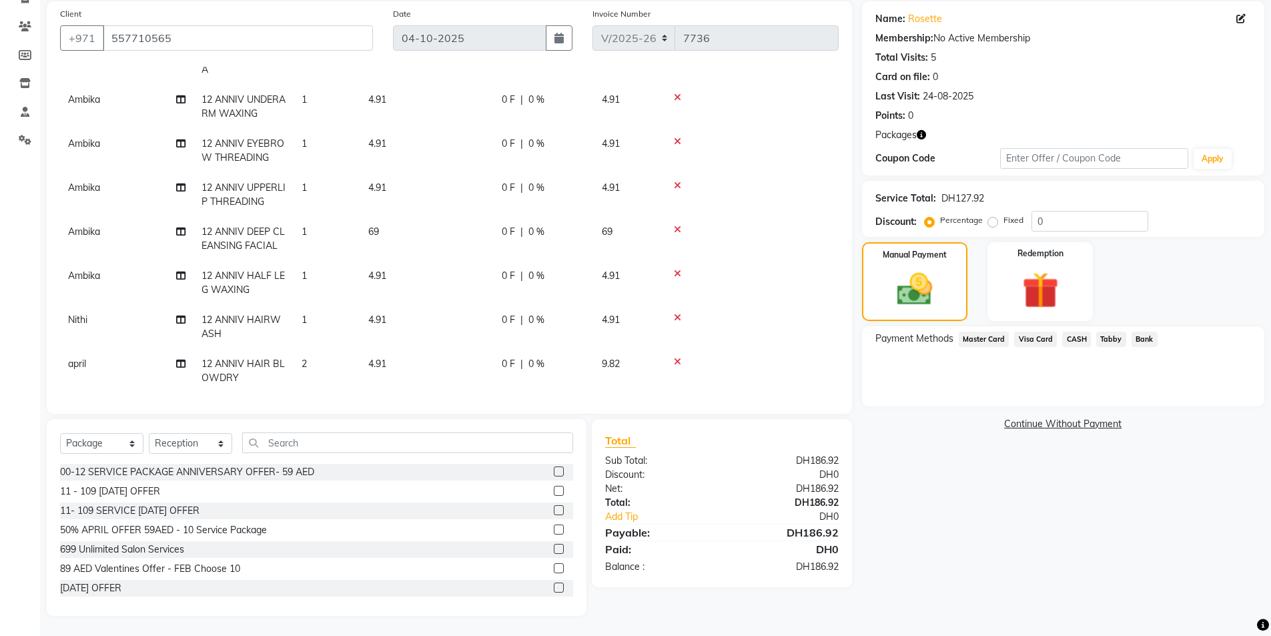
click at [1146, 340] on span "Bank" at bounding box center [1145, 339] width 26 height 15
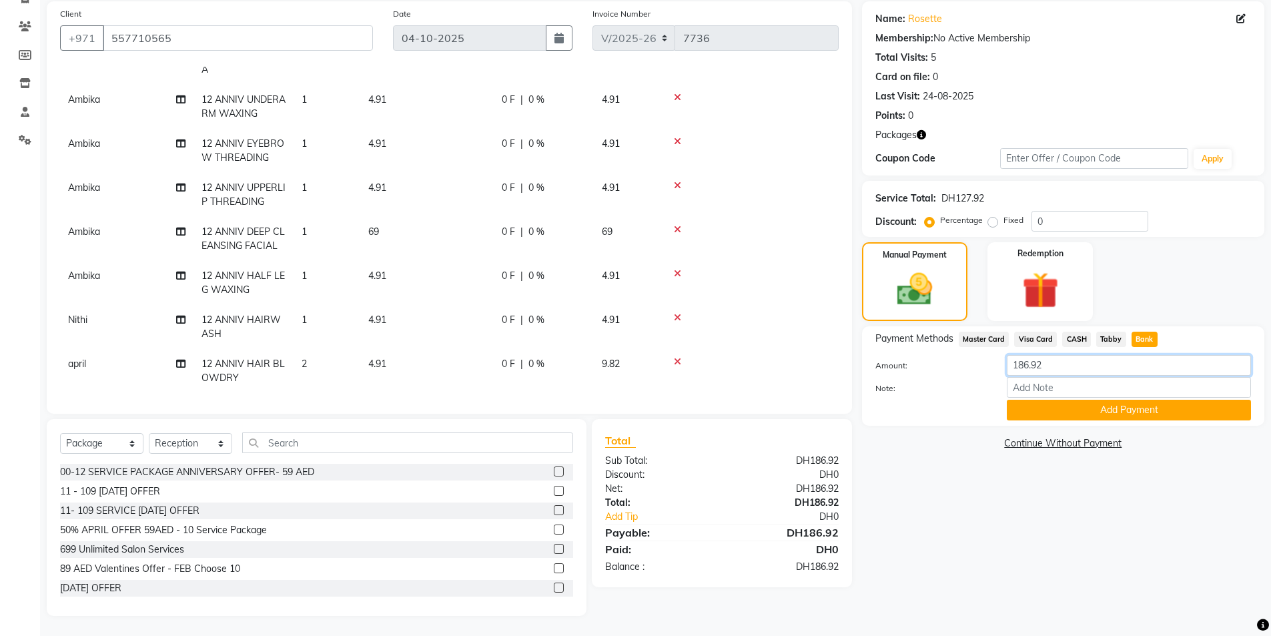
click at [1053, 365] on input "186.92" at bounding box center [1129, 365] width 244 height 21
click at [1078, 408] on button "Add Payment" at bounding box center [1129, 410] width 244 height 21
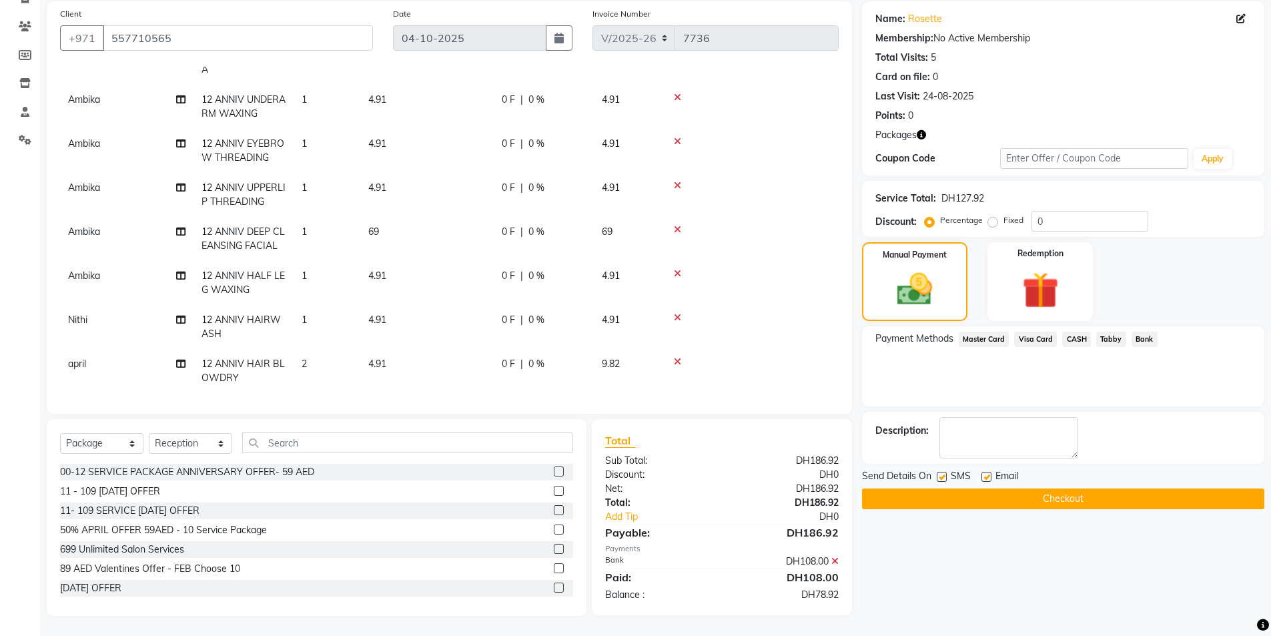
click at [1072, 338] on span "CASH" at bounding box center [1076, 339] width 29 height 15
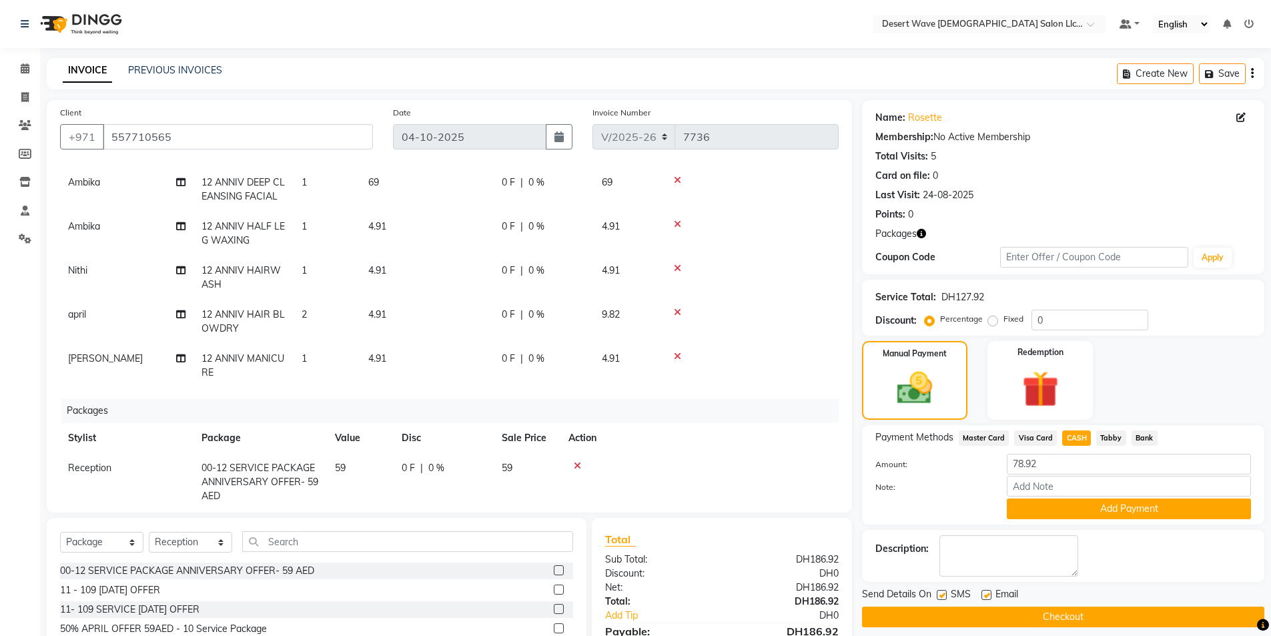
scroll to position [336, 0]
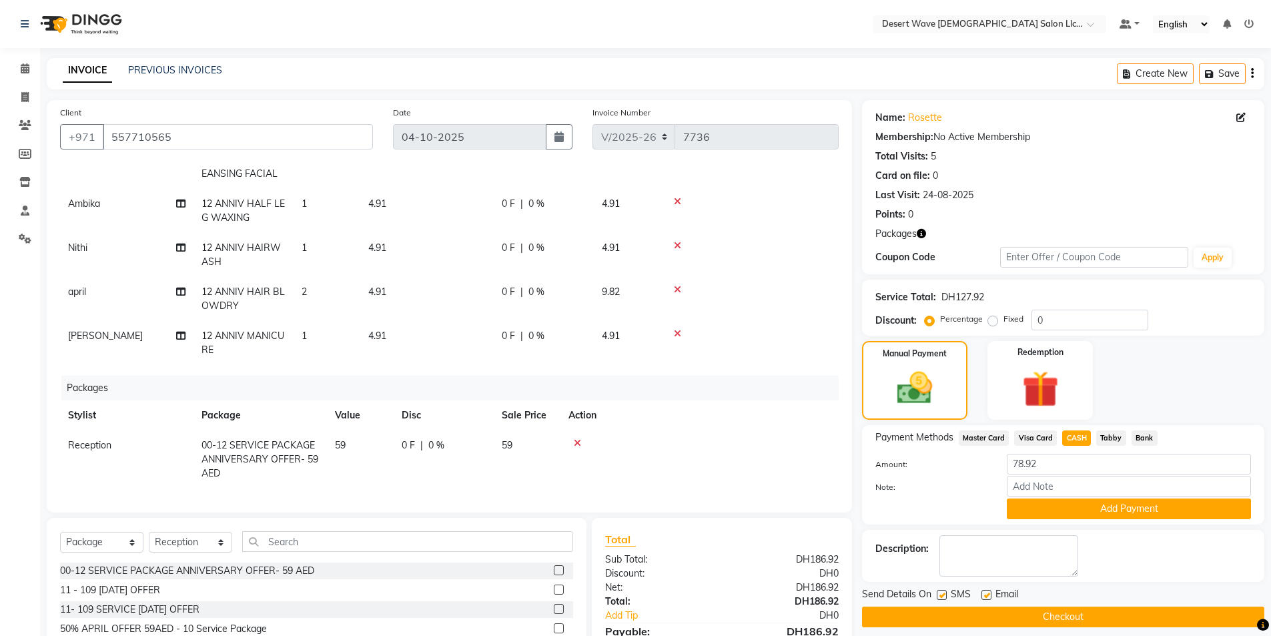
click at [579, 438] on icon at bounding box center [577, 442] width 7 height 9
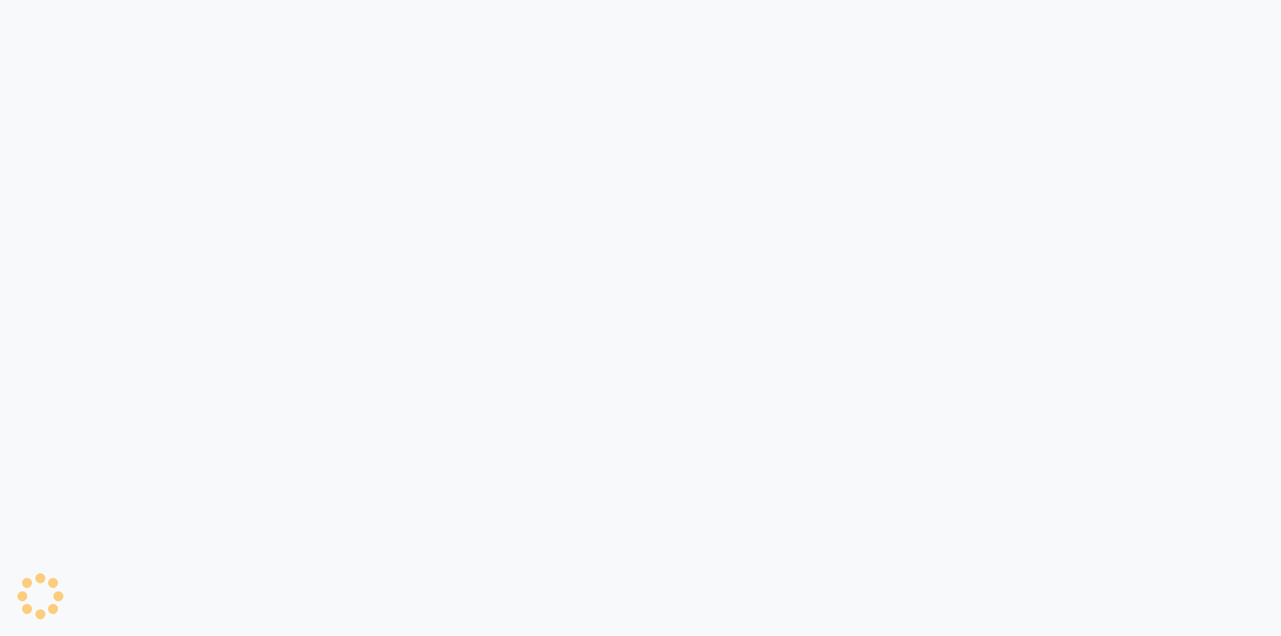
select select "6563"
select select "service"
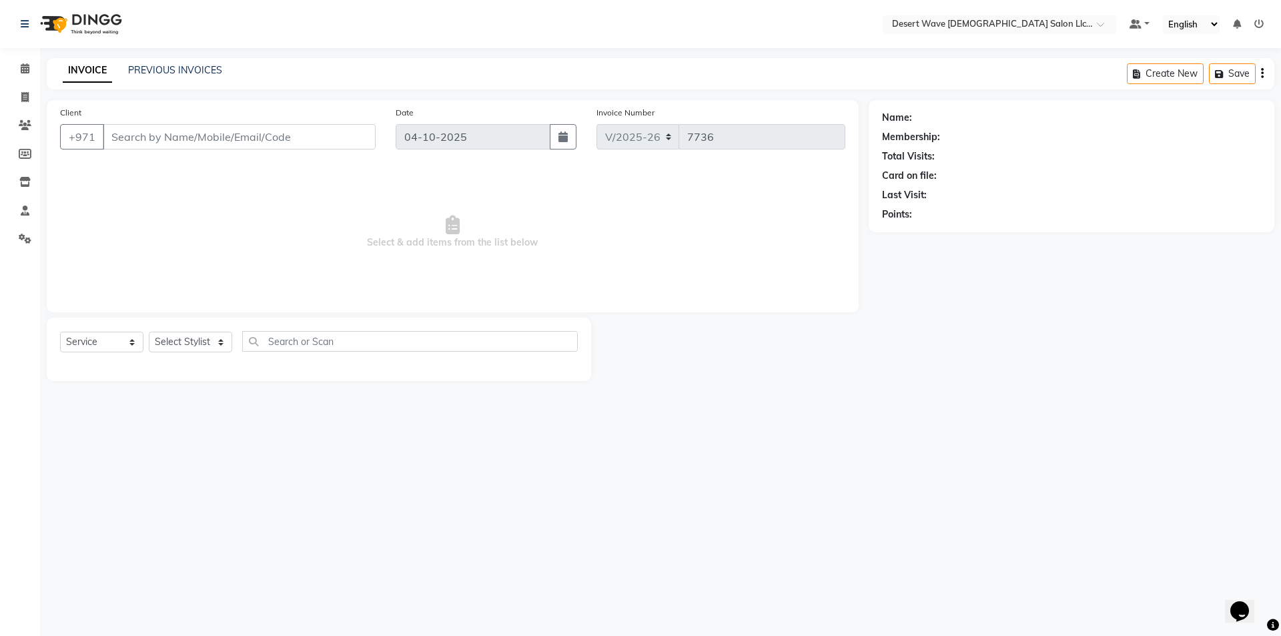
select select "50418"
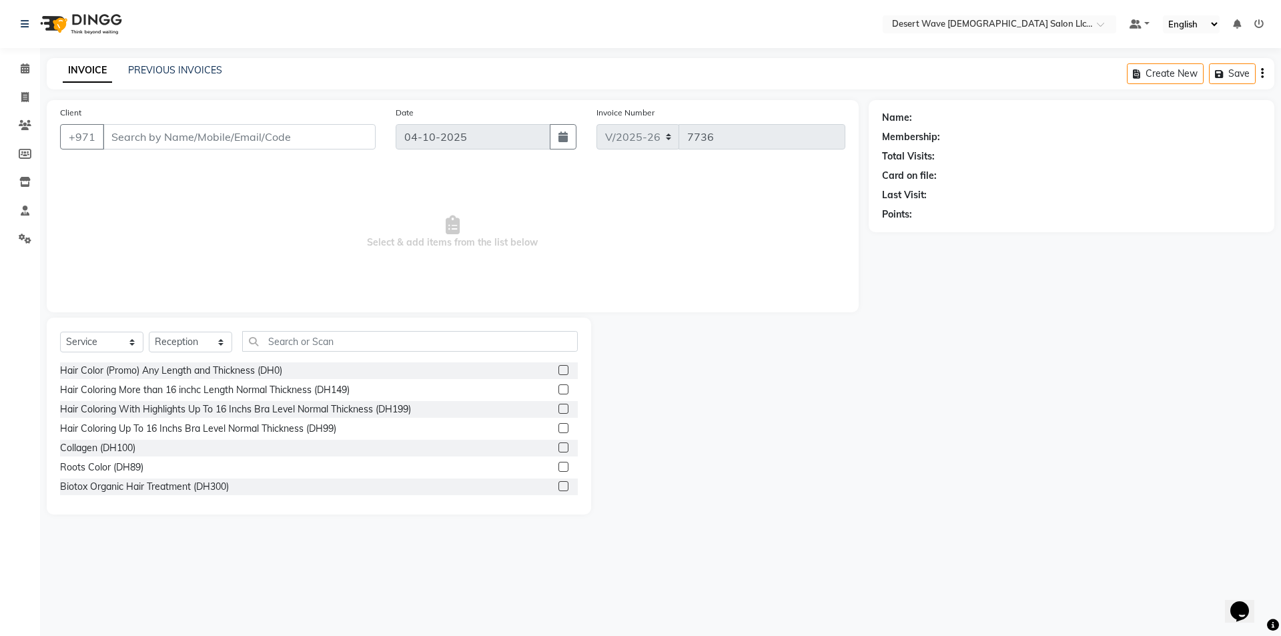
type input "557710565"
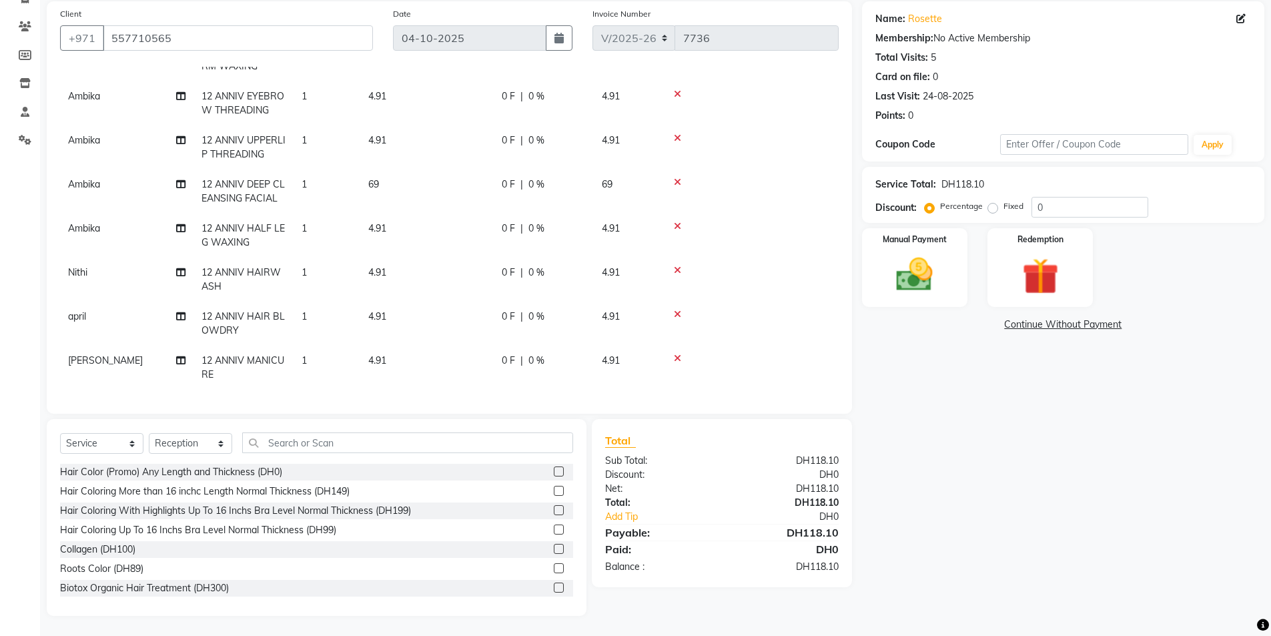
scroll to position [212, 0]
click at [105, 443] on select "Select Service Product Membership Package Voucher Prepaid Gift Card" at bounding box center [101, 443] width 83 height 21
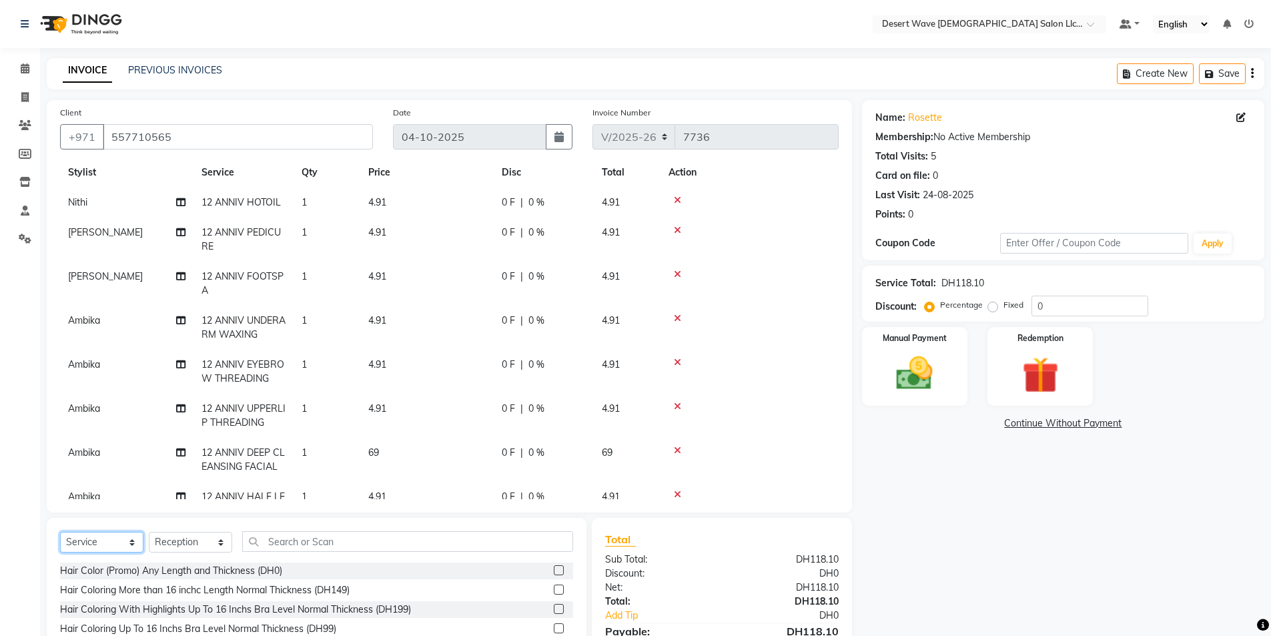
scroll to position [0, 0]
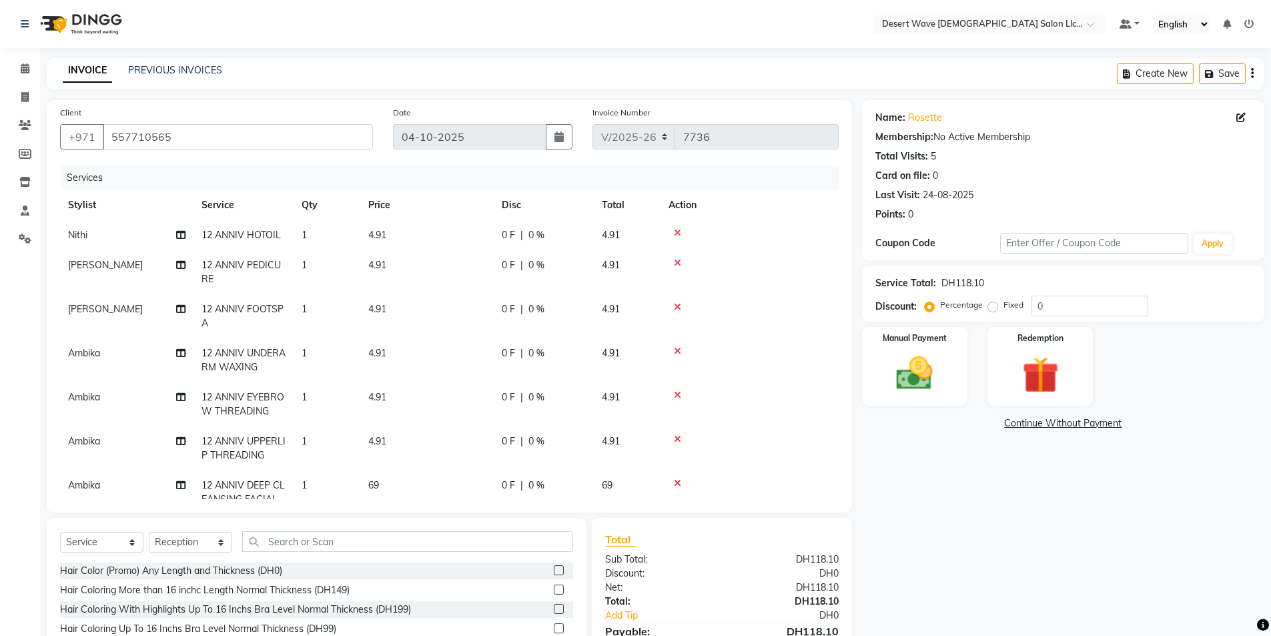
click at [312, 234] on td "1" at bounding box center [327, 235] width 67 height 30
select select "50410"
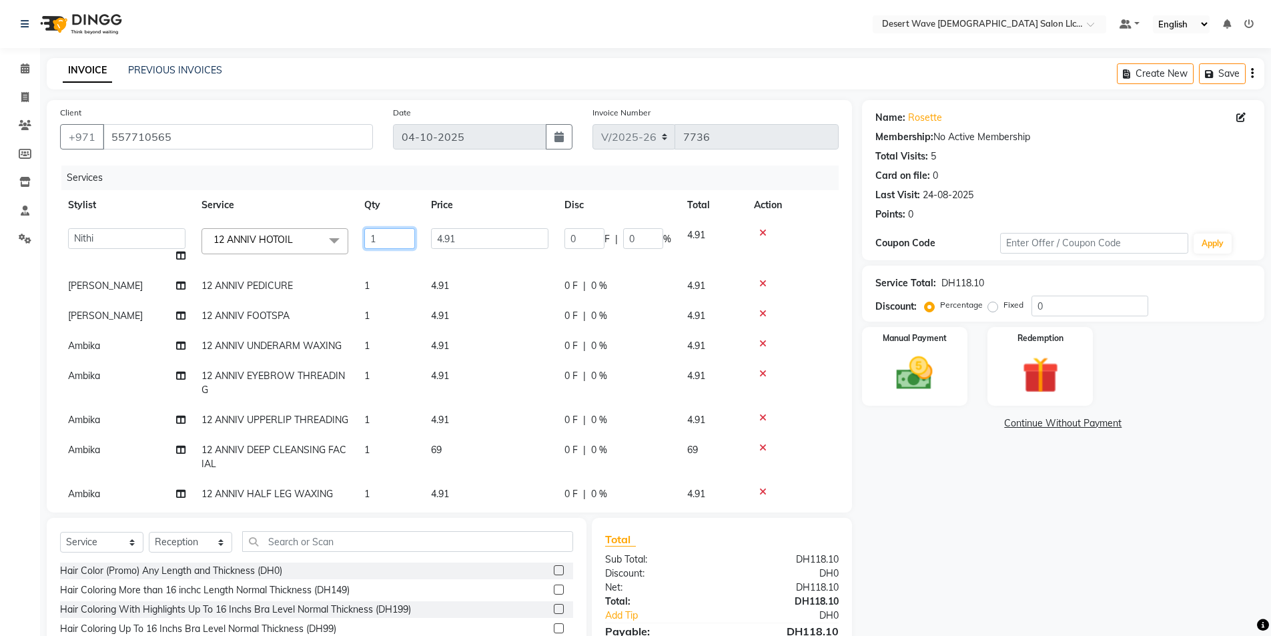
click at [380, 241] on input "1" at bounding box center [389, 238] width 51 height 21
type input "2"
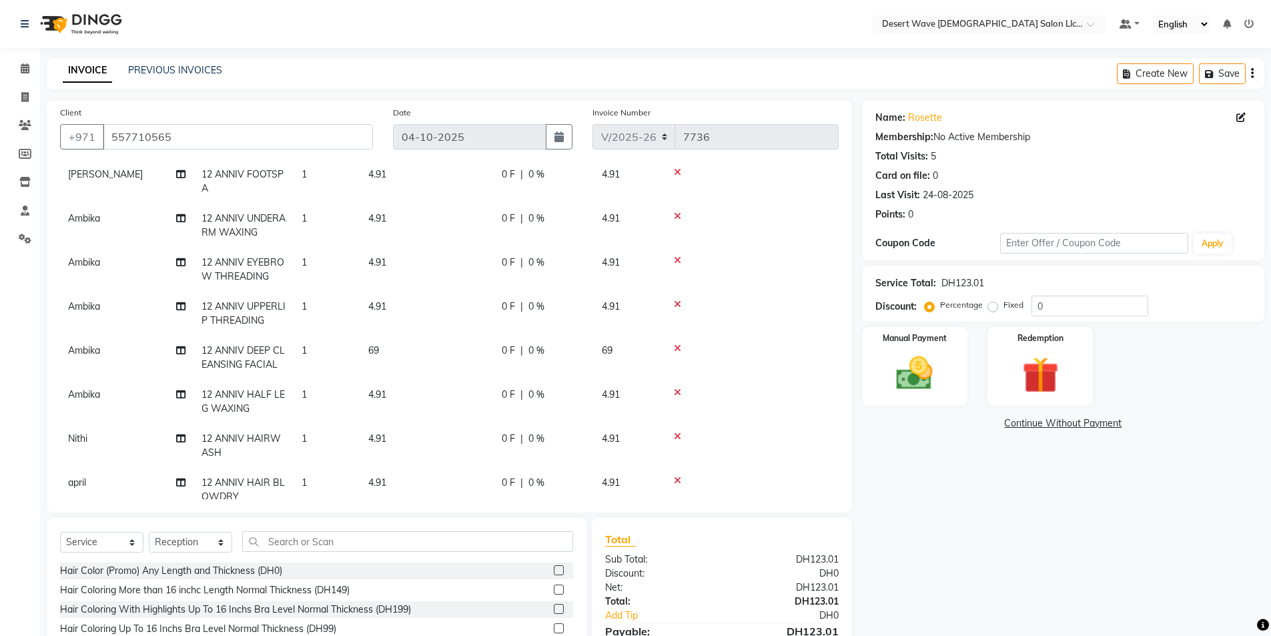
scroll to position [114, 0]
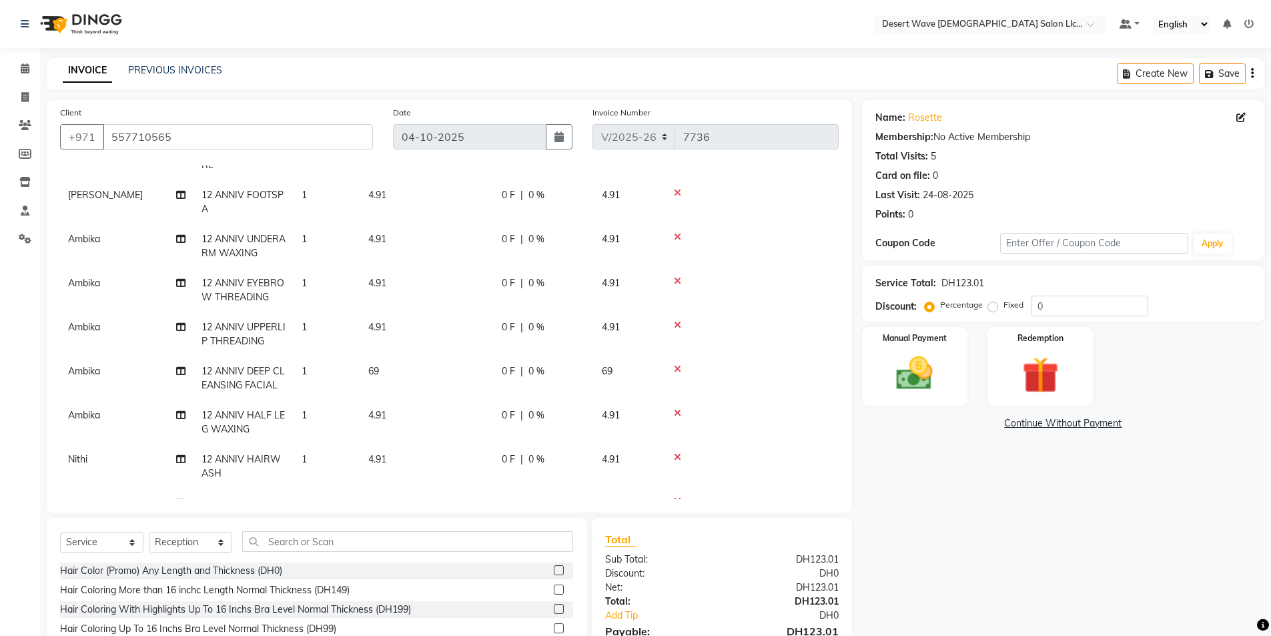
click at [374, 435] on tbody "Nithi 12 ANNIV HOTOIL 2 4.91 0 F | 0 % 9.82 [PERSON_NAME] 12 ANNIV PEDICURE 1 4…" at bounding box center [449, 341] width 779 height 470
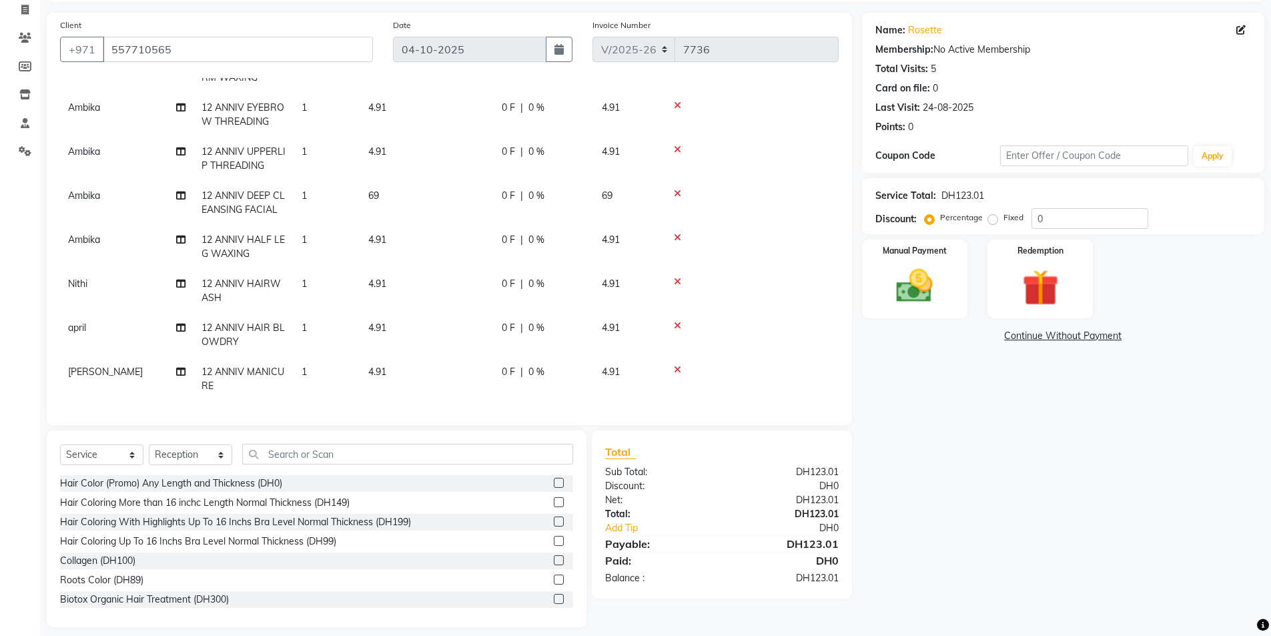
scroll to position [99, 0]
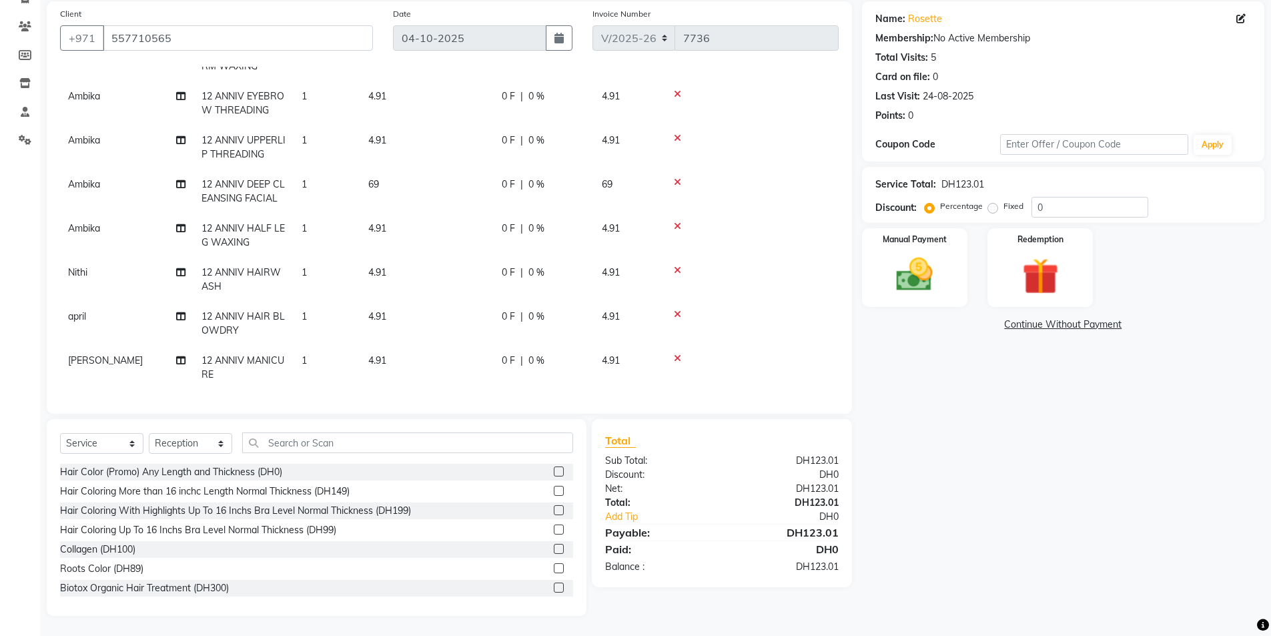
click at [316, 305] on td "1" at bounding box center [327, 324] width 67 height 44
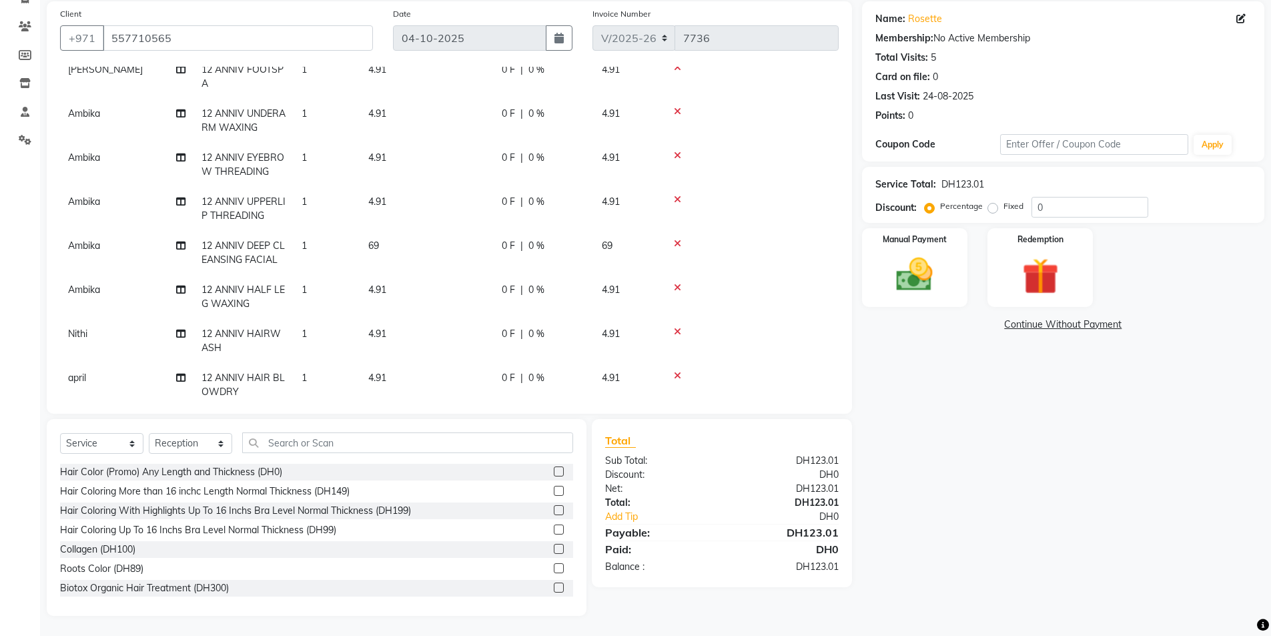
select select "75750"
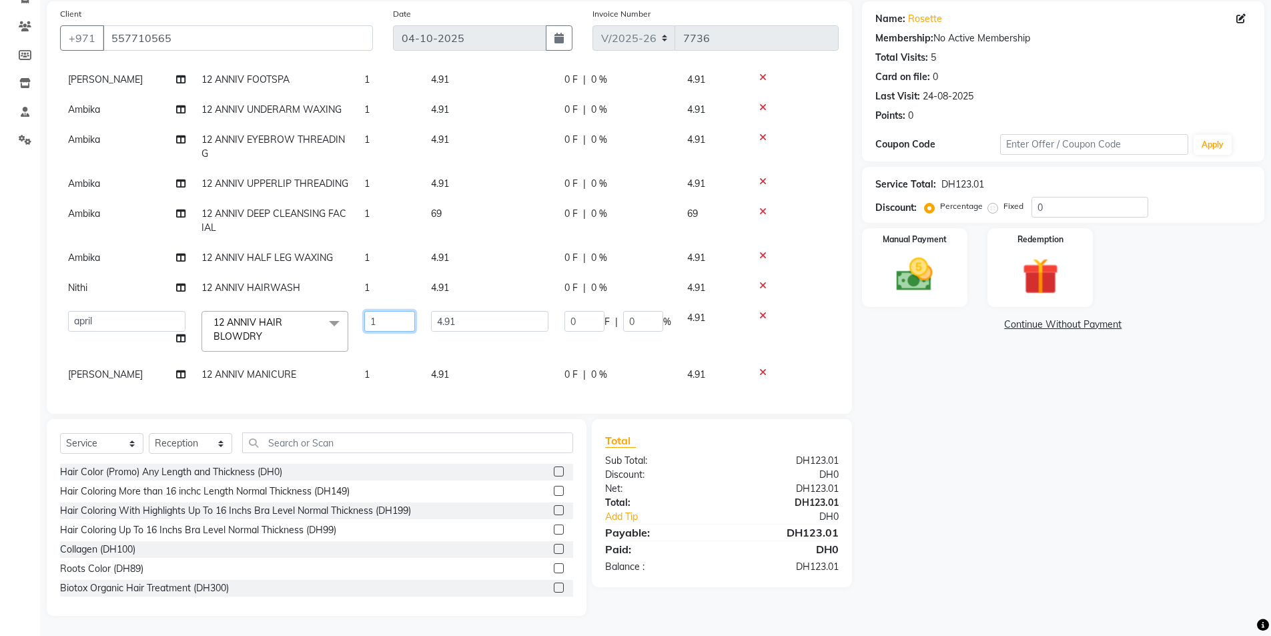
click at [384, 312] on input "1" at bounding box center [389, 321] width 51 height 21
type input "2"
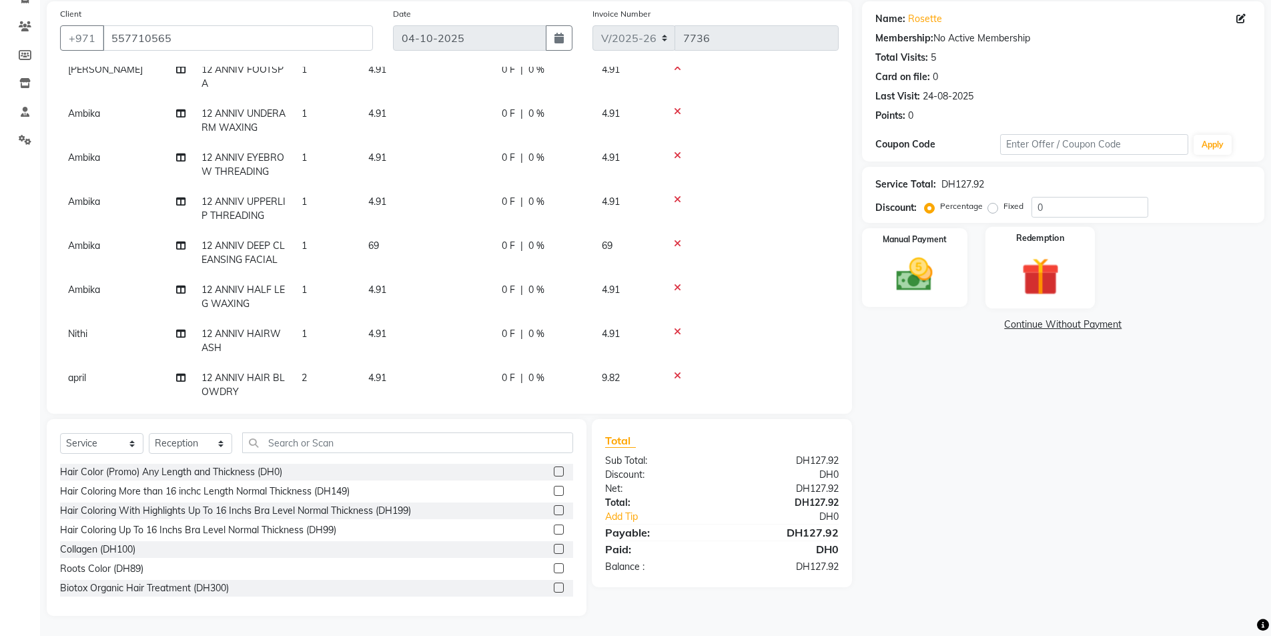
scroll to position [155, 0]
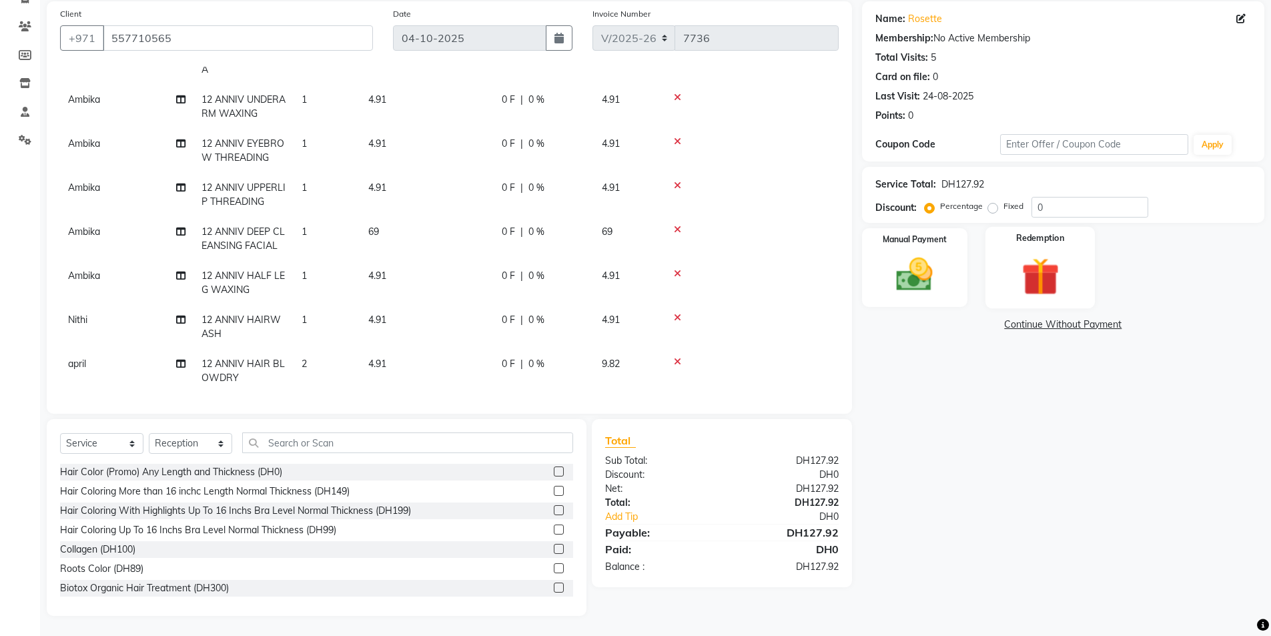
click at [1034, 282] on img at bounding box center [1040, 276] width 61 height 47
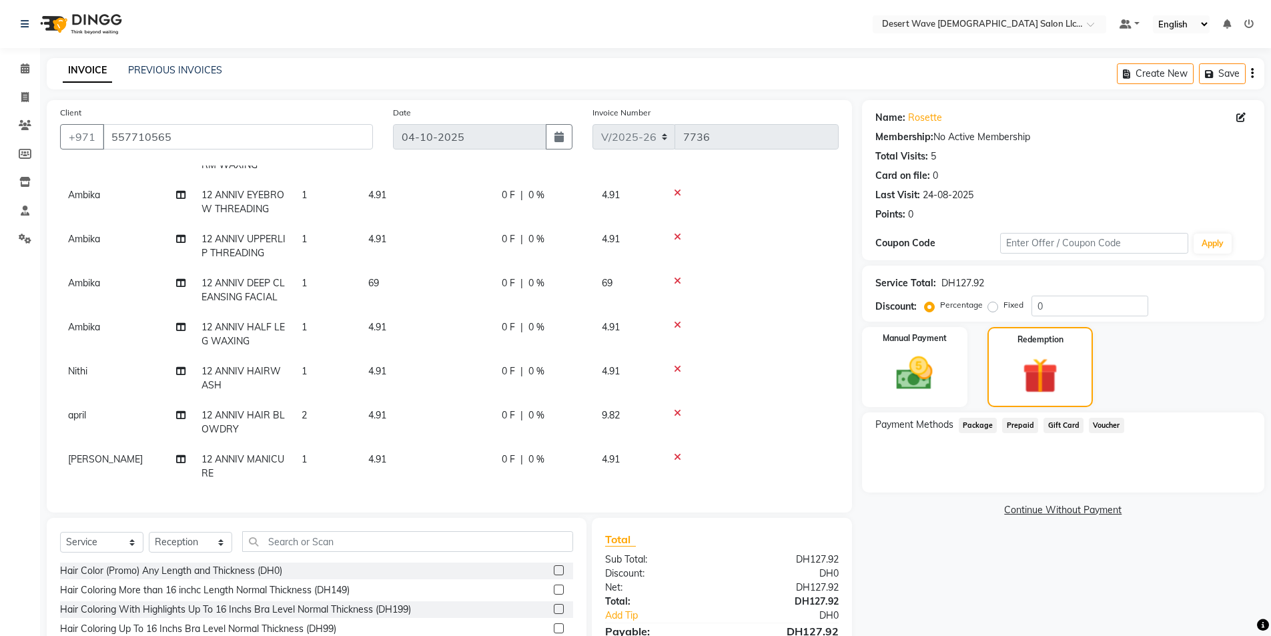
scroll to position [212, 0]
click at [105, 538] on select "Select Service Product Membership Package Voucher Prepaid Gift Card" at bounding box center [101, 542] width 83 height 21
select select "package"
click at [60, 532] on select "Select Service Product Membership Package Voucher Prepaid Gift Card" at bounding box center [101, 542] width 83 height 21
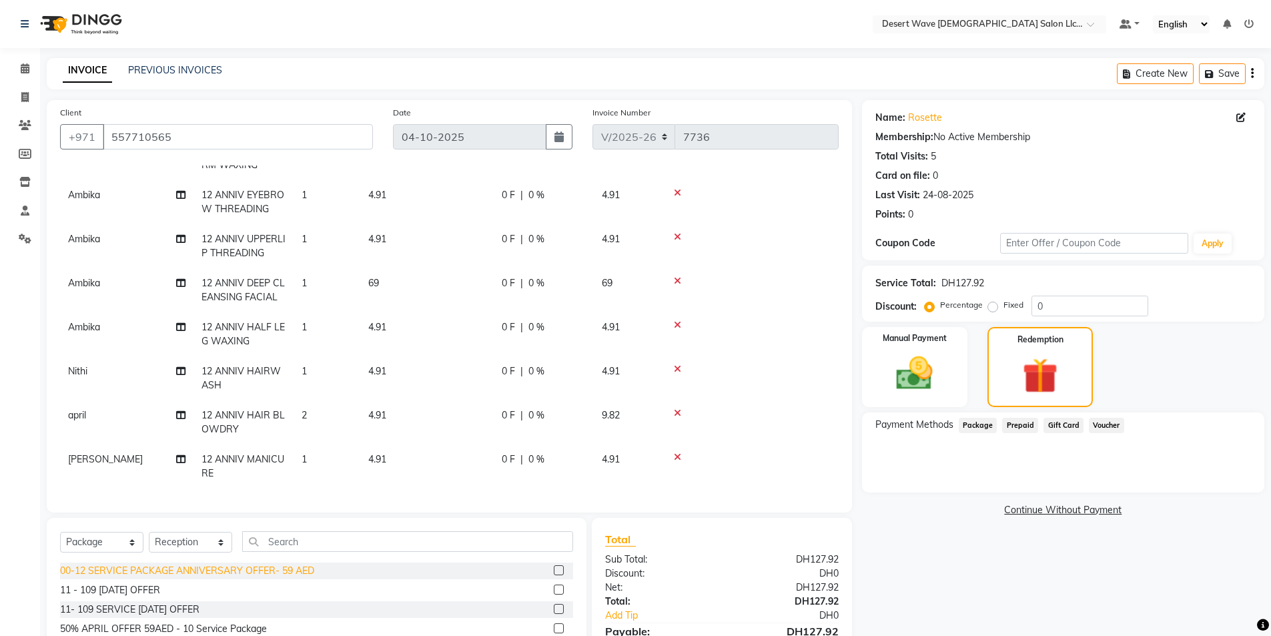
click at [167, 566] on div "00-12 SERVICE PACKAGE ANNIVERSARY OFFER- 59 AED" at bounding box center [187, 571] width 254 height 14
checkbox input "false"
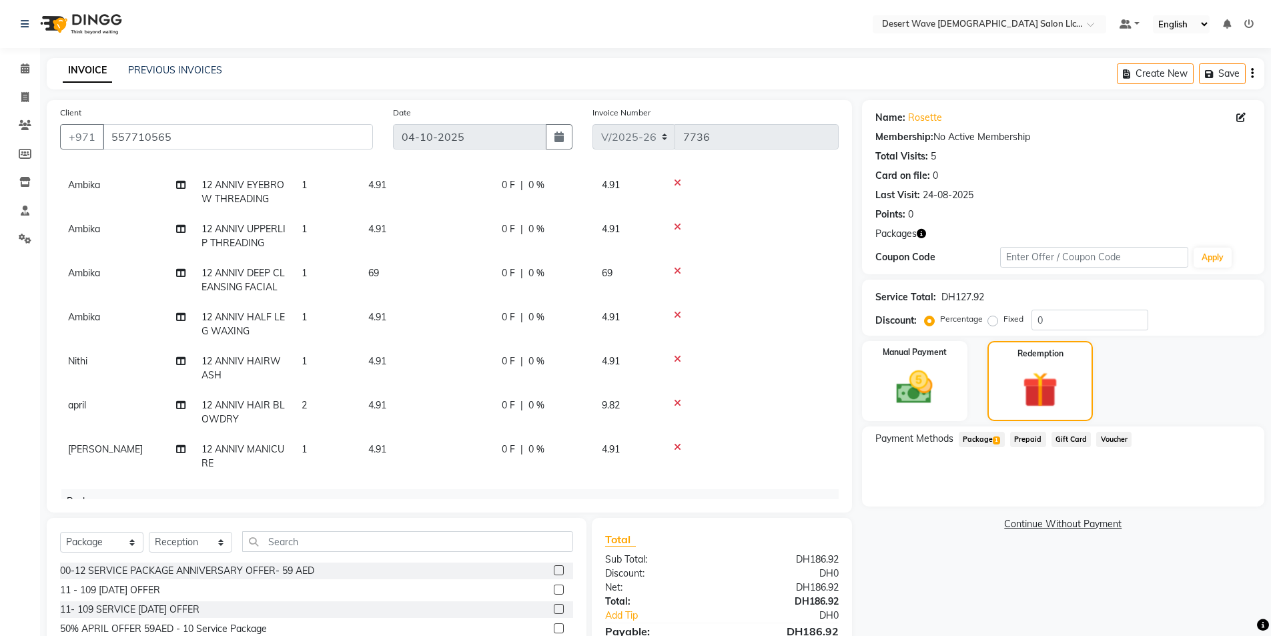
click at [981, 436] on span "Package 1" at bounding box center [982, 439] width 46 height 15
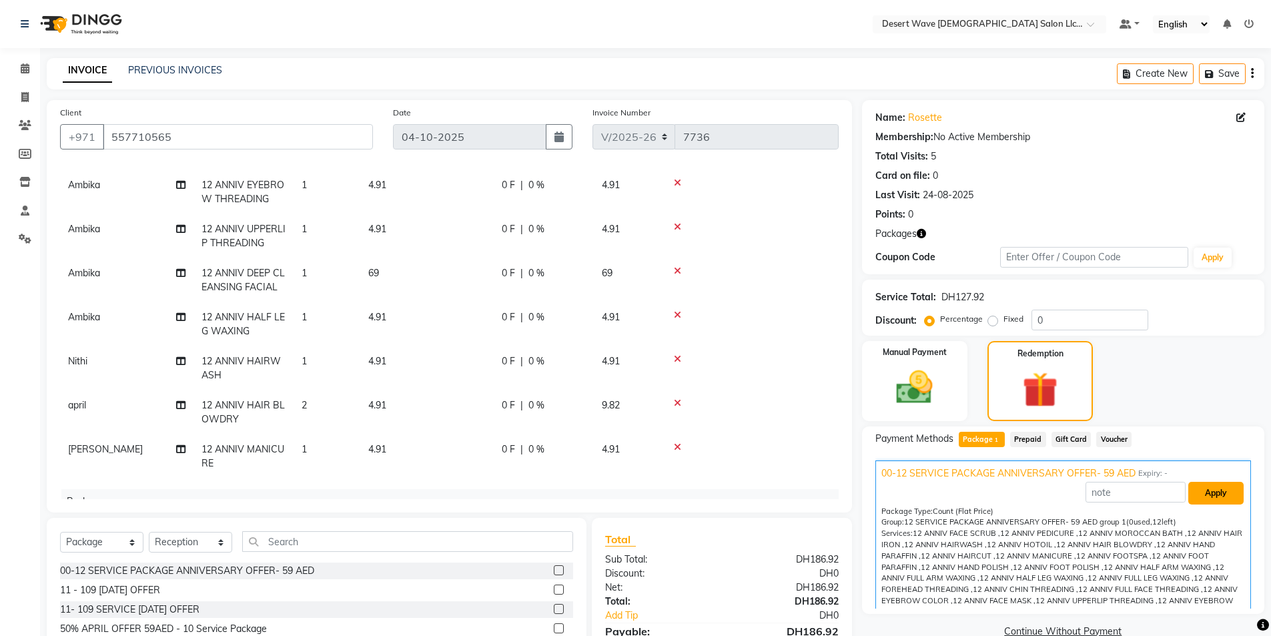
click at [1213, 499] on button "Apply" at bounding box center [1215, 493] width 55 height 23
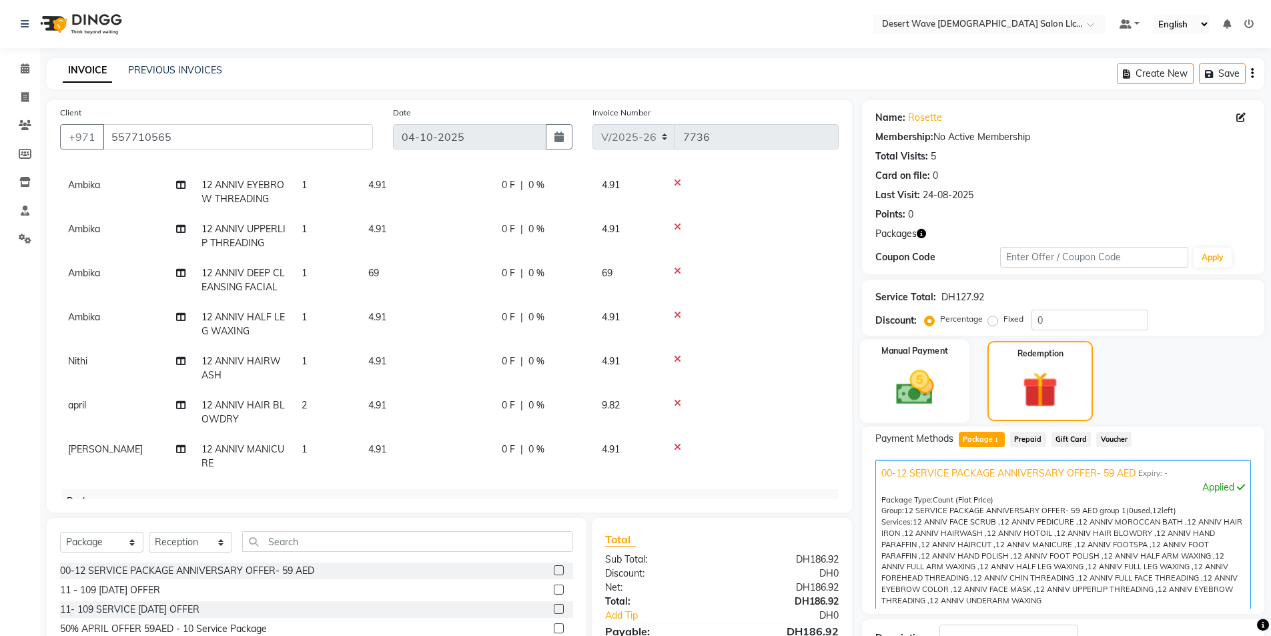
click at [895, 390] on img at bounding box center [914, 387] width 61 height 43
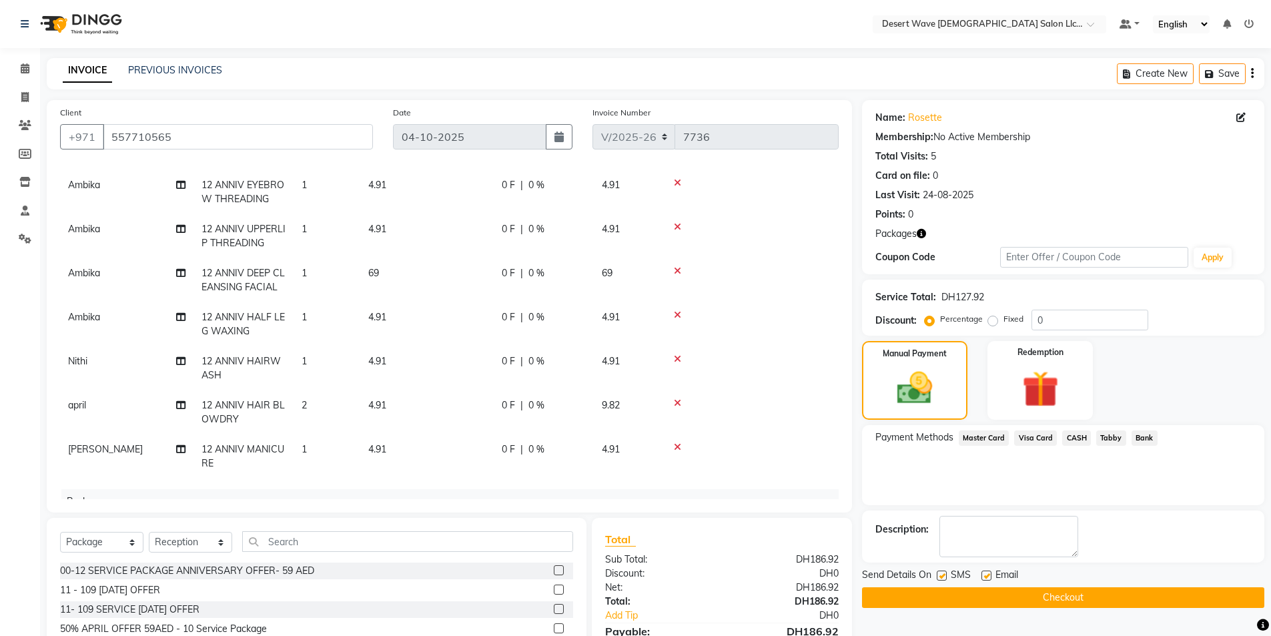
click at [1141, 439] on span "Bank" at bounding box center [1145, 437] width 26 height 15
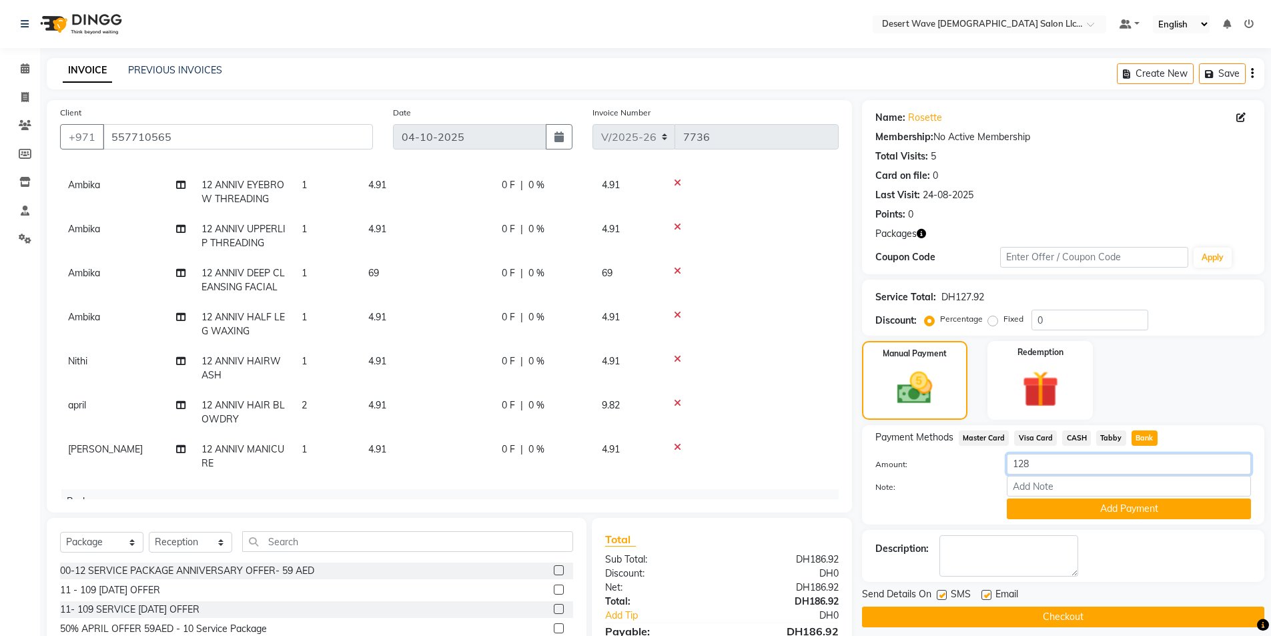
click at [1041, 464] on input "128" at bounding box center [1129, 464] width 244 height 21
type input "108"
click at [1118, 510] on button "Add Payment" at bounding box center [1129, 508] width 244 height 21
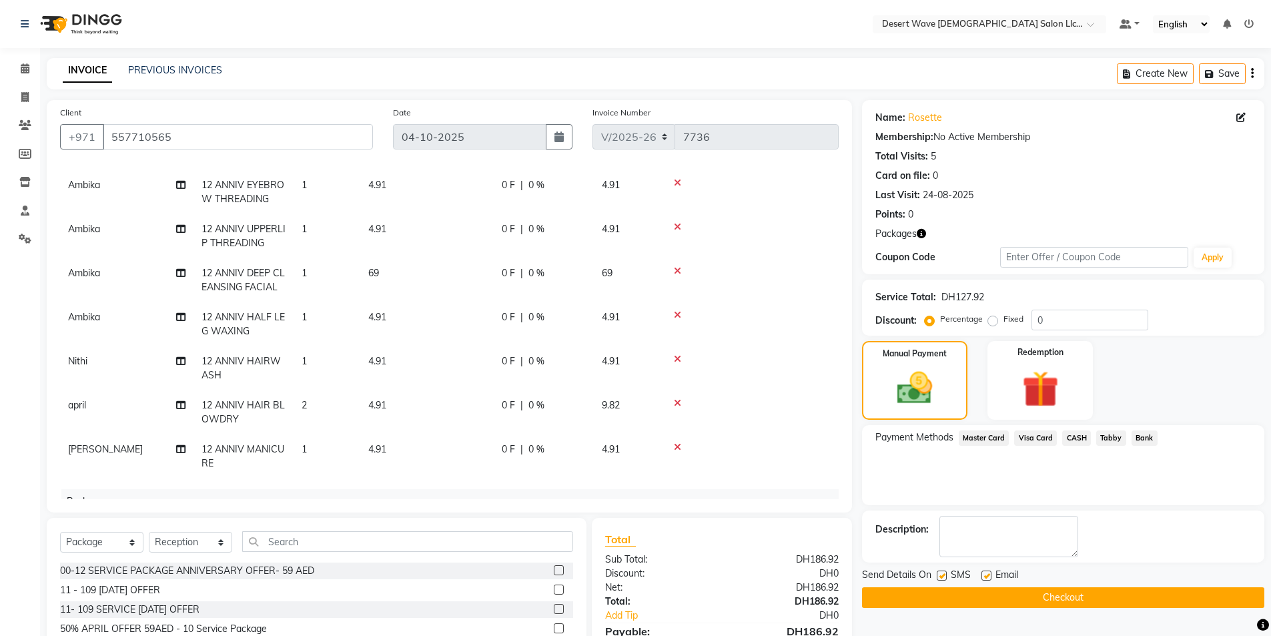
click at [1078, 438] on span "CASH" at bounding box center [1076, 437] width 29 height 15
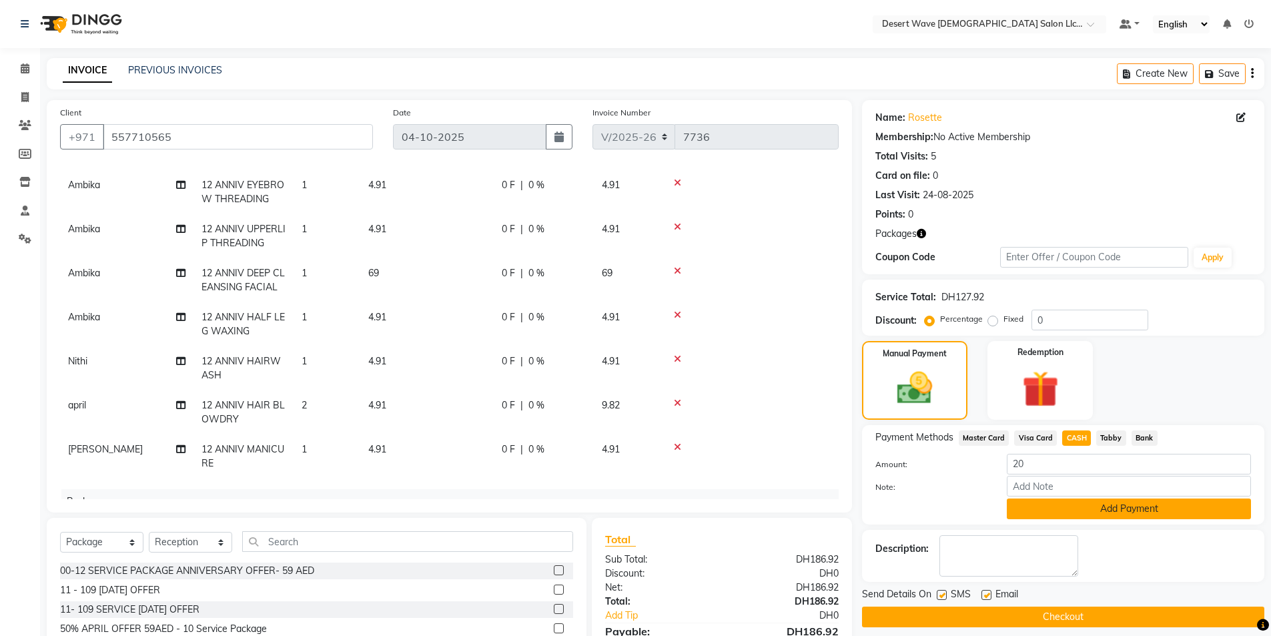
click at [1127, 511] on button "Add Payment" at bounding box center [1129, 508] width 244 height 21
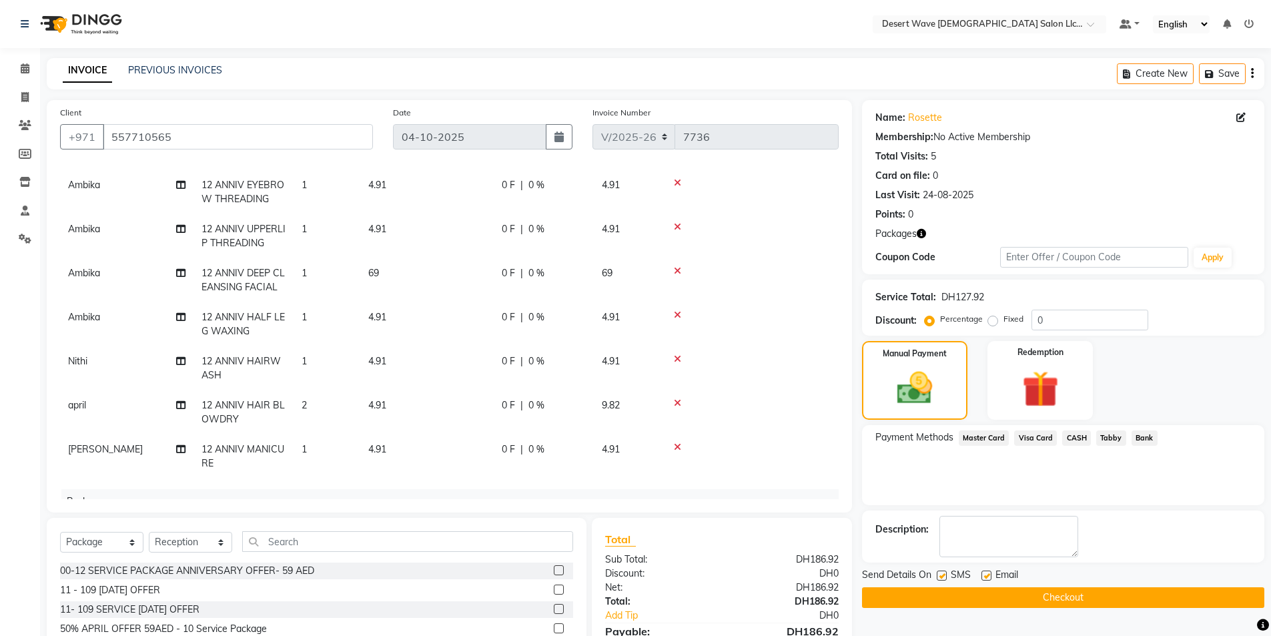
drag, startPoint x: 1083, startPoint y: 598, endPoint x: 1084, endPoint y: 591, distance: 7.4
click at [1083, 595] on button "Checkout" at bounding box center [1063, 597] width 402 height 21
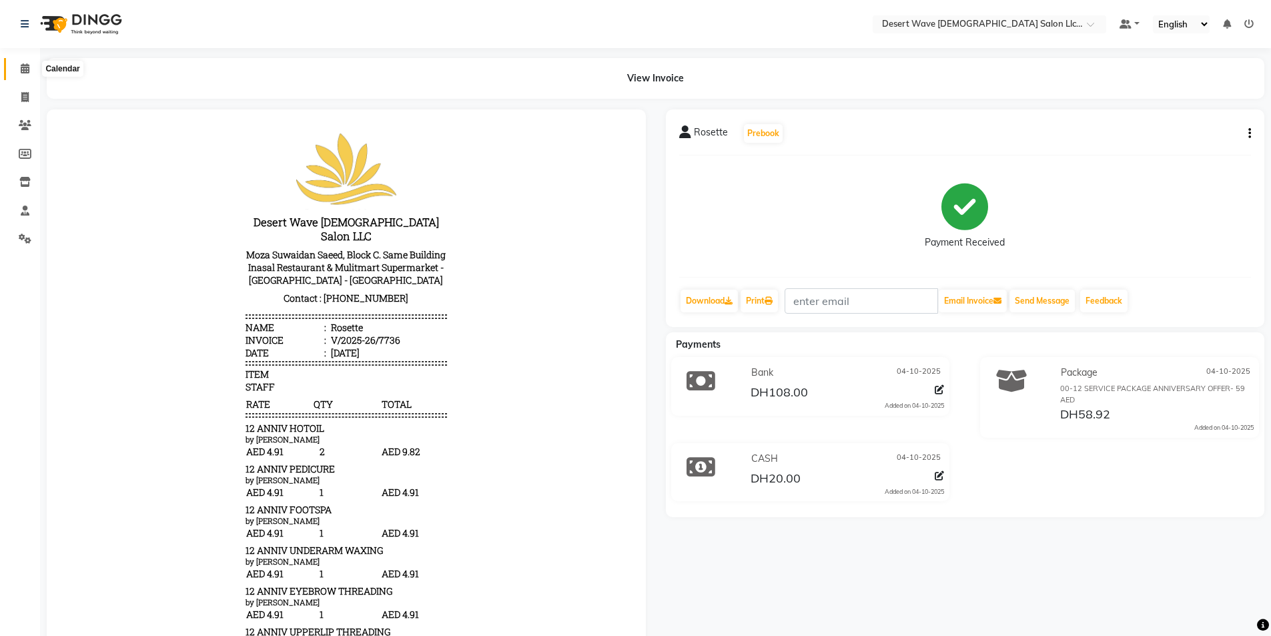
click at [25, 68] on icon at bounding box center [25, 68] width 9 height 10
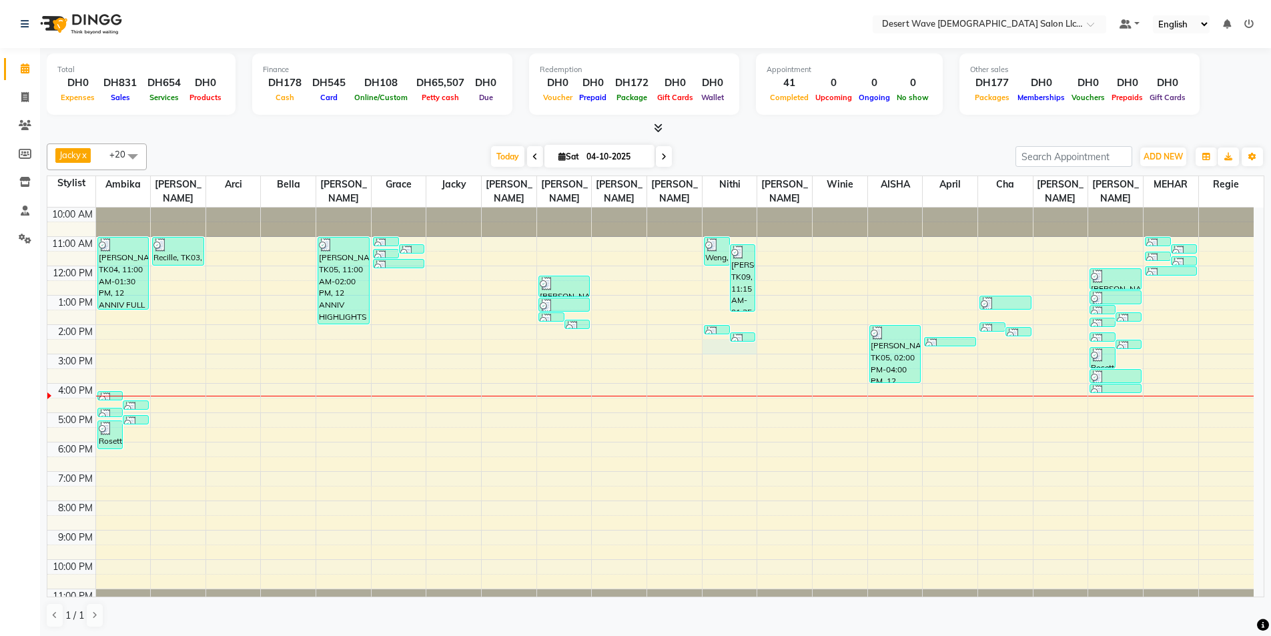
click at [743, 338] on div "10:00 AM 11:00 AM 12:00 PM 1:00 PM 2:00 PM 3:00 PM 4:00 PM 5:00 PM 6:00 PM 7:00…" at bounding box center [650, 413] width 1206 height 410
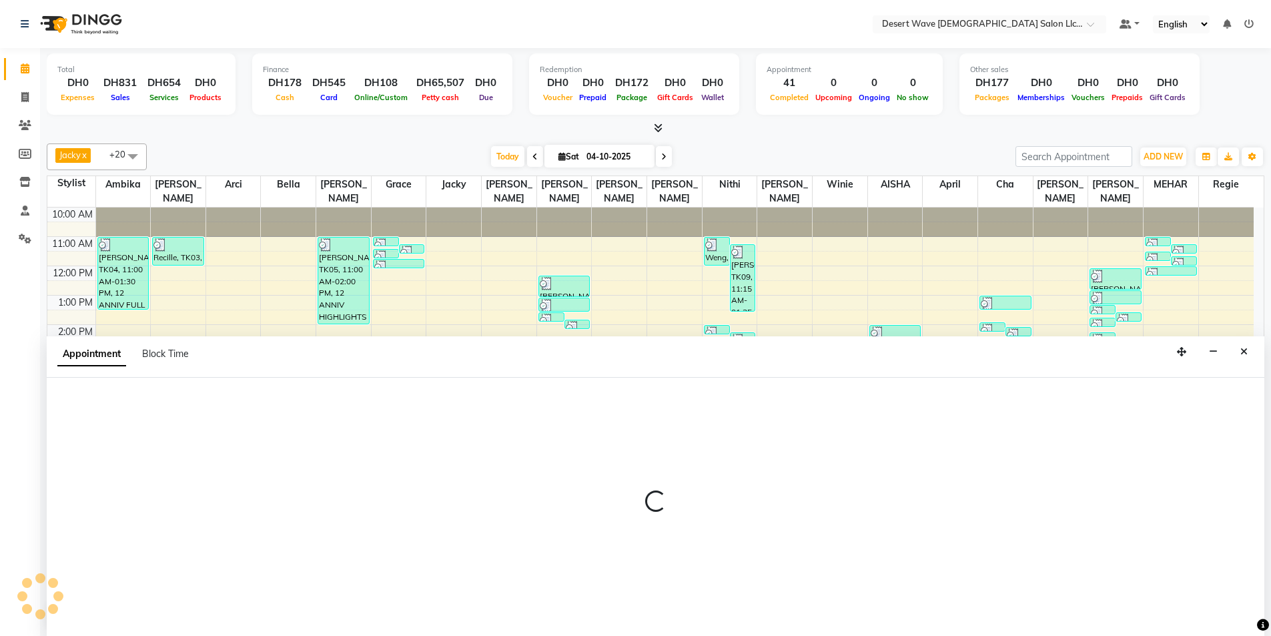
scroll to position [1, 0]
select select "50410"
select select "870"
select select "tentative"
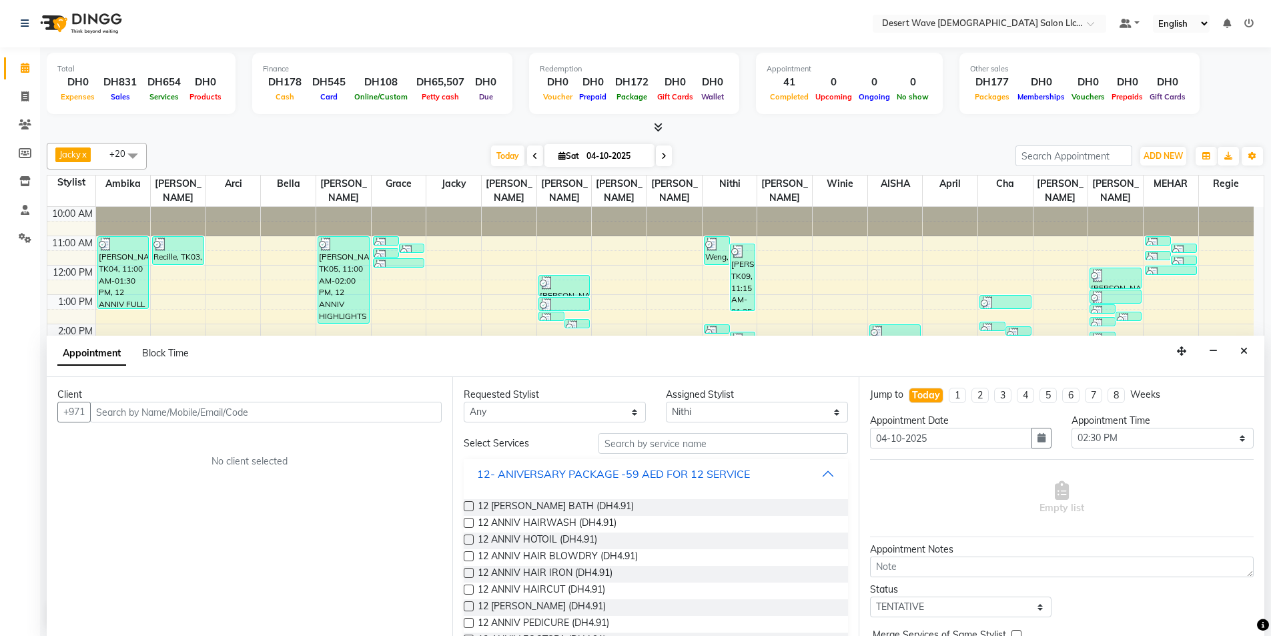
click at [761, 470] on button "12- ANIVERSARY PACKAGE -59 AED FOR 12 SERVICE" at bounding box center [655, 474] width 373 height 24
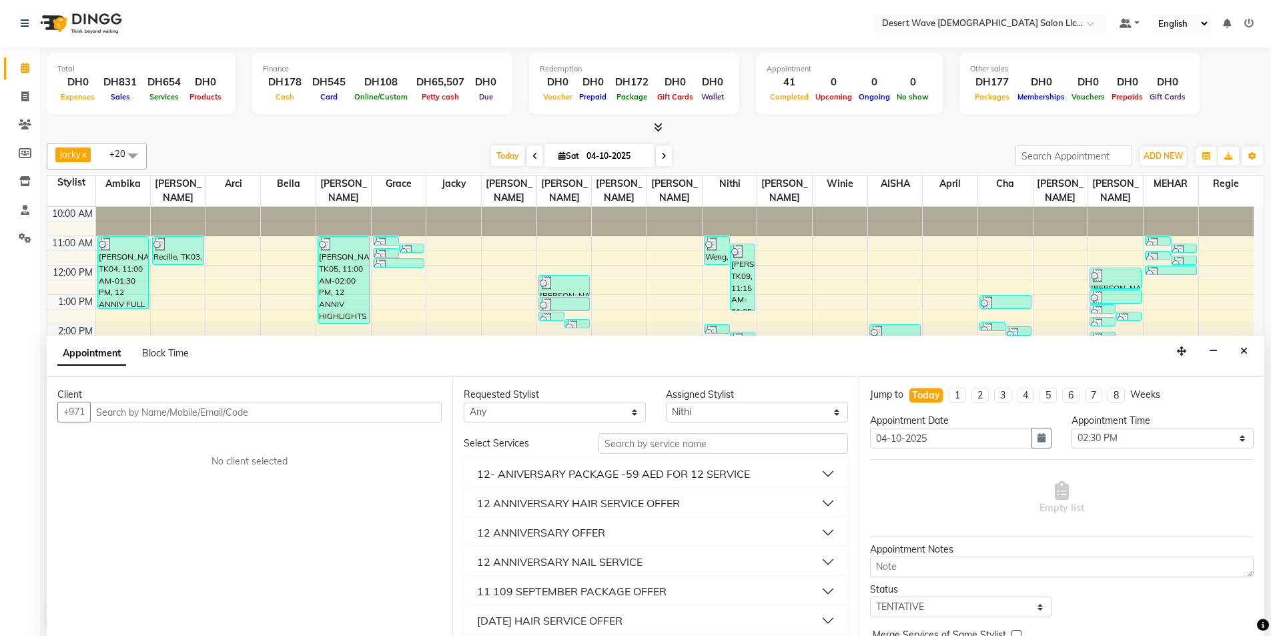
click at [634, 508] on div "12 ANNIVERSARY HAIR SERVICE OFFER" at bounding box center [578, 503] width 203 height 16
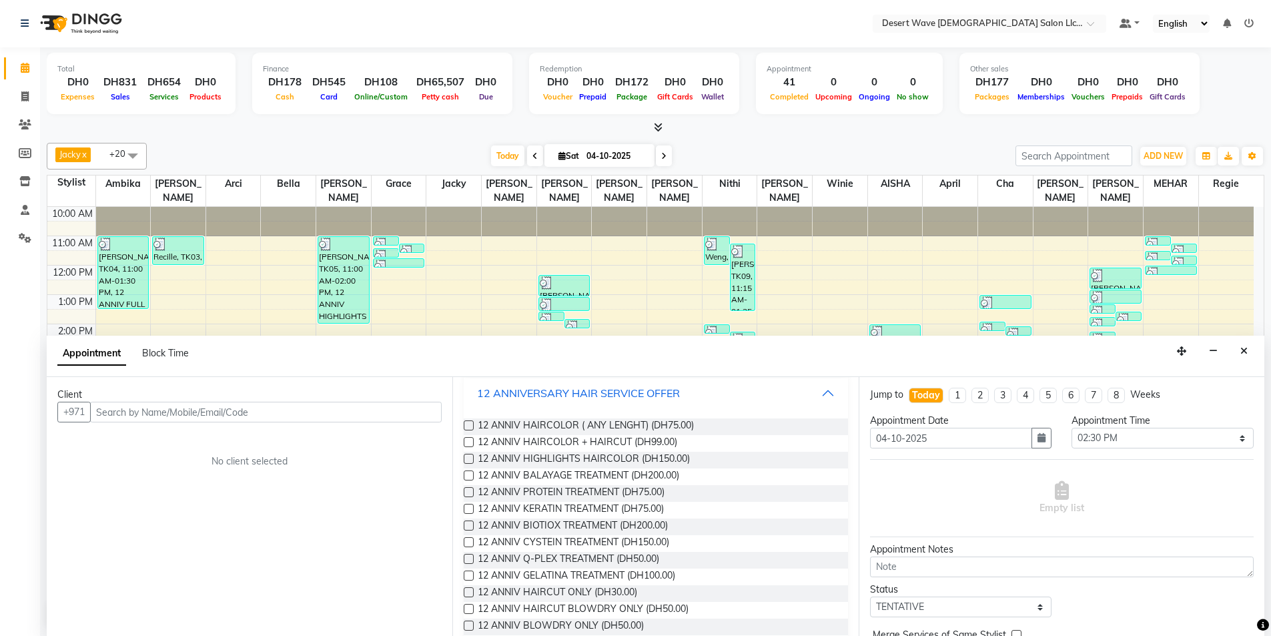
scroll to position [133, 0]
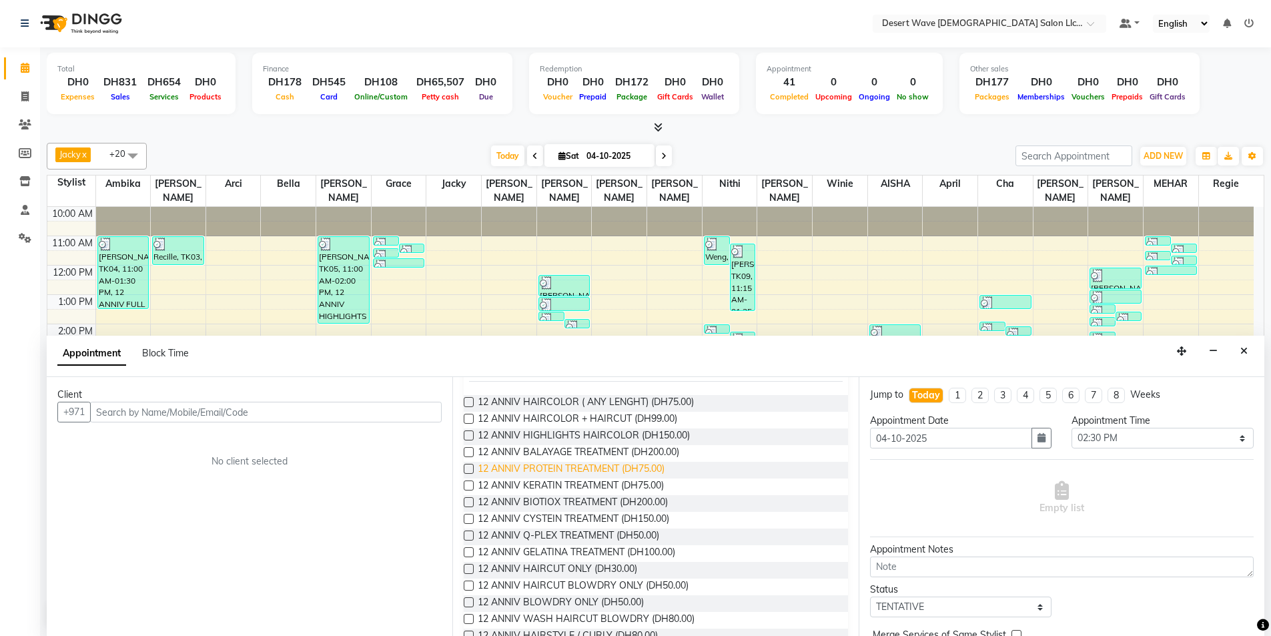
click at [551, 468] on span "12 ANNIV PROTEIN TREATMENT (DH75.00)" at bounding box center [571, 470] width 187 height 17
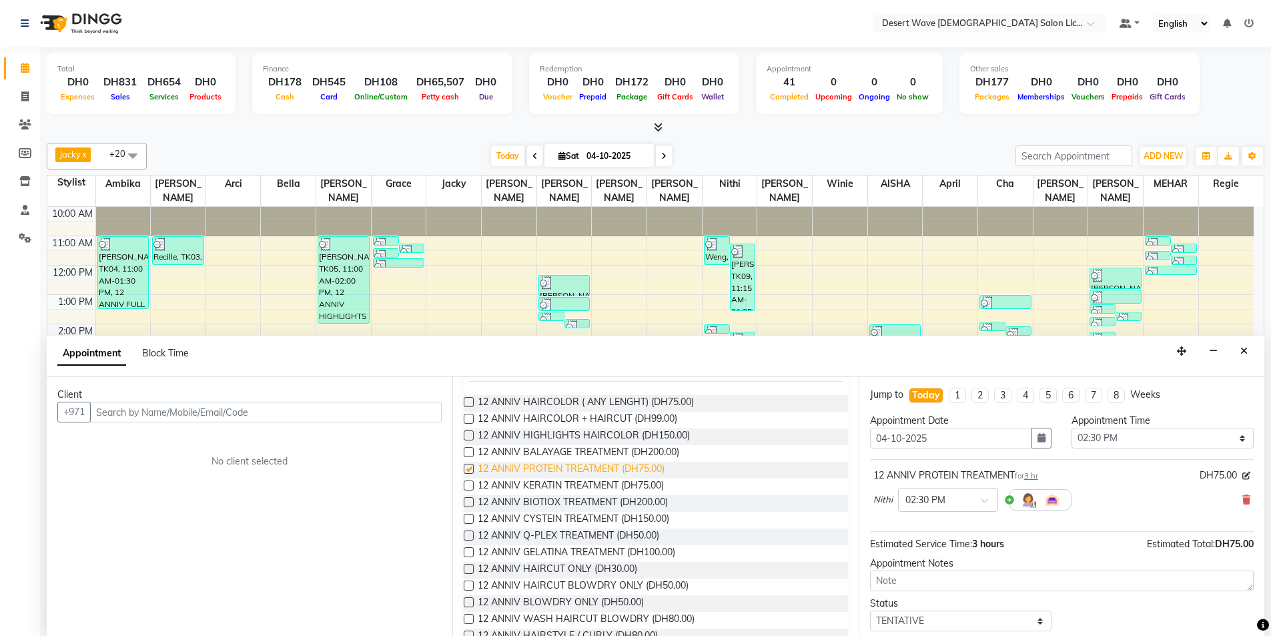
checkbox input "false"
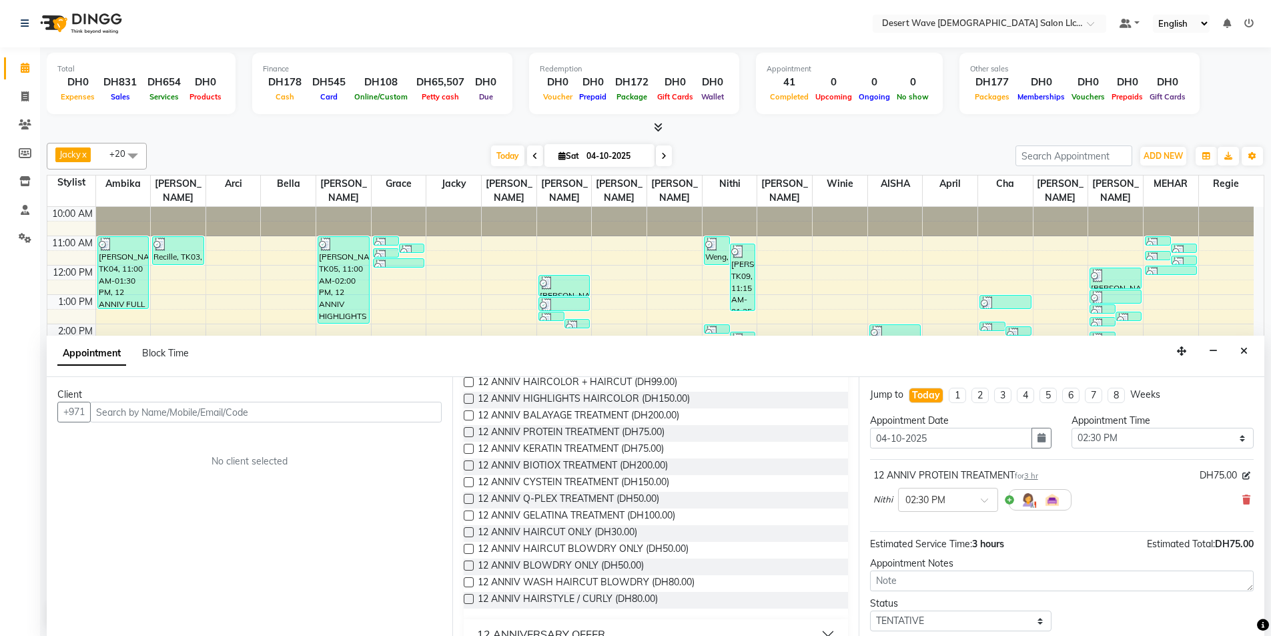
scroll to position [200, 0]
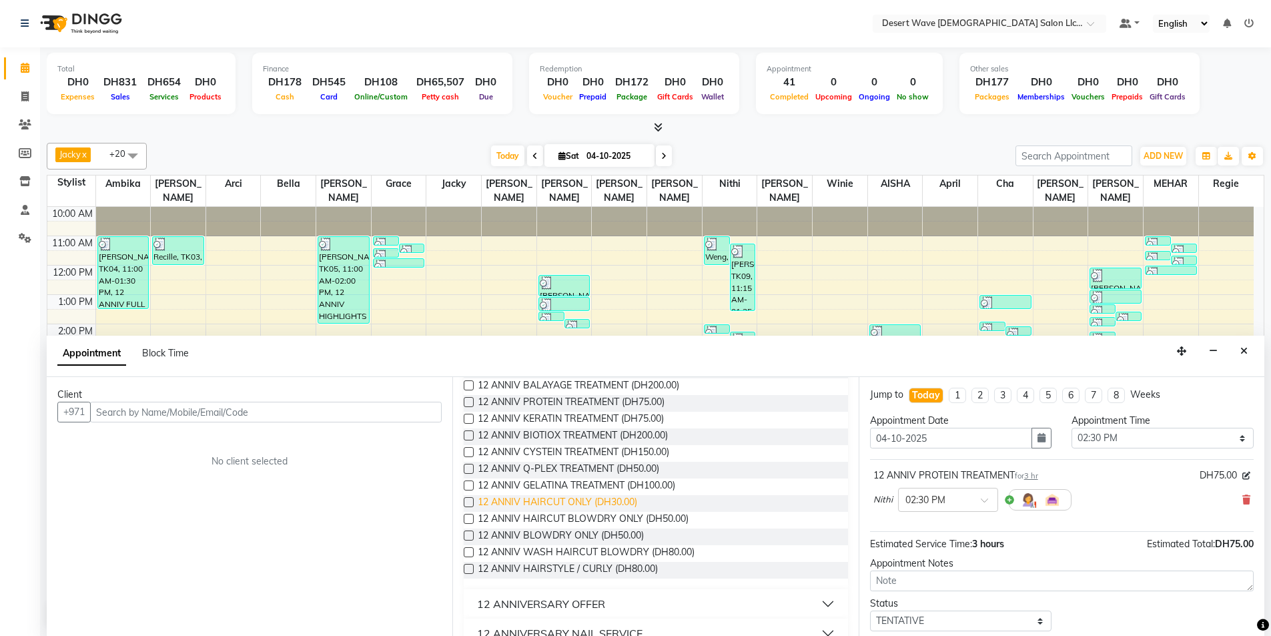
click at [593, 500] on span "12 ANNIV HAIRCUT ONLY (DH30.00)" at bounding box center [557, 503] width 159 height 17
checkbox input "false"
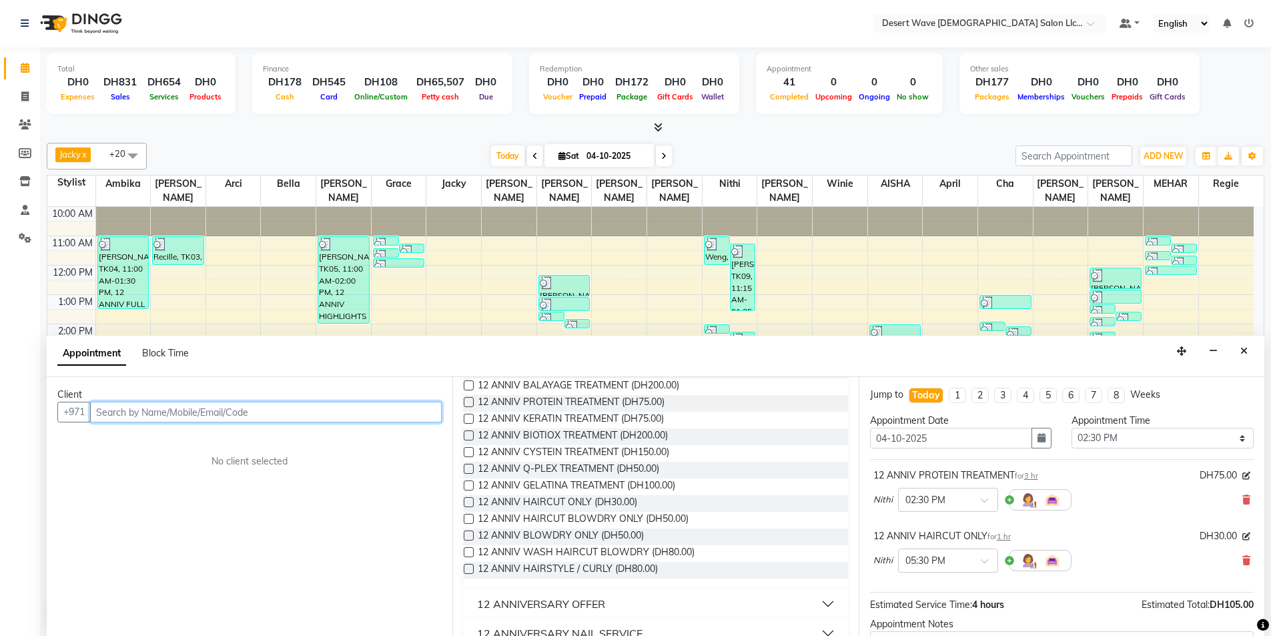
drag, startPoint x: 162, startPoint y: 410, endPoint x: 176, endPoint y: 401, distance: 16.8
click at [163, 408] on input "text" at bounding box center [266, 412] width 352 height 21
type input "559082629"
click at [414, 416] on span "Add Client" at bounding box center [414, 412] width 45 height 12
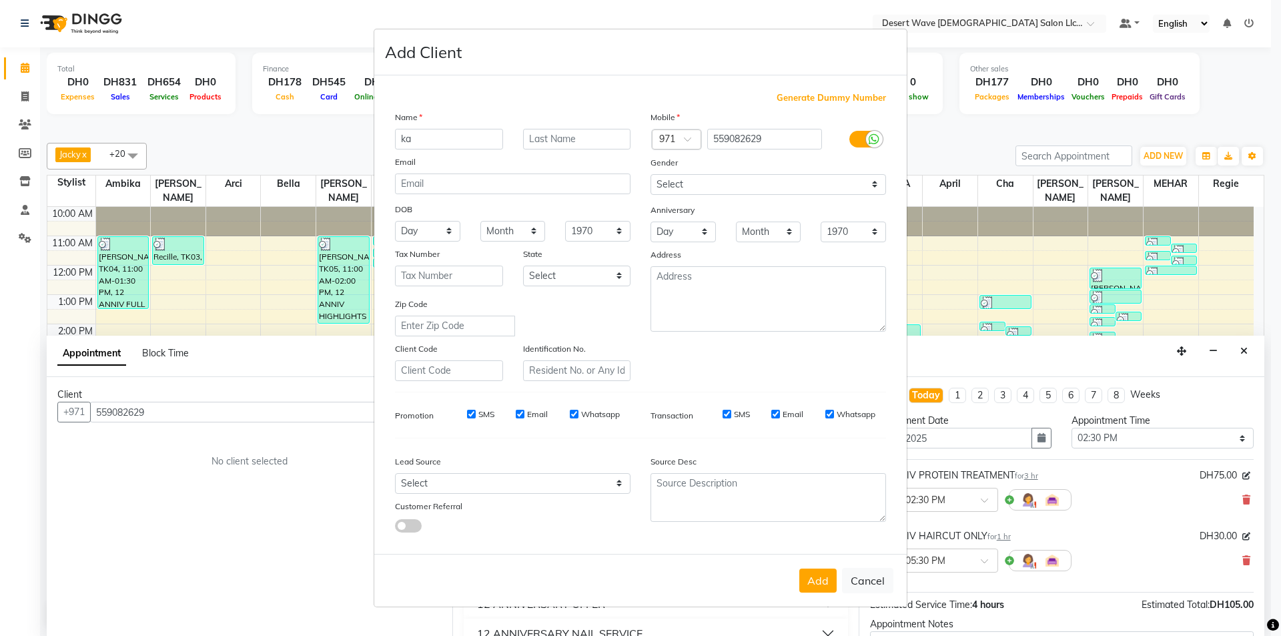
type input "k"
type input "KATE"
click at [816, 586] on button "Add" at bounding box center [817, 581] width 37 height 24
select select
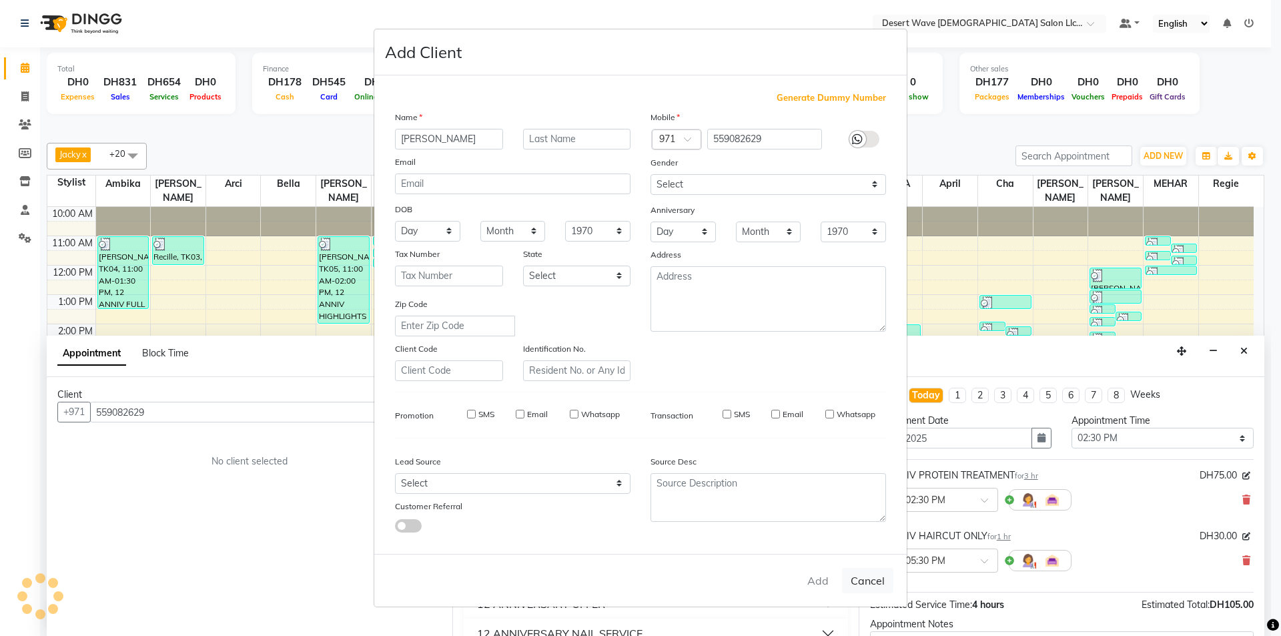
select select
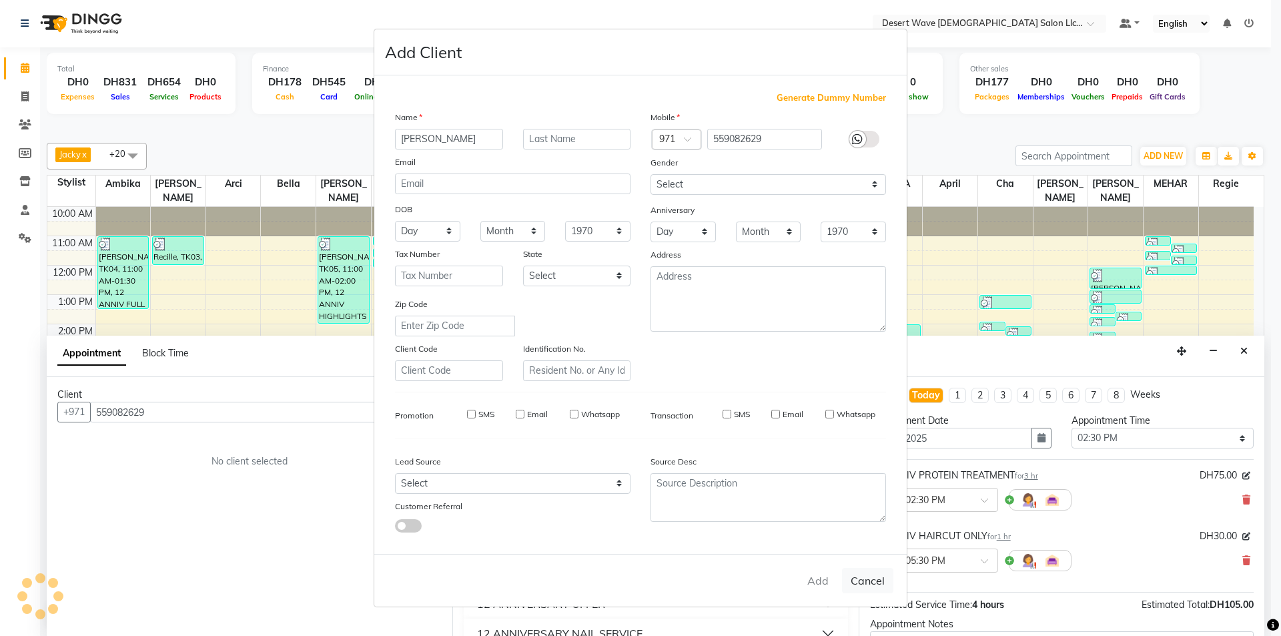
checkbox input "false"
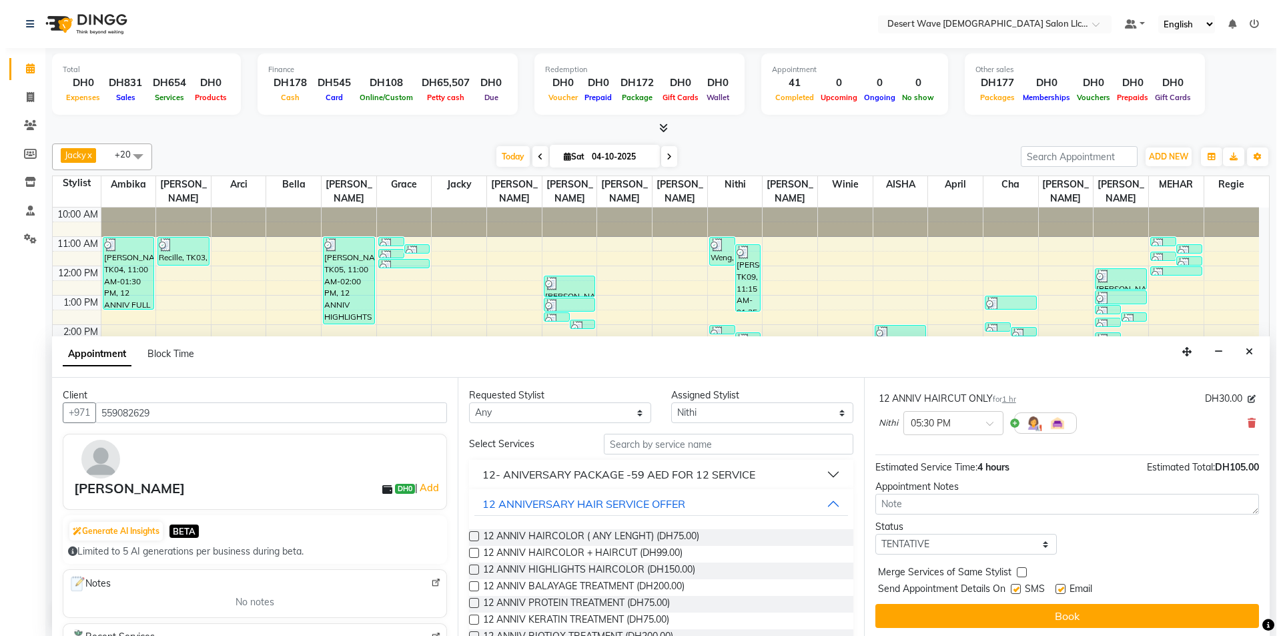
scroll to position [140, 0]
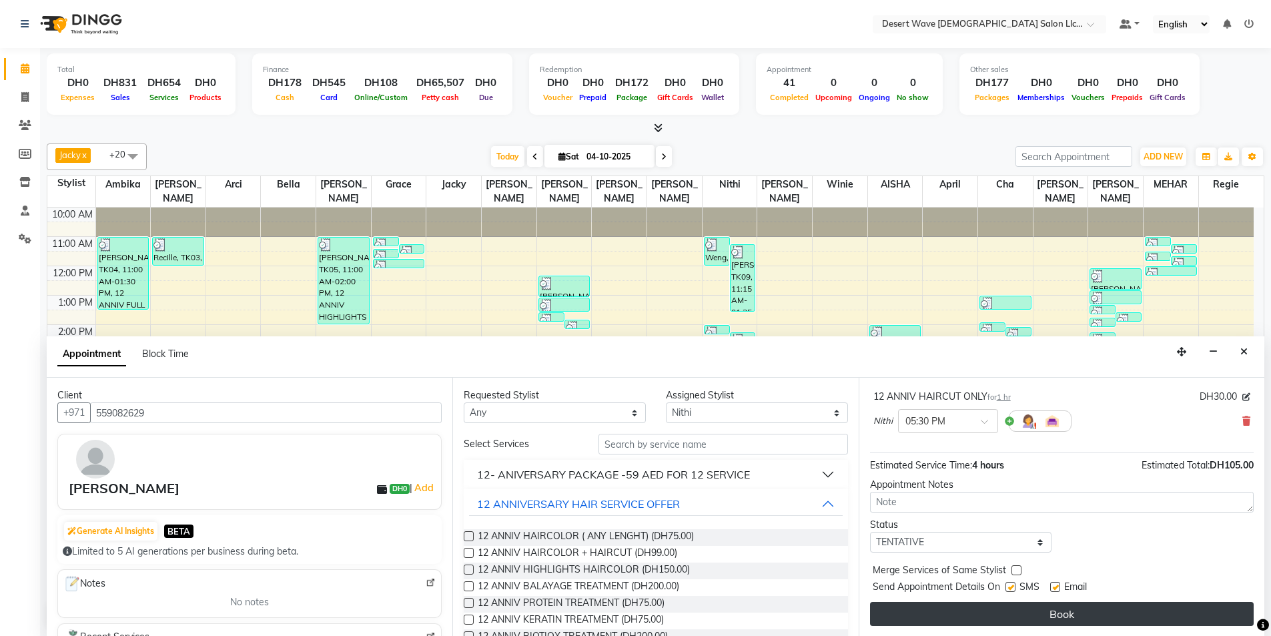
click at [1060, 611] on button "Book" at bounding box center [1062, 614] width 384 height 24
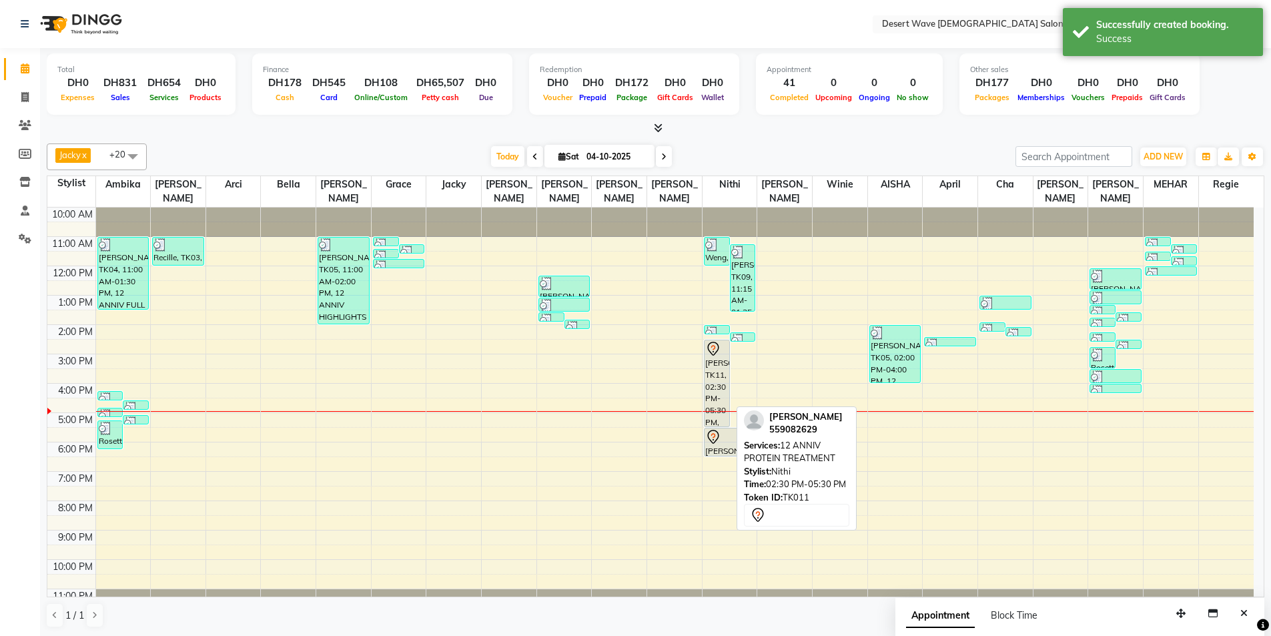
click at [715, 380] on div "KATE, TK11, 02:30 PM-05:30 PM, 12 ANNIV PROTEIN TREATMENT" at bounding box center [717, 383] width 25 height 86
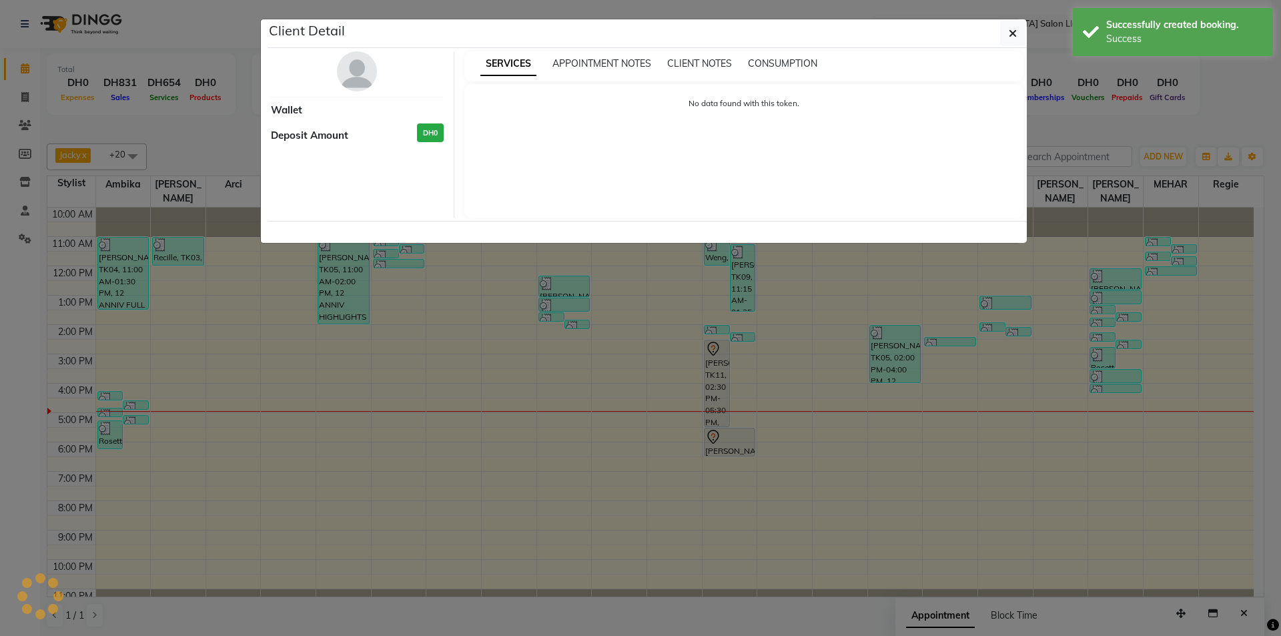
select select "7"
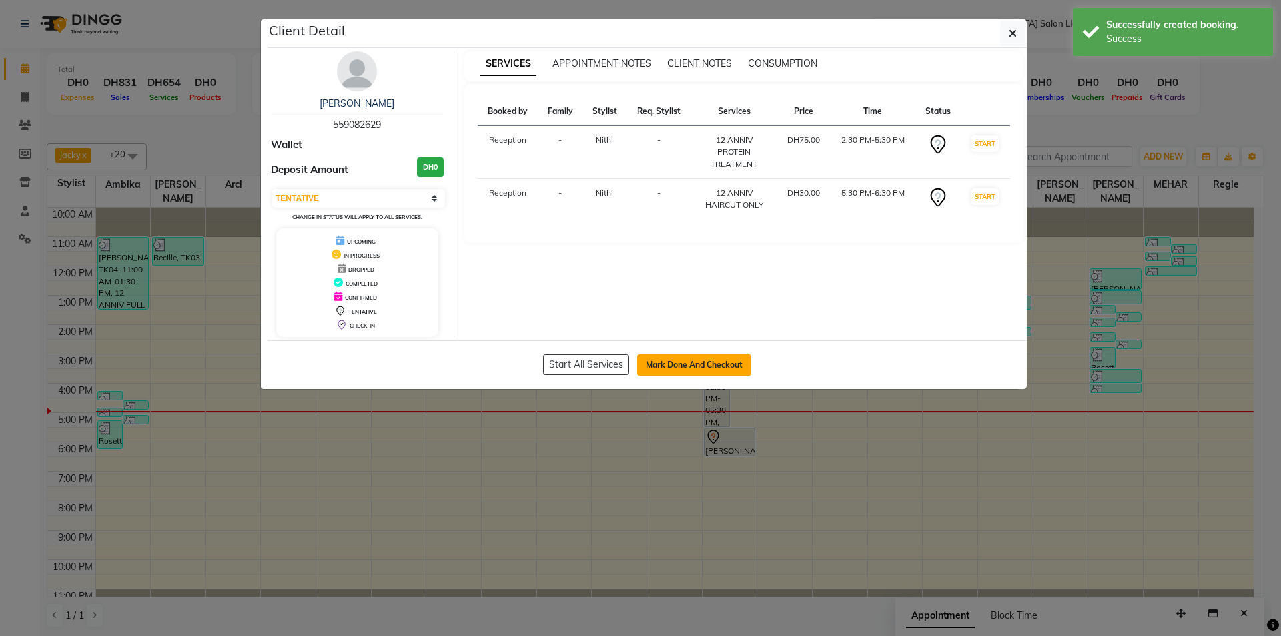
click at [700, 370] on button "Mark Done And Checkout" at bounding box center [694, 364] width 114 height 21
select select "service"
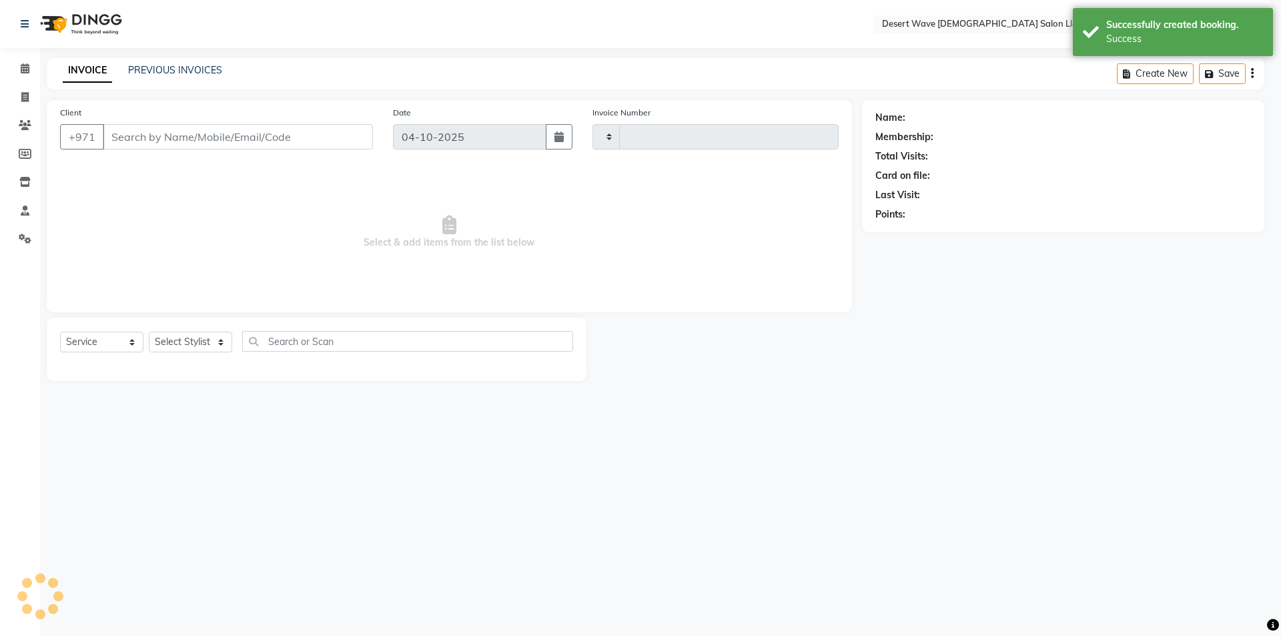
type input "7737"
select select "6563"
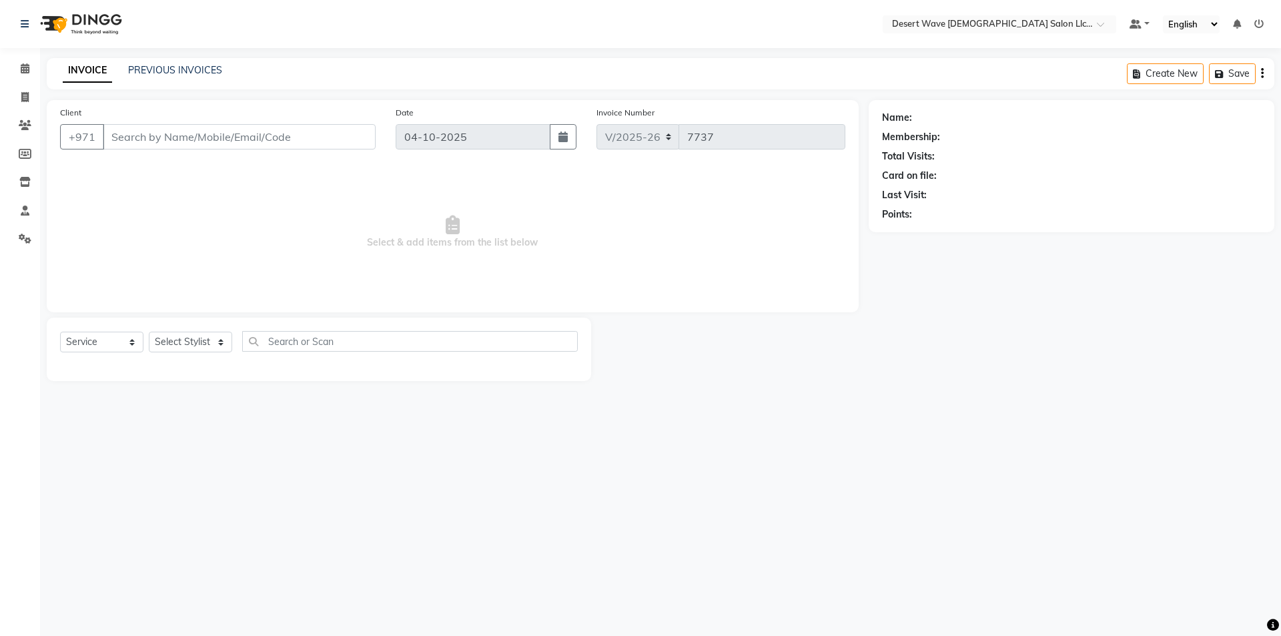
select select "50418"
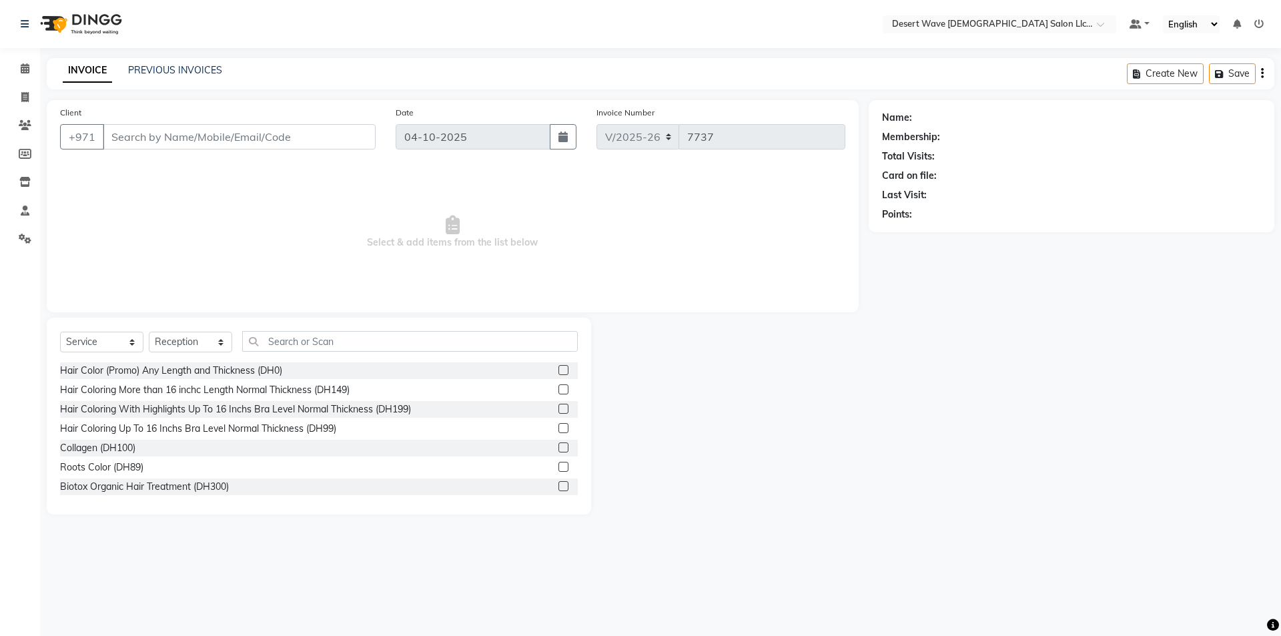
type input "559082629"
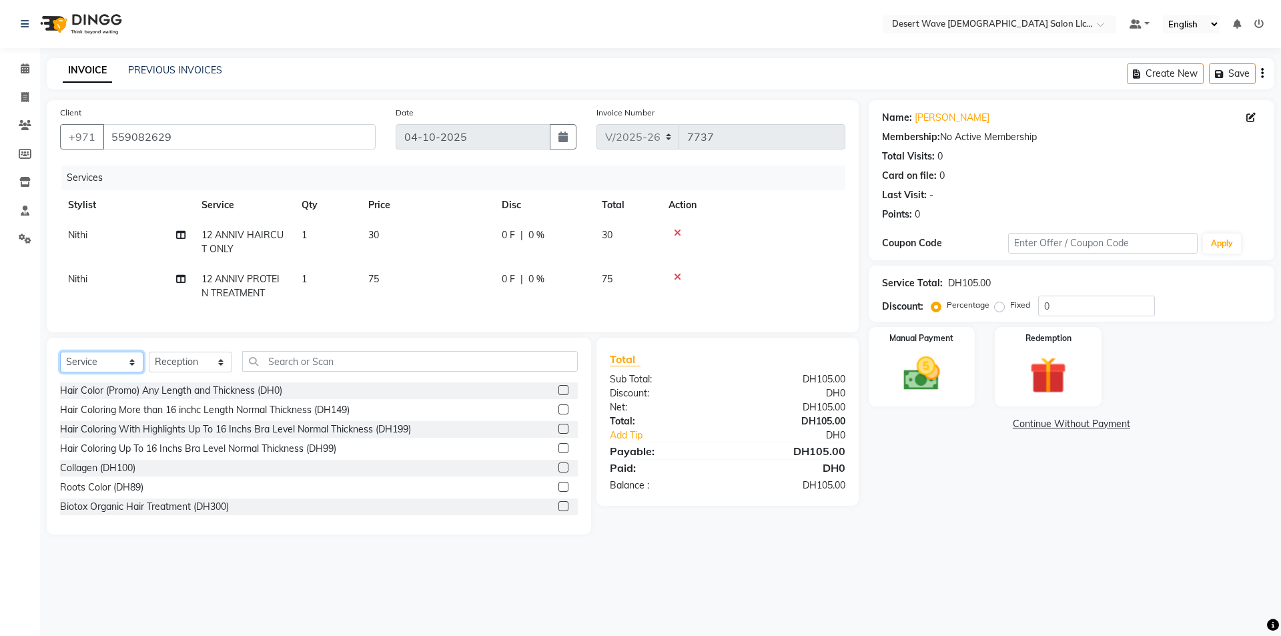
click at [104, 372] on select "Select Service Product Membership Package Voucher Prepaid Gift Card" at bounding box center [101, 362] width 83 height 21
select select "product"
click at [60, 362] on select "Select Service Product Membership Package Voucher Prepaid Gift Card" at bounding box center [101, 362] width 83 height 21
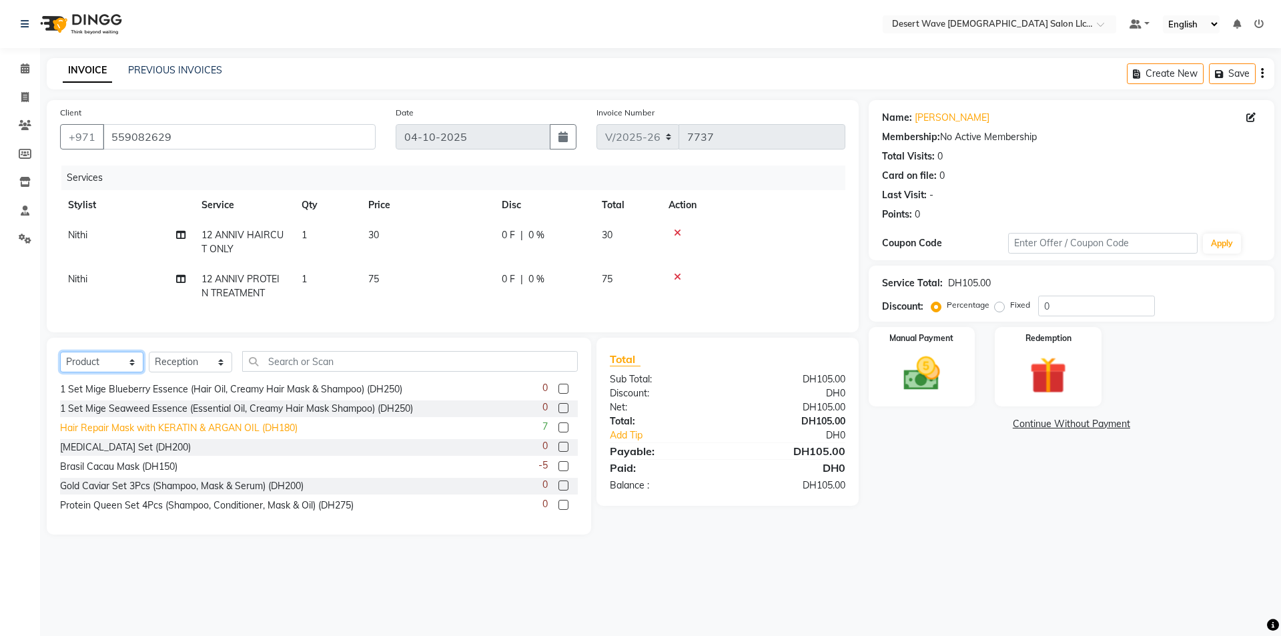
scroll to position [834, 0]
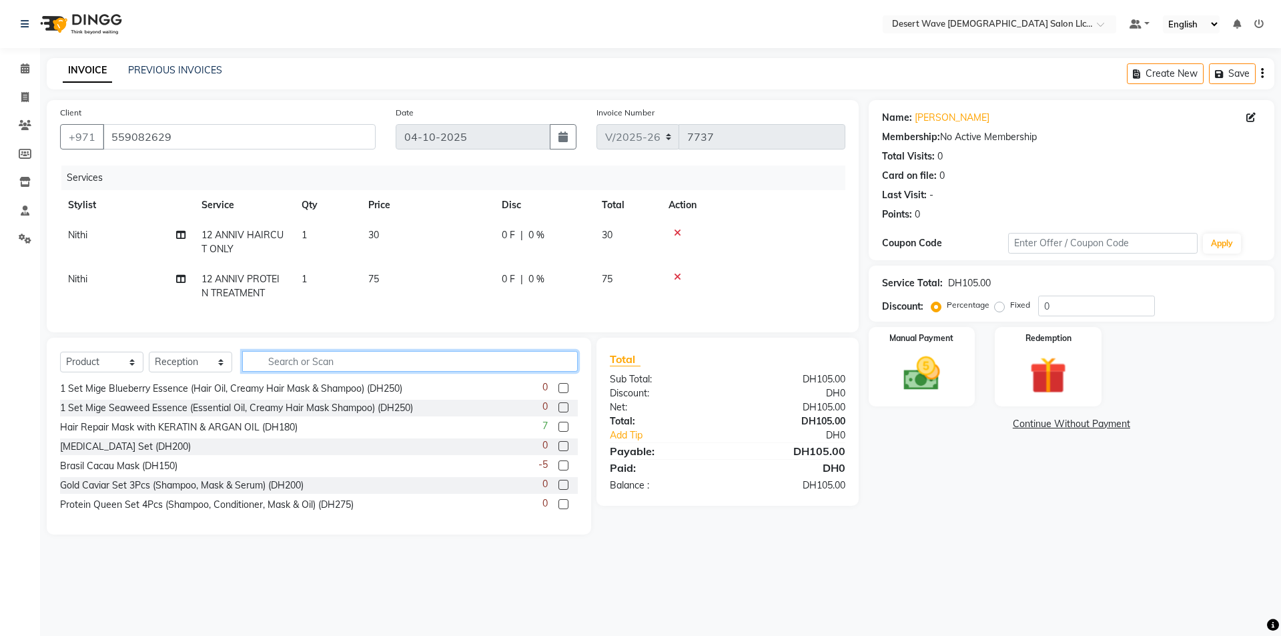
click at [289, 369] on input "text" at bounding box center [410, 361] width 336 height 21
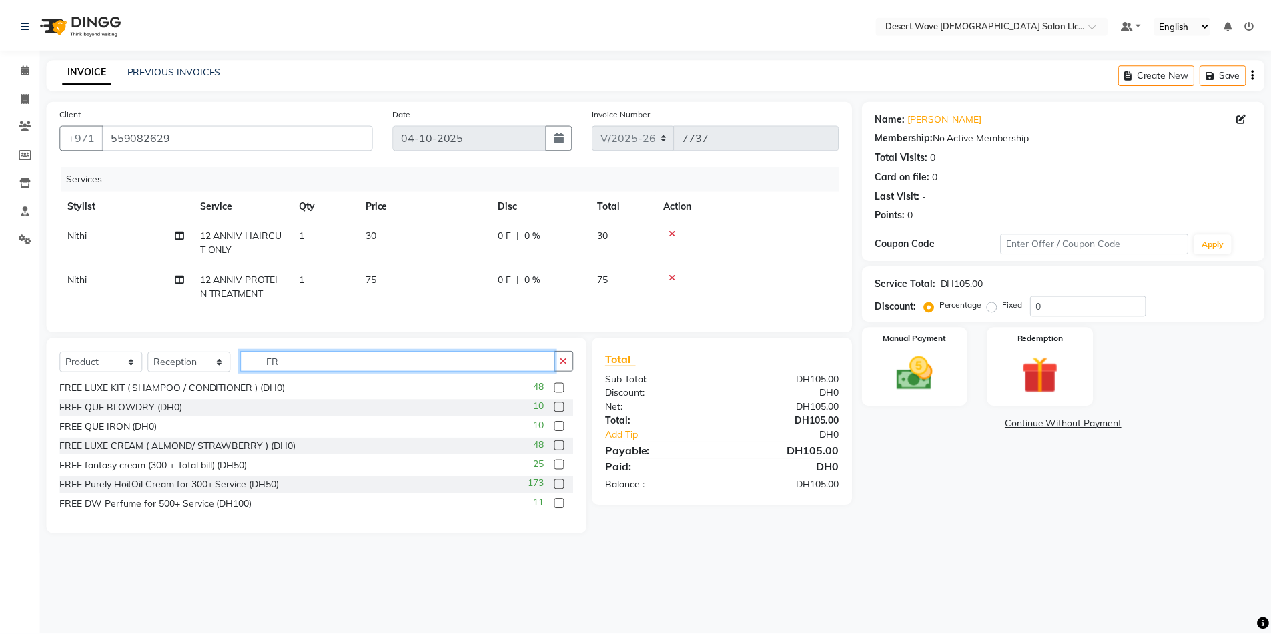
scroll to position [60, 0]
type input "FREE"
click at [147, 396] on div "FREE LUXE KIT ( SHAMPOO / CONDITIONER ) (DH0)" at bounding box center [173, 389] width 227 height 14
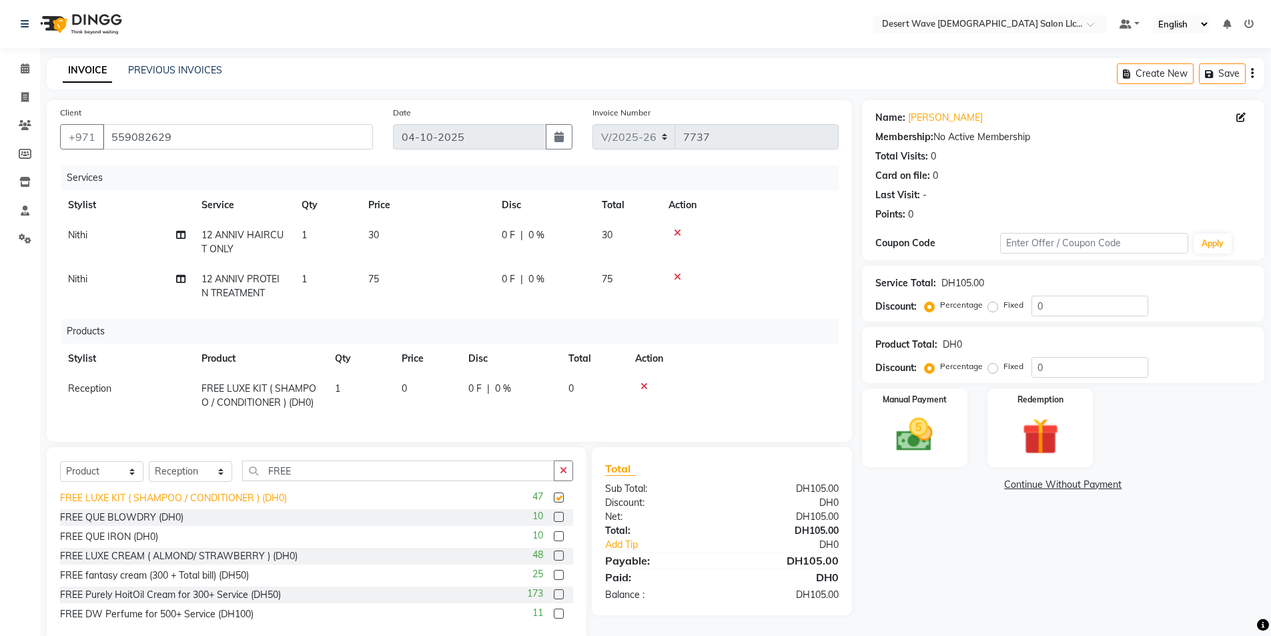
checkbox input "false"
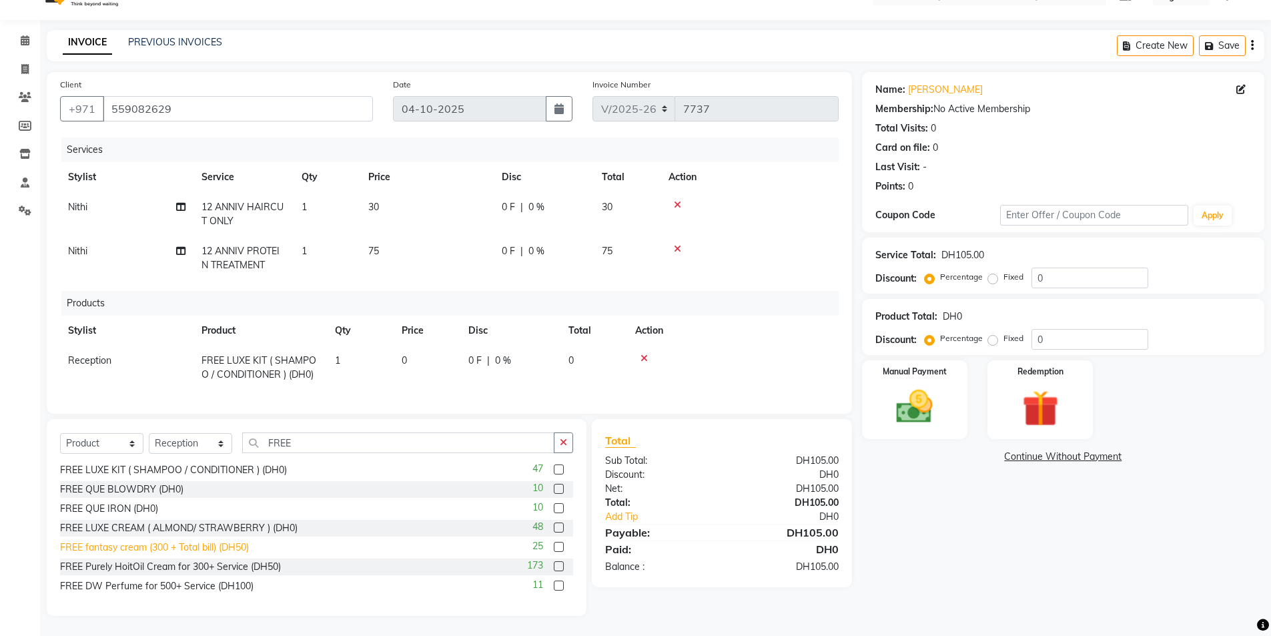
scroll to position [38, 0]
click at [136, 528] on div "FREE LUXE CREAM ( ALMOND/ STRAWBERRY ) (DH0)" at bounding box center [179, 528] width 238 height 14
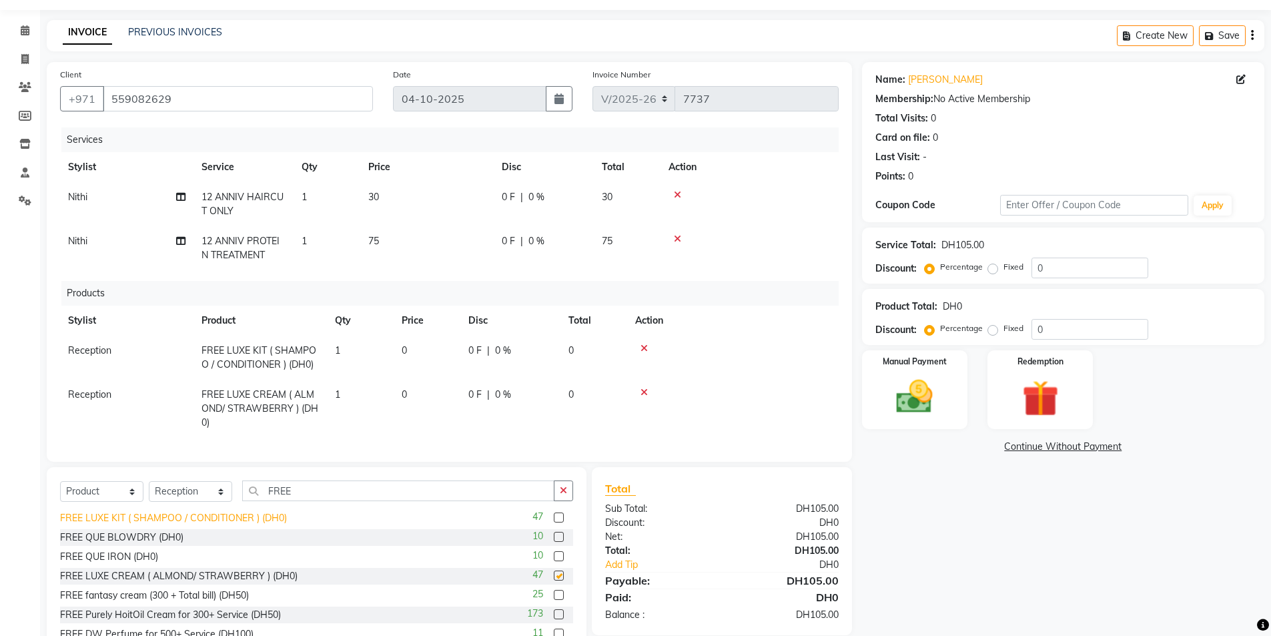
checkbox input "false"
drag, startPoint x: 913, startPoint y: 405, endPoint x: 905, endPoint y: 405, distance: 8.7
click at [911, 405] on img at bounding box center [914, 396] width 61 height 43
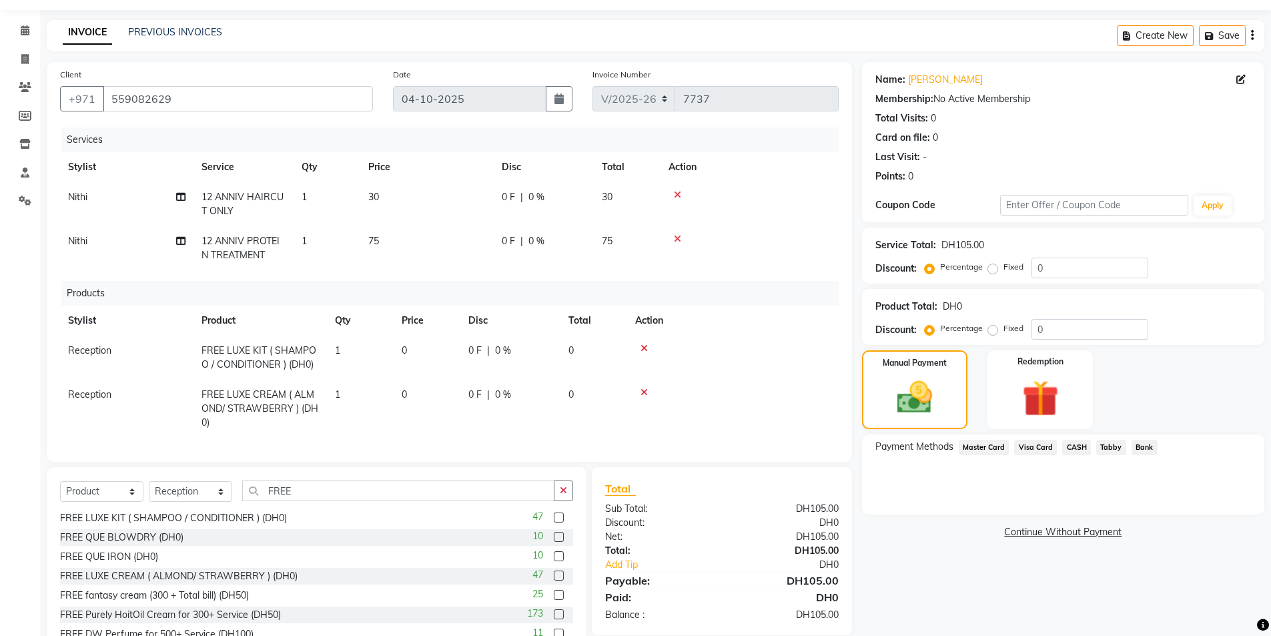
click at [1032, 448] on span "Visa Card" at bounding box center [1035, 447] width 43 height 15
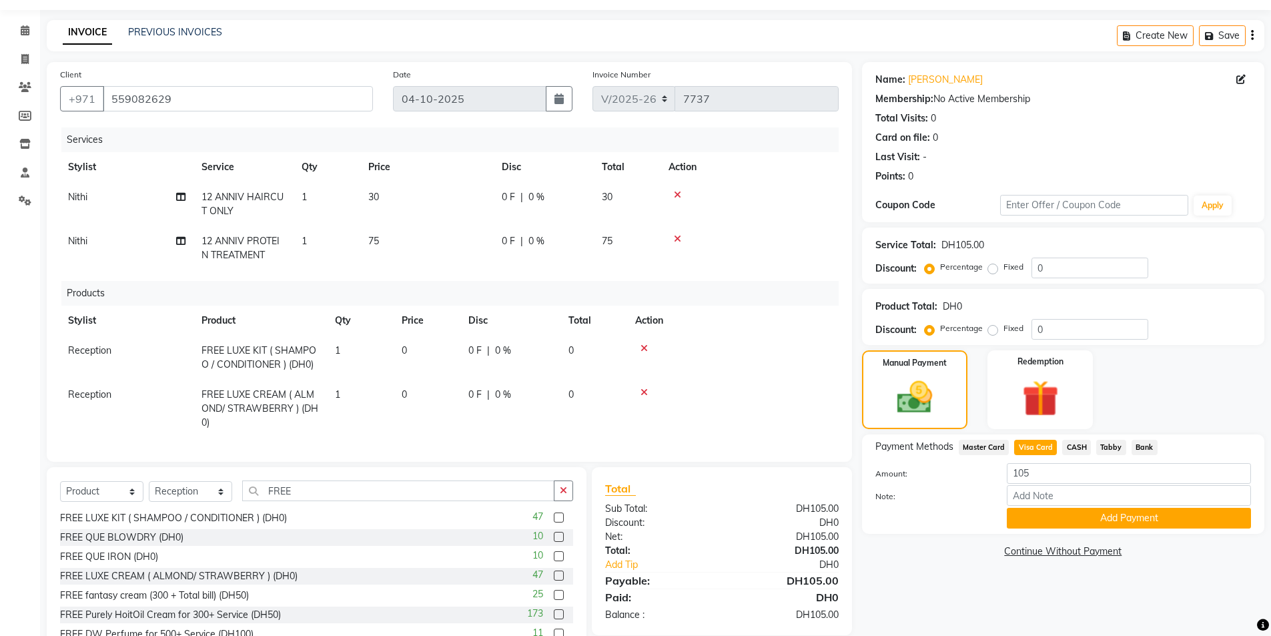
click at [382, 196] on td "30" at bounding box center [426, 204] width 133 height 44
select select "50410"
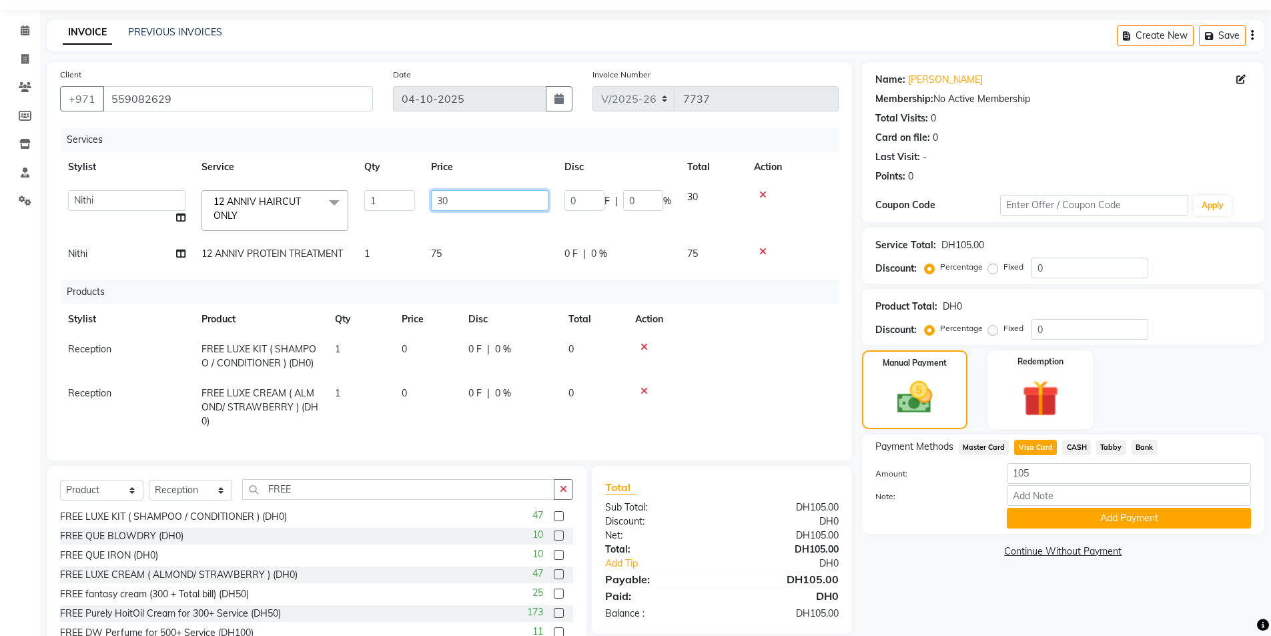
click at [456, 199] on input "30" at bounding box center [489, 200] width 117 height 21
type input "3"
type input "25"
click at [450, 252] on td "75" at bounding box center [489, 254] width 133 height 30
select select "50410"
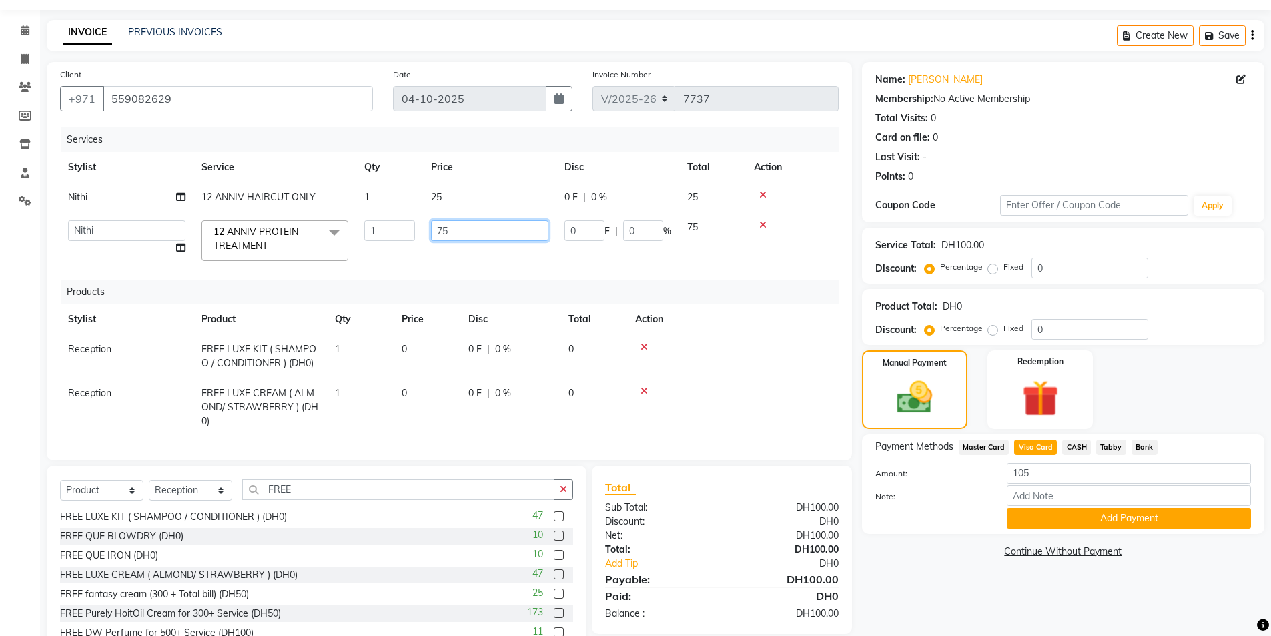
click at [453, 234] on input "75" at bounding box center [489, 230] width 117 height 21
type input "7"
type input "325"
click at [915, 401] on img at bounding box center [914, 397] width 59 height 42
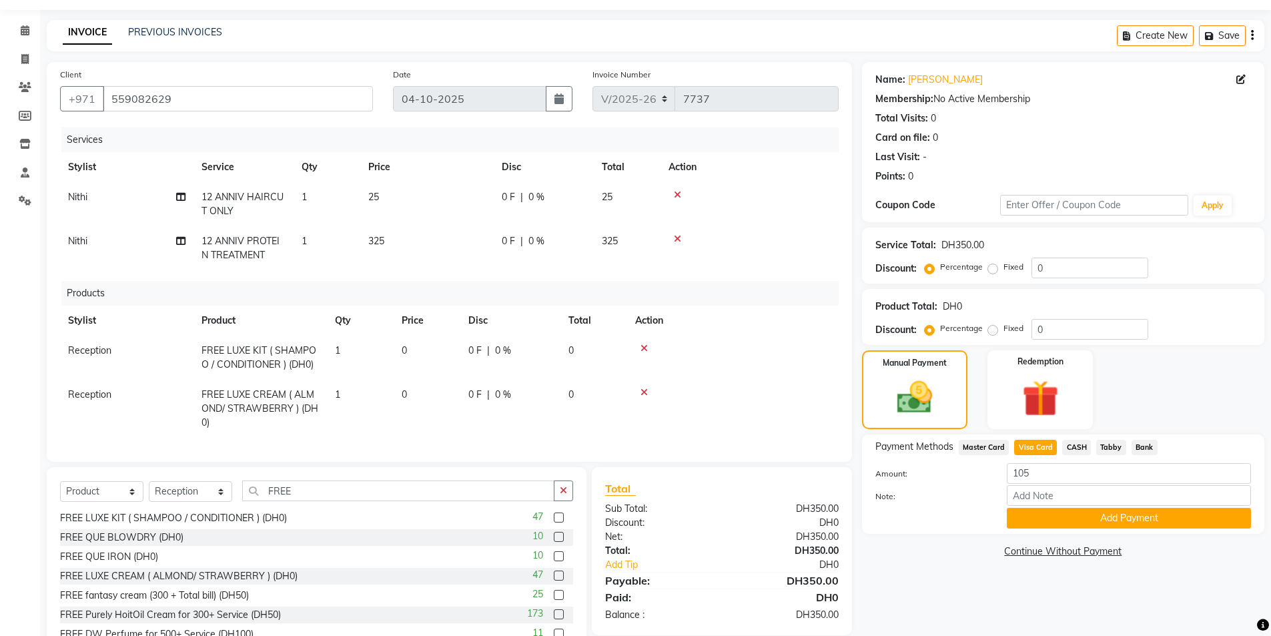
click at [1032, 445] on span "Visa Card" at bounding box center [1035, 447] width 43 height 15
type input "350"
click at [1104, 517] on button "Add Payment" at bounding box center [1129, 518] width 244 height 21
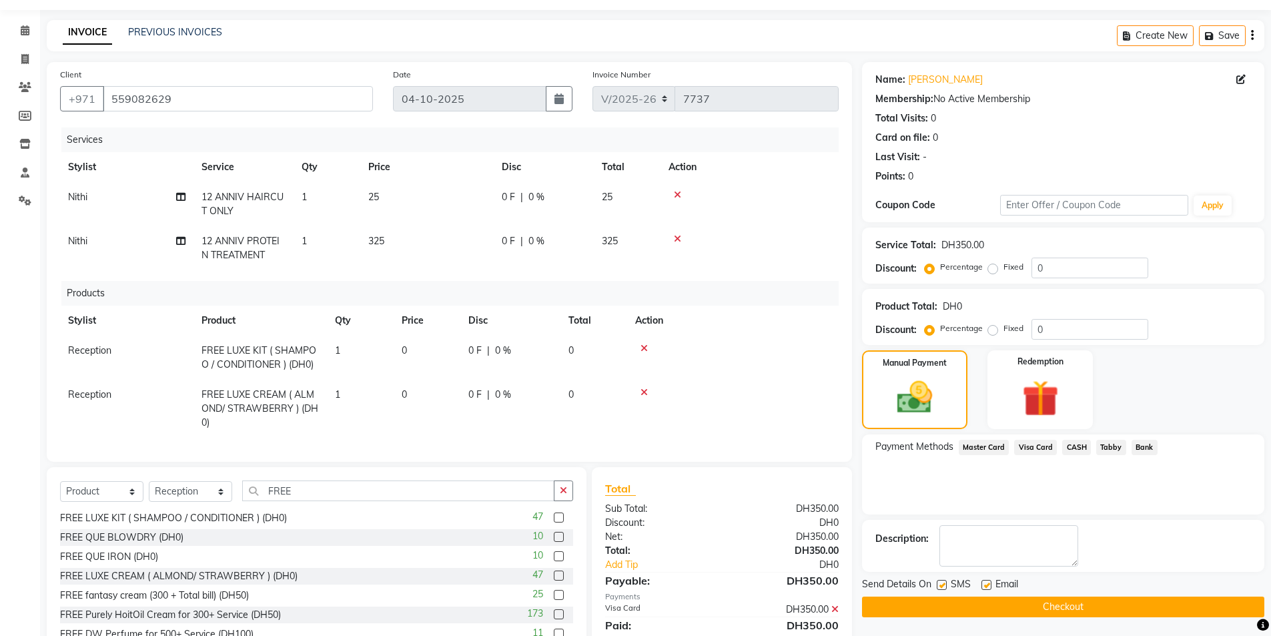
click at [1054, 607] on button "Checkout" at bounding box center [1063, 607] width 402 height 21
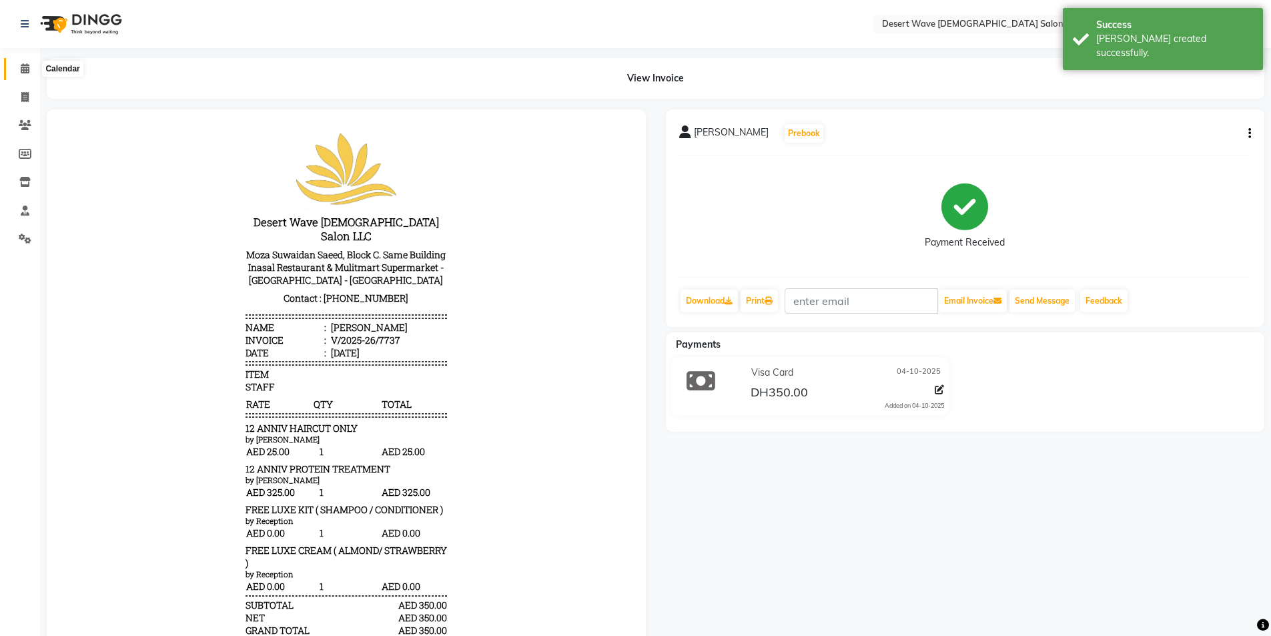
click at [21, 69] on icon at bounding box center [25, 68] width 9 height 10
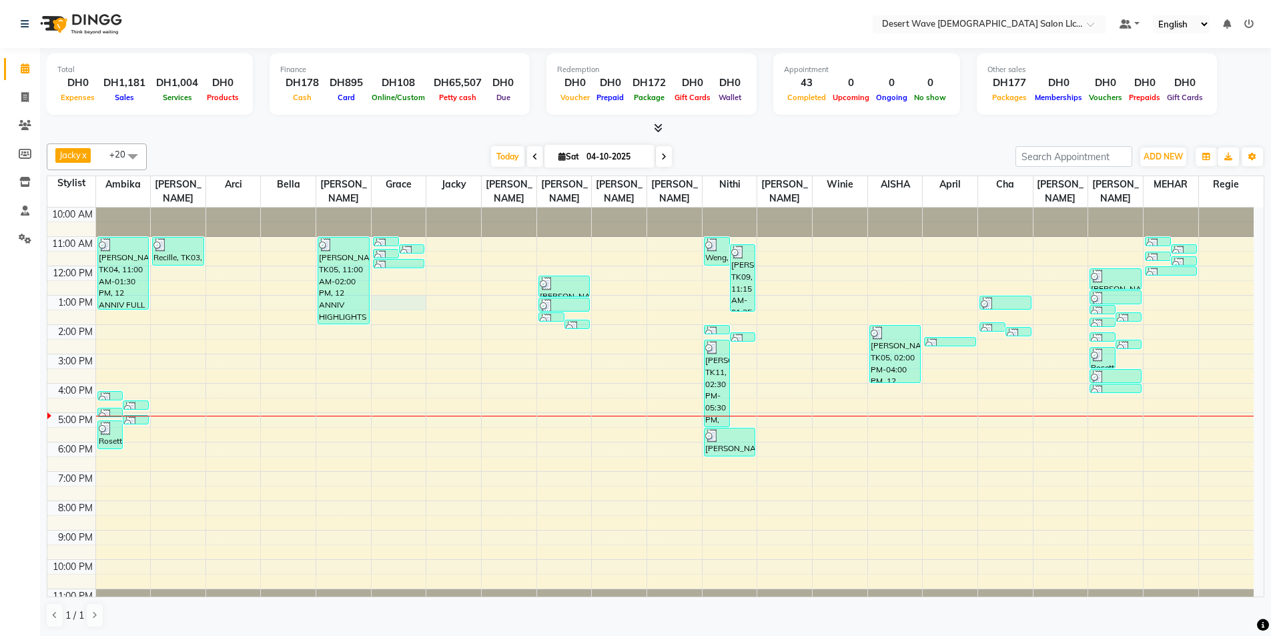
click at [386, 286] on div "10:00 AM 11:00 AM 12:00 PM 1:00 PM 2:00 PM 3:00 PM 4:00 PM 5:00 PM 6:00 PM 7:00…" at bounding box center [650, 413] width 1206 height 410
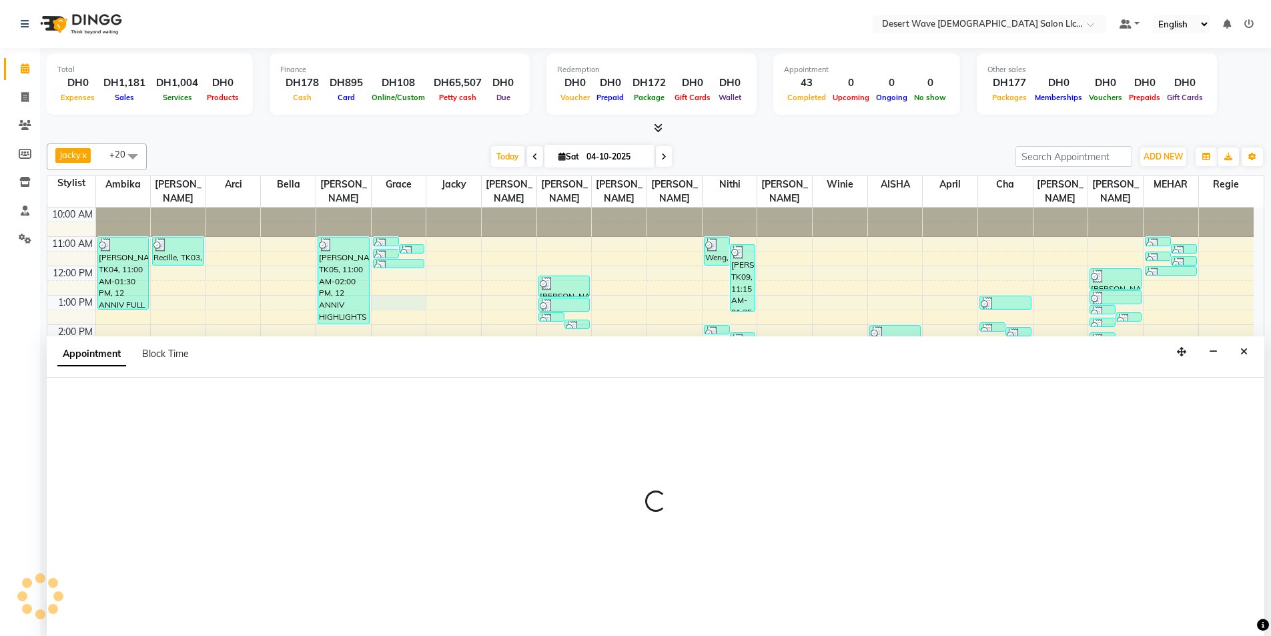
scroll to position [1, 0]
select select "63284"
select select "tentative"
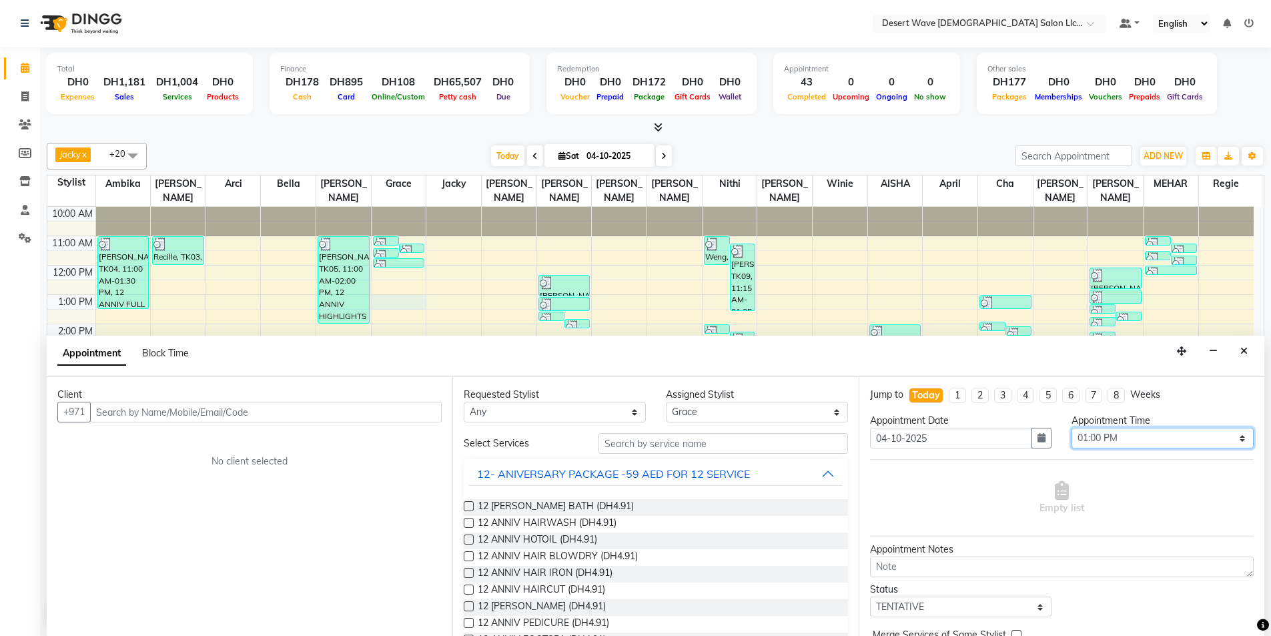
click at [1129, 440] on select "Select 11:00 AM 11:05 AM 11:10 AM 11:15 AM 11:20 AM 11:25 AM 11:30 AM 11:35 AM …" at bounding box center [1163, 438] width 182 height 21
select select "720"
click at [1072, 428] on select "Select 11:00 AM 11:05 AM 11:10 AM 11:15 AM 11:20 AM 11:25 AM 11:30 AM 11:35 AM …" at bounding box center [1163, 438] width 182 height 21
click at [773, 470] on button "12- ANIVERSARY PACKAGE -59 AED FOR 12 SERVICE" at bounding box center [655, 474] width 373 height 24
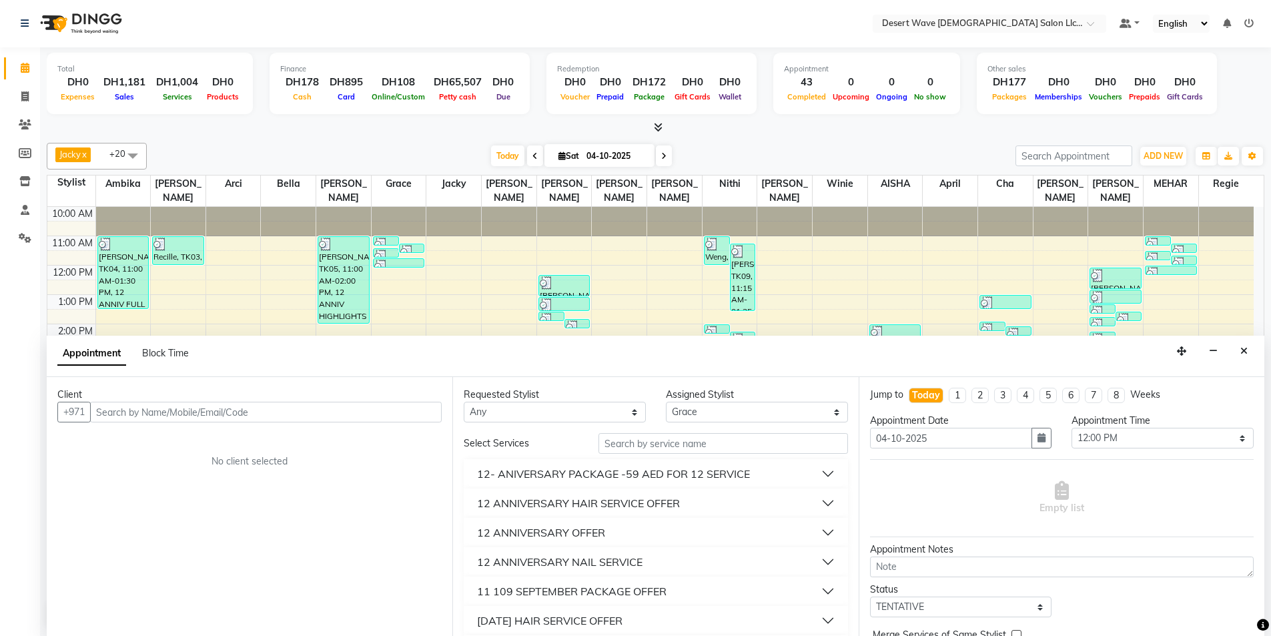
click at [702, 496] on button "12 ANNIVERSARY HAIR SERVICE OFFER" at bounding box center [655, 503] width 373 height 24
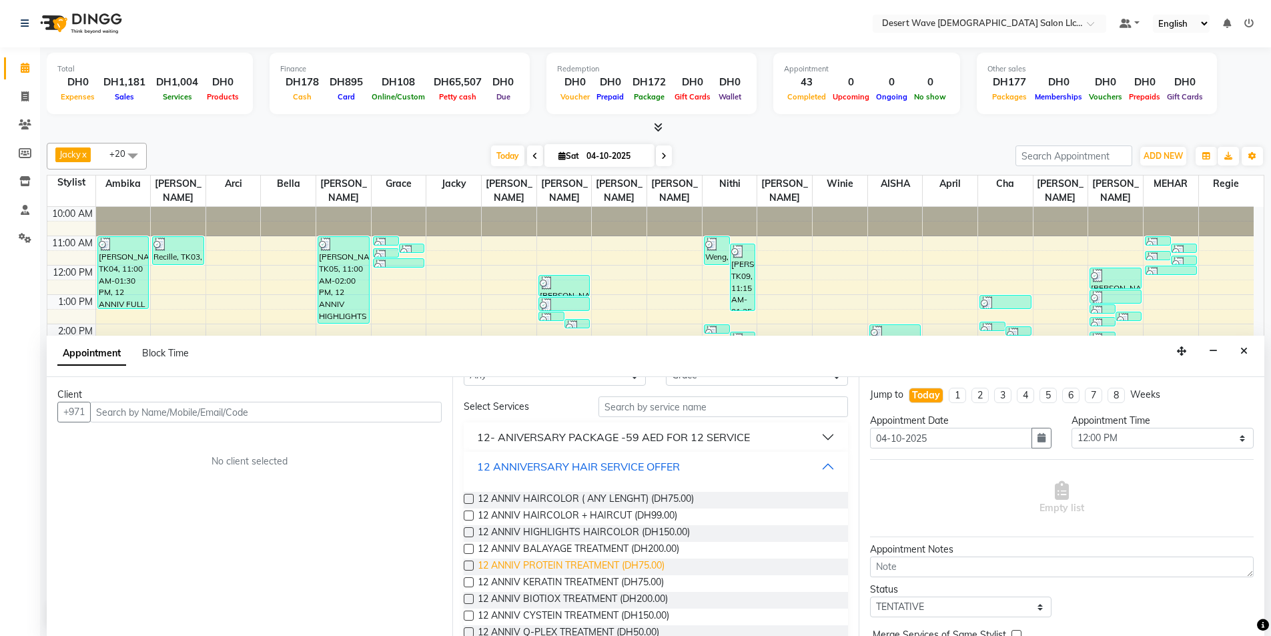
scroll to position [133, 0]
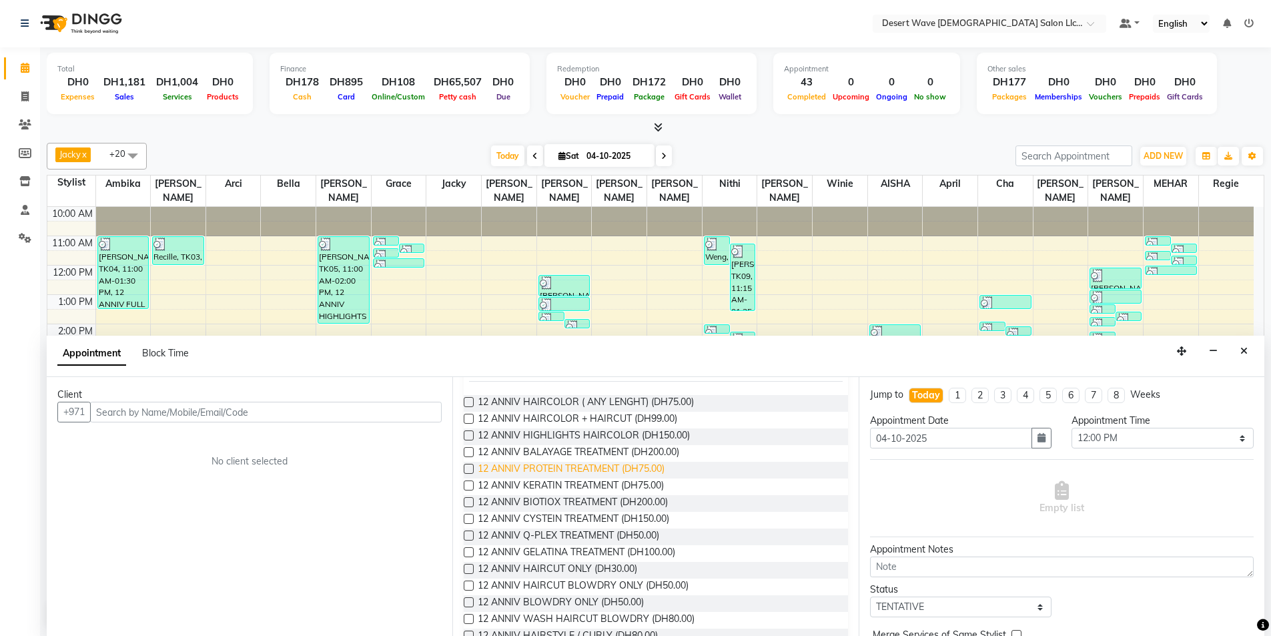
click at [558, 470] on span "12 ANNIV PROTEIN TREATMENT (DH75.00)" at bounding box center [571, 470] width 187 height 17
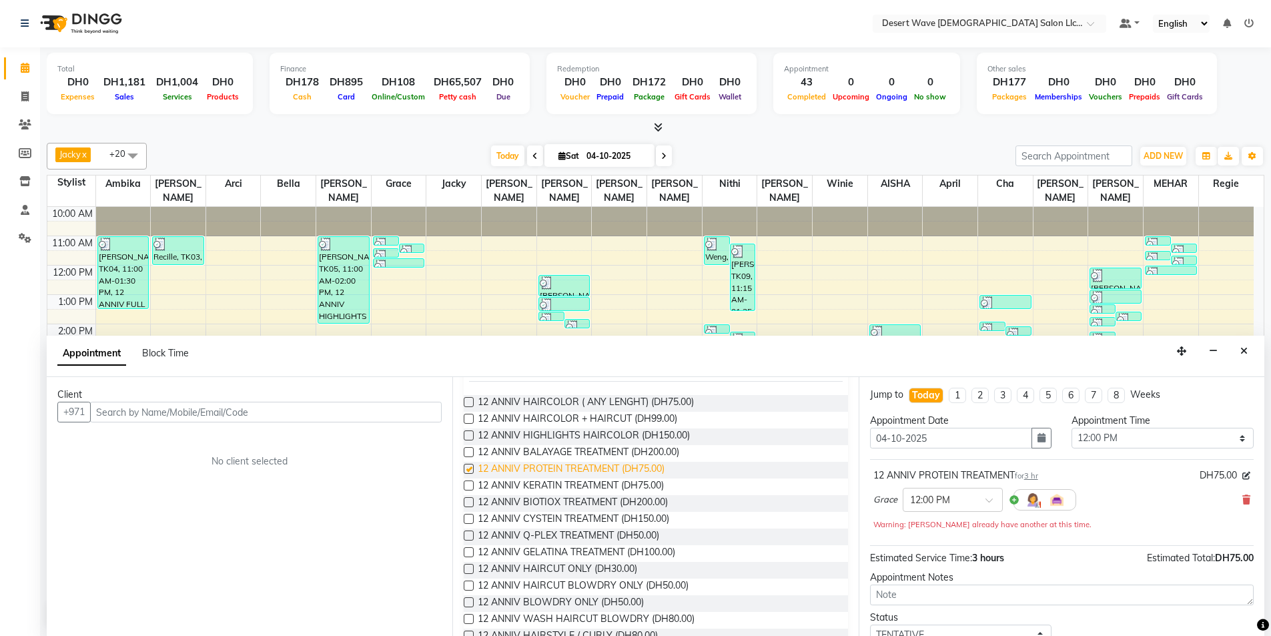
checkbox input "false"
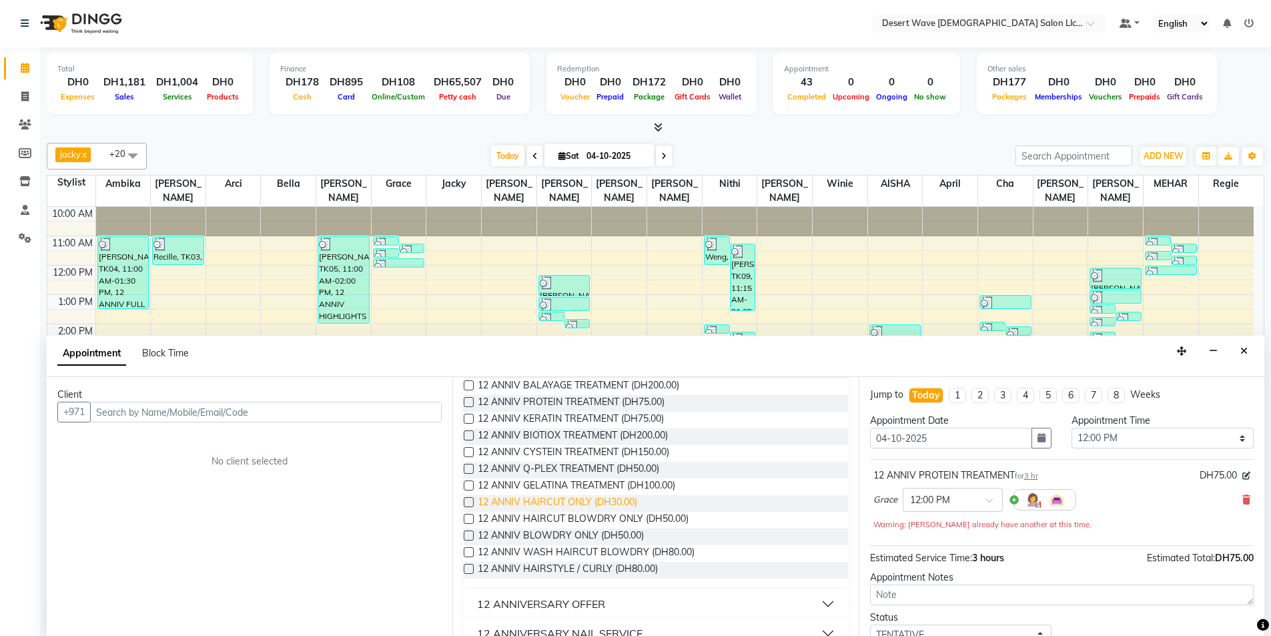
click at [574, 502] on span "12 ANNIV HAIRCUT ONLY (DH30.00)" at bounding box center [557, 503] width 159 height 17
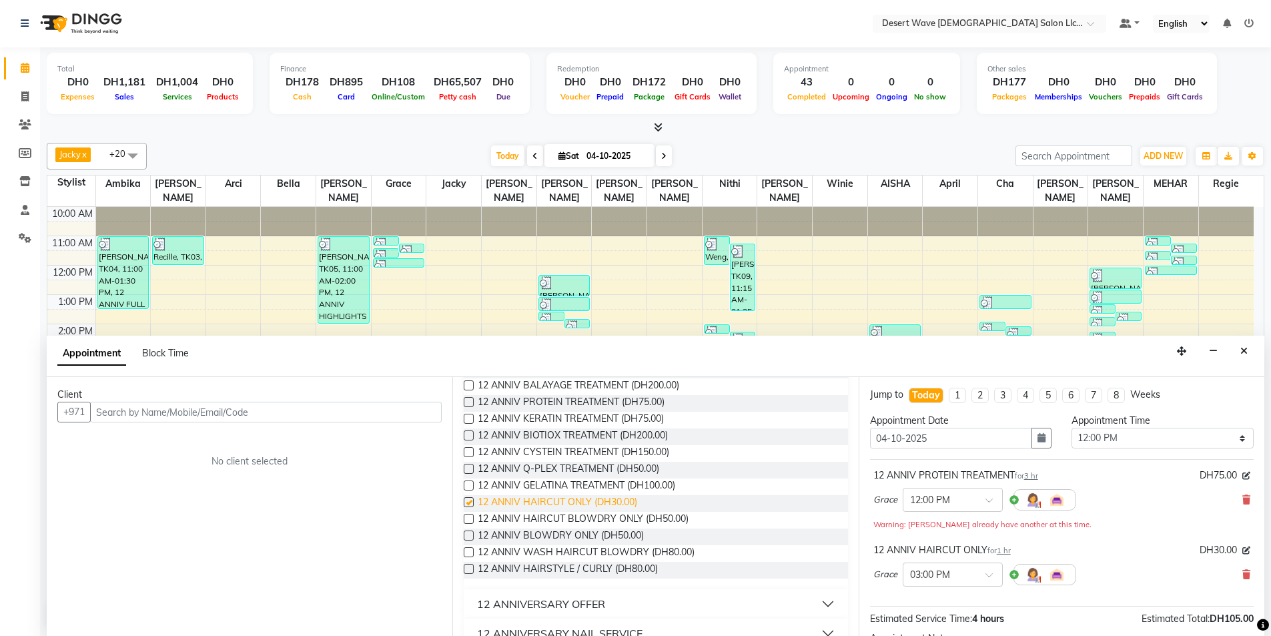
checkbox input "false"
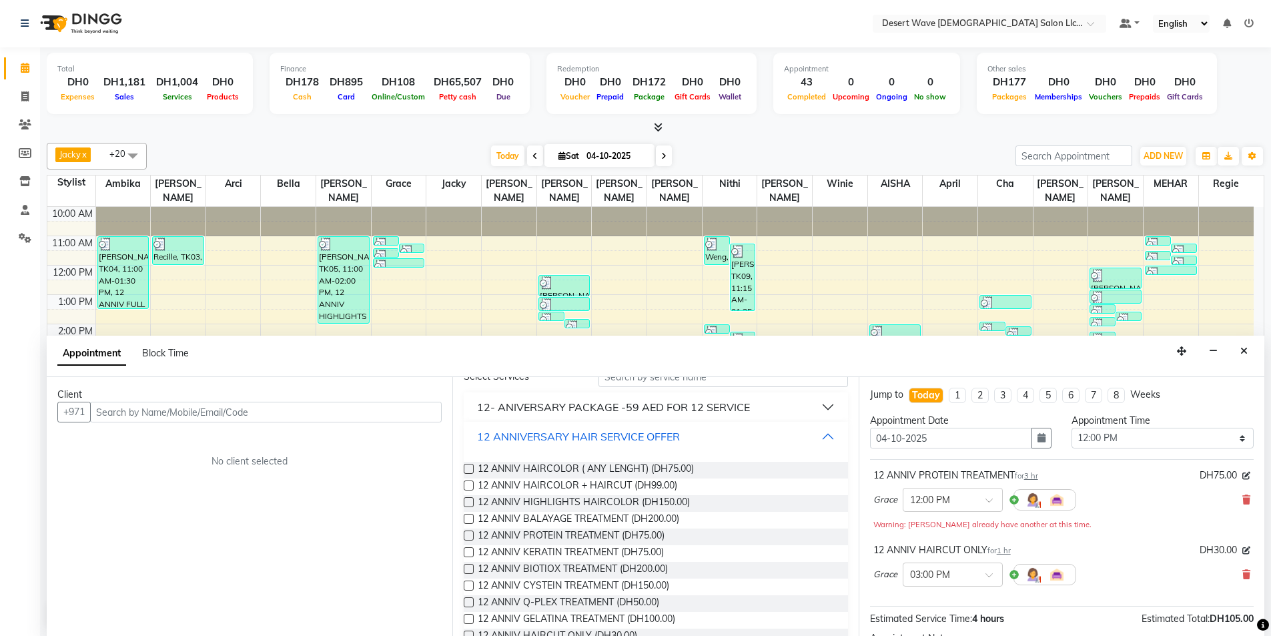
click at [728, 432] on button "12 ANNIVERSARY HAIR SERVICE OFFER" at bounding box center [655, 436] width 373 height 24
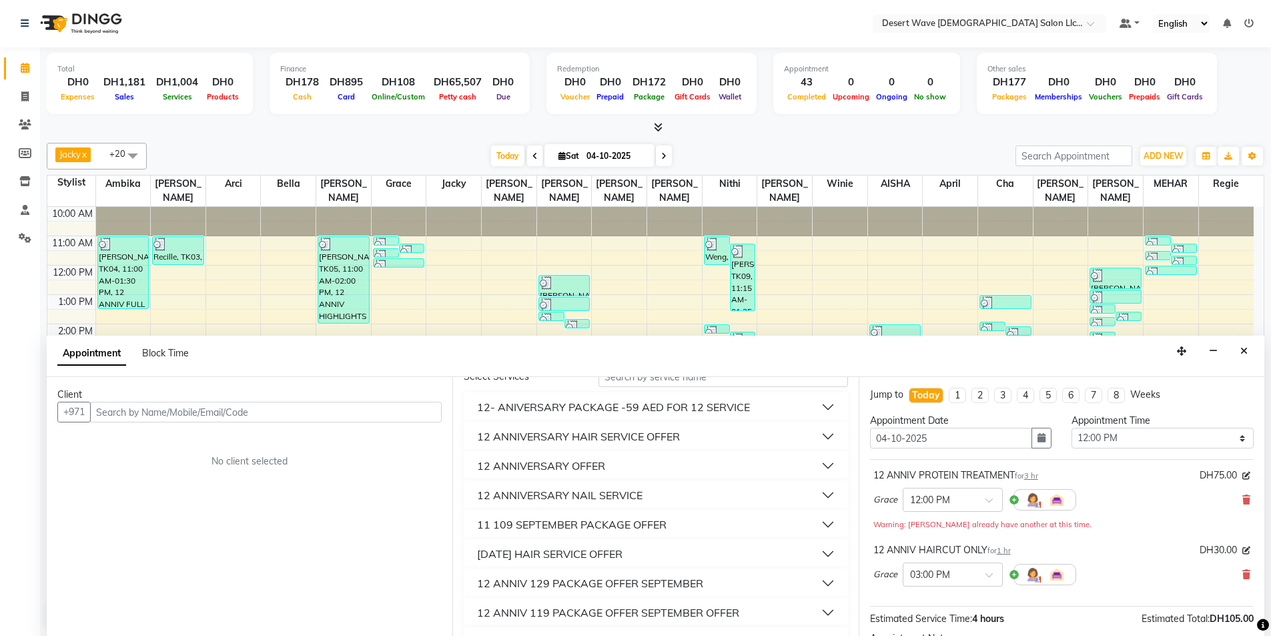
click at [628, 471] on button "12 ANNIVERSARY OFFER" at bounding box center [655, 466] width 373 height 24
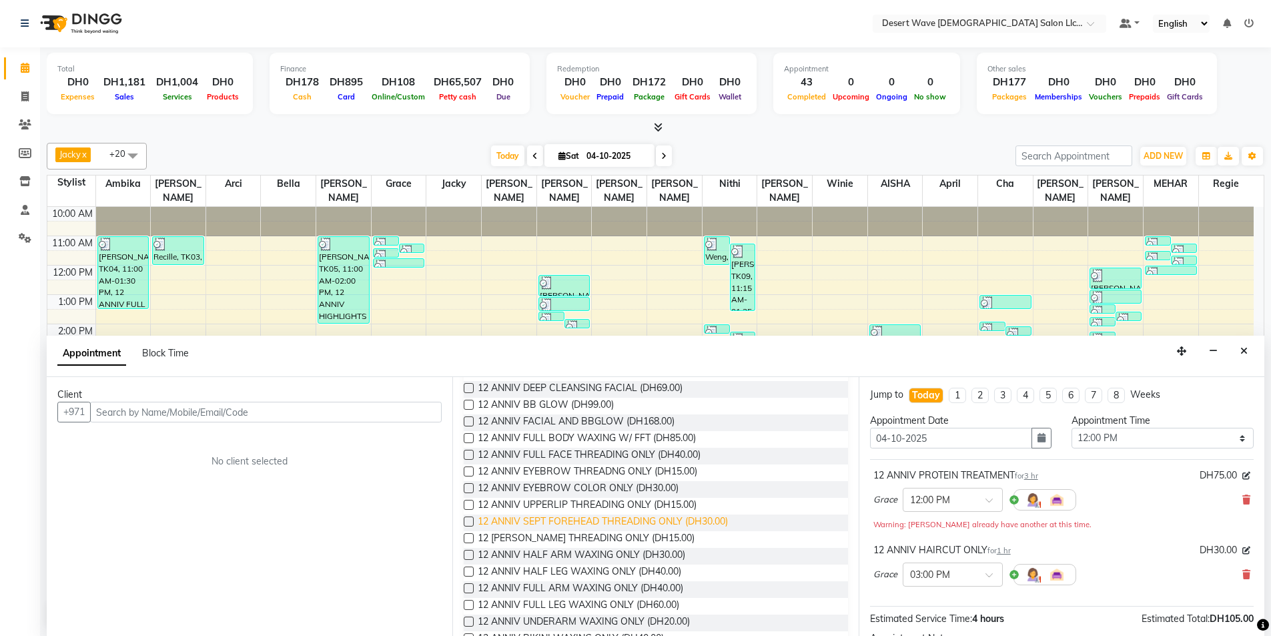
scroll to position [267, 0]
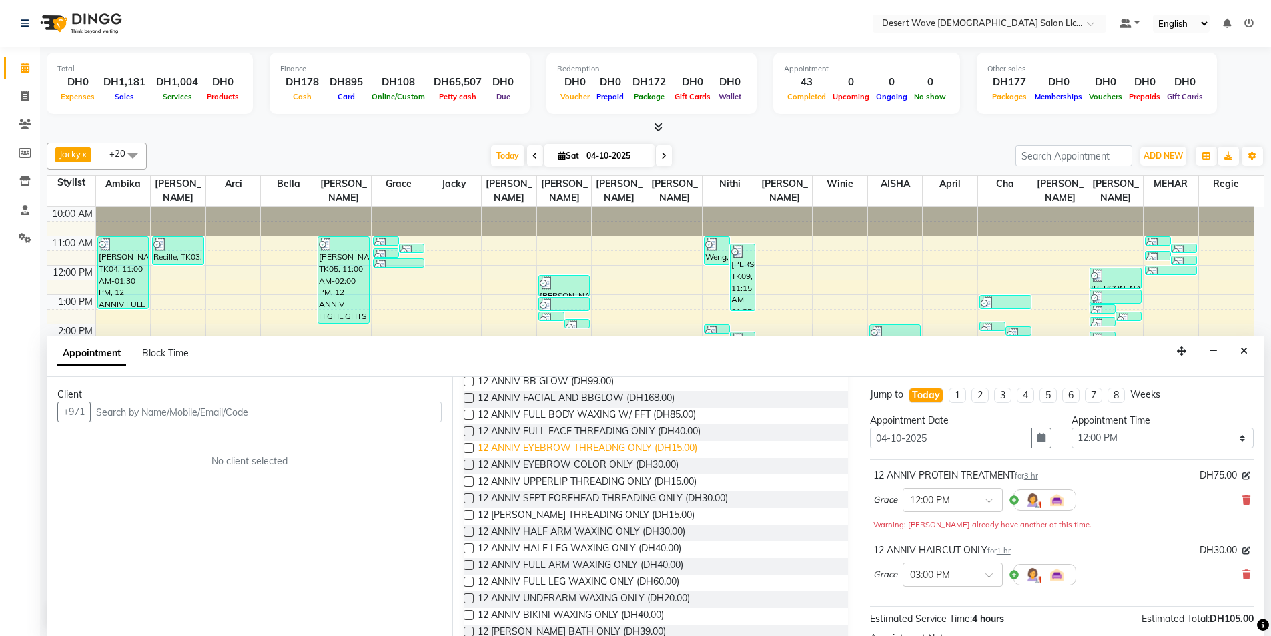
click at [587, 448] on span "12 ANNIV EYEBROW THREADNG ONLY (DH15.00)" at bounding box center [588, 449] width 220 height 17
checkbox input "false"
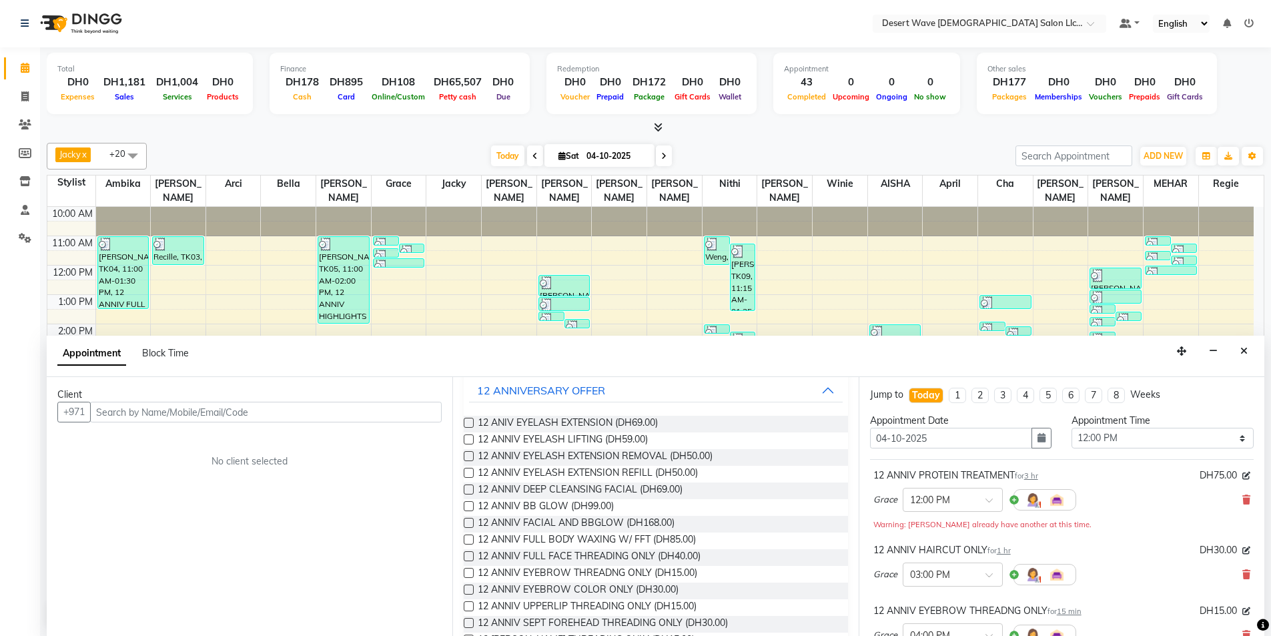
scroll to position [133, 0]
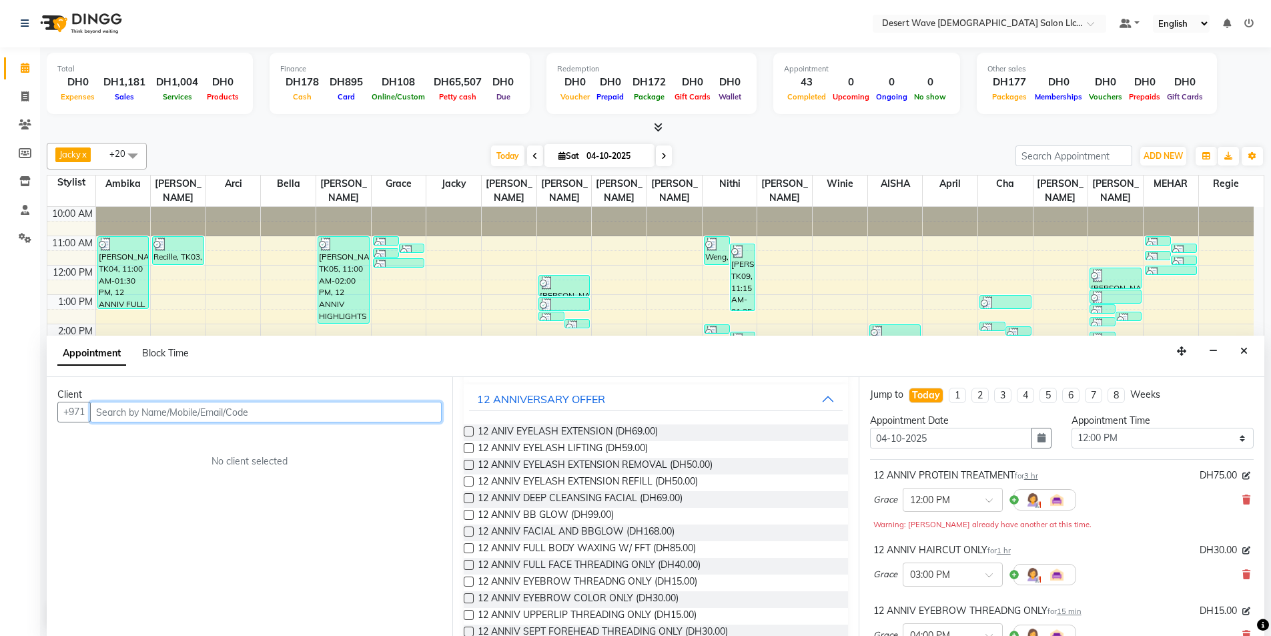
click at [173, 412] on input "text" at bounding box center [266, 412] width 352 height 21
type input "504324915"
click at [414, 414] on span "Add Client" at bounding box center [414, 412] width 45 height 12
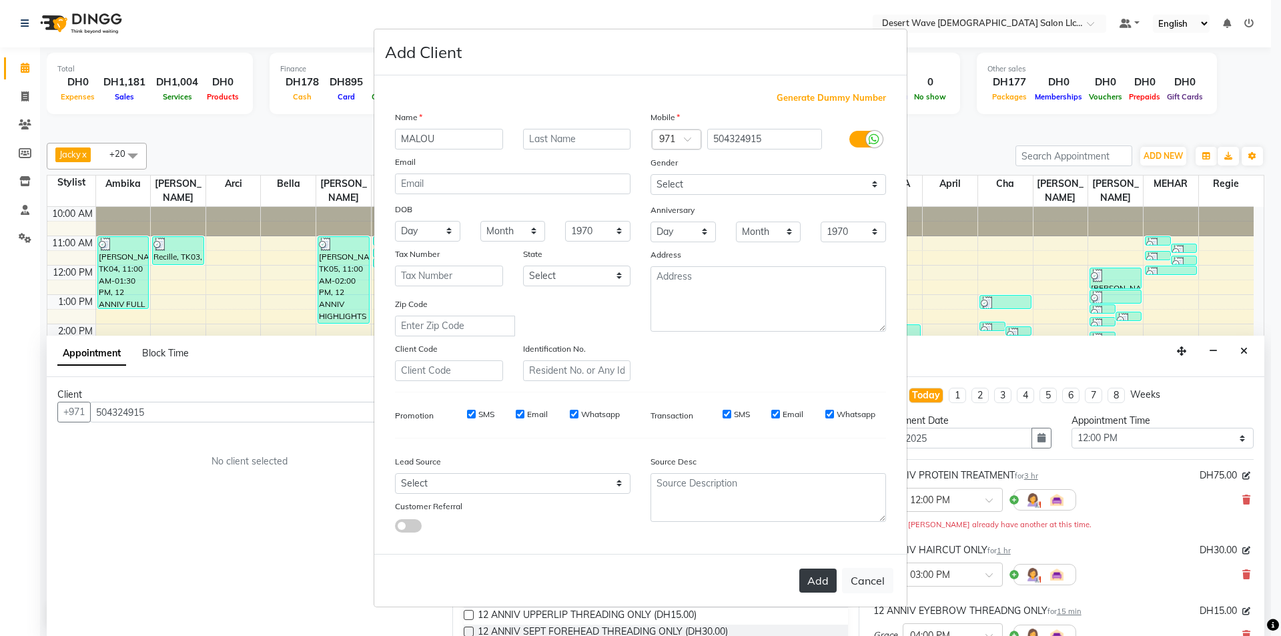
type input "MALOU"
drag, startPoint x: 827, startPoint y: 579, endPoint x: 829, endPoint y: 566, distance: 13.4
click at [829, 572] on button "Add" at bounding box center [817, 581] width 37 height 24
select select
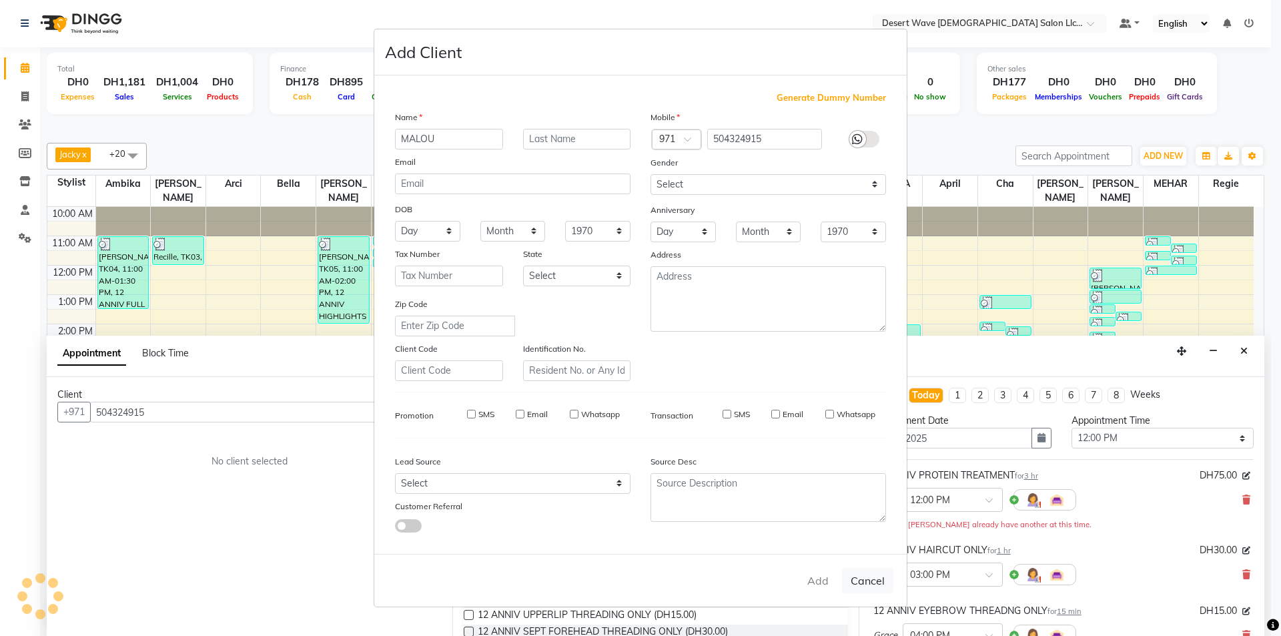
select select
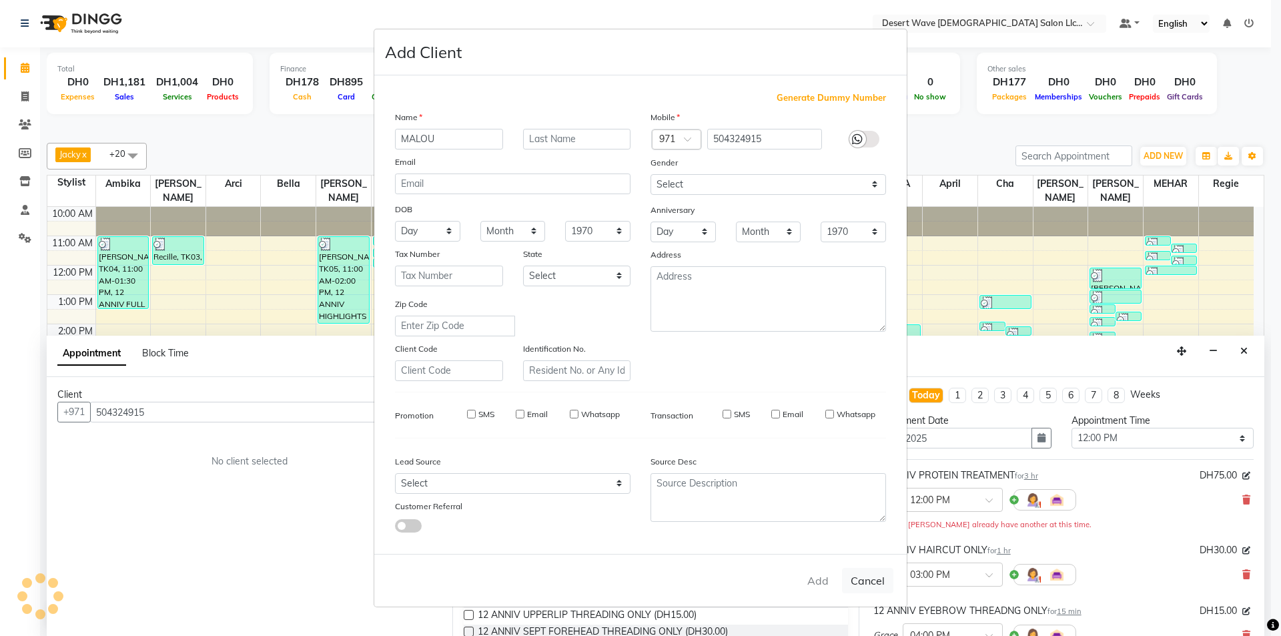
checkbox input "false"
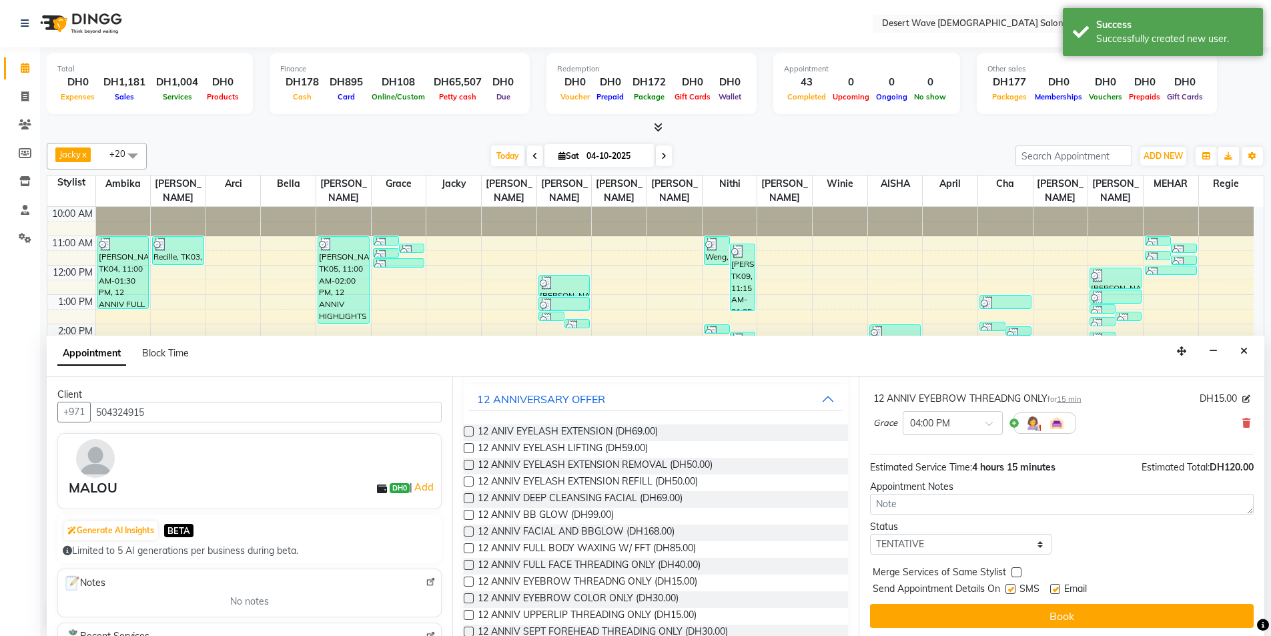
scroll to position [215, 0]
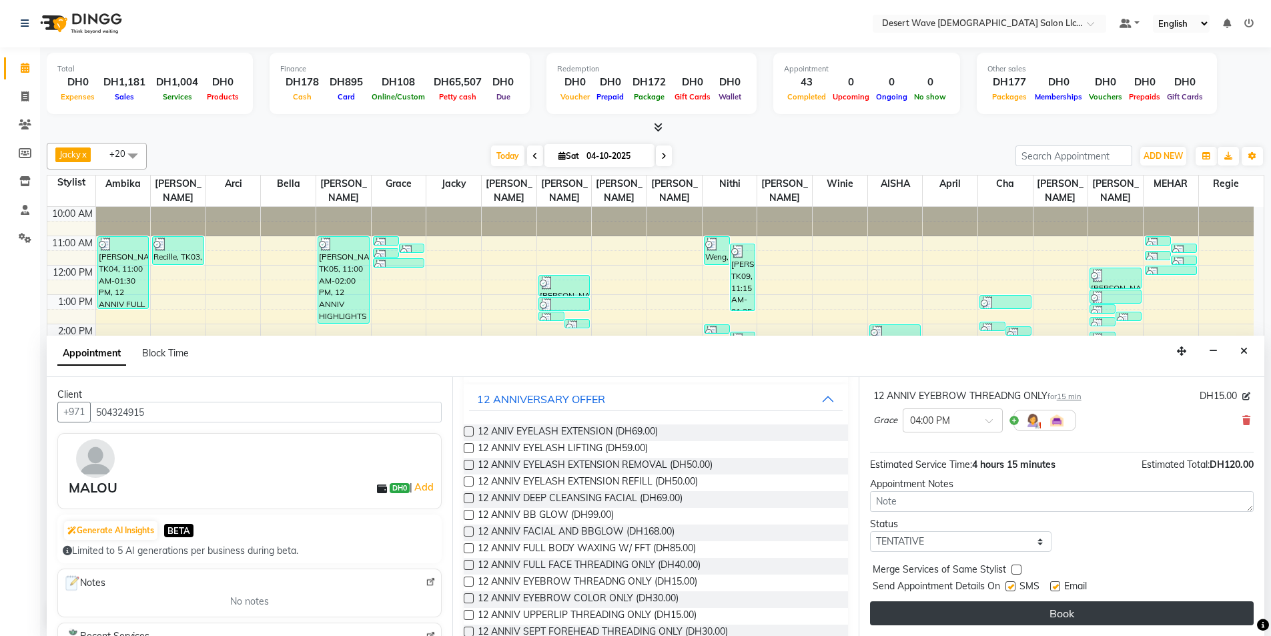
click at [1022, 611] on button "Book" at bounding box center [1062, 613] width 384 height 24
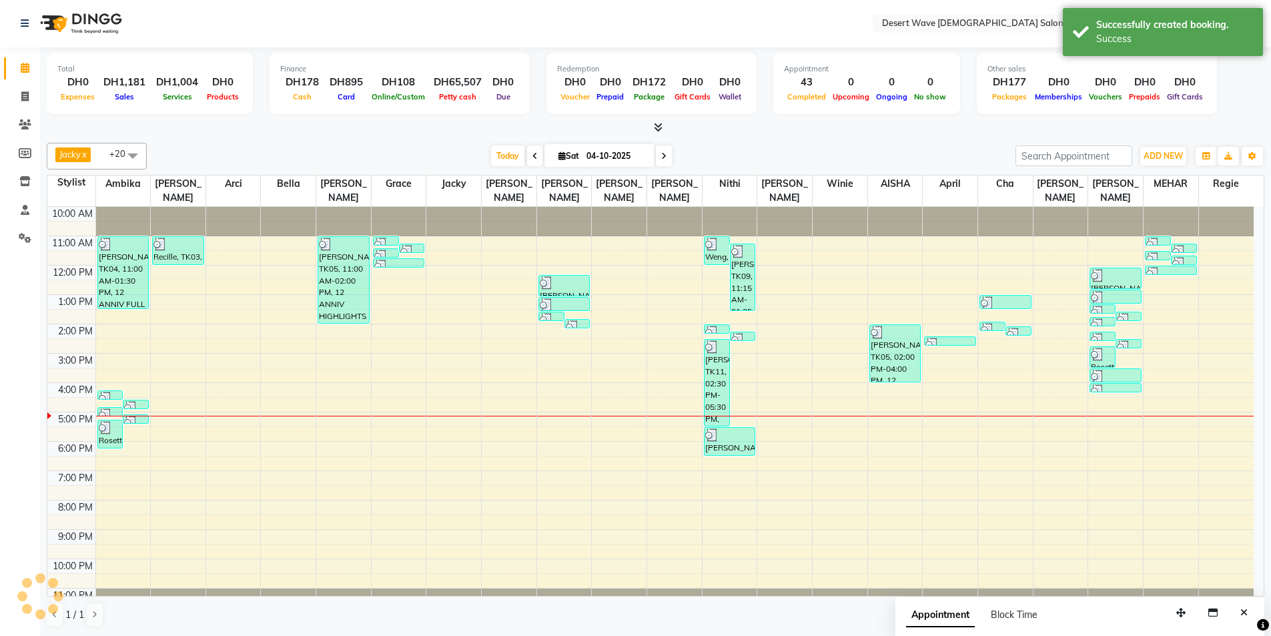
scroll to position [0, 0]
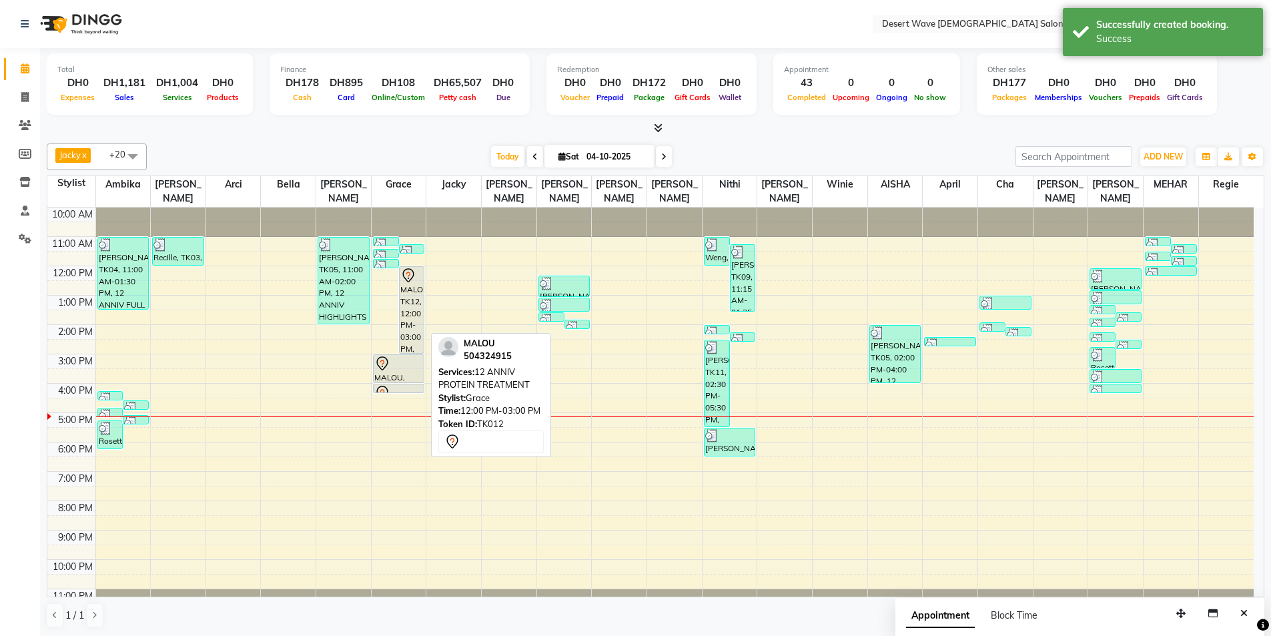
click at [406, 326] on div "MALOU, TK12, 12:00 PM-03:00 PM, 12 ANNIV PROTEIN TREATMENT" at bounding box center [412, 310] width 25 height 86
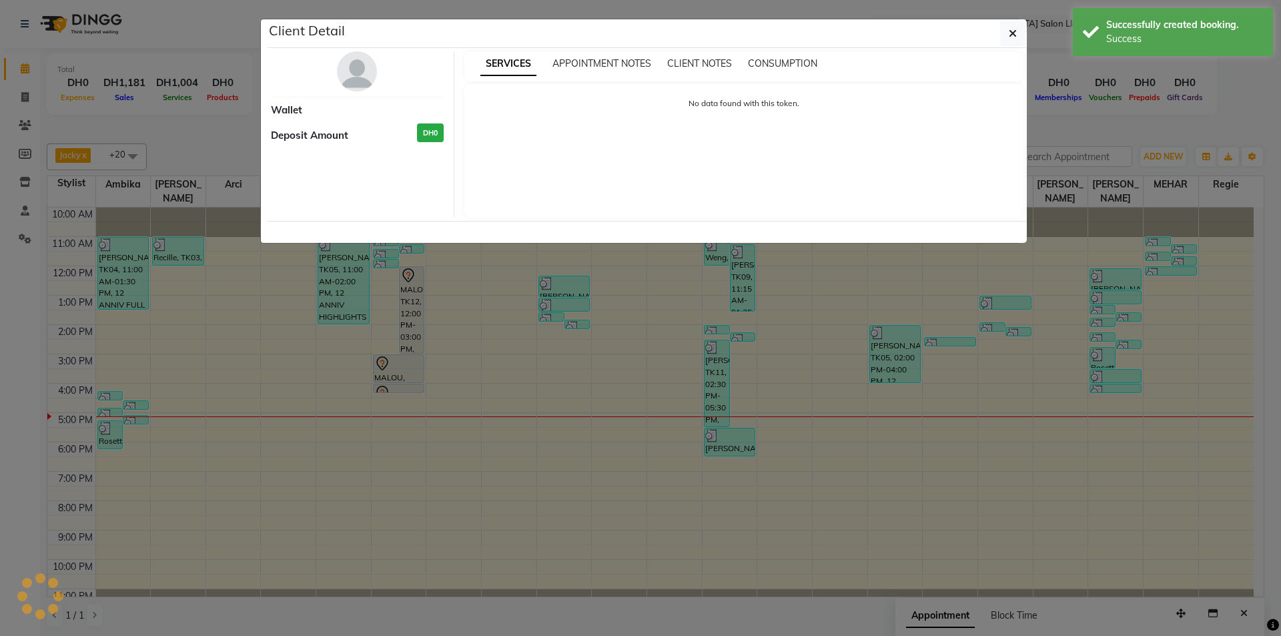
select select "7"
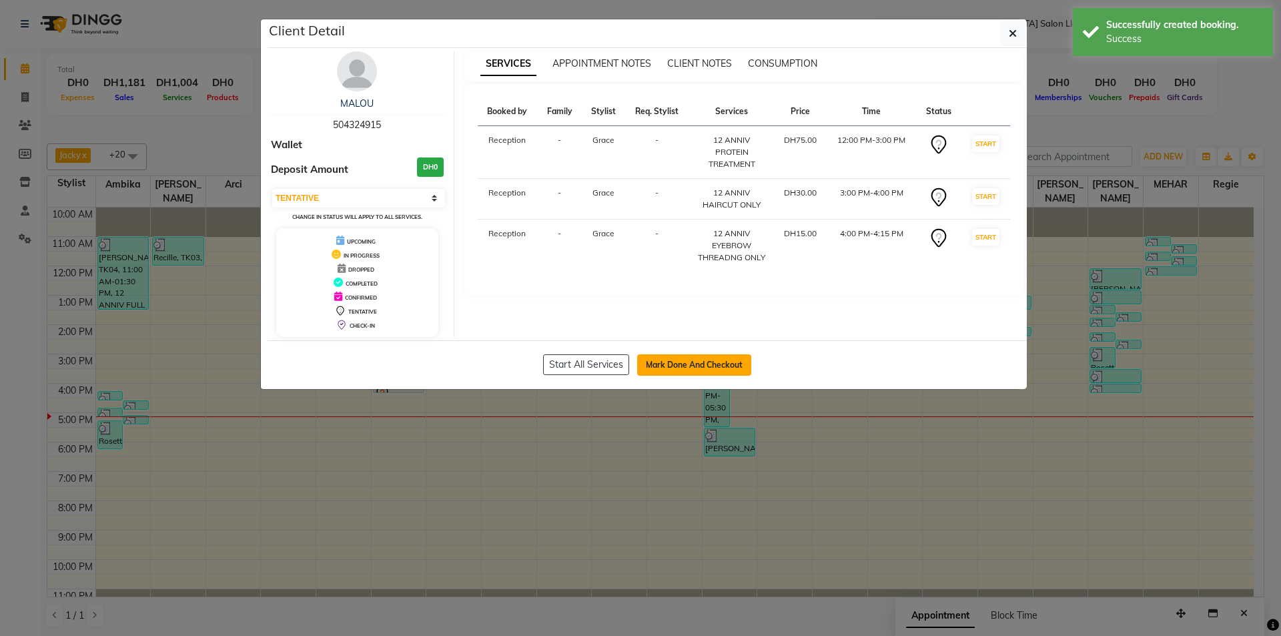
click at [711, 359] on button "Mark Done And Checkout" at bounding box center [694, 364] width 114 height 21
select select "service"
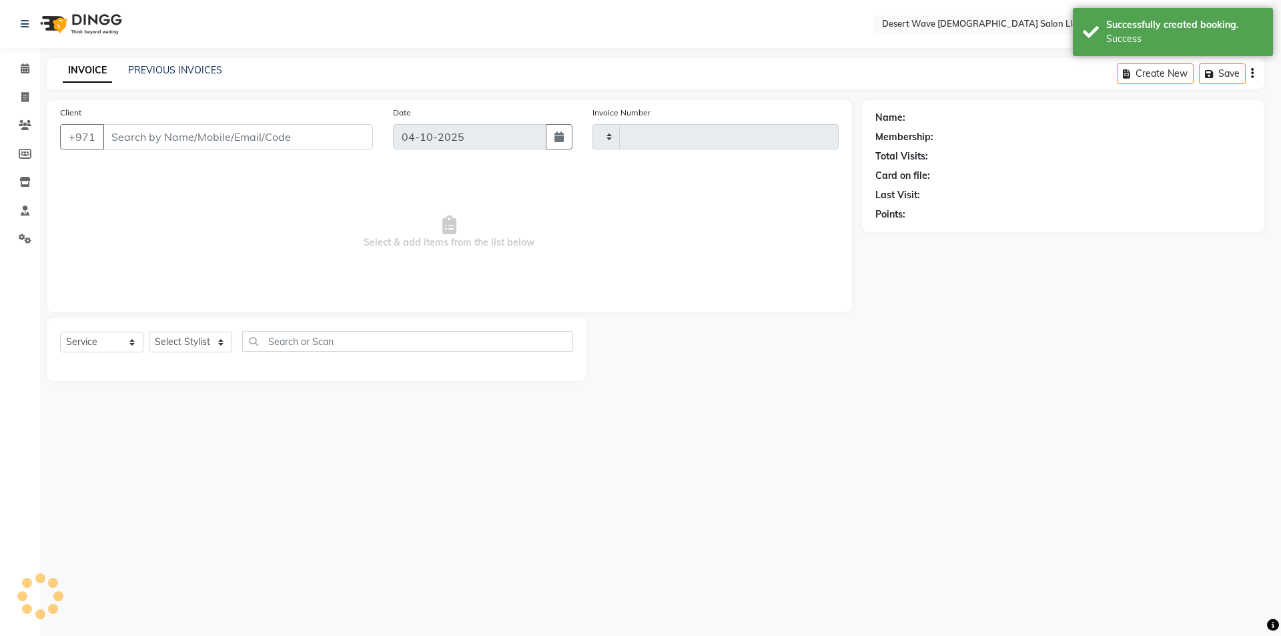
type input "7738"
select select "6563"
select select "50418"
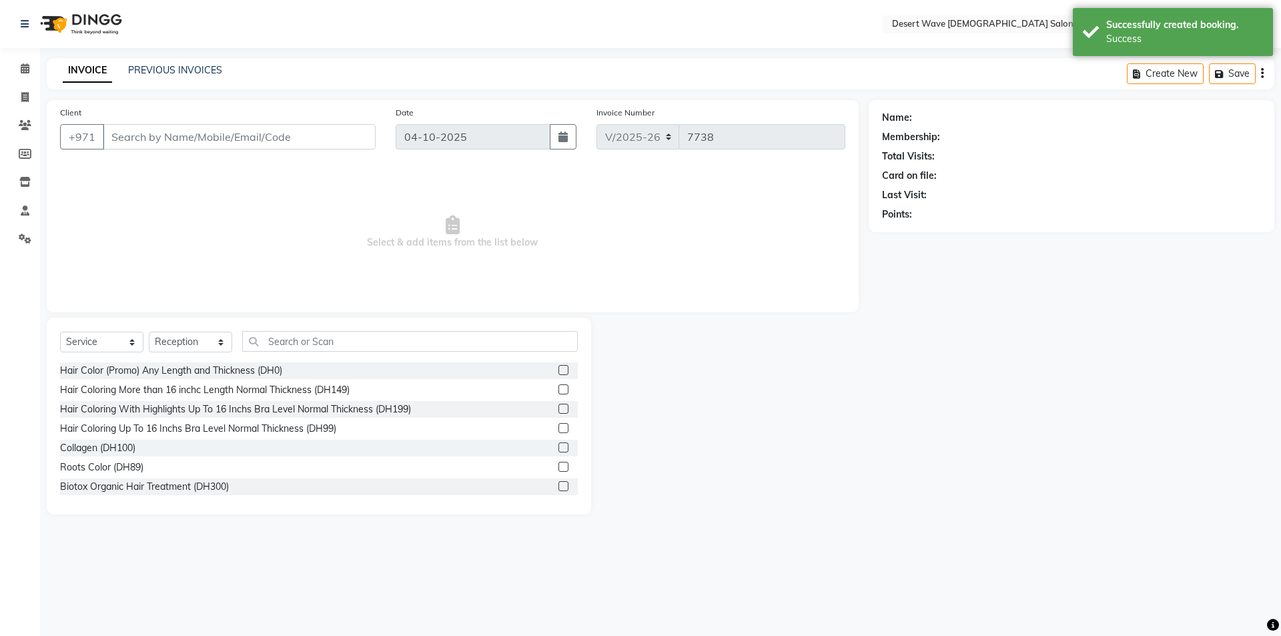
type input "504324915"
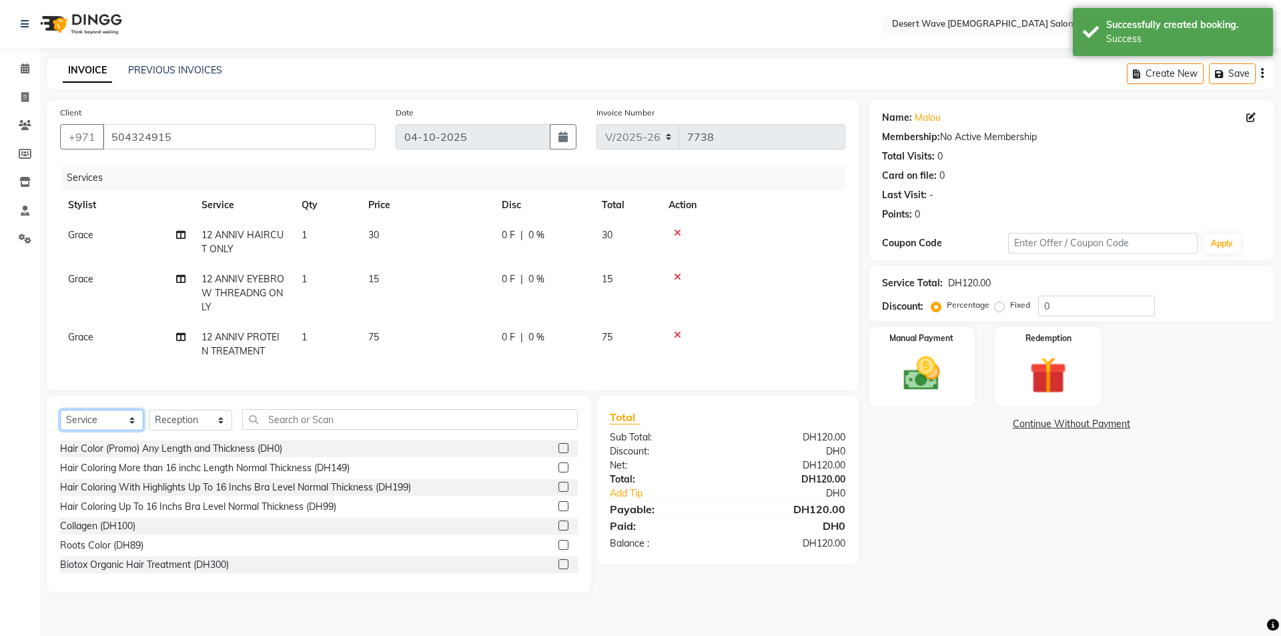
click at [112, 430] on select "Select Service Product Membership Package Voucher Prepaid Gift Card" at bounding box center [101, 420] width 83 height 21
select select "product"
click at [60, 420] on select "Select Service Product Membership Package Voucher Prepaid Gift Card" at bounding box center [101, 420] width 83 height 21
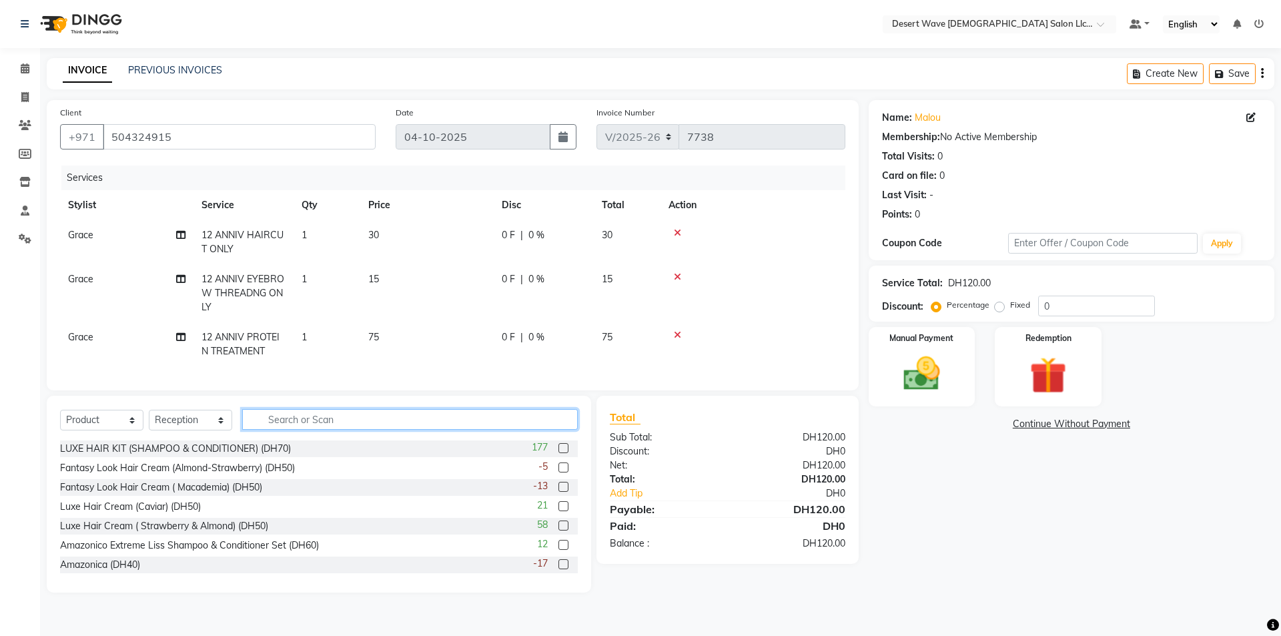
click at [309, 428] on input "text" at bounding box center [410, 419] width 336 height 21
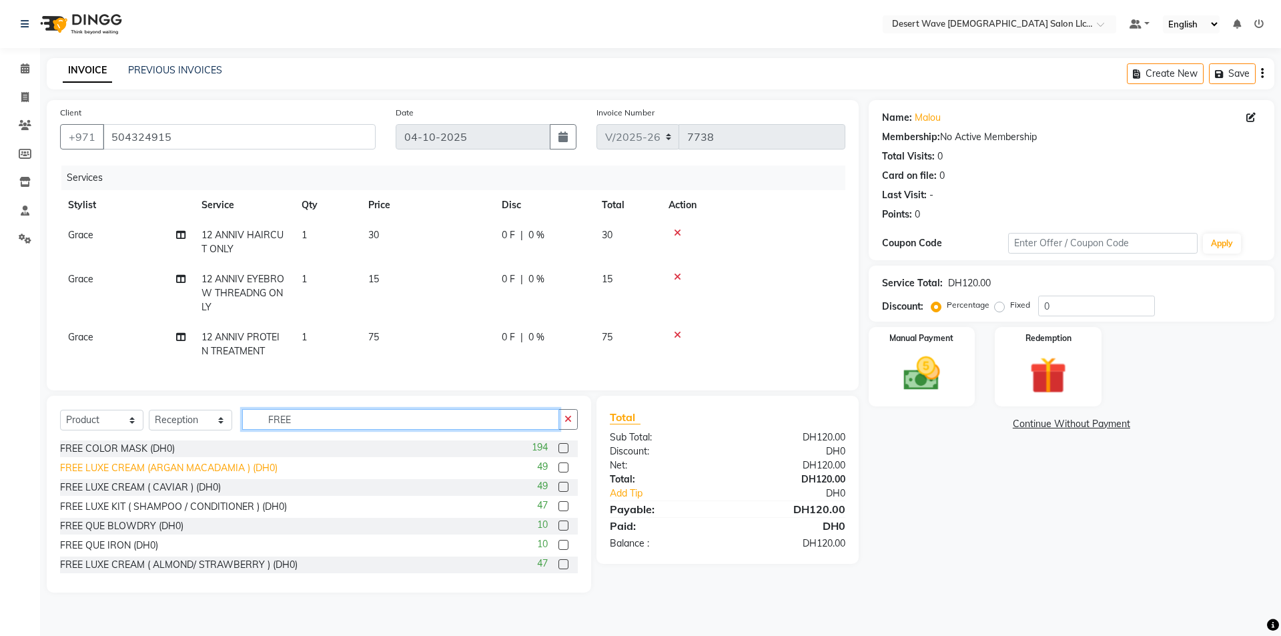
type input "FREE"
click at [134, 475] on div "FREE LUXE CREAM (ARGAN MACADAMIA ) (DH0)" at bounding box center [169, 468] width 218 height 14
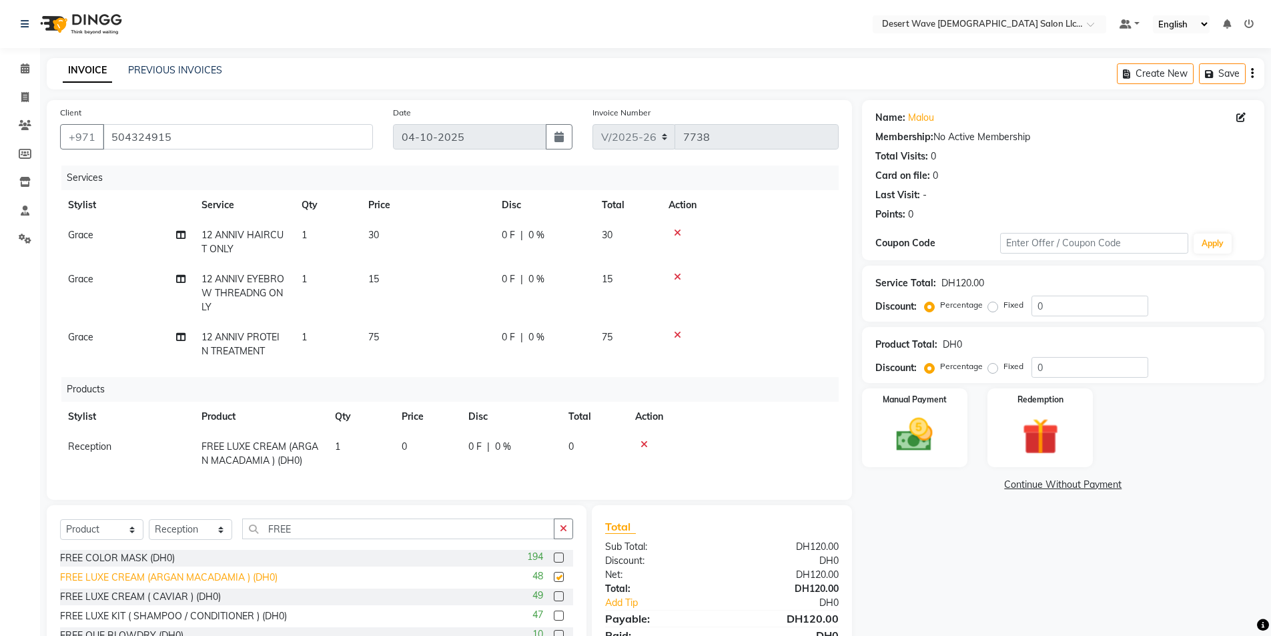
checkbox input "false"
click at [159, 564] on div "FREE COLOR MASK (DH0)" at bounding box center [117, 558] width 115 height 14
checkbox input "false"
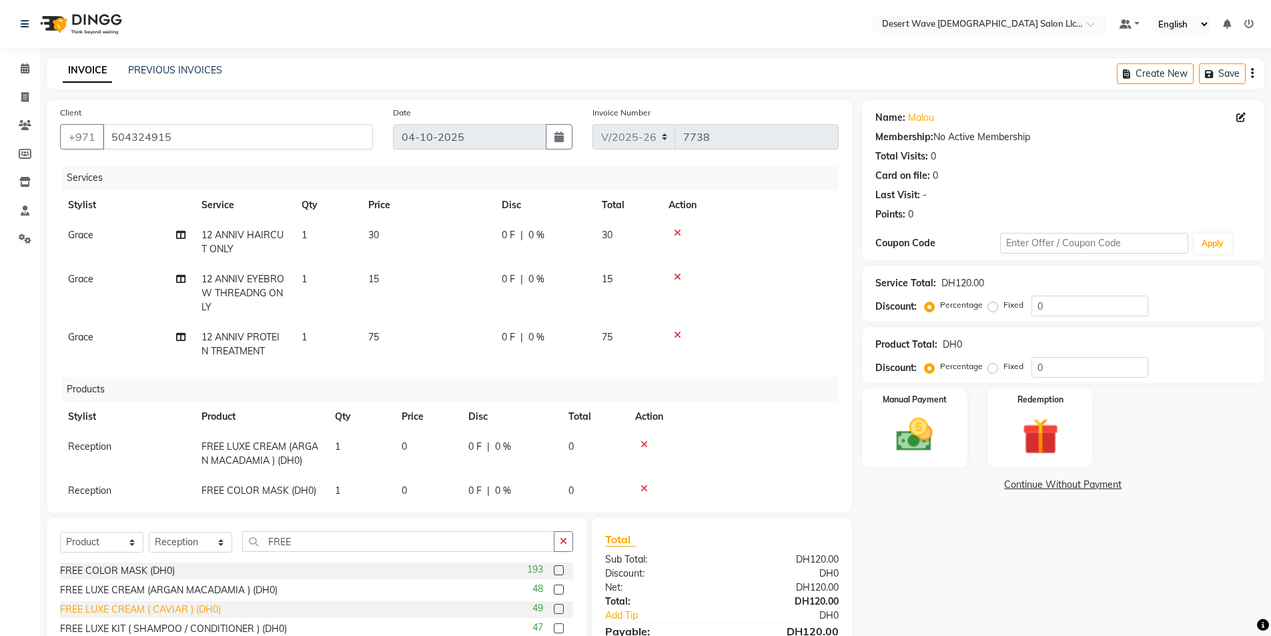
click at [135, 613] on div "FREE LUXE CREAM ( CAVIAR ) (DH0)" at bounding box center [140, 610] width 161 height 14
checkbox input "false"
click at [902, 442] on img at bounding box center [914, 434] width 61 height 43
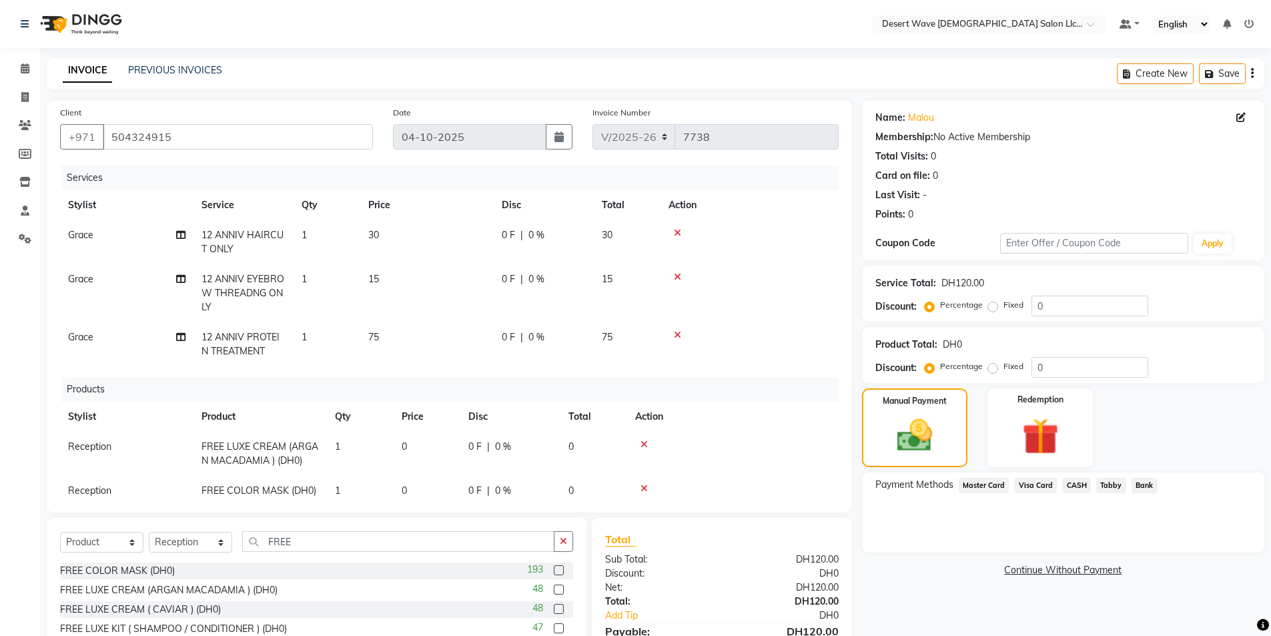
click at [1029, 484] on span "Visa Card" at bounding box center [1035, 485] width 43 height 15
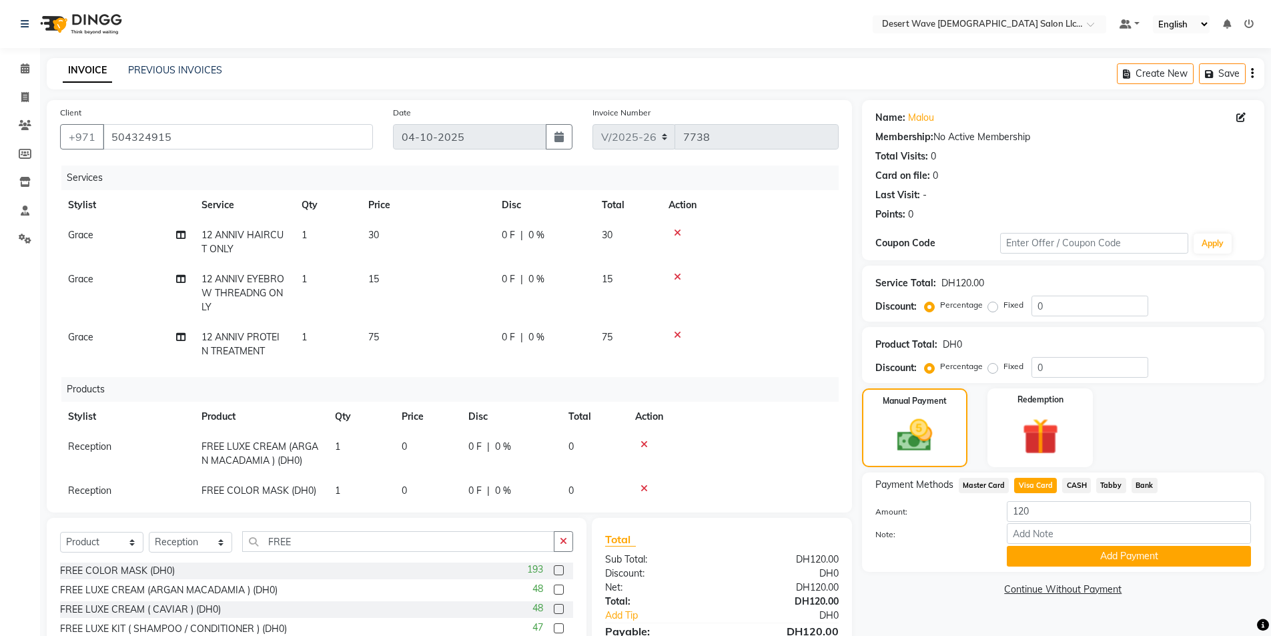
click at [383, 336] on td "75" at bounding box center [426, 344] width 133 height 44
select select "63284"
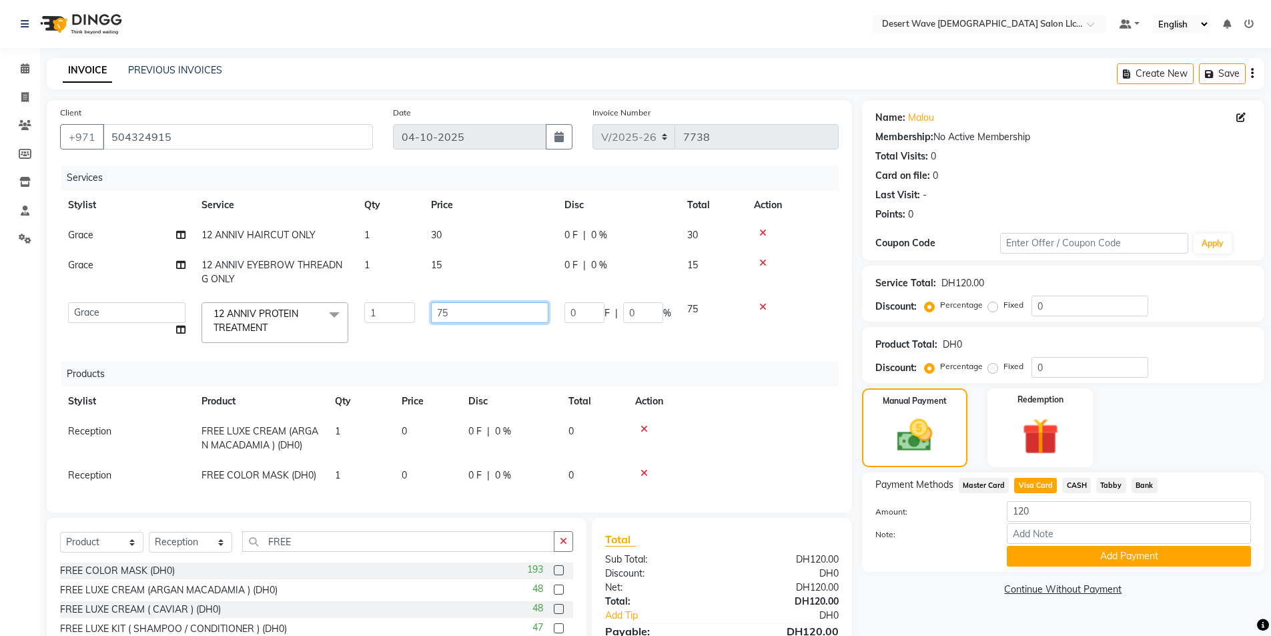
click at [458, 312] on input "75" at bounding box center [489, 312] width 117 height 21
type input "7"
click at [447, 234] on td "30" at bounding box center [489, 235] width 133 height 30
select select "63284"
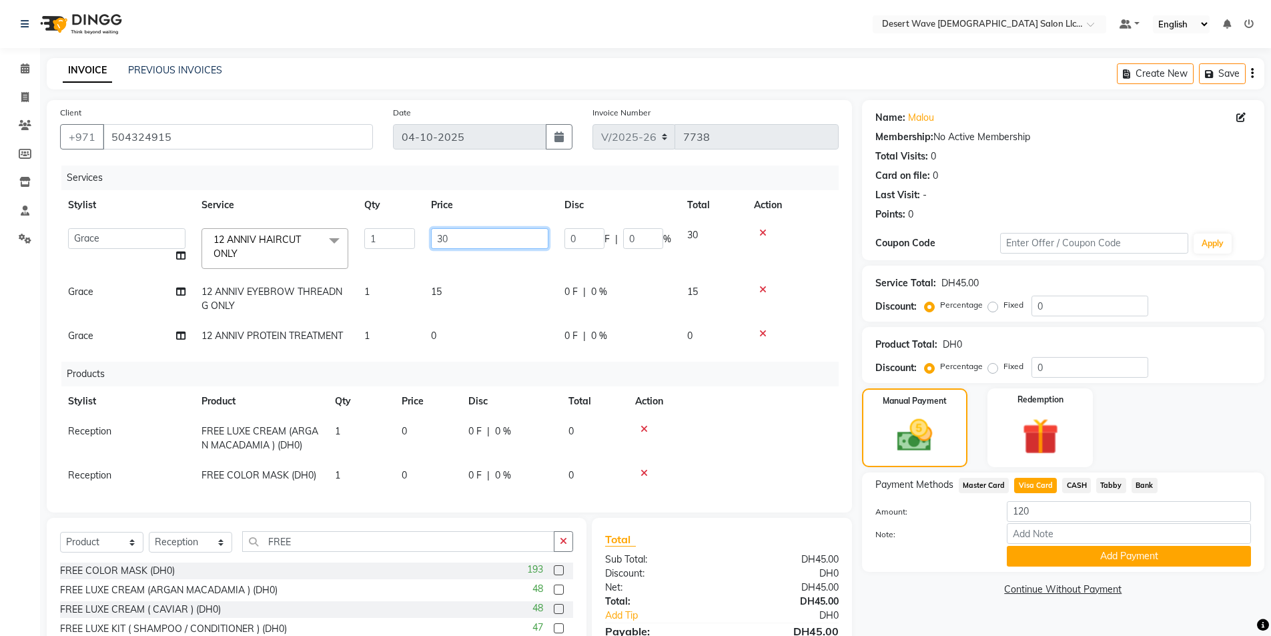
click at [455, 234] on input "30" at bounding box center [489, 238] width 117 height 21
type input "3"
type input "25"
click at [442, 330] on td "0" at bounding box center [489, 336] width 133 height 30
select select "63284"
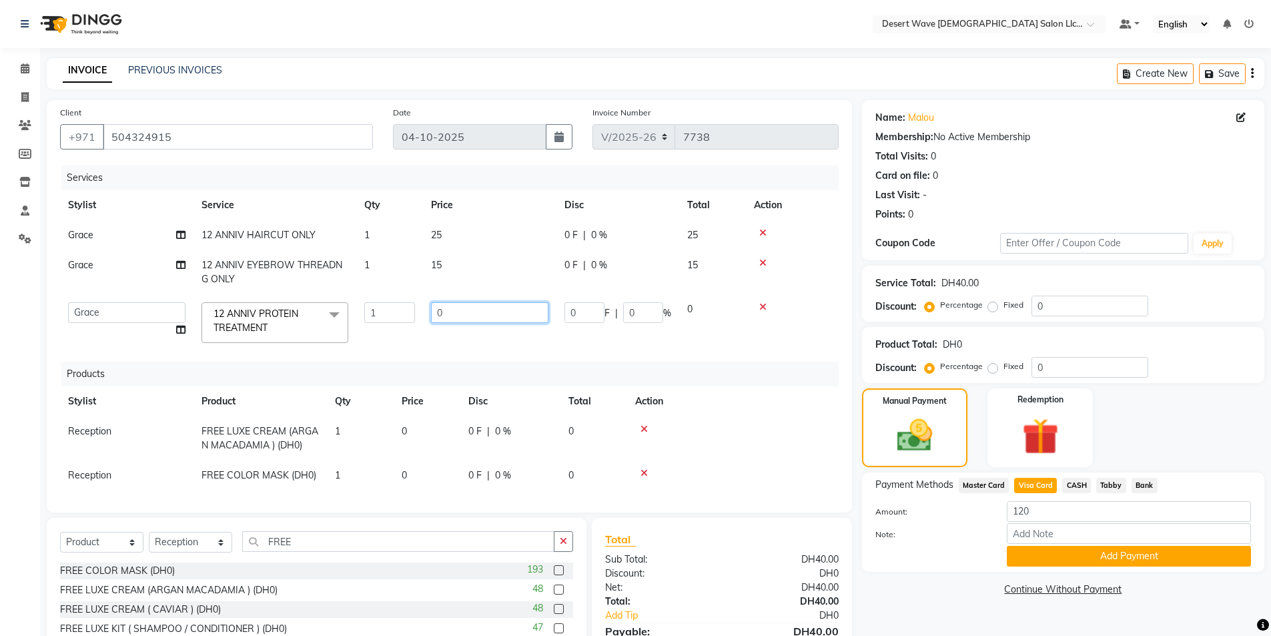
click at [462, 308] on input "0" at bounding box center [489, 312] width 117 height 21
type input "225"
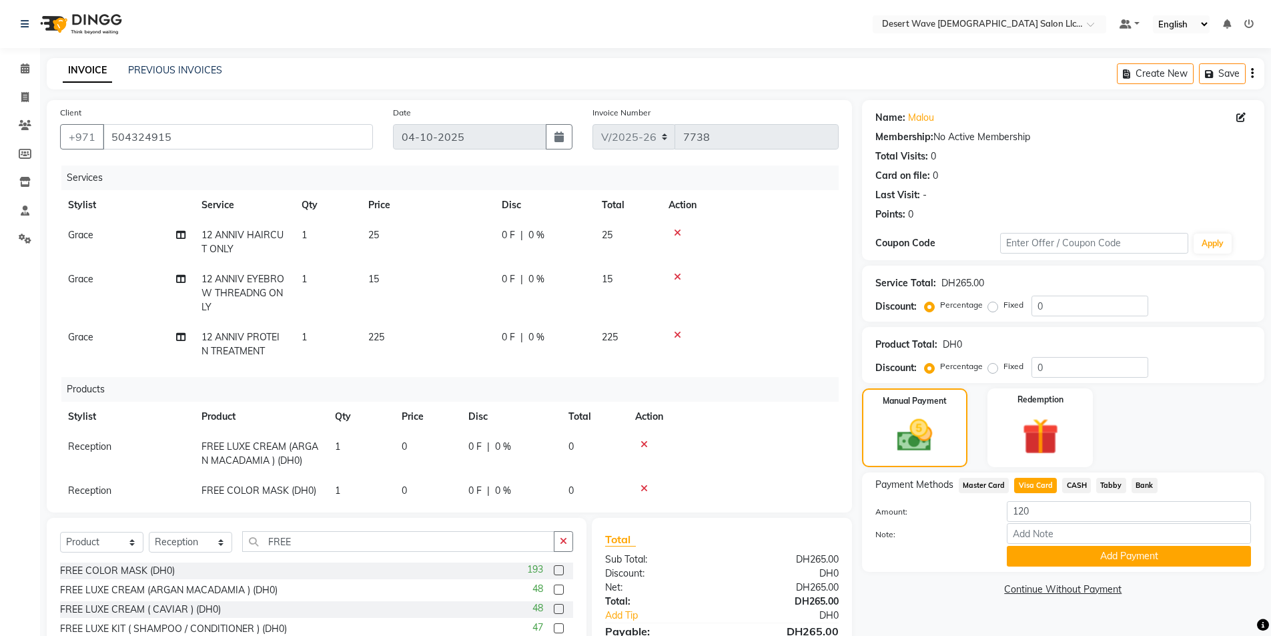
click at [1021, 486] on span "Visa Card" at bounding box center [1035, 485] width 43 height 15
type input "265"
click at [389, 334] on td "225" at bounding box center [426, 344] width 133 height 44
select select "63284"
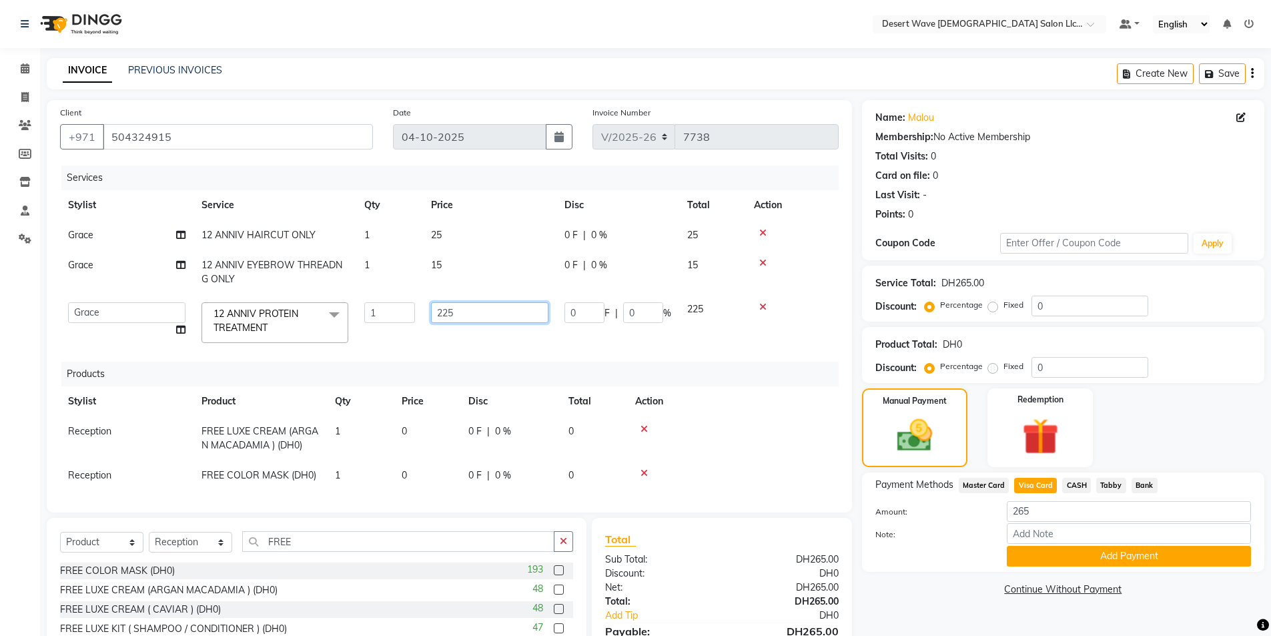
click at [458, 314] on input "225" at bounding box center [489, 312] width 117 height 21
type input "275"
click at [1026, 480] on span "Visa Card" at bounding box center [1035, 485] width 43 height 15
type input "315"
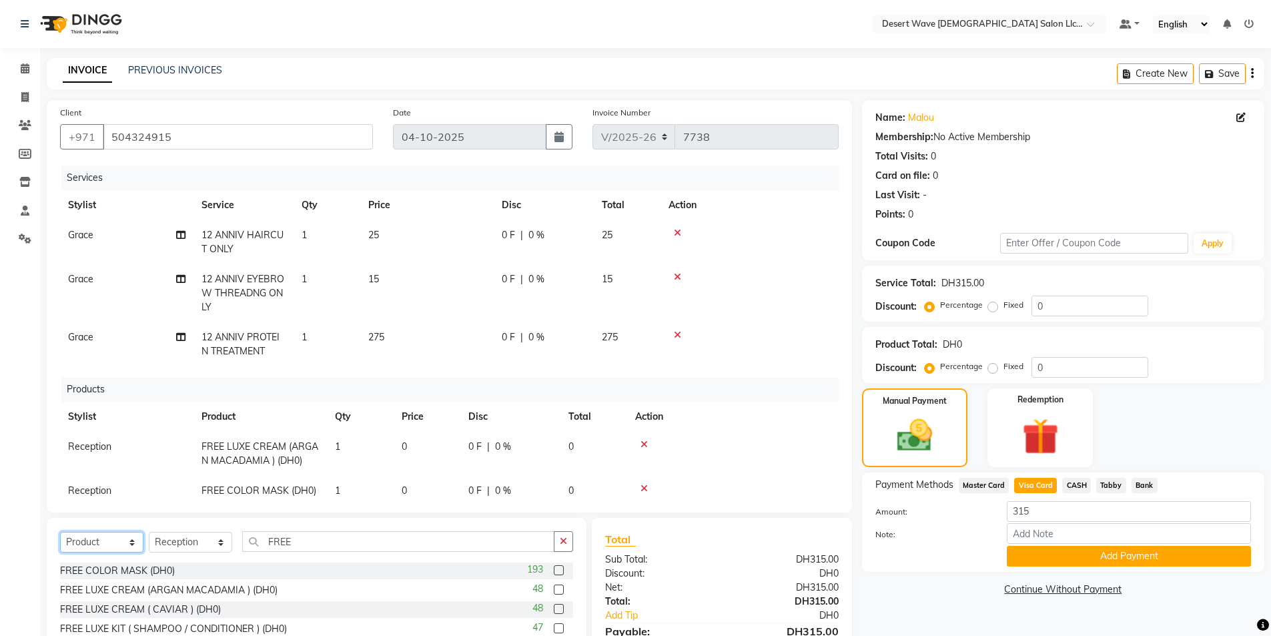
click at [105, 545] on select "Select Service Product Membership Package Voucher Prepaid Gift Card" at bounding box center [101, 542] width 83 height 21
click at [60, 532] on select "Select Service Product Membership Package Voucher Prepaid Gift Card" at bounding box center [101, 542] width 83 height 21
click at [300, 542] on input "FREE" at bounding box center [398, 541] width 312 height 21
type input "F"
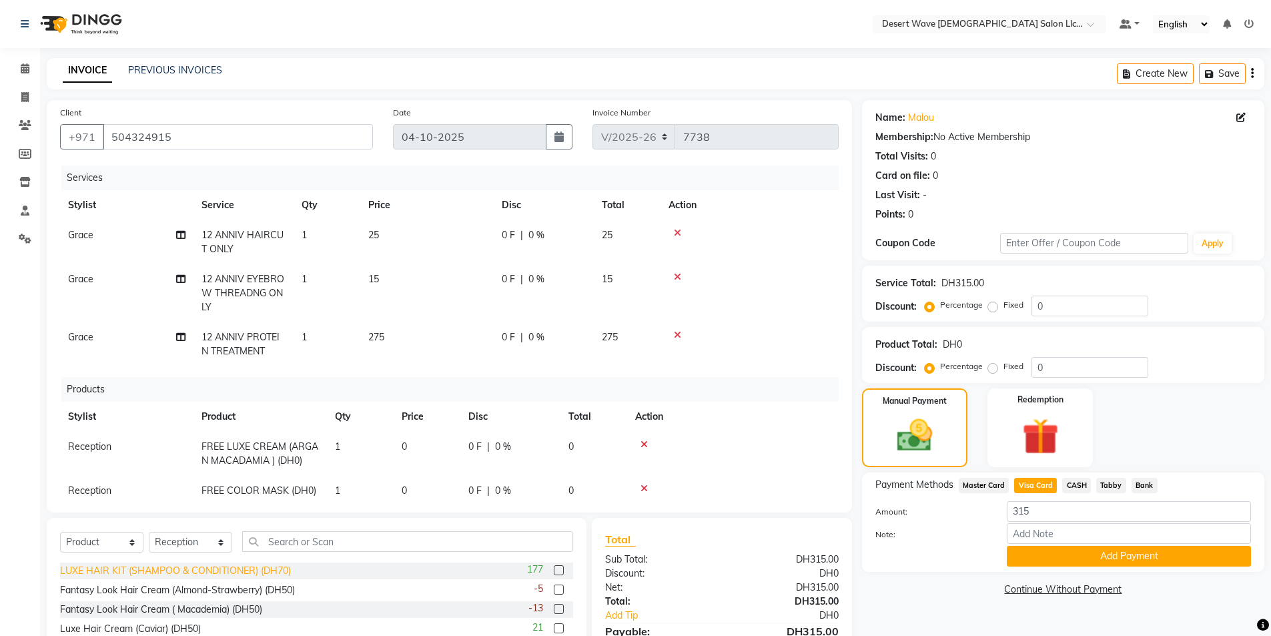
click at [195, 575] on div "LUXE HAIR KIT (SHAMPOO & CONDITIONER) (DH70)" at bounding box center [175, 571] width 231 height 14
checkbox input "false"
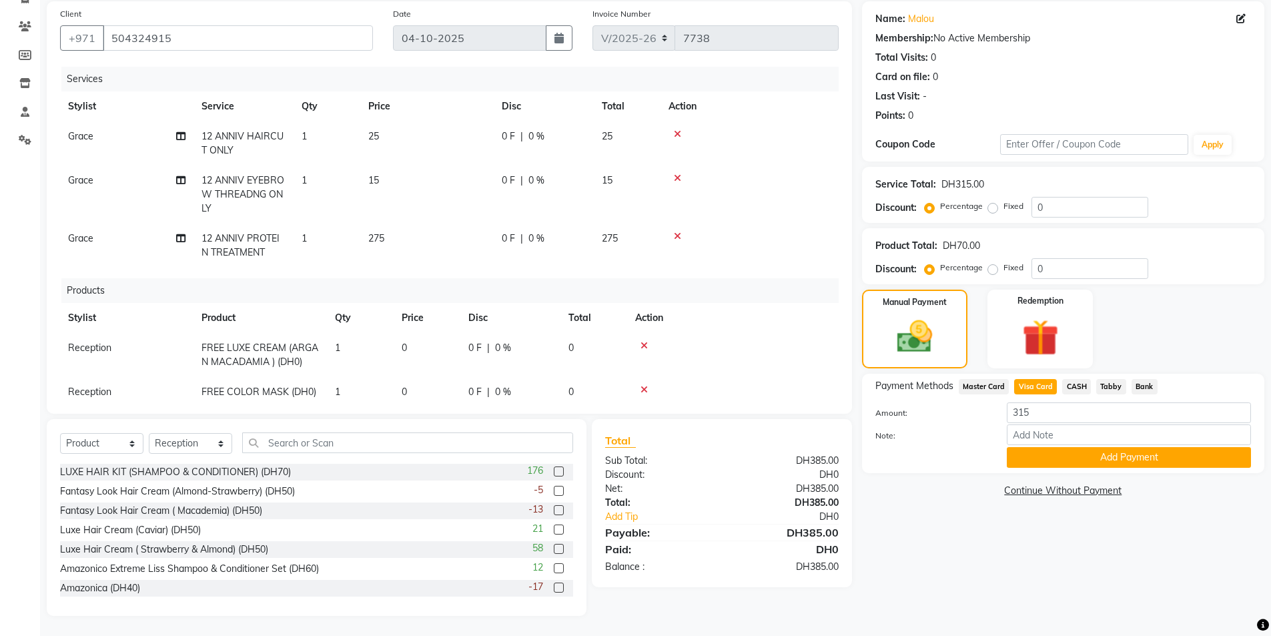
click at [1020, 386] on span "Visa Card" at bounding box center [1035, 386] width 43 height 15
click at [1039, 412] on input "385" at bounding box center [1129, 412] width 244 height 21
click at [1074, 387] on span "CASH" at bounding box center [1076, 386] width 29 height 15
click at [1030, 388] on span "Visa Card" at bounding box center [1035, 386] width 43 height 15
click at [1034, 412] on input "385" at bounding box center [1129, 412] width 244 height 21
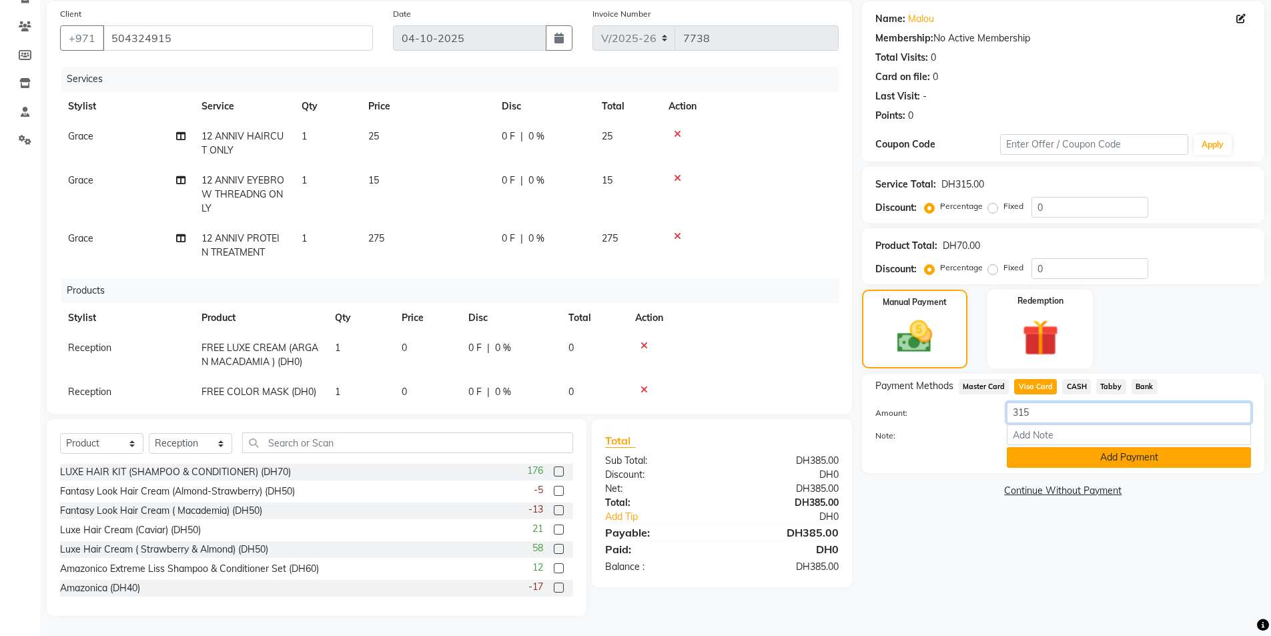
type input "315"
click at [1096, 454] on button "Add Payment" at bounding box center [1129, 457] width 244 height 21
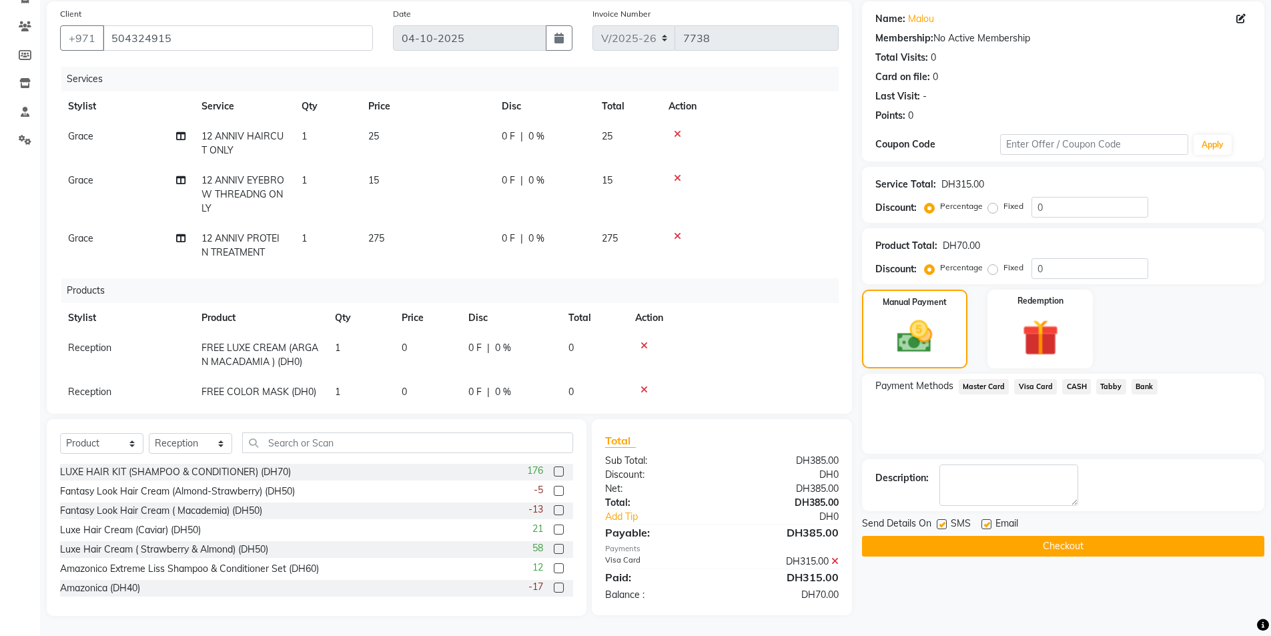
click at [1076, 386] on span "CASH" at bounding box center [1076, 386] width 29 height 15
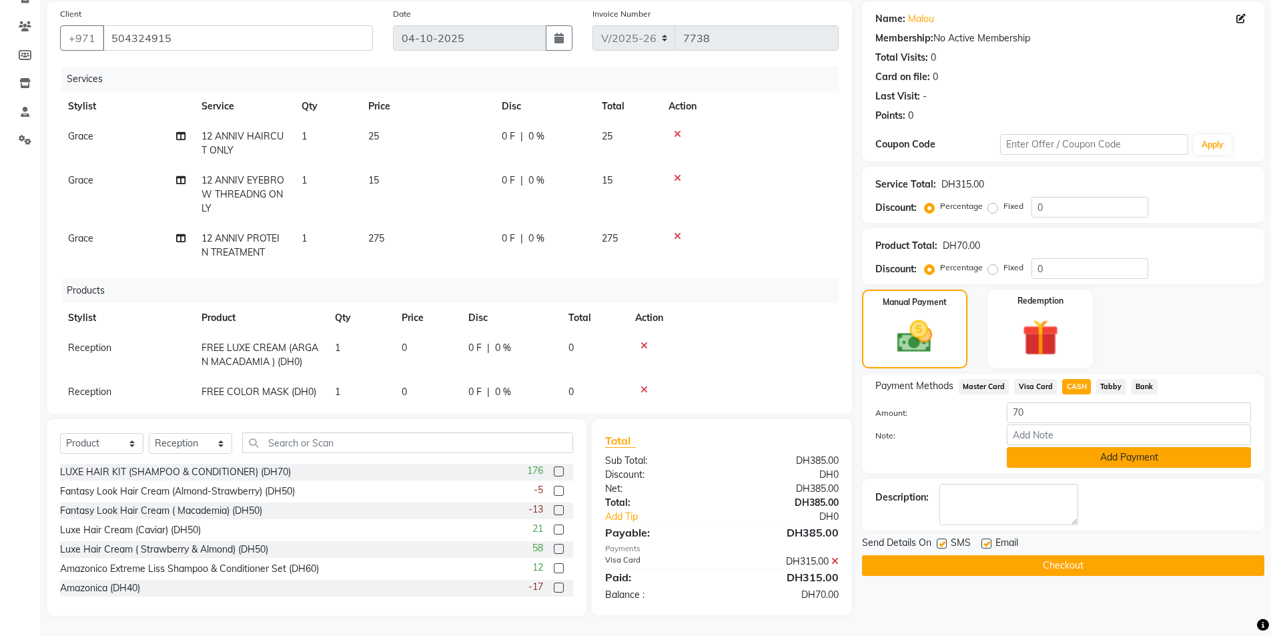
click at [1126, 460] on button "Add Payment" at bounding box center [1129, 457] width 244 height 21
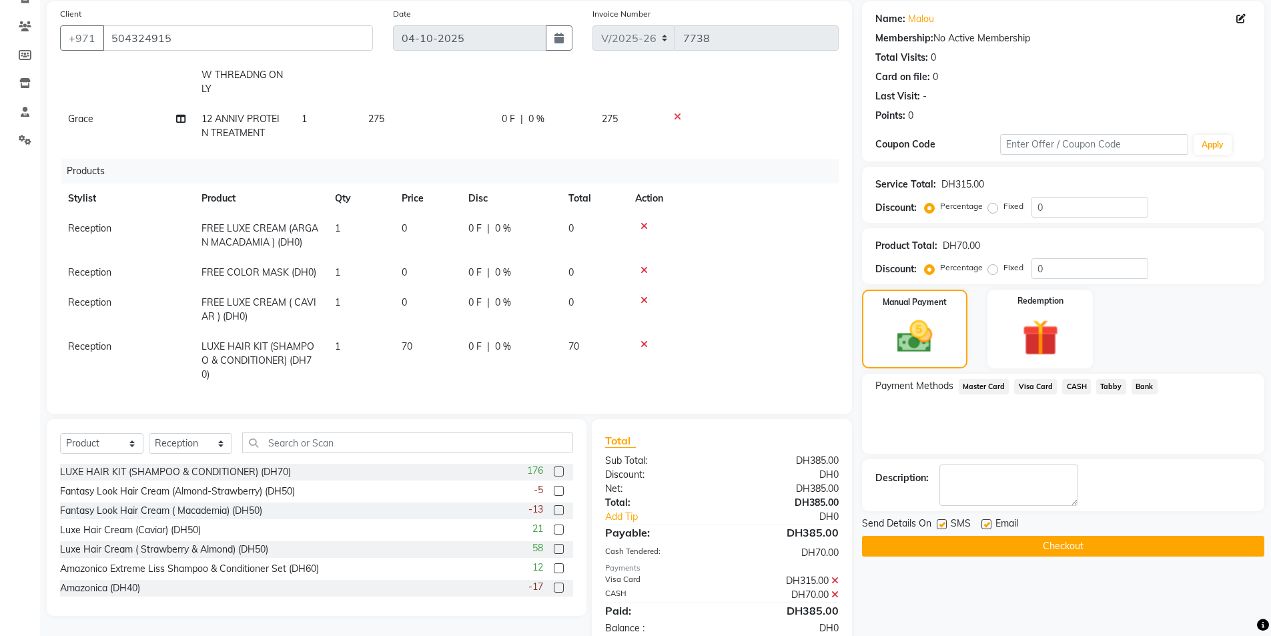
scroll to position [129, 0]
click at [641, 222] on icon at bounding box center [644, 226] width 7 height 9
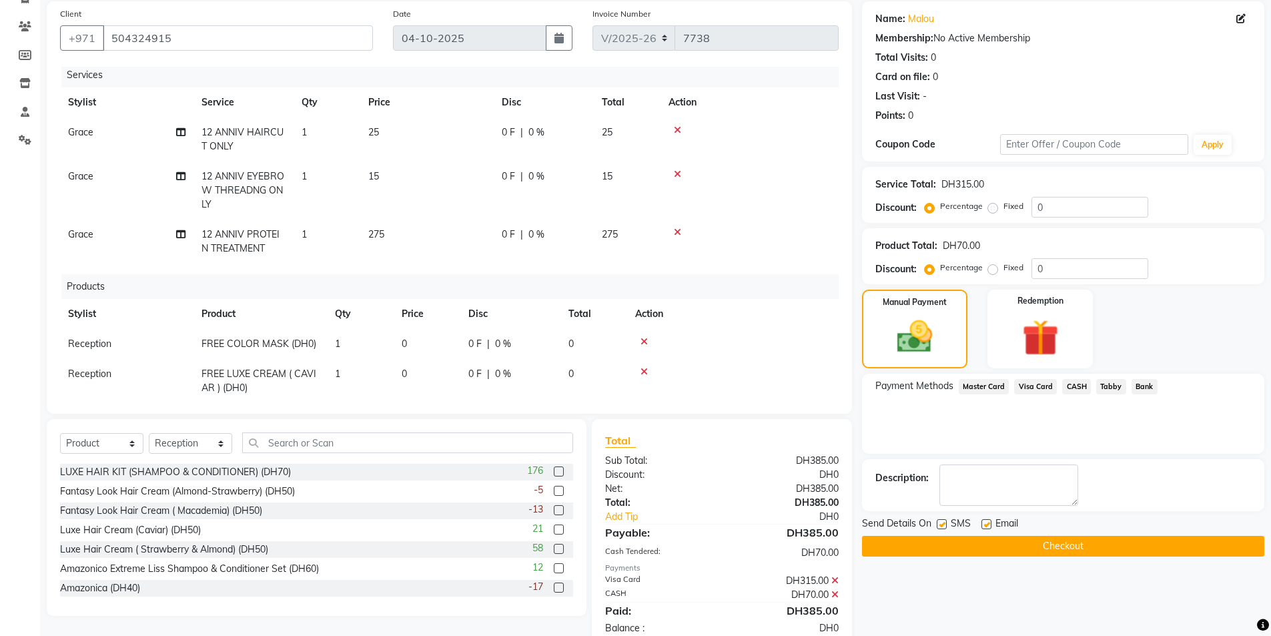
scroll to position [0, 0]
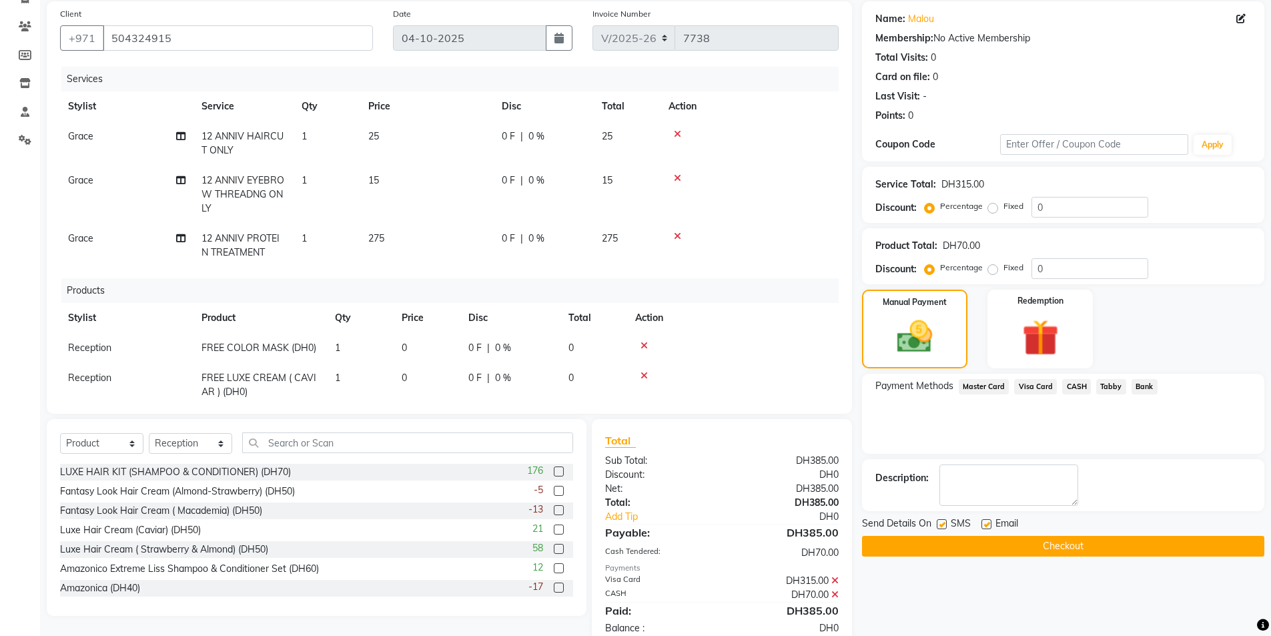
click at [1071, 547] on button "Checkout" at bounding box center [1063, 546] width 402 height 21
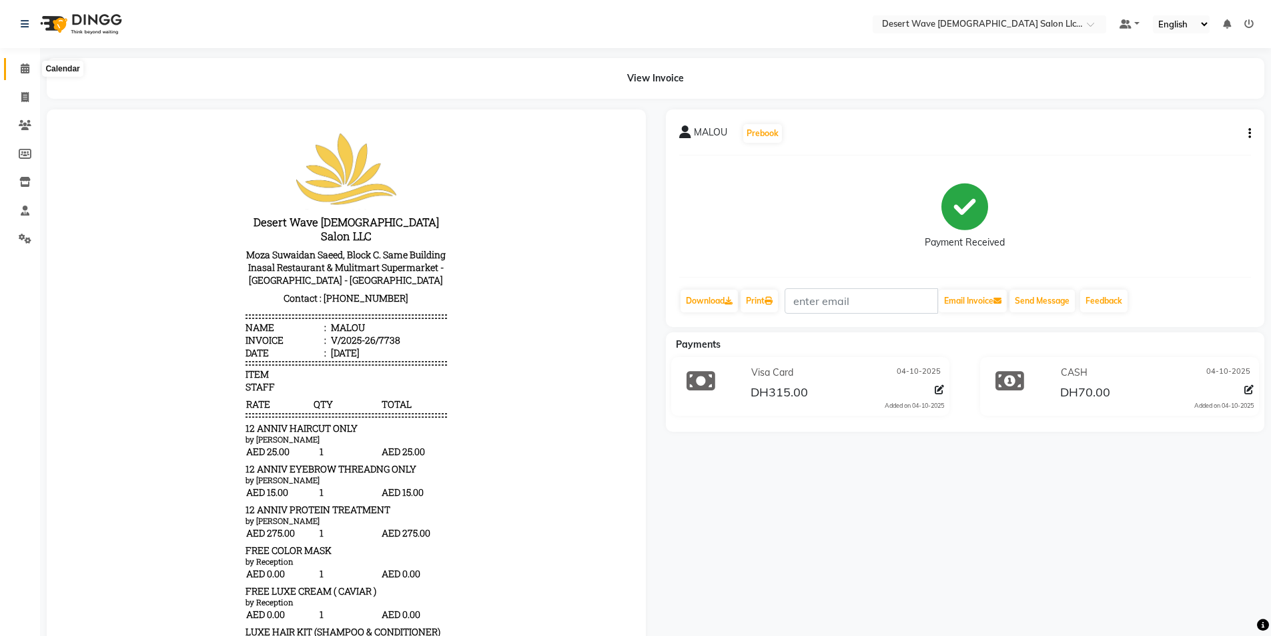
click at [27, 67] on icon at bounding box center [25, 68] width 9 height 10
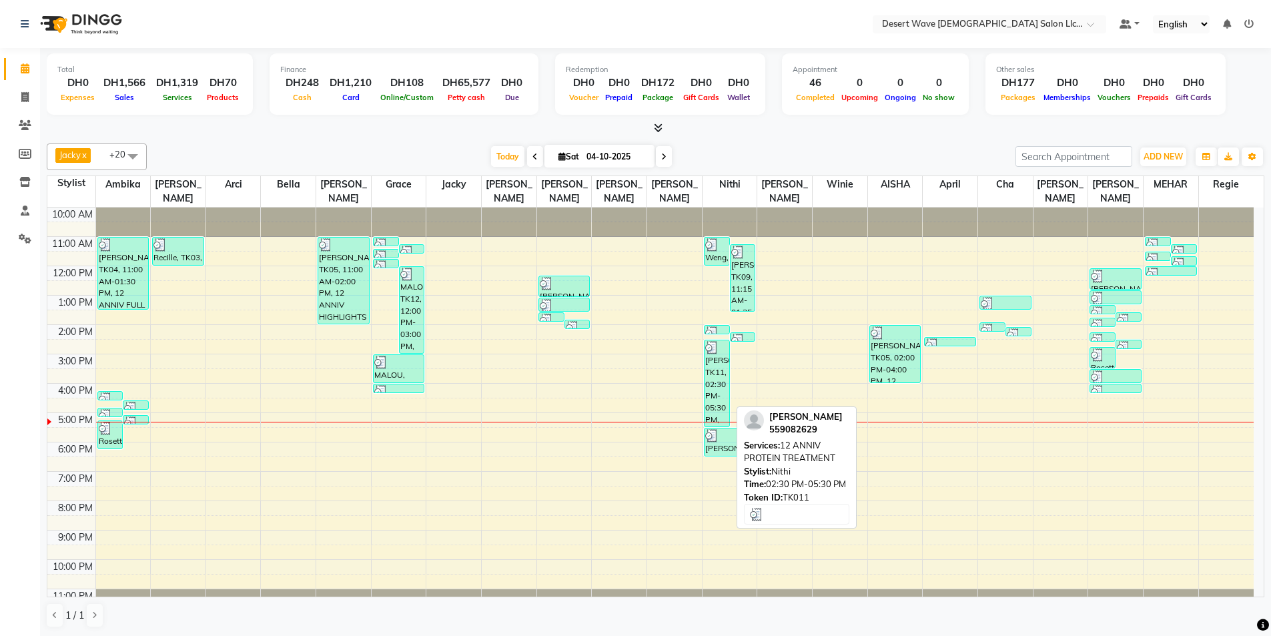
click at [717, 356] on div "KATE, TK11, 02:30 PM-05:30 PM, 12 ANNIV PROTEIN TREATMENT" at bounding box center [717, 383] width 25 height 86
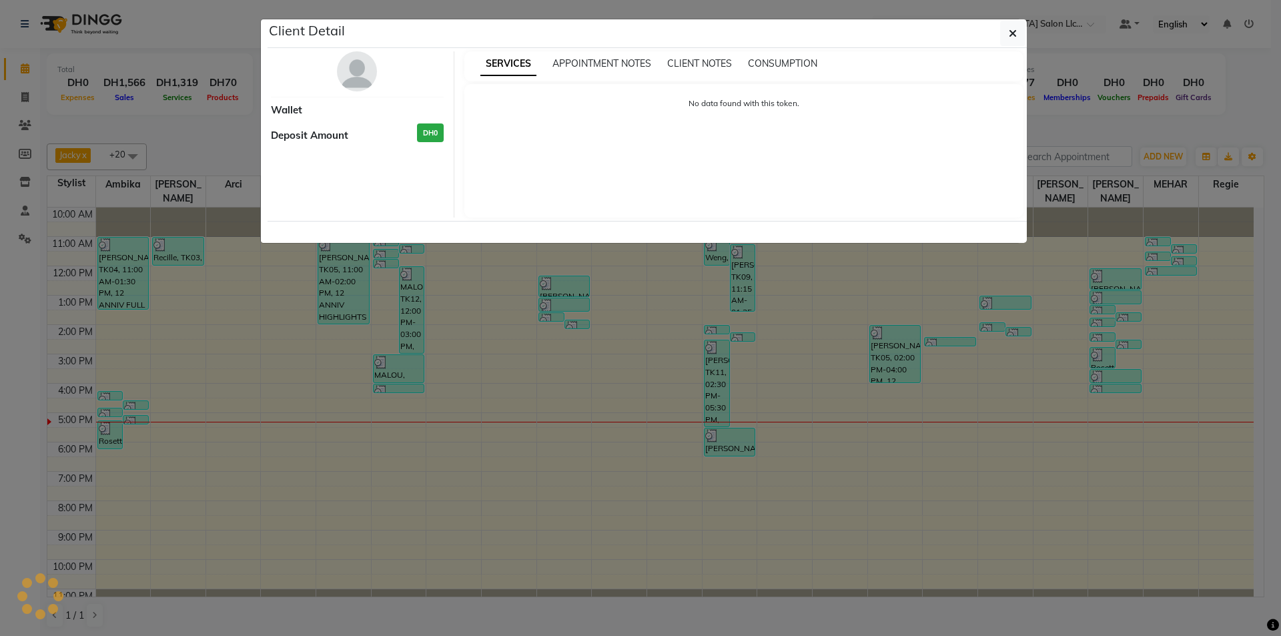
select select "3"
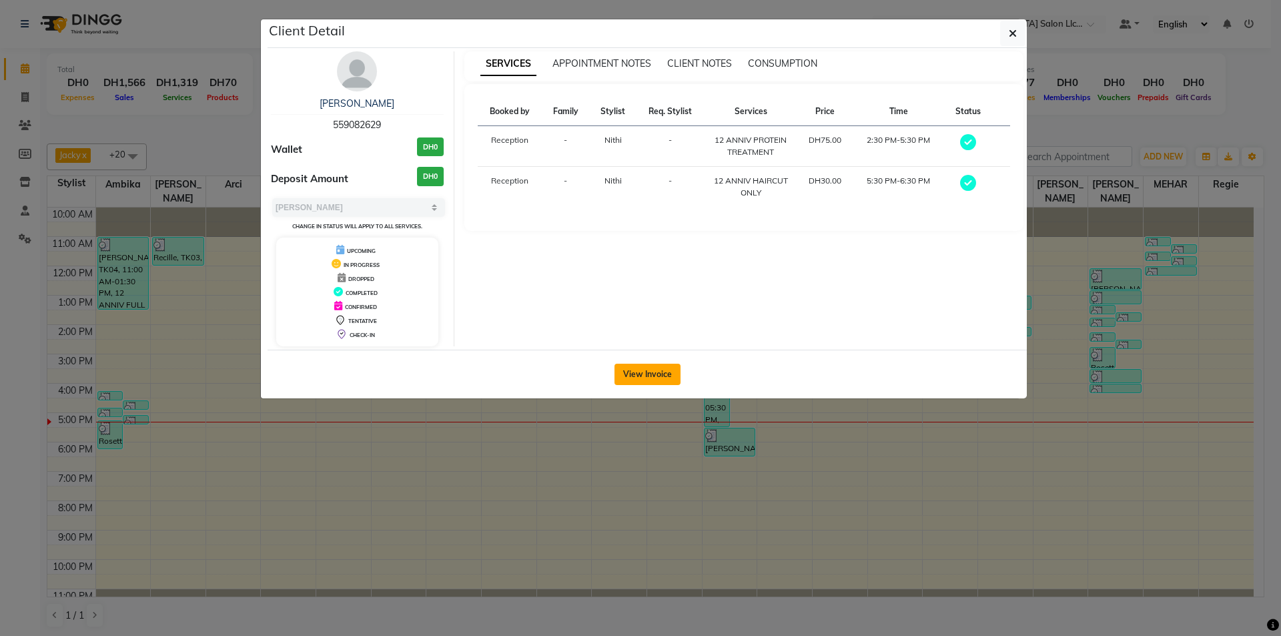
click at [651, 376] on button "View Invoice" at bounding box center [648, 374] width 66 height 21
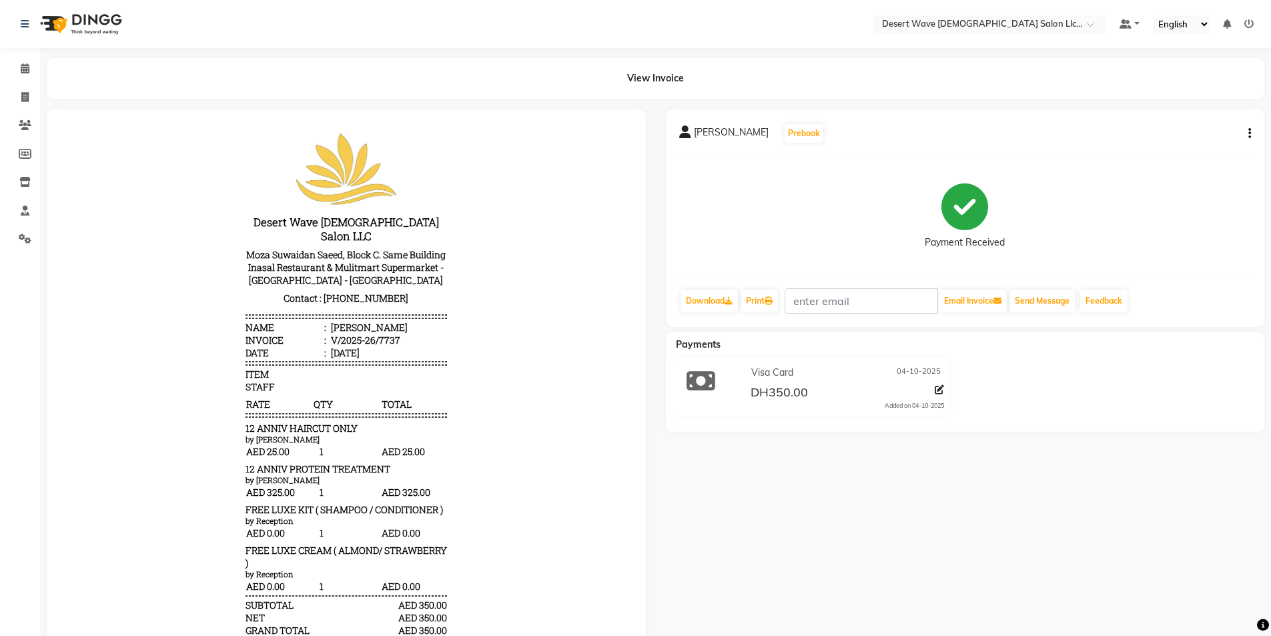
click at [1248, 134] on icon "button" at bounding box center [1249, 133] width 3 height 1
click at [1172, 119] on div "Cancel Invoice" at bounding box center [1183, 117] width 91 height 17
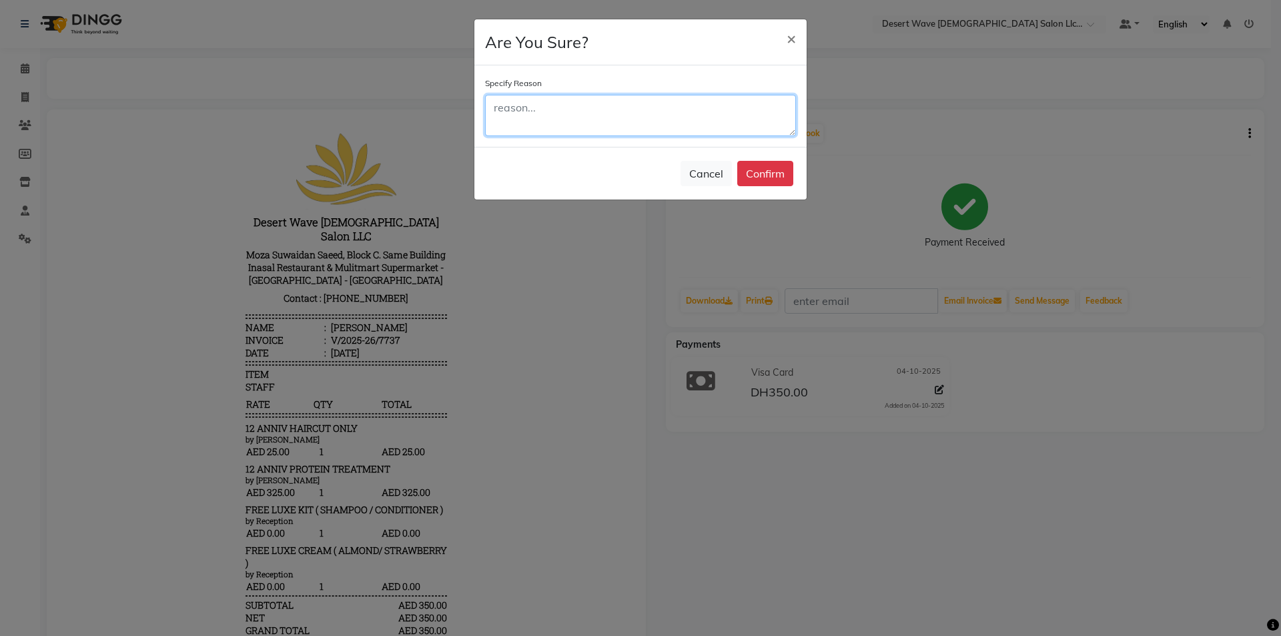
click at [535, 113] on textarea at bounding box center [640, 115] width 311 height 41
type textarea "WRONG INPUT OF FREE PRODUCT"
click at [758, 175] on button "Confirm" at bounding box center [765, 173] width 56 height 25
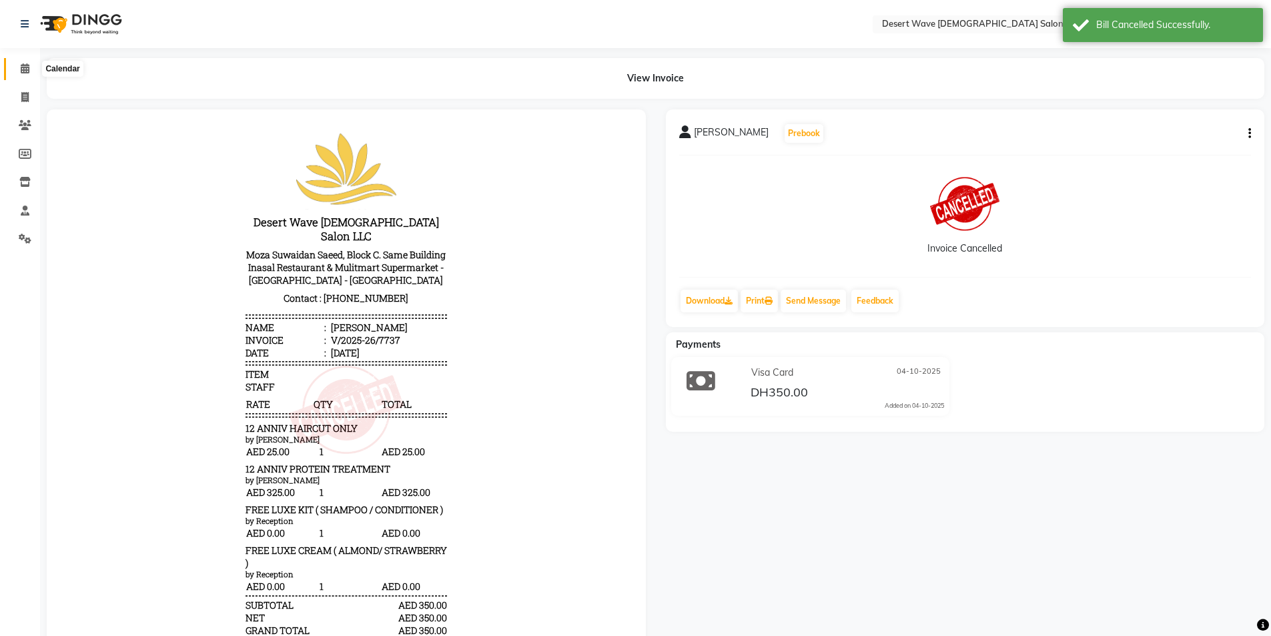
click at [25, 67] on icon at bounding box center [25, 68] width 9 height 10
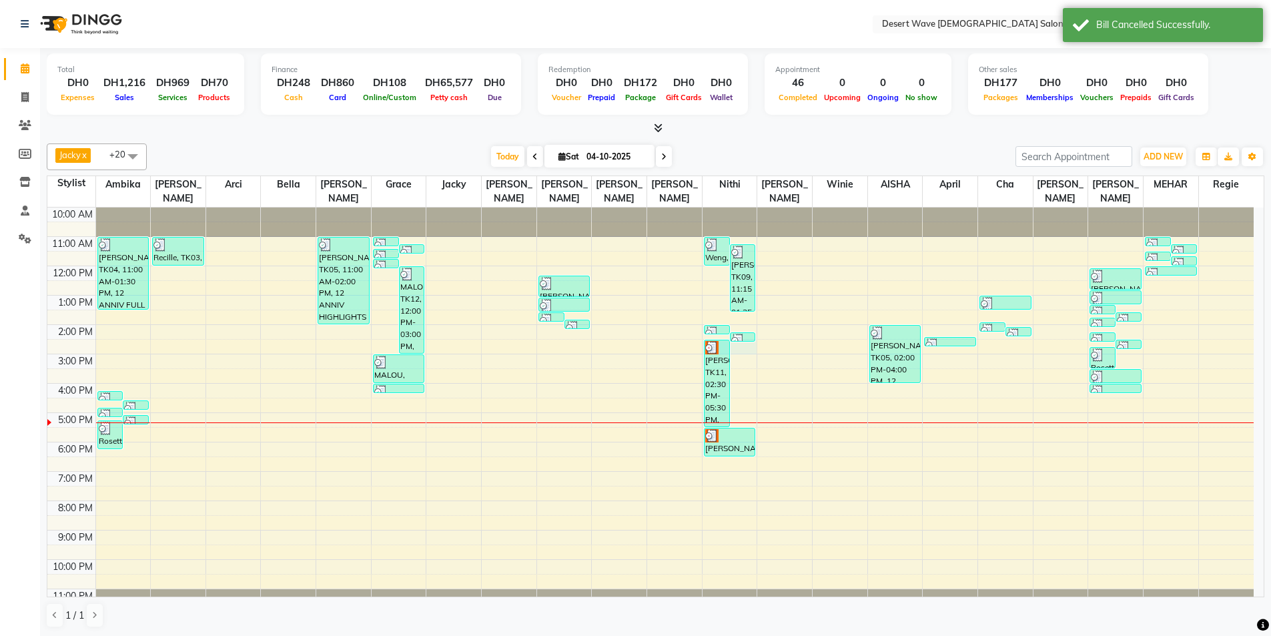
click at [741, 335] on div "10:00 AM 11:00 AM 12:00 PM 1:00 PM 2:00 PM 3:00 PM 4:00 PM 5:00 PM 6:00 PM 7:00…" at bounding box center [650, 413] width 1206 height 410
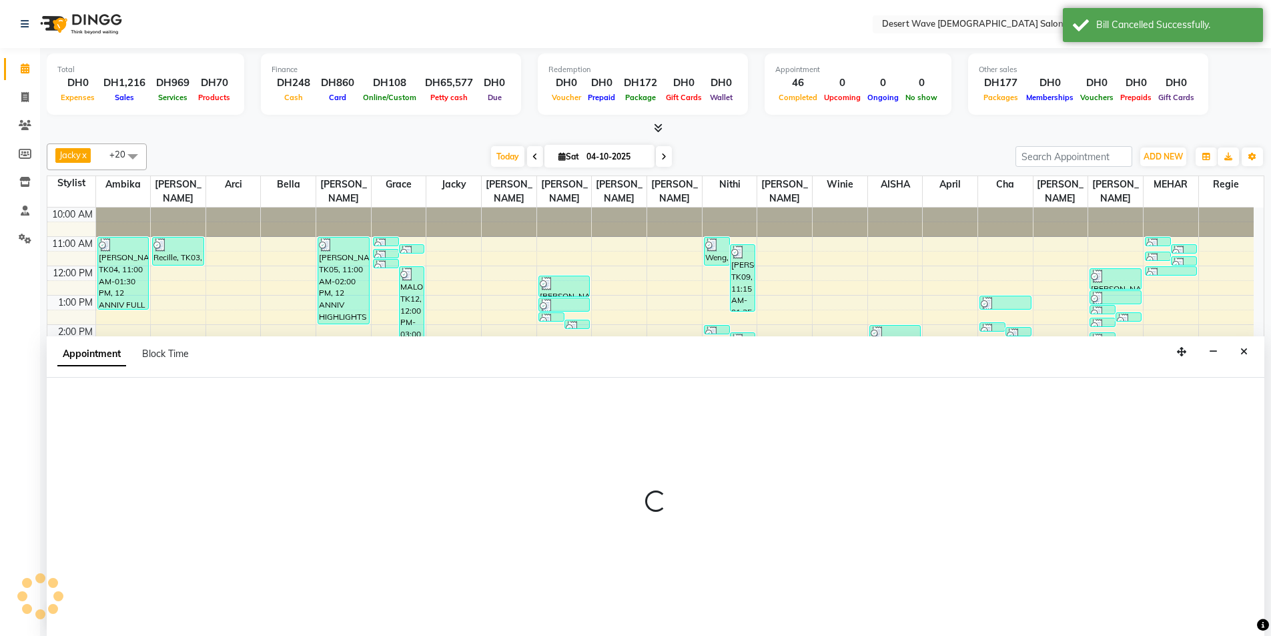
scroll to position [1, 0]
select select "50410"
select select "tentative"
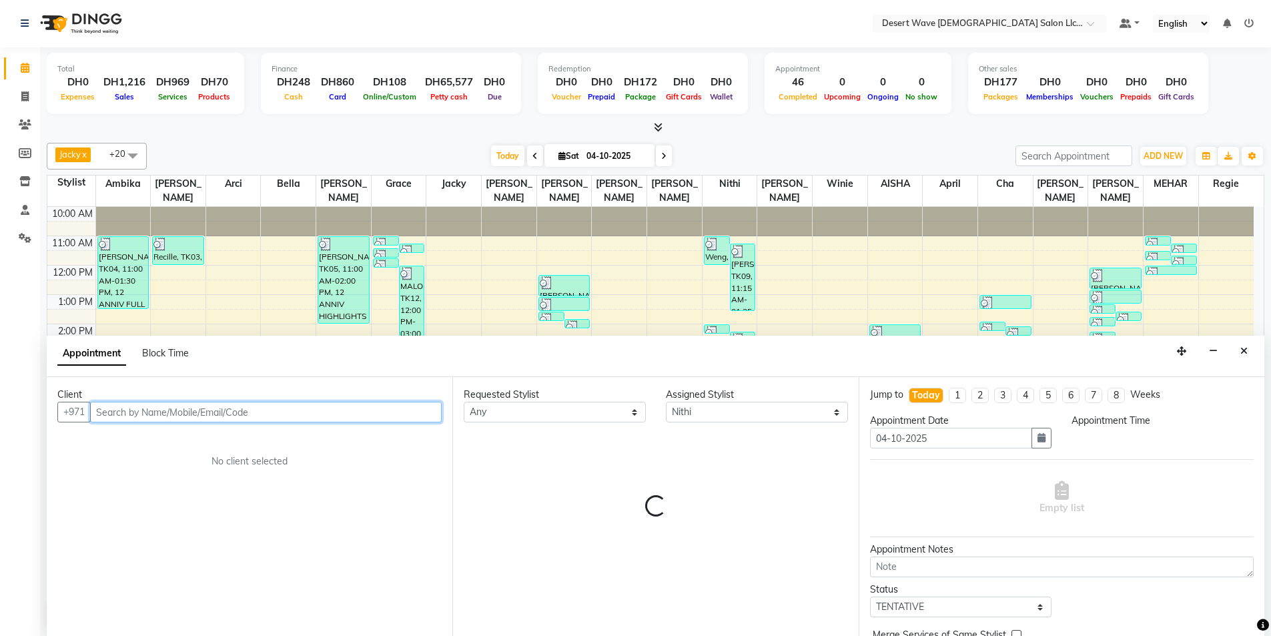
select select "870"
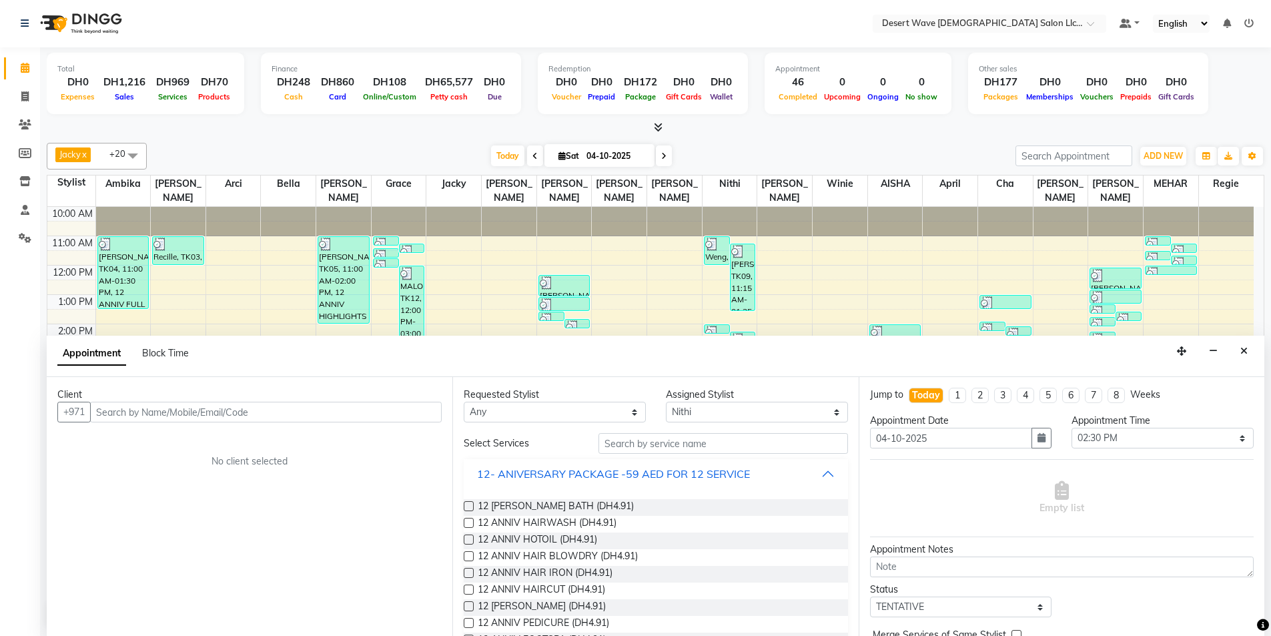
click at [762, 476] on button "12- ANIVERSARY PACKAGE -59 AED FOR 12 SERVICE" at bounding box center [655, 474] width 373 height 24
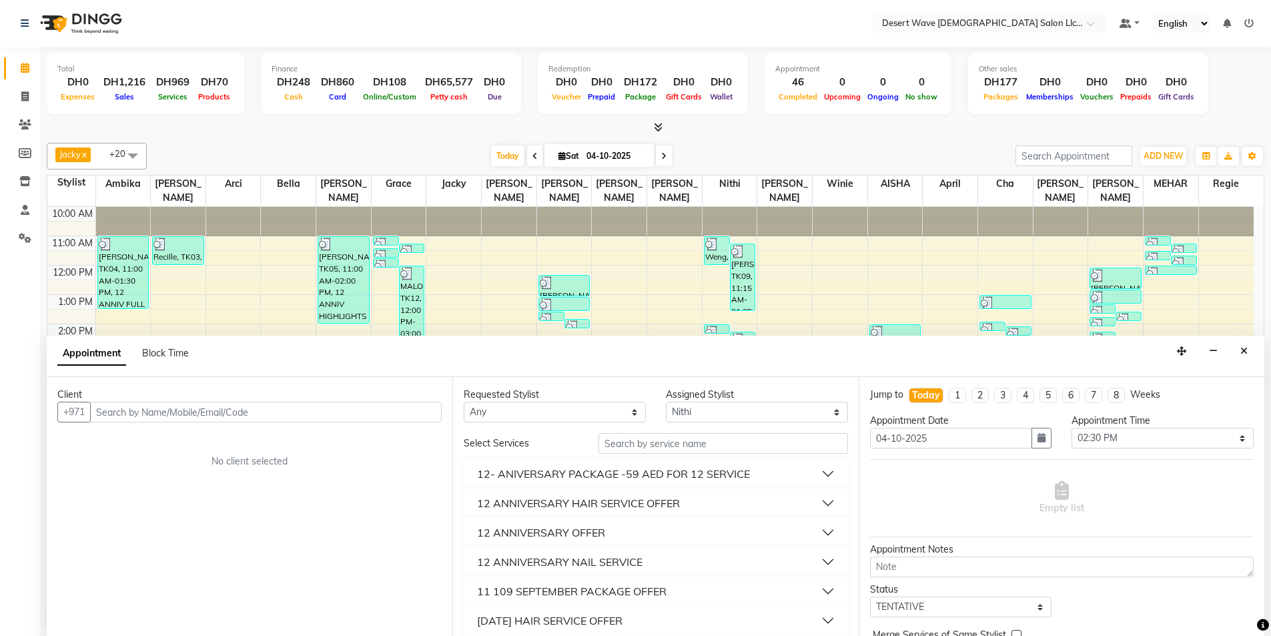
click at [705, 502] on button "12 ANNIVERSARY HAIR SERVICE OFFER" at bounding box center [655, 503] width 373 height 24
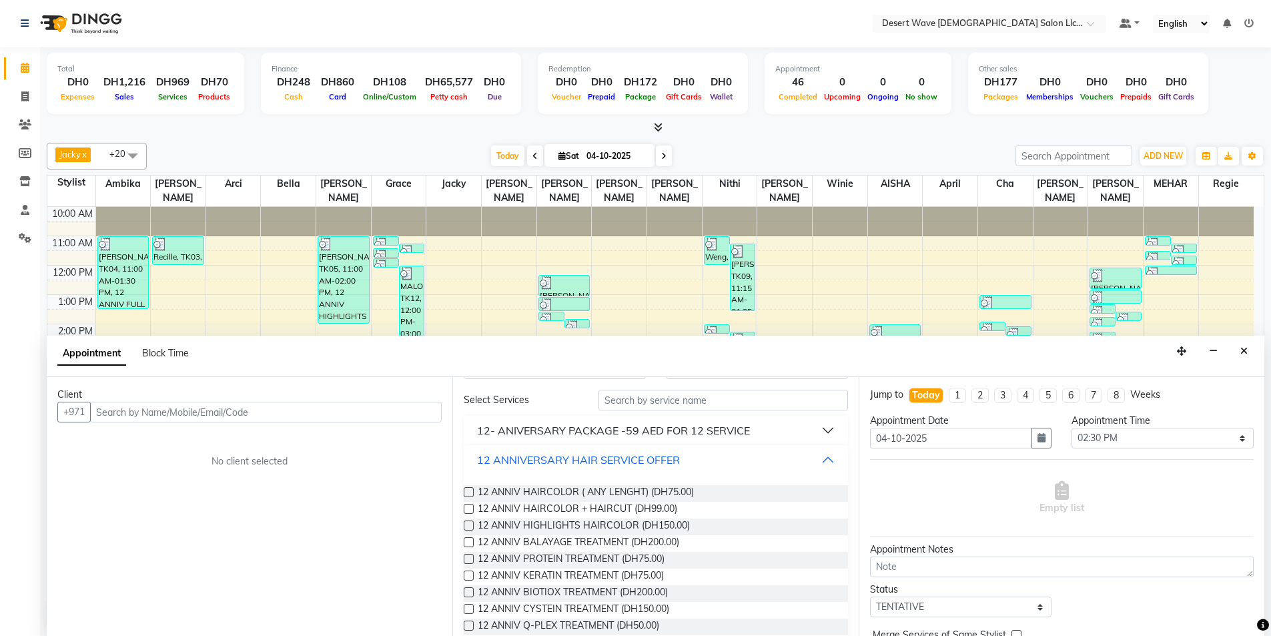
scroll to position [67, 0]
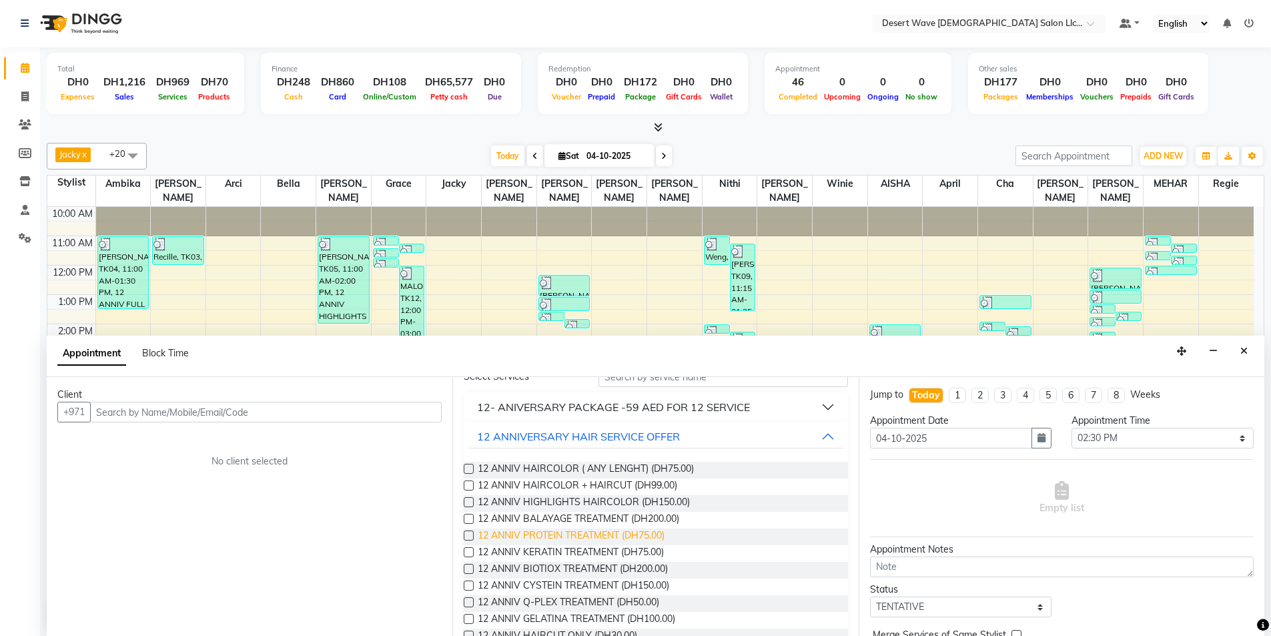
click at [536, 534] on span "12 ANNIV PROTEIN TREATMENT (DH75.00)" at bounding box center [571, 536] width 187 height 17
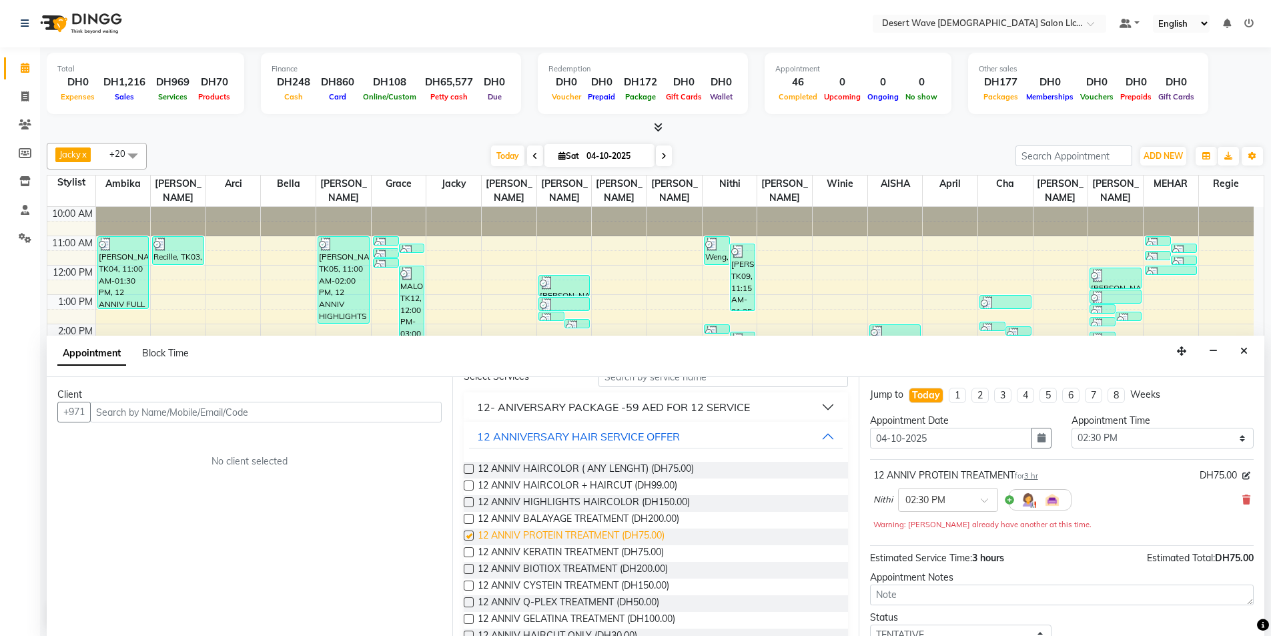
checkbox input "false"
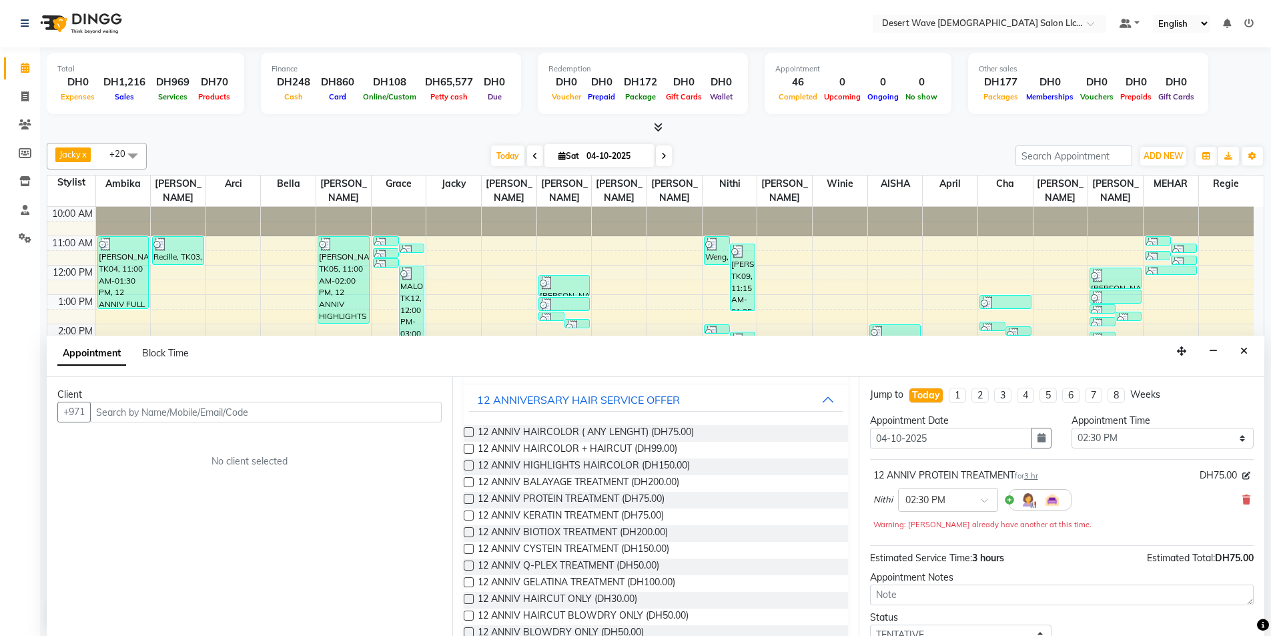
scroll to position [133, 0]
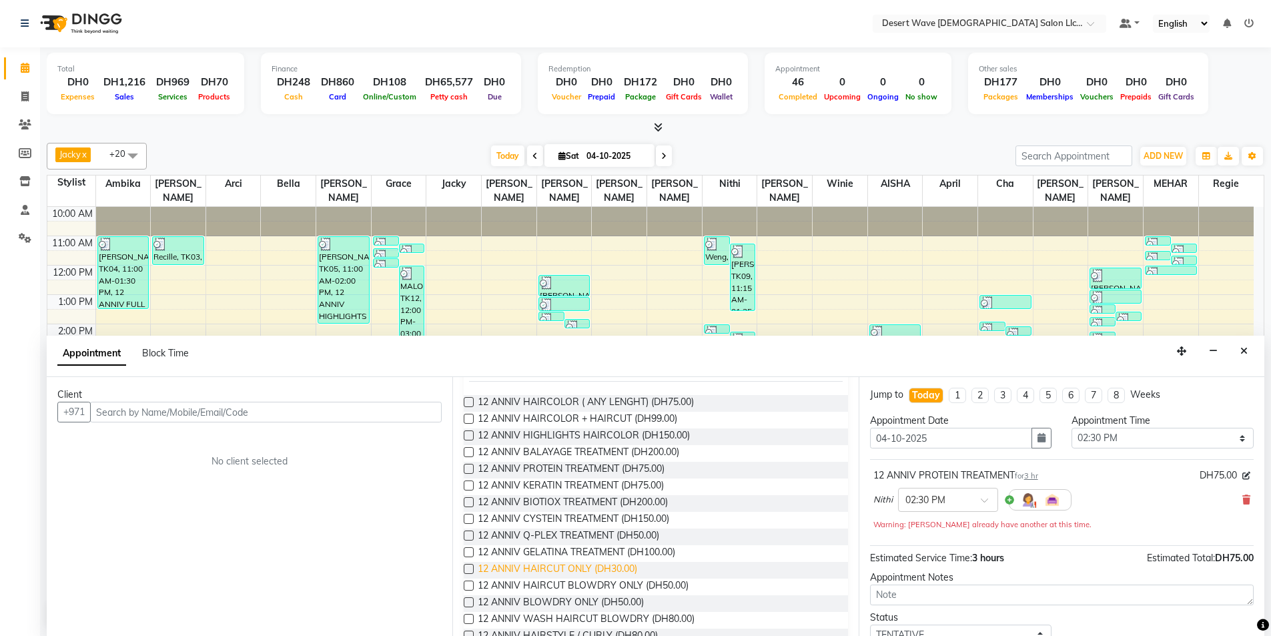
drag, startPoint x: 562, startPoint y: 569, endPoint x: 568, endPoint y: 565, distance: 7.2
click at [564, 566] on span "12 ANNIV HAIRCUT ONLY (DH30.00)" at bounding box center [557, 570] width 159 height 17
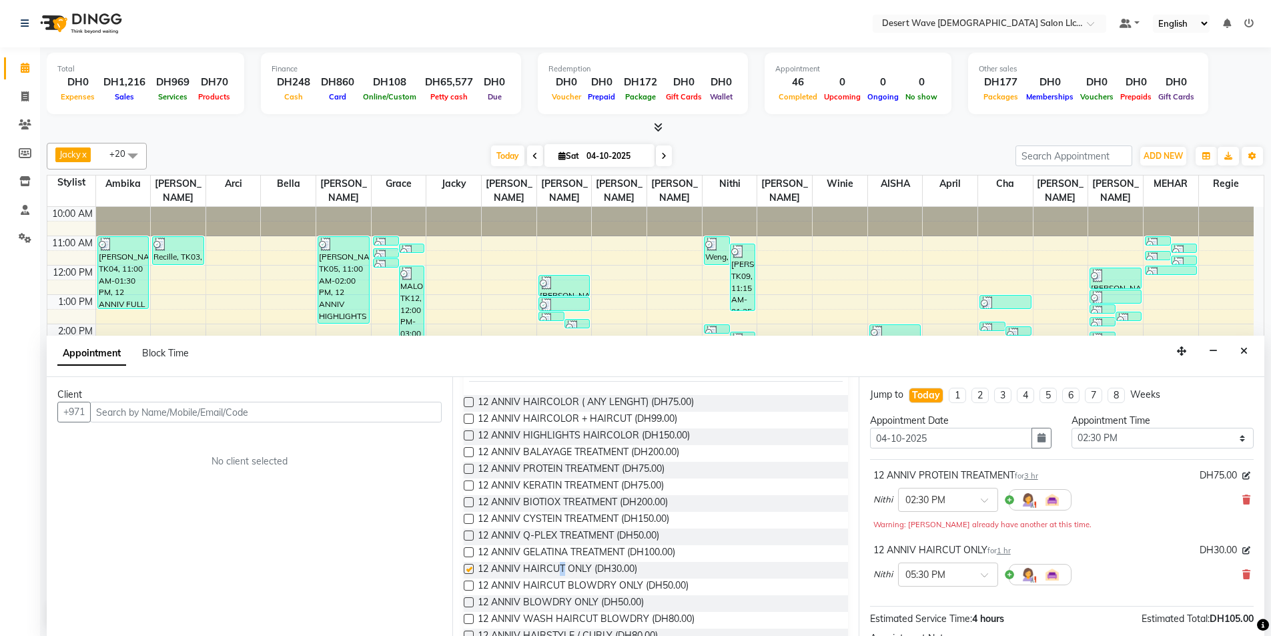
checkbox input "false"
click at [141, 410] on input "text" at bounding box center [266, 412] width 352 height 21
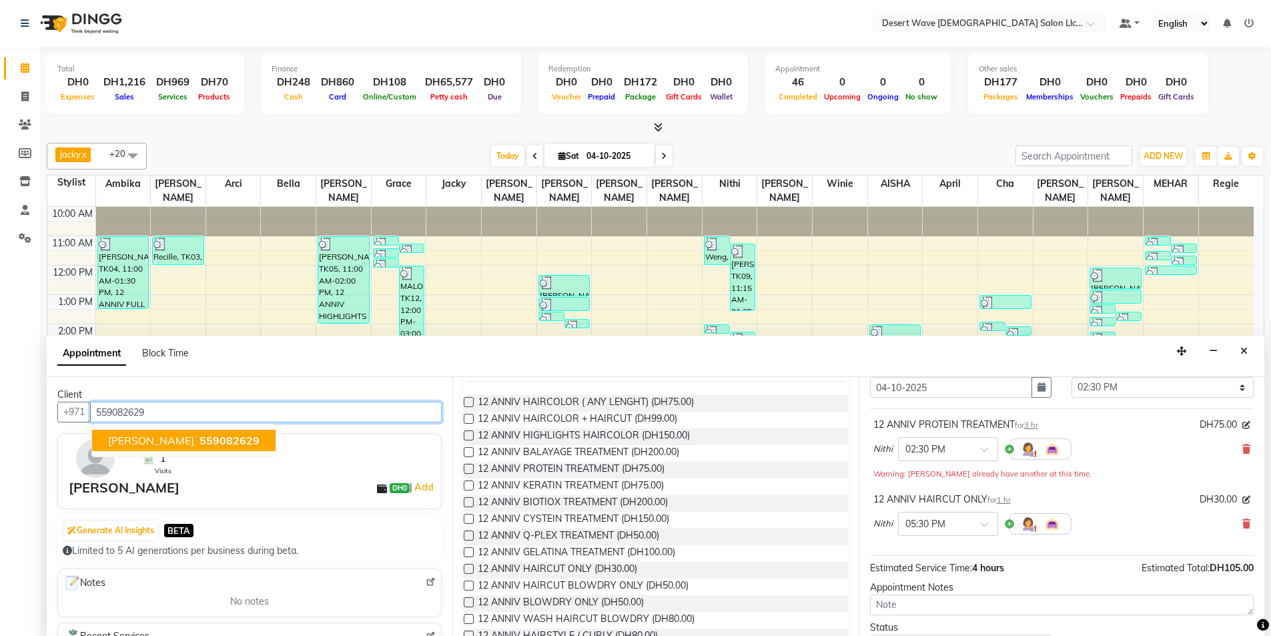
scroll to position [154, 0]
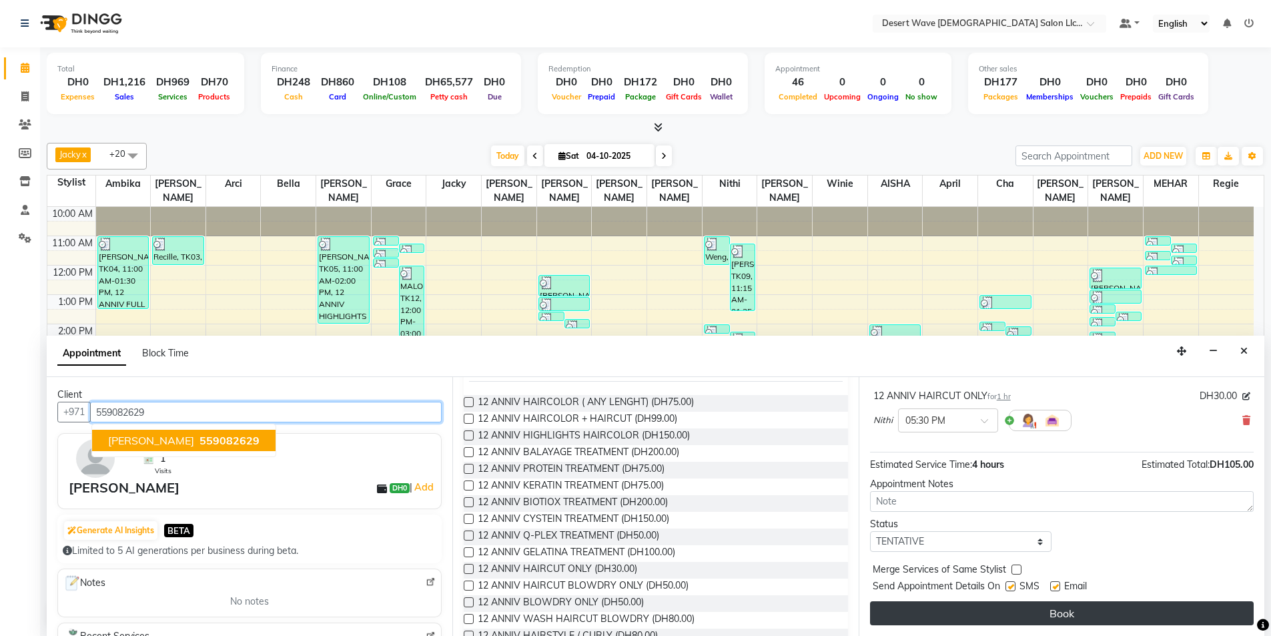
type input "559082629"
click at [1052, 614] on button "Book" at bounding box center [1062, 613] width 384 height 24
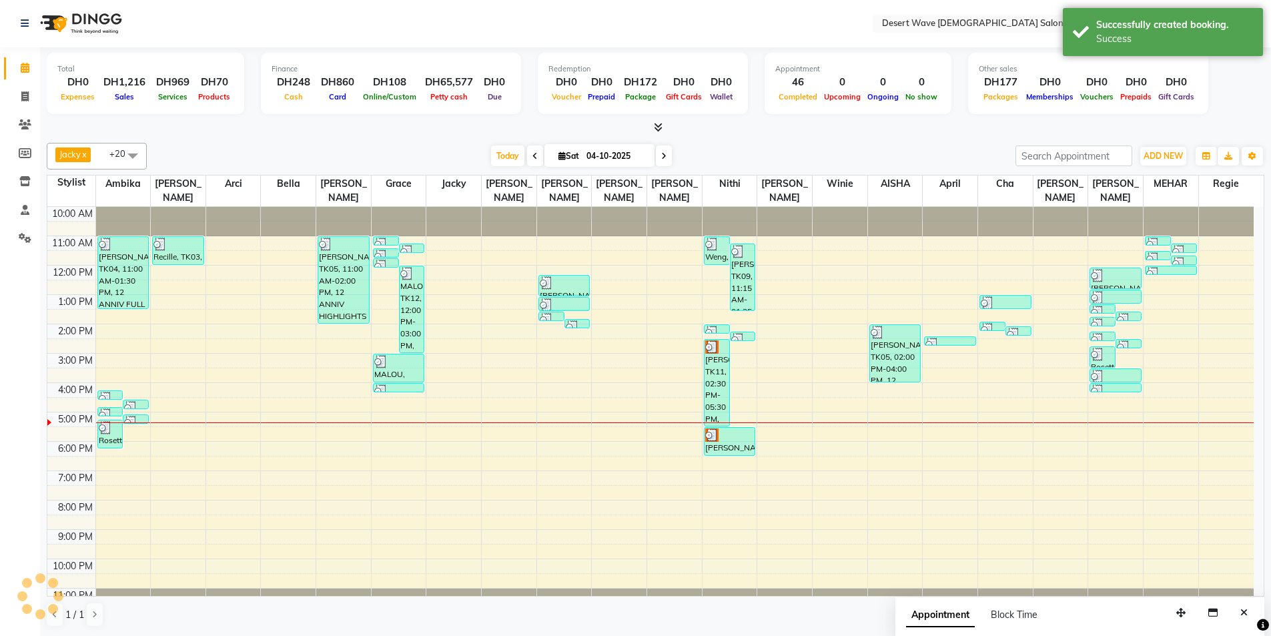
scroll to position [0, 0]
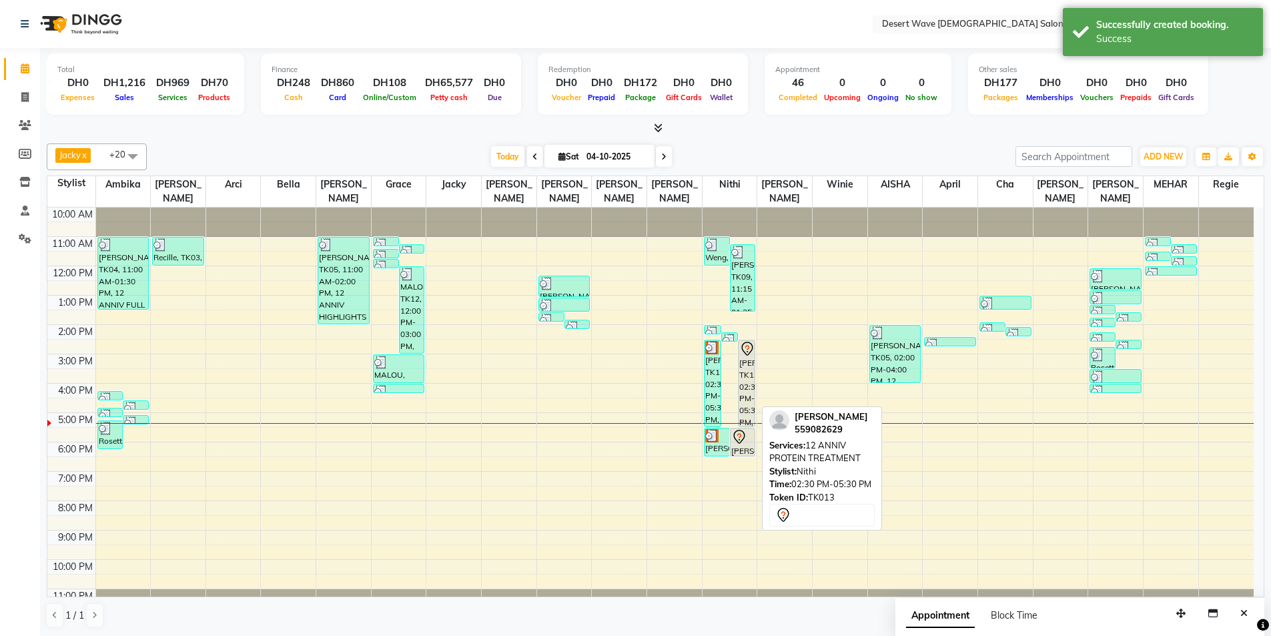
click at [747, 373] on div "KATE, TK13, 02:30 PM-05:30 PM, 12 ANNIV PROTEIN TREATMENT" at bounding box center [747, 383] width 16 height 86
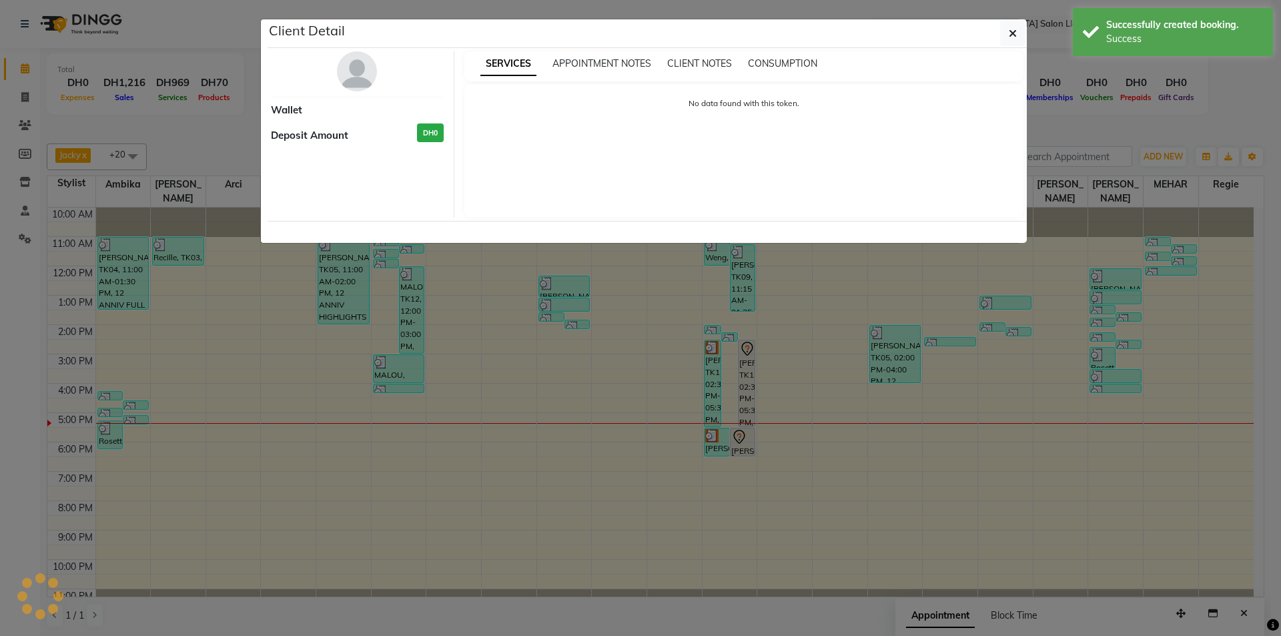
select select "7"
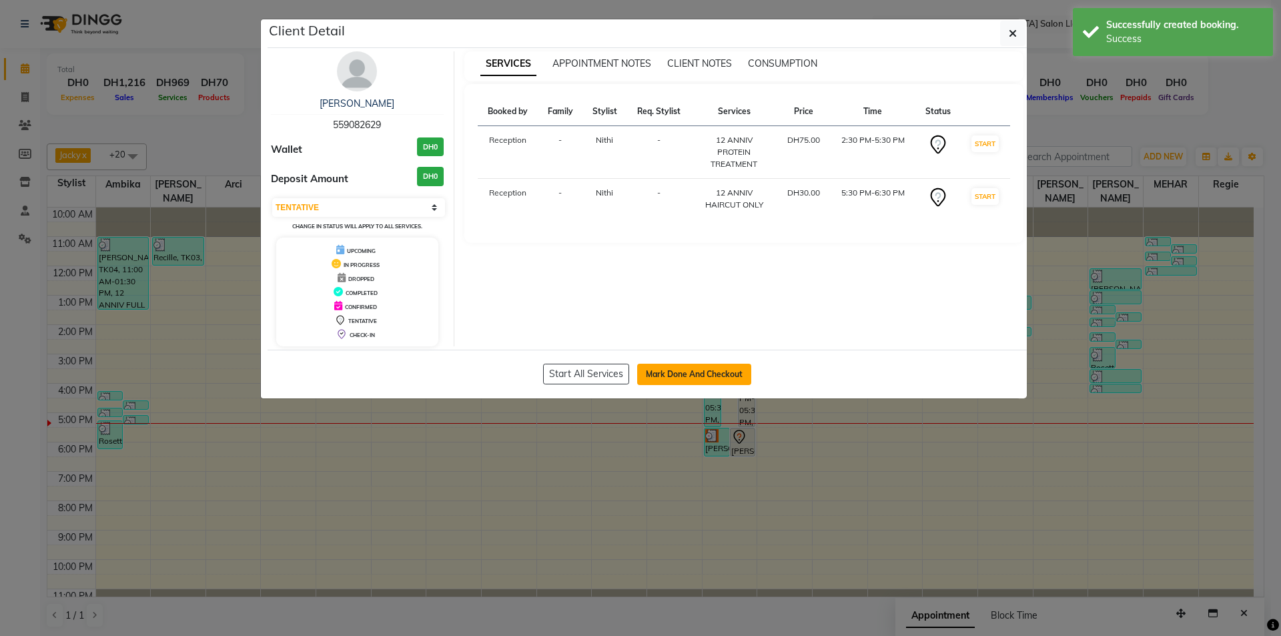
click at [674, 373] on button "Mark Done And Checkout" at bounding box center [694, 374] width 114 height 21
select select "service"
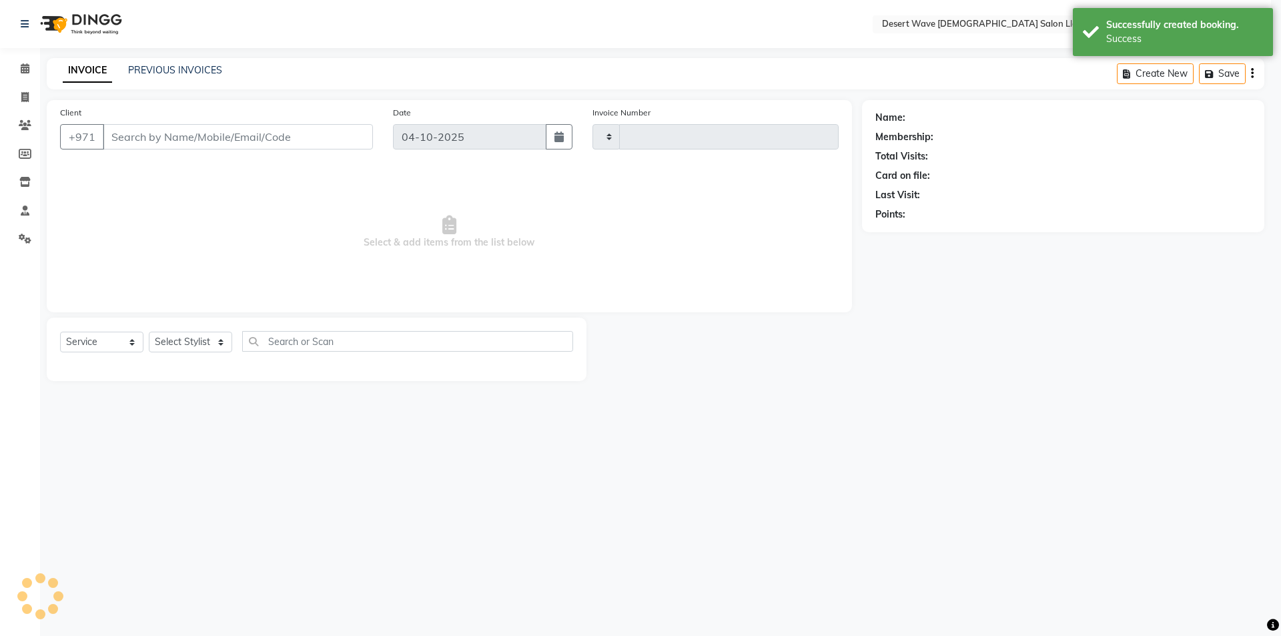
type input "7739"
select select "6563"
select select "50418"
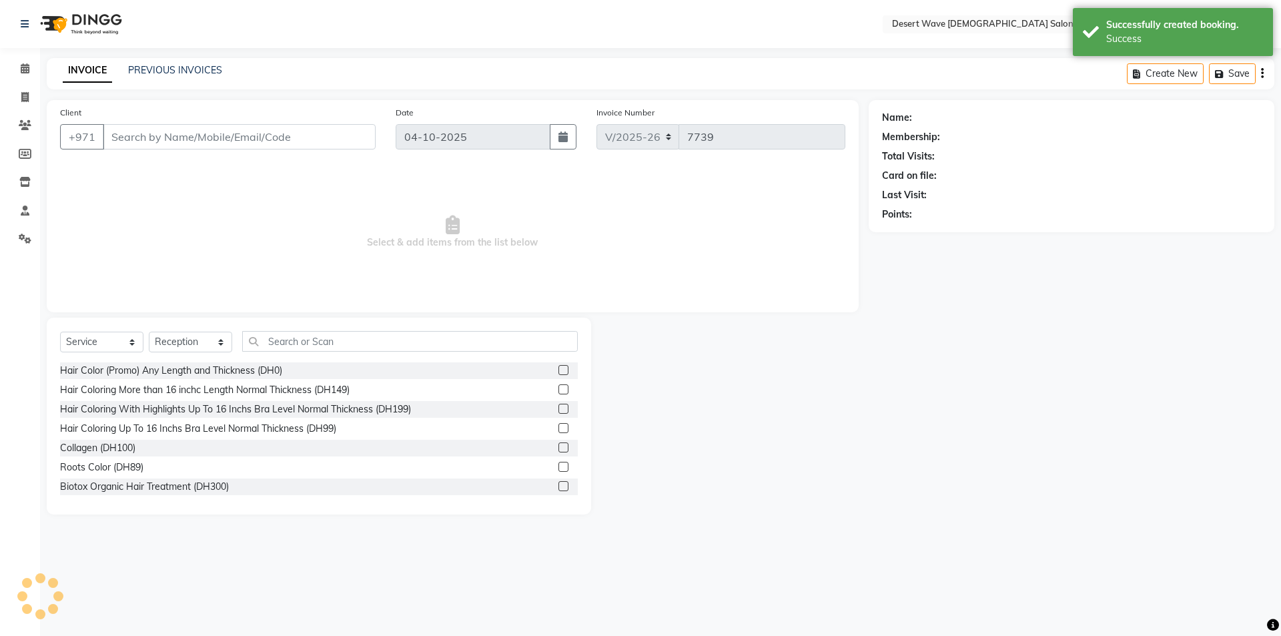
type input "559082629"
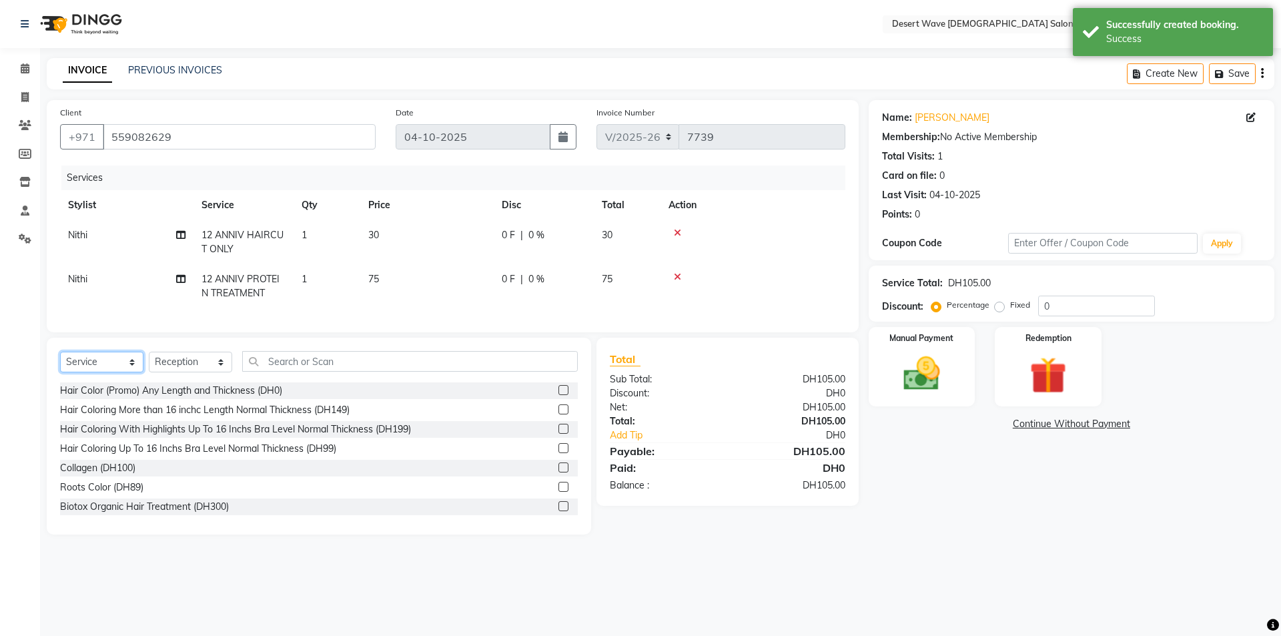
click at [106, 372] on select "Select Service Product Membership Package Voucher Prepaid Gift Card" at bounding box center [101, 362] width 83 height 21
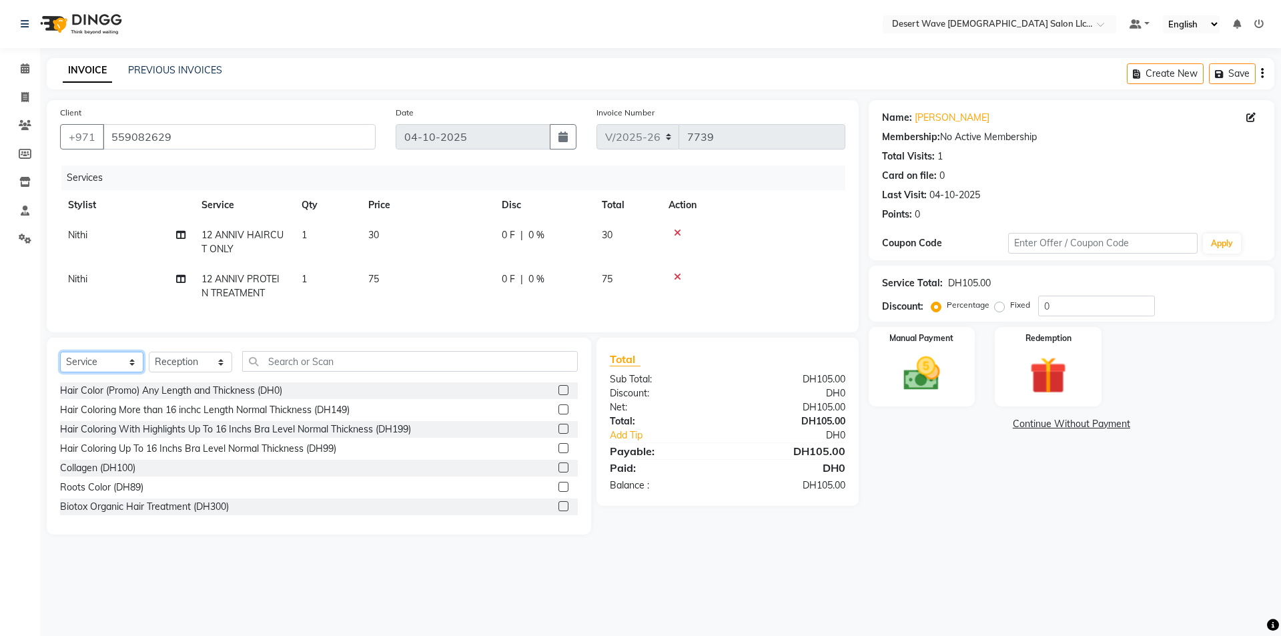
select select "product"
click at [60, 362] on select "Select Service Product Membership Package Voucher Prepaid Gift Card" at bounding box center [101, 362] width 83 height 21
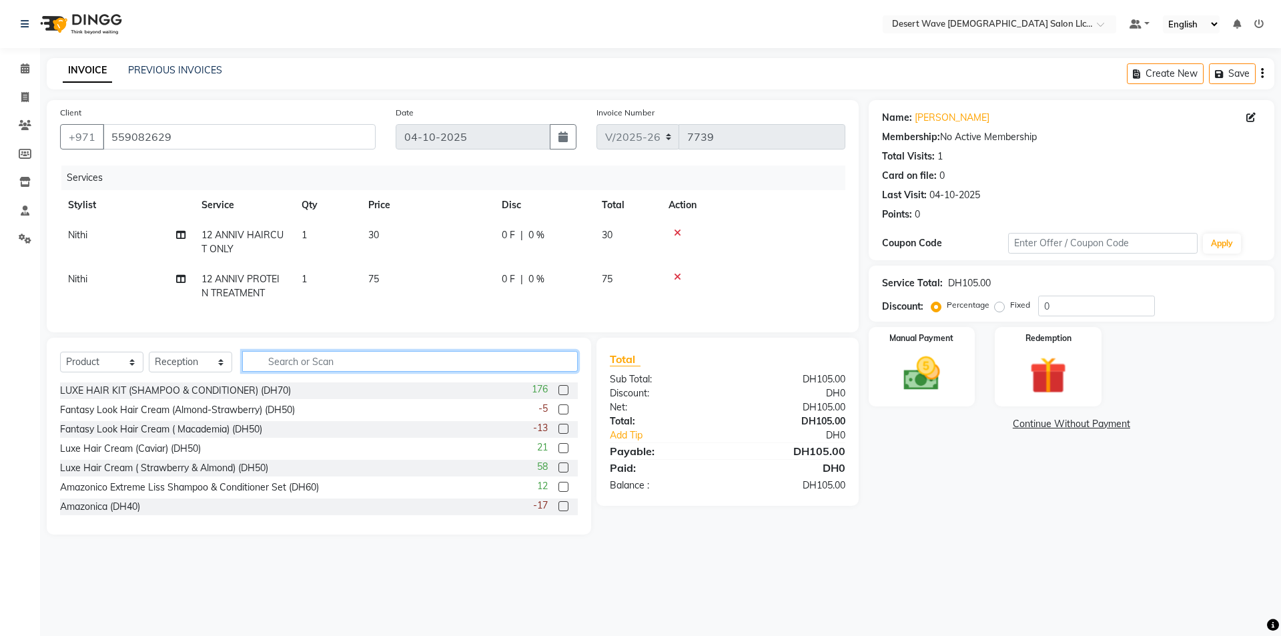
click at [300, 371] on input "text" at bounding box center [410, 361] width 336 height 21
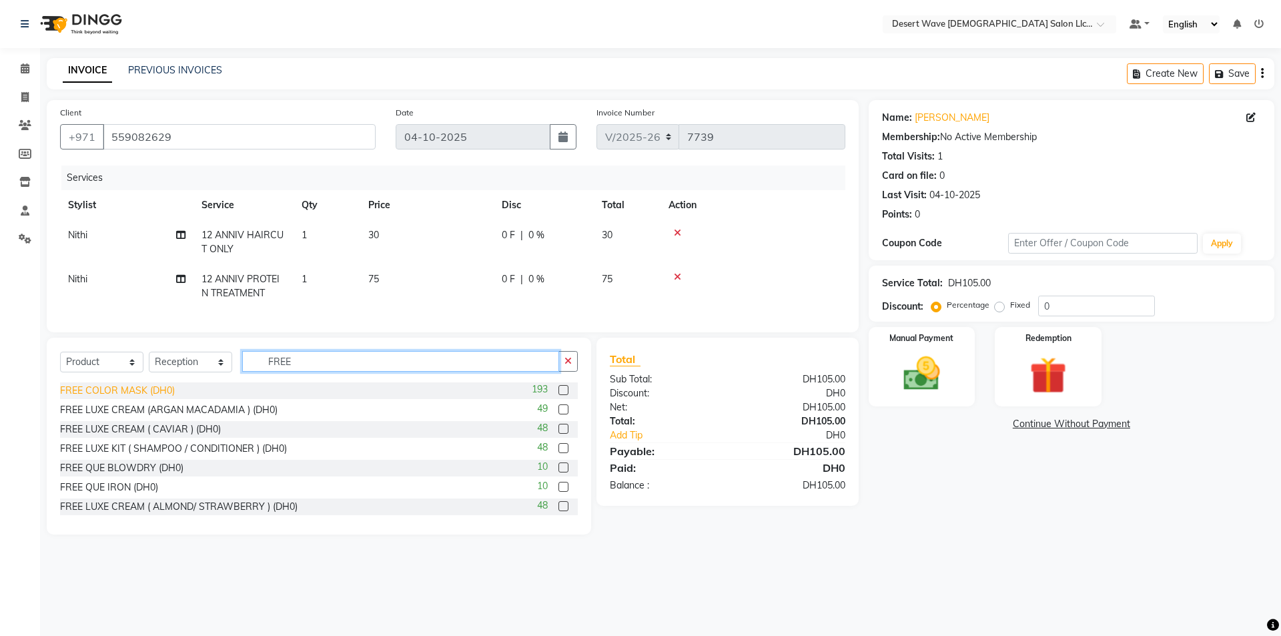
type input "FREE"
click at [123, 398] on div "FREE COLOR MASK (DH0)" at bounding box center [117, 391] width 115 height 14
checkbox input "false"
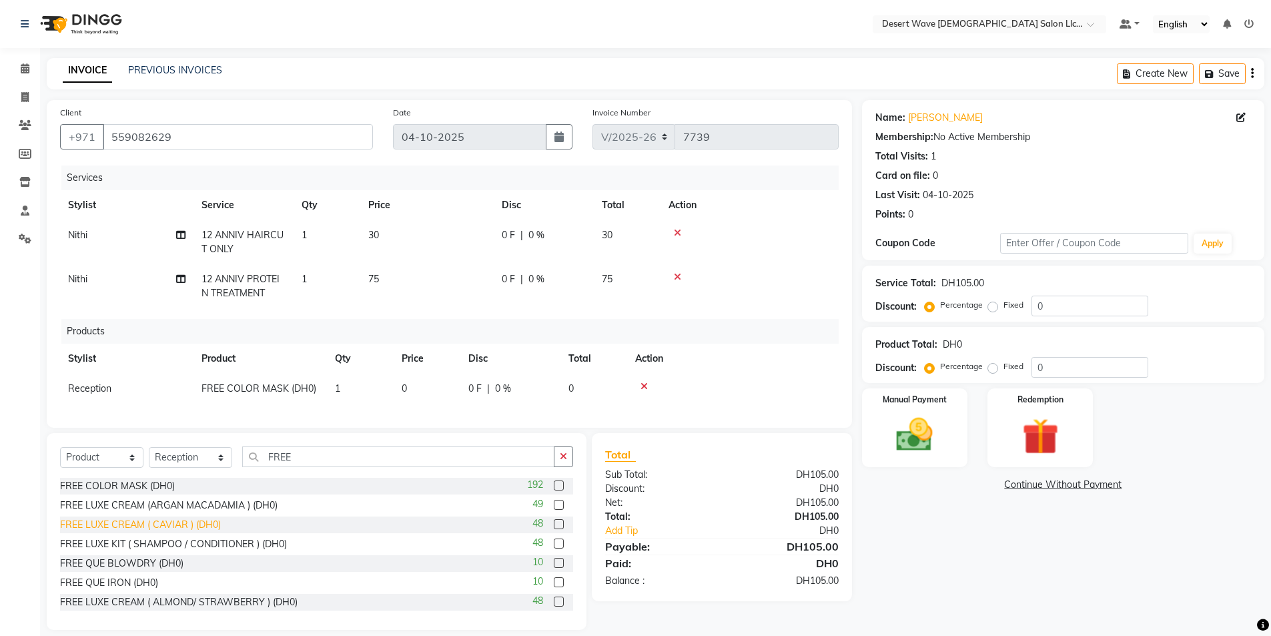
click at [168, 532] on div "FREE LUXE CREAM ( CAVIAR ) (DH0)" at bounding box center [140, 525] width 161 height 14
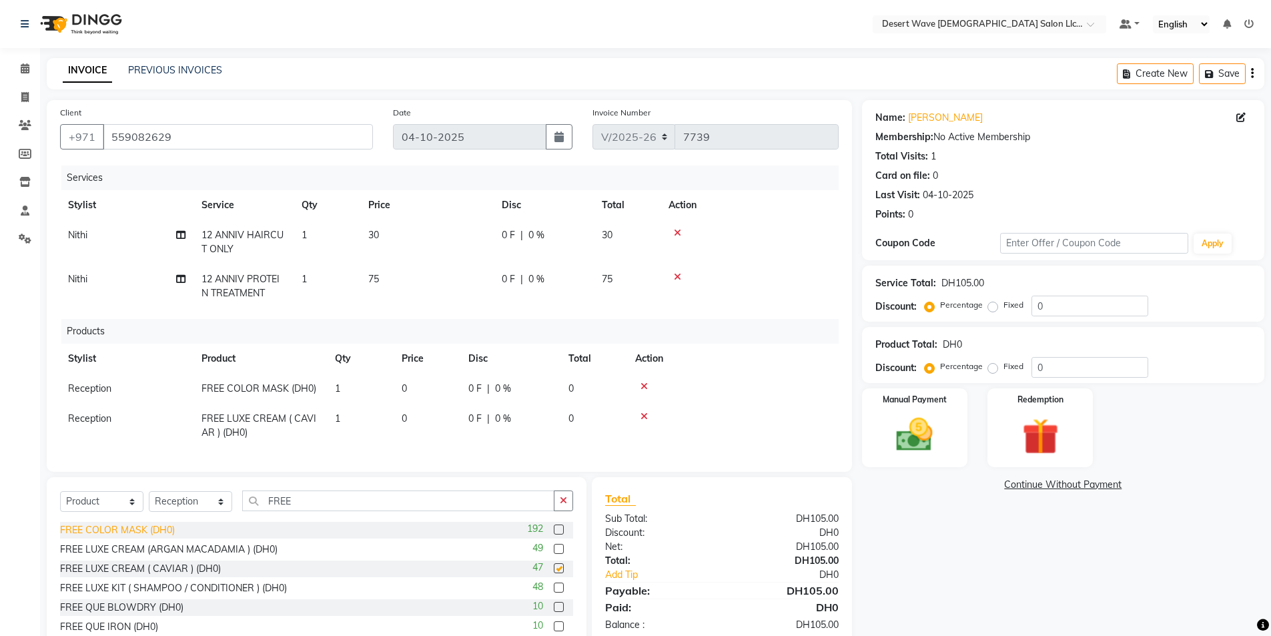
checkbox input "false"
click at [379, 237] on span "30" at bounding box center [373, 235] width 11 height 12
select select "50410"
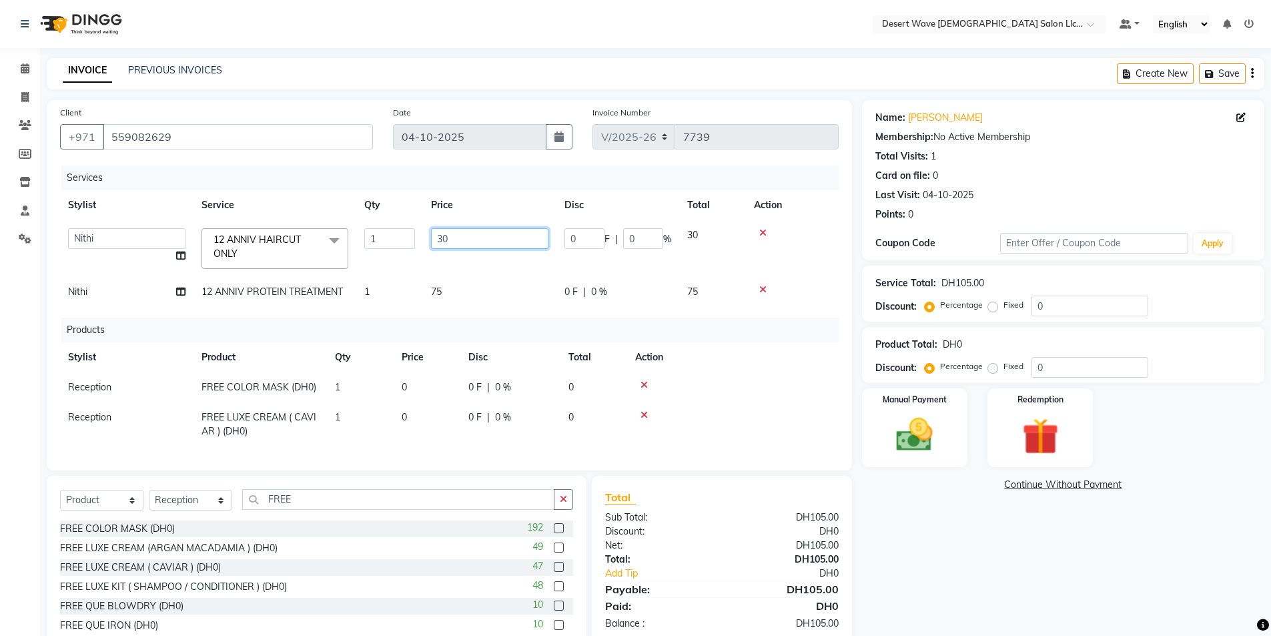
click at [467, 240] on input "30" at bounding box center [489, 238] width 117 height 21
type input "3"
type input "25"
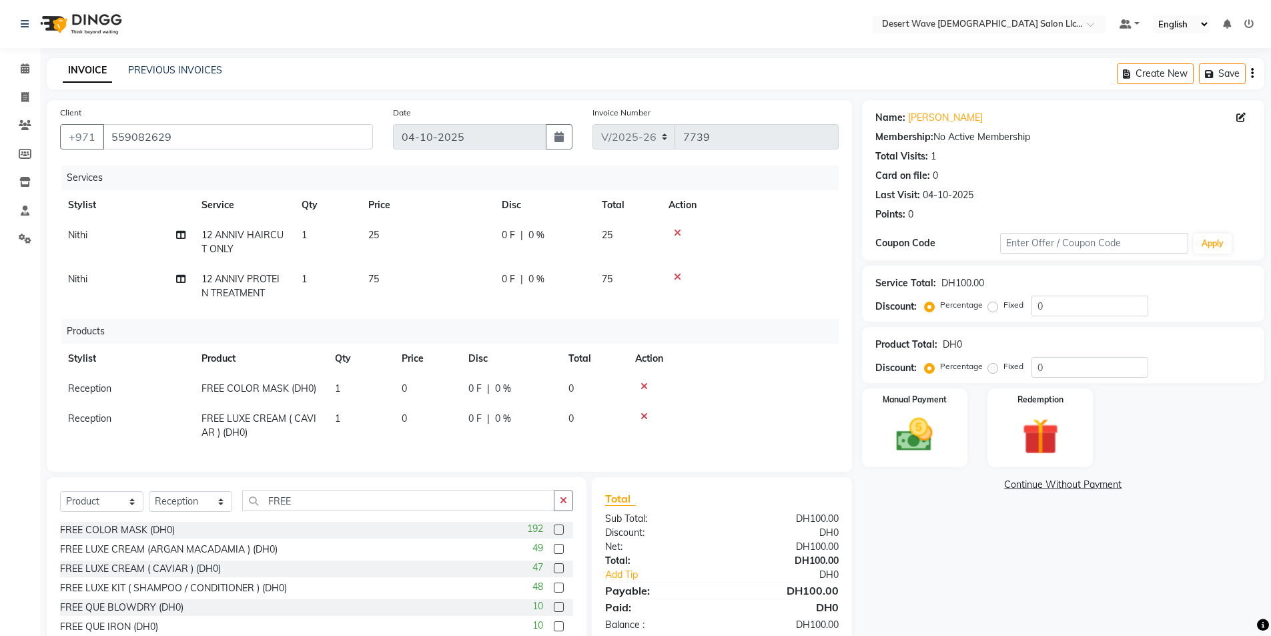
click at [446, 290] on td "75" at bounding box center [426, 286] width 133 height 44
select select "50410"
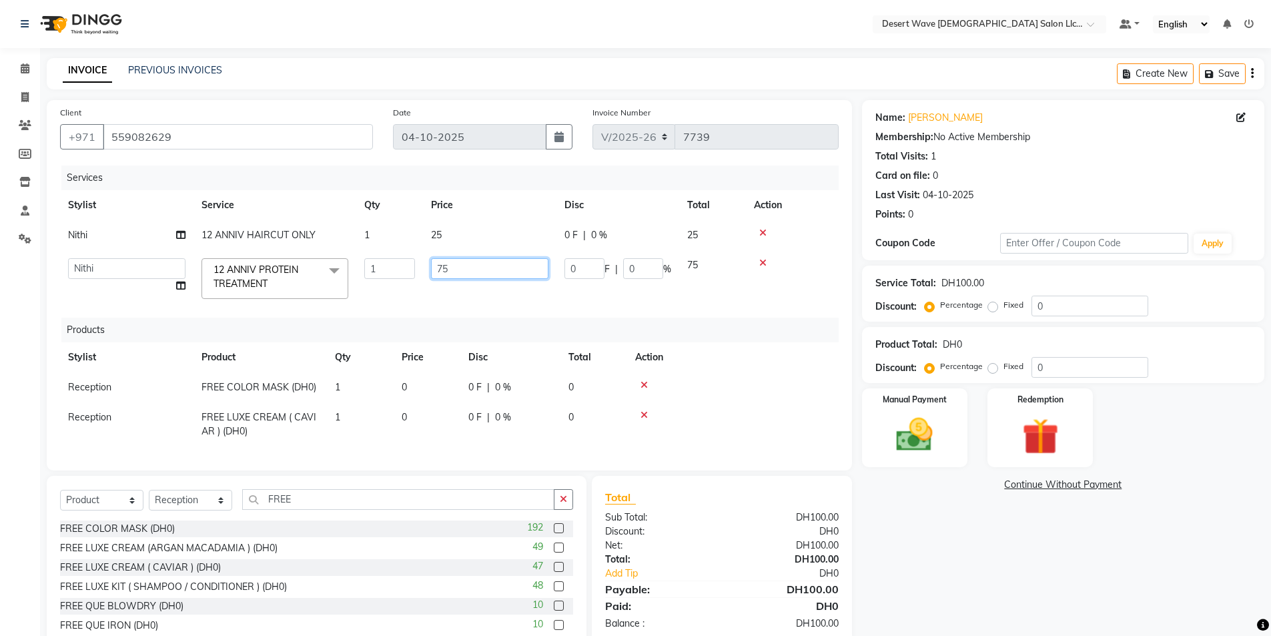
click at [460, 266] on input "75" at bounding box center [489, 268] width 117 height 21
type input "7"
type input "325"
click at [919, 419] on img at bounding box center [914, 434] width 61 height 43
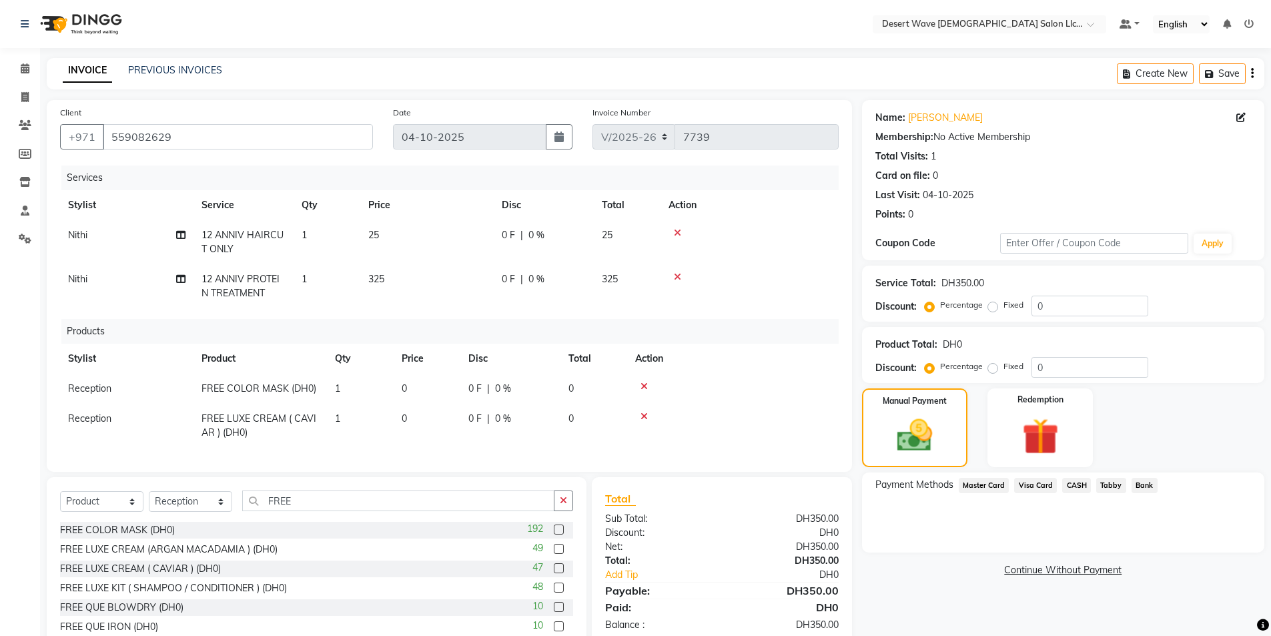
click at [1030, 482] on span "Visa Card" at bounding box center [1035, 485] width 43 height 15
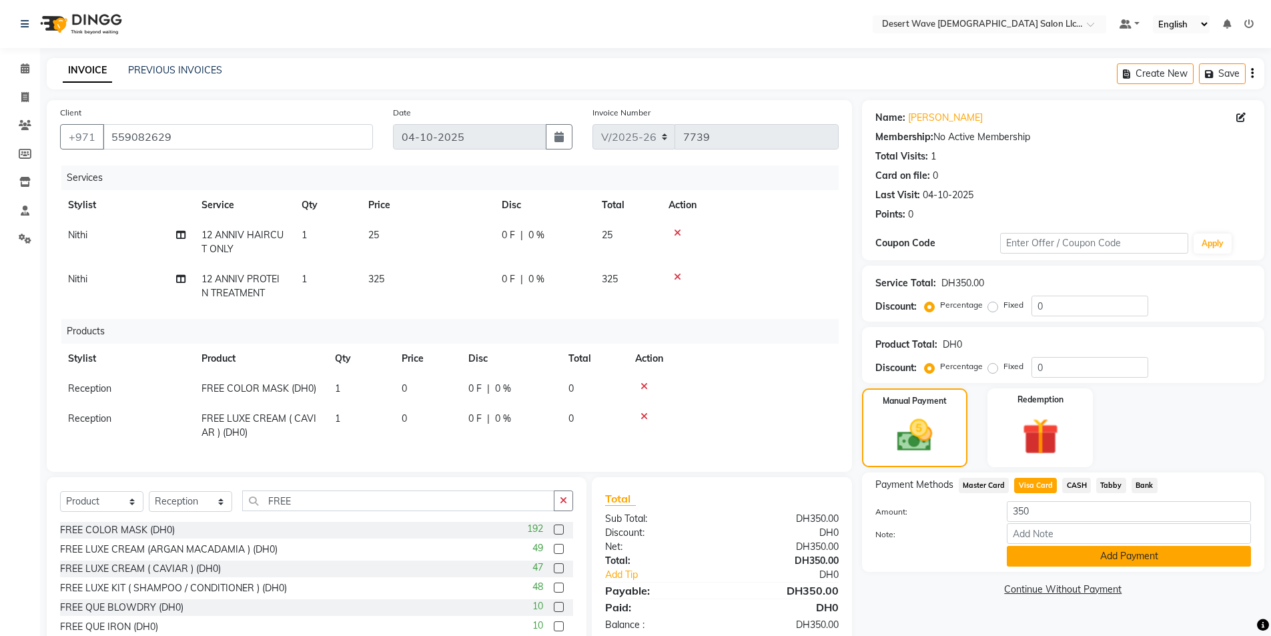
click at [1133, 557] on button "Add Payment" at bounding box center [1129, 556] width 244 height 21
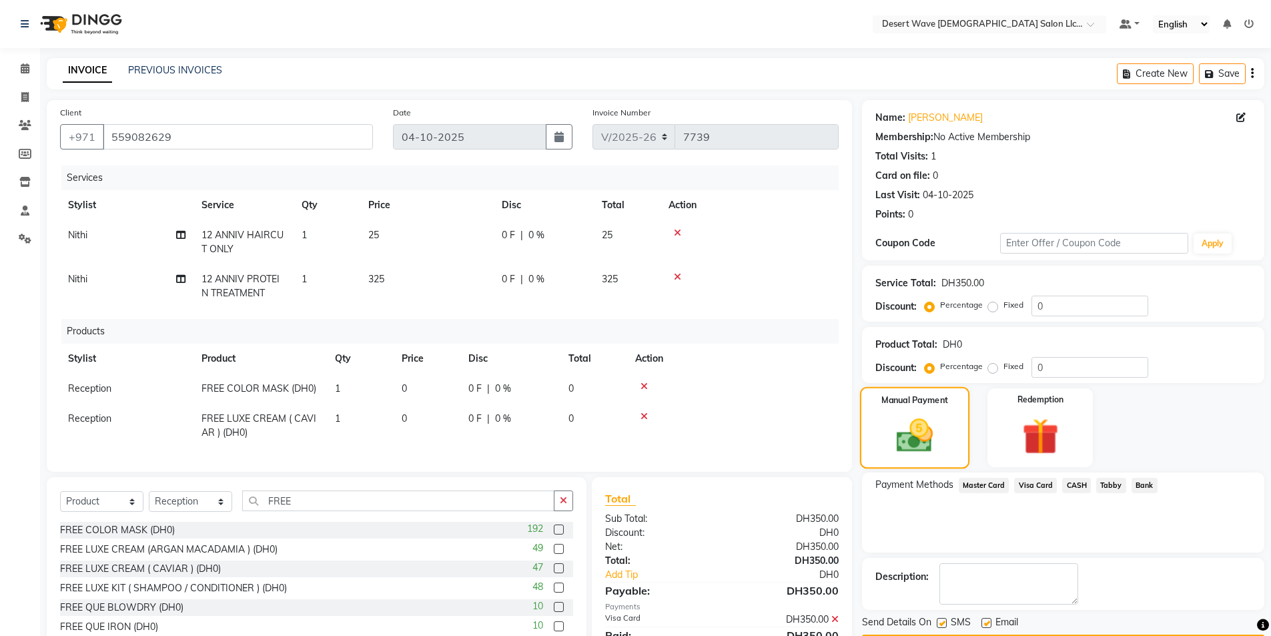
click at [905, 426] on img at bounding box center [914, 435] width 59 height 42
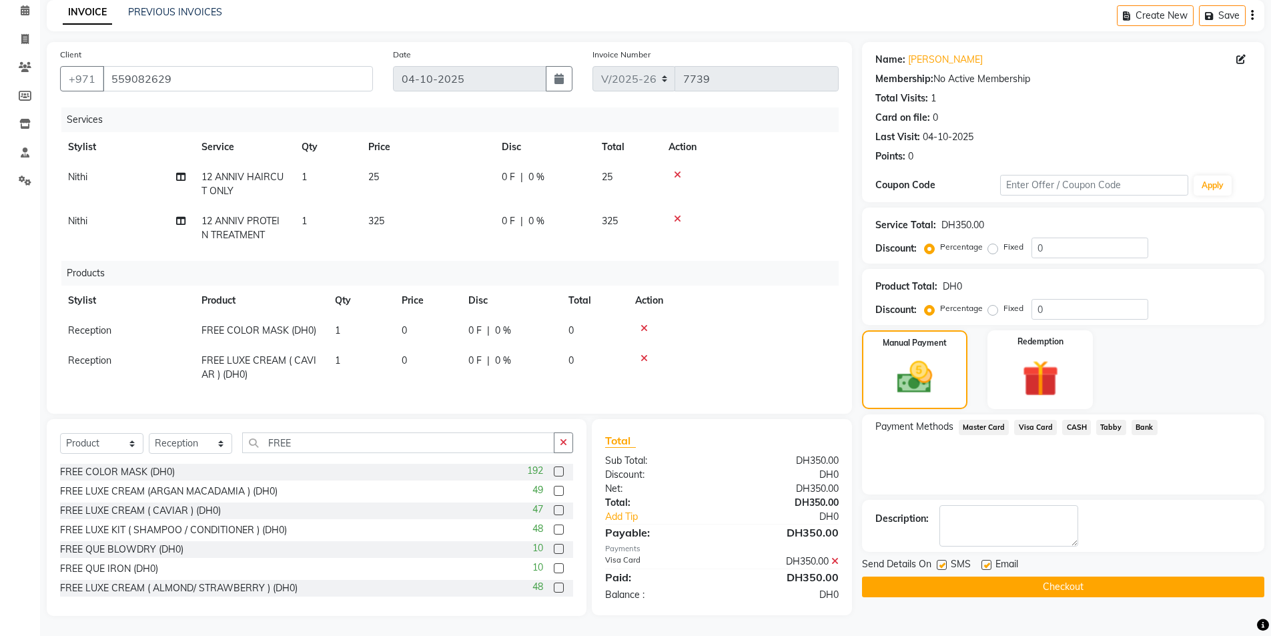
click at [1066, 578] on button "Checkout" at bounding box center [1063, 587] width 402 height 21
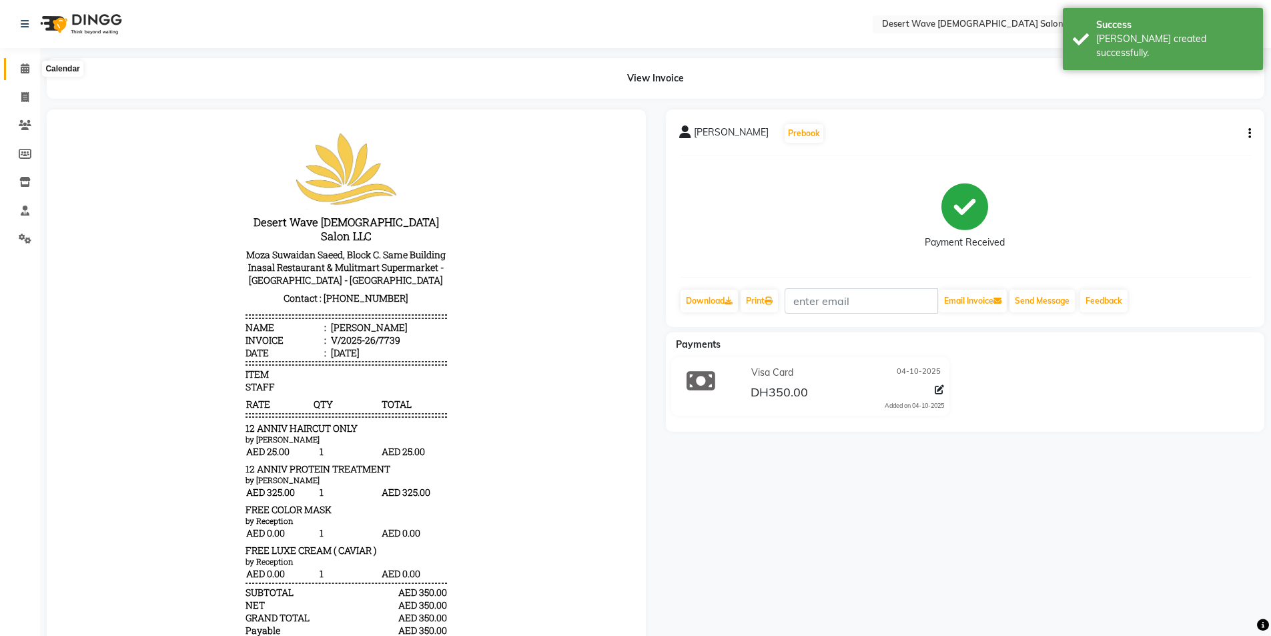
click at [27, 67] on icon at bounding box center [25, 68] width 9 height 10
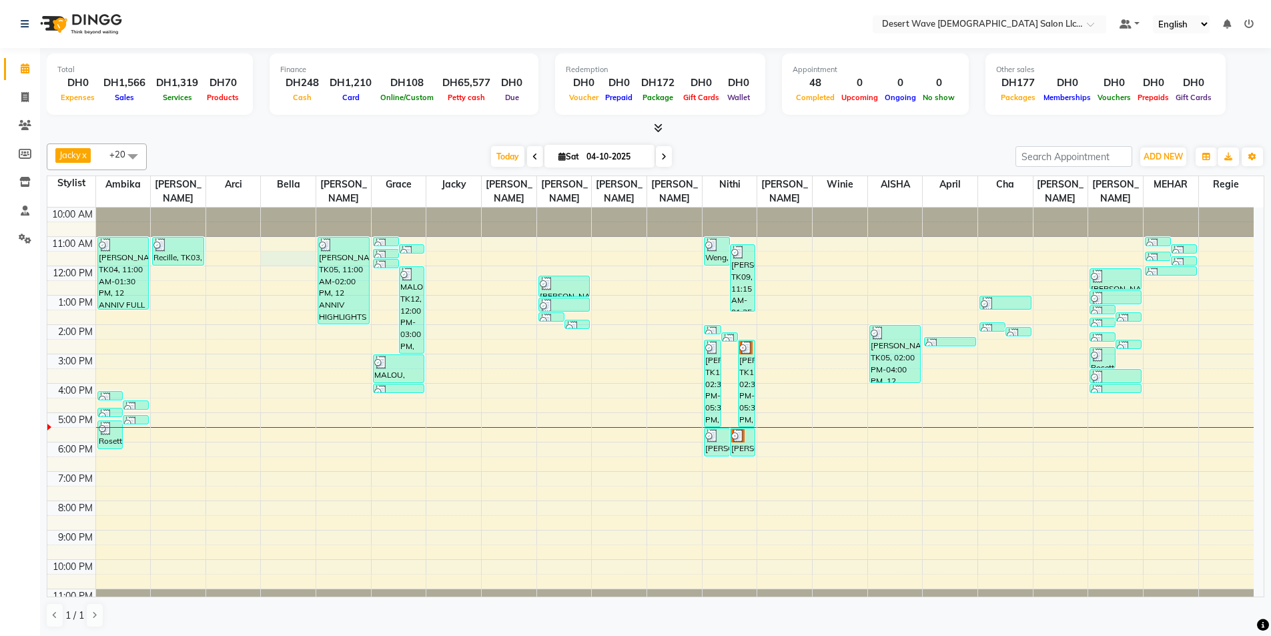
click at [282, 245] on div "10:00 AM 11:00 AM 12:00 PM 1:00 PM 2:00 PM 3:00 PM 4:00 PM 5:00 PM 6:00 PM 7:00…" at bounding box center [650, 413] width 1206 height 410
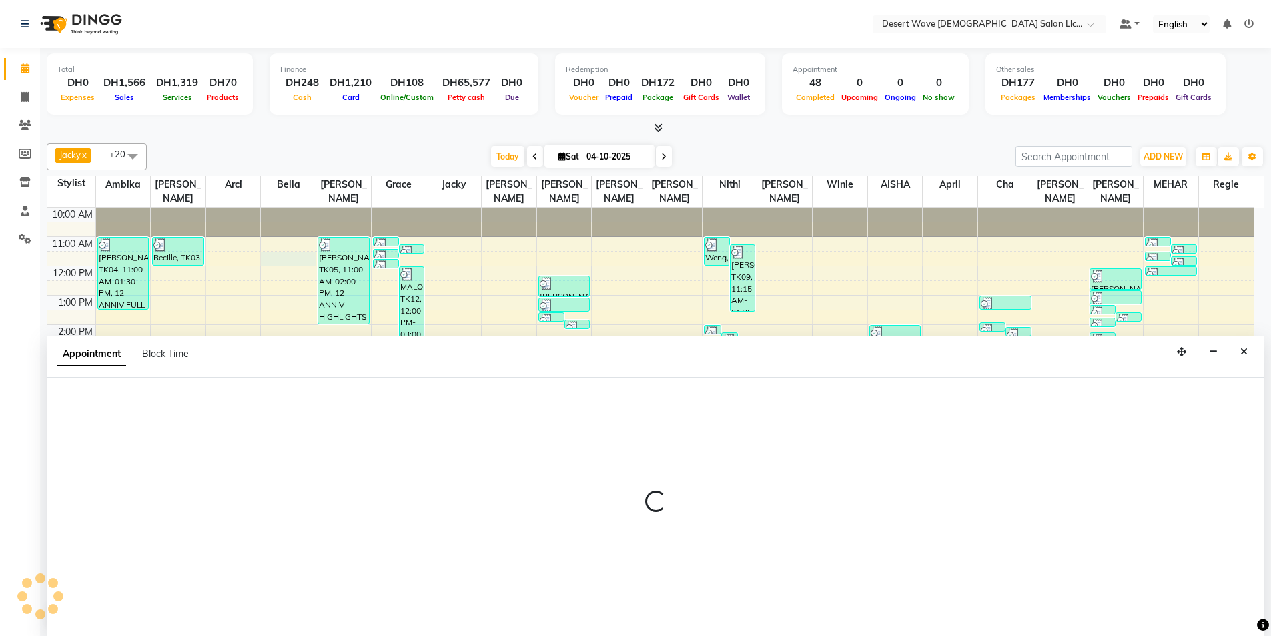
scroll to position [1, 0]
select select "50403"
select select "690"
select select "tentative"
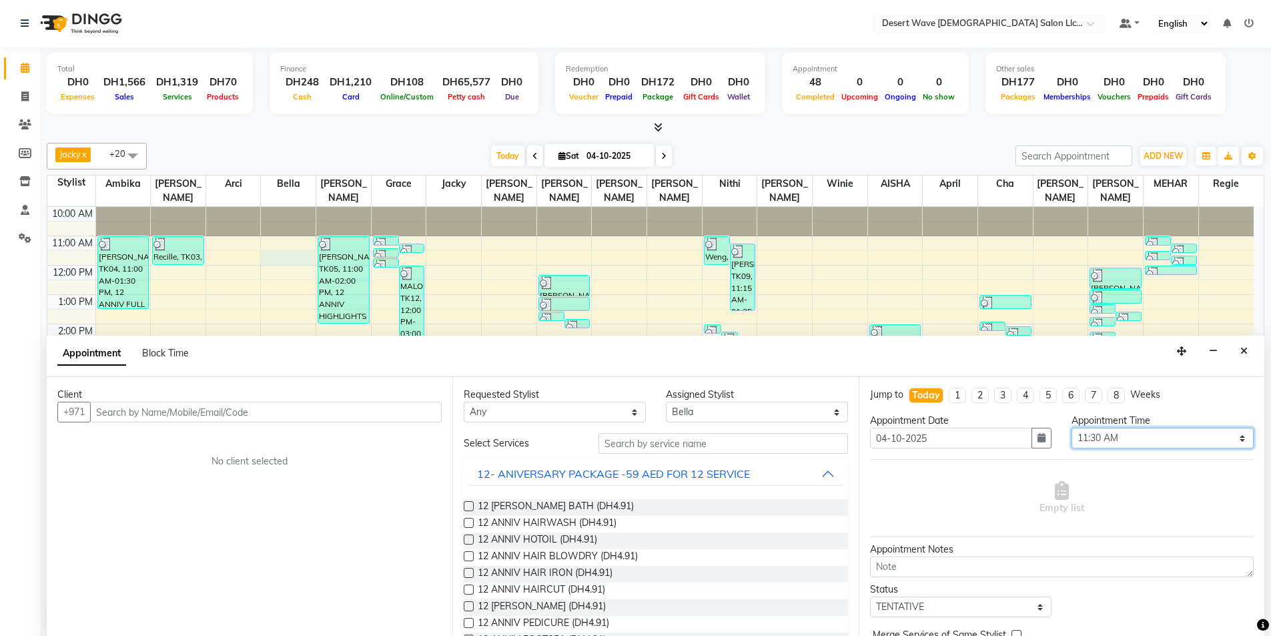
click at [1140, 440] on select "Select 11:00 AM 11:05 AM 11:10 AM 11:15 AM 11:20 AM 11:25 AM 11:30 AM 11:35 AM …" at bounding box center [1163, 438] width 182 height 21
select select "670"
click at [1072, 428] on select "Select 11:00 AM 11:05 AM 11:10 AM 11:15 AM 11:20 AM 11:25 AM 11:30 AM 11:35 AM …" at bounding box center [1163, 438] width 182 height 21
click at [581, 505] on span "12 [PERSON_NAME] BATH (DH4.91)" at bounding box center [556, 507] width 156 height 17
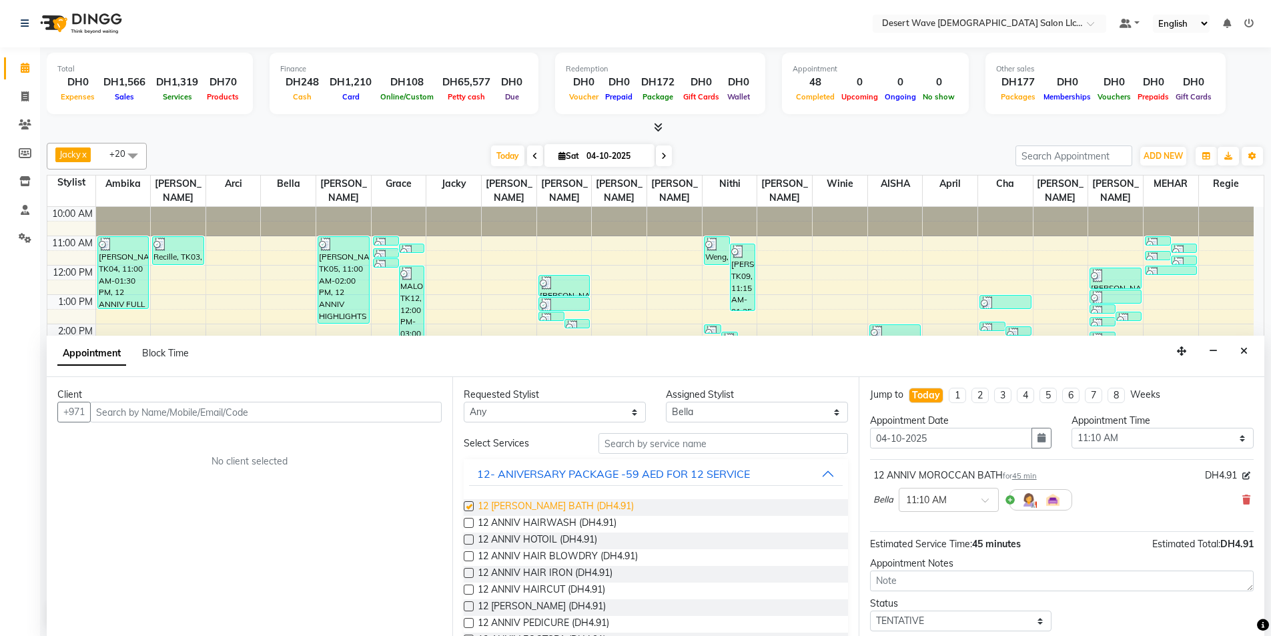
checkbox input "false"
click at [522, 538] on span "12 ANNIV HOTOIL (DH4.91)" at bounding box center [537, 540] width 119 height 17
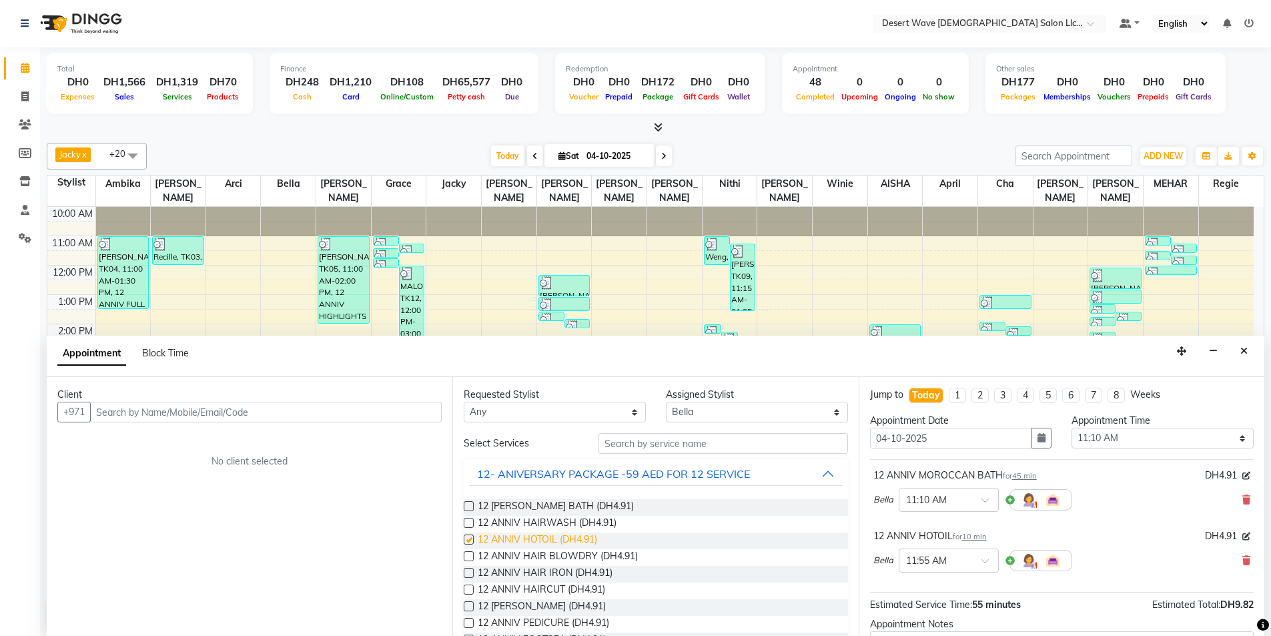
checkbox input "false"
click at [729, 415] on select "Select [PERSON_NAME] [PERSON_NAME] [PERSON_NAME] [PERSON_NAME] [PERSON_NAME] [P…" at bounding box center [757, 412] width 182 height 21
select select "50410"
click at [666, 402] on select "Select [PERSON_NAME] [PERSON_NAME] [PERSON_NAME] [PERSON_NAME] [PERSON_NAME] [P…" at bounding box center [757, 412] width 182 height 21
click at [584, 555] on span "12 ANNIV HAIR BLOWDRY (DH4.91)" at bounding box center [558, 557] width 160 height 17
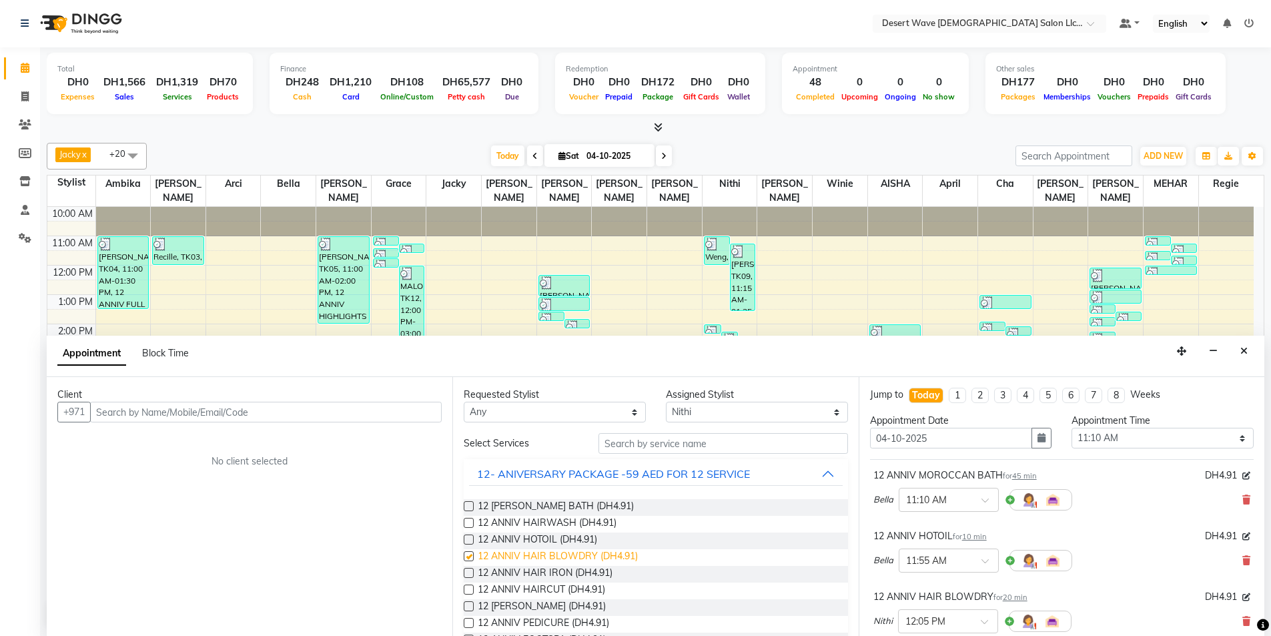
checkbox input "false"
click at [543, 593] on span "12 ANNIV HAIRCUT (DH4.91)" at bounding box center [541, 591] width 127 height 17
checkbox input "false"
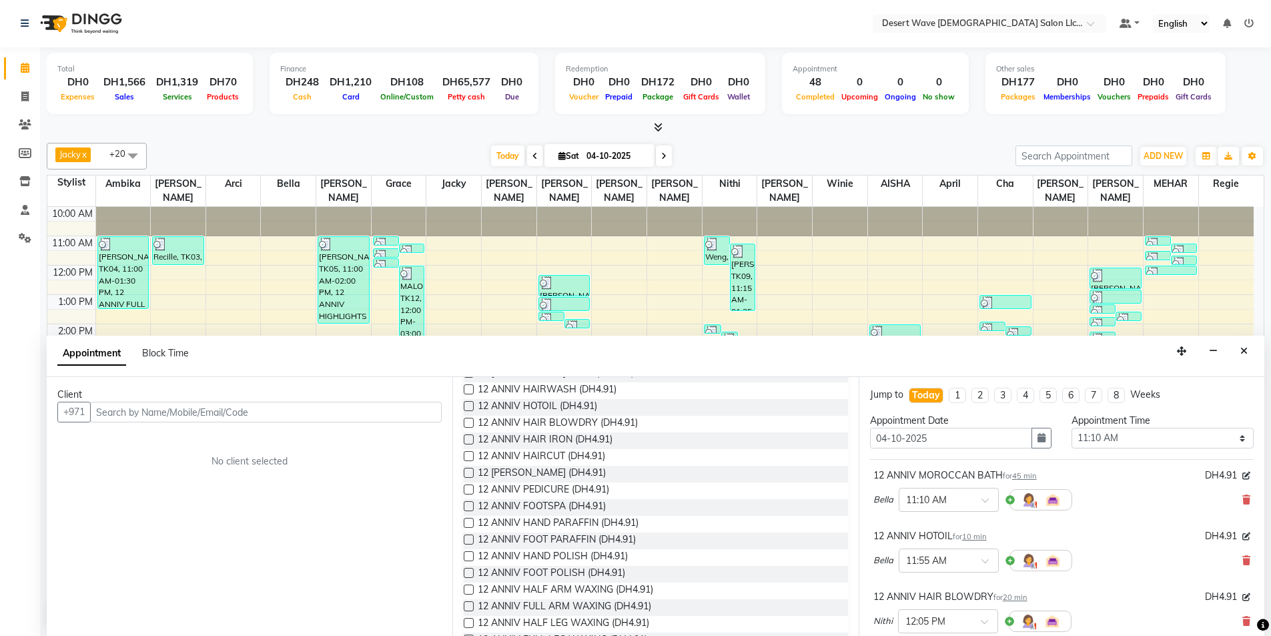
scroll to position [200, 0]
drag, startPoint x: 552, startPoint y: 609, endPoint x: 559, endPoint y: 605, distance: 8.4
click at [552, 608] on span "12 ANNIV EYEBROW THREADING (DH4.91)" at bounding box center [573, 607] width 190 height 17
checkbox input "false"
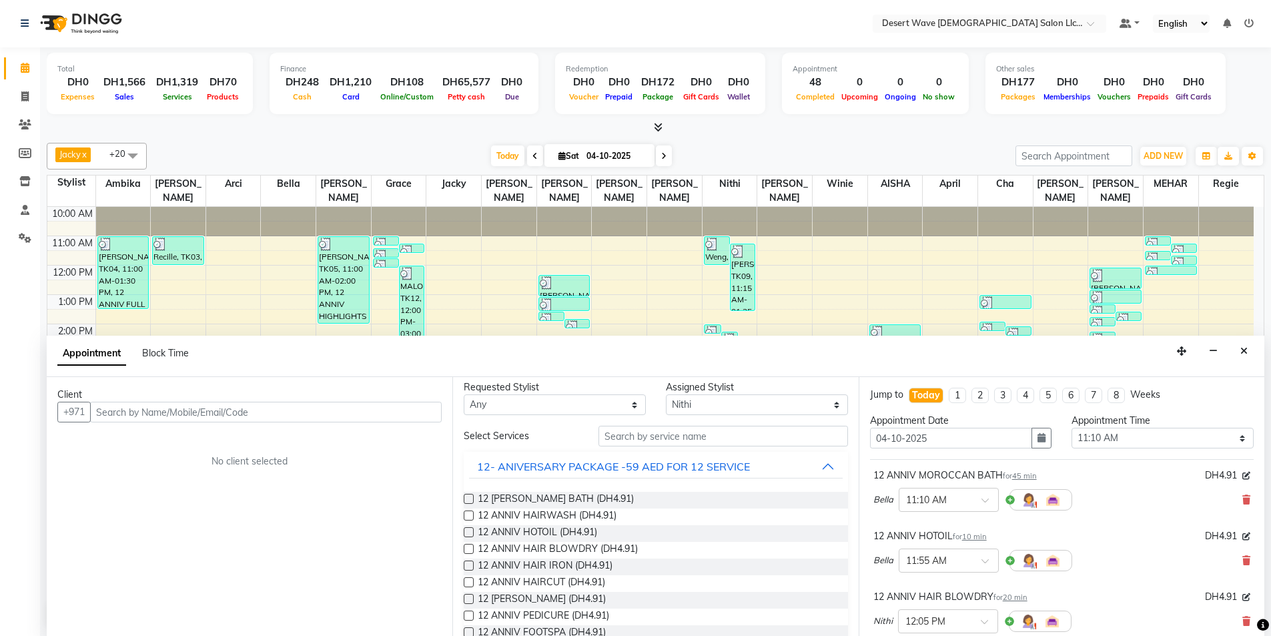
scroll to position [0, 0]
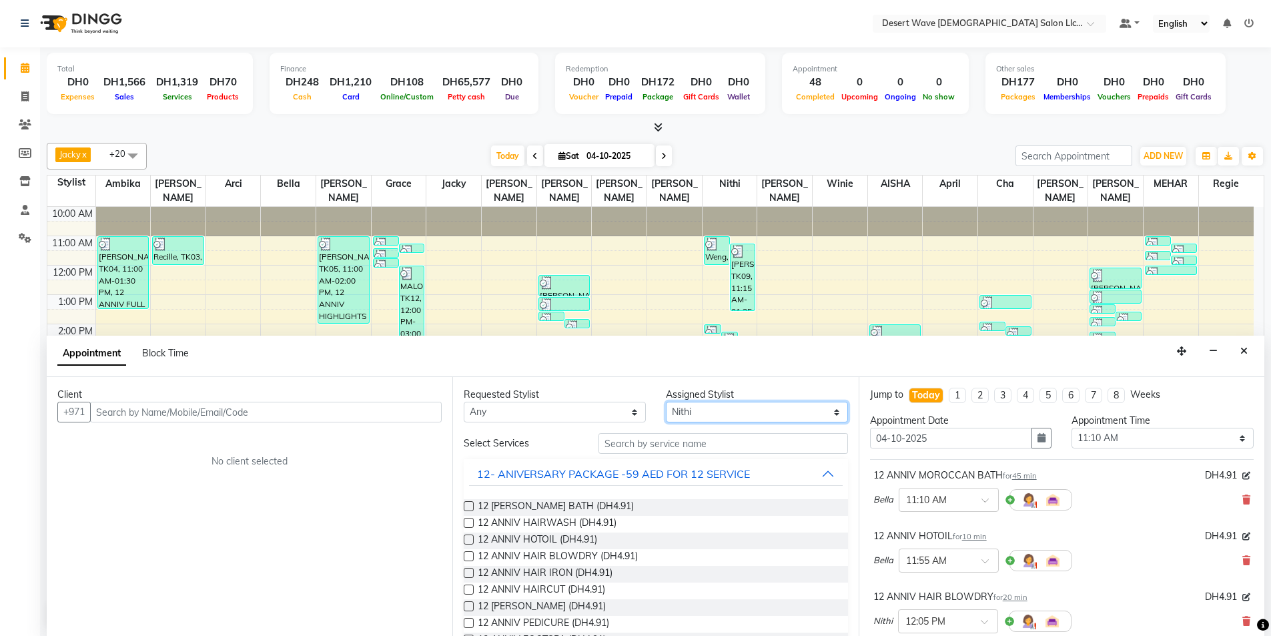
drag, startPoint x: 717, startPoint y: 409, endPoint x: 705, endPoint y: 424, distance: 19.1
click at [717, 409] on select "Select [PERSON_NAME] [PERSON_NAME] [PERSON_NAME] [PERSON_NAME] [PERSON_NAME] [P…" at bounding box center [757, 412] width 182 height 21
select select "76699"
click at [666, 402] on select "Select [PERSON_NAME] [PERSON_NAME] [PERSON_NAME] [PERSON_NAME] [PERSON_NAME] [P…" at bounding box center [757, 412] width 182 height 21
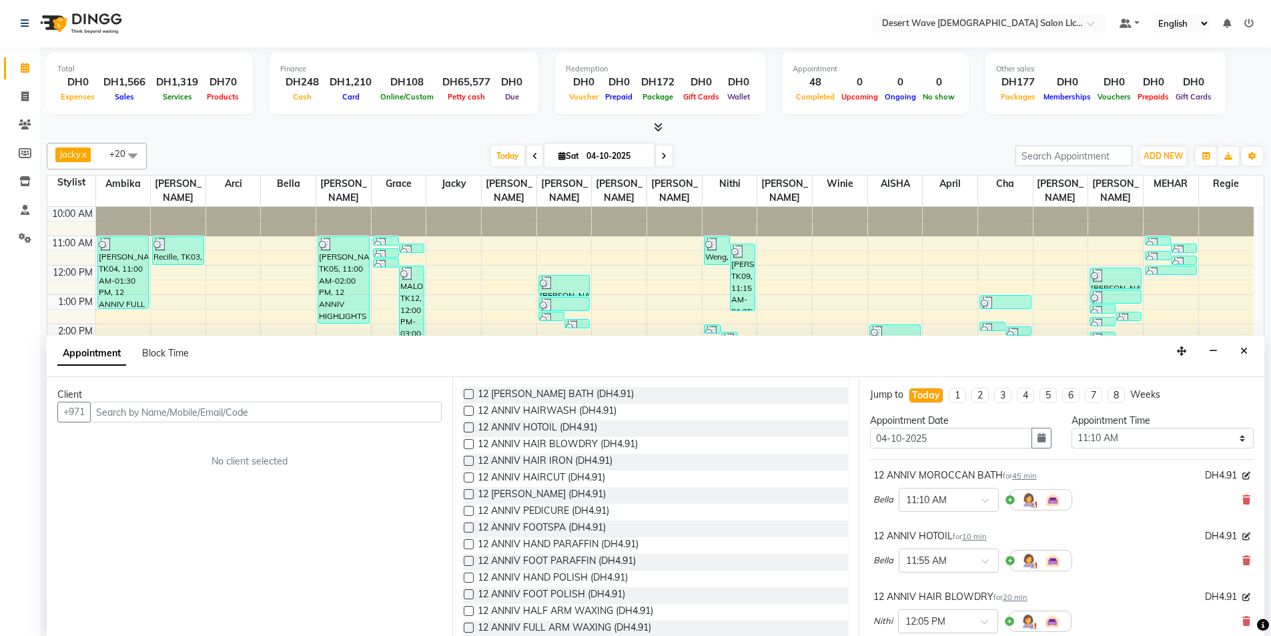
scroll to position [133, 0]
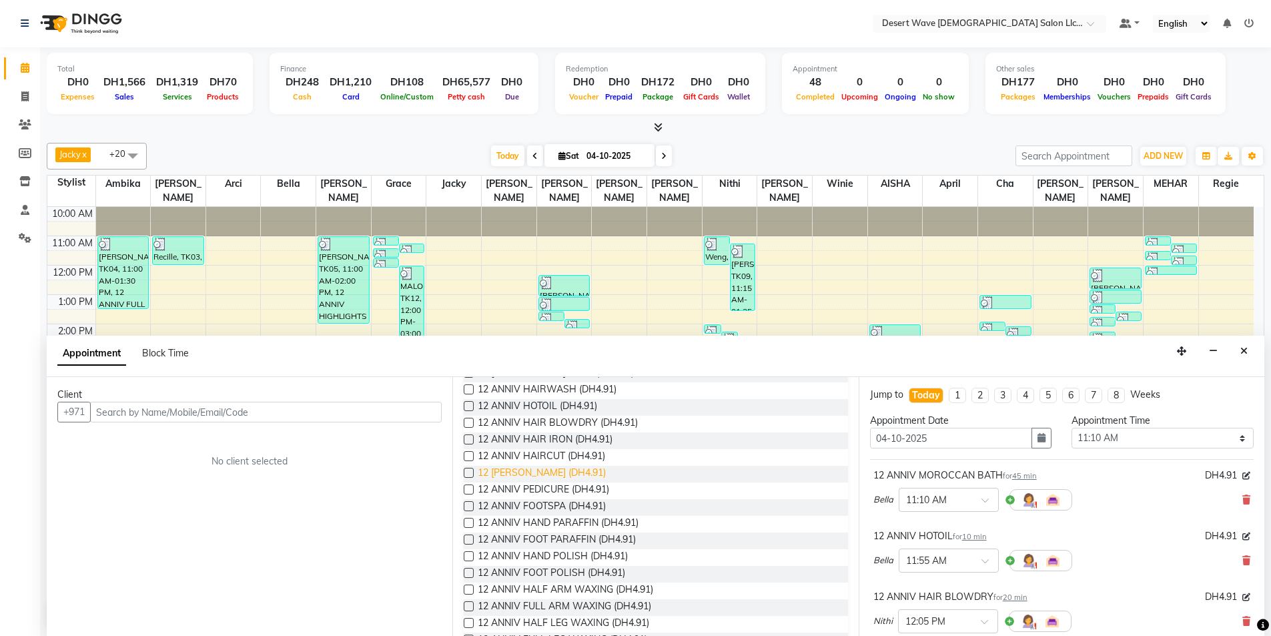
click at [537, 472] on span "12 [PERSON_NAME] (DH4.91)" at bounding box center [542, 474] width 128 height 17
checkbox input "false"
click at [539, 490] on span "12 ANNIV PEDICURE (DH4.91)" at bounding box center [543, 490] width 131 height 17
checkbox input "false"
click at [538, 506] on span "12 ANNIV FOOTSPA (DH4.91)" at bounding box center [542, 507] width 128 height 17
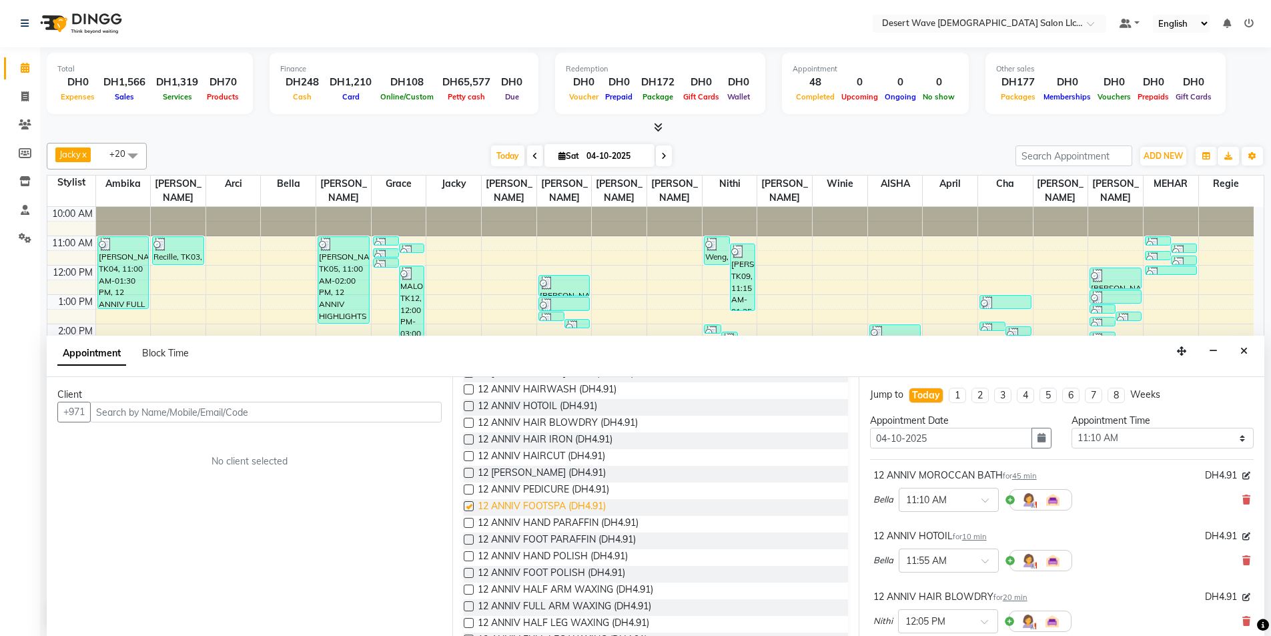
checkbox input "false"
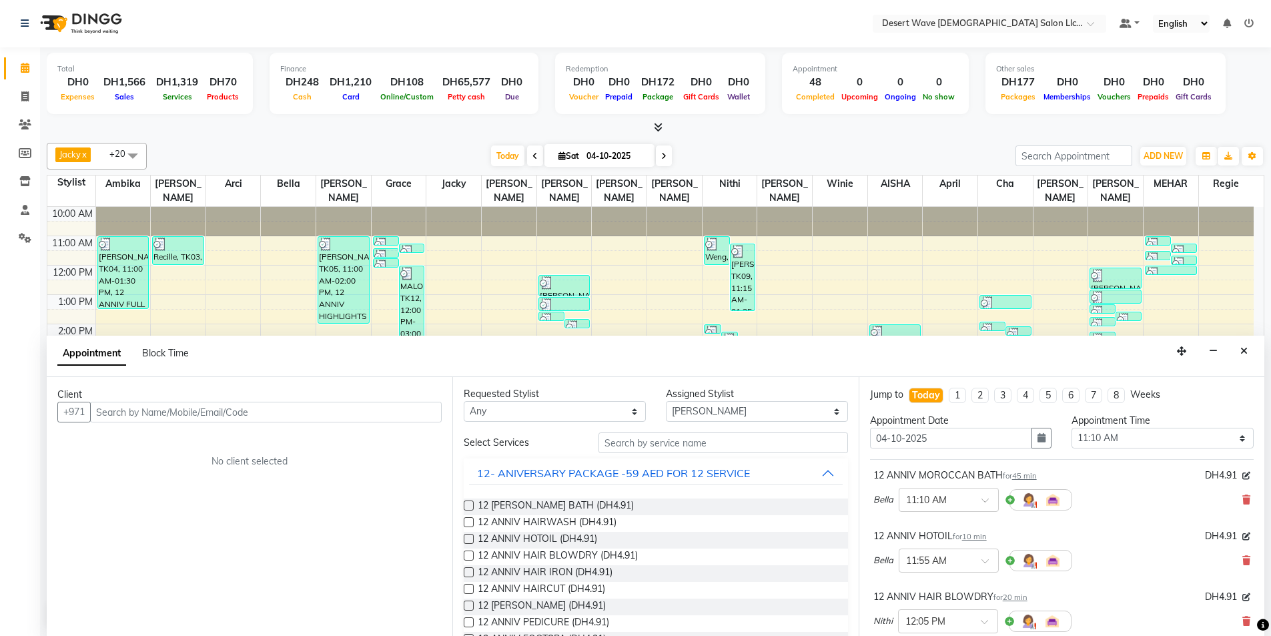
scroll to position [0, 0]
click at [765, 474] on button "12- ANIVERSARY PACKAGE -59 AED FOR 12 SERVICE" at bounding box center [655, 474] width 373 height 24
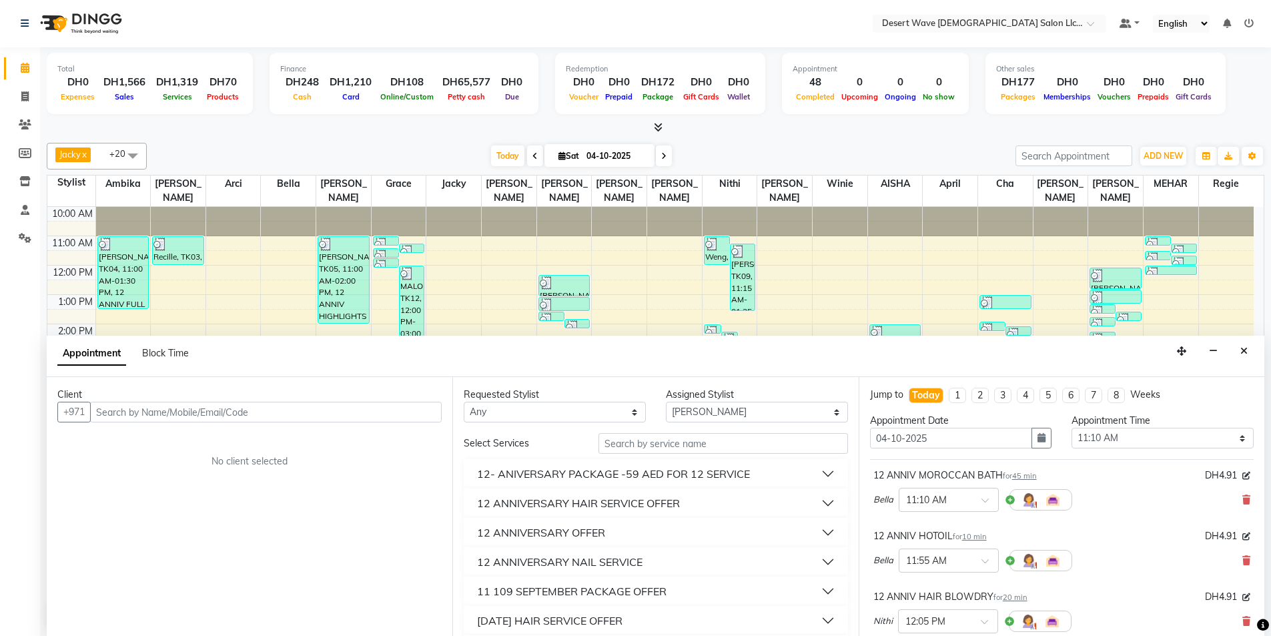
click at [689, 561] on button "12 ANNIVERSARY NAIL SERVICE" at bounding box center [655, 562] width 373 height 24
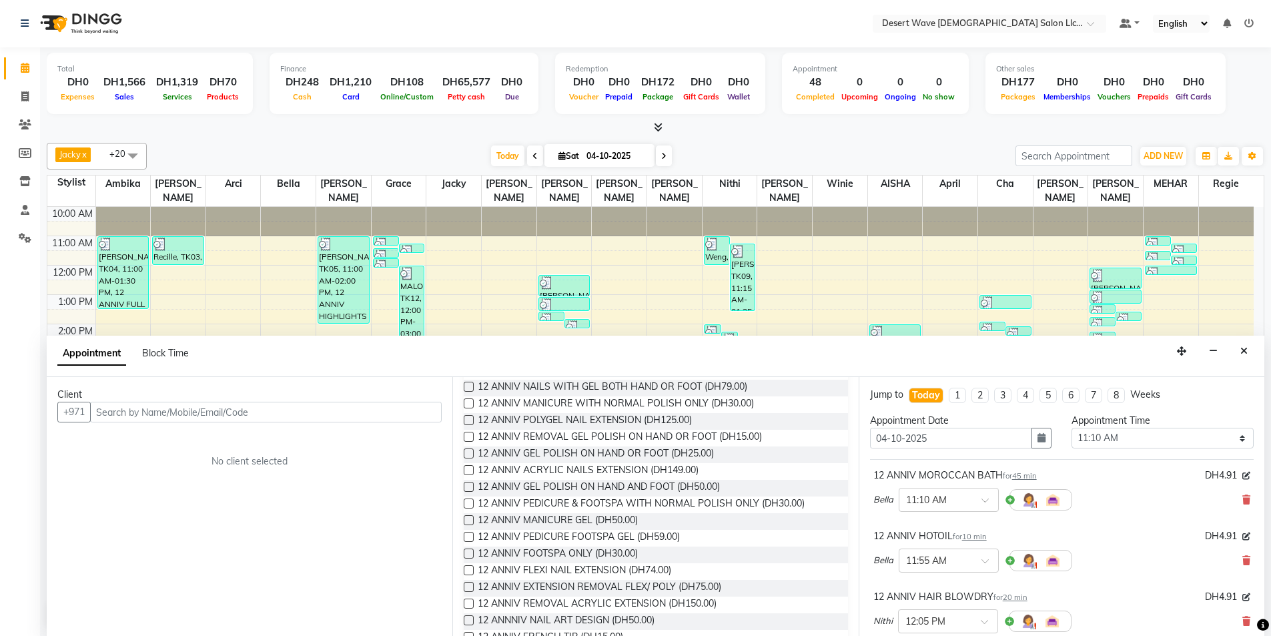
scroll to position [267, 0]
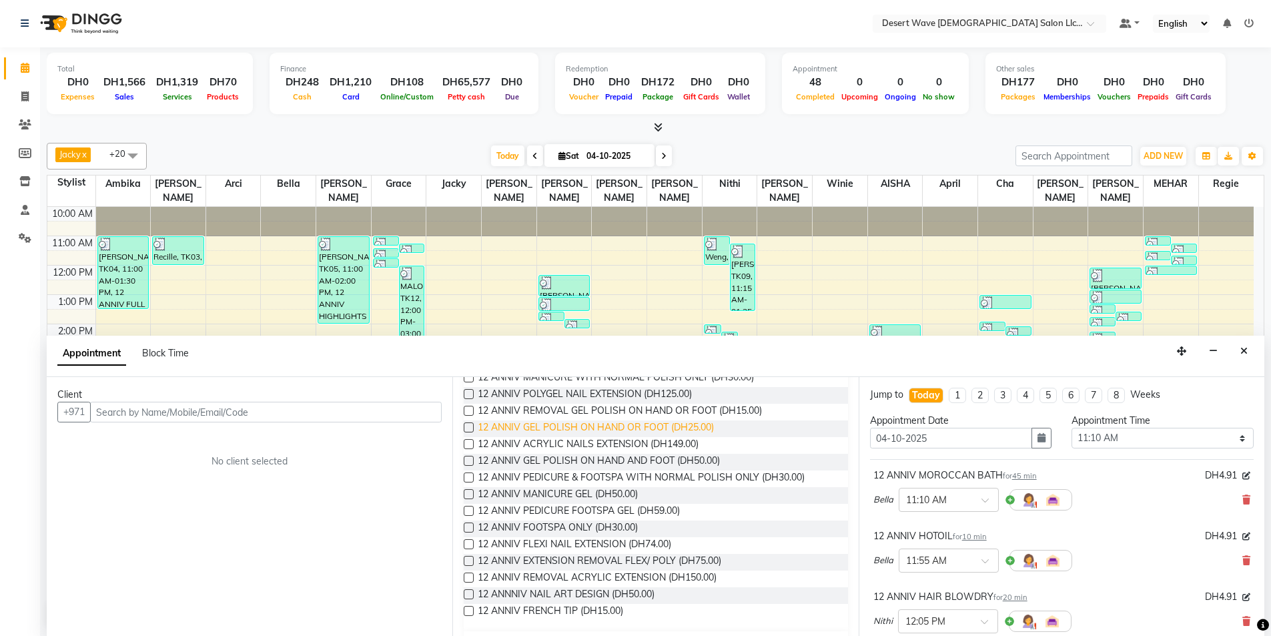
click at [631, 426] on span "12 ANNIV GEL POLISH ON HAND OR FOOT (DH25.00)" at bounding box center [596, 428] width 236 height 17
checkbox input "false"
click at [151, 412] on input "text" at bounding box center [266, 412] width 352 height 21
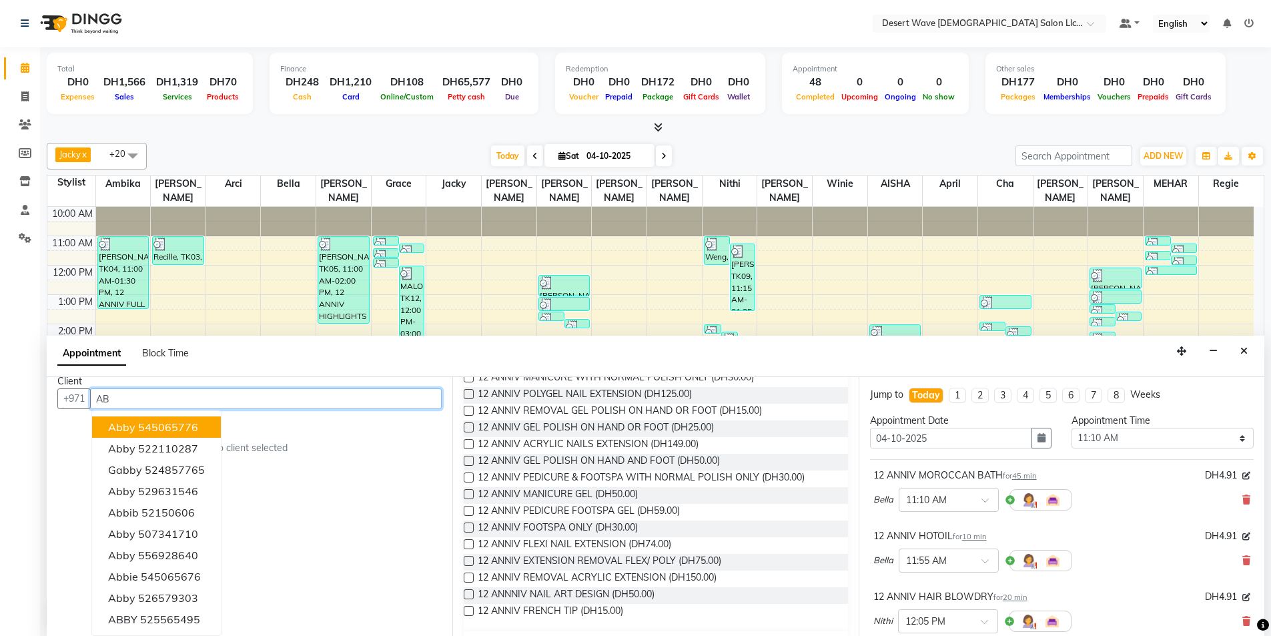
scroll to position [0, 0]
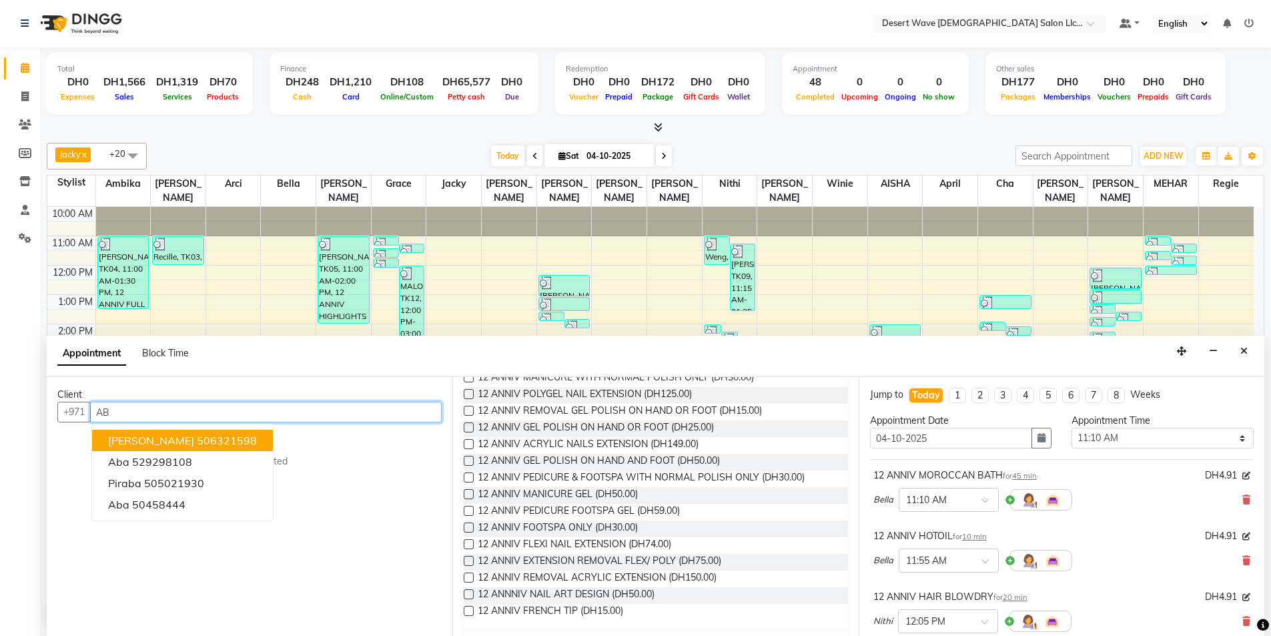
type input "A"
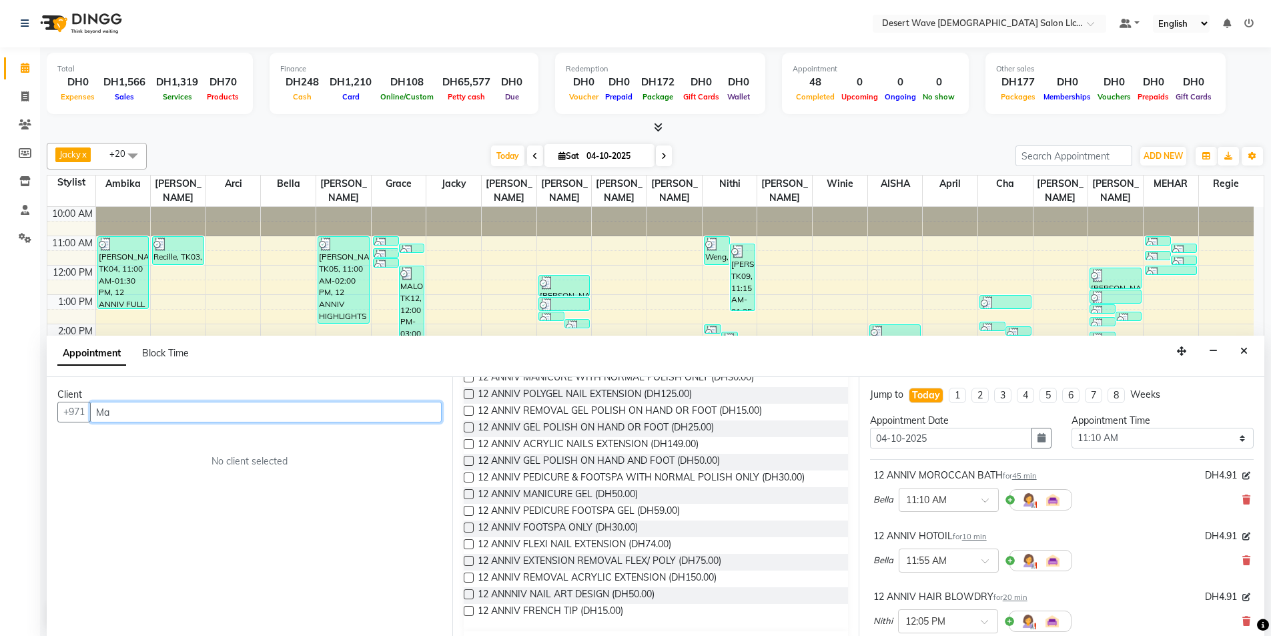
type input "M"
type input "a"
type input "m"
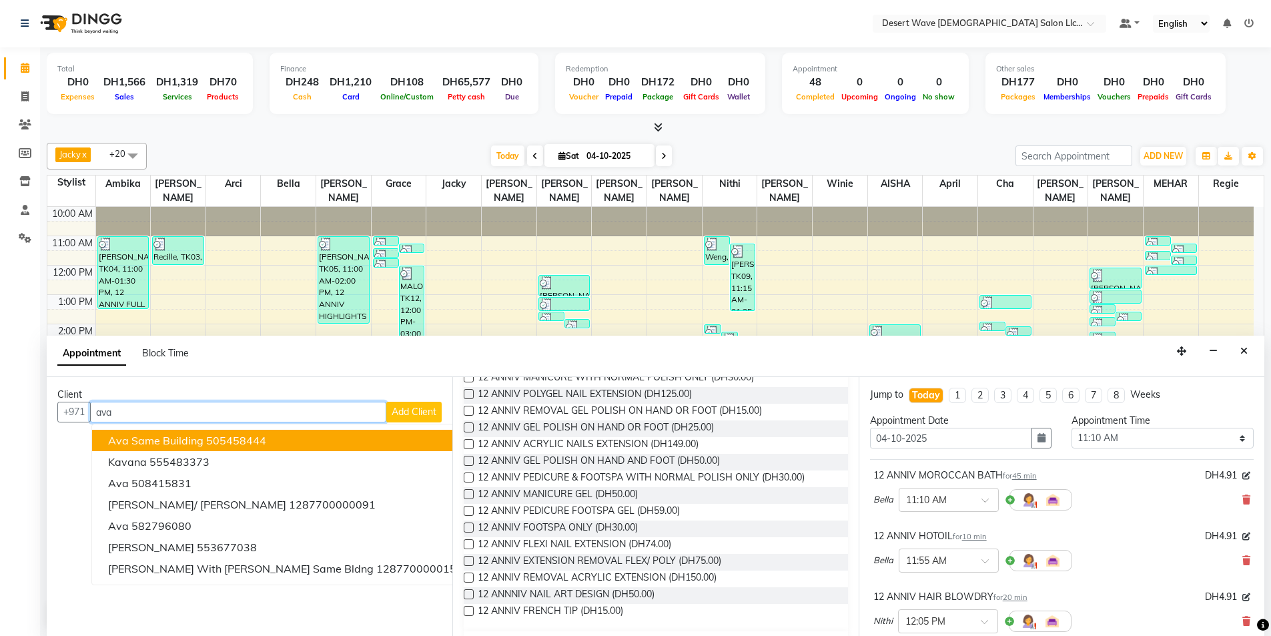
click at [219, 438] on ngb-highlight "505458444" at bounding box center [236, 440] width 60 height 13
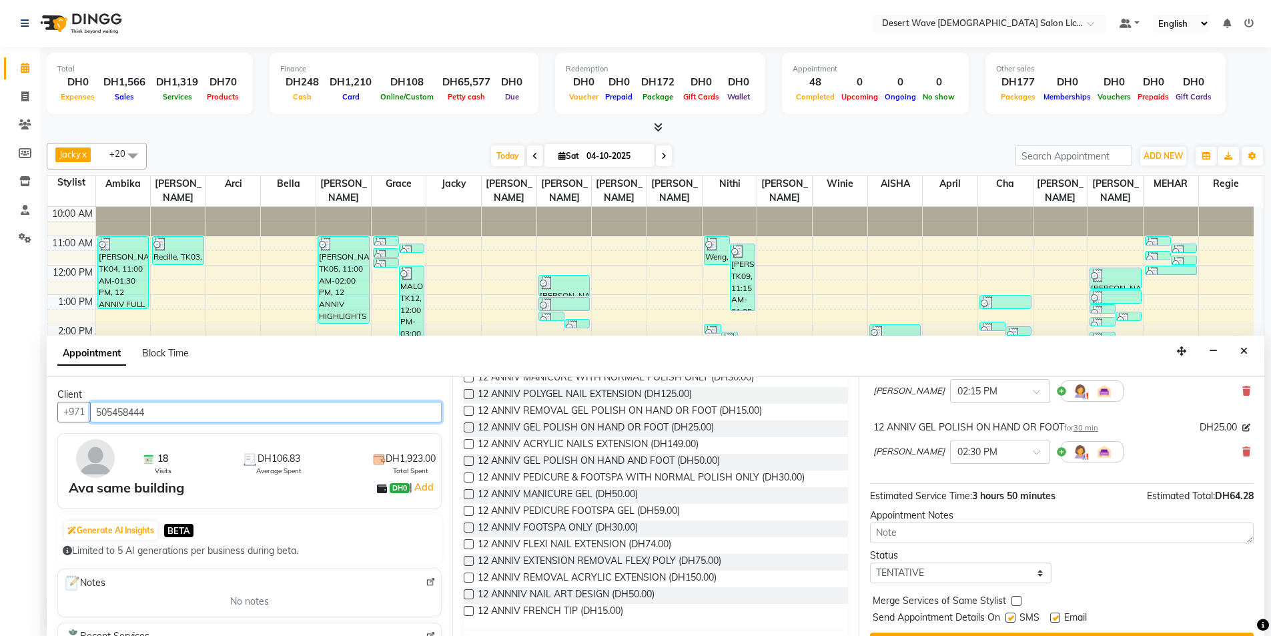
scroll to position [565, 0]
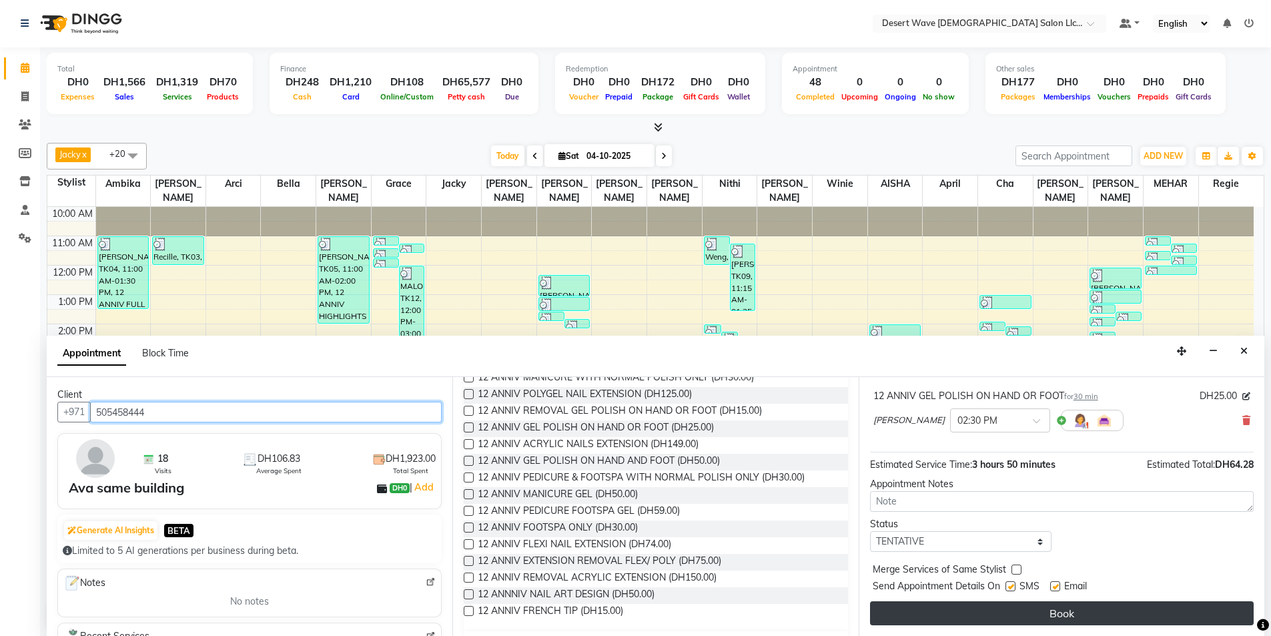
type input "505458444"
click at [1073, 617] on button "Book" at bounding box center [1062, 613] width 384 height 24
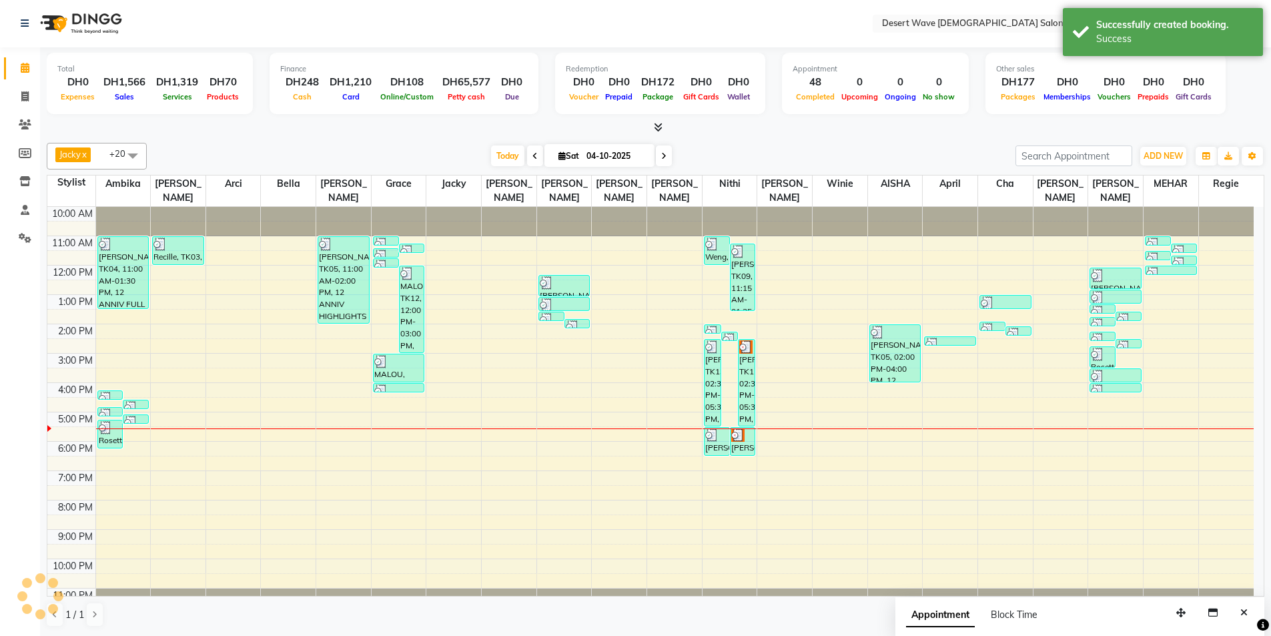
scroll to position [0, 0]
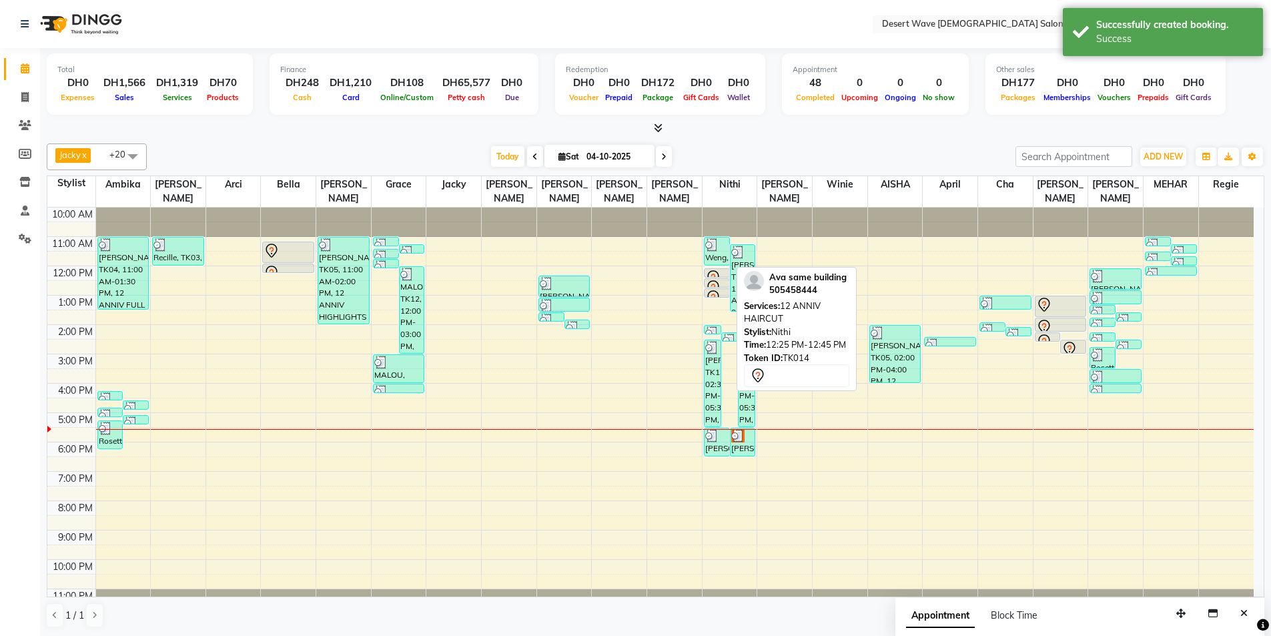
click at [719, 280] on icon at bounding box center [713, 288] width 16 height 16
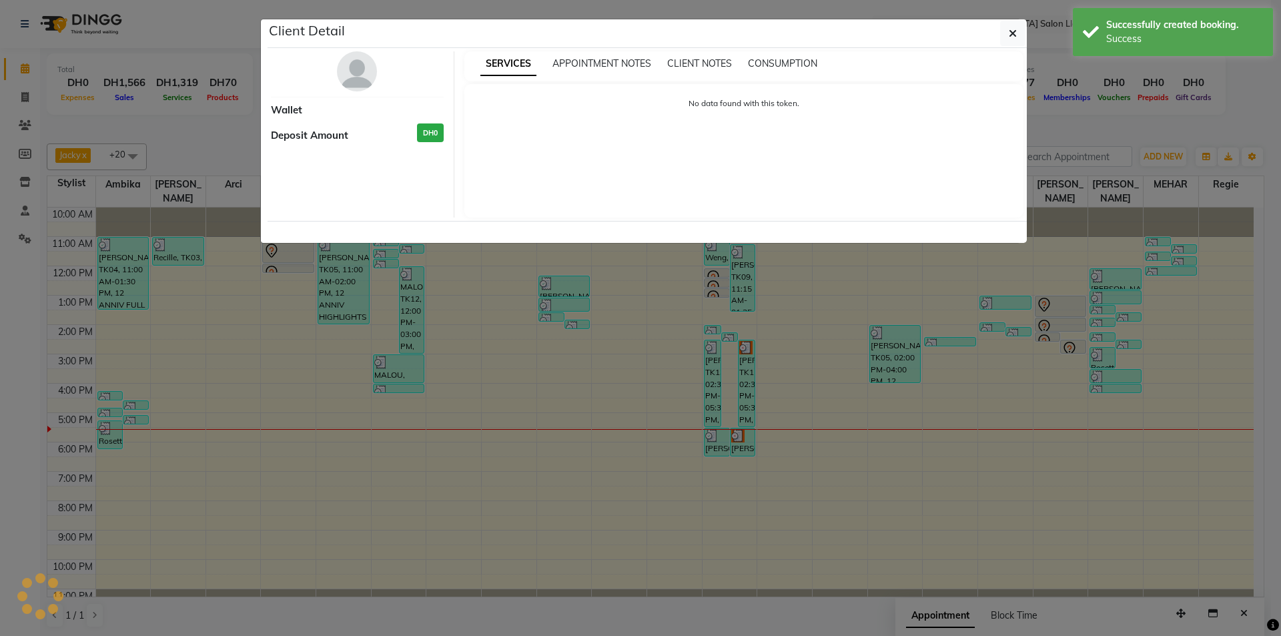
select select "7"
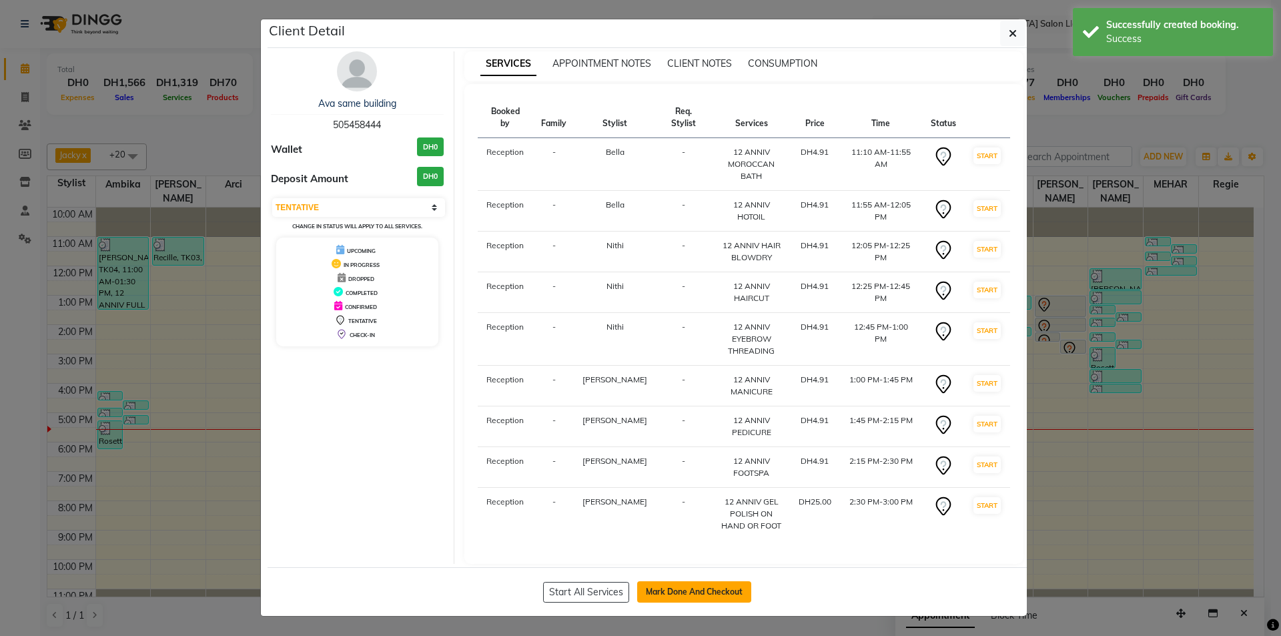
click at [684, 581] on button "Mark Done And Checkout" at bounding box center [694, 591] width 114 height 21
select select "service"
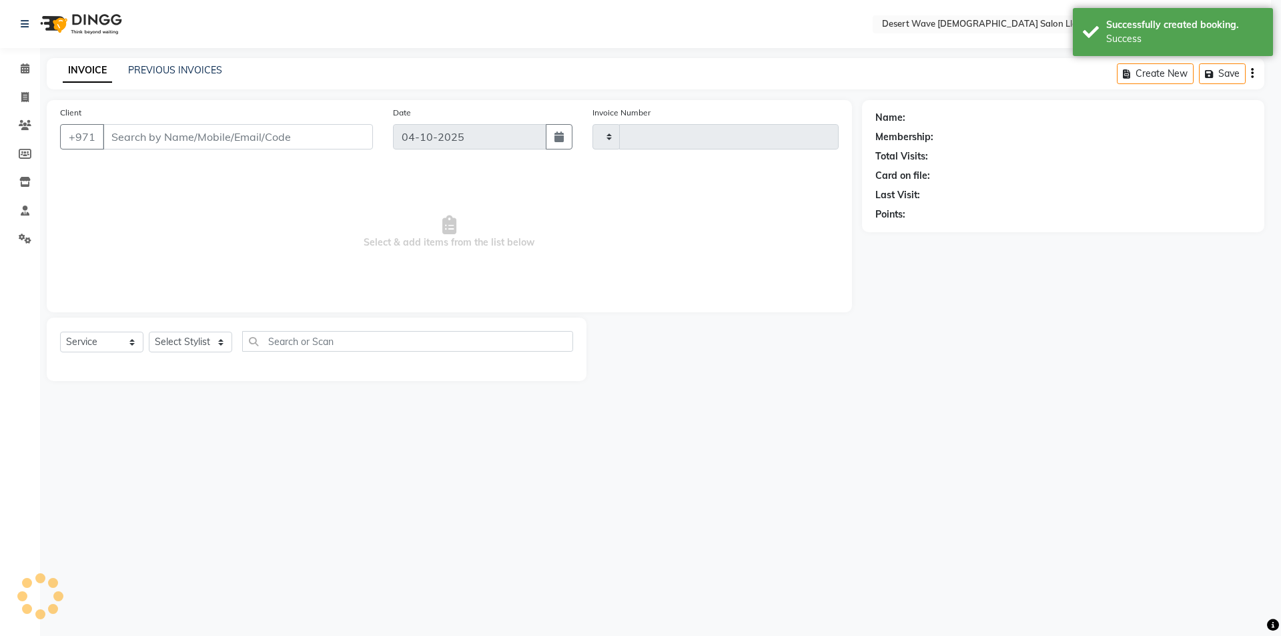
type input "7740"
select select "6563"
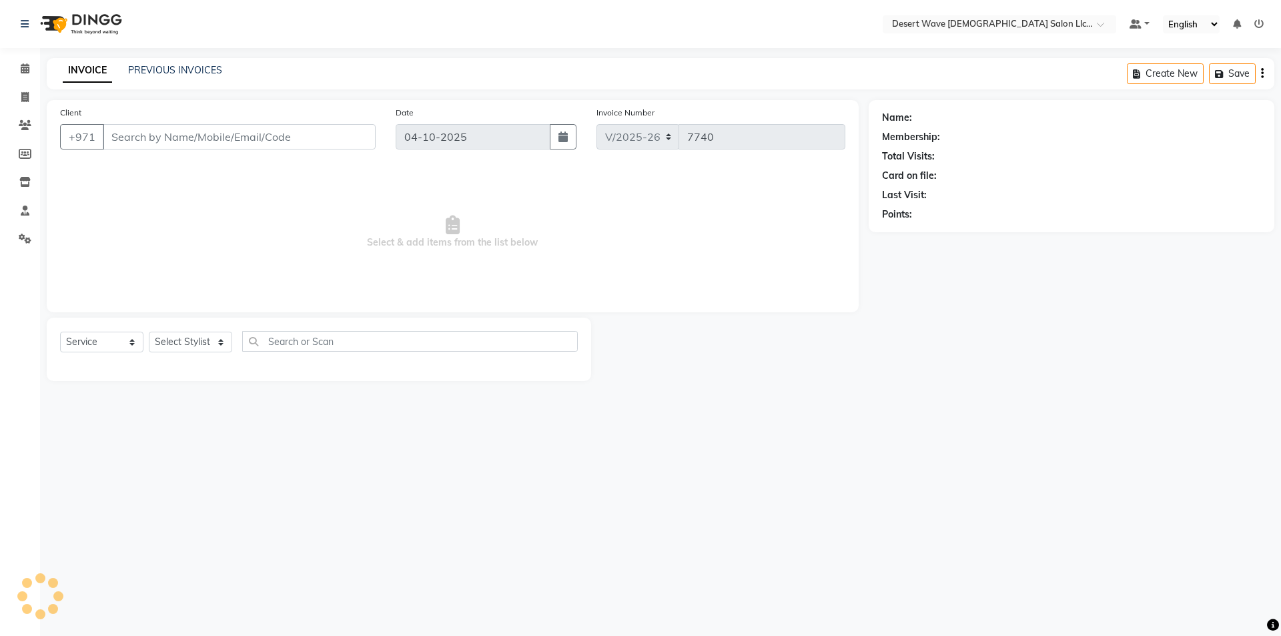
select select "50418"
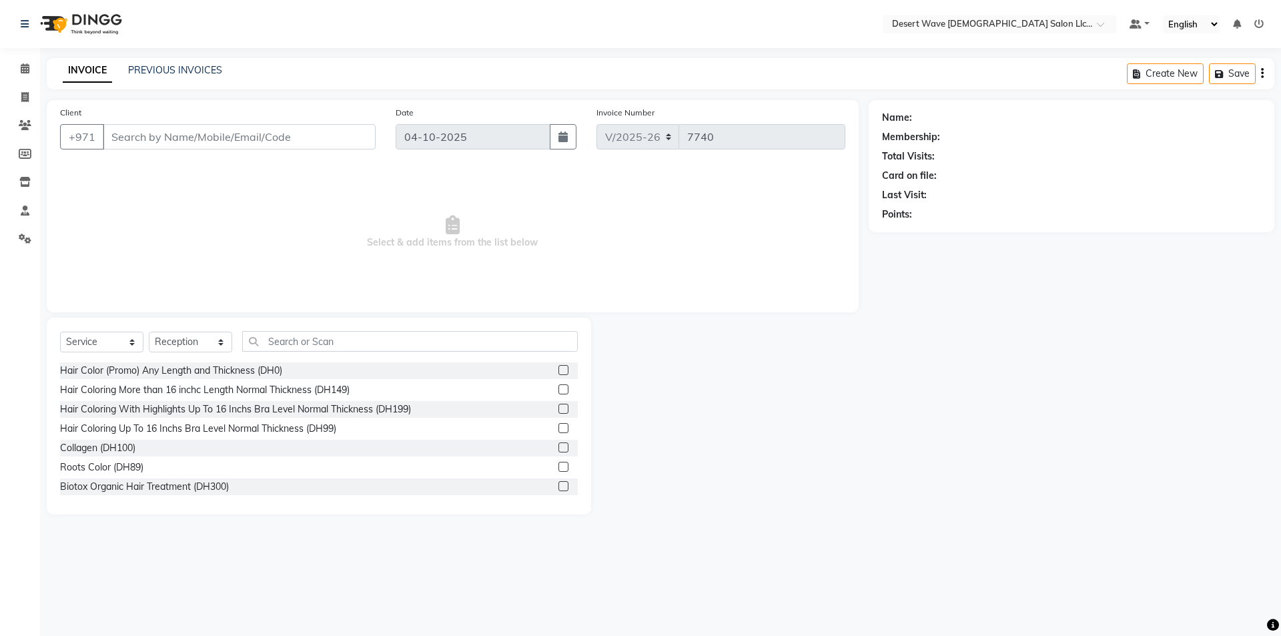
type input "505458444"
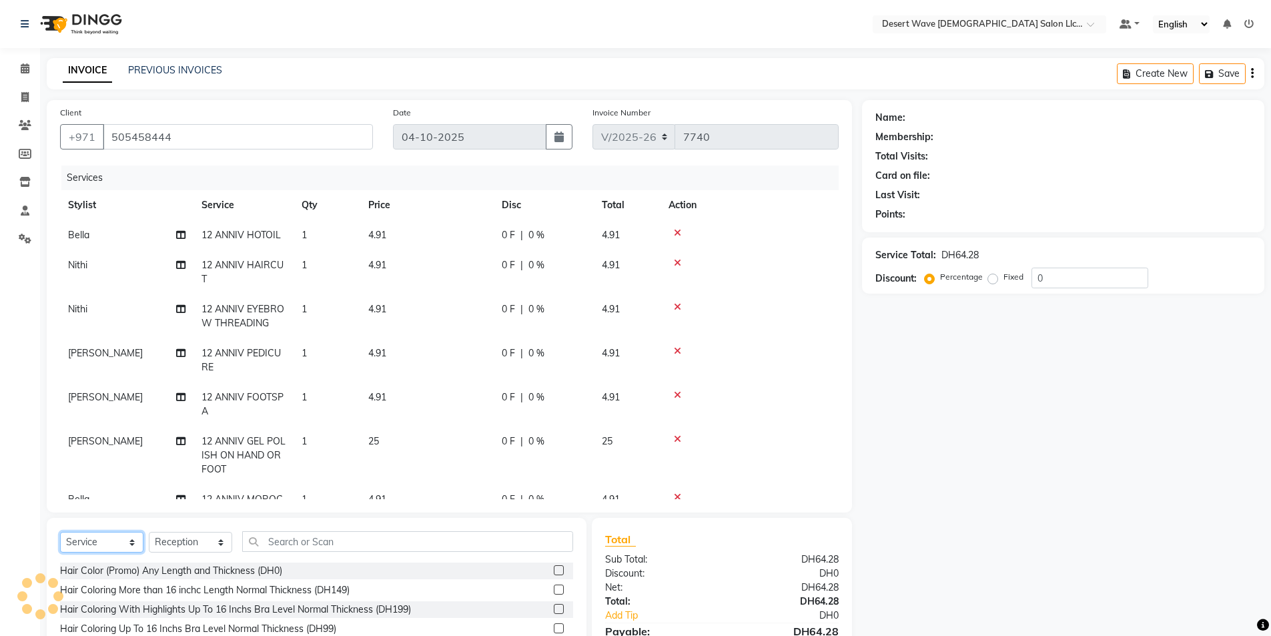
drag, startPoint x: 99, startPoint y: 541, endPoint x: 107, endPoint y: 535, distance: 9.5
click at [101, 540] on select "Select Service Product Membership Package Voucher Prepaid Gift Card" at bounding box center [101, 542] width 83 height 21
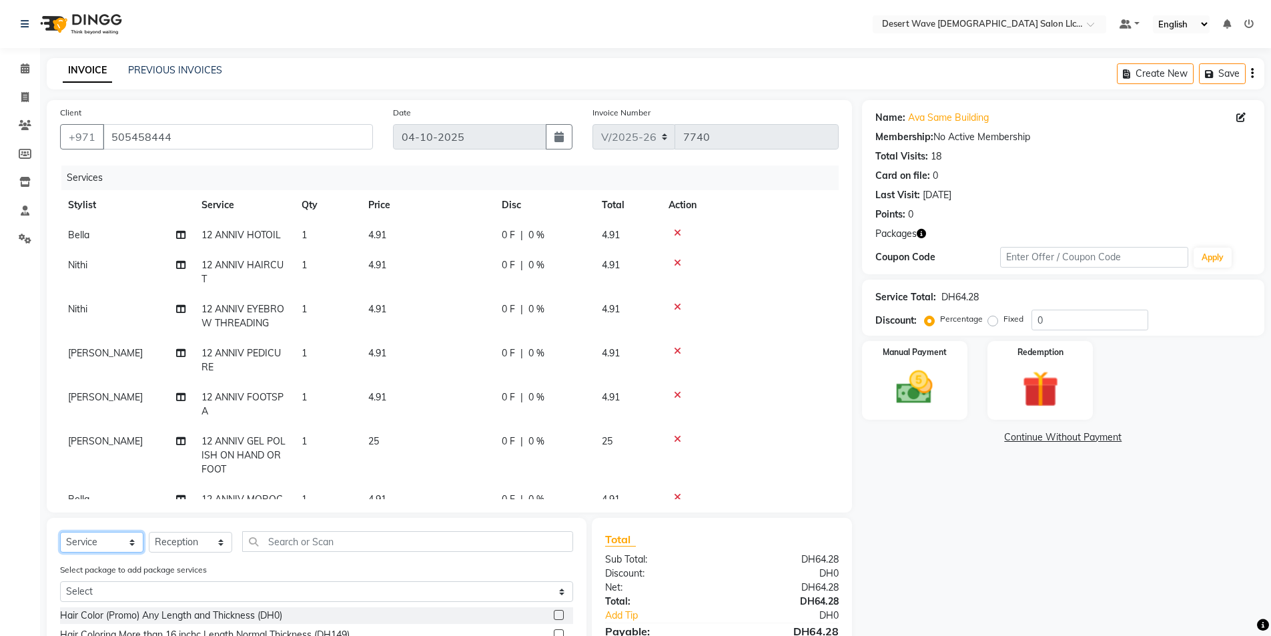
select select "package"
click at [60, 532] on select "Select Service Product Membership Package Voucher Prepaid Gift Card" at bounding box center [101, 542] width 83 height 21
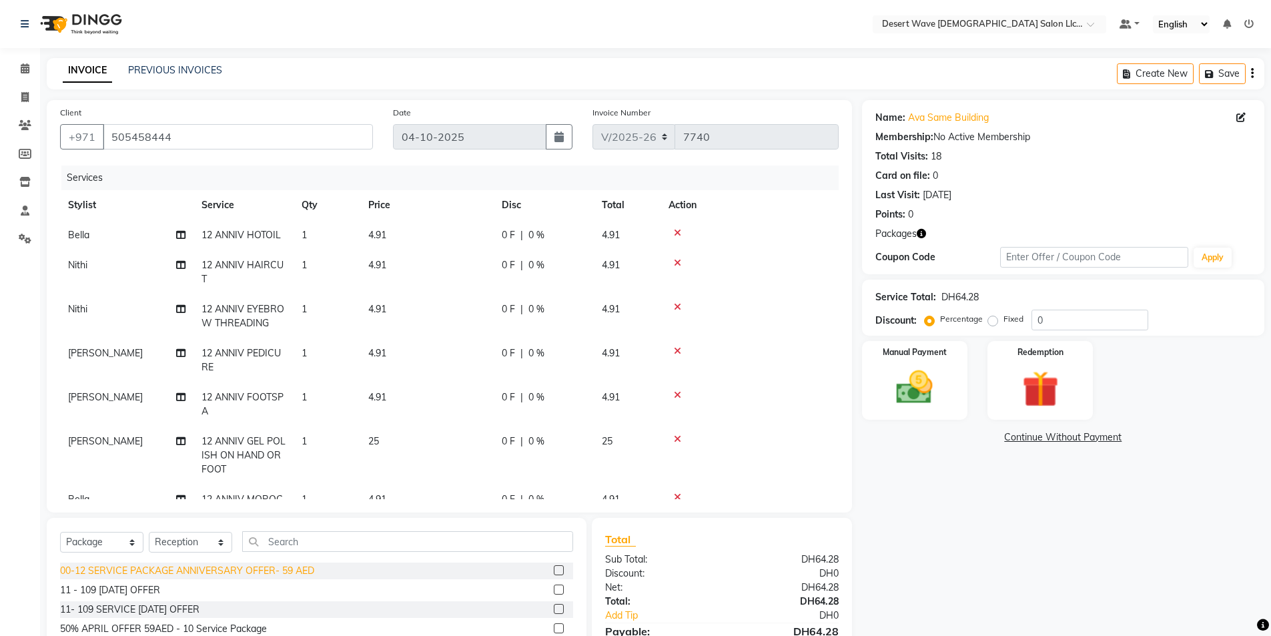
click at [158, 569] on div "00-12 SERVICE PACKAGE ANNIVERSARY OFFER- 59 AED" at bounding box center [187, 571] width 254 height 14
checkbox input "false"
click at [924, 386] on img at bounding box center [914, 387] width 61 height 43
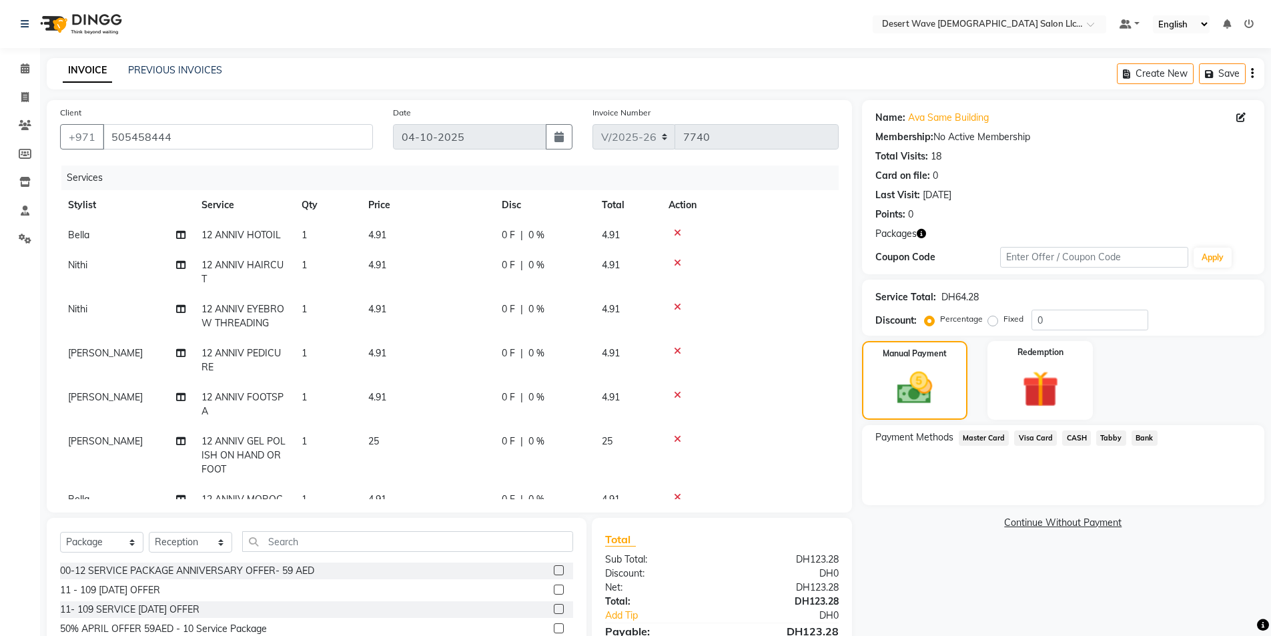
click at [984, 438] on span "Master Card" at bounding box center [984, 437] width 51 height 15
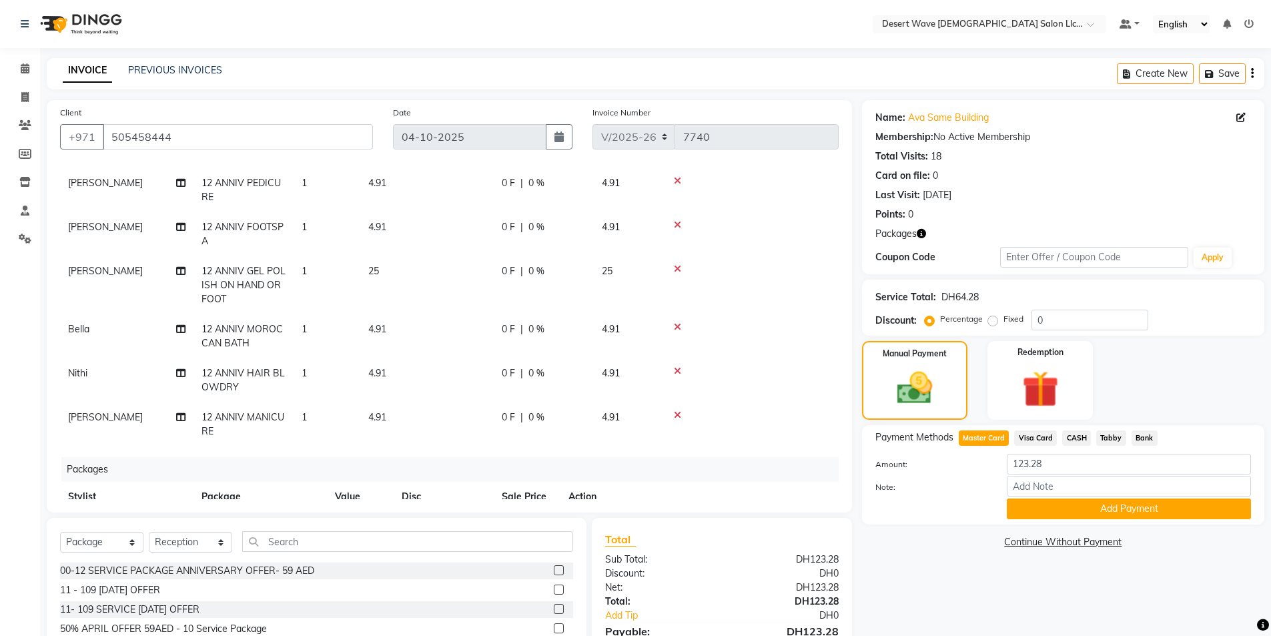
scroll to position [262, 0]
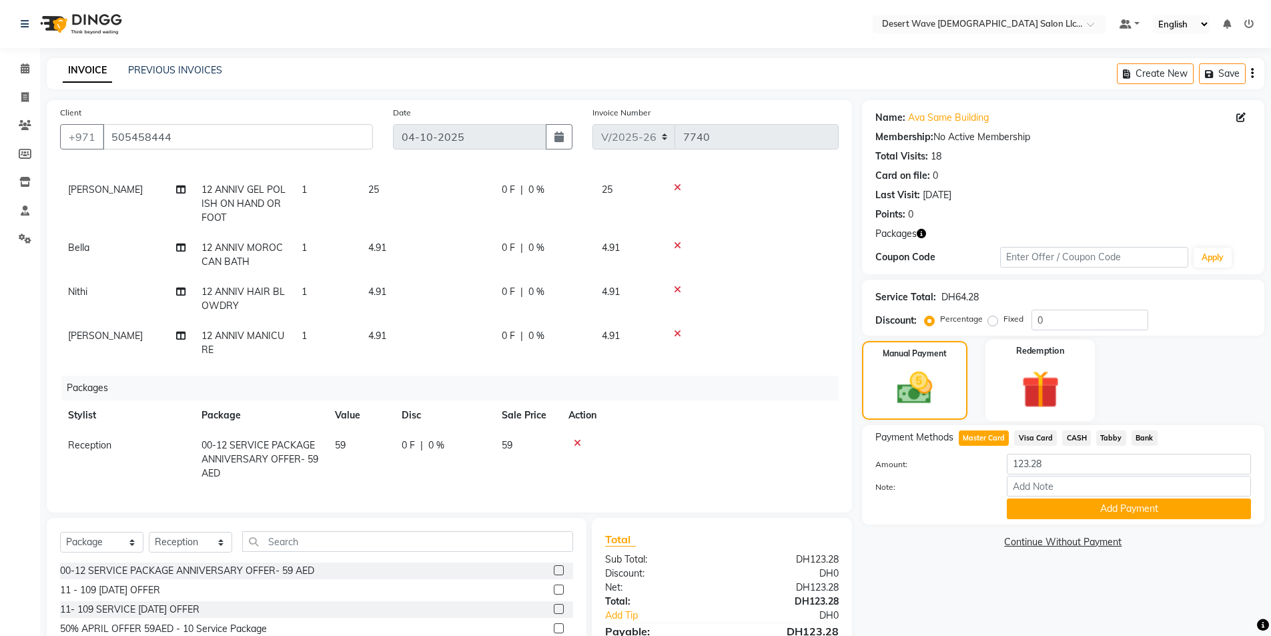
click at [1052, 384] on img at bounding box center [1040, 389] width 61 height 47
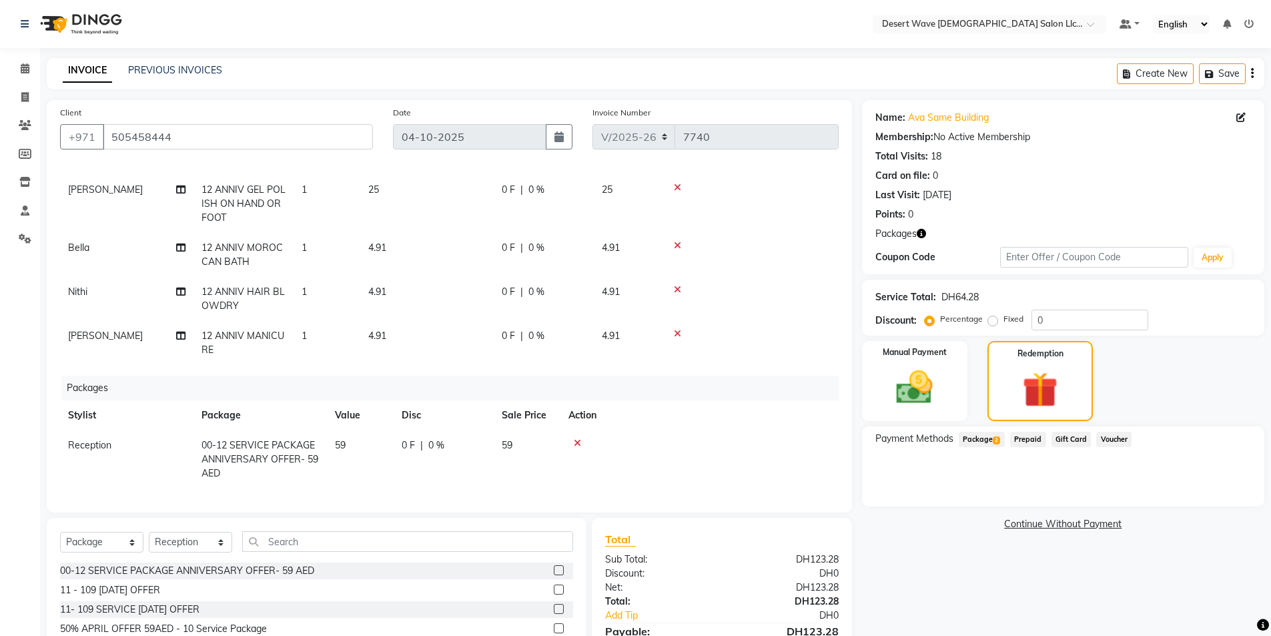
click at [980, 438] on span "Package 2" at bounding box center [982, 439] width 46 height 15
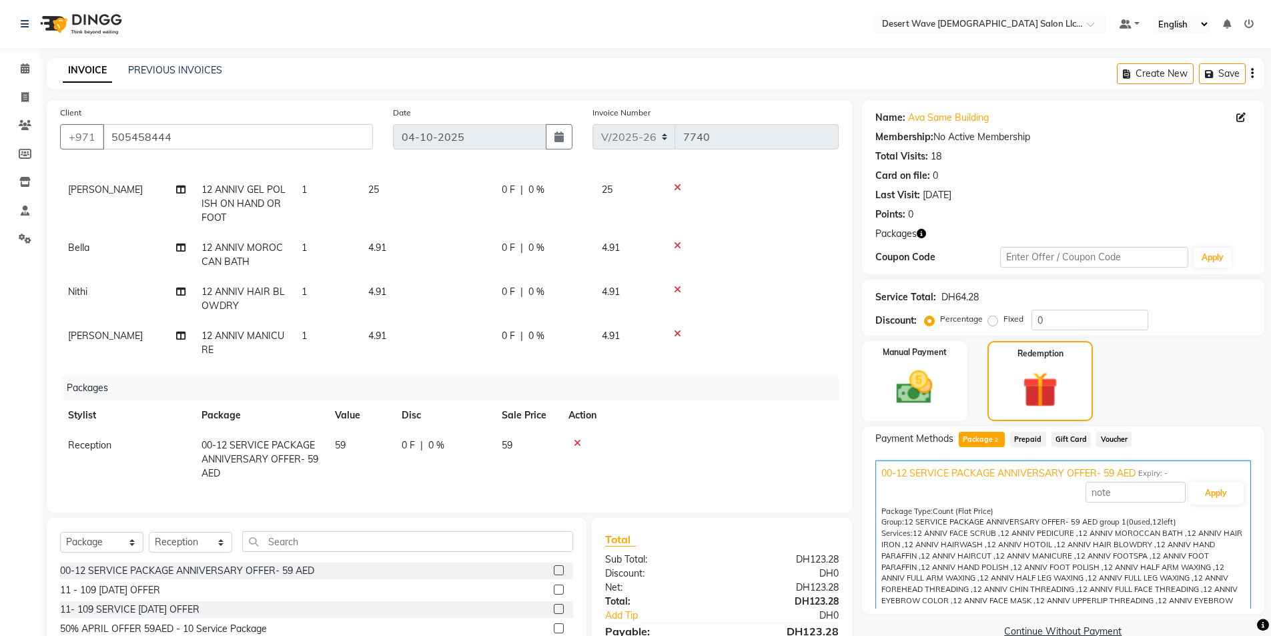
click at [578, 438] on icon at bounding box center [577, 442] width 7 height 9
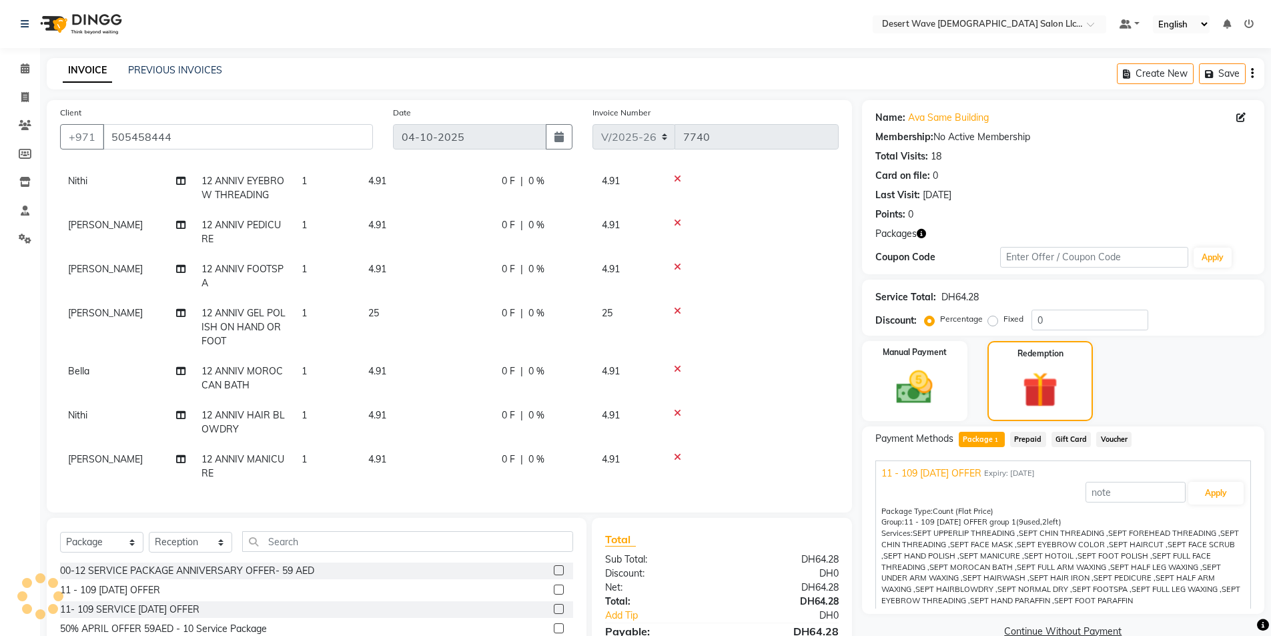
scroll to position [138, 0]
click at [1198, 495] on button "Apply" at bounding box center [1215, 493] width 55 height 23
type input "11 - 109 [DATE] OFFER"
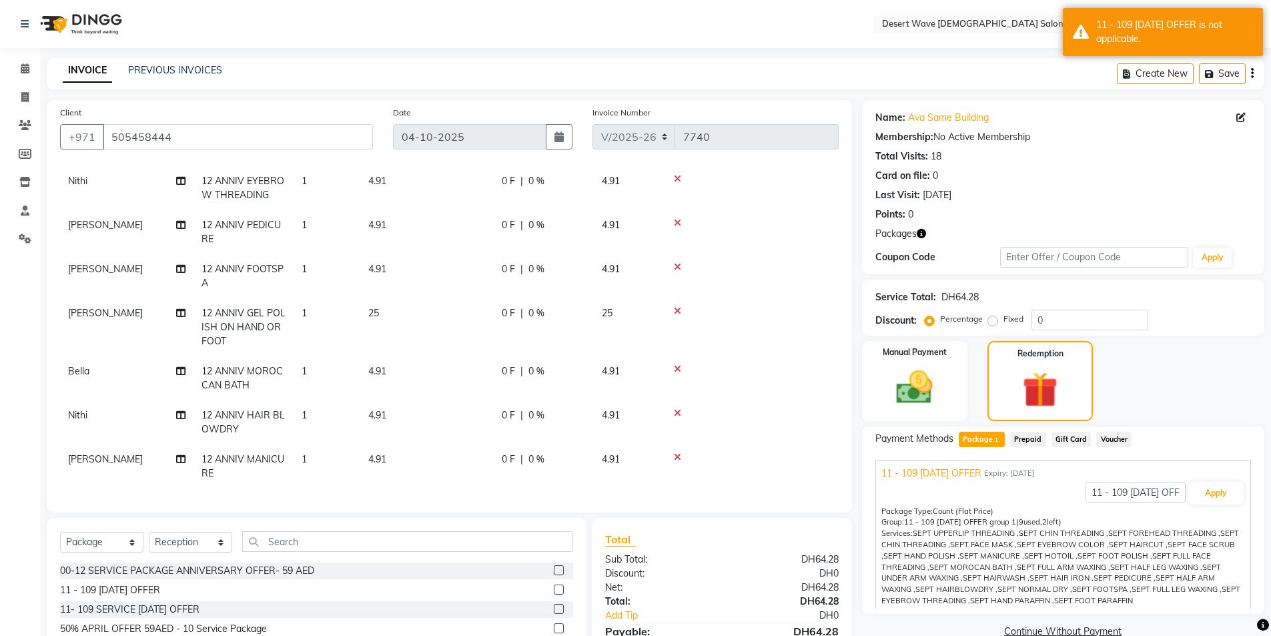
click at [975, 441] on span "Package 1" at bounding box center [982, 439] width 46 height 15
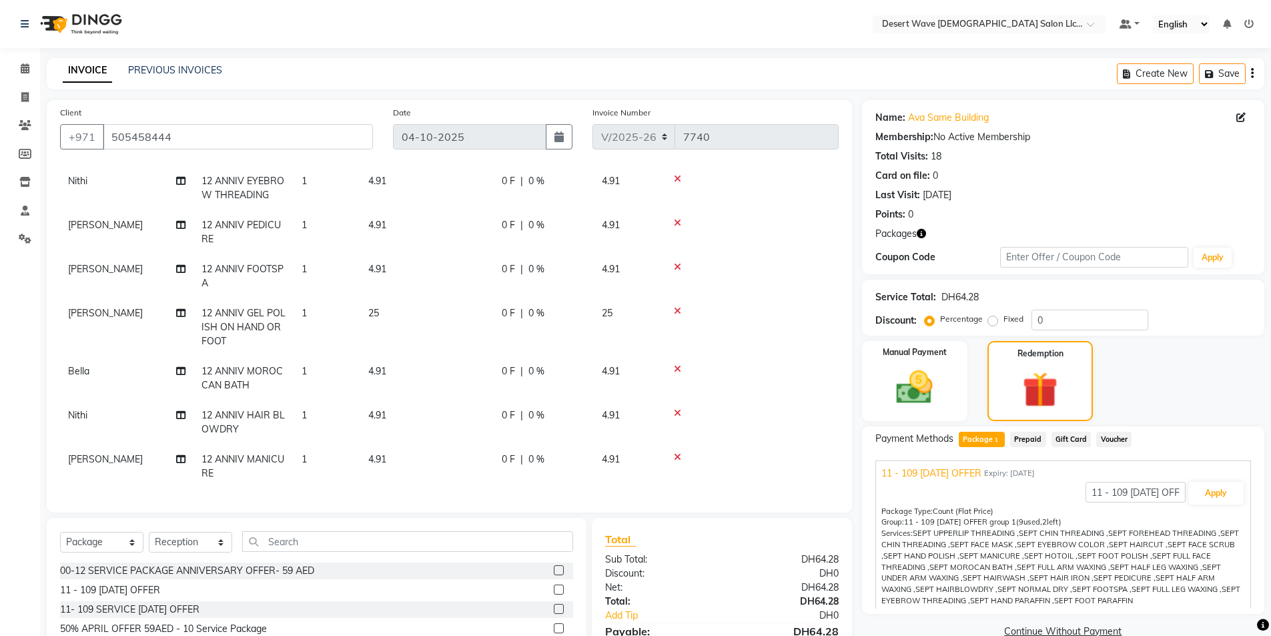
scroll to position [99, 0]
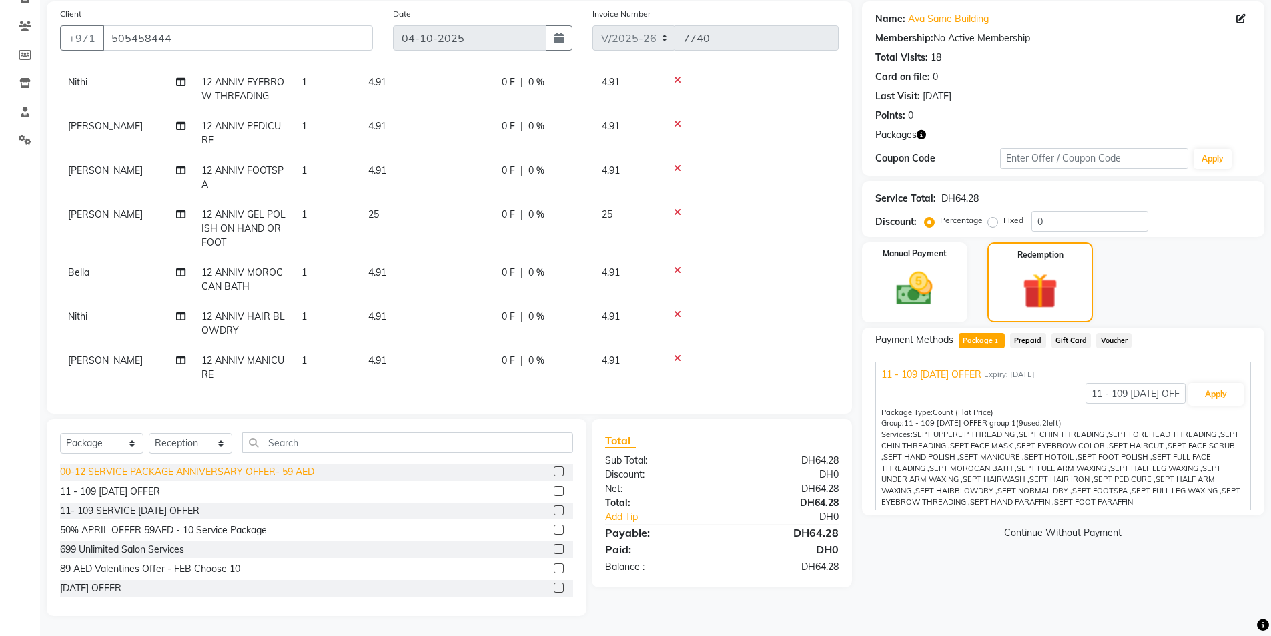
click at [200, 472] on div "00-12 SERVICE PACKAGE ANNIVERSARY OFFER- 59 AED" at bounding box center [187, 472] width 254 height 14
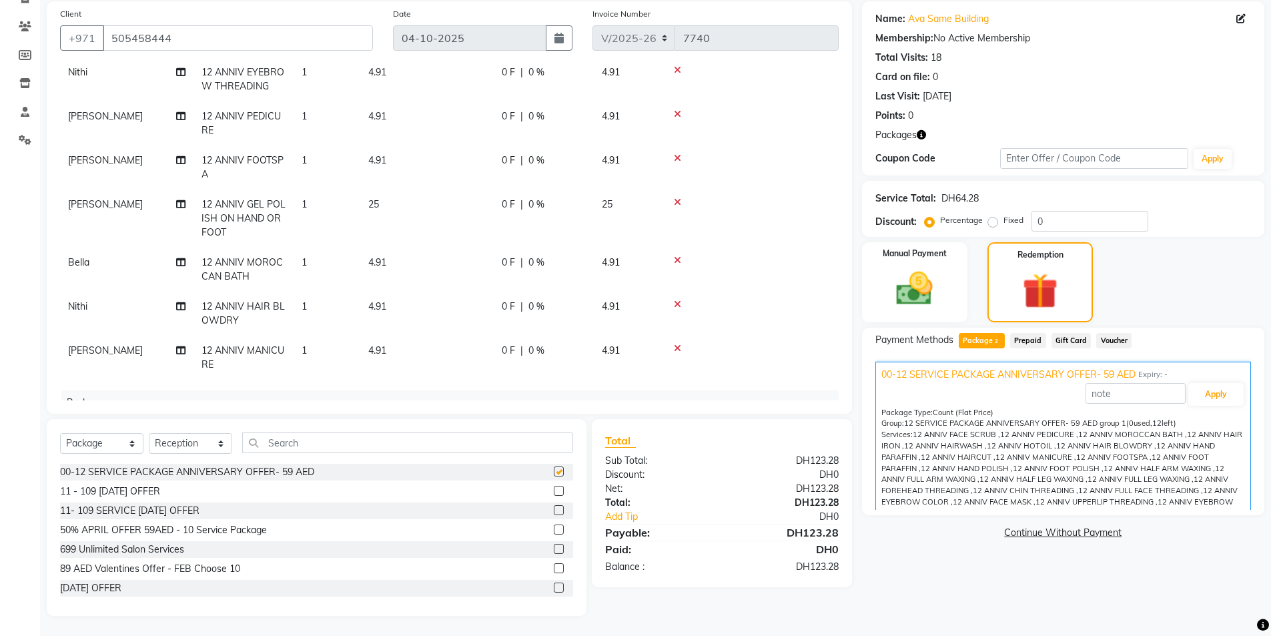
scroll to position [262, 0]
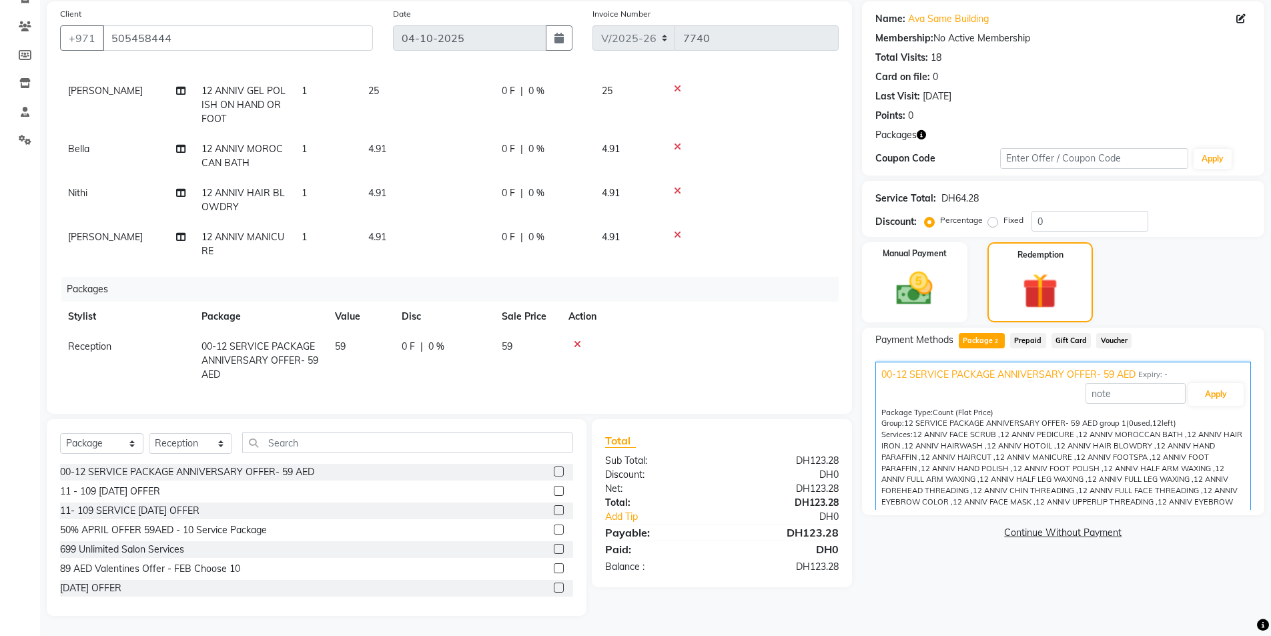
checkbox input "false"
click at [978, 341] on span "Package 2" at bounding box center [982, 340] width 46 height 15
click at [988, 342] on span "Package 2" at bounding box center [982, 340] width 46 height 15
